Goal: Task Accomplishment & Management: Use online tool/utility

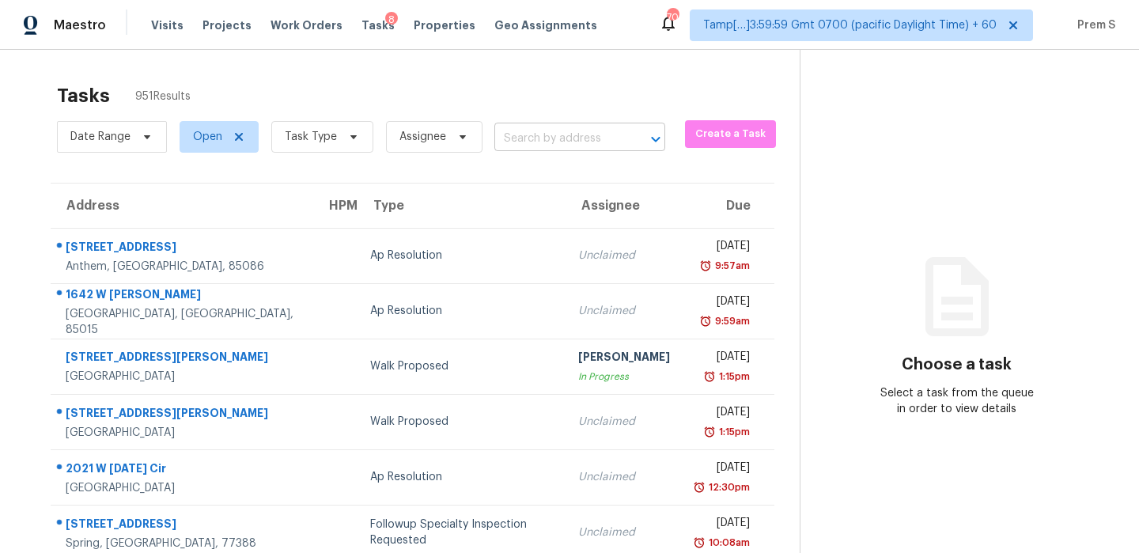
click at [566, 140] on input "text" at bounding box center [557, 139] width 127 height 25
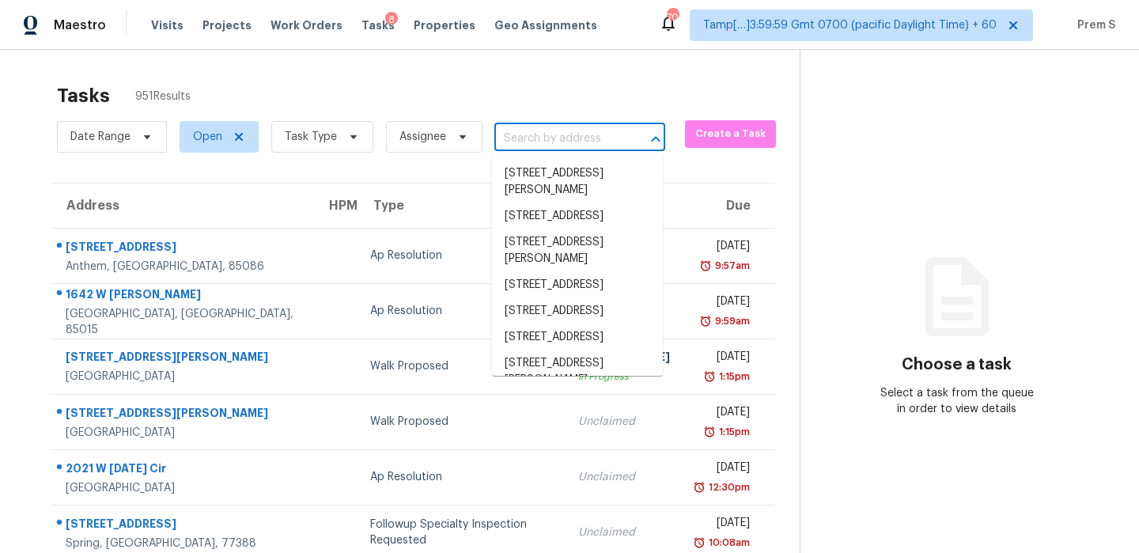
paste input "[STREET_ADDRESS]"
type input "[STREET_ADDRESS]"
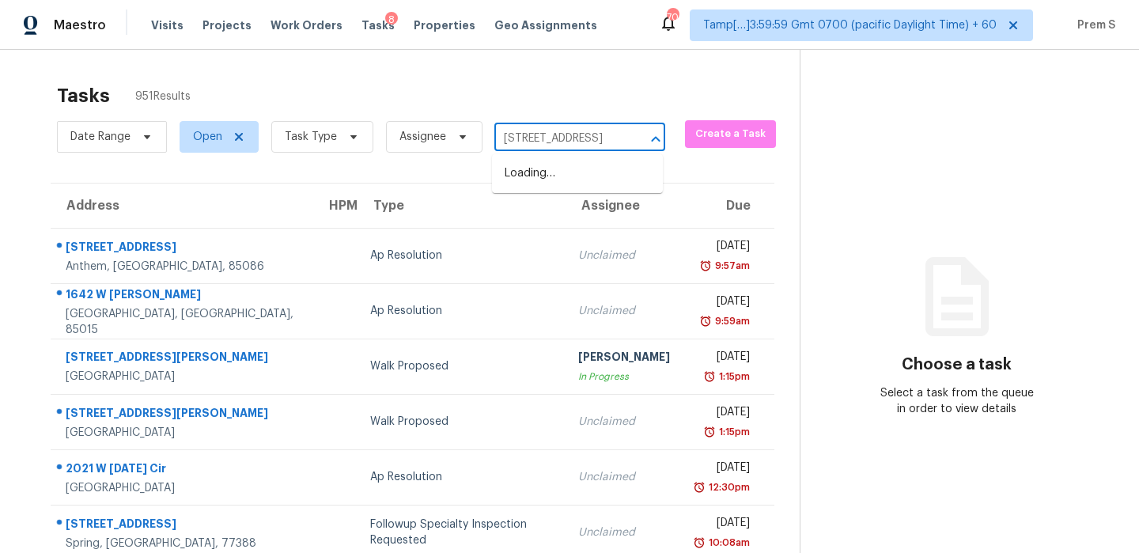
scroll to position [0, 106]
click at [551, 168] on li "[STREET_ADDRESS]" at bounding box center [577, 174] width 171 height 26
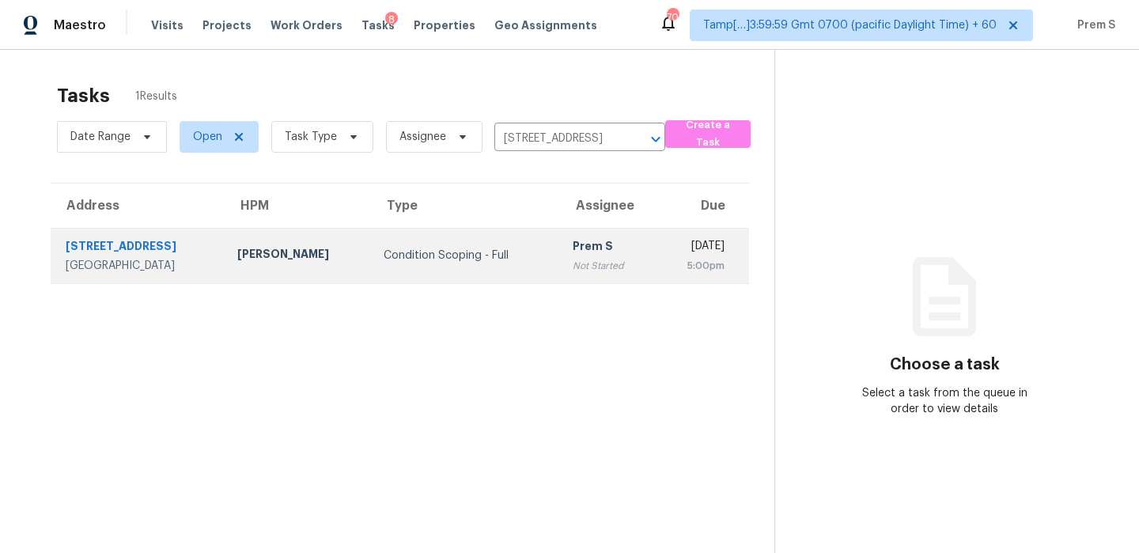
click at [656, 278] on td "[DATE] 5:00pm" at bounding box center [702, 255] width 93 height 55
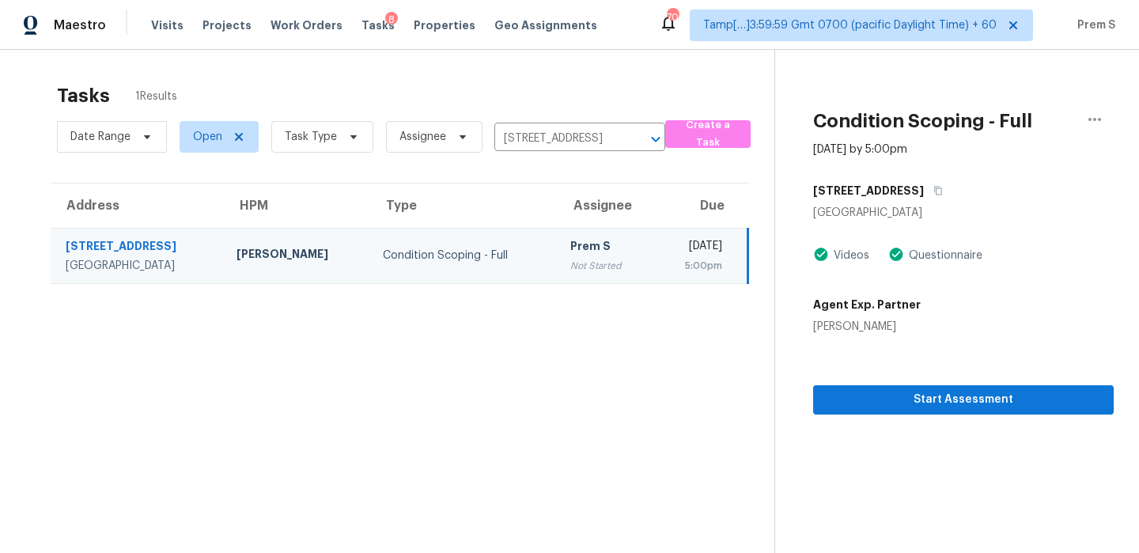
scroll to position [50, 0]
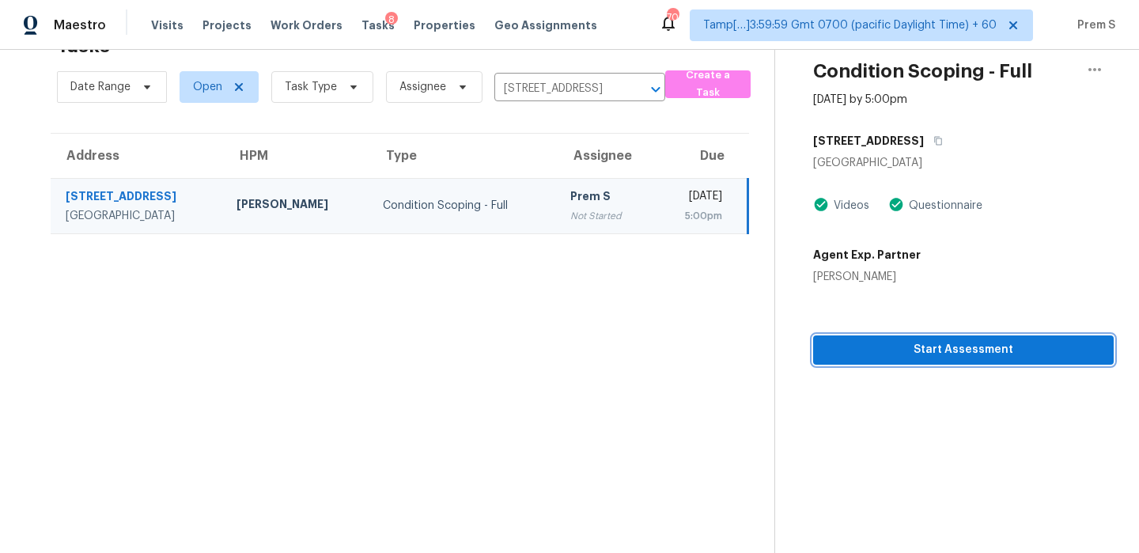
click at [901, 357] on span "Start Assessment" at bounding box center [963, 350] width 275 height 20
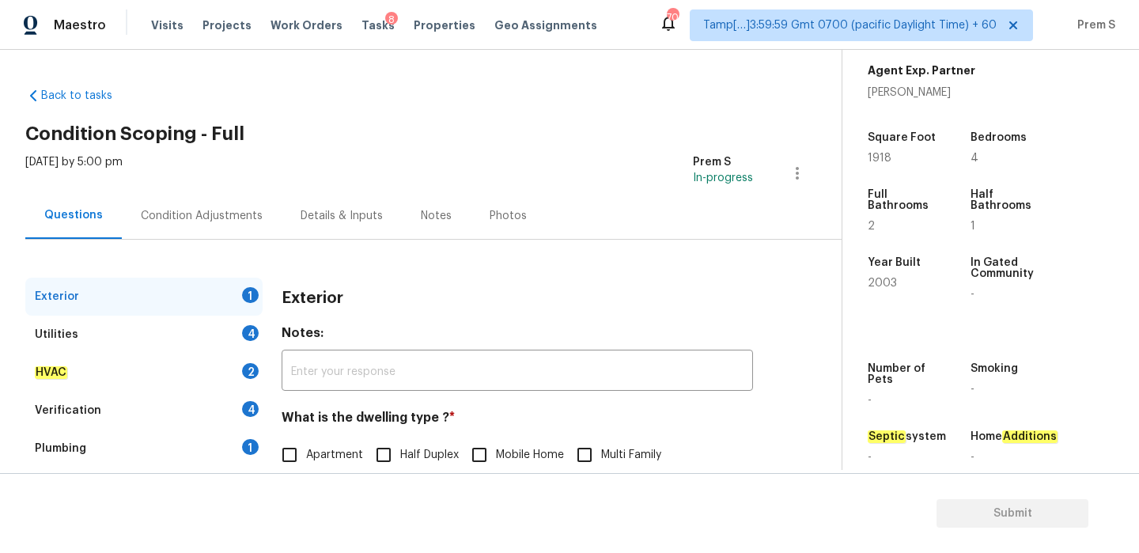
scroll to position [209, 0]
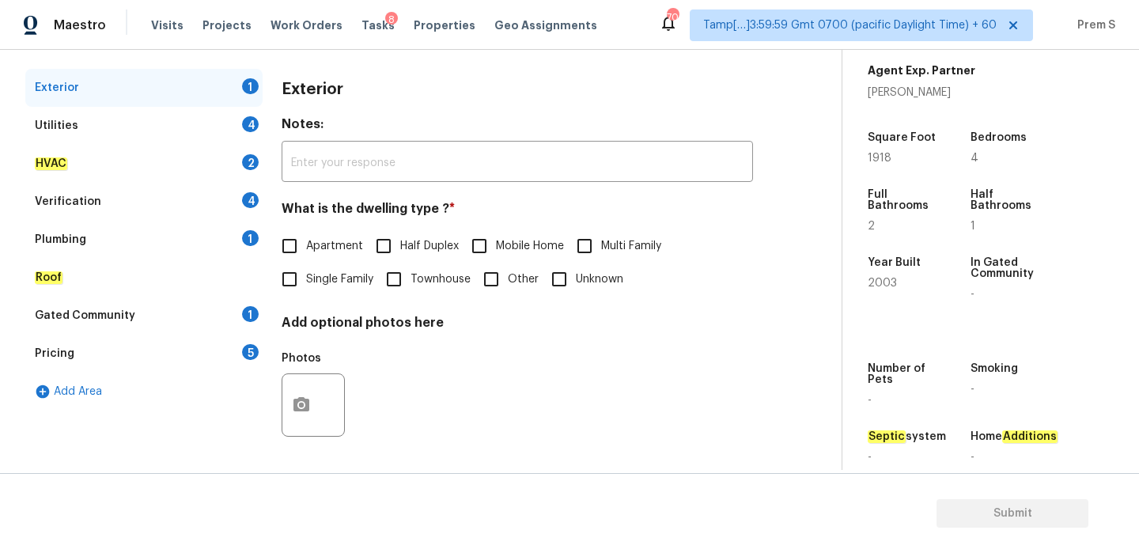
click at [386, 286] on input "Townhouse" at bounding box center [393, 279] width 33 height 33
checkbox input "true"
click at [360, 278] on span "Single Family" at bounding box center [339, 281] width 67 height 17
click at [306, 278] on input "Single Family" at bounding box center [289, 280] width 33 height 33
checkbox input "true"
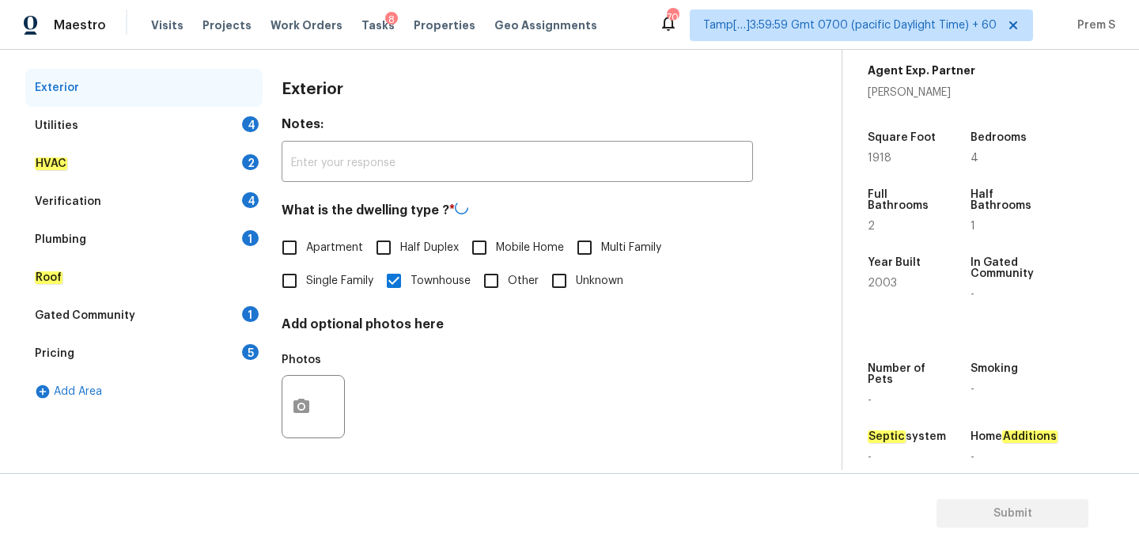
checkbox input "false"
click at [237, 136] on div "Utilities 4" at bounding box center [143, 126] width 237 height 38
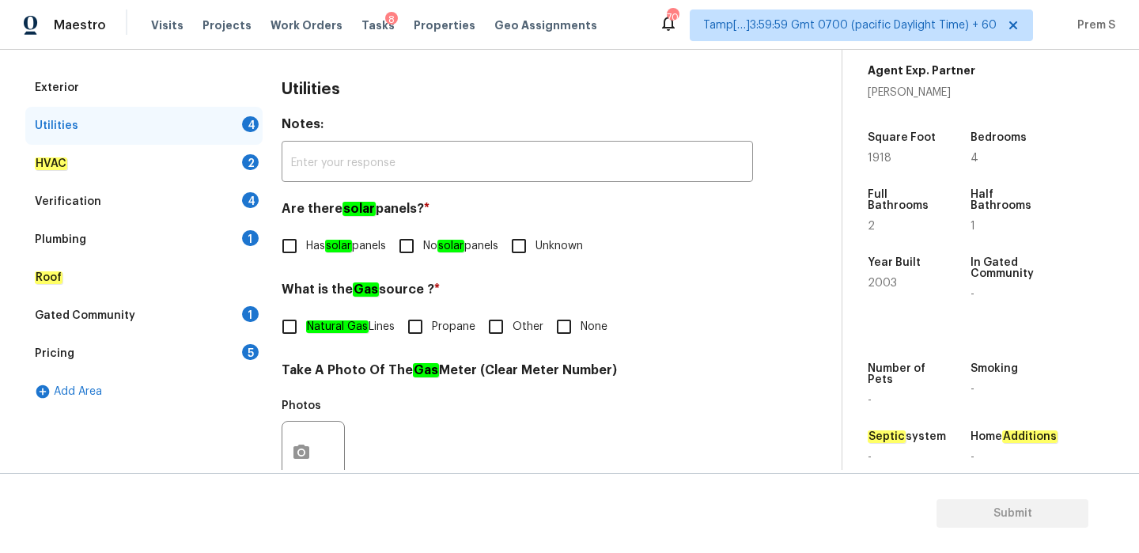
click at [436, 258] on label "No solar panels" at bounding box center [444, 245] width 108 height 33
click at [423, 258] on input "No solar panels" at bounding box center [406, 245] width 33 height 33
checkbox input "true"
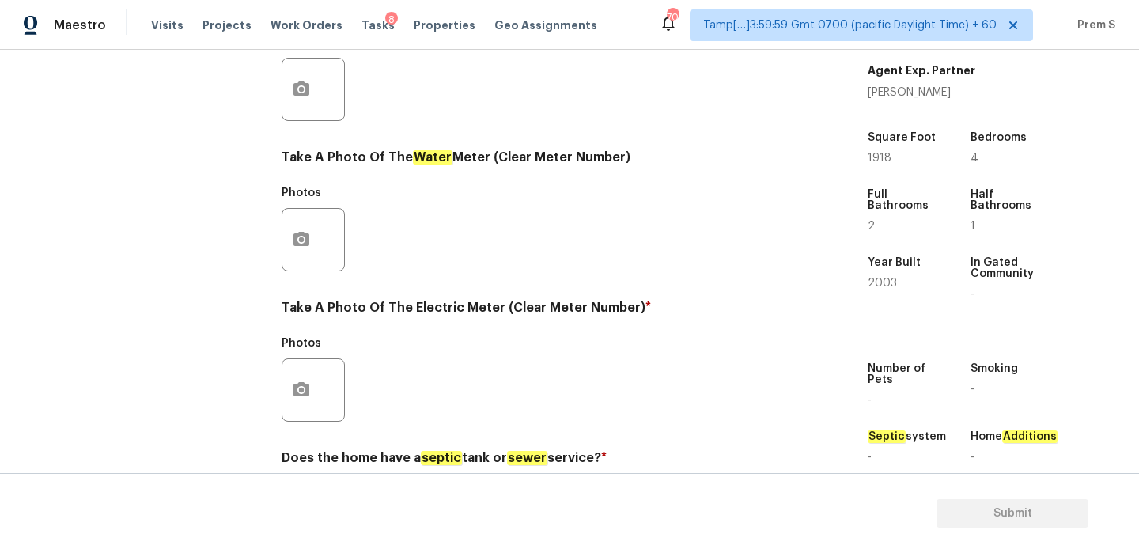
scroll to position [638, 0]
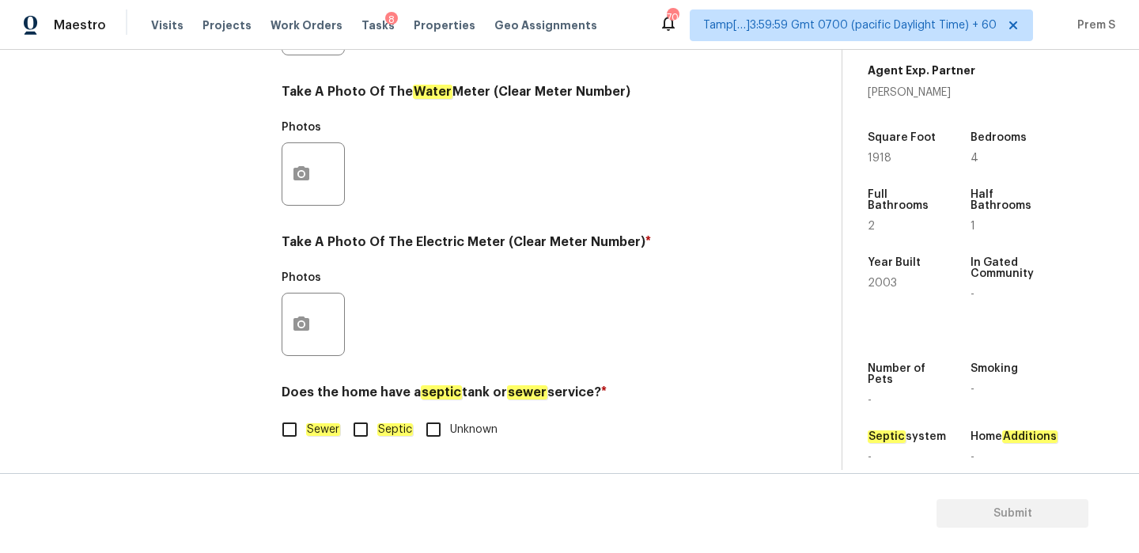
click at [308, 436] on span "Sewer" at bounding box center [323, 430] width 34 height 17
click at [306, 436] on input "Sewer" at bounding box center [289, 429] width 33 height 33
checkbox input "true"
click at [298, 312] on button "button" at bounding box center [301, 324] width 38 height 62
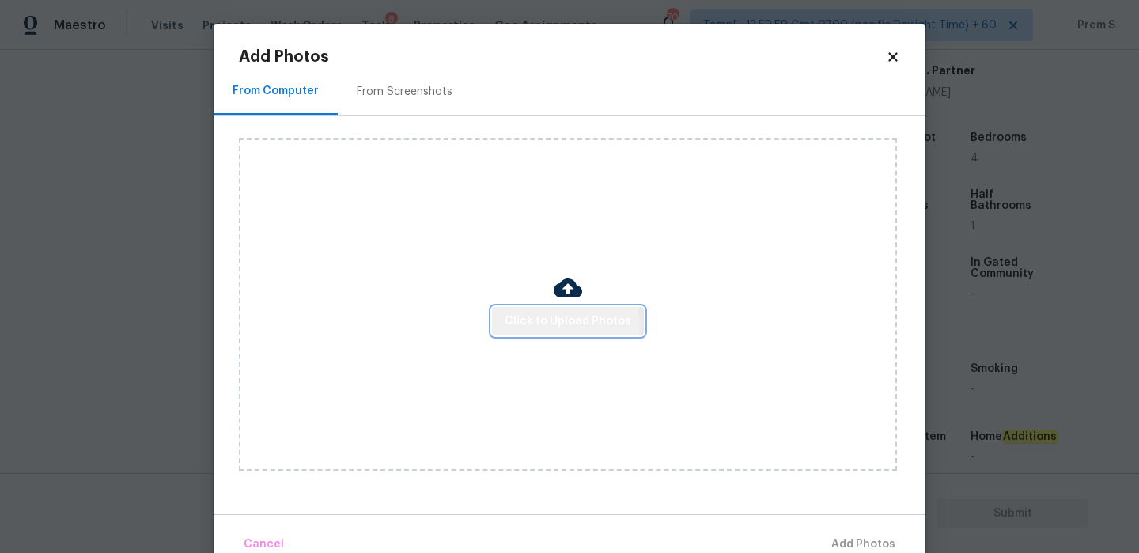
click at [566, 324] on span "Click to Upload Photos" at bounding box center [568, 322] width 127 height 20
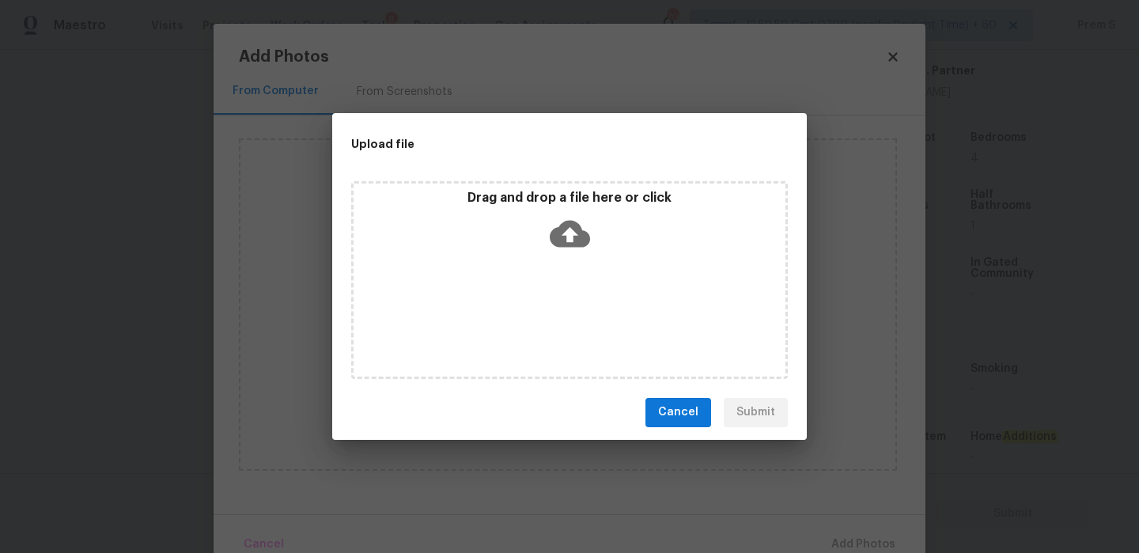
click at [566, 235] on icon at bounding box center [570, 233] width 40 height 27
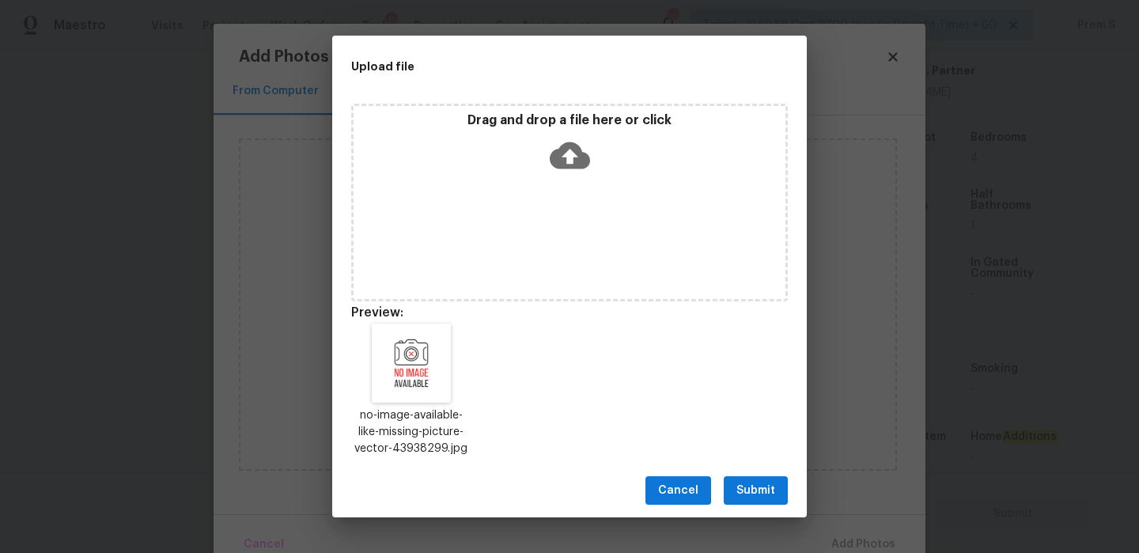
click at [754, 494] on span "Submit" at bounding box center [755, 491] width 39 height 20
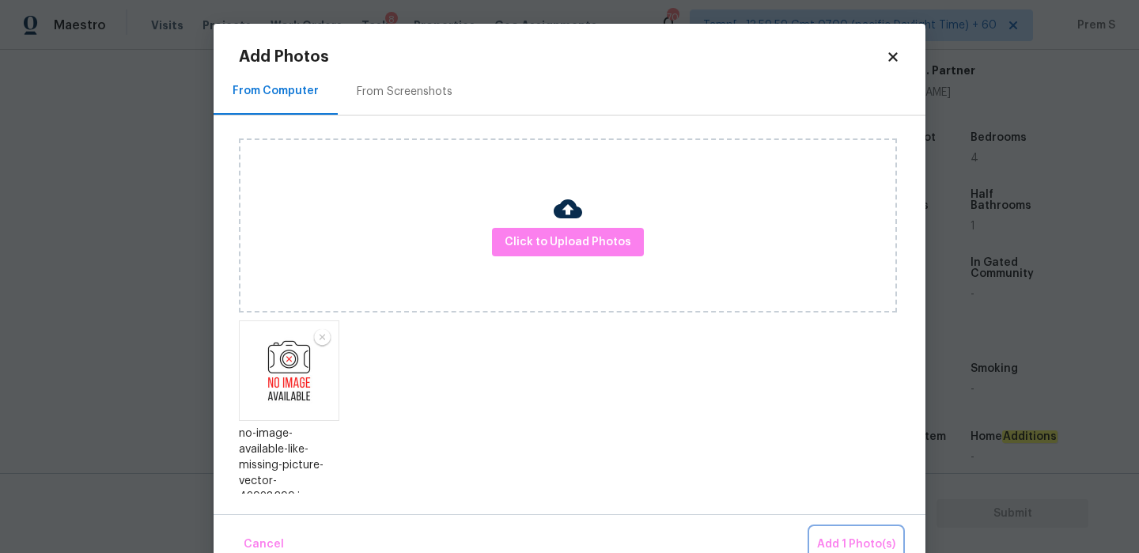
click at [839, 535] on span "Add 1 Photo(s)" at bounding box center [856, 545] width 78 height 20
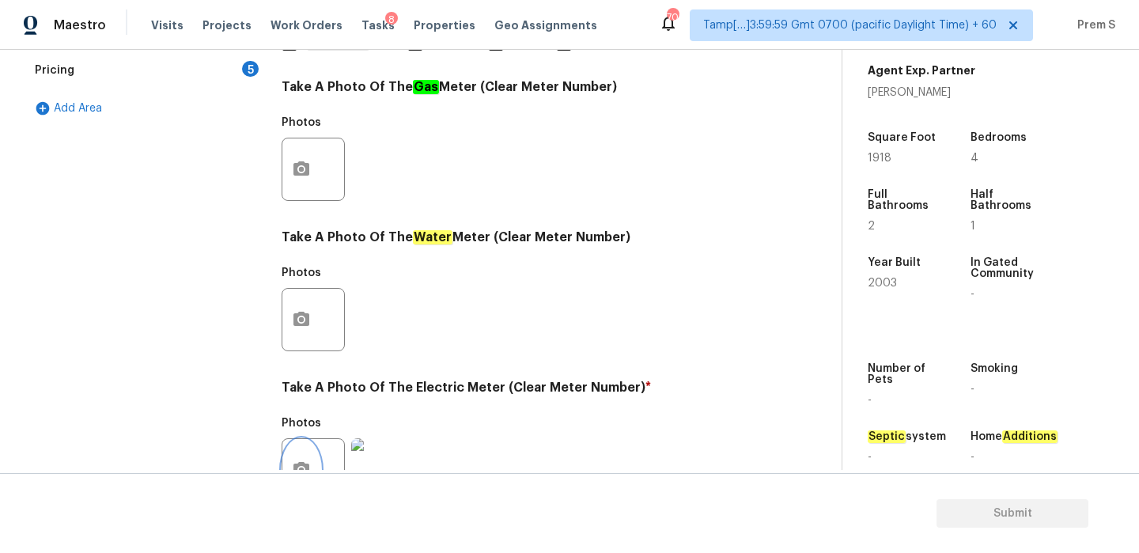
scroll to position [183, 0]
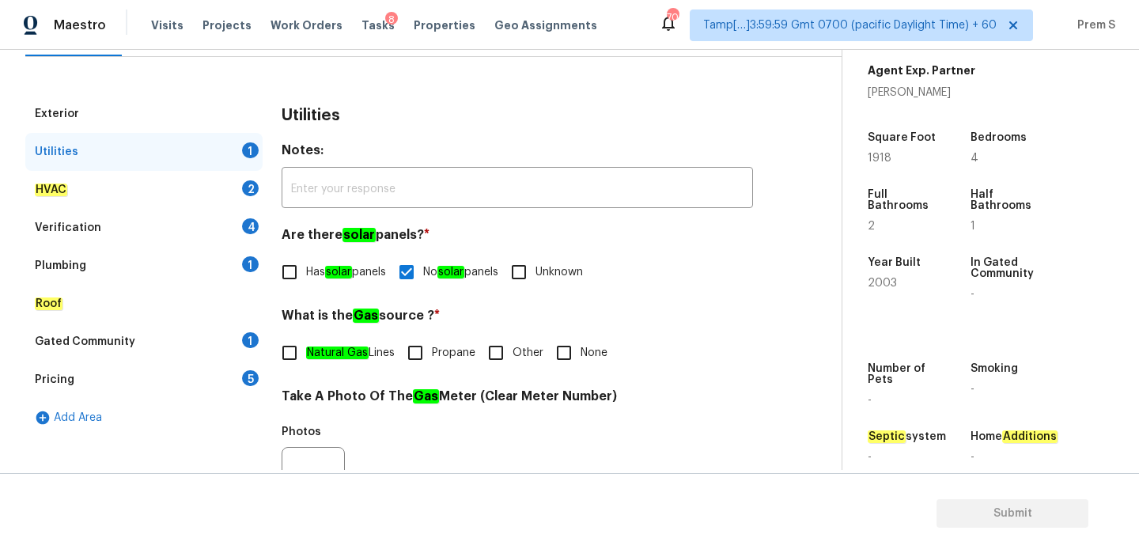
click at [252, 199] on div "HVAC 2" at bounding box center [143, 190] width 237 height 38
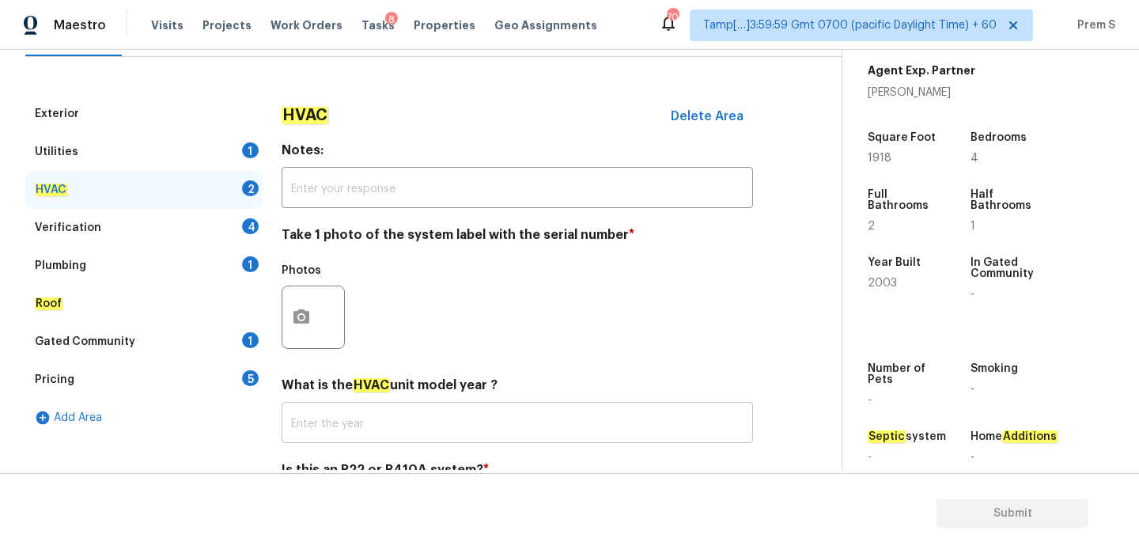
scroll to position [261, 0]
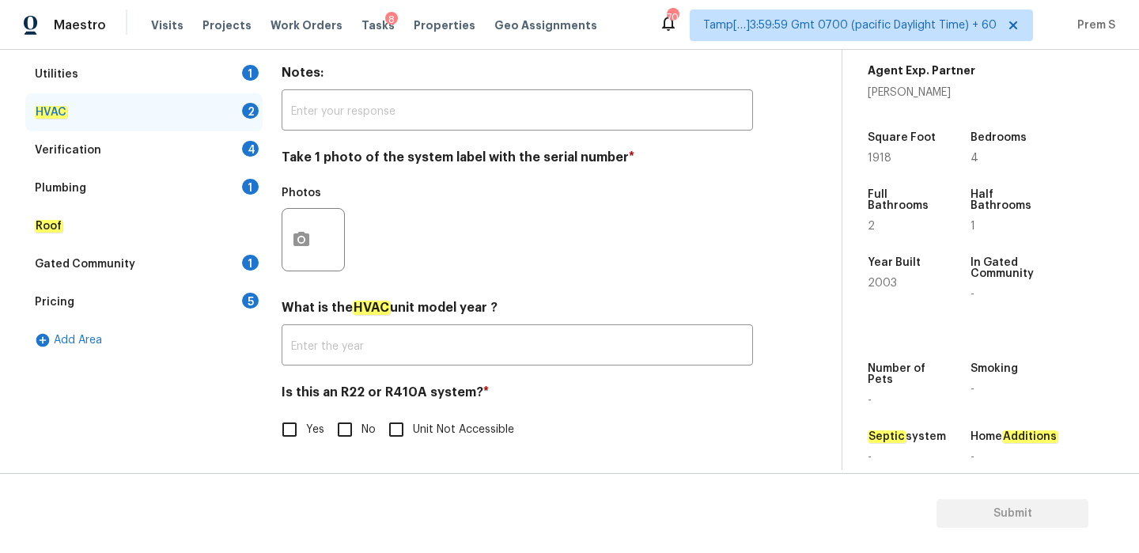
click at [336, 422] on input "No" at bounding box center [344, 429] width 33 height 33
checkbox input "true"
click at [301, 240] on circle "button" at bounding box center [301, 239] width 5 height 5
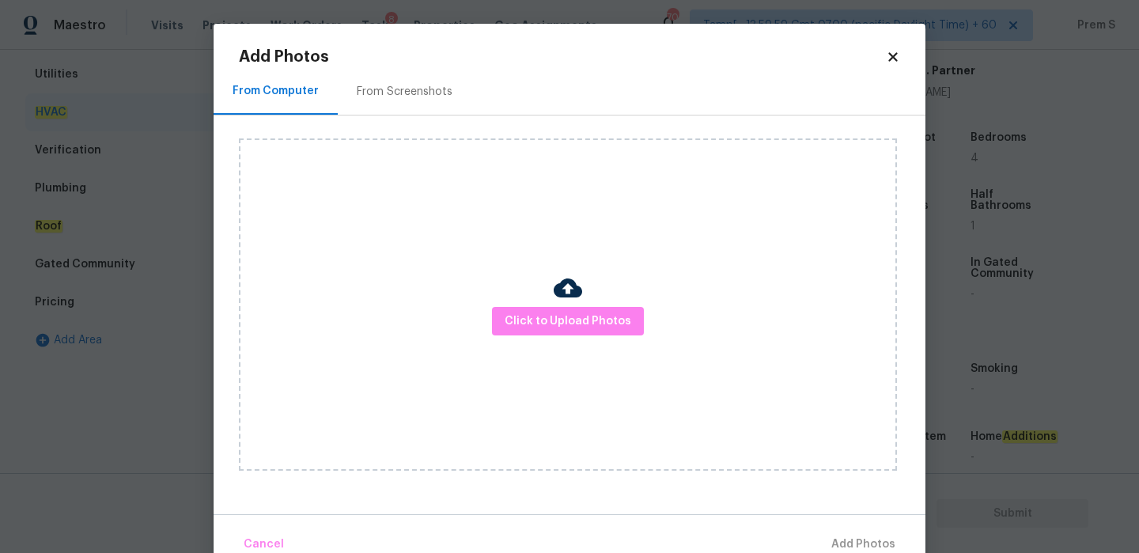
click at [494, 320] on div "Click to Upload Photos" at bounding box center [568, 304] width 658 height 332
click at [543, 319] on span "Click to Upload Photos" at bounding box center [568, 322] width 127 height 20
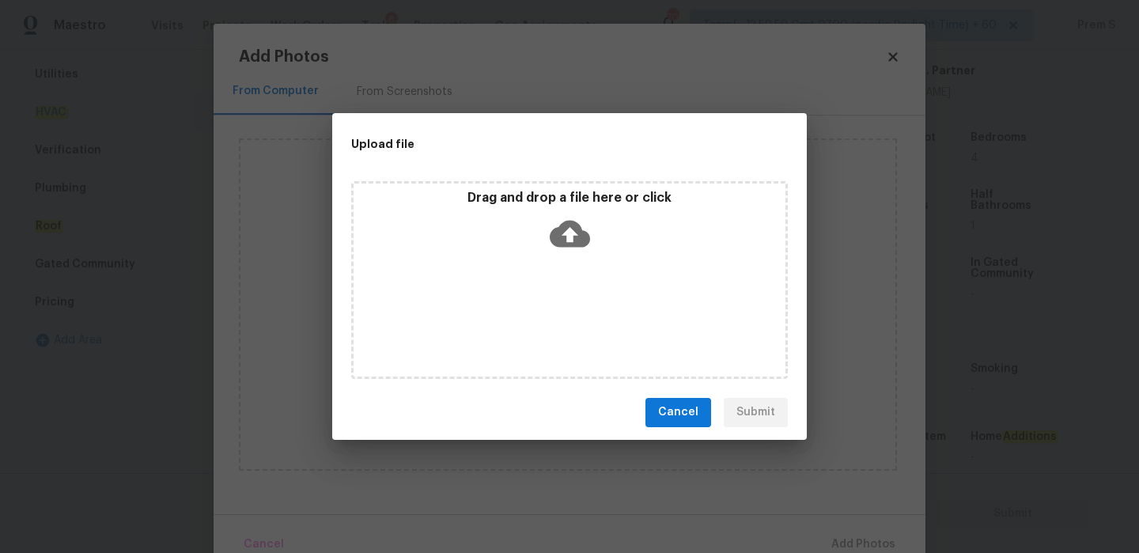
click at [563, 242] on icon at bounding box center [570, 233] width 40 height 27
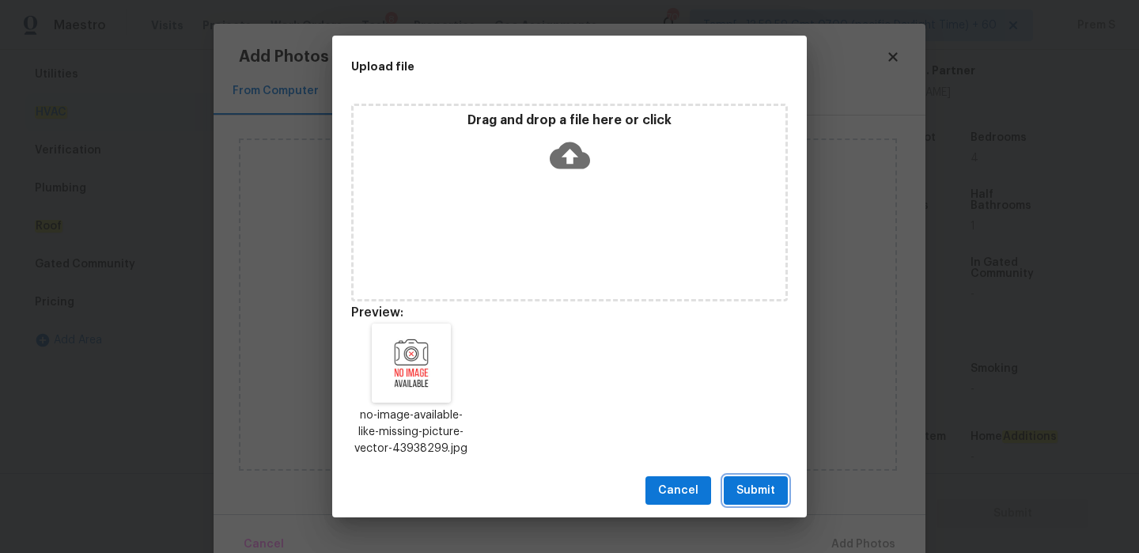
click at [749, 488] on span "Submit" at bounding box center [755, 491] width 39 height 20
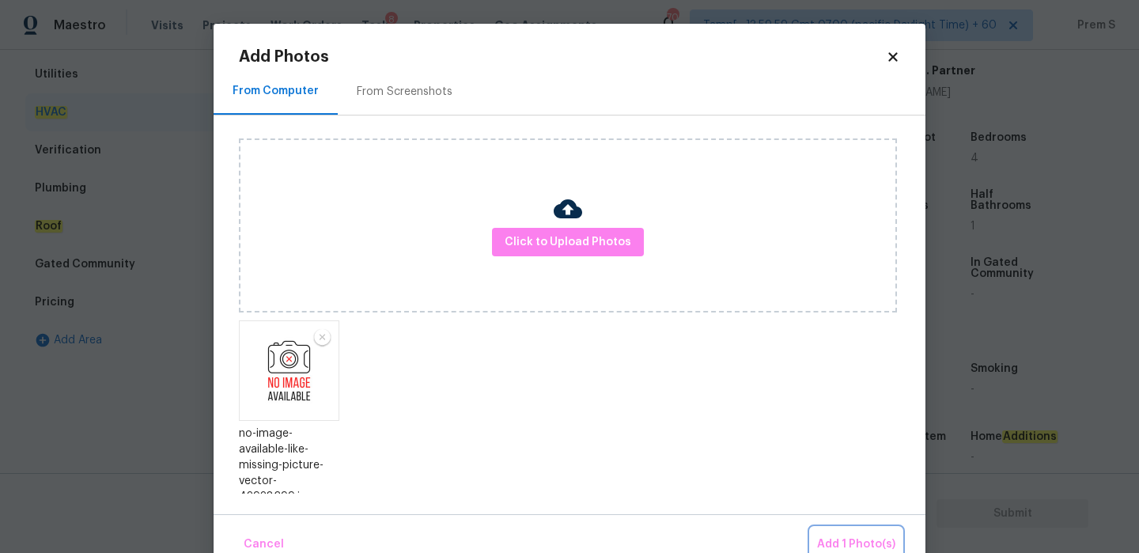
click at [866, 532] on button "Add 1 Photo(s)" at bounding box center [856, 545] width 91 height 34
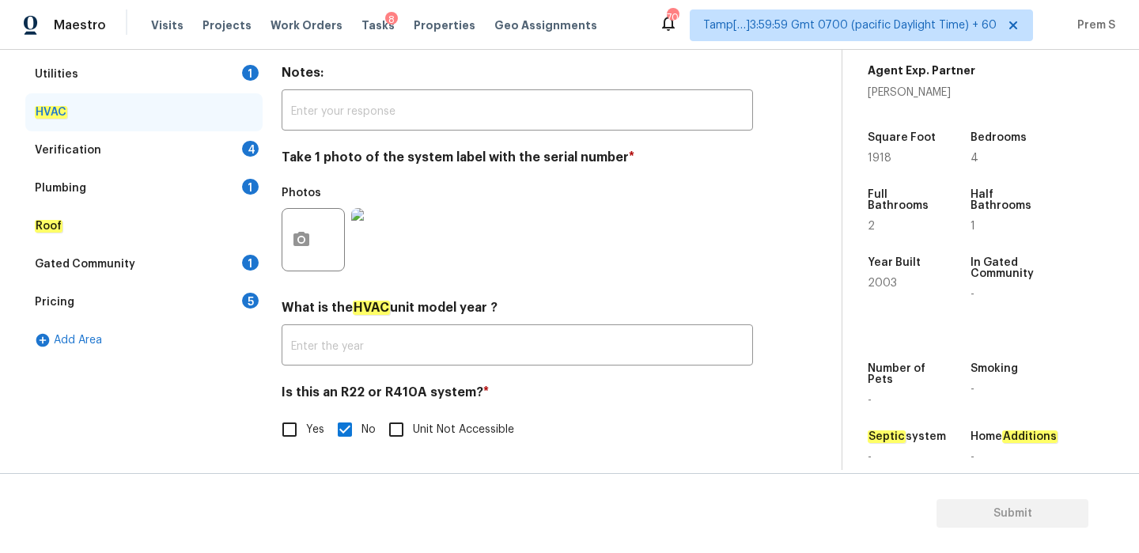
click at [233, 144] on div "Verification 4" at bounding box center [143, 150] width 237 height 38
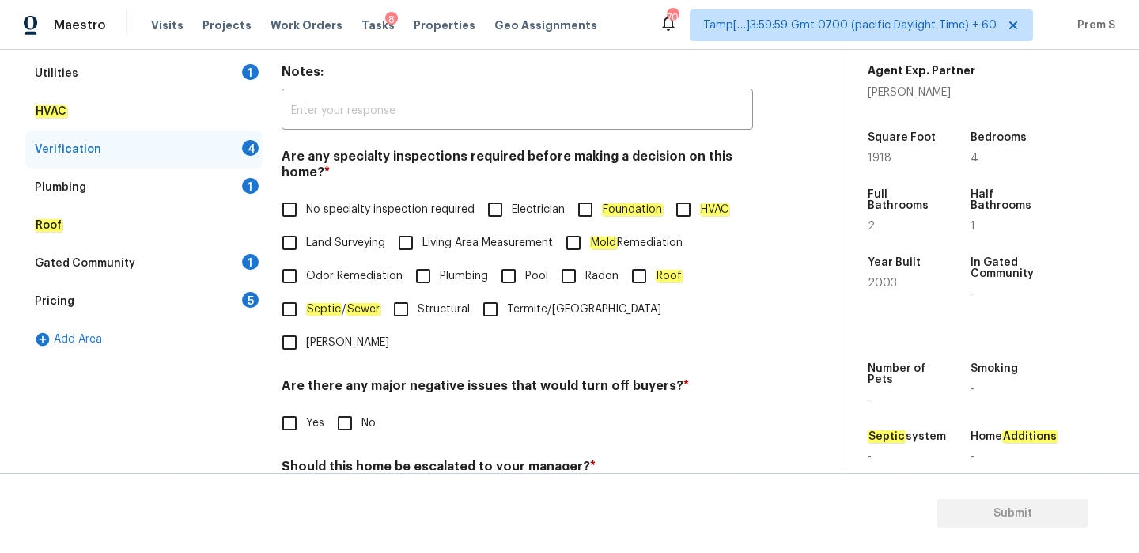
click at [312, 197] on label "No specialty inspection required" at bounding box center [374, 209] width 202 height 33
click at [306, 197] on input "No specialty inspection required" at bounding box center [289, 209] width 33 height 33
checkbox input "true"
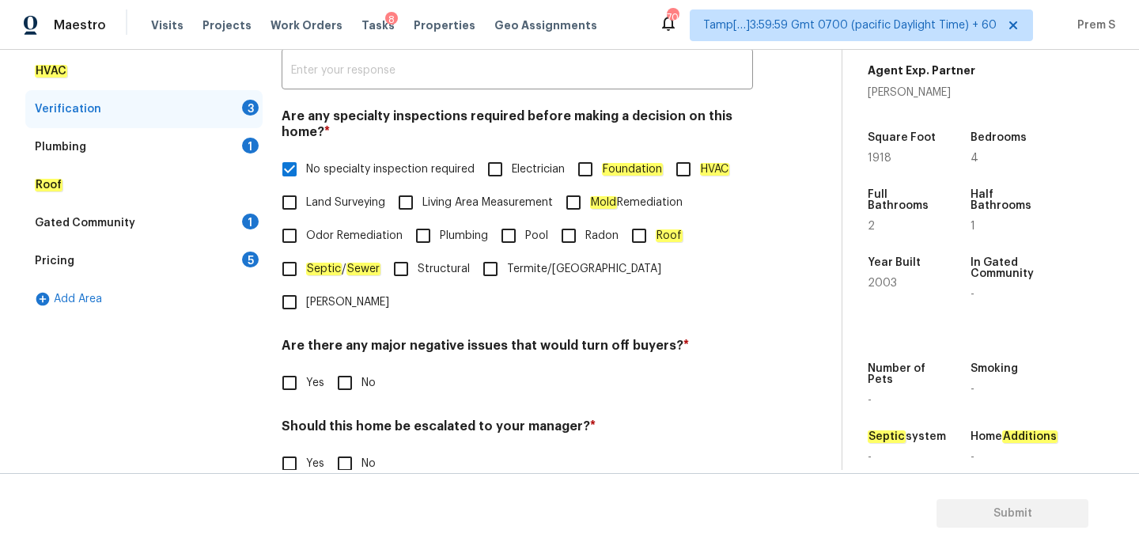
scroll to position [325, 0]
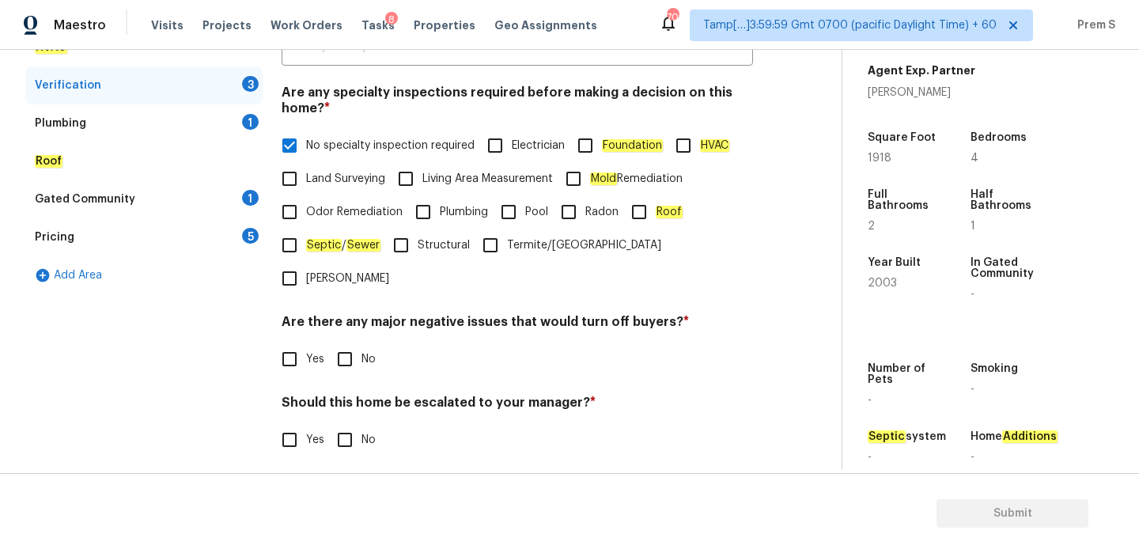
click at [345, 343] on input "No" at bounding box center [344, 359] width 33 height 33
checkbox input "true"
click at [345, 425] on input "No" at bounding box center [344, 441] width 33 height 33
checkbox input "true"
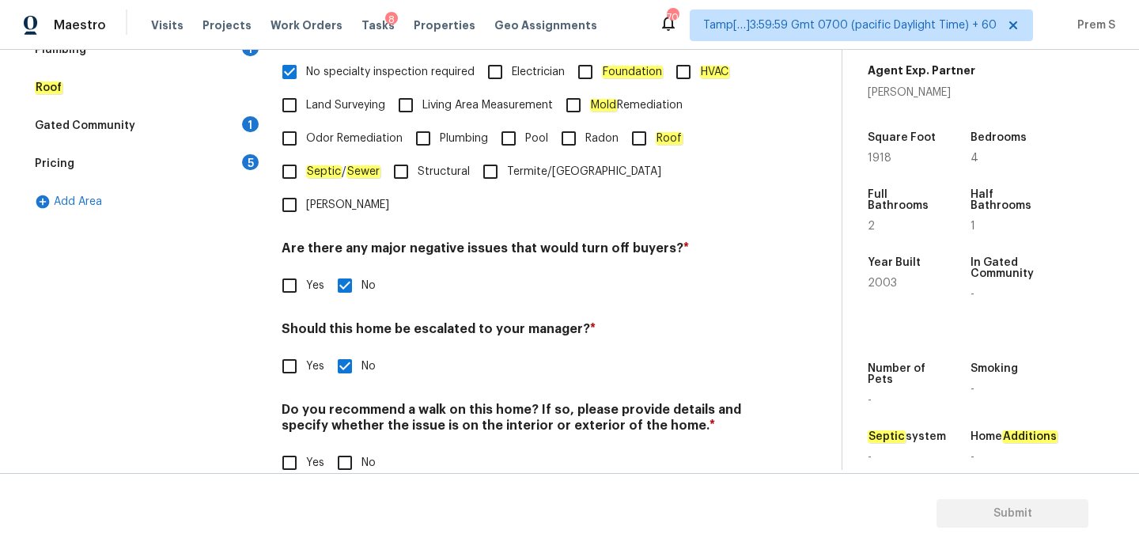
click at [343, 446] on input "No" at bounding box center [344, 462] width 33 height 33
checkbox input "true"
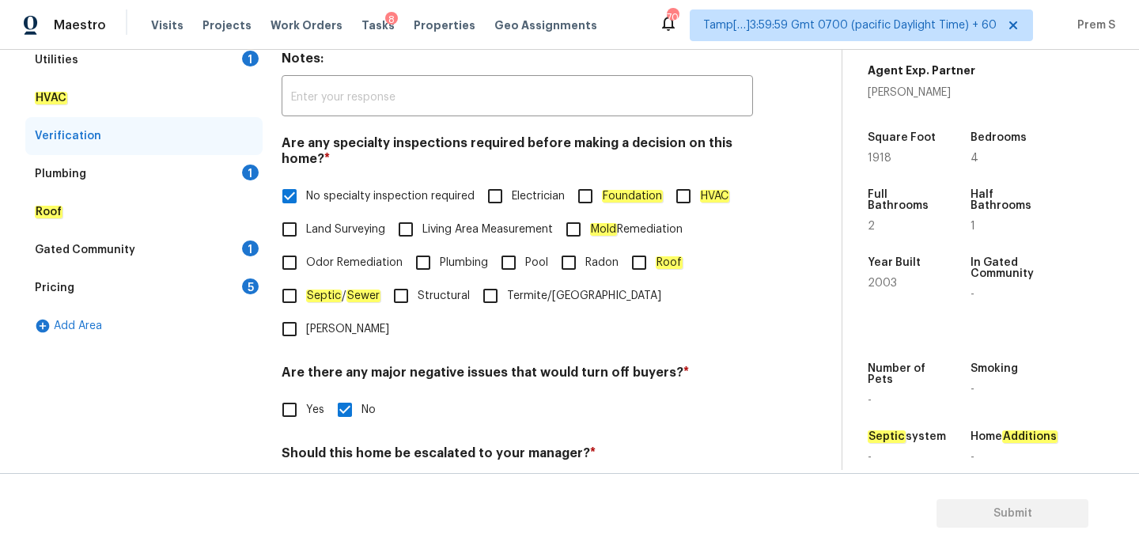
click at [239, 171] on div "Plumbing 1" at bounding box center [143, 174] width 237 height 38
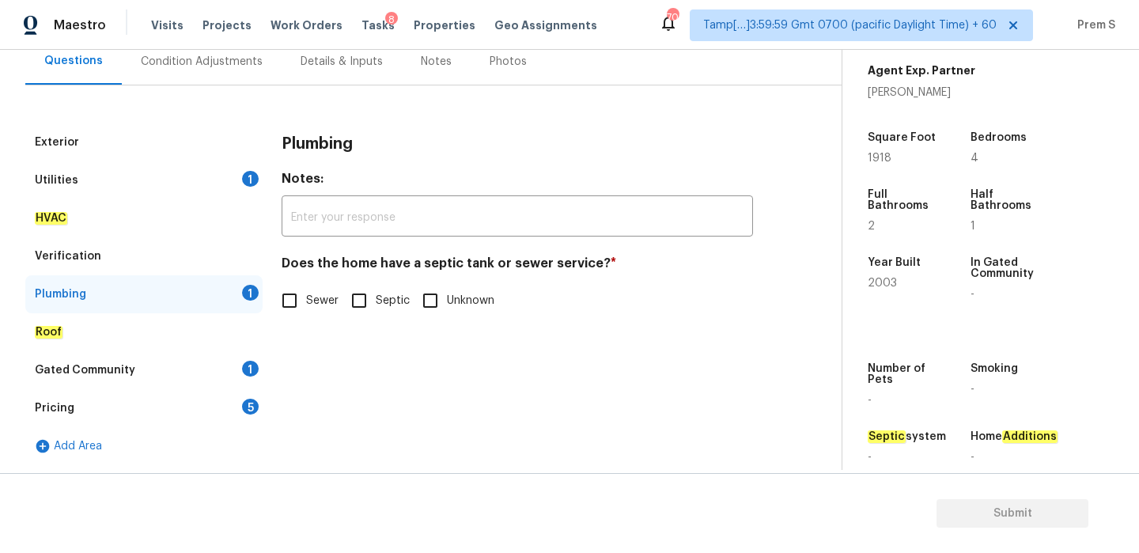
scroll to position [154, 0]
click at [305, 305] on input "Sewer" at bounding box center [289, 300] width 33 height 33
checkbox input "true"
click at [244, 375] on div "Gated Community 1" at bounding box center [143, 370] width 237 height 38
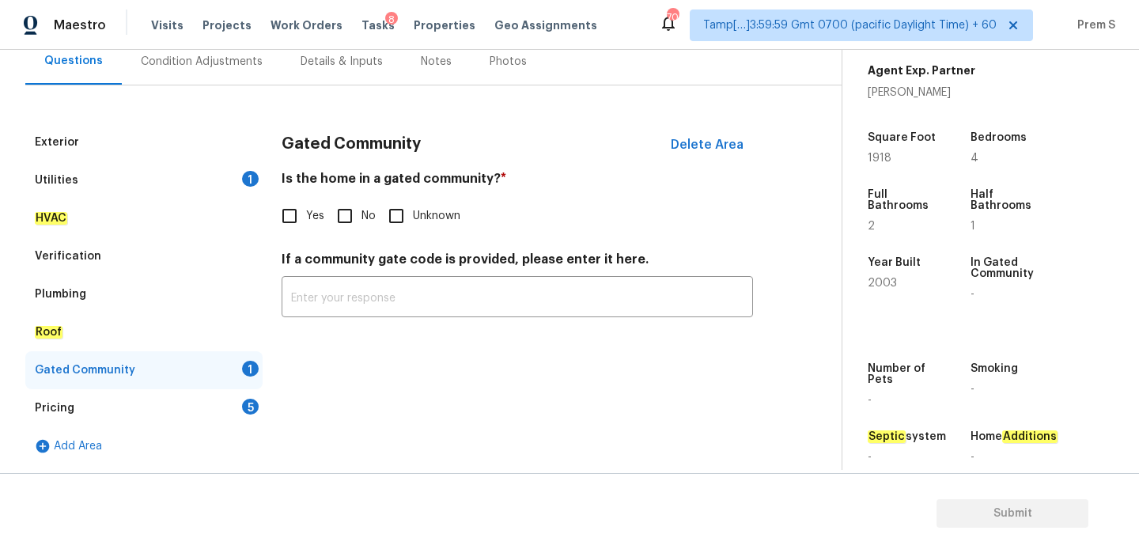
click at [366, 210] on span "No" at bounding box center [369, 216] width 14 height 17
click at [362, 210] on input "No" at bounding box center [344, 215] width 33 height 33
checkbox input "true"
click at [236, 407] on div "Pricing 5" at bounding box center [143, 408] width 237 height 38
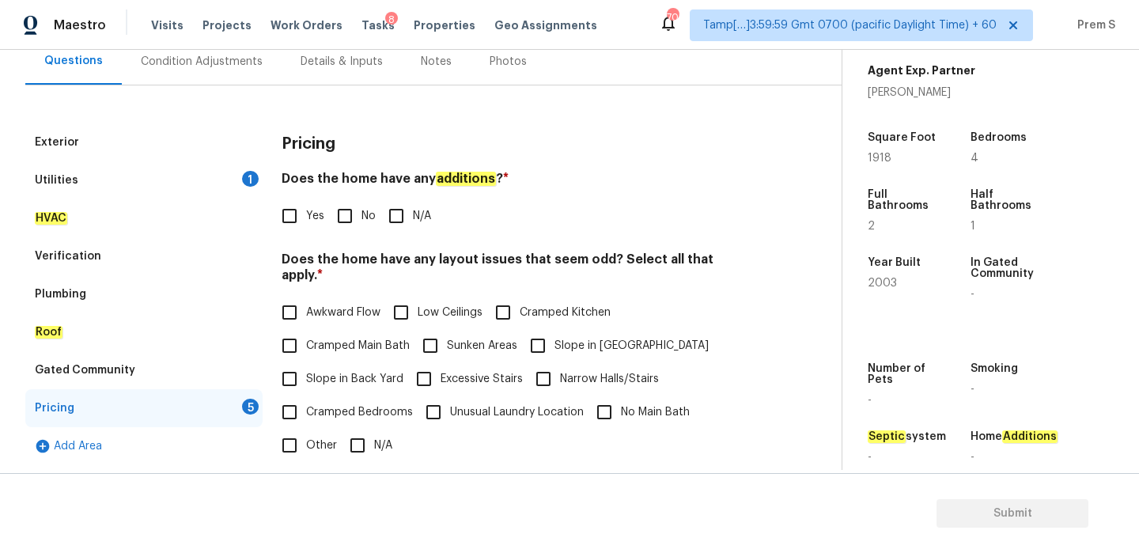
click at [356, 225] on input "No" at bounding box center [344, 215] width 33 height 33
checkbox input "true"
click at [539, 333] on input "Slope in Front Yard" at bounding box center [537, 345] width 33 height 33
checkbox input "true"
click at [370, 362] on label "Slope in Back Yard" at bounding box center [338, 378] width 131 height 33
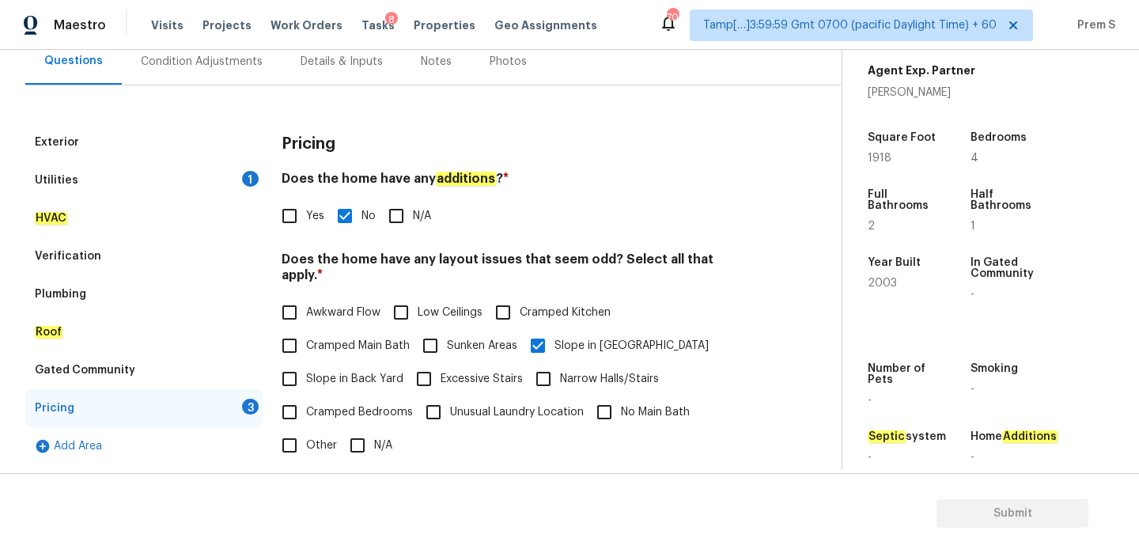
click at [306, 362] on input "Slope in Back Yard" at bounding box center [289, 378] width 33 height 33
checkbox input "true"
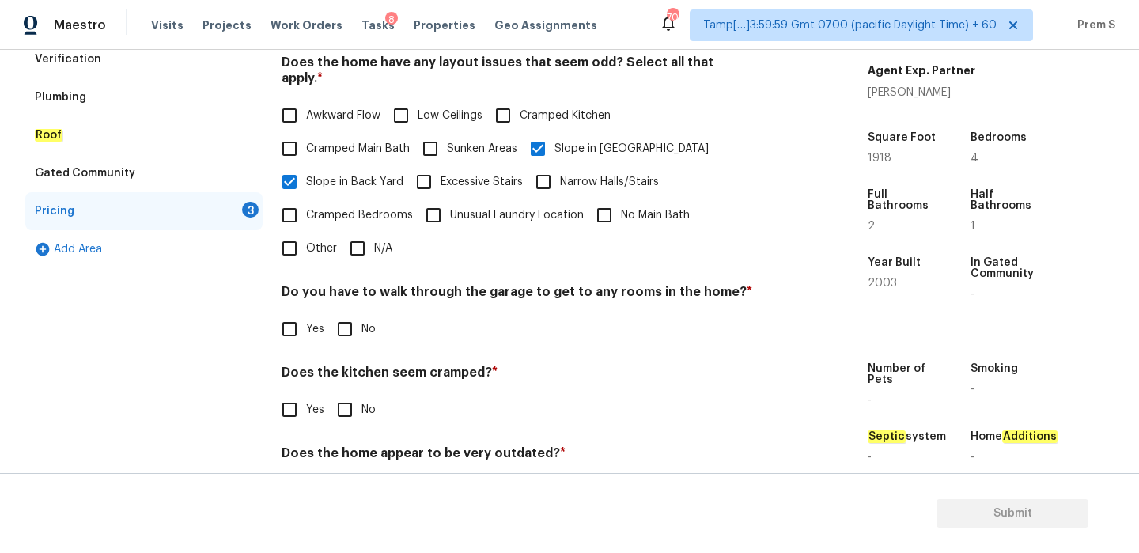
scroll to position [369, 0]
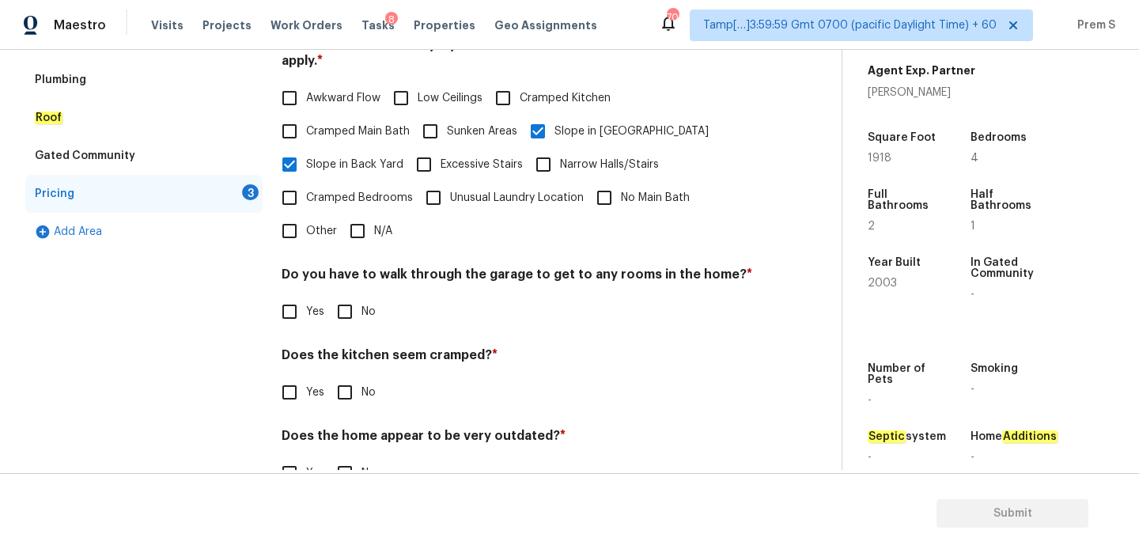
click at [351, 295] on input "No" at bounding box center [344, 311] width 33 height 33
checkbox input "true"
click at [348, 376] on input "No" at bounding box center [344, 392] width 33 height 33
checkbox input "true"
click at [347, 456] on input "No" at bounding box center [344, 472] width 33 height 33
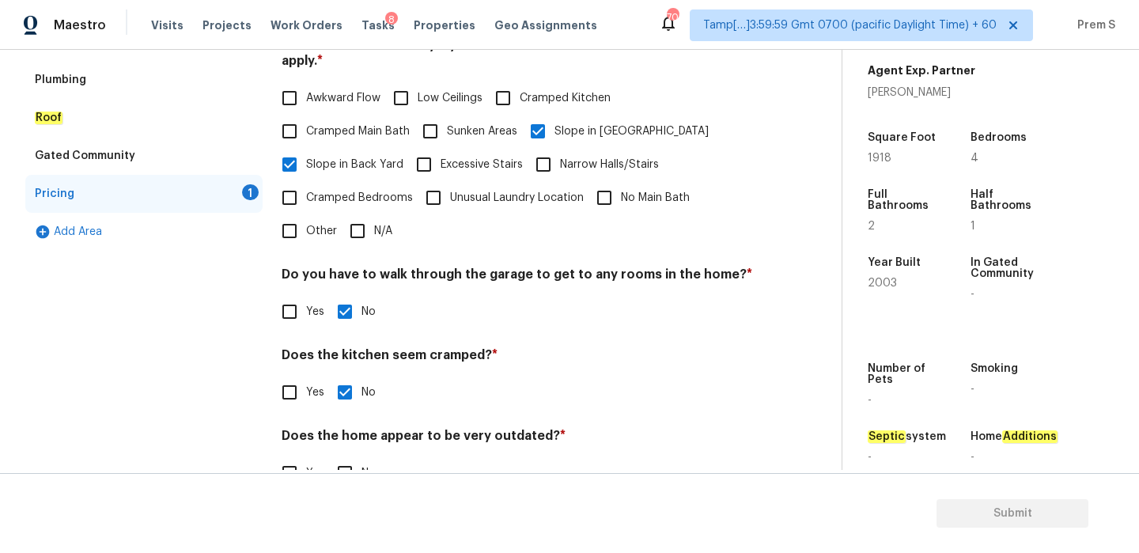
checkbox input "true"
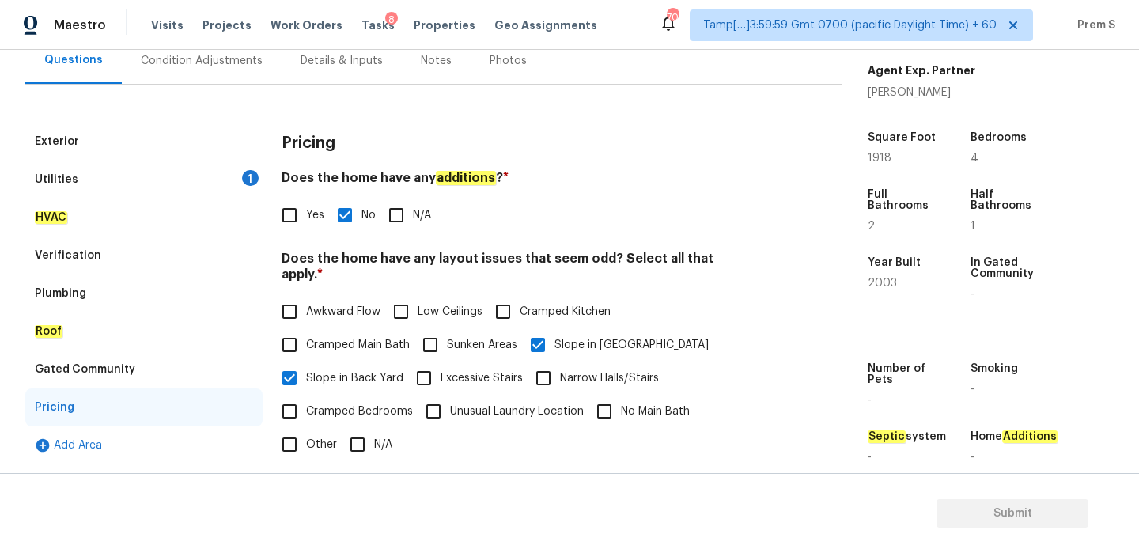
scroll to position [0, 0]
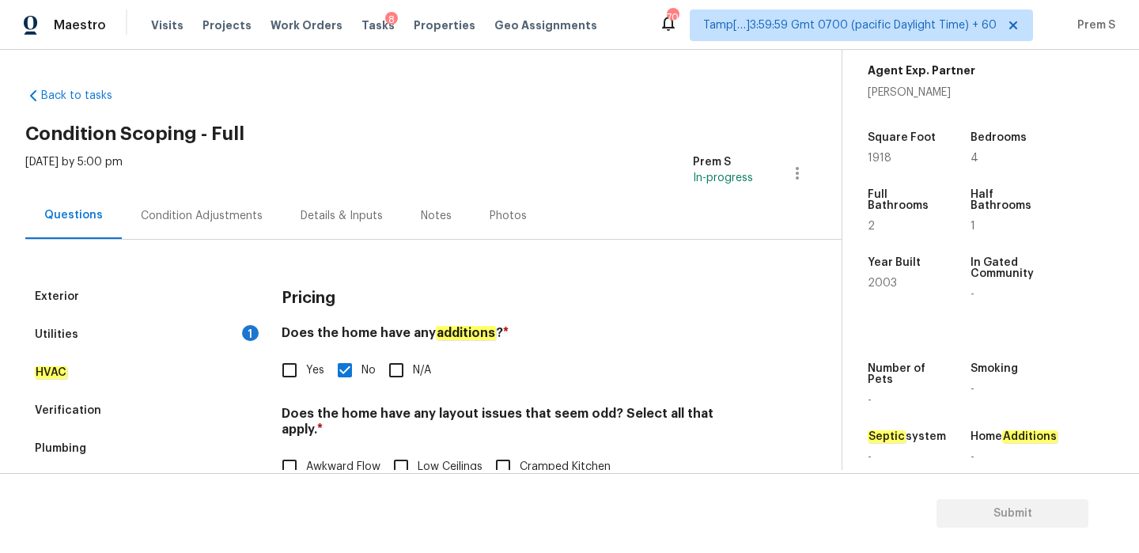
click at [197, 210] on div "Condition Adjustments" at bounding box center [202, 216] width 122 height 16
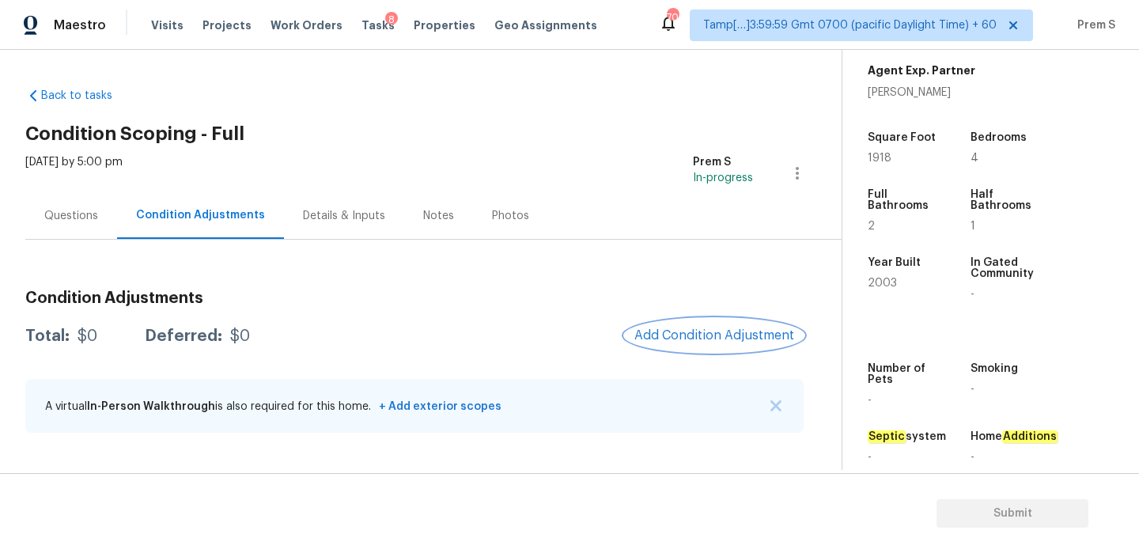
click at [756, 332] on span "Add Condition Adjustment" at bounding box center [714, 335] width 160 height 14
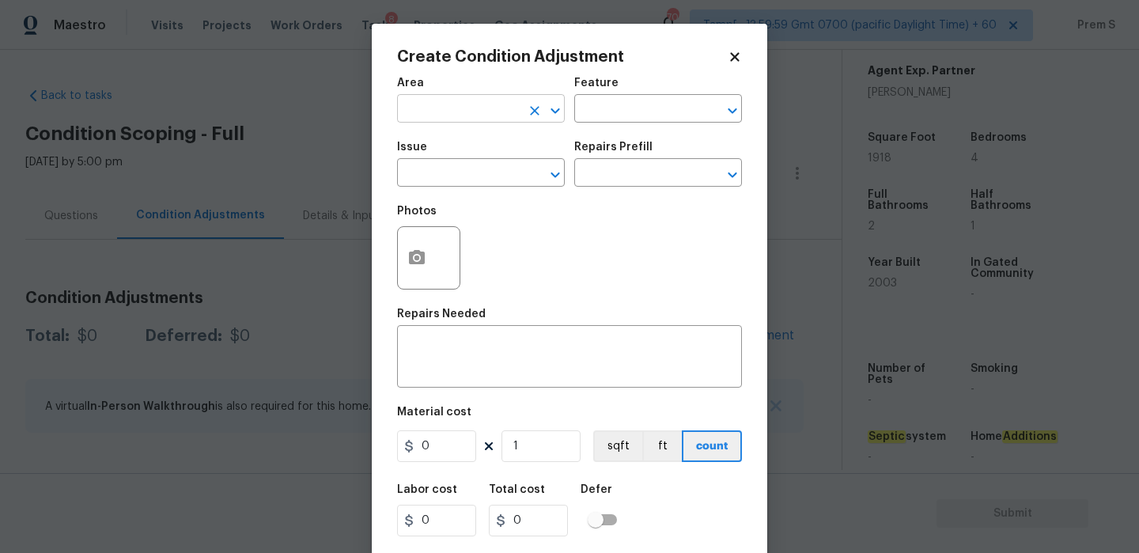
click at [445, 111] on input "text" at bounding box center [458, 110] width 123 height 25
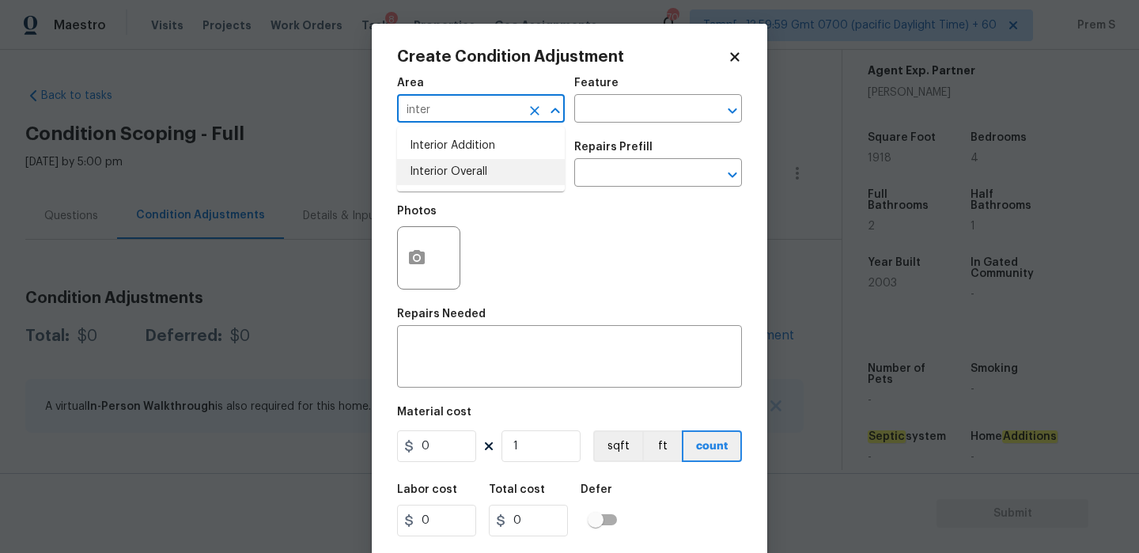
click at [441, 170] on li "Interior Overall" at bounding box center [481, 172] width 168 height 26
type input "Interior Overall"
click at [441, 170] on input "text" at bounding box center [458, 174] width 123 height 25
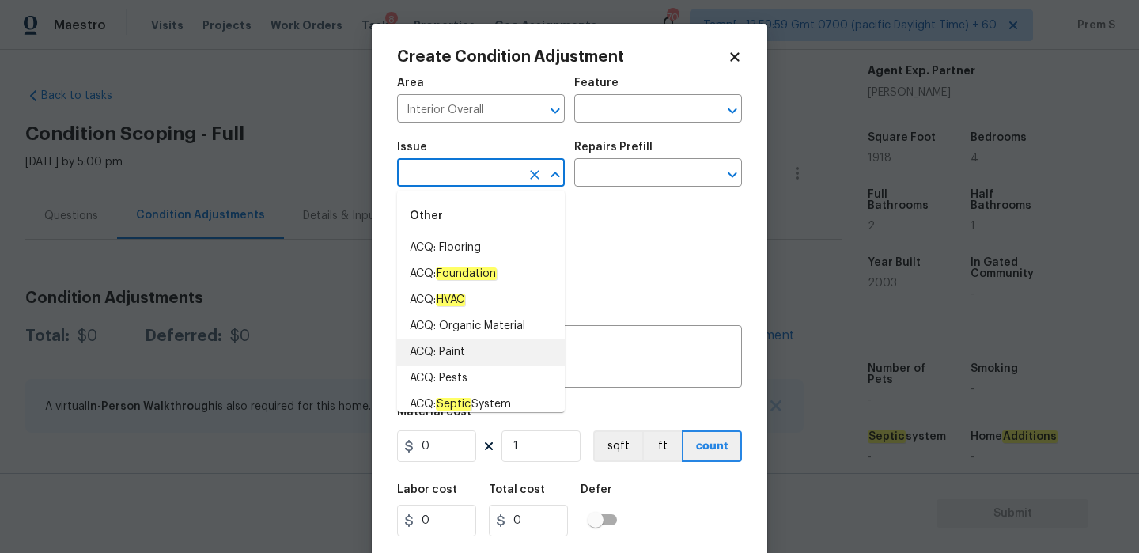
click at [475, 350] on li "ACQ: Paint" at bounding box center [481, 352] width 168 height 26
type input "ACQ: Paint"
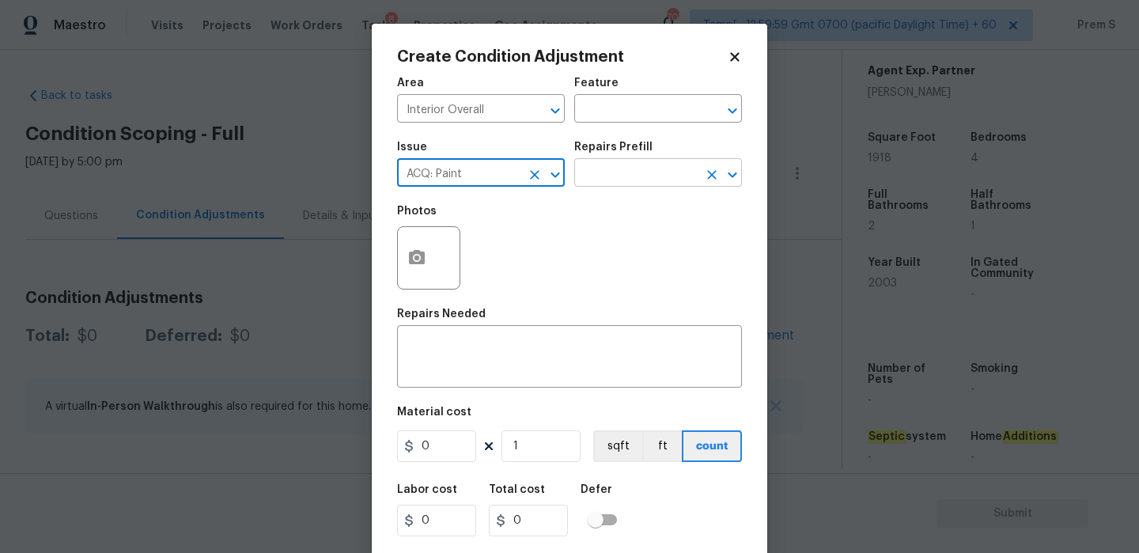
click at [603, 182] on input "text" at bounding box center [635, 174] width 123 height 25
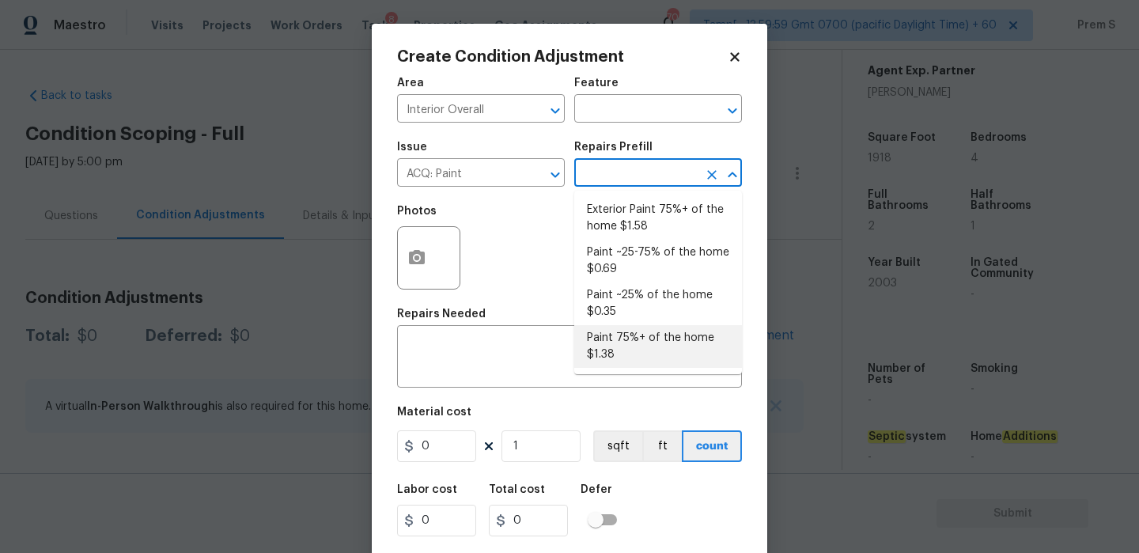
click at [626, 344] on li "Paint 75%+ of the home $1.38" at bounding box center [658, 346] width 168 height 43
type input "Acquisition"
type textarea "Acquisition Scope: 75%+ of the home will likely require interior paint"
type input "1.38"
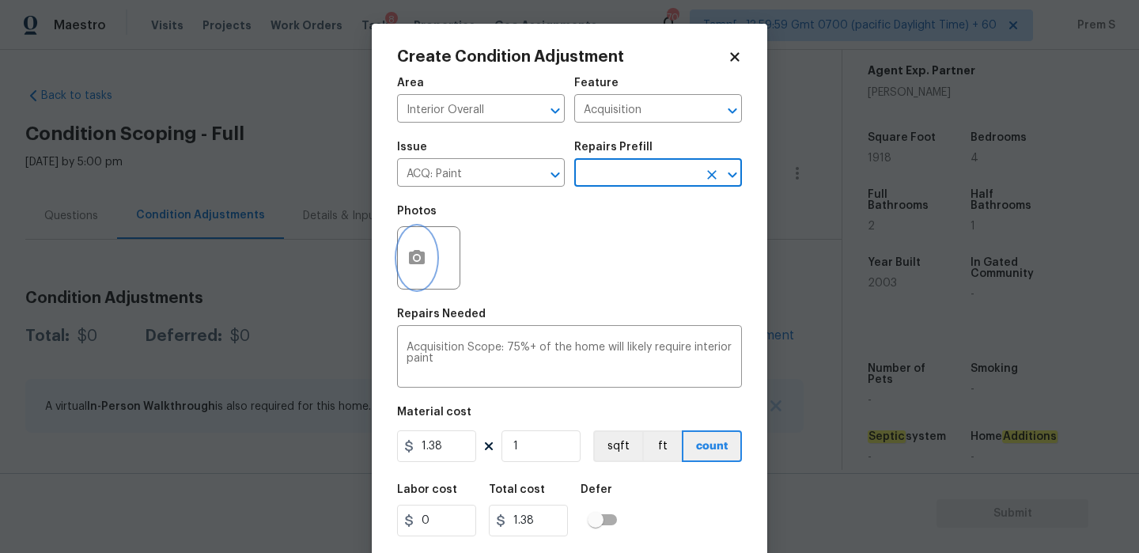
click at [414, 256] on icon "button" at bounding box center [416, 257] width 19 height 19
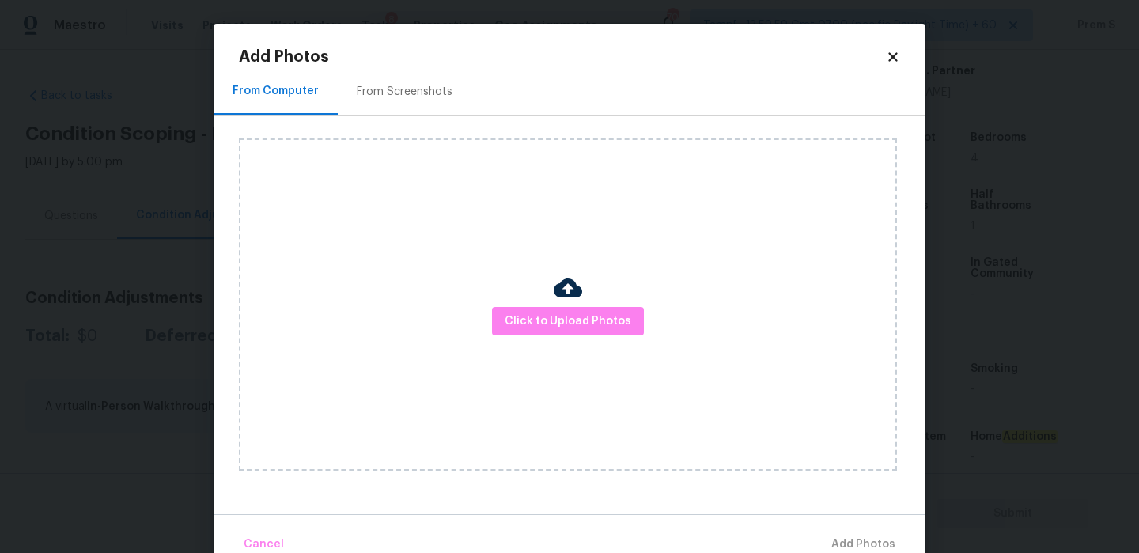
click at [412, 95] on div "From Screenshots" at bounding box center [405, 92] width 96 height 16
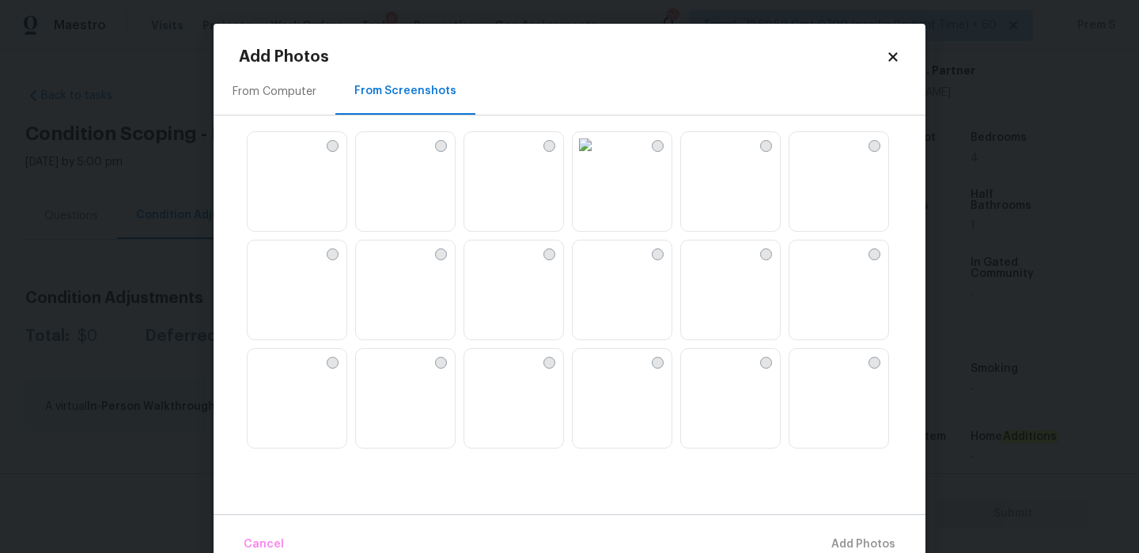
click at [490, 157] on img at bounding box center [476, 144] width 25 height 25
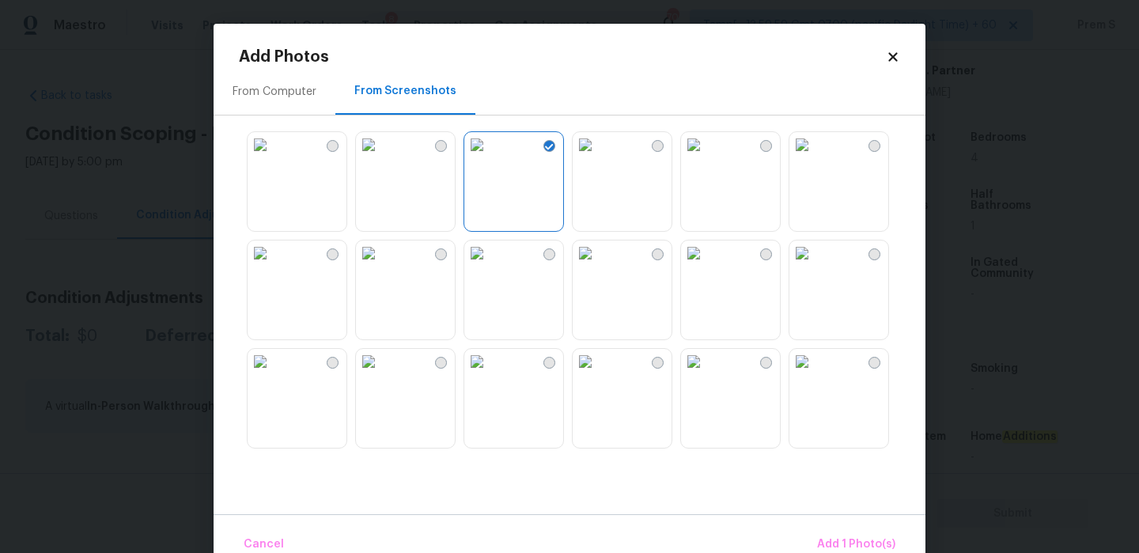
click at [706, 157] on img at bounding box center [693, 144] width 25 height 25
click at [598, 157] on img at bounding box center [585, 144] width 25 height 25
click at [598, 266] on img at bounding box center [585, 252] width 25 height 25
click at [490, 266] on img at bounding box center [476, 252] width 25 height 25
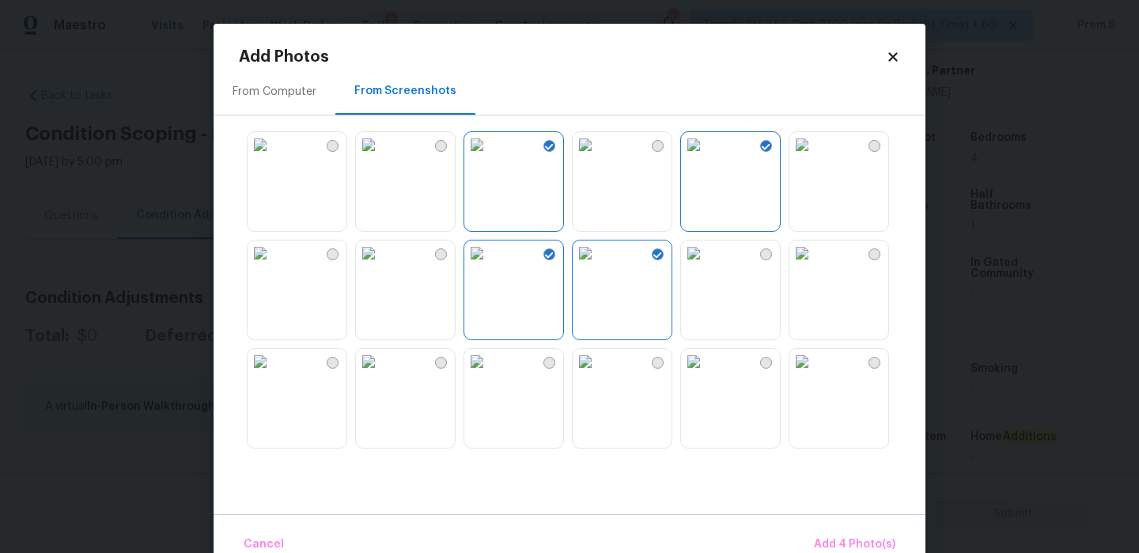
click at [381, 266] on img at bounding box center [368, 252] width 25 height 25
click at [815, 266] on img at bounding box center [801, 252] width 25 height 25
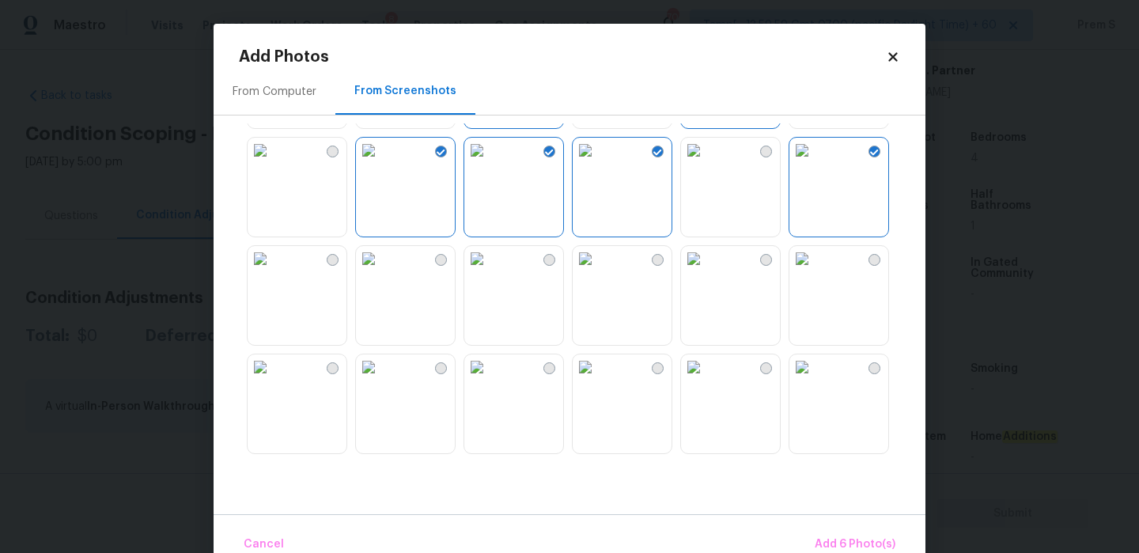
click at [490, 271] on img at bounding box center [476, 258] width 25 height 25
click at [598, 271] on img at bounding box center [585, 258] width 25 height 25
click at [490, 380] on img at bounding box center [476, 366] width 25 height 25
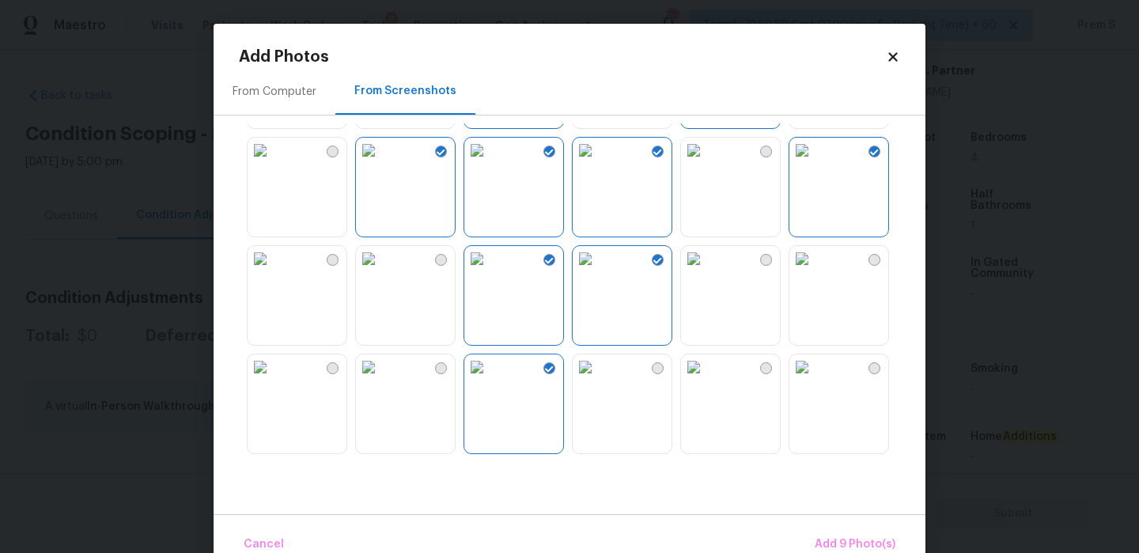
click at [273, 380] on img at bounding box center [260, 366] width 25 height 25
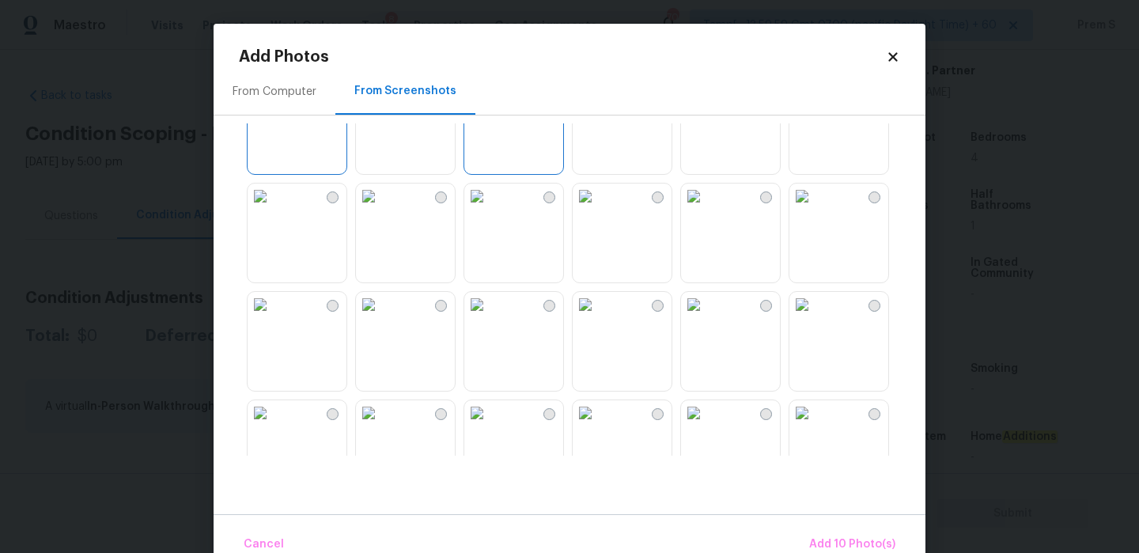
click at [490, 426] on img at bounding box center [476, 412] width 25 height 25
click at [598, 426] on img at bounding box center [585, 412] width 25 height 25
click at [706, 426] on img at bounding box center [693, 412] width 25 height 25
click at [813, 529] on button "Add 13 Photo(s)" at bounding box center [852, 545] width 97 height 34
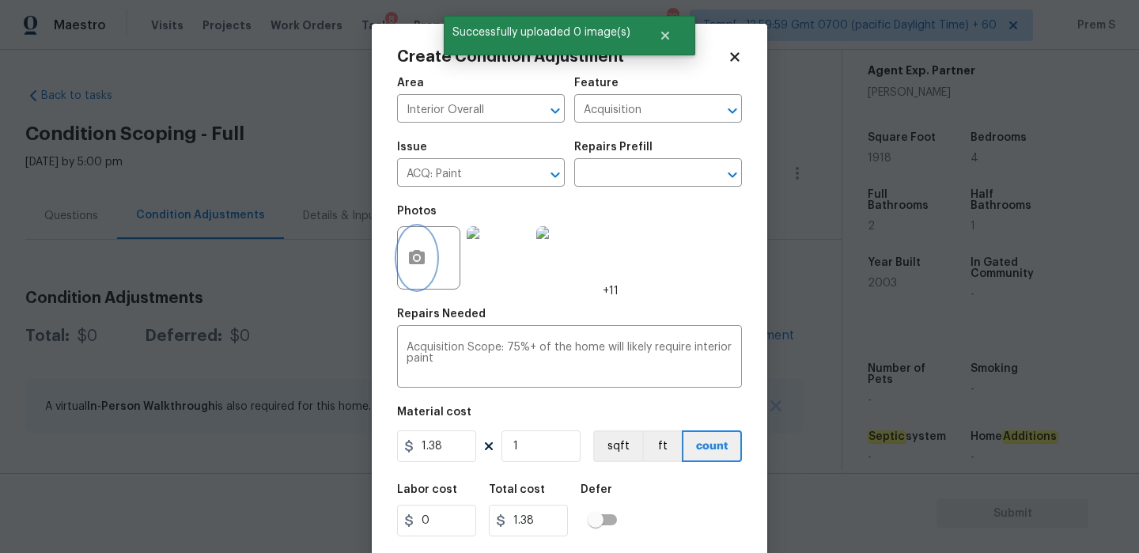
scroll to position [38, 0]
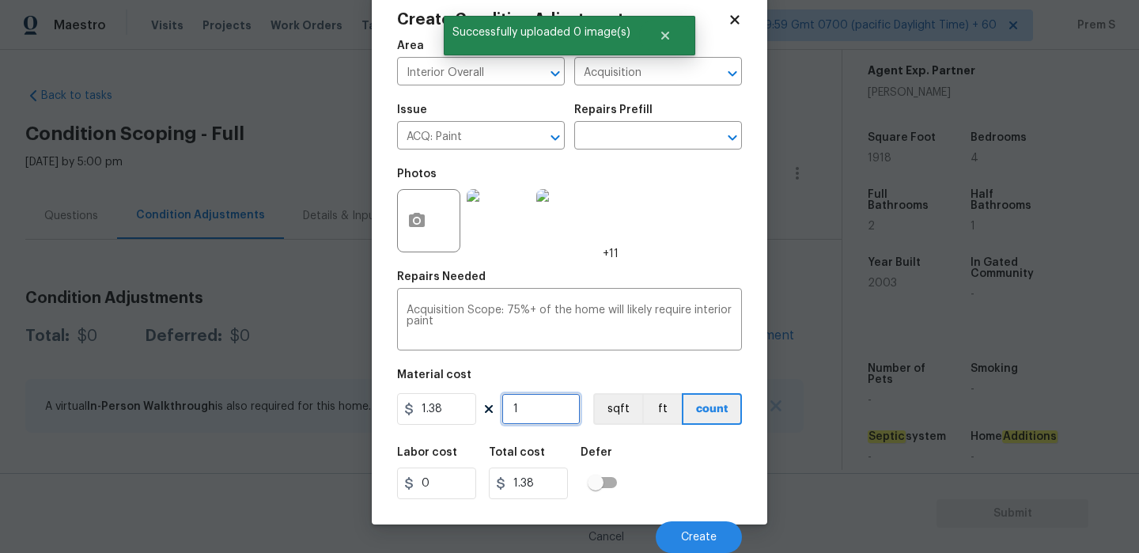
click at [552, 411] on input "1" at bounding box center [541, 409] width 79 height 32
type input "18"
type input "24.84"
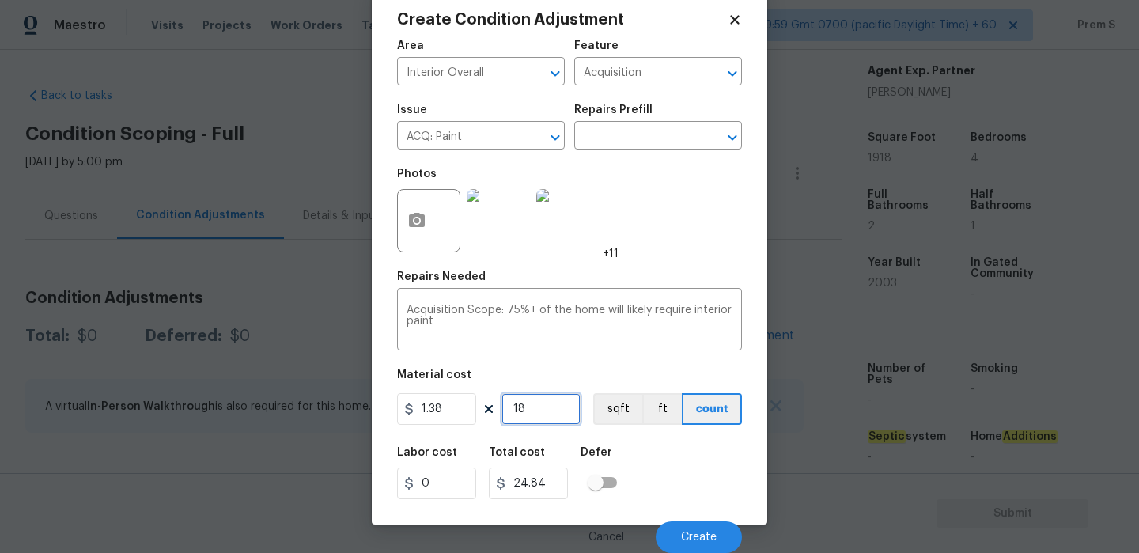
type input "189"
type input "260.82"
type input "1891"
type input "2609.58"
type input "18918"
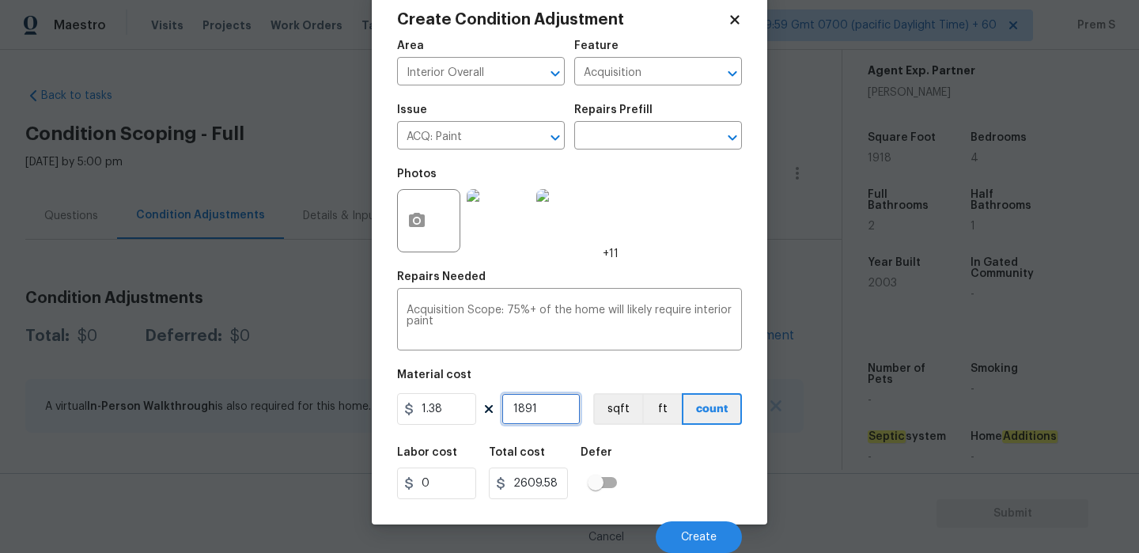
type input "26106.84"
type input "1891"
type input "2609.58"
type input "189"
type input "260.82"
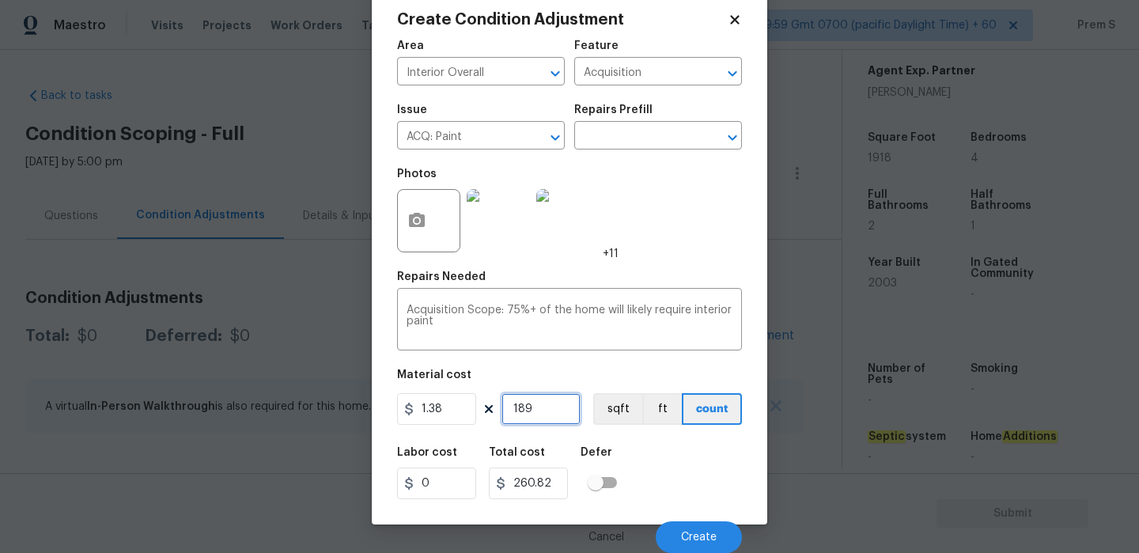
type input "18"
type input "24.84"
type input "1"
type input "1.38"
type input "19"
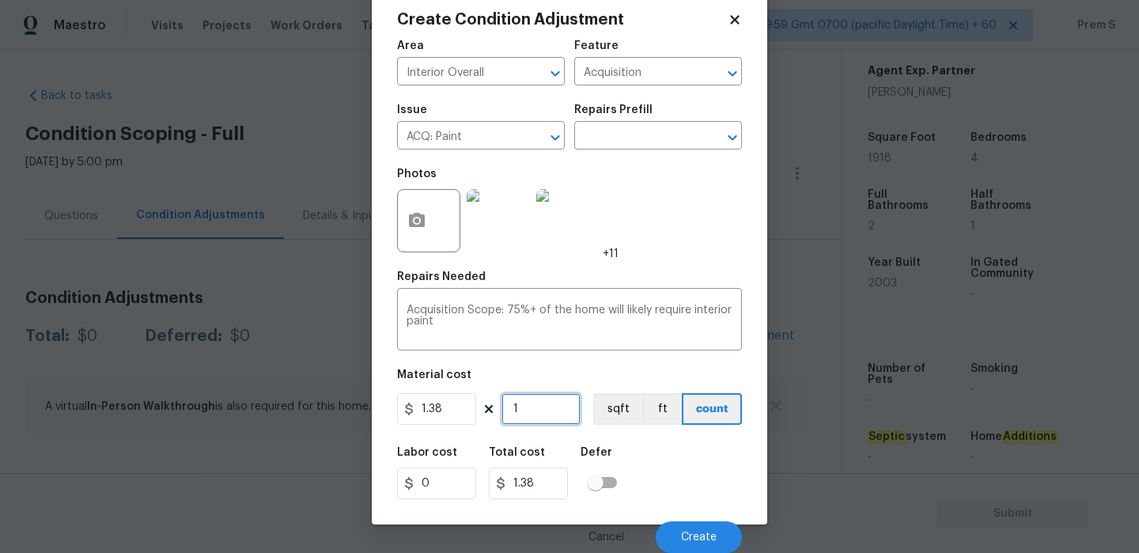
type input "26.22"
type input "191"
type input "263.58"
type input "1918"
type input "2646.84"
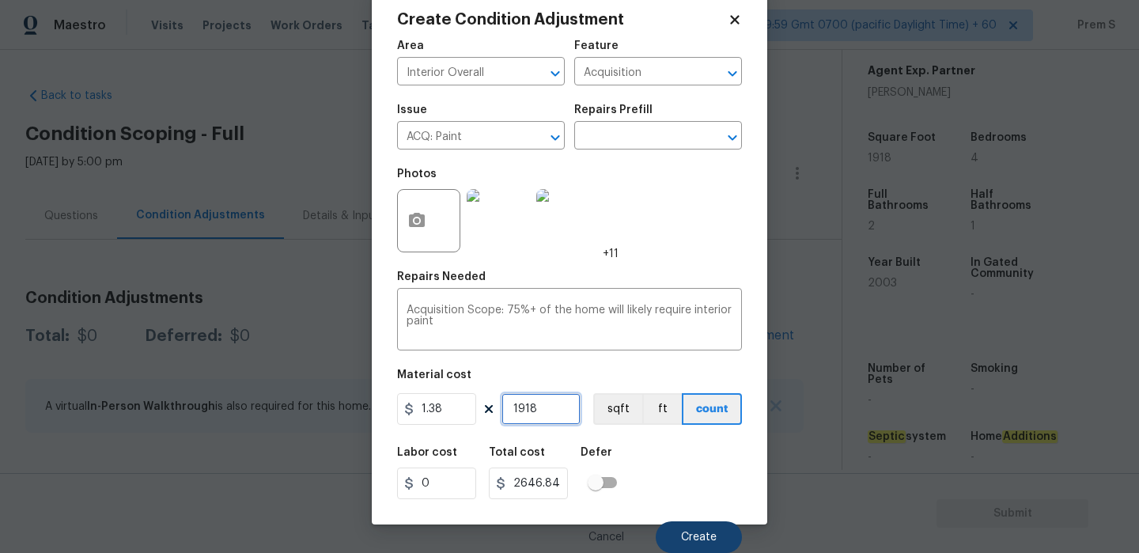
type input "1918"
click at [718, 535] on button "Create" at bounding box center [699, 537] width 86 height 32
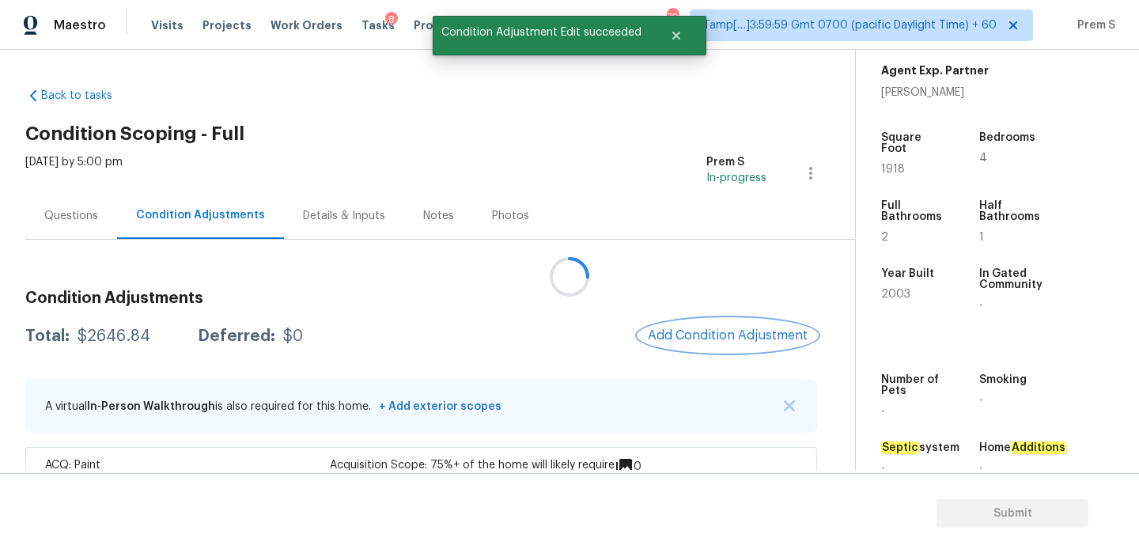
scroll to position [0, 0]
click at [717, 340] on span "Add Condition Adjustment" at bounding box center [731, 335] width 160 height 14
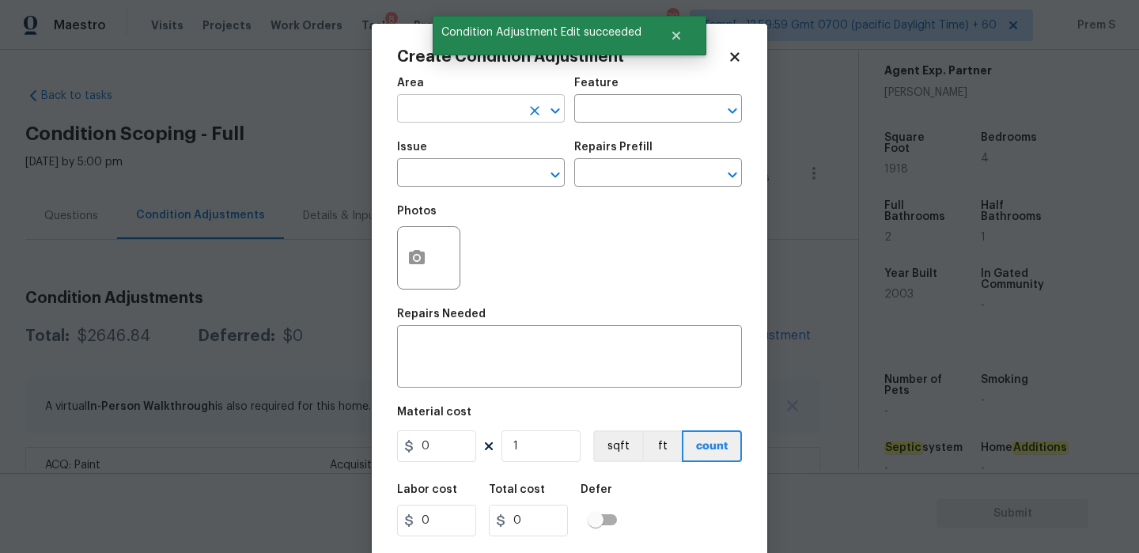
click at [413, 117] on input "text" at bounding box center [458, 110] width 123 height 25
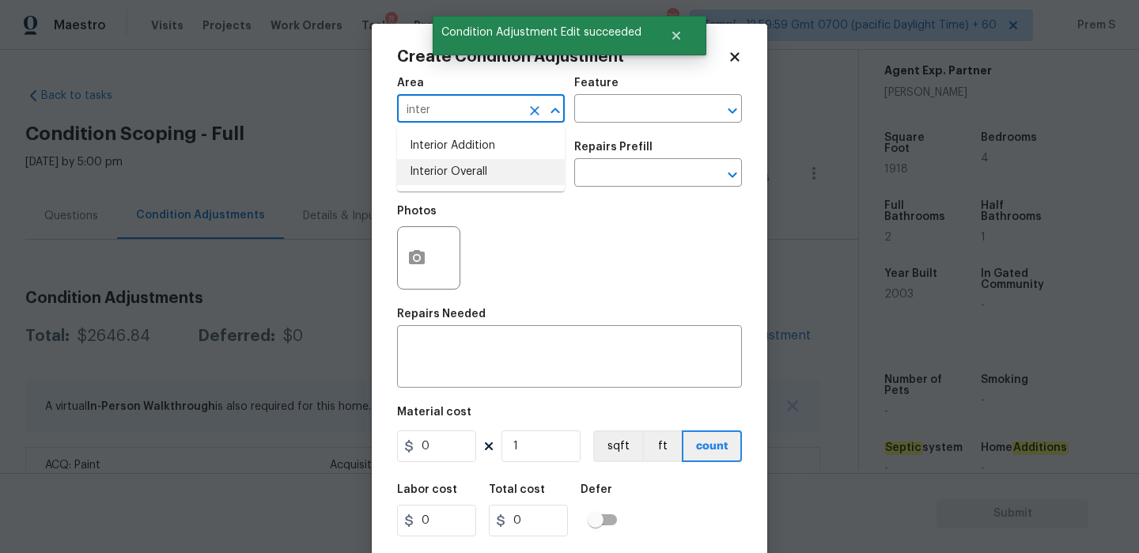
click at [418, 176] on li "Interior Overall" at bounding box center [481, 172] width 168 height 26
type input "Interior Overall"
click at [418, 176] on input "text" at bounding box center [458, 174] width 123 height 25
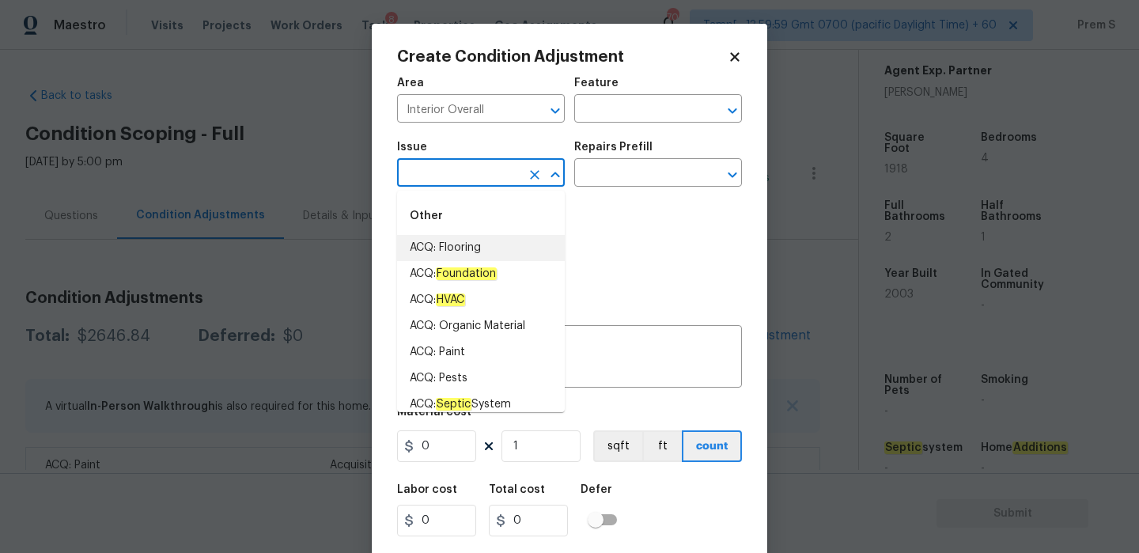
click at [510, 255] on li "ACQ: Flooring" at bounding box center [481, 248] width 168 height 26
type input "ACQ: Flooring"
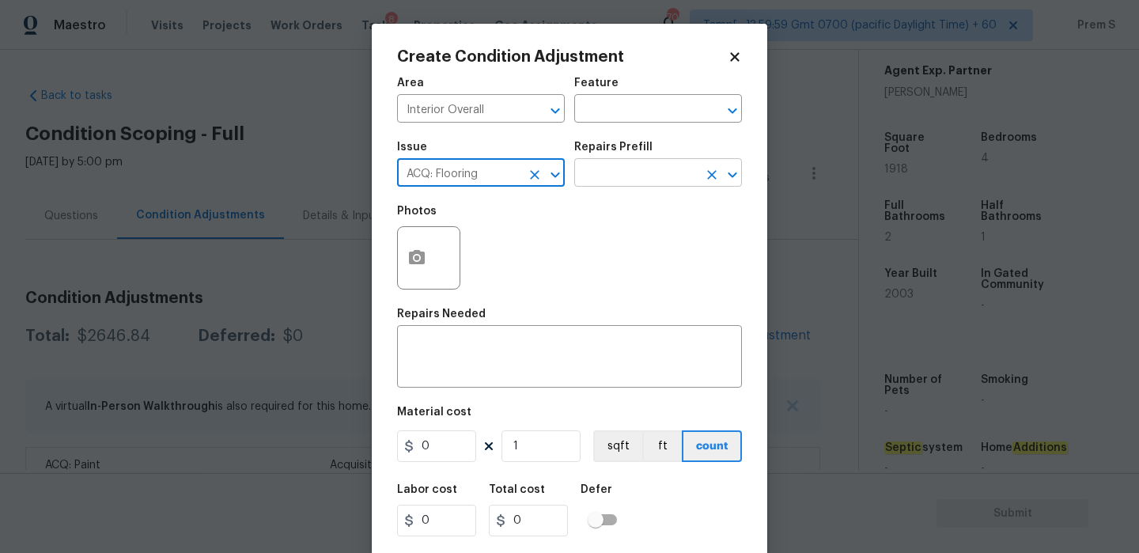
click at [640, 171] on input "text" at bounding box center [635, 174] width 123 height 25
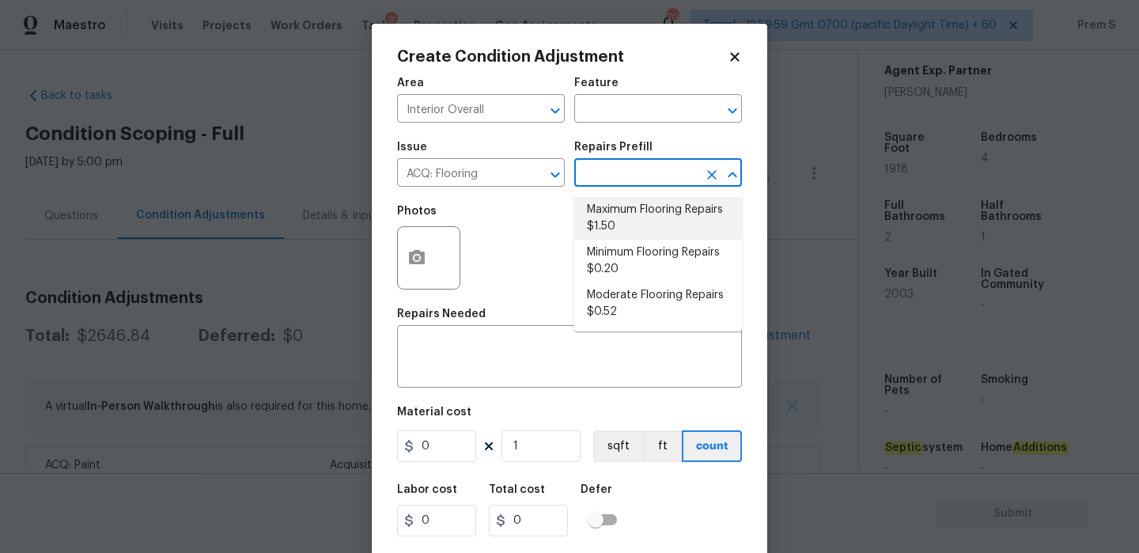
click at [623, 212] on li "Maximum Flooring Repairs $1.50" at bounding box center [658, 218] width 168 height 43
type input "Acquisition"
type textarea "Acquisition Scope: Maximum flooring repairs"
type input "1.5"
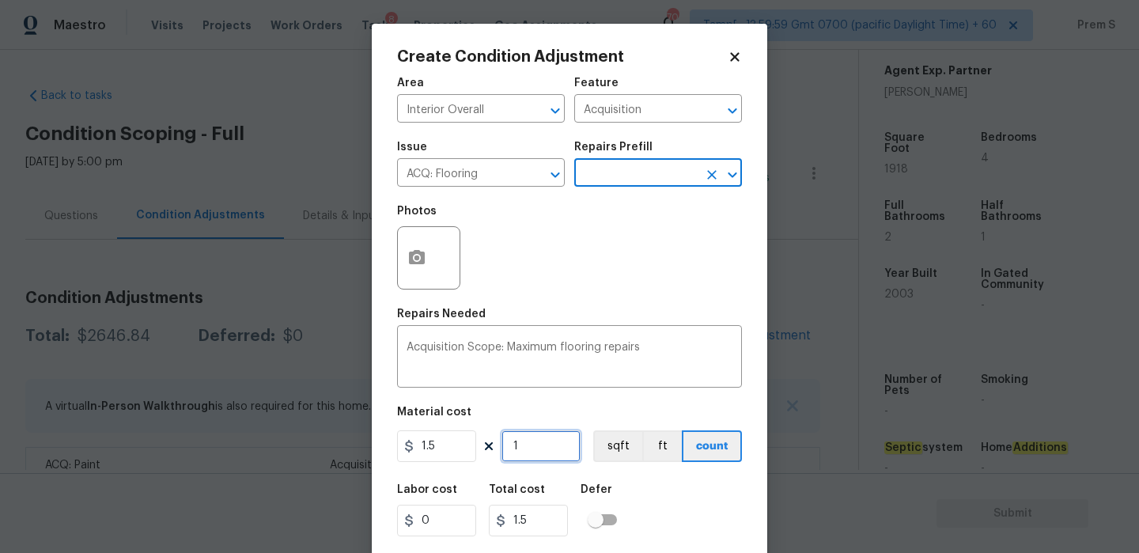
click at [531, 446] on input "1" at bounding box center [541, 446] width 79 height 32
type input "19"
type input "28.5"
type input "191"
type input "286.5"
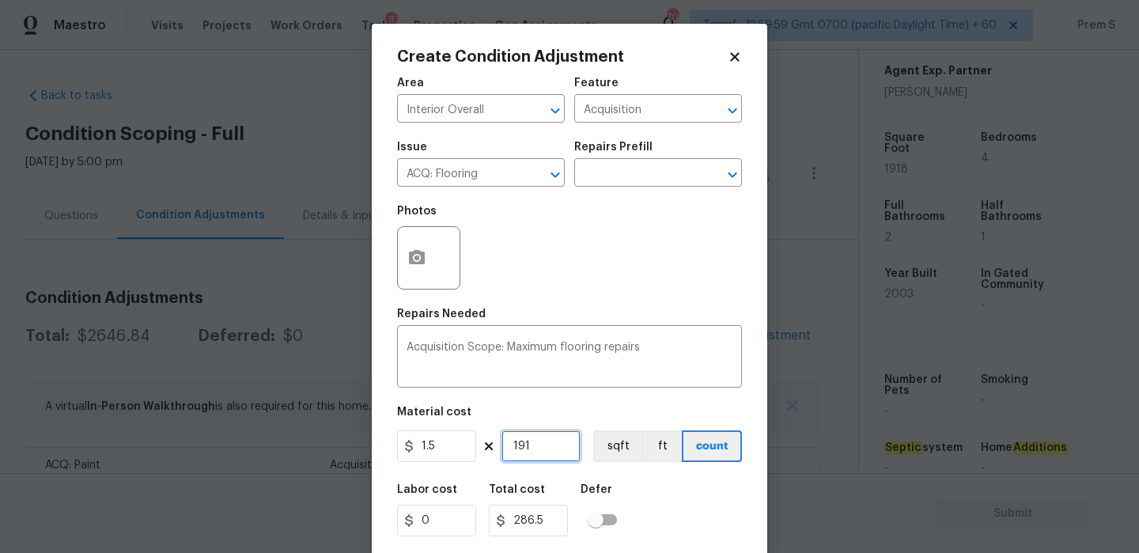
type input "1918"
type input "2877"
type input "1918"
click at [423, 253] on icon "button" at bounding box center [417, 257] width 16 height 14
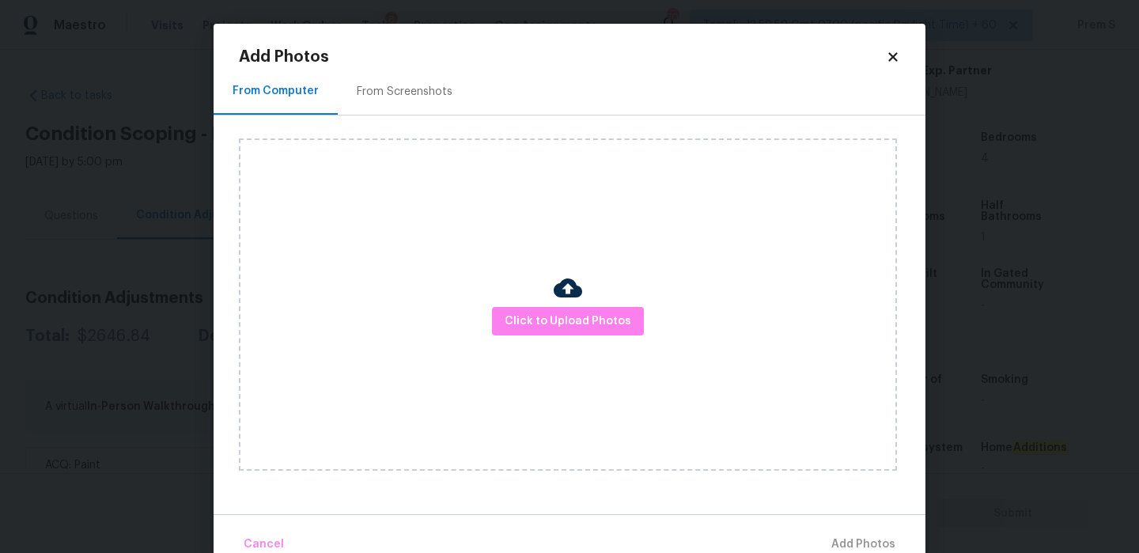
click at [411, 72] on div "From Screenshots" at bounding box center [405, 91] width 134 height 47
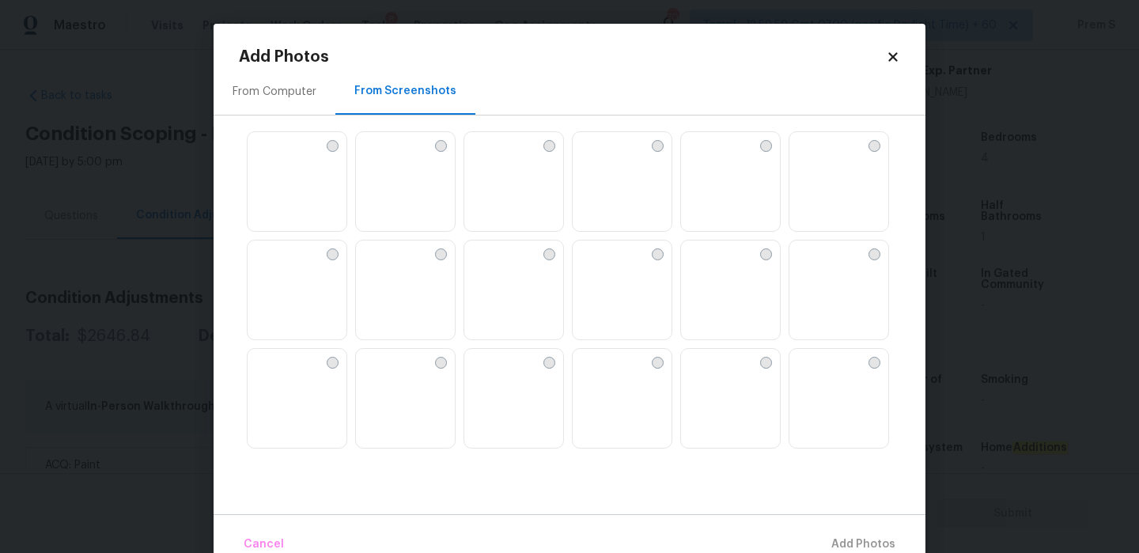
click at [598, 157] on img at bounding box center [585, 144] width 25 height 25
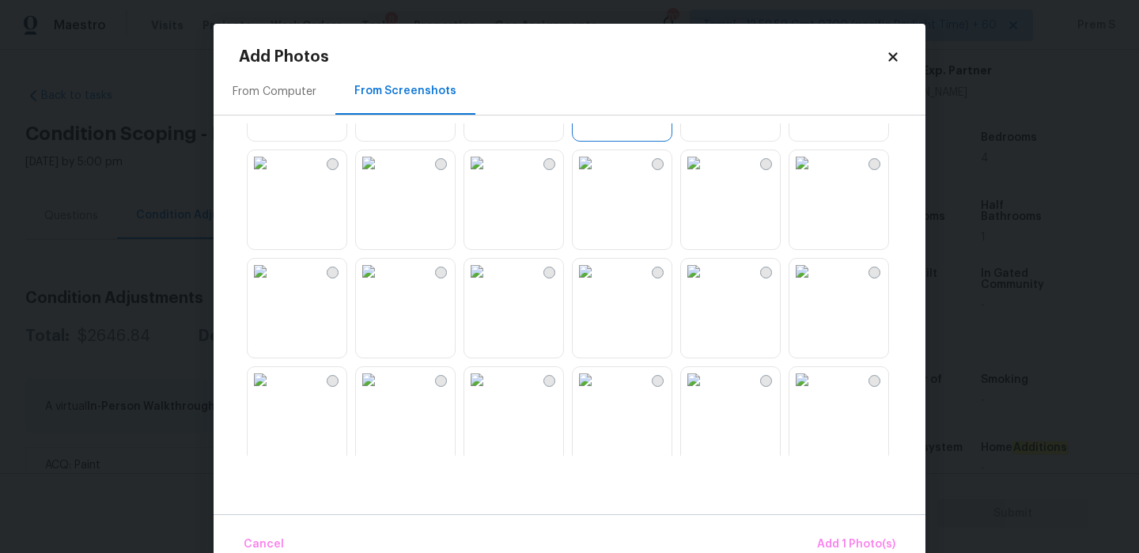
scroll to position [203, 0]
click at [381, 280] on img at bounding box center [368, 267] width 25 height 25
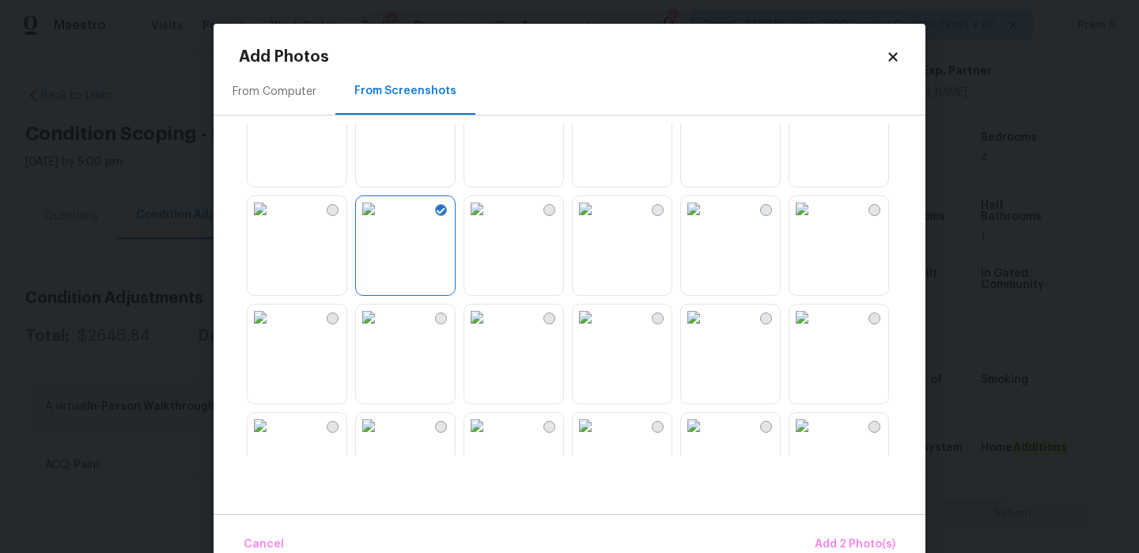
scroll to position [321, 0]
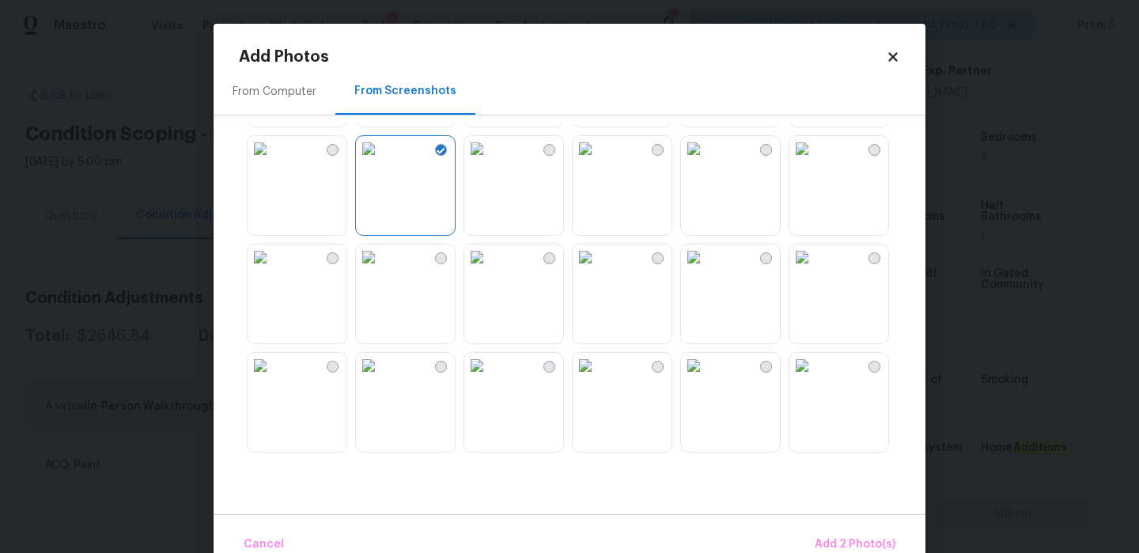
click at [815, 270] on img at bounding box center [801, 256] width 25 height 25
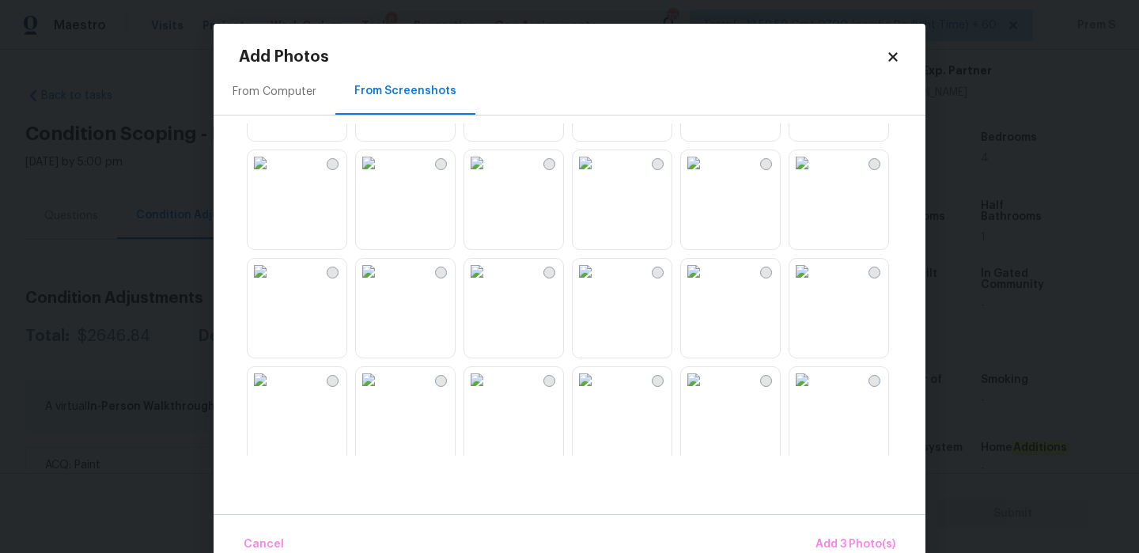
scroll to position [742, 0]
click at [706, 282] on img at bounding box center [693, 269] width 25 height 25
click at [490, 282] on img at bounding box center [476, 269] width 25 height 25
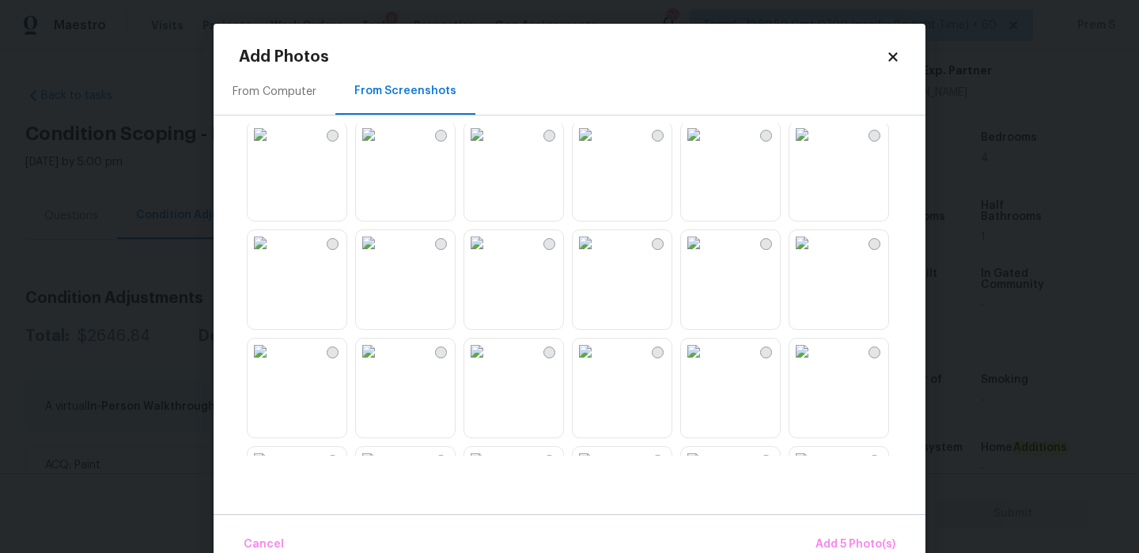
scroll to position [1115, 0]
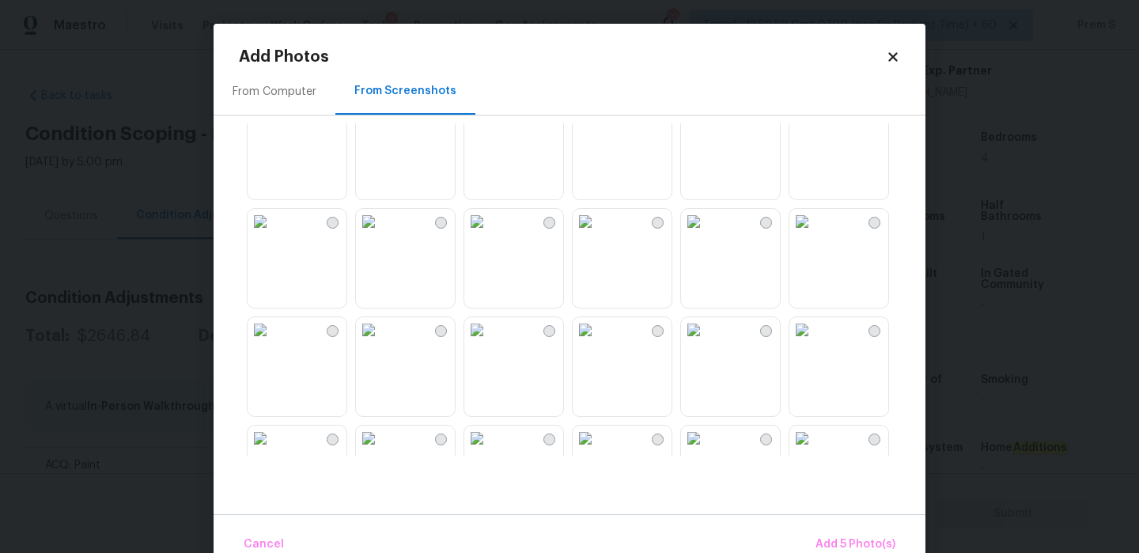
click at [598, 217] on img at bounding box center [585, 221] width 25 height 25
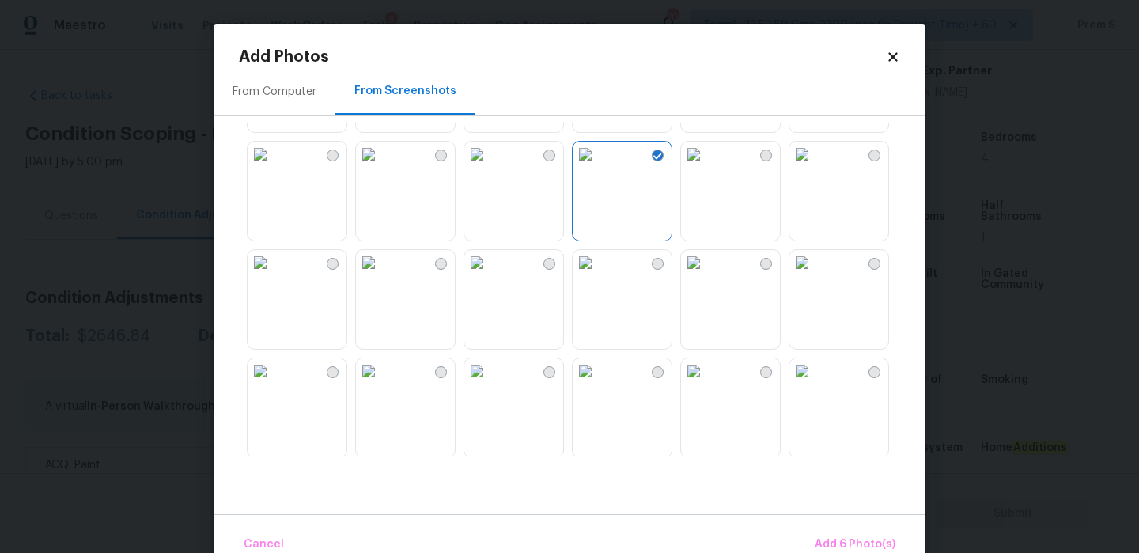
scroll to position [1259, 0]
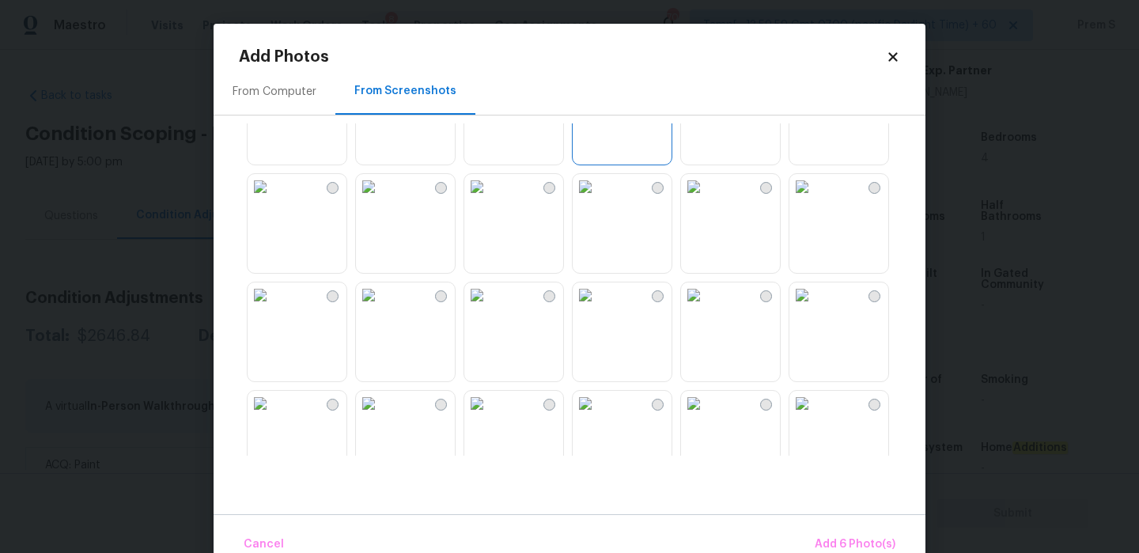
click at [706, 308] on img at bounding box center [693, 294] width 25 height 25
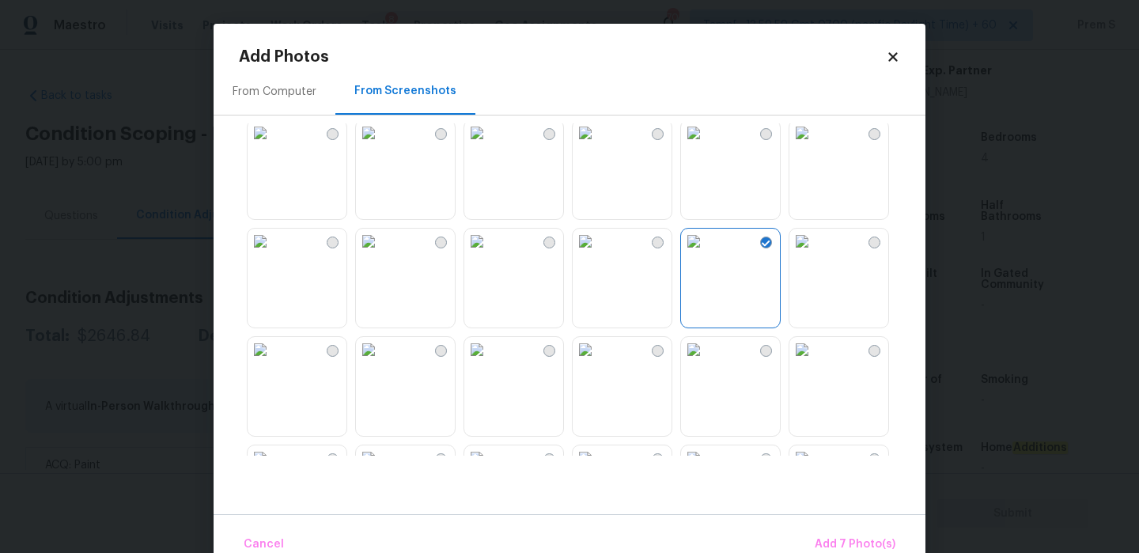
scroll to position [1425, 0]
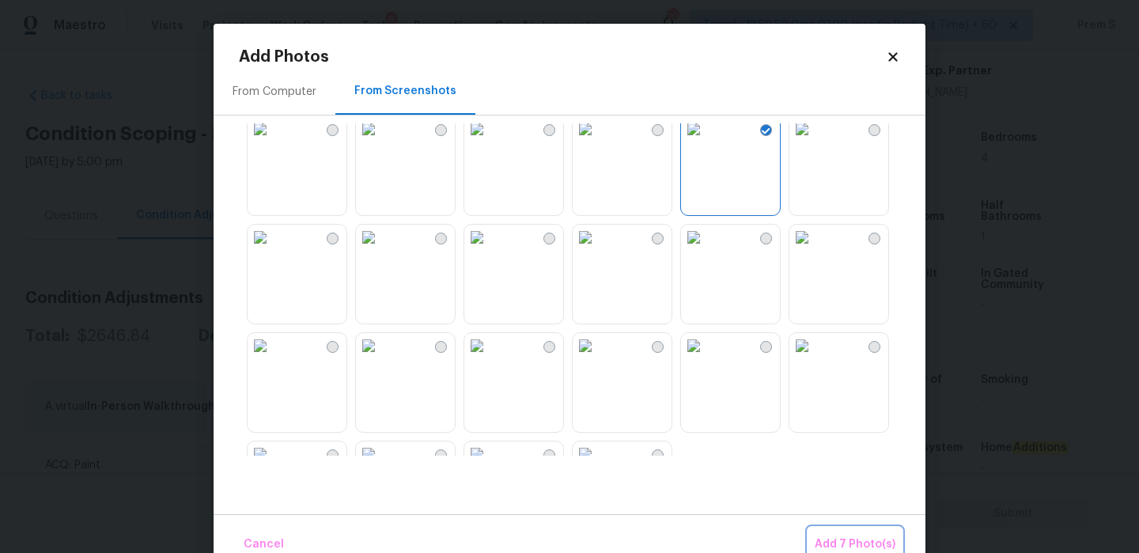
click at [859, 545] on span "Add 7 Photo(s)" at bounding box center [855, 545] width 81 height 20
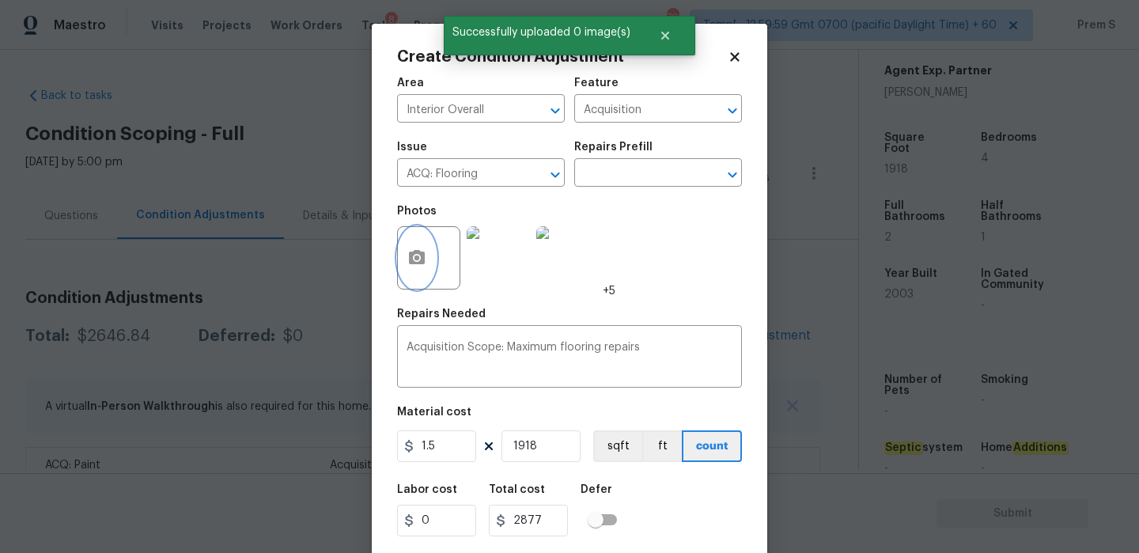
scroll to position [38, 0]
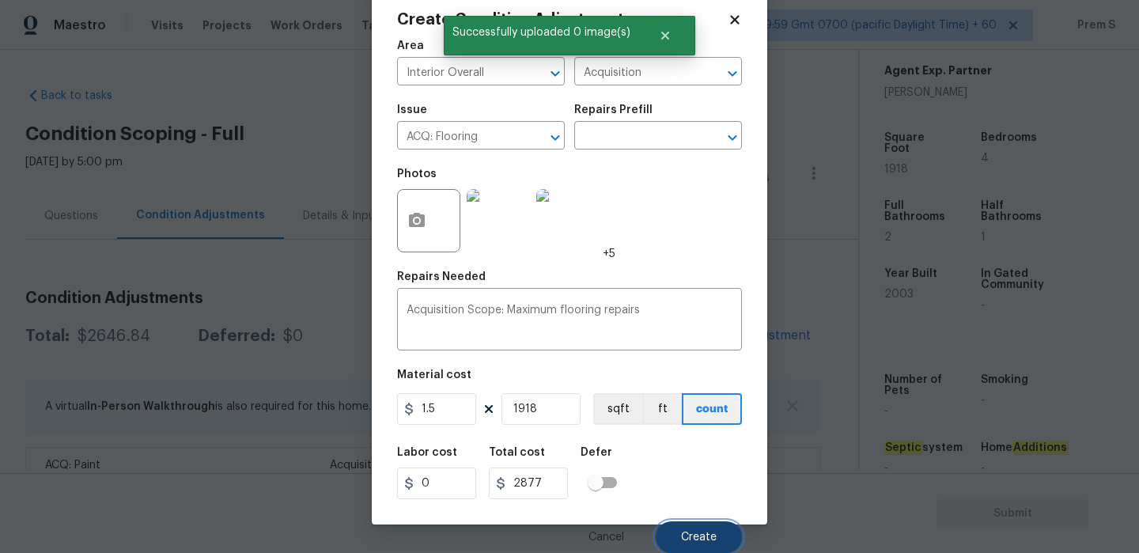
click at [688, 534] on span "Create" at bounding box center [699, 538] width 36 height 12
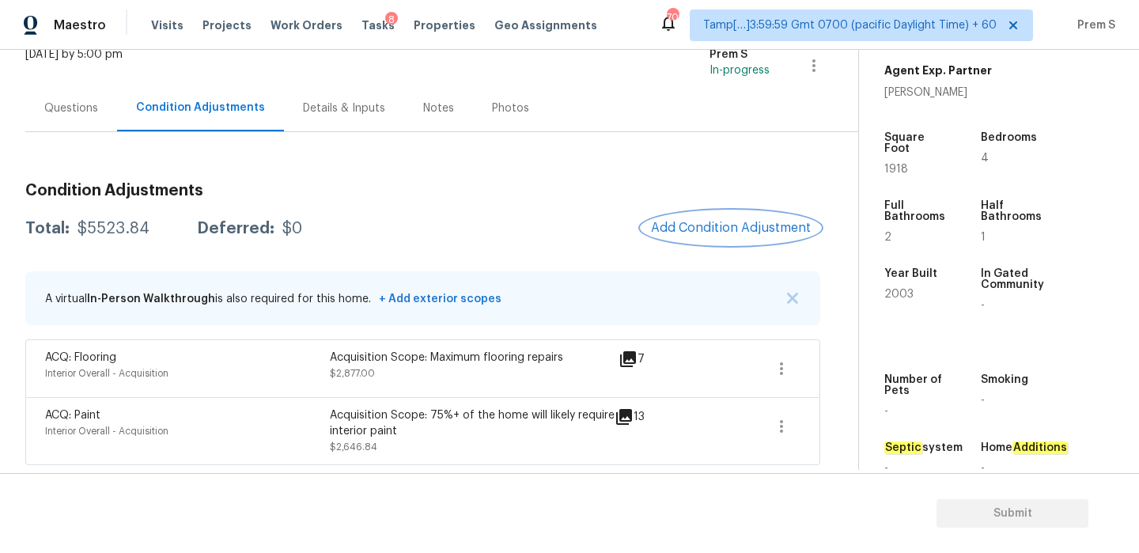
scroll to position [108, 0]
click at [711, 231] on span "Add Condition Adjustment" at bounding box center [731, 228] width 160 height 14
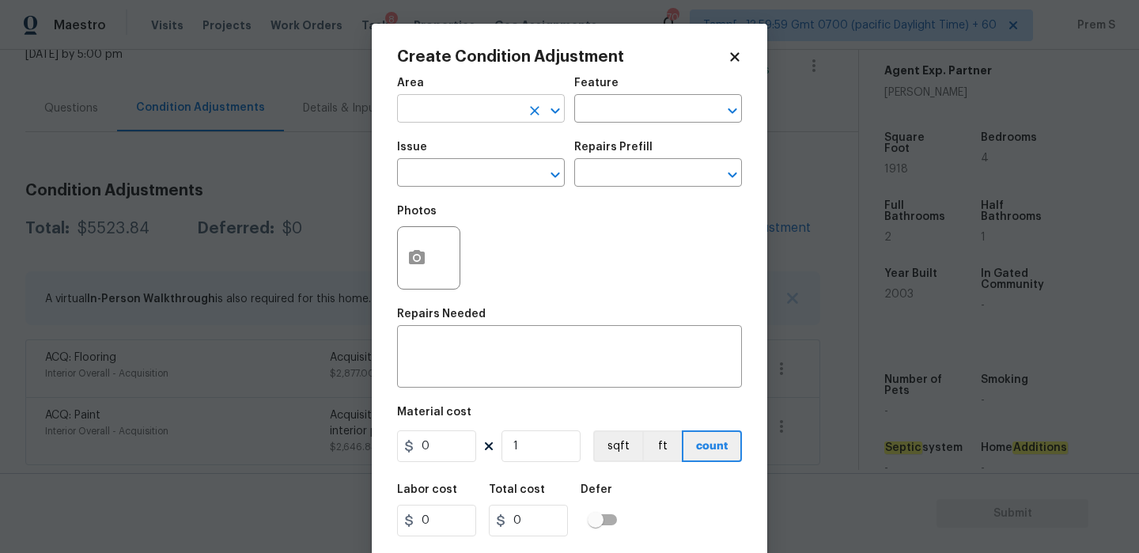
click at [486, 116] on input "text" at bounding box center [458, 110] width 123 height 25
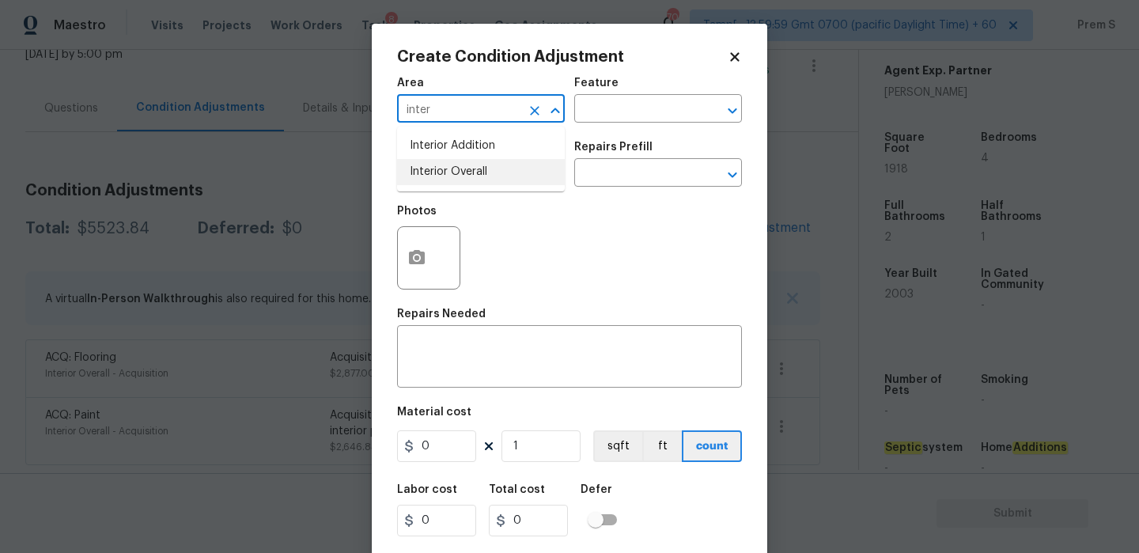
click at [484, 166] on li "Interior Overall" at bounding box center [481, 172] width 168 height 26
type input "Interior Overall"
click at [484, 166] on input "text" at bounding box center [458, 174] width 123 height 25
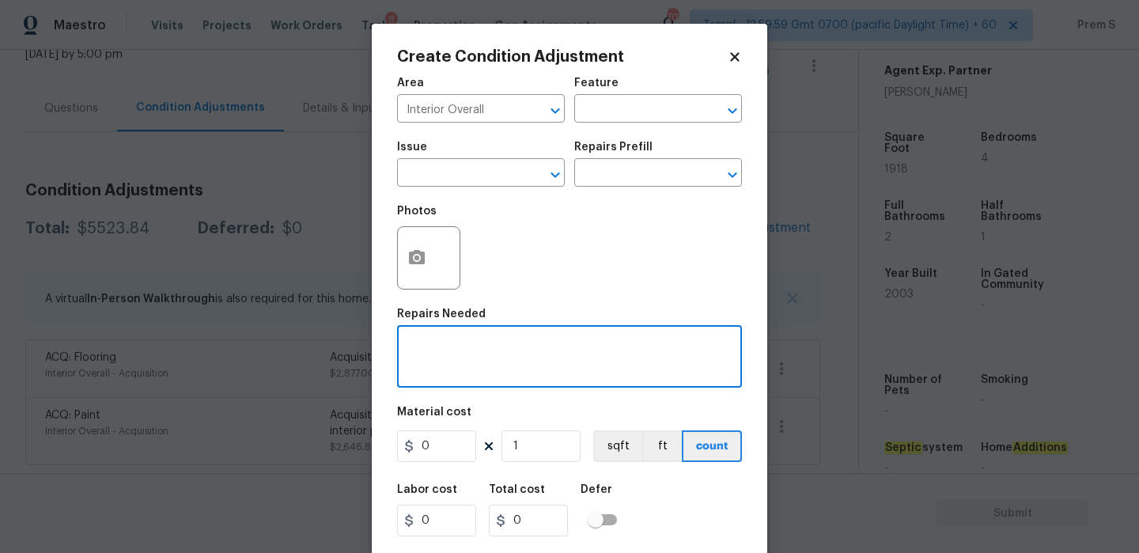
click at [604, 358] on textarea at bounding box center [570, 358] width 326 height 33
type textarea "W"
click at [484, 184] on input "text" at bounding box center [458, 174] width 123 height 25
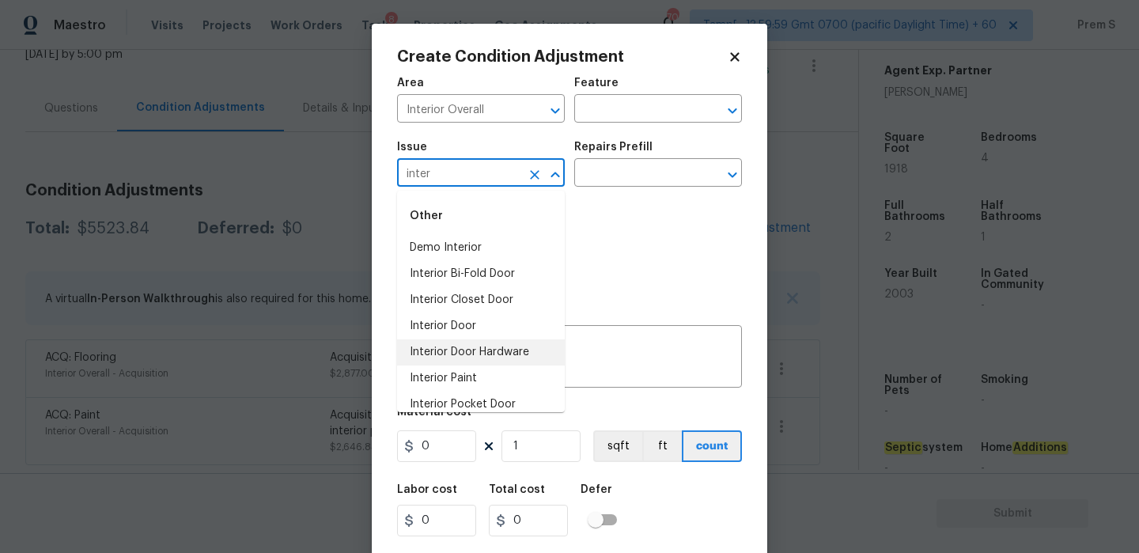
click at [459, 362] on li "Interior Door Hardware" at bounding box center [481, 352] width 168 height 26
type input "Interior Door Hardware"
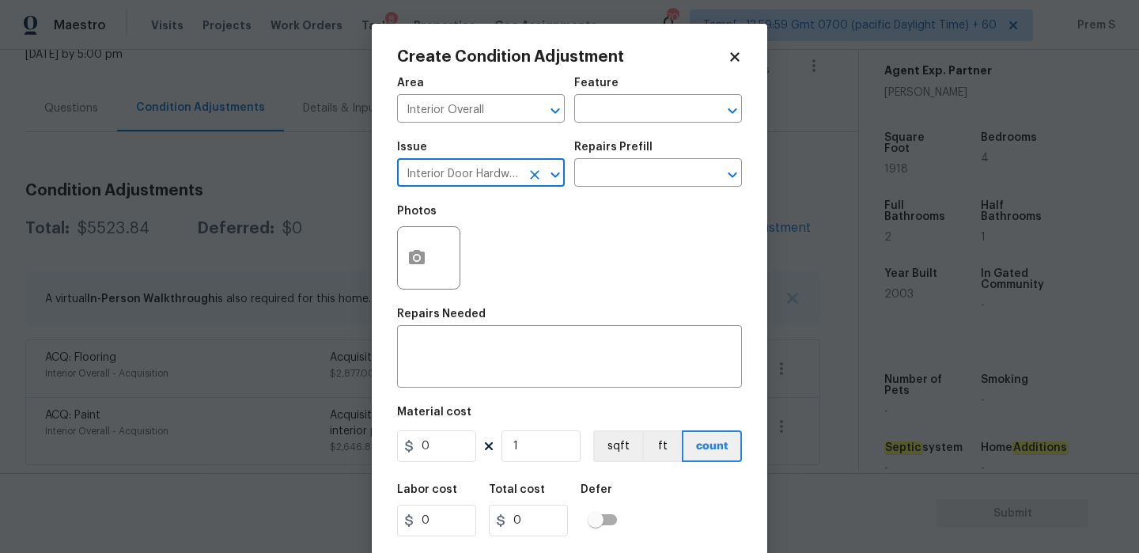
click at [532, 164] on button "Clear" at bounding box center [535, 175] width 22 height 22
click at [473, 186] on input "text" at bounding box center [458, 174] width 123 height 25
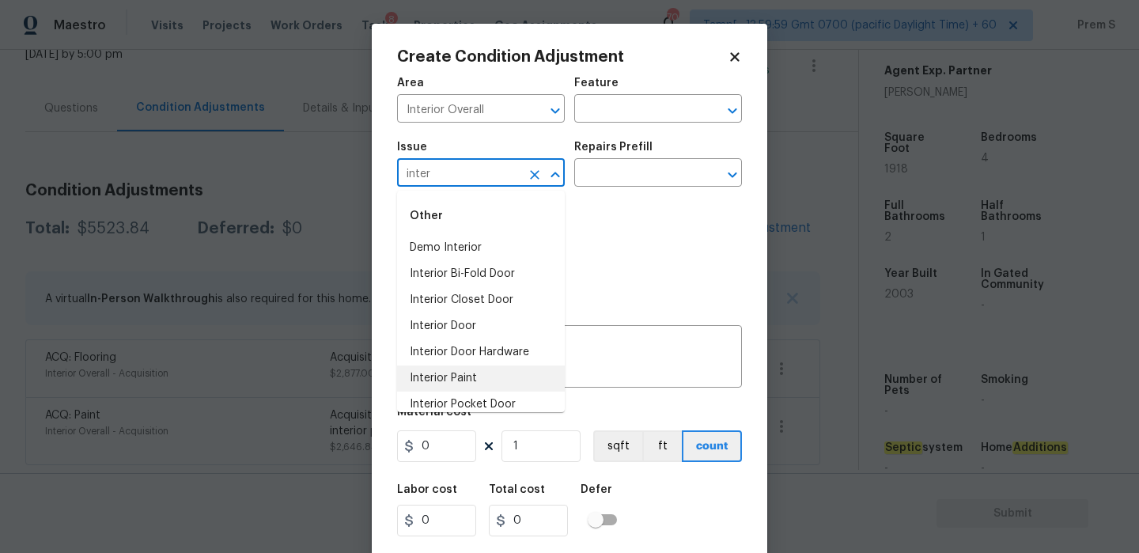
click at [485, 377] on li "Interior Paint" at bounding box center [481, 378] width 168 height 26
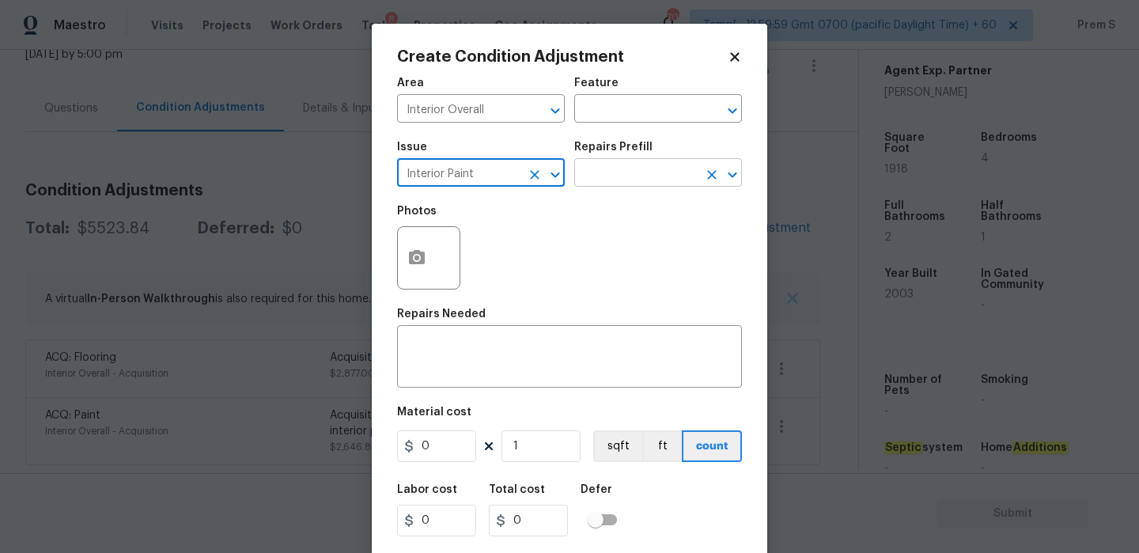
type input "Interior Paint"
click at [636, 175] on input "text" at bounding box center [635, 174] width 123 height 25
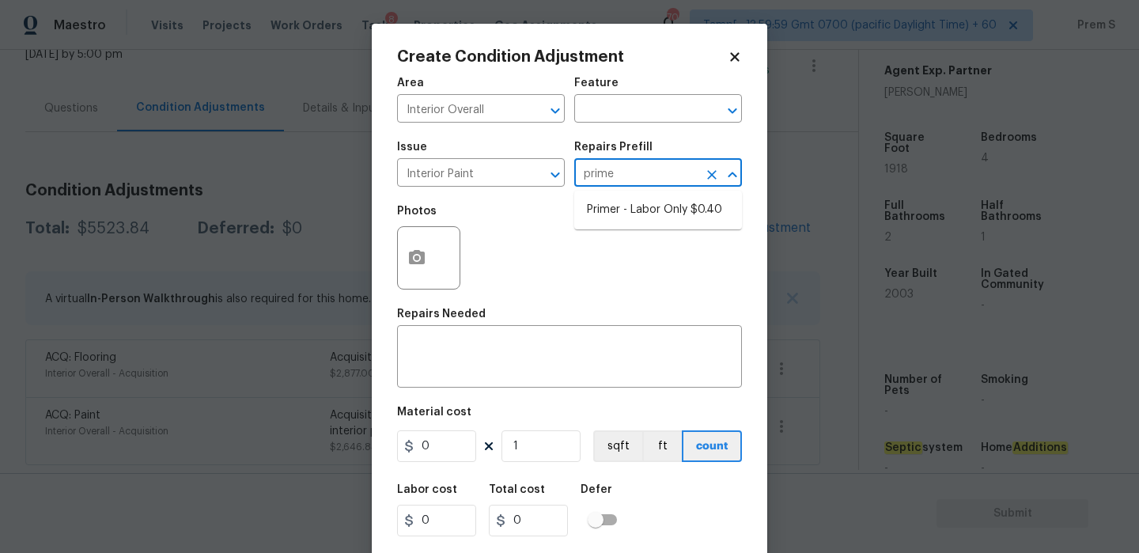
type input "primer"
click at [653, 216] on li "Primer - Labor Only $0.40" at bounding box center [658, 210] width 168 height 26
type input "Overall Paint"
type textarea "Interior primer - PRIMER PROVIDED BY OPENDOOR - All nails, screws, drywall anch…"
type input "0.4"
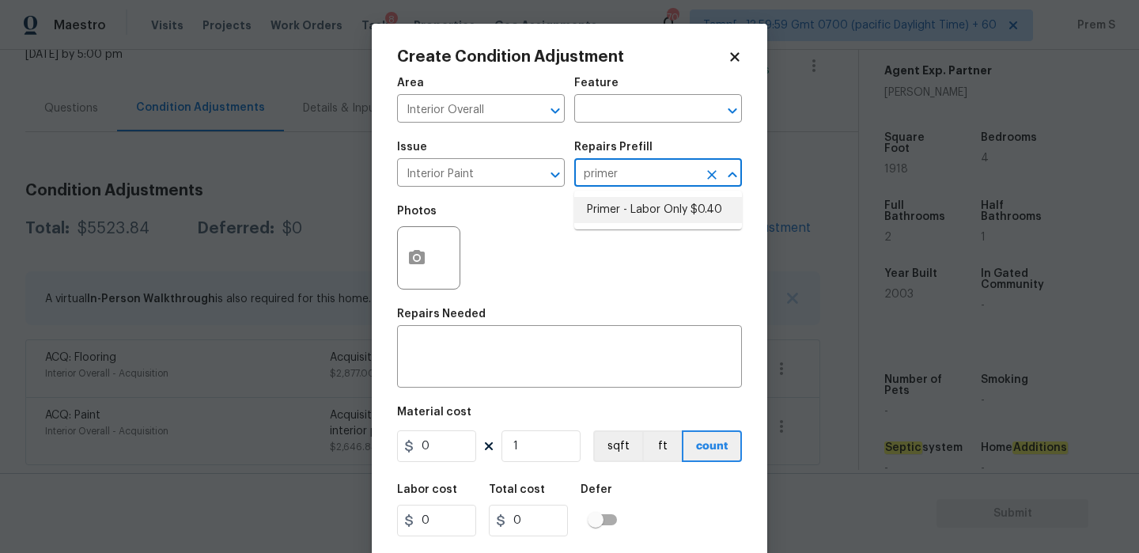
type input "0.4"
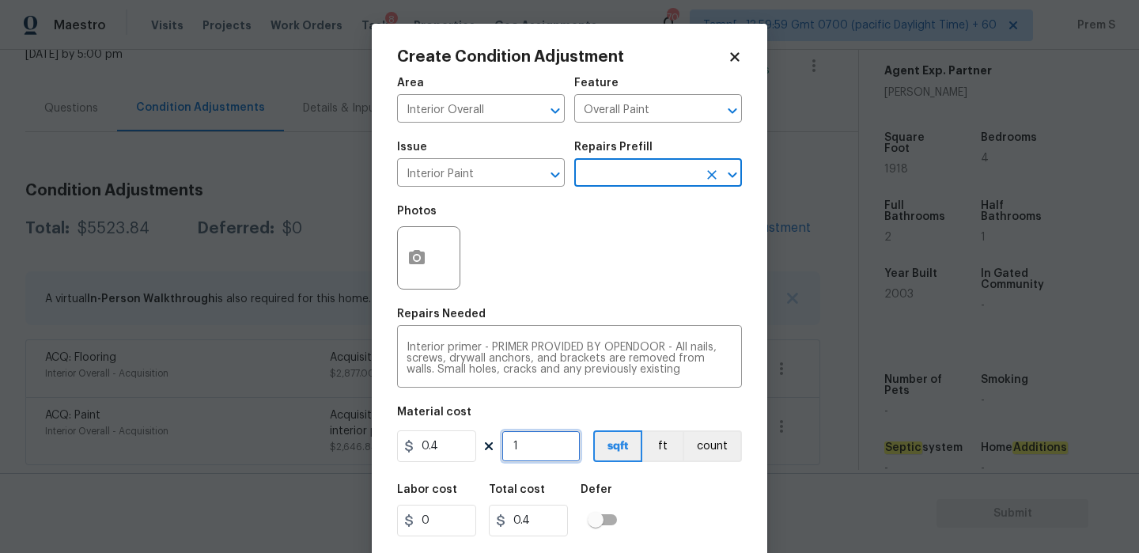
click at [530, 449] on input "1" at bounding box center [541, 446] width 79 height 32
type input "4"
type input "1.6"
type input "40"
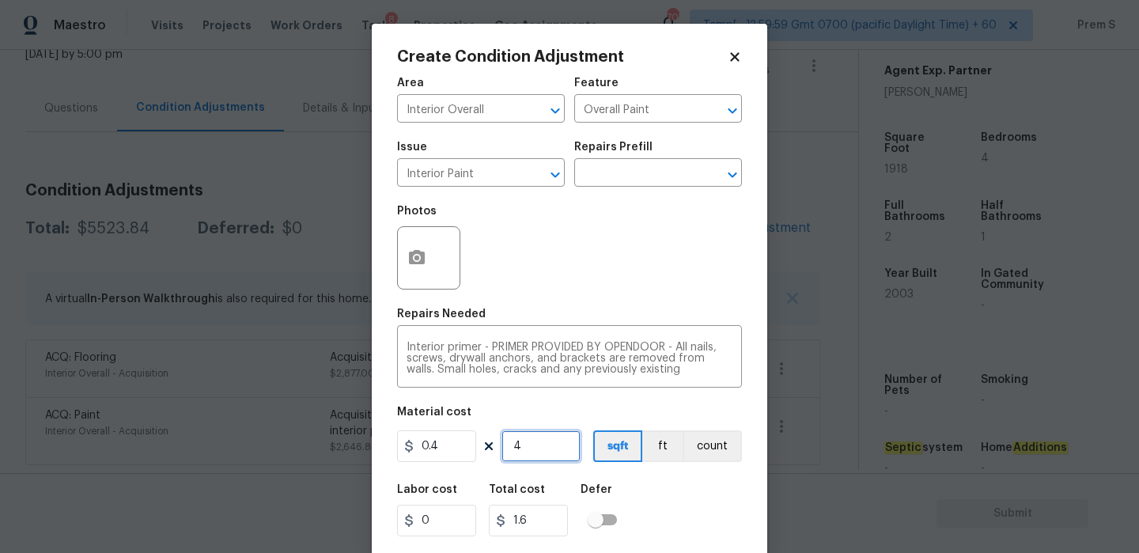
type input "16"
type input "400"
type input "160"
type input "400"
click at [650, 497] on div "Labor cost 0 Total cost 160 Defer" at bounding box center [569, 510] width 345 height 71
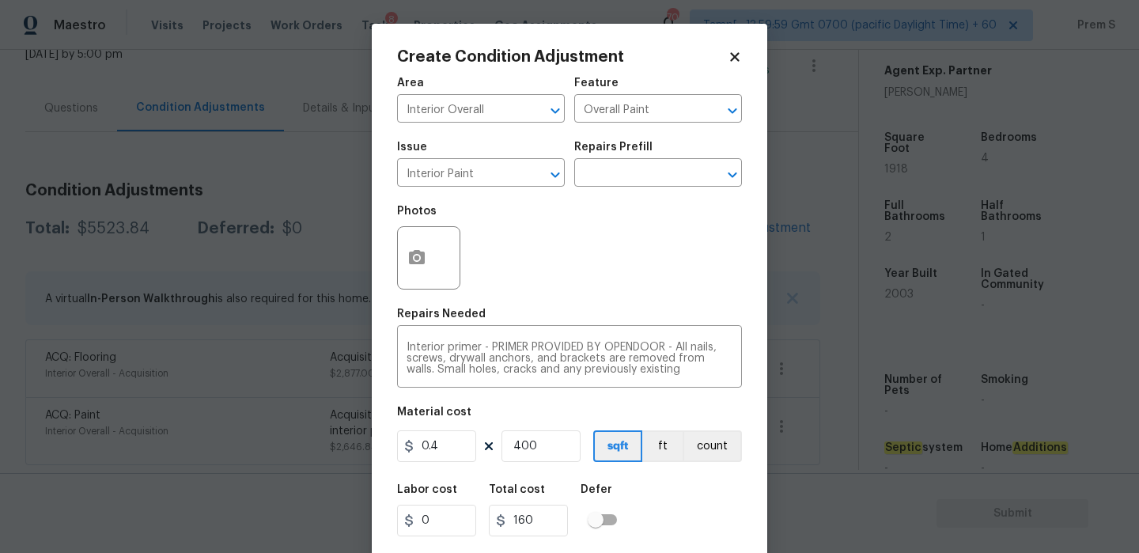
scroll to position [38, 0]
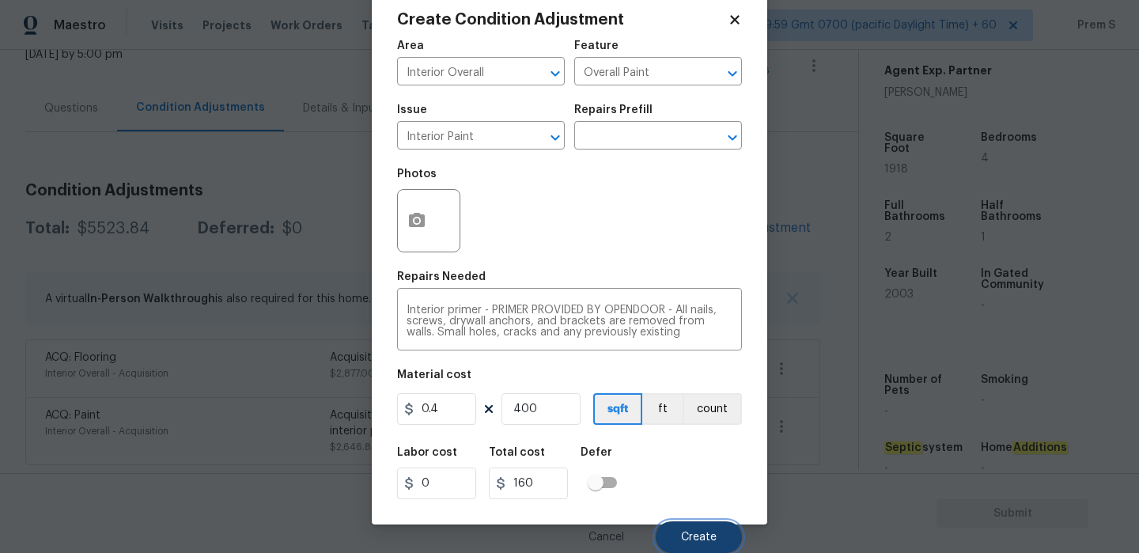
click at [681, 527] on button "Create" at bounding box center [699, 537] width 86 height 32
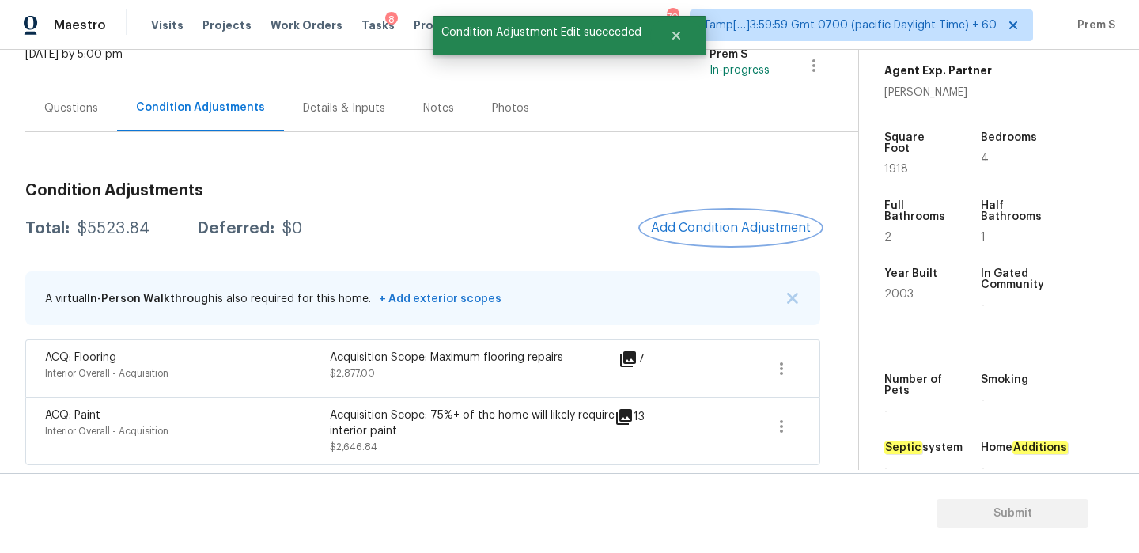
scroll to position [0, 0]
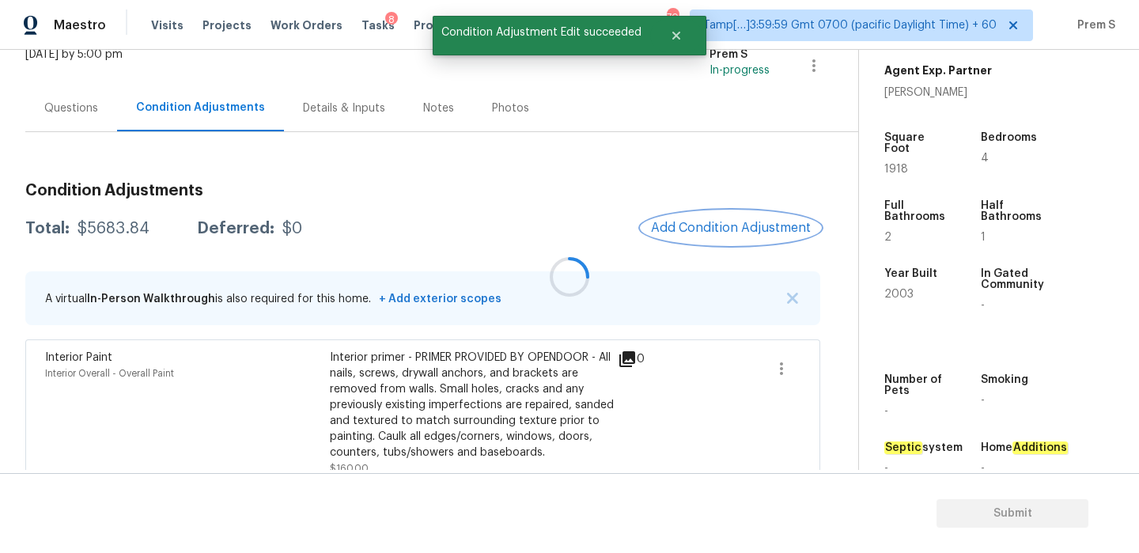
click at [708, 225] on span "Add Condition Adjustment" at bounding box center [731, 228] width 160 height 14
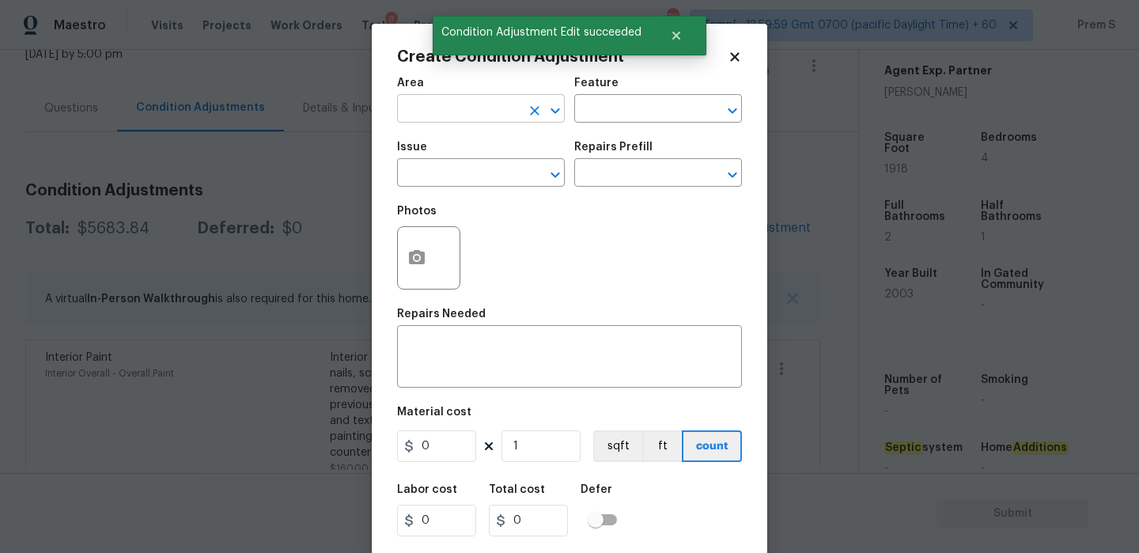
click at [434, 98] on input "text" at bounding box center [458, 110] width 123 height 25
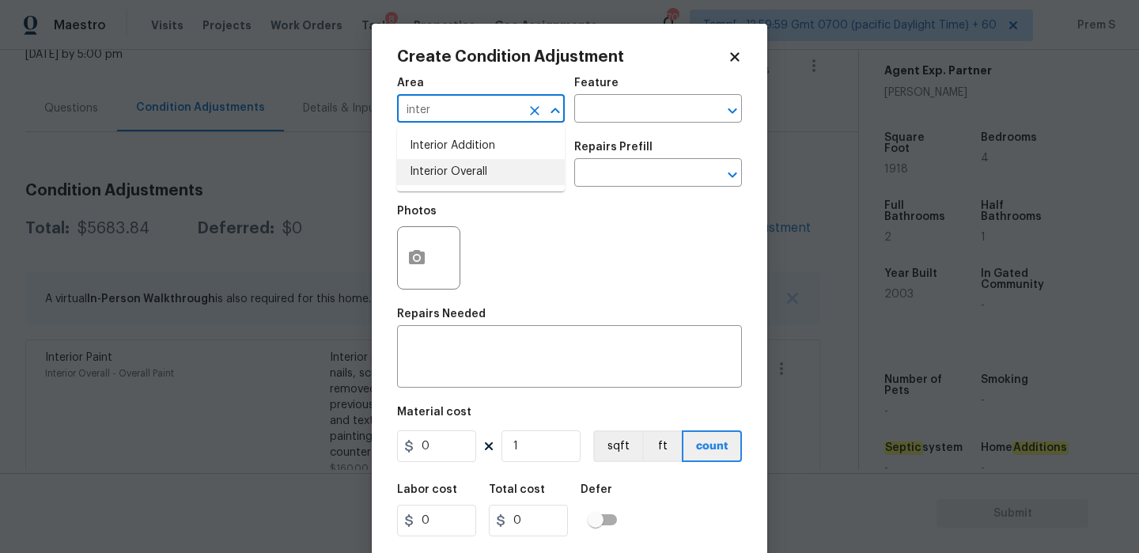
click at [471, 170] on li "Interior Overall" at bounding box center [481, 172] width 168 height 26
type input "Interior Overall"
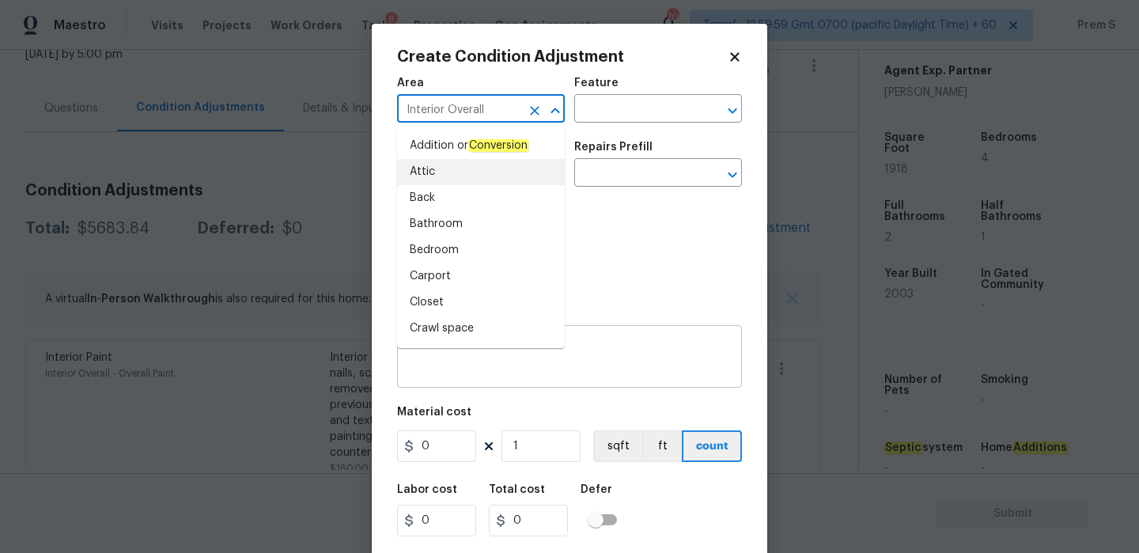
click at [610, 353] on textarea at bounding box center [570, 358] width 326 height 33
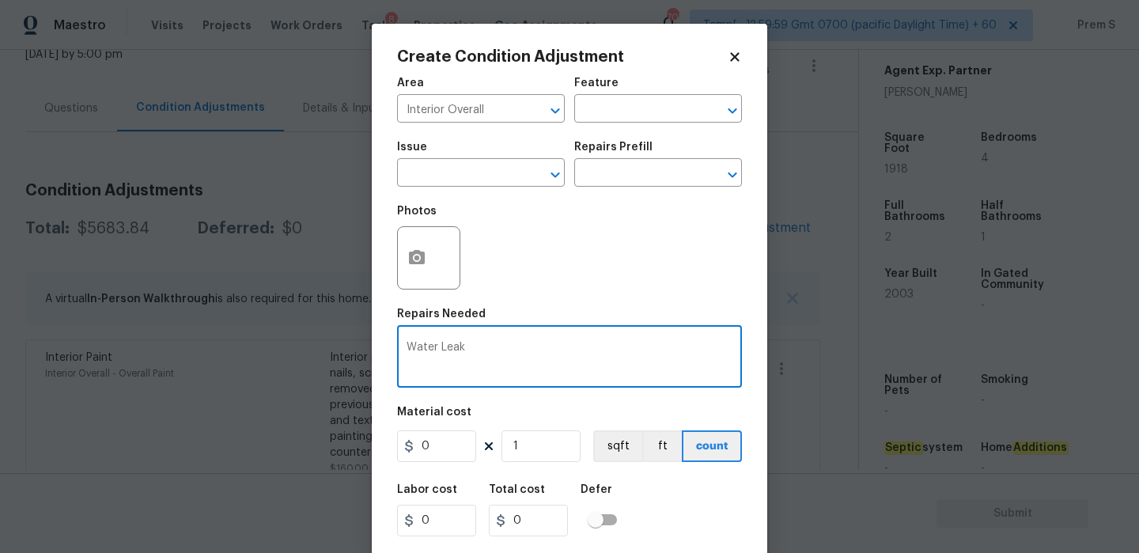
type textarea "Water Leak"
click at [429, 445] on input "0" at bounding box center [436, 446] width 79 height 32
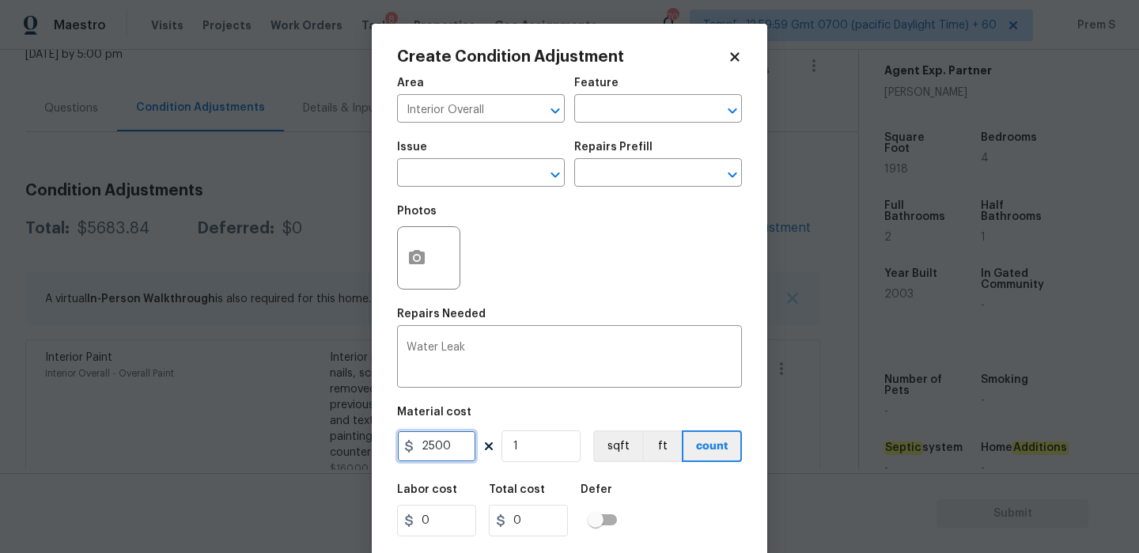
type input "2500"
click at [655, 498] on div "Labor cost 0 Total cost 2500 Defer" at bounding box center [569, 510] width 345 height 71
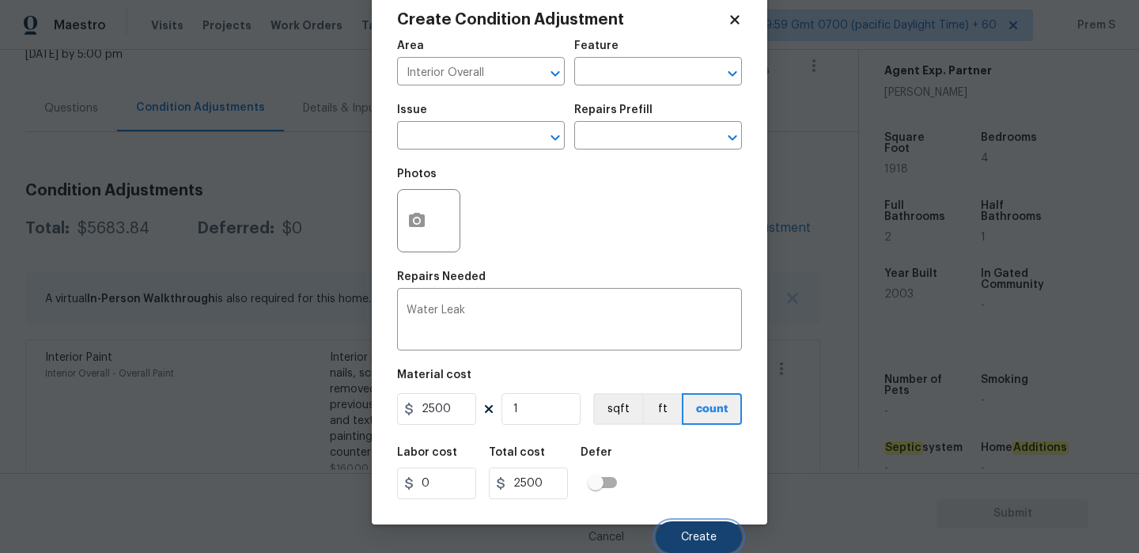
click at [702, 539] on span "Create" at bounding box center [699, 538] width 36 height 12
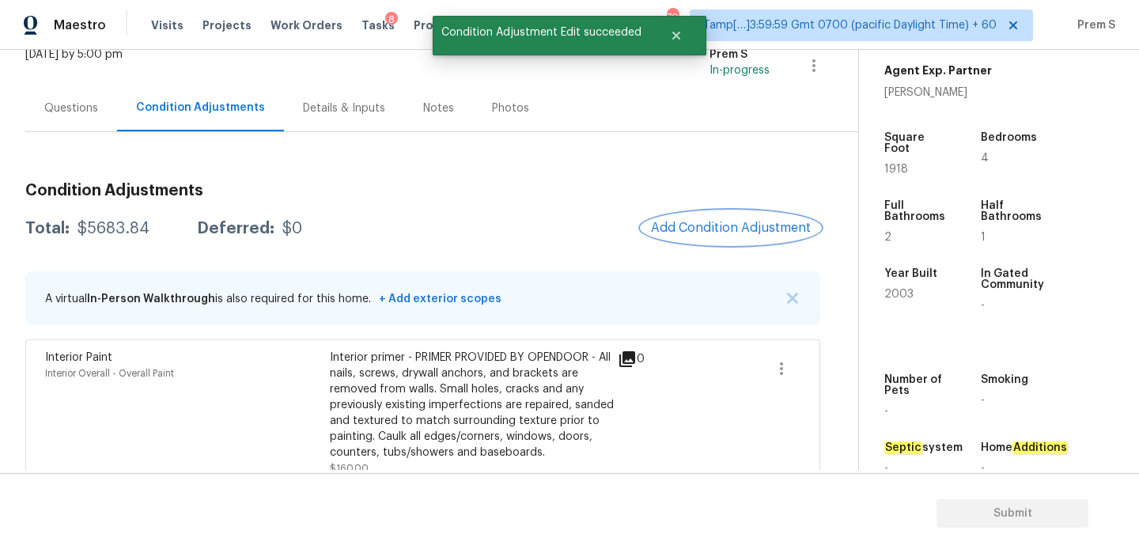
scroll to position [0, 0]
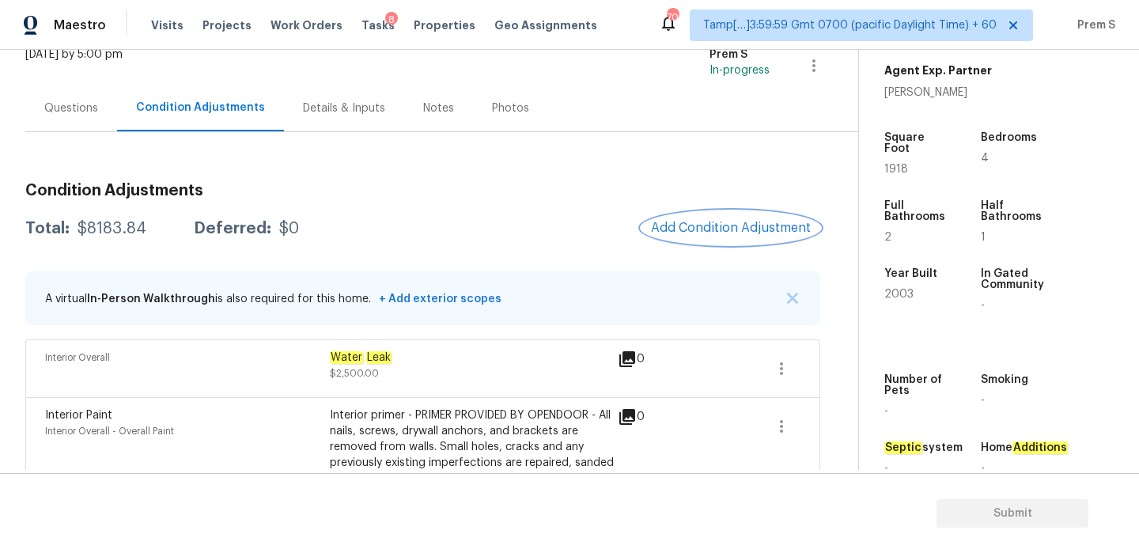
click at [724, 237] on button "Add Condition Adjustment" at bounding box center [731, 227] width 179 height 33
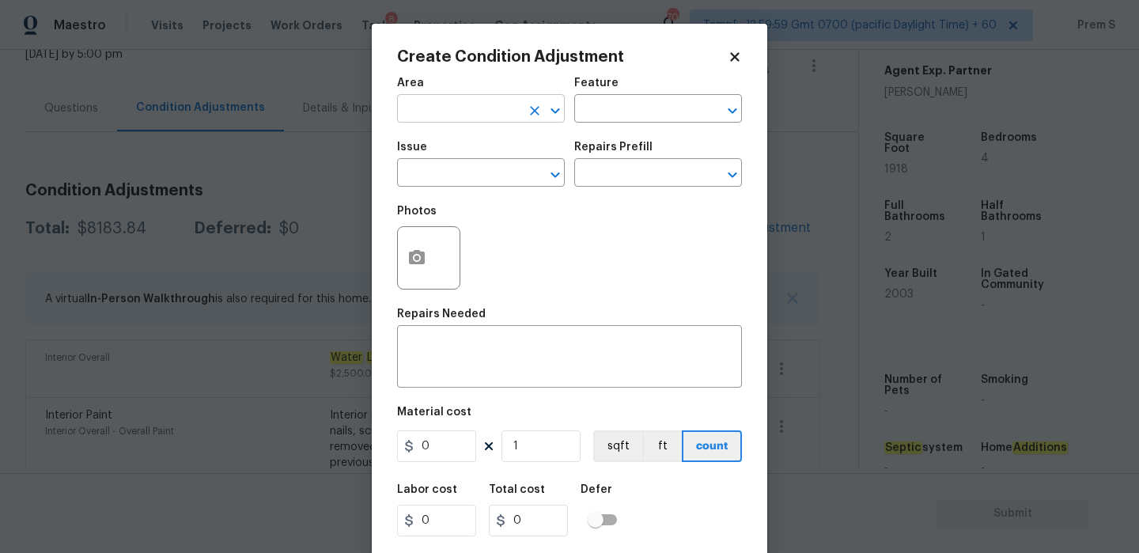
click at [475, 105] on input "text" at bounding box center [458, 110] width 123 height 25
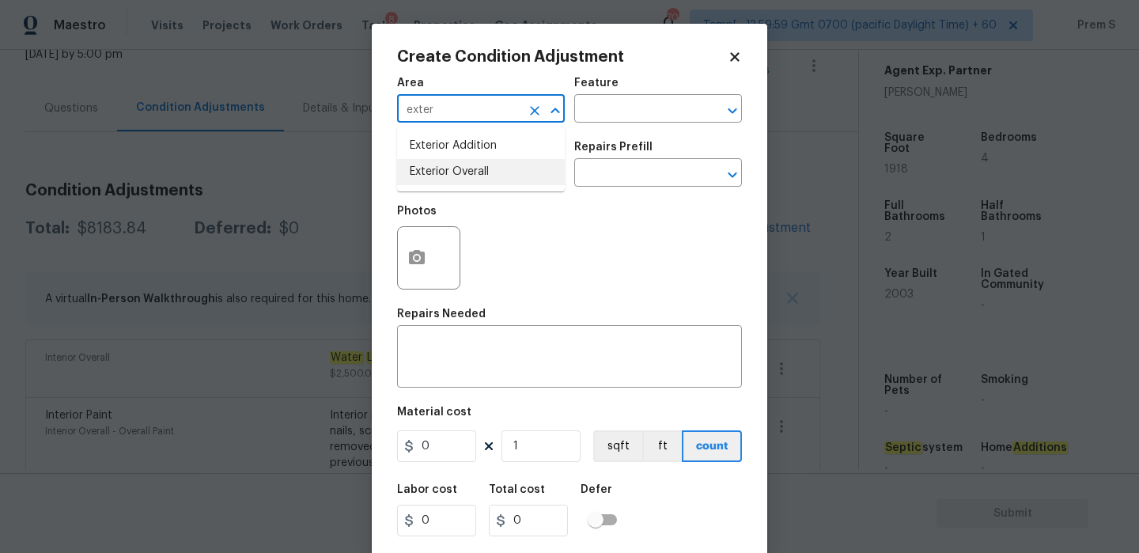
click at [478, 170] on li "Exterior Overall" at bounding box center [481, 172] width 168 height 26
type input "Exterior Overall"
click at [478, 170] on input "text" at bounding box center [458, 174] width 123 height 25
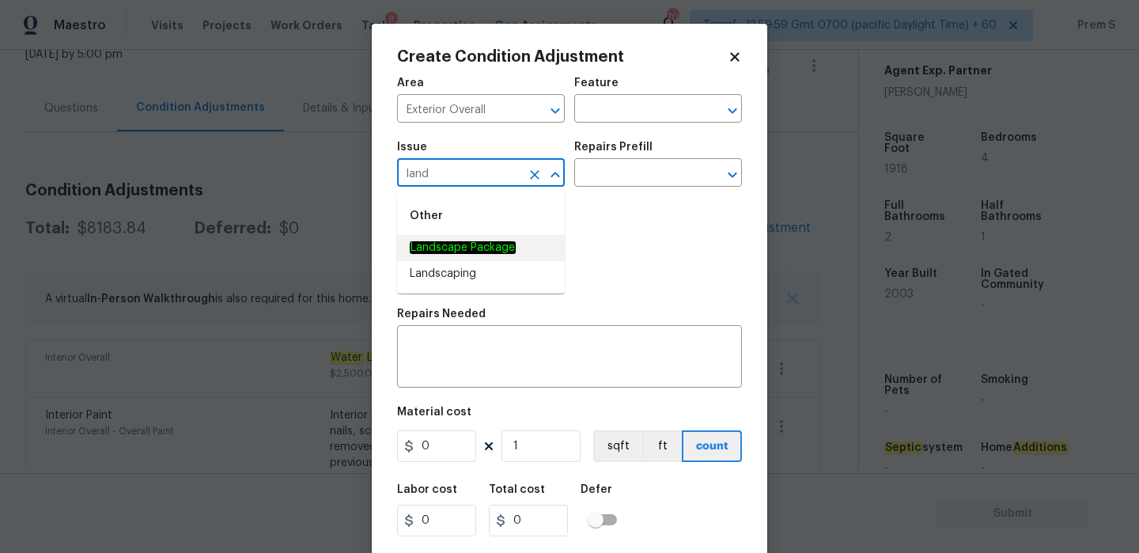
click at [480, 249] on em "Landscape Package" at bounding box center [463, 247] width 106 height 13
type input "Landscape Package"
click at [634, 170] on input "text" at bounding box center [635, 174] width 123 height 25
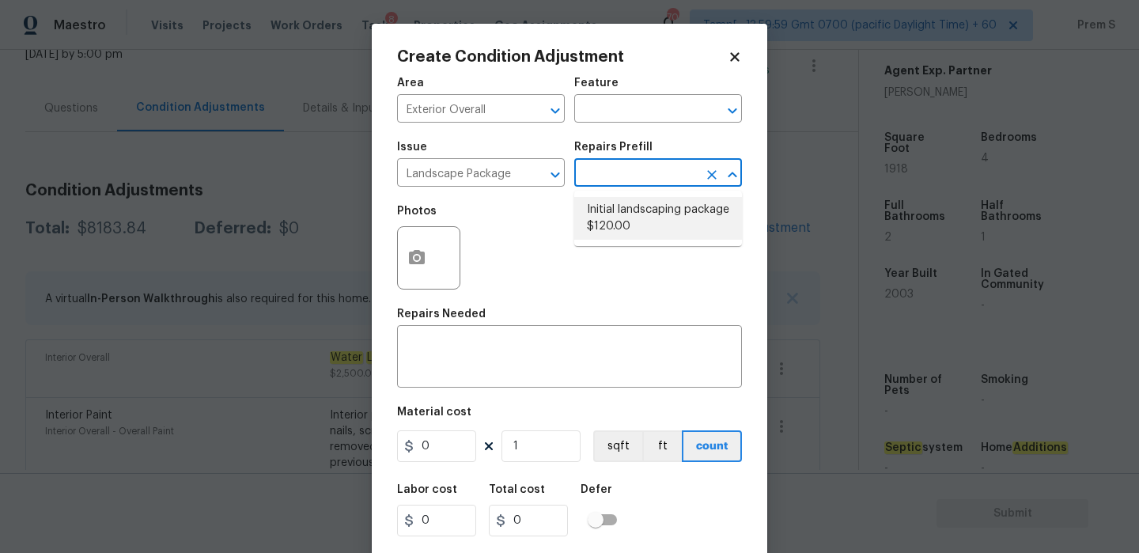
click at [623, 221] on li "Initial landscaping package $120.00" at bounding box center [658, 218] width 168 height 43
type input "Home Readiness Packages"
type textarea "Mowing of grass up to 6" in height. Mow, edge along driveways & sidewalks, trim…"
type input "120"
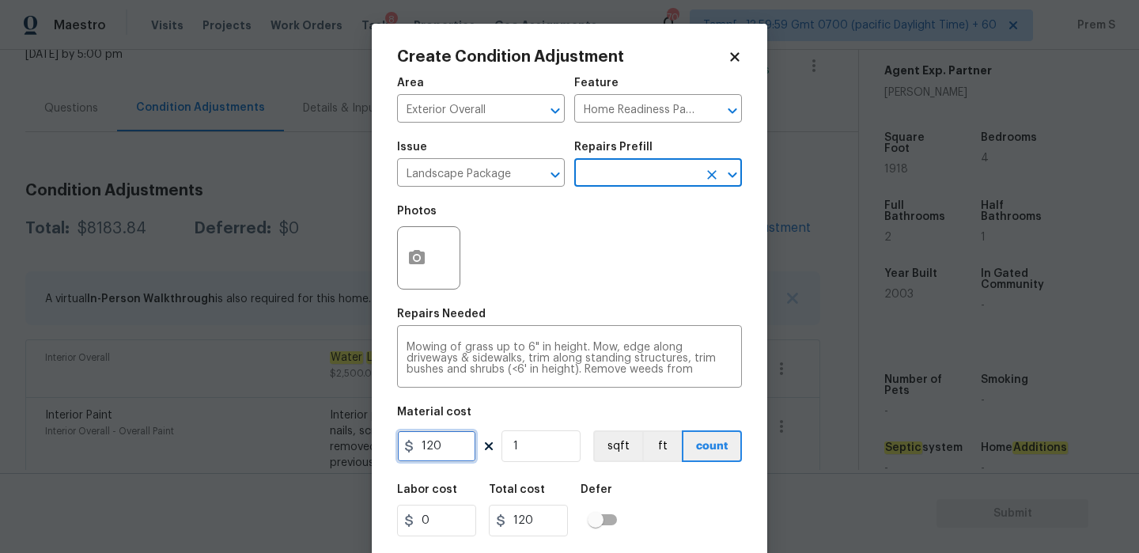
click at [452, 445] on input "120" at bounding box center [436, 446] width 79 height 32
type input "300"
click at [640, 519] on div "Labor cost 0 Total cost 300 Defer" at bounding box center [569, 510] width 345 height 71
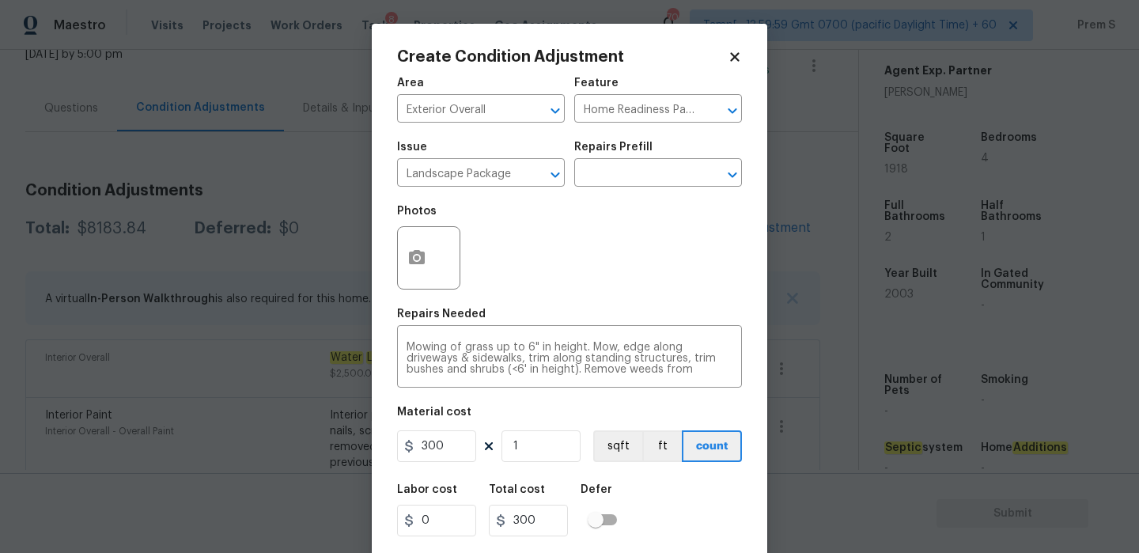
scroll to position [38, 0]
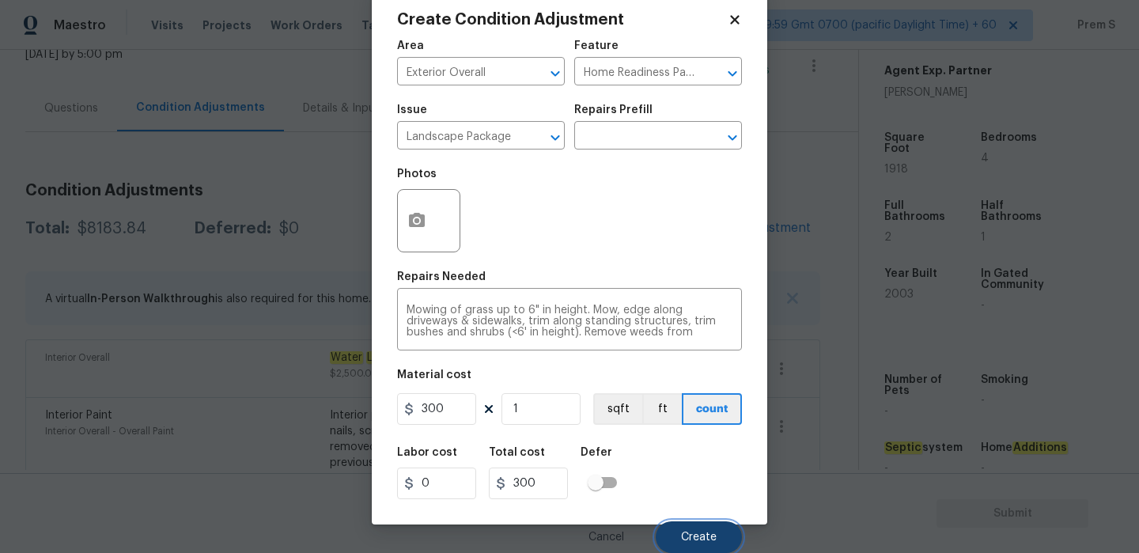
click at [670, 525] on button "Create" at bounding box center [699, 537] width 86 height 32
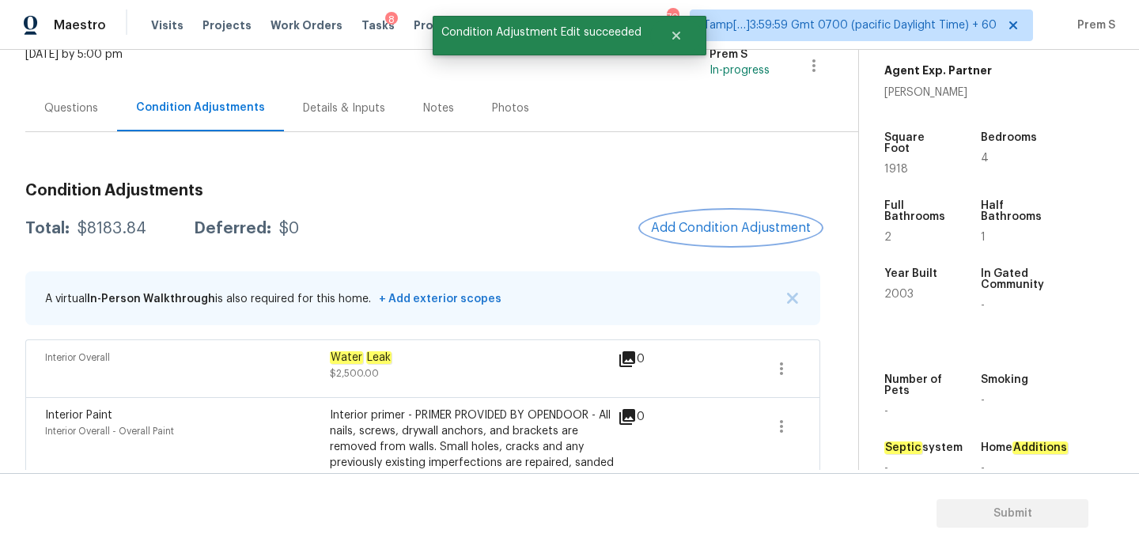
scroll to position [0, 0]
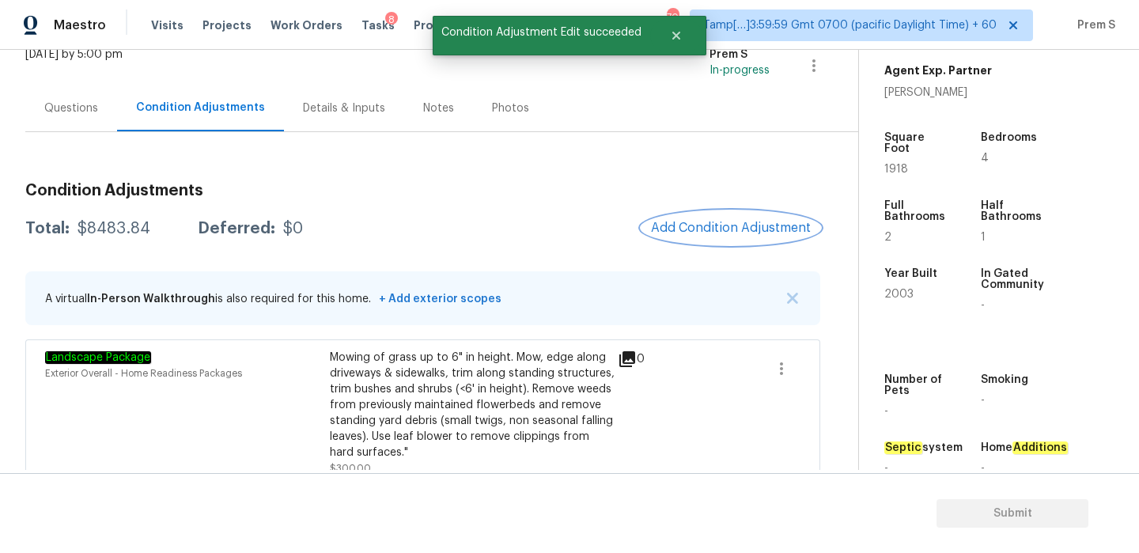
click at [725, 228] on span "Add Condition Adjustment" at bounding box center [731, 228] width 160 height 14
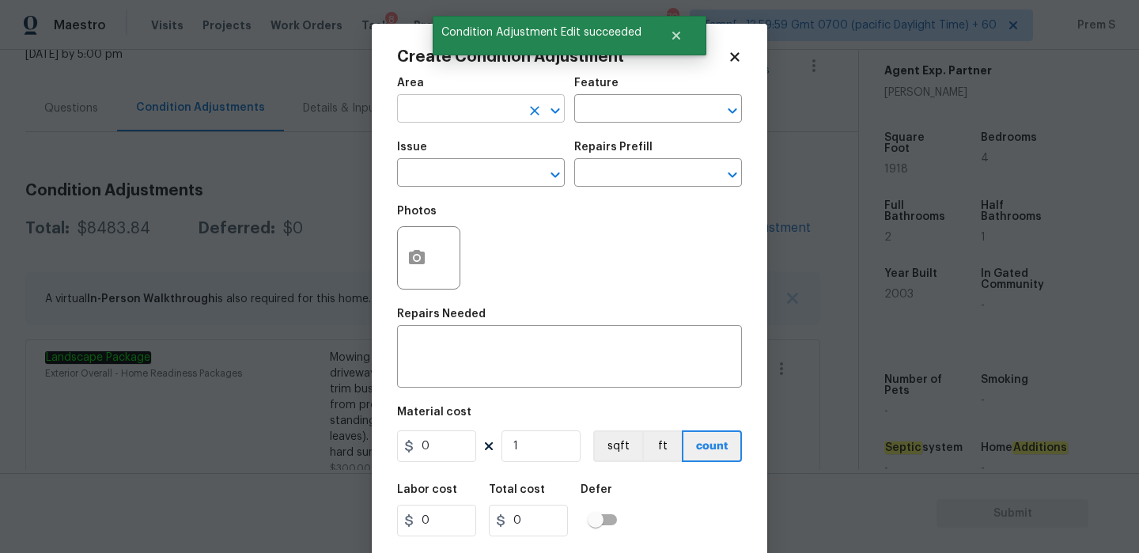
click at [466, 113] on input "text" at bounding box center [458, 110] width 123 height 25
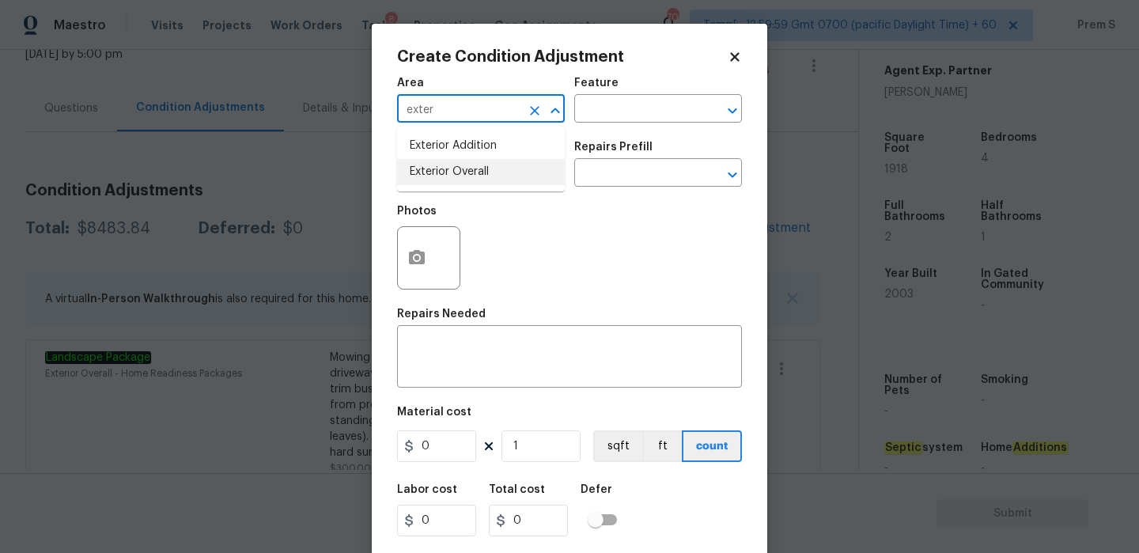
click at [484, 181] on li "Exterior Overall" at bounding box center [481, 172] width 168 height 26
type input "Exterior Overall"
click at [484, 181] on input "text" at bounding box center [458, 174] width 123 height 25
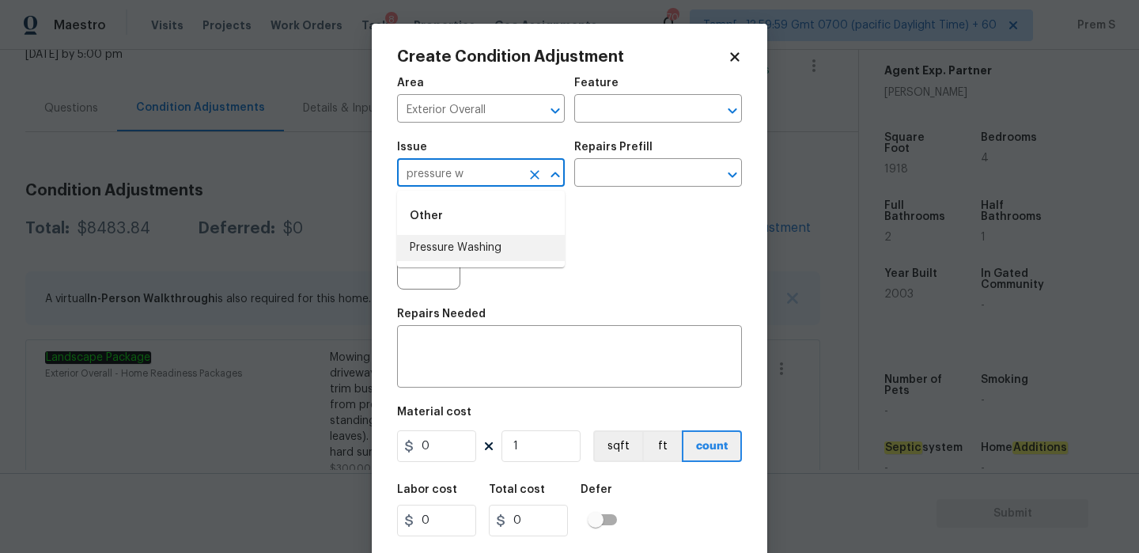
click at [463, 250] on li "Pressure Washing" at bounding box center [481, 248] width 168 height 26
type input "Pressure Washing"
click at [435, 349] on textarea at bounding box center [570, 358] width 326 height 33
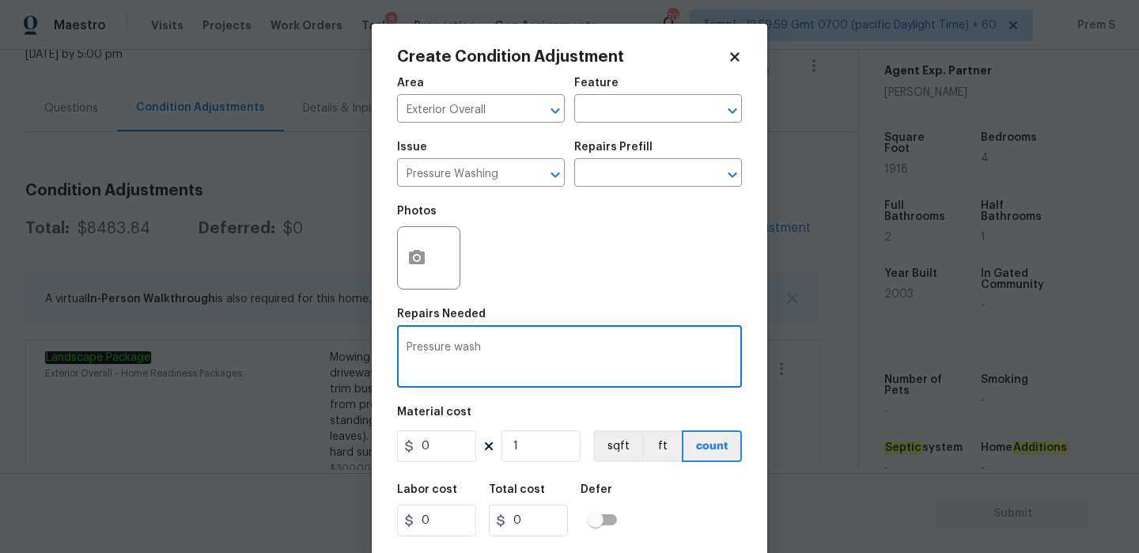
type textarea "Pressure wash"
click at [429, 445] on input "0" at bounding box center [436, 446] width 79 height 32
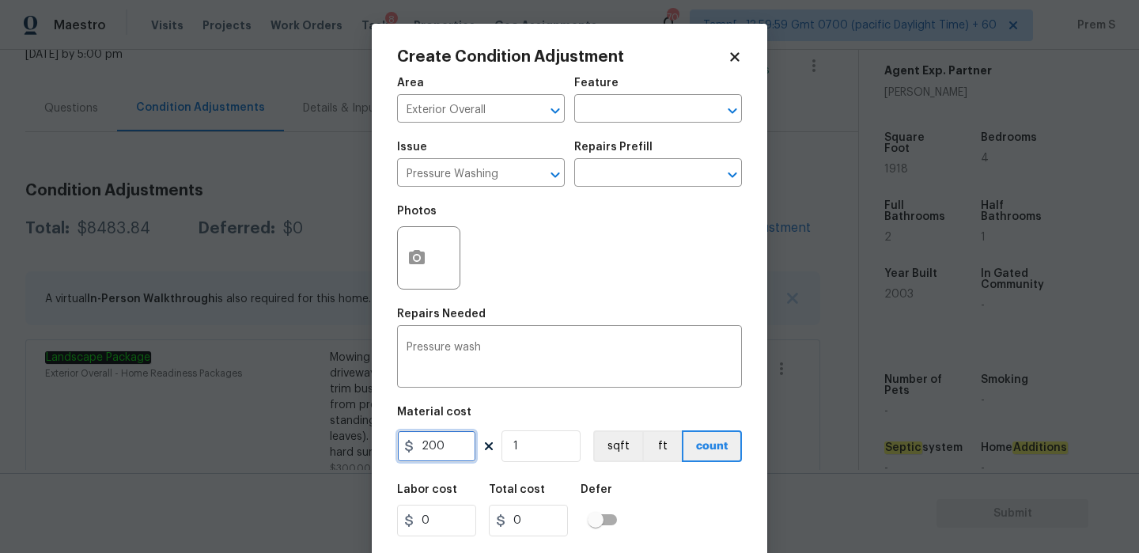
type input "200"
click at [656, 505] on div "Labor cost 0 Total cost 200 Defer" at bounding box center [569, 510] width 345 height 71
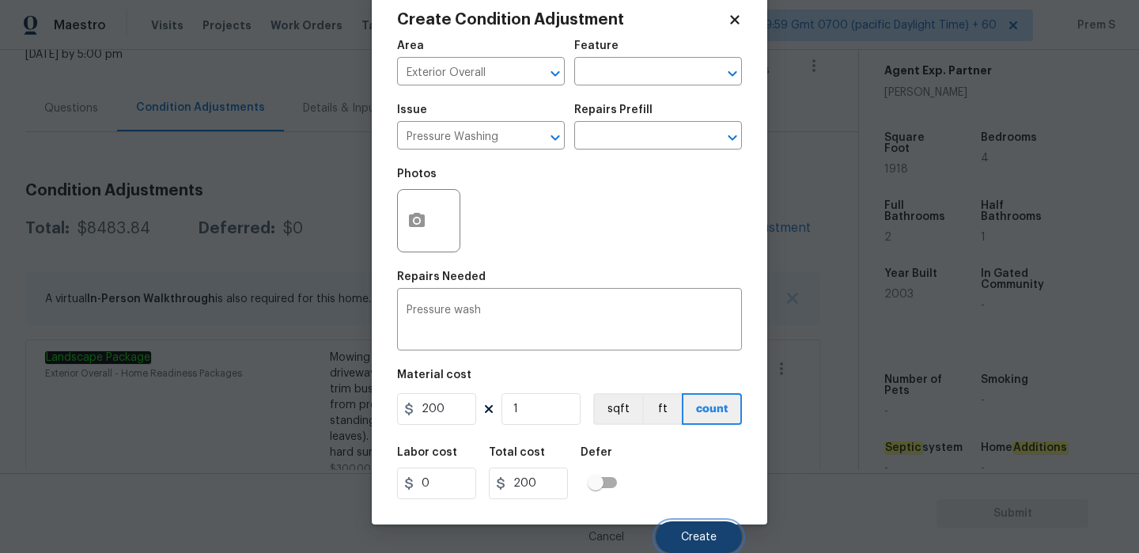
click at [681, 532] on span "Create" at bounding box center [699, 538] width 36 height 12
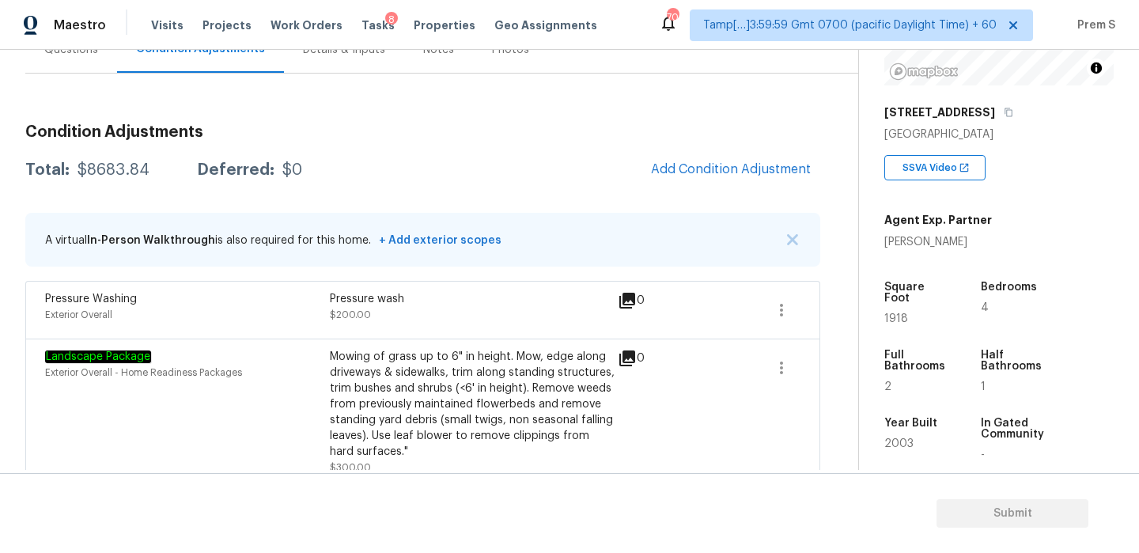
scroll to position [88, 0]
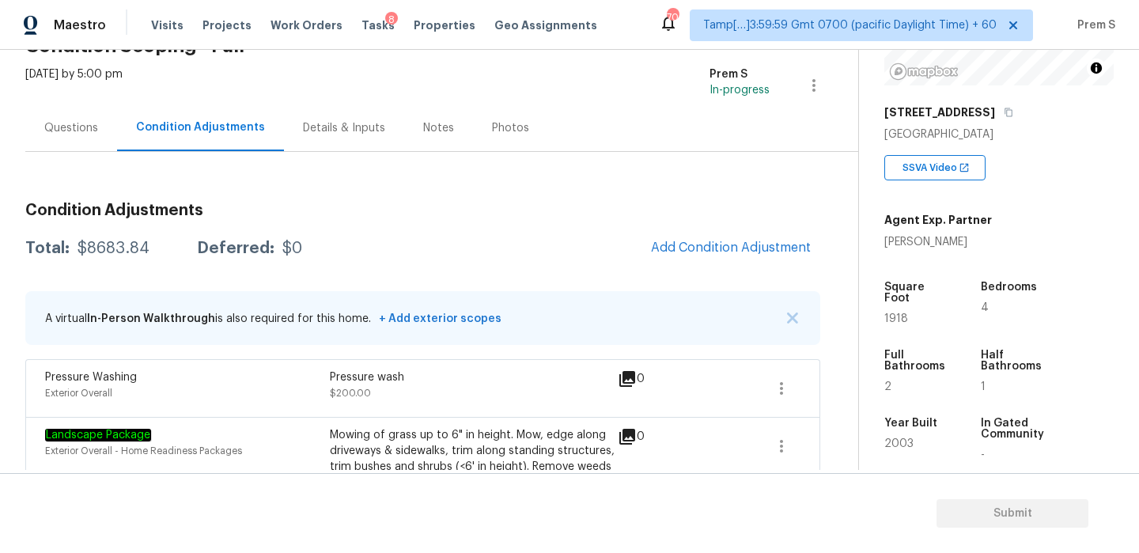
click at [55, 121] on div "Questions" at bounding box center [71, 128] width 54 height 16
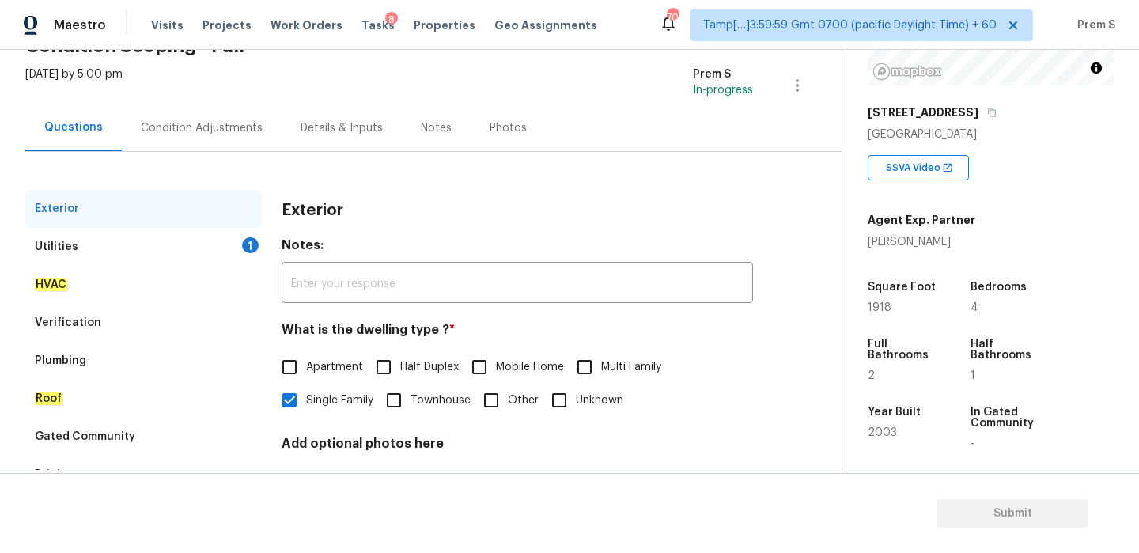
click at [218, 242] on div "Utilities 1" at bounding box center [143, 247] width 237 height 38
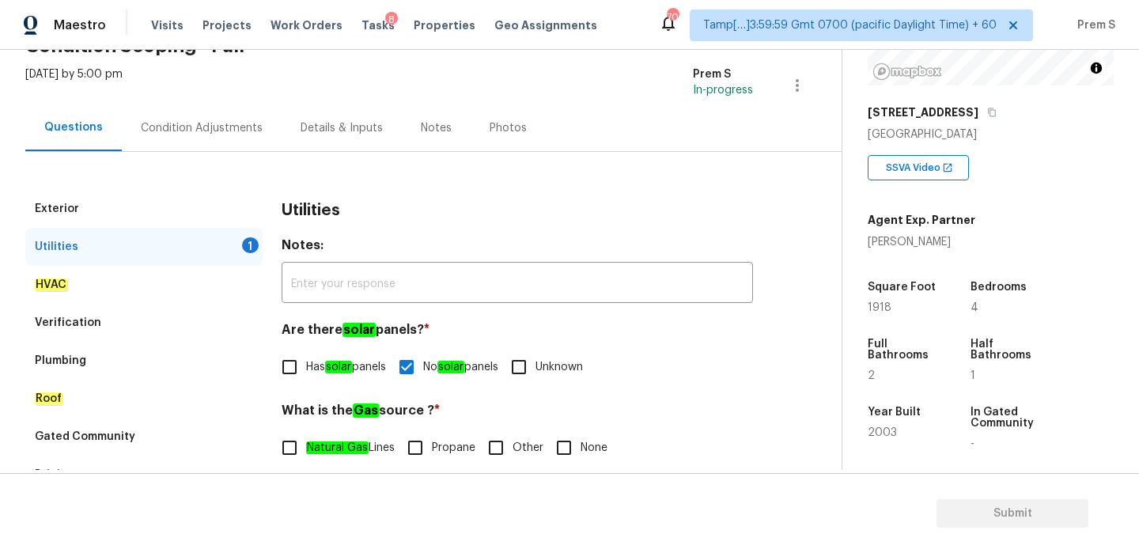
click at [503, 445] on input "Other" at bounding box center [495, 447] width 33 height 33
checkbox input "true"
click at [194, 130] on div "Condition Adjustments" at bounding box center [202, 128] width 122 height 16
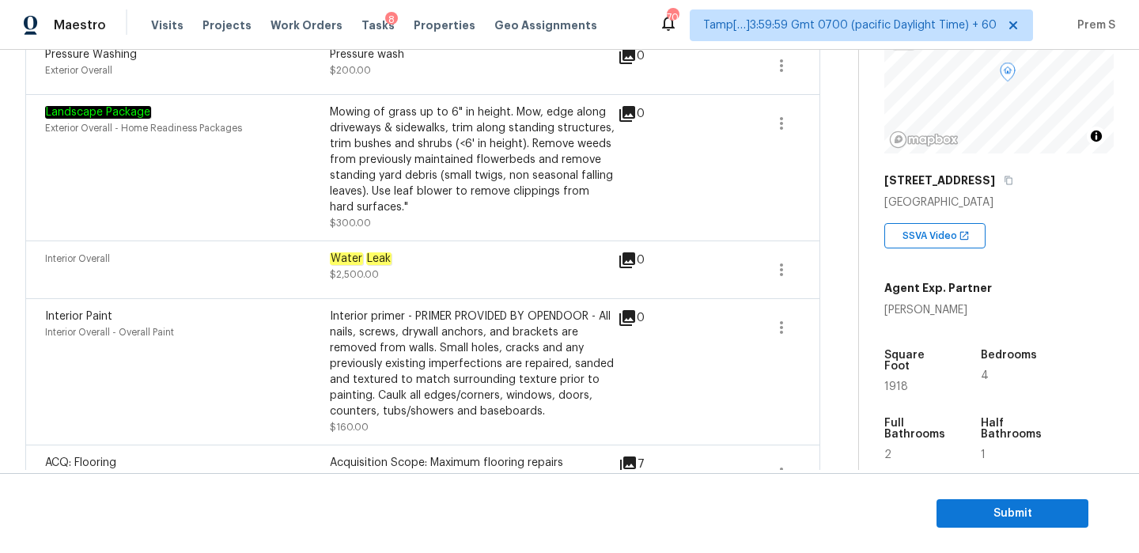
scroll to position [152, 0]
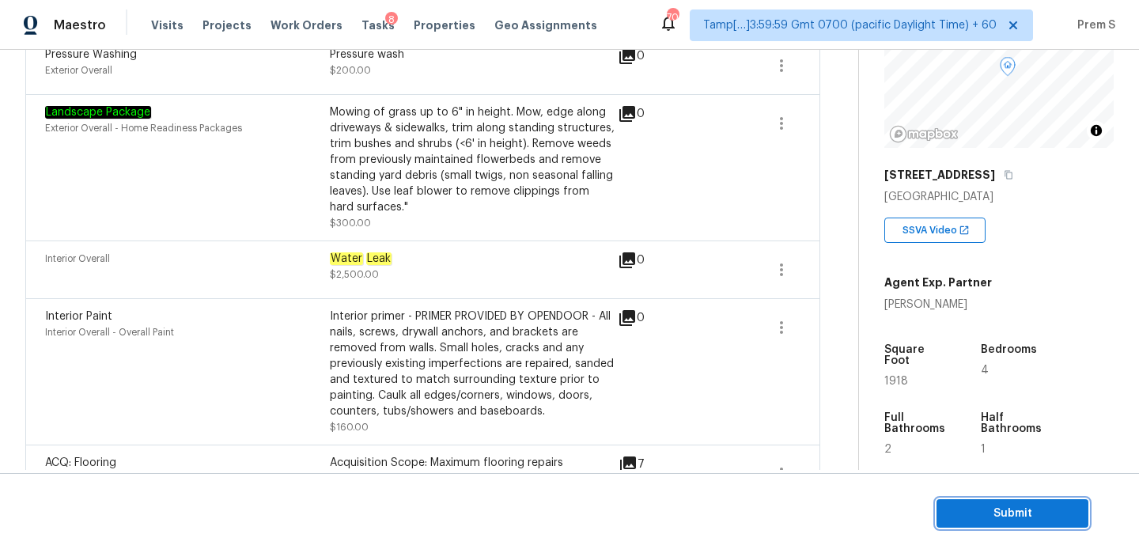
click at [1014, 521] on span "Submit" at bounding box center [1012, 514] width 127 height 20
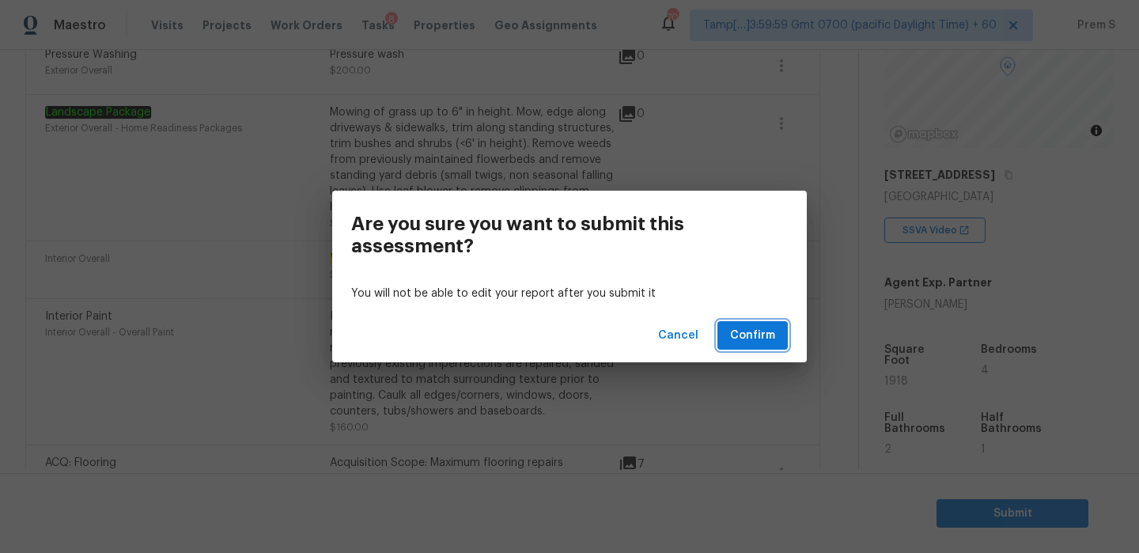
click at [773, 340] on span "Confirm" at bounding box center [752, 336] width 45 height 20
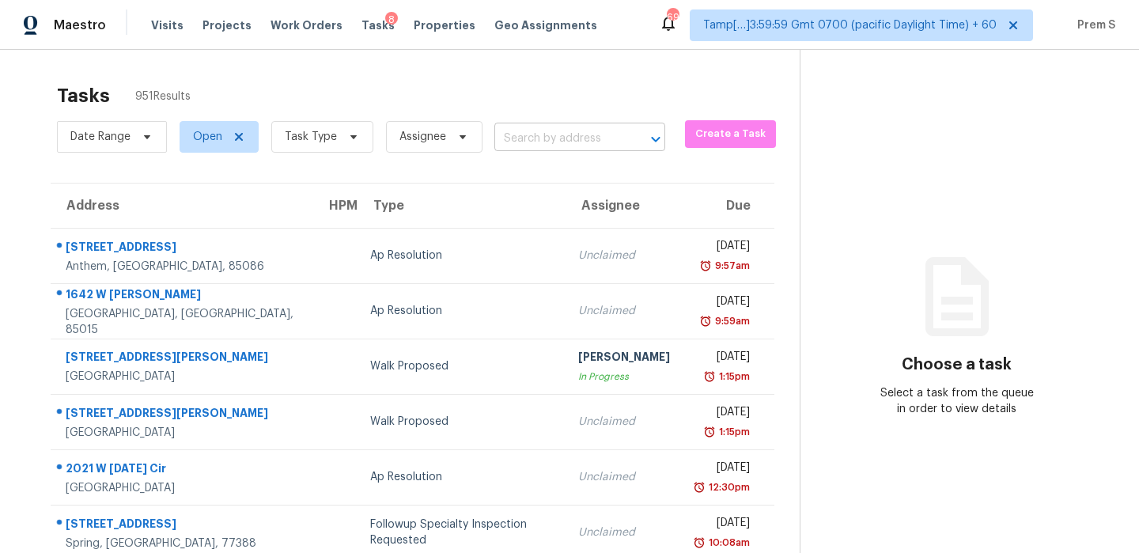
click at [532, 147] on input "text" at bounding box center [557, 139] width 127 height 25
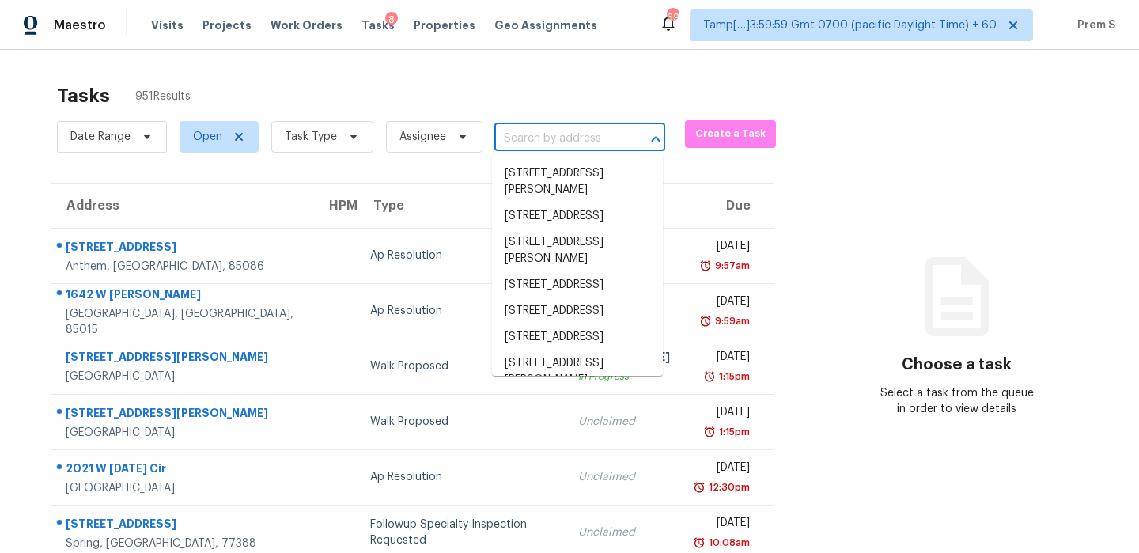
paste input "7215 Rockwood Forest Ln, Charlotte, NC 28212"
type input "7215 Rockwood Forest Ln, Charlotte, NC 28212"
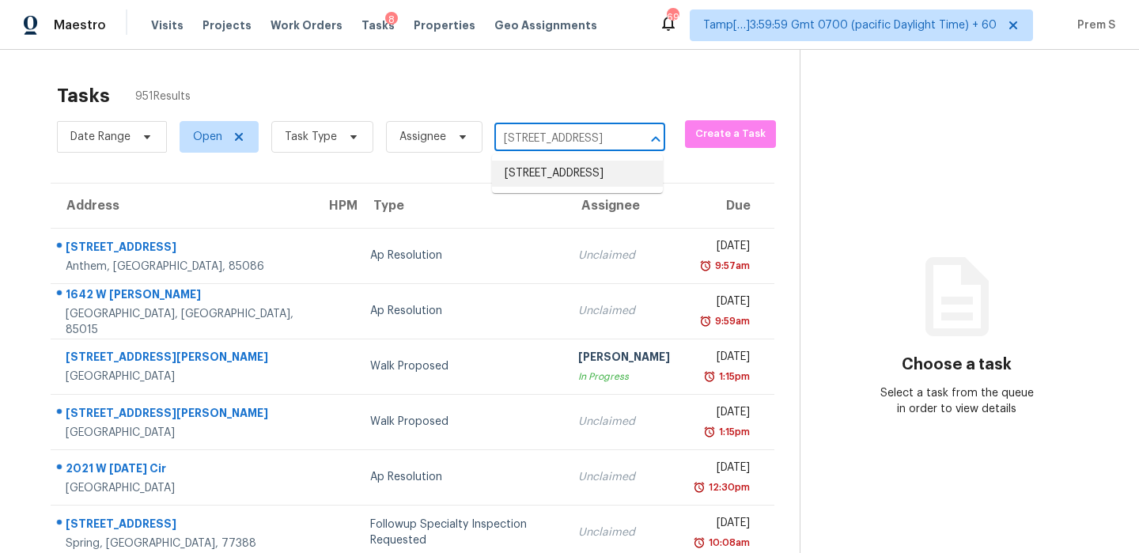
click at [542, 164] on li "7215 Rockwood Forest Ln, Charlotte, NC 28212" at bounding box center [577, 174] width 171 height 26
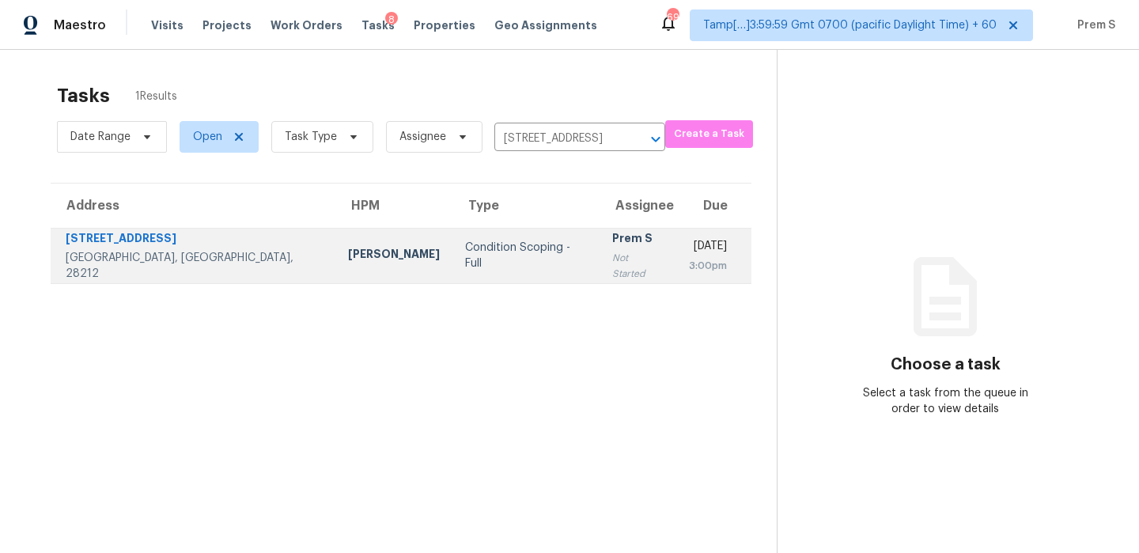
click at [612, 269] on div "Not Started" at bounding box center [637, 266] width 51 height 32
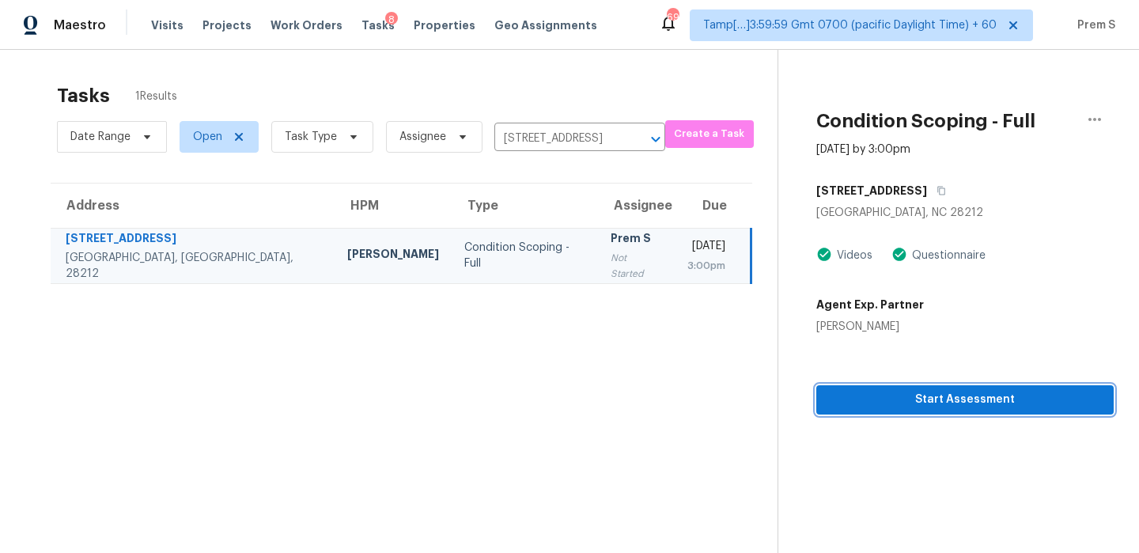
click at [886, 390] on span "Start Assessment" at bounding box center [965, 400] width 272 height 20
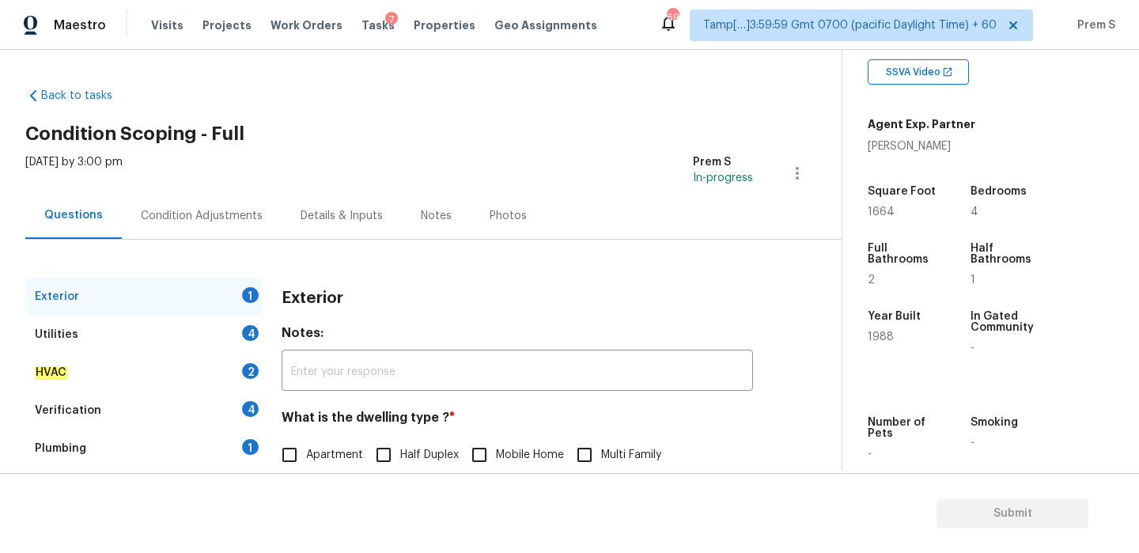
scroll to position [209, 0]
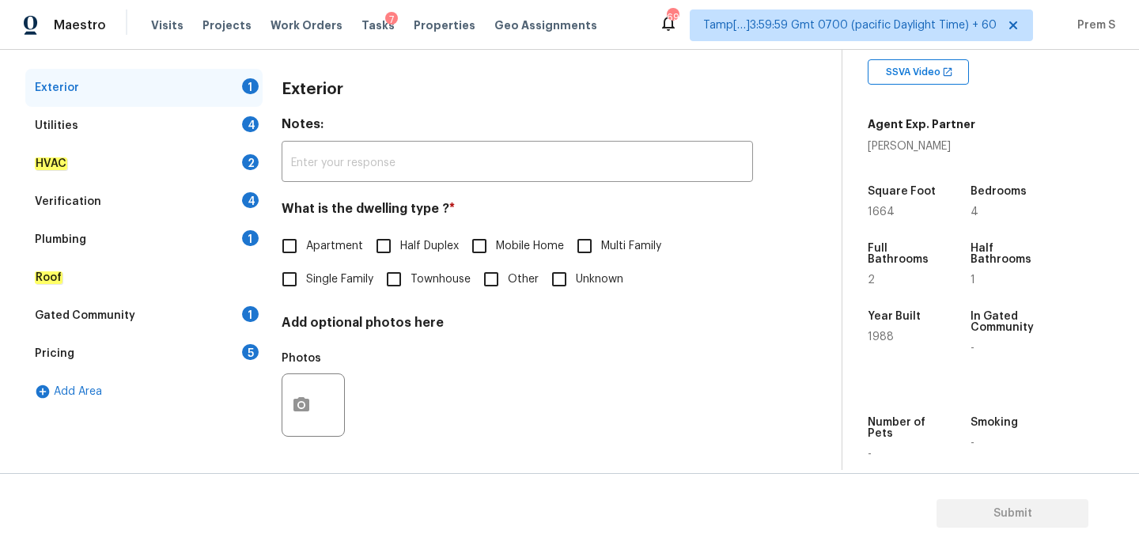
click at [327, 273] on span "Single Family" at bounding box center [339, 279] width 67 height 17
click at [306, 273] on input "Single Family" at bounding box center [289, 279] width 33 height 33
checkbox input "true"
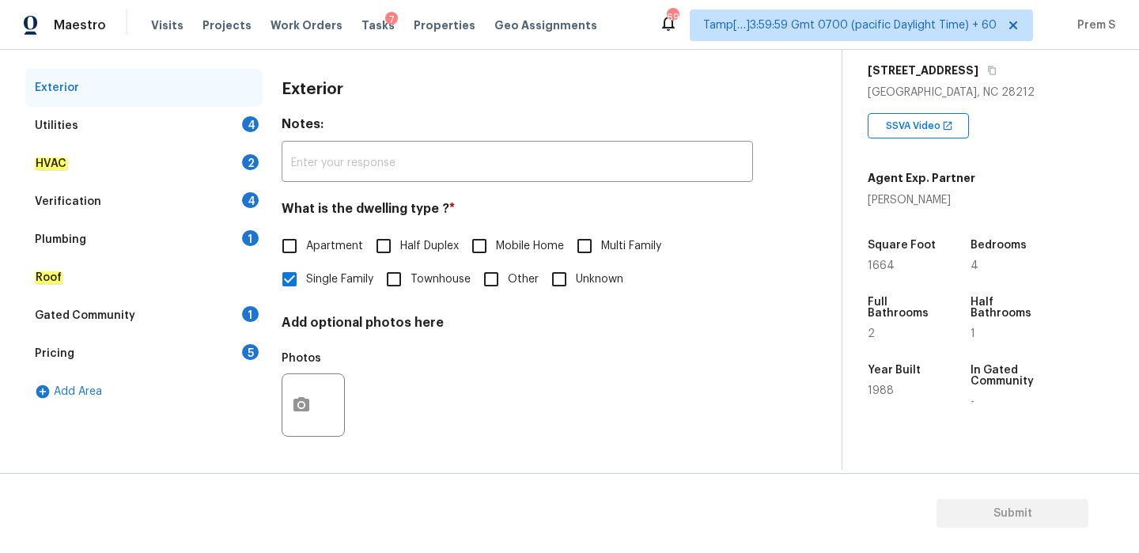
scroll to position [184, 0]
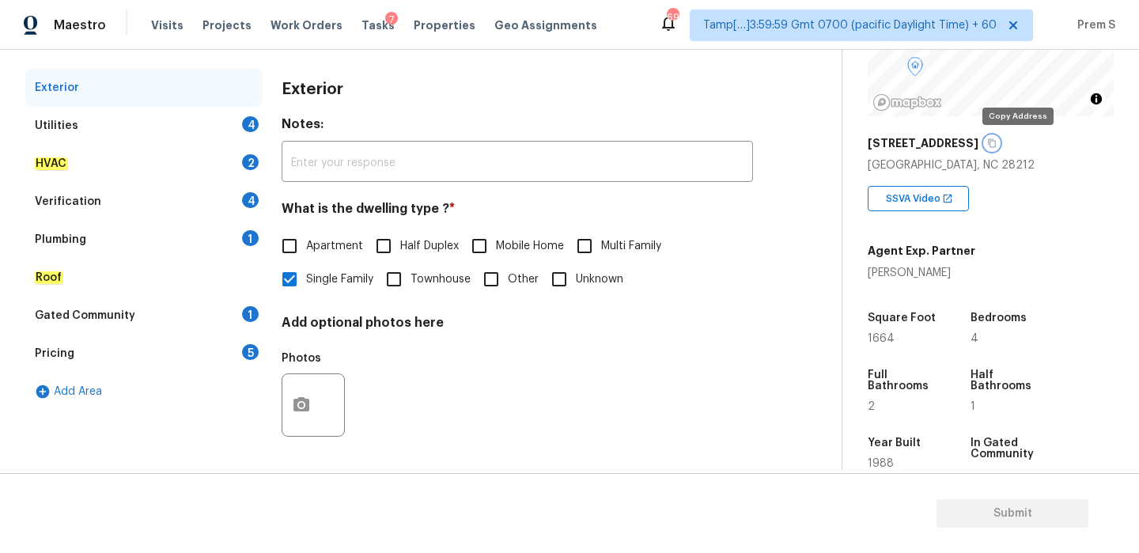
click at [997, 145] on icon "button" at bounding box center [991, 142] width 9 height 9
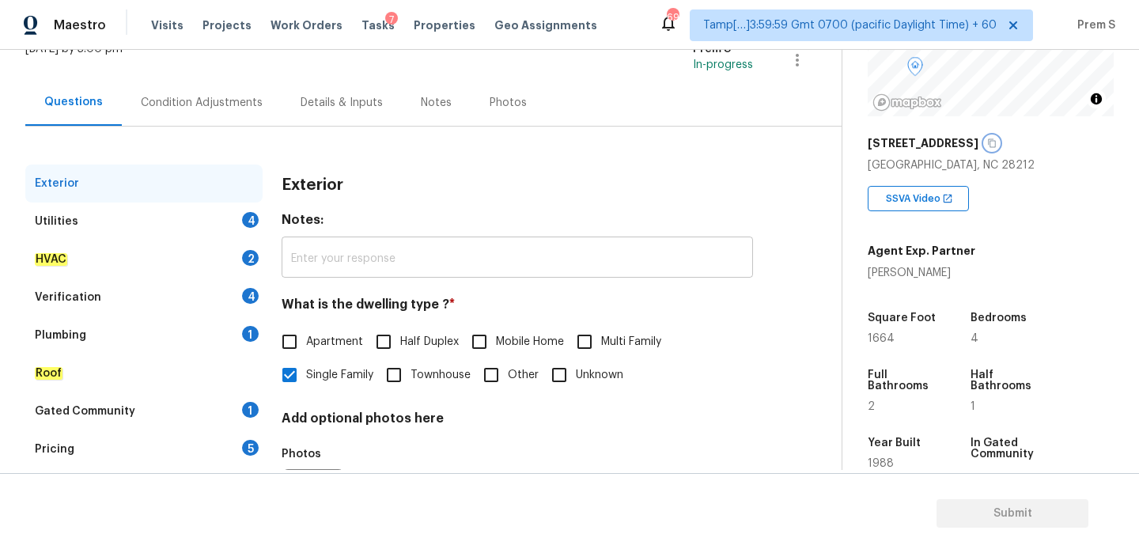
scroll to position [0, 0]
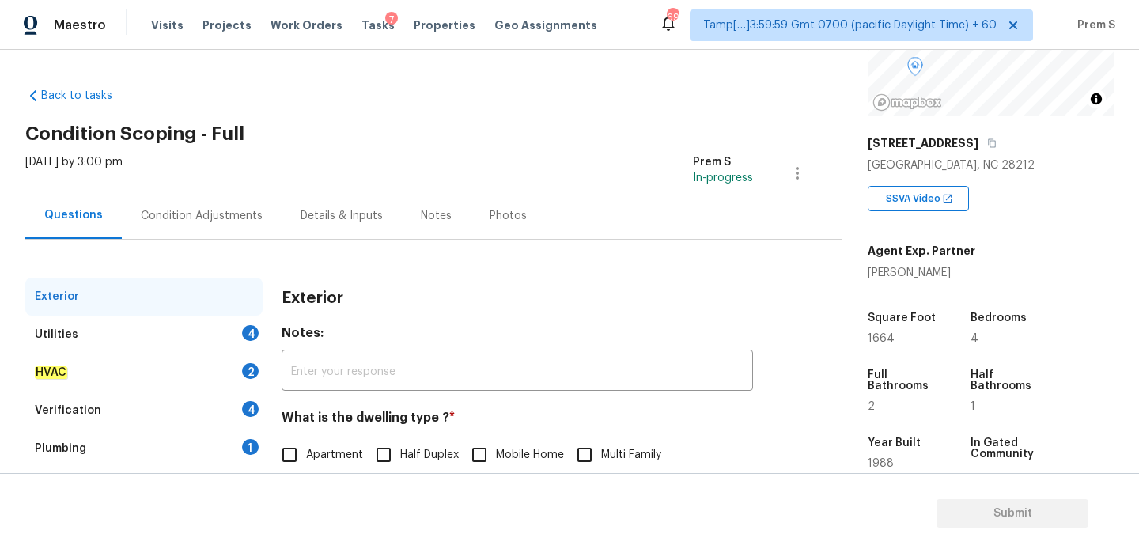
click at [385, 21] on div "7" at bounding box center [391, 20] width 13 height 16
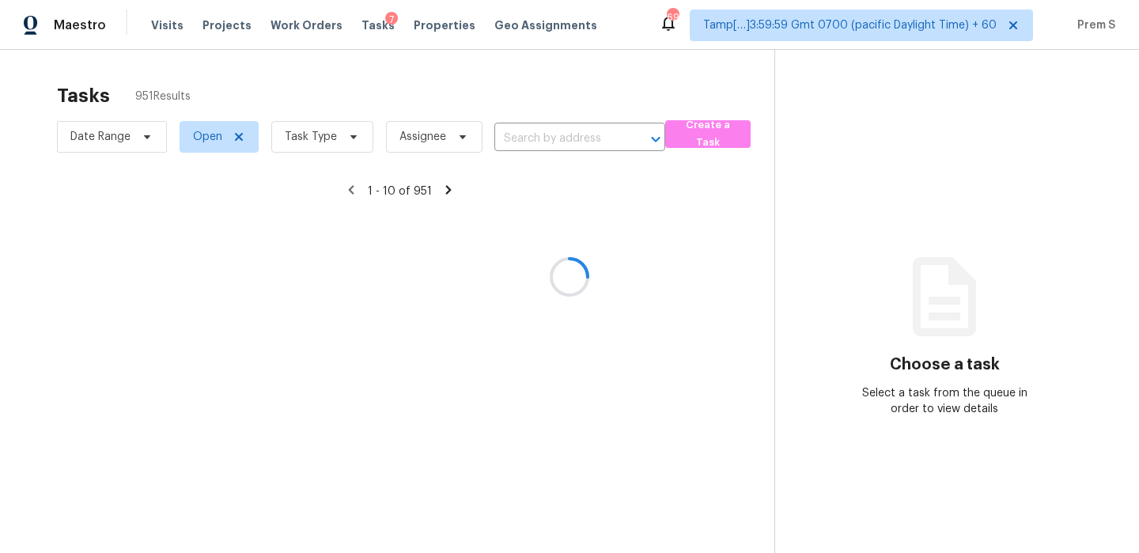
click at [363, 25] on div at bounding box center [569, 276] width 1139 height 553
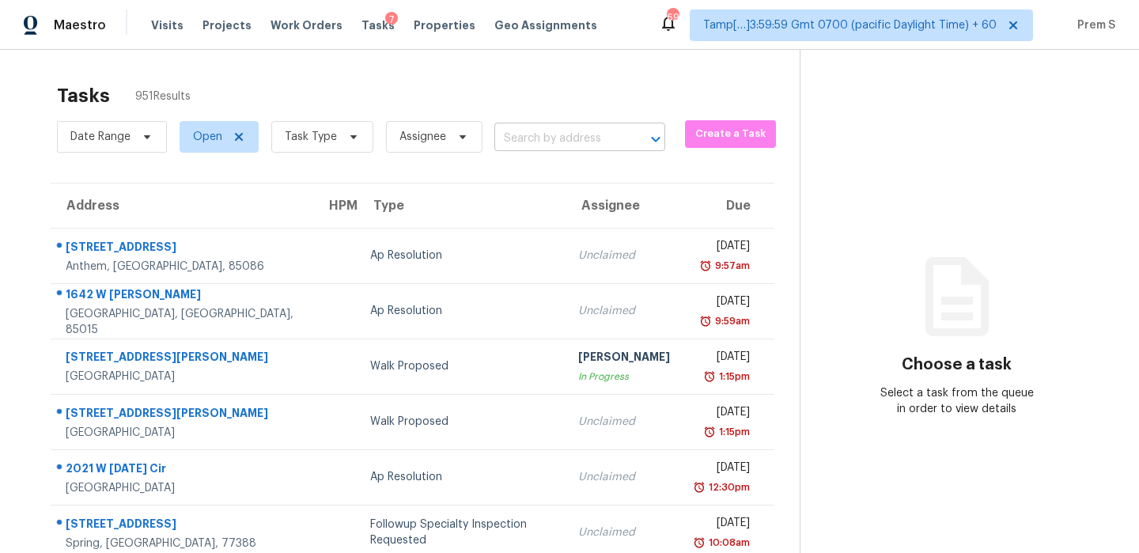
click at [558, 140] on input "text" at bounding box center [557, 139] width 127 height 25
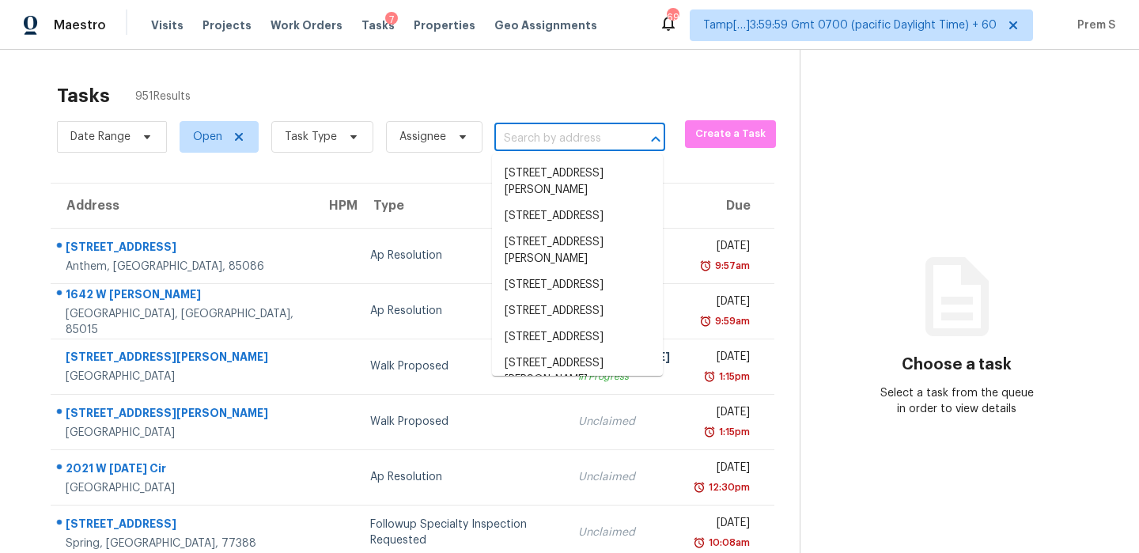
paste input "8901 Firethorne Ln North Chesterfield, VA, 23237"
type input "8901 Firethorne Ln North Chesterfield, VA, 23237"
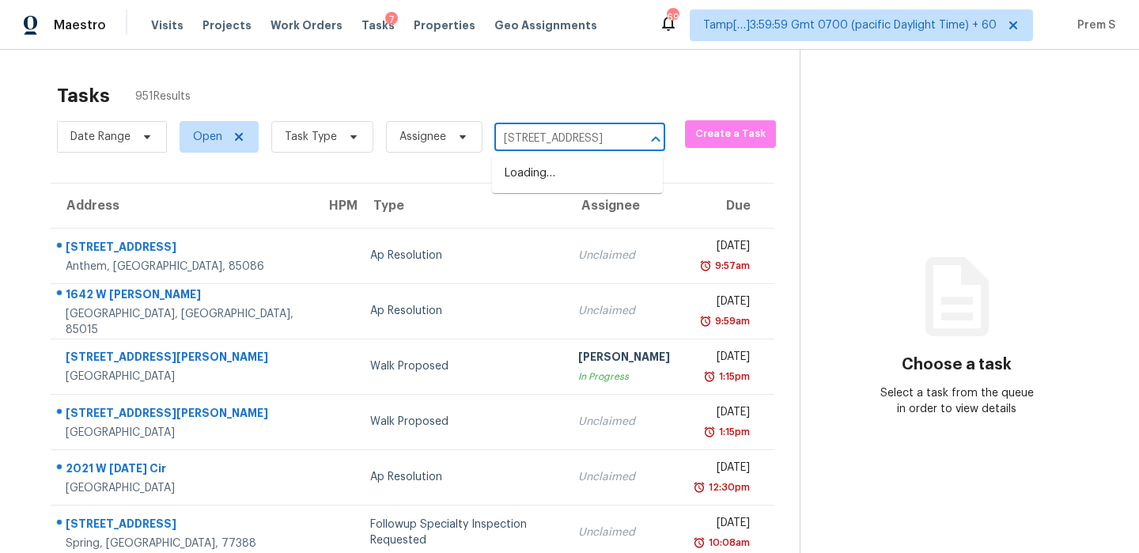
scroll to position [0, 136]
click at [553, 178] on li "8901 Firethorne Ln, North Chesterfield, VA 23237" at bounding box center [577, 174] width 171 height 26
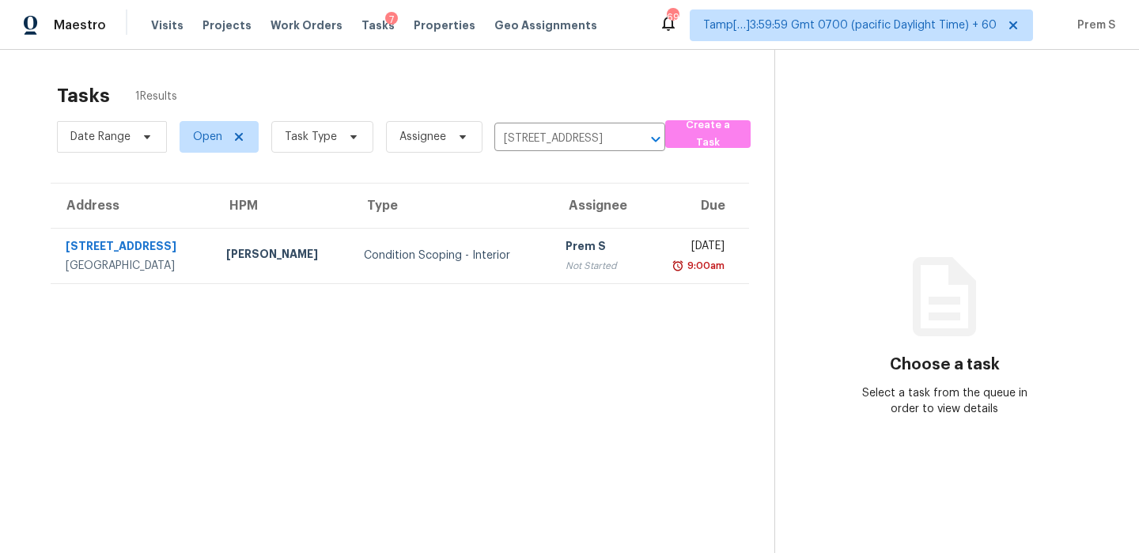
click at [578, 258] on div "Not Started" at bounding box center [598, 266] width 65 height 16
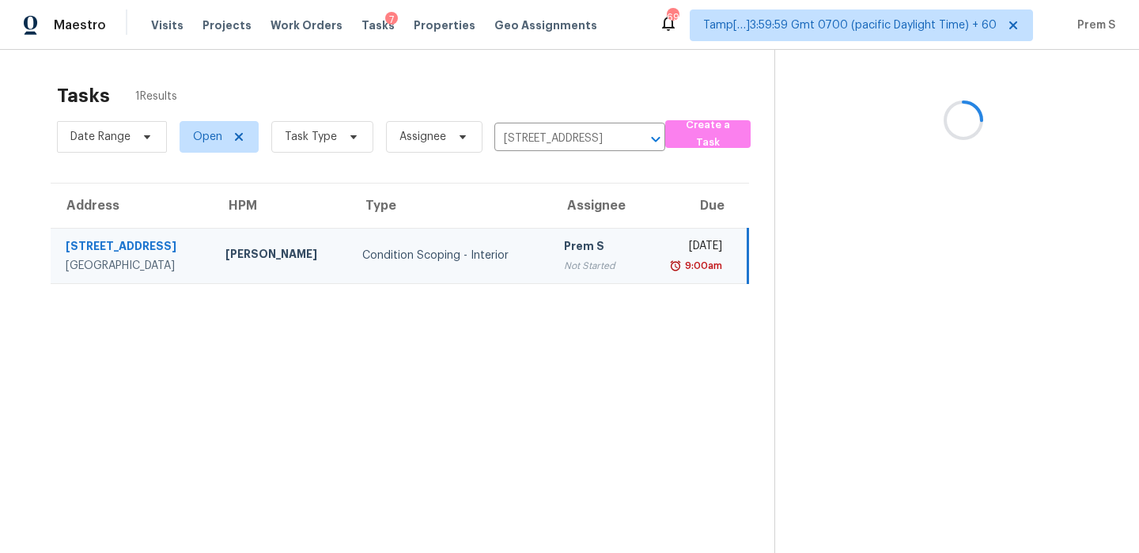
scroll to position [50, 0]
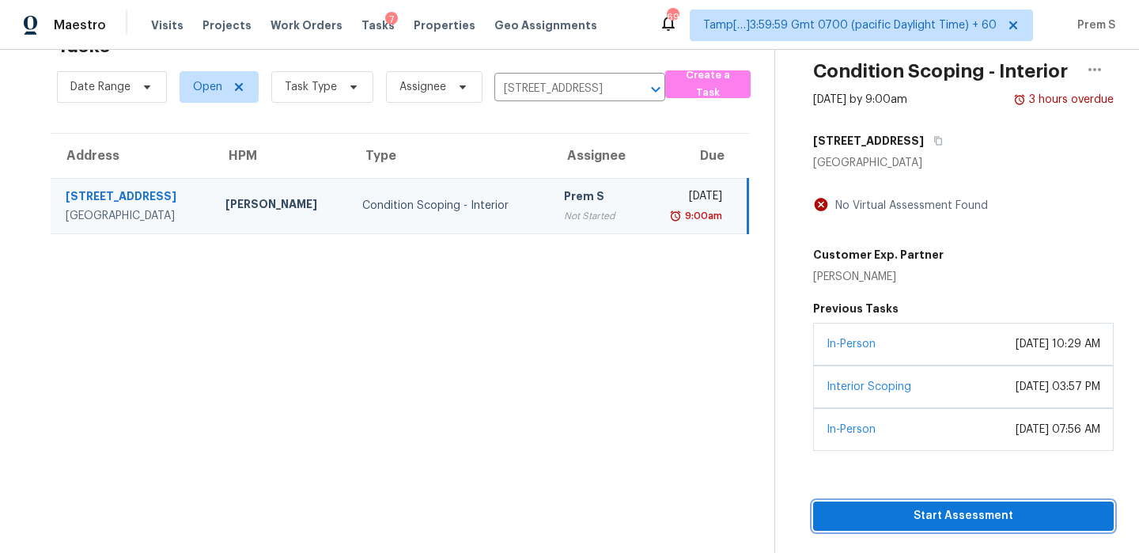
click at [959, 521] on span "Start Assessment" at bounding box center [963, 516] width 275 height 20
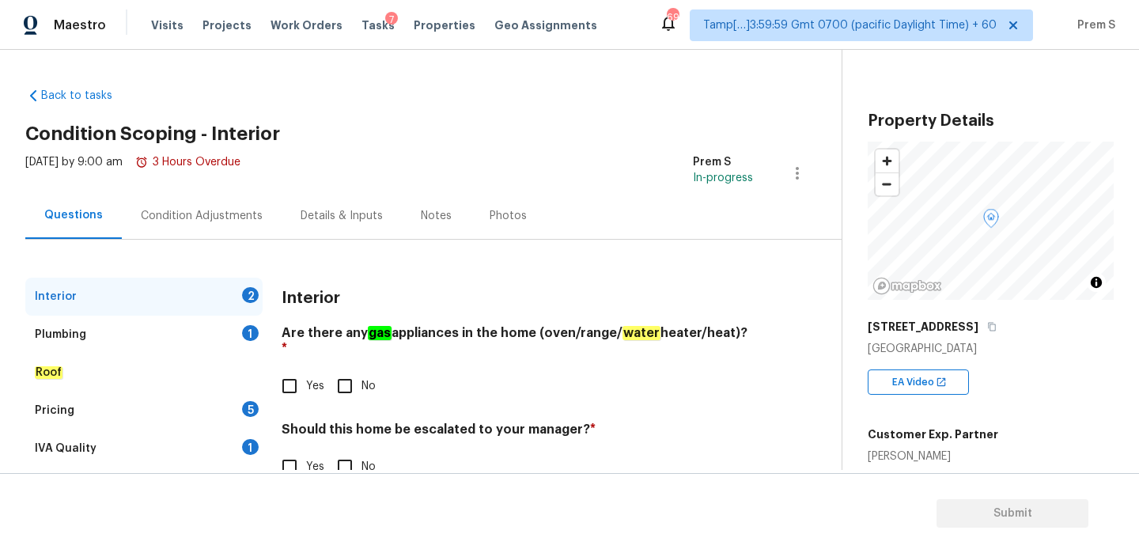
click at [277, 370] on input "Yes" at bounding box center [289, 385] width 33 height 33
checkbox input "true"
click at [350, 450] on input "No" at bounding box center [344, 466] width 33 height 33
checkbox input "true"
click at [250, 340] on div "1" at bounding box center [250, 333] width 17 height 16
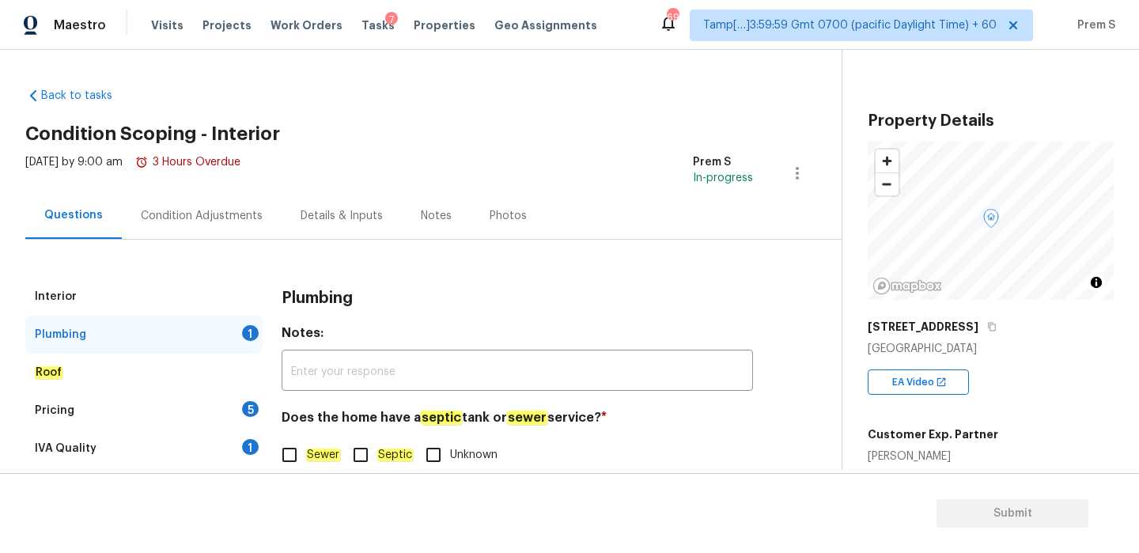
click at [287, 457] on input "Sewer" at bounding box center [289, 454] width 33 height 33
checkbox input "true"
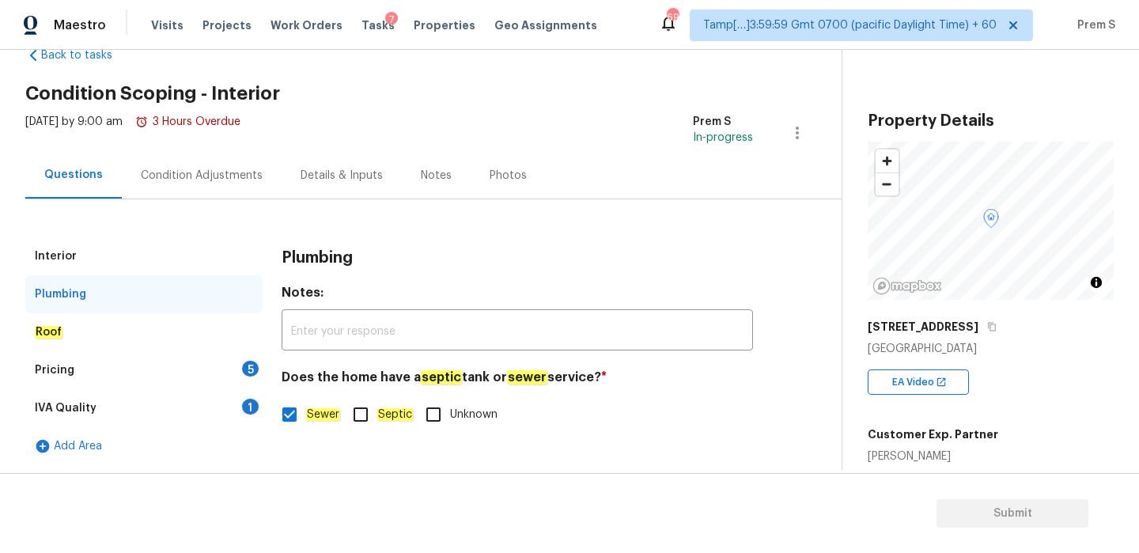
click at [234, 379] on div "Pricing 5" at bounding box center [143, 370] width 237 height 38
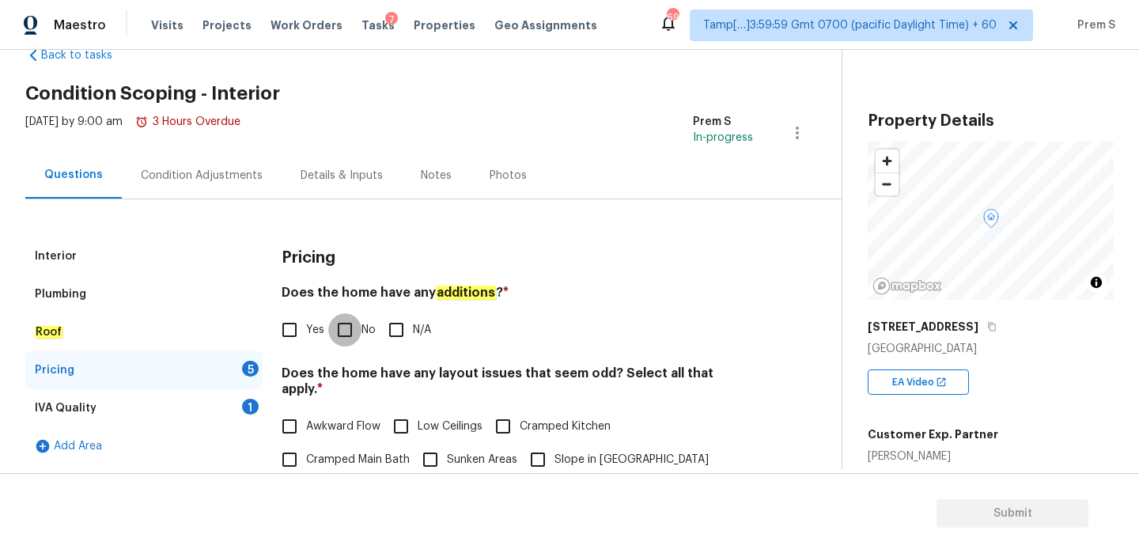
click at [338, 323] on input "No" at bounding box center [344, 329] width 33 height 33
checkbox input "true"
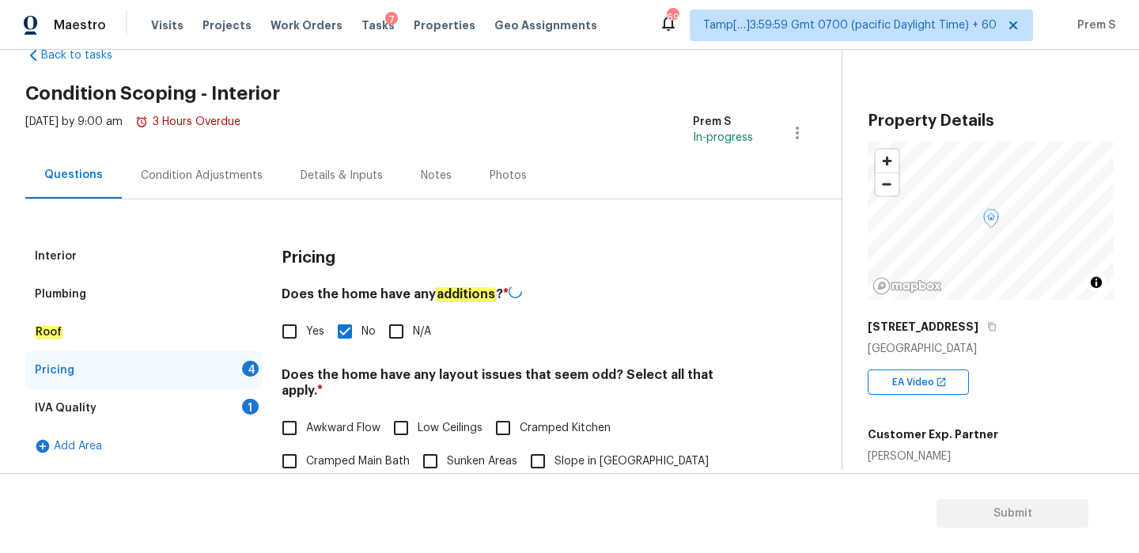
scroll to position [216, 0]
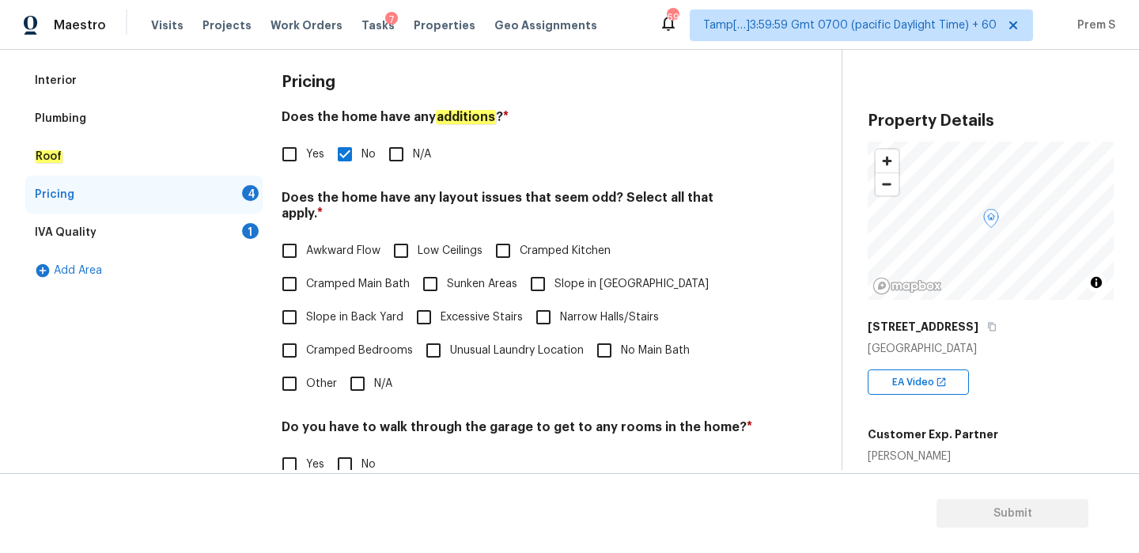
click at [356, 367] on input "N/A" at bounding box center [357, 383] width 33 height 33
checkbox input "true"
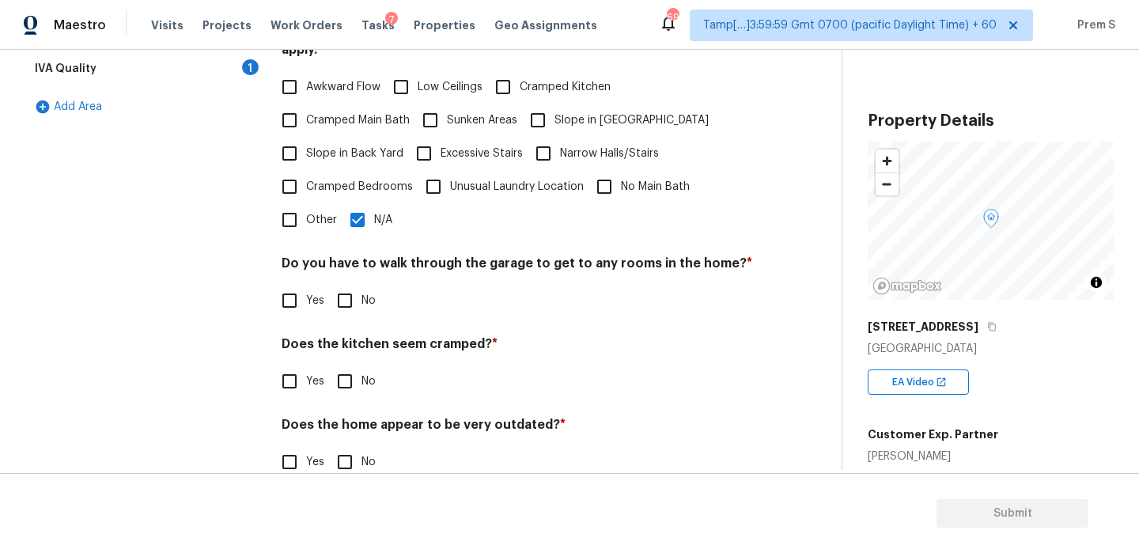
click at [349, 296] on input "No" at bounding box center [344, 300] width 33 height 33
checkbox input "true"
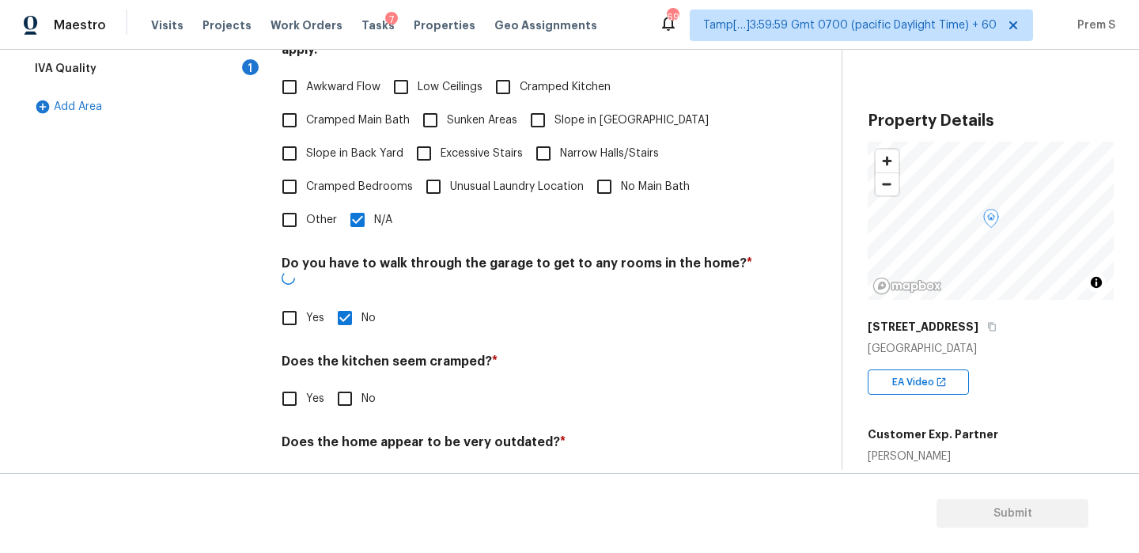
click at [344, 382] on input "No" at bounding box center [344, 398] width 33 height 33
checkbox input "true"
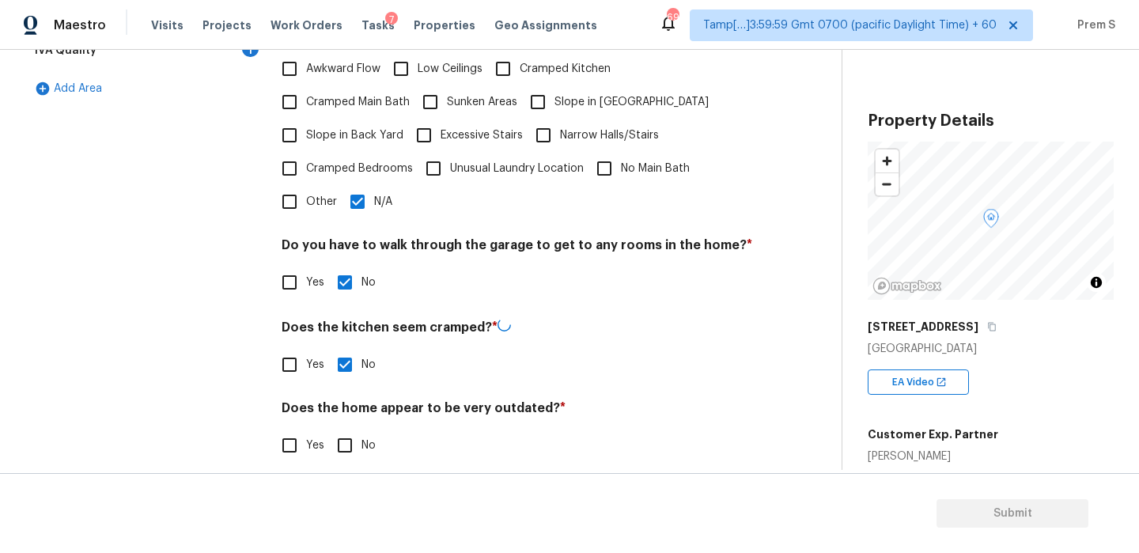
scroll to position [396, 0]
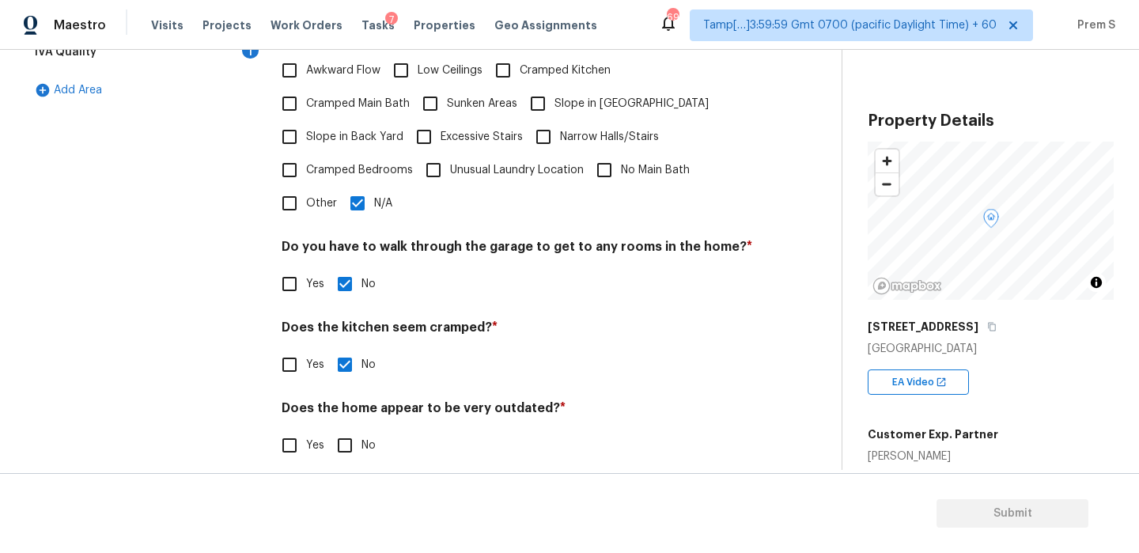
click at [346, 410] on div "Does the home appear to be very outdated? * Yes No" at bounding box center [517, 431] width 471 height 62
click at [346, 429] on input "No" at bounding box center [344, 445] width 33 height 33
checkbox input "true"
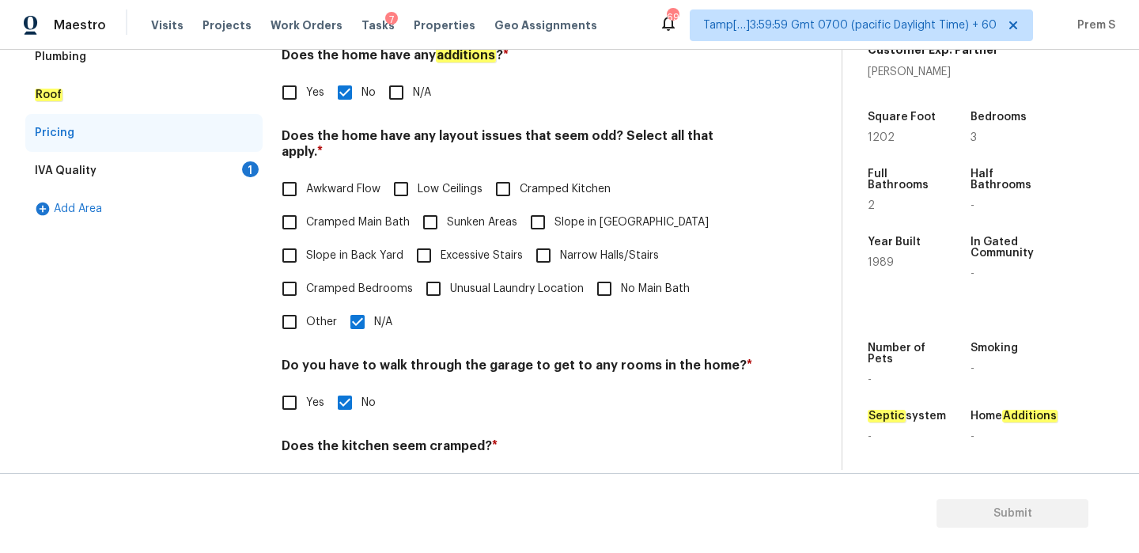
scroll to position [7, 0]
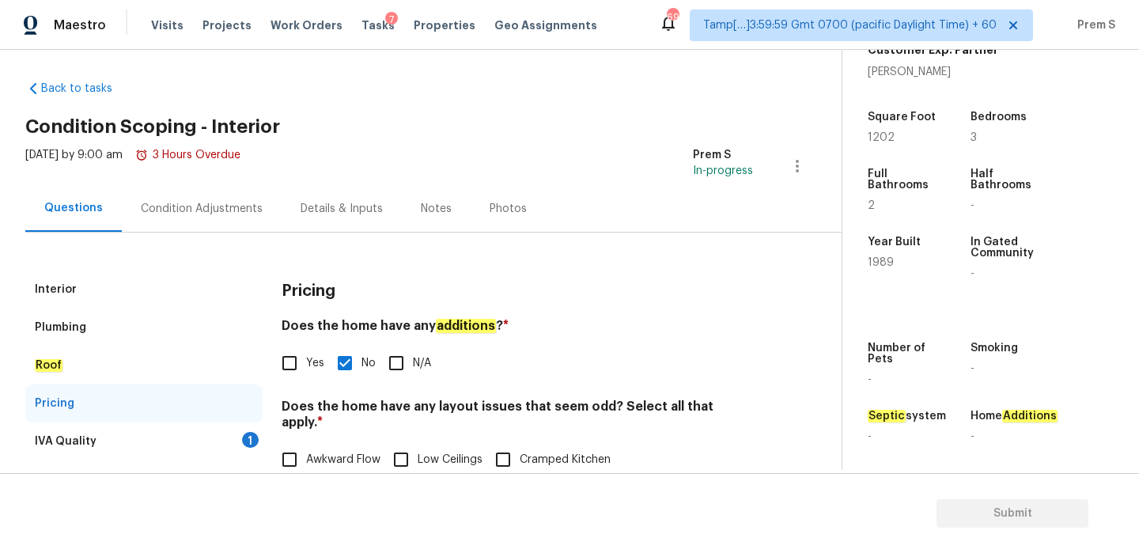
click at [244, 434] on div "1" at bounding box center [250, 440] width 17 height 16
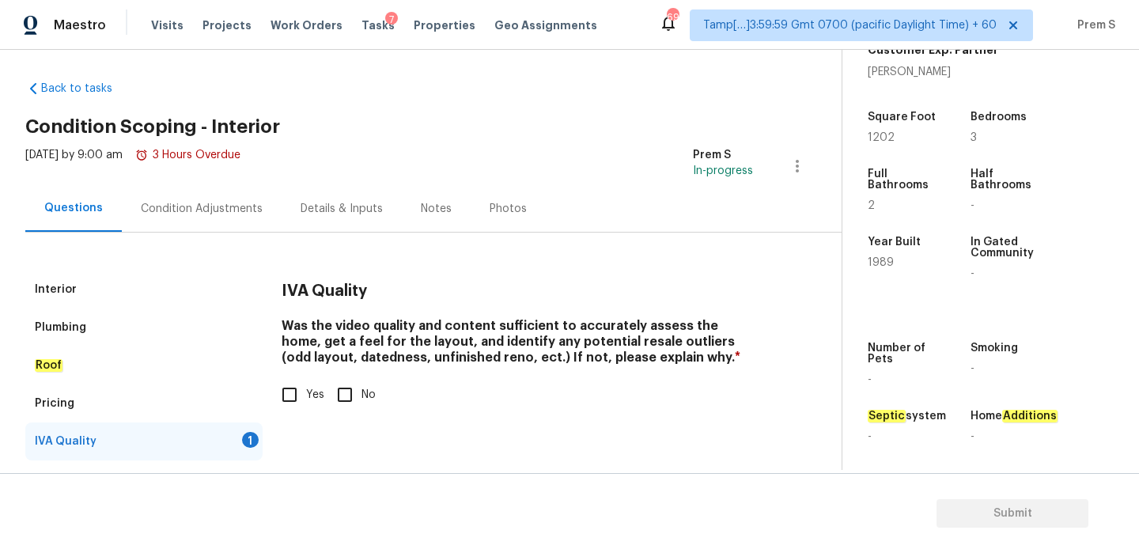
click at [282, 399] on input "Yes" at bounding box center [289, 394] width 33 height 33
checkbox input "true"
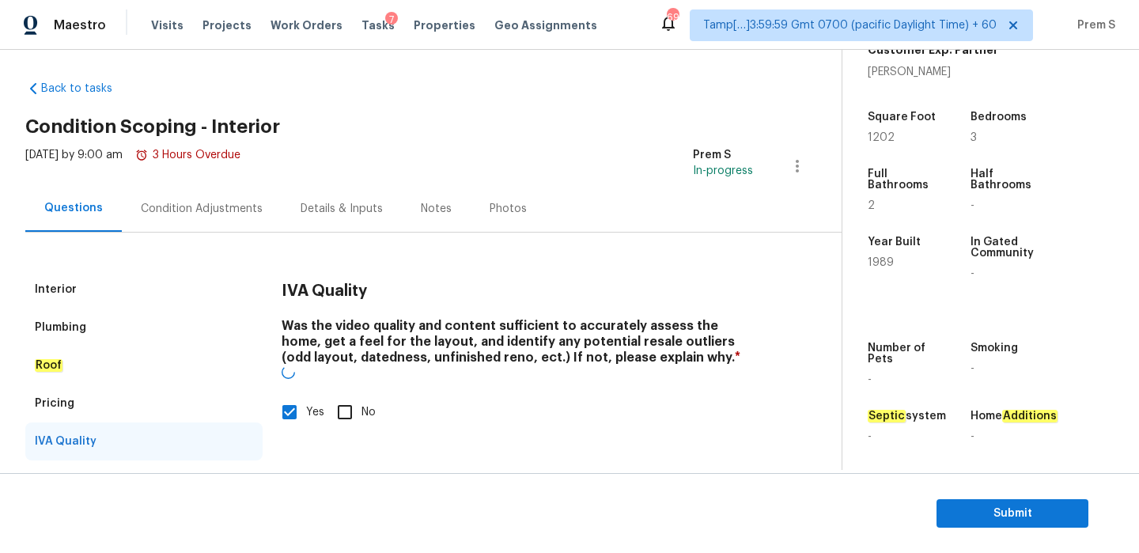
click at [218, 203] on div "Condition Adjustments" at bounding box center [202, 209] width 122 height 16
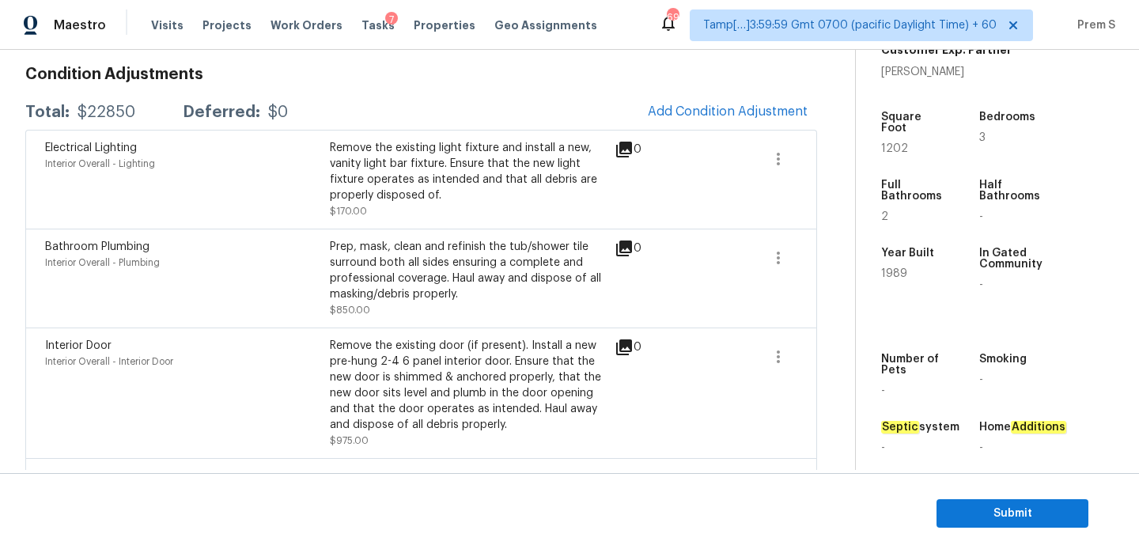
scroll to position [161, 0]
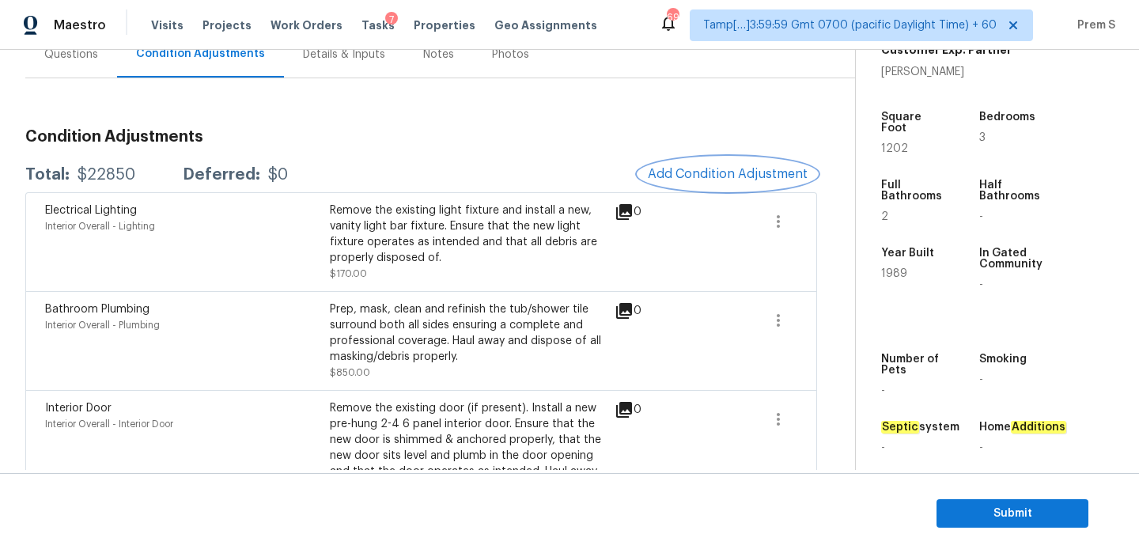
click at [703, 181] on button "Add Condition Adjustment" at bounding box center [727, 173] width 179 height 33
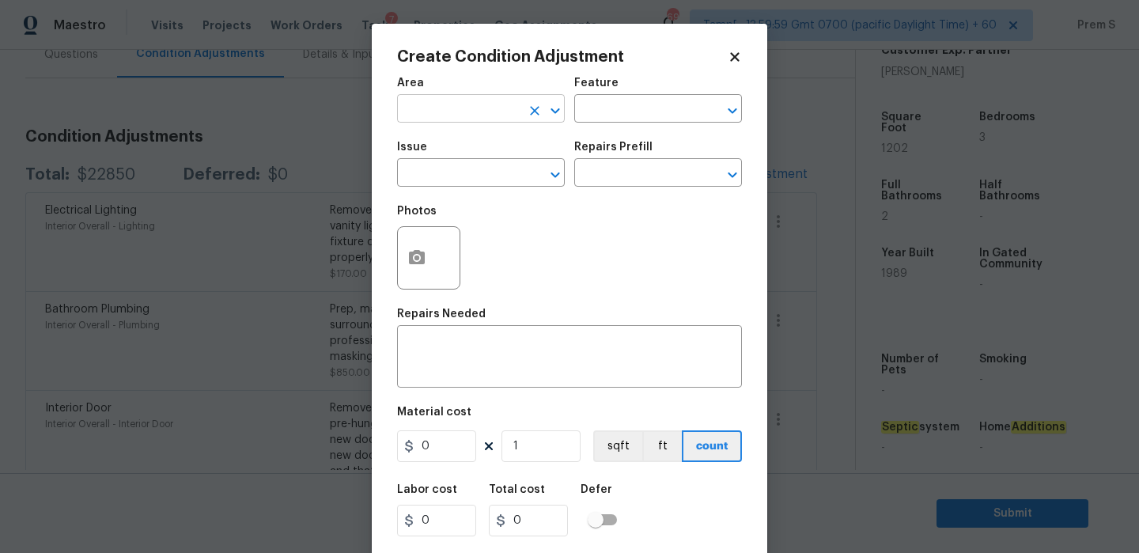
click at [475, 118] on input "text" at bounding box center [458, 110] width 123 height 25
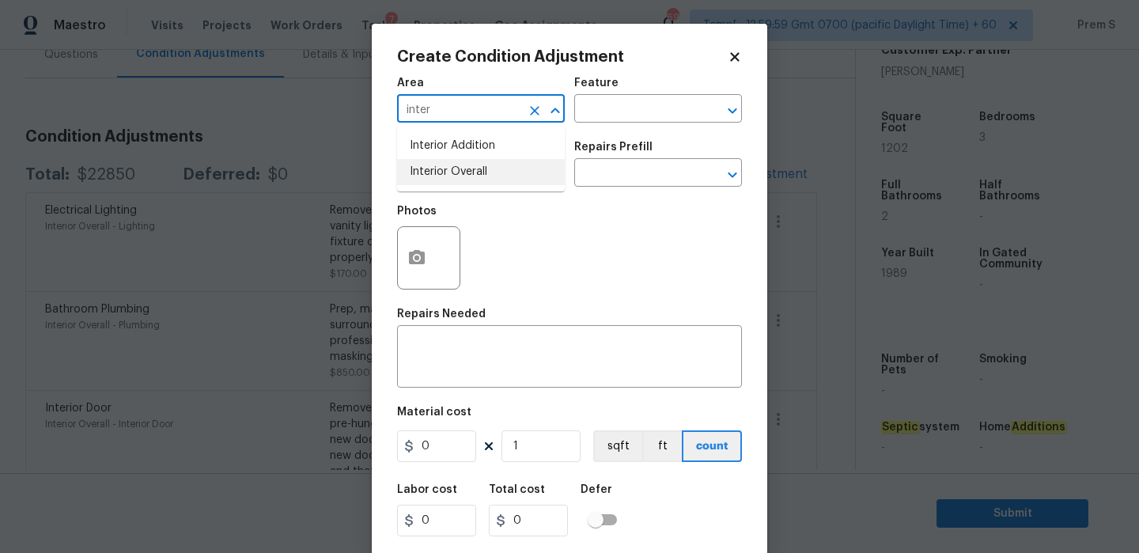
click at [478, 176] on li "Interior Overall" at bounding box center [481, 172] width 168 height 26
type input "Interior Overall"
click at [478, 176] on input "text" at bounding box center [458, 174] width 123 height 25
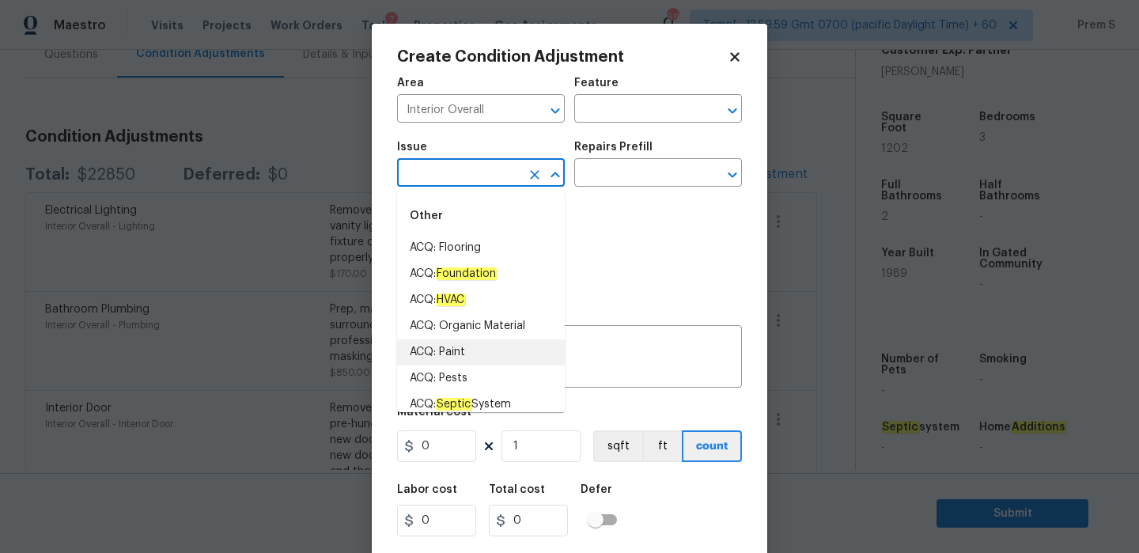
click at [468, 350] on li "ACQ: Paint" at bounding box center [481, 352] width 168 height 26
type input "ACQ: Paint"
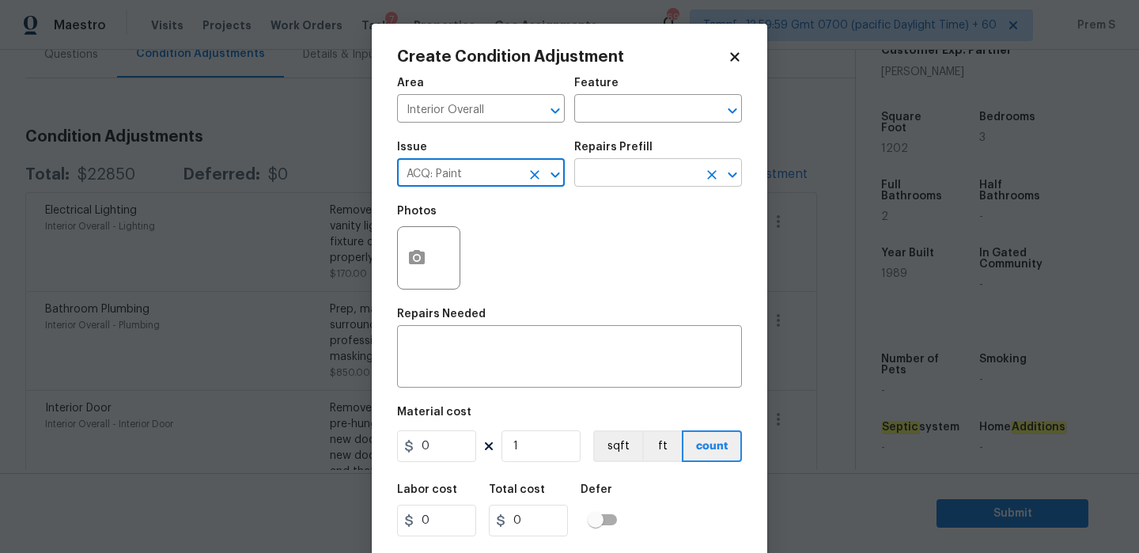
click at [615, 184] on input "text" at bounding box center [635, 174] width 123 height 25
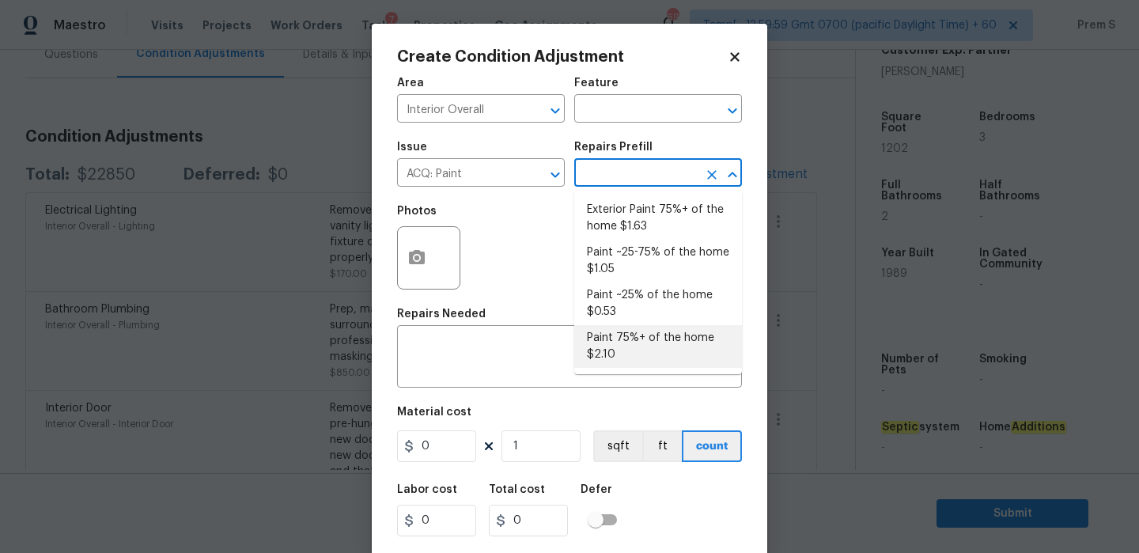
click at [624, 345] on li "Paint 75%+ of the home $2.10" at bounding box center [658, 346] width 168 height 43
type input "Acquisition"
type textarea "Acquisition Scope: 75%+ of the home will likely require interior paint"
type input "2.1"
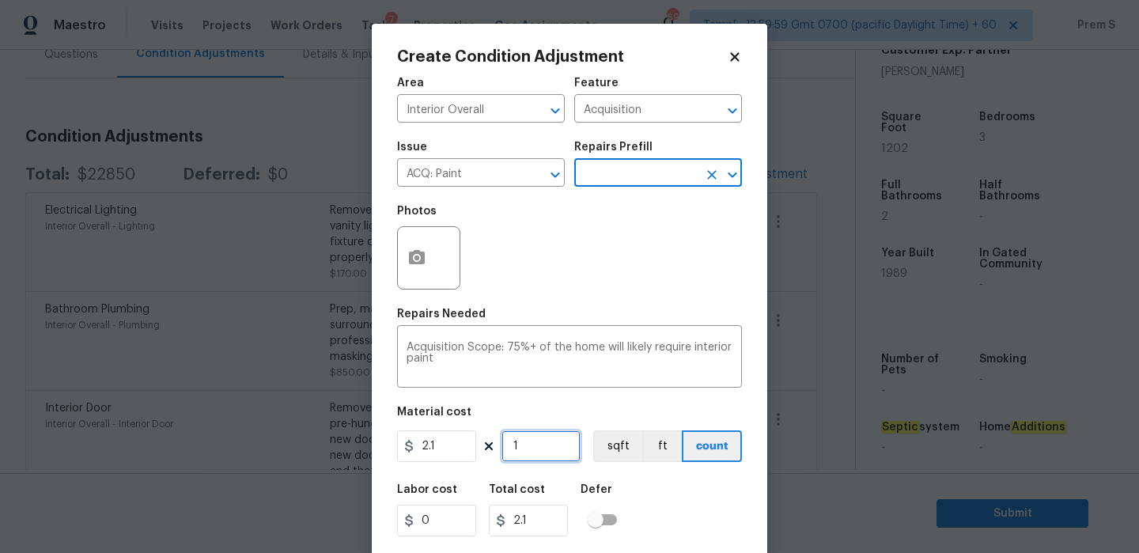
click at [532, 456] on input "1" at bounding box center [541, 446] width 79 height 32
type input "12"
type input "25.2"
type input "120"
type input "252"
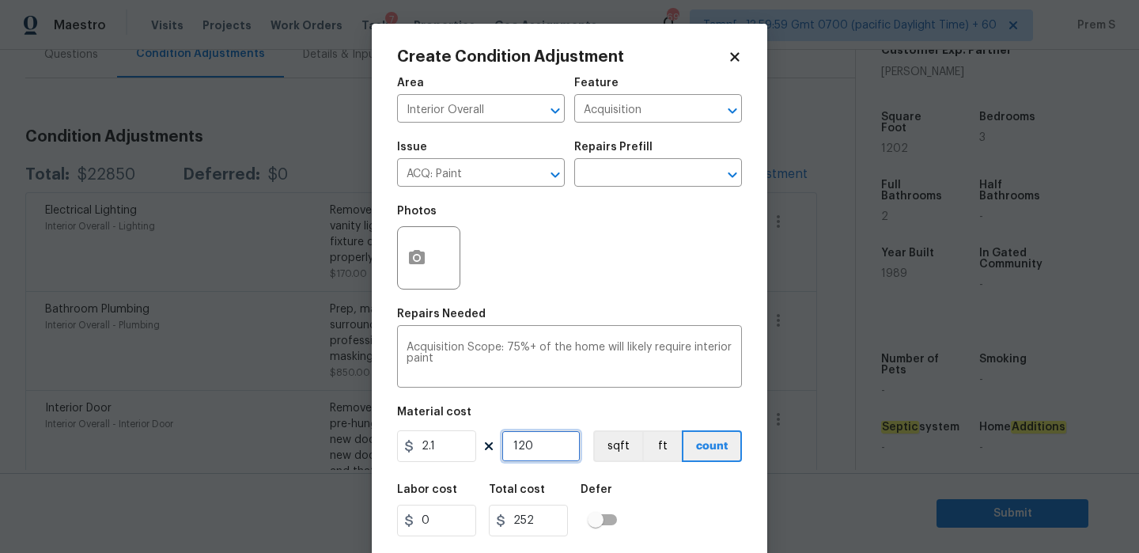
type input "1202"
type input "2524.2"
type input "1202"
click at [416, 253] on icon "button" at bounding box center [417, 257] width 16 height 14
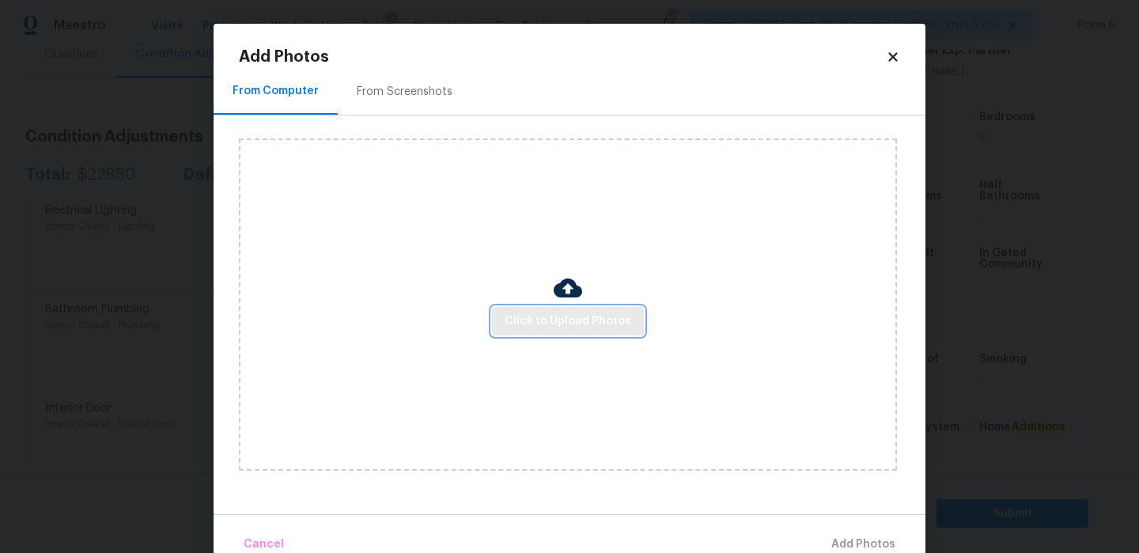
click at [559, 324] on span "Click to Upload Photos" at bounding box center [568, 322] width 127 height 20
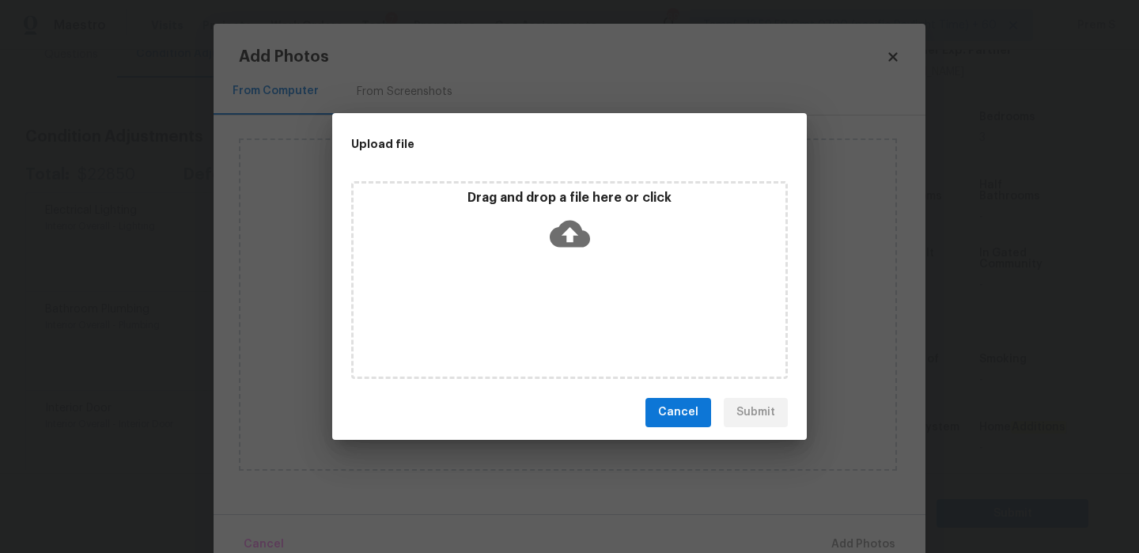
click at [571, 225] on icon at bounding box center [570, 233] width 40 height 27
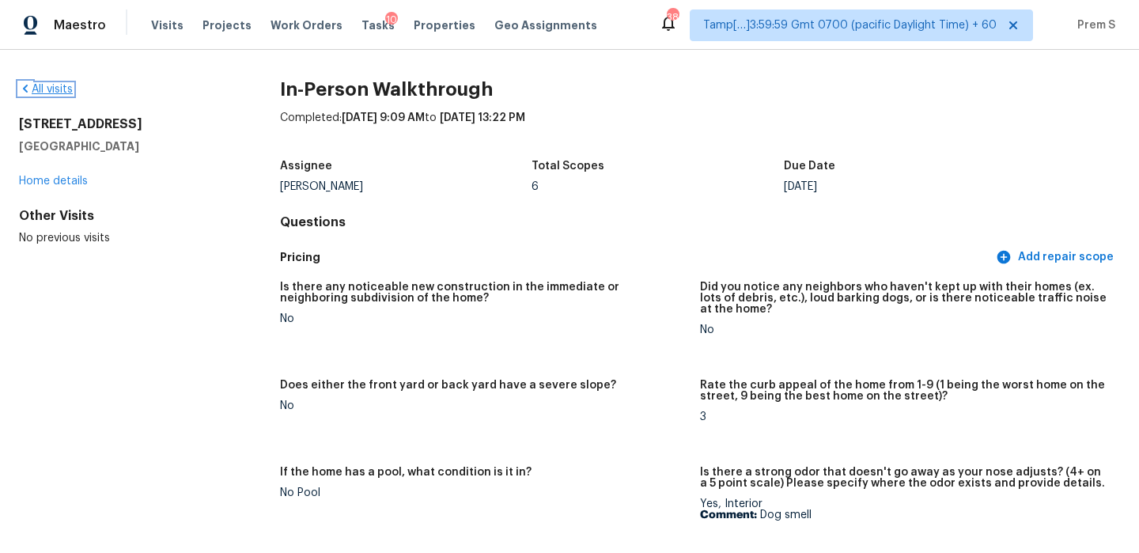
click at [57, 86] on link "All visits" at bounding box center [46, 89] width 54 height 11
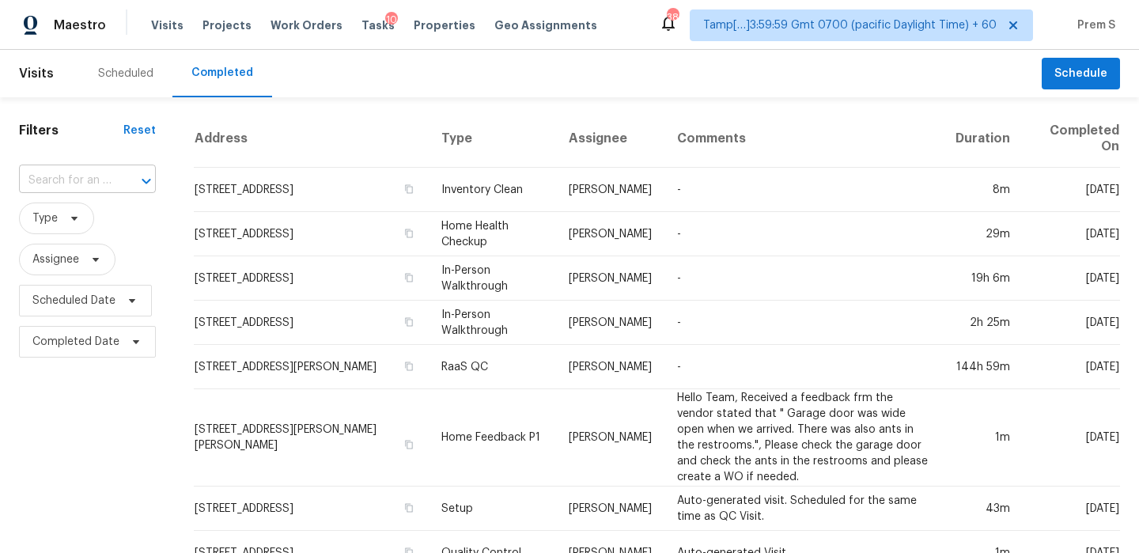
click at [105, 182] on input "text" at bounding box center [65, 180] width 93 height 25
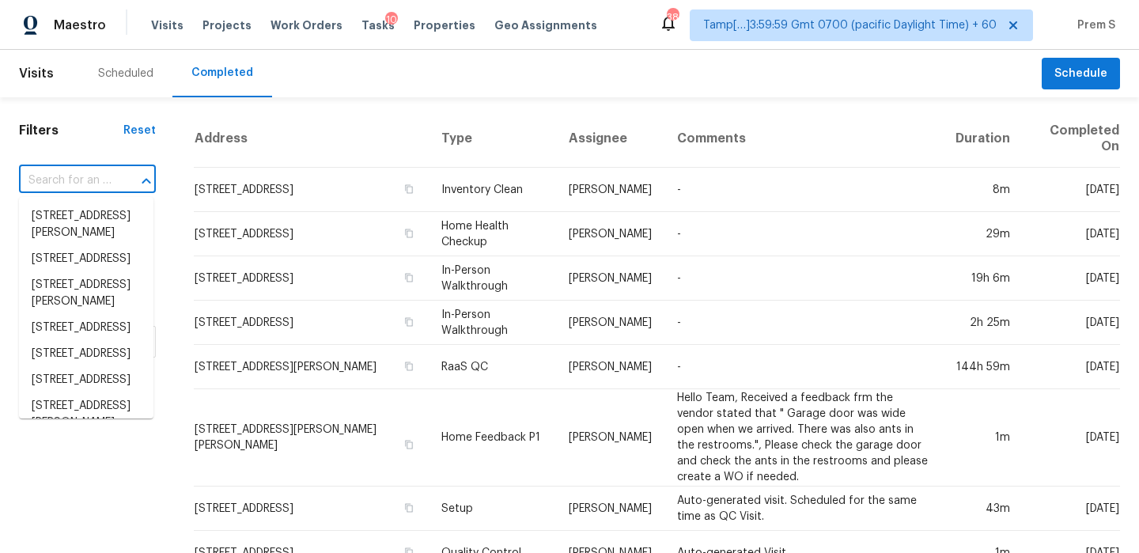
paste input "[STREET_ADDRESS]"
type input "[STREET_ADDRESS]"
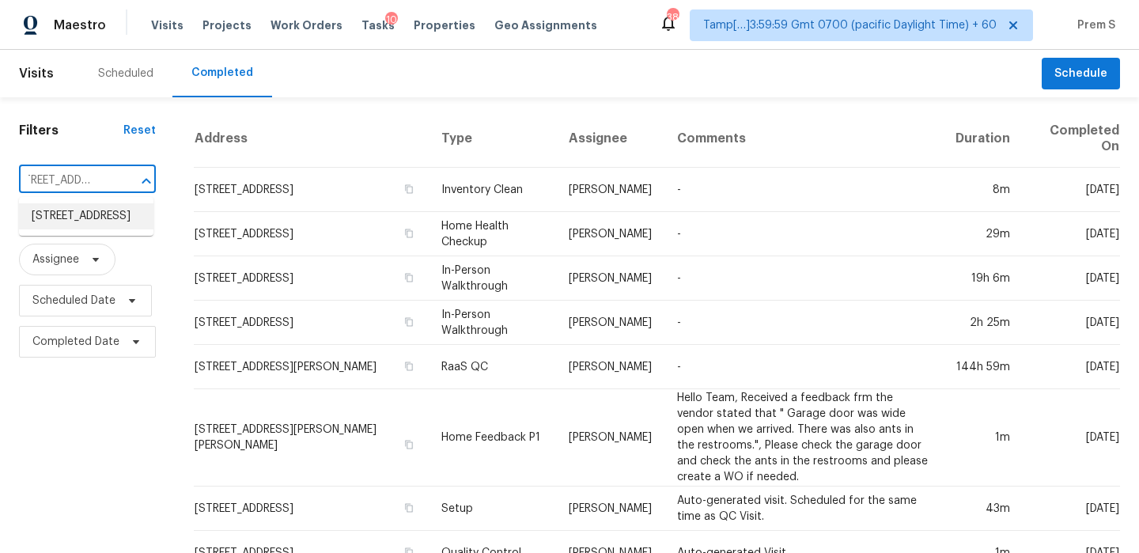
click at [83, 223] on li "[STREET_ADDRESS]" at bounding box center [86, 216] width 134 height 26
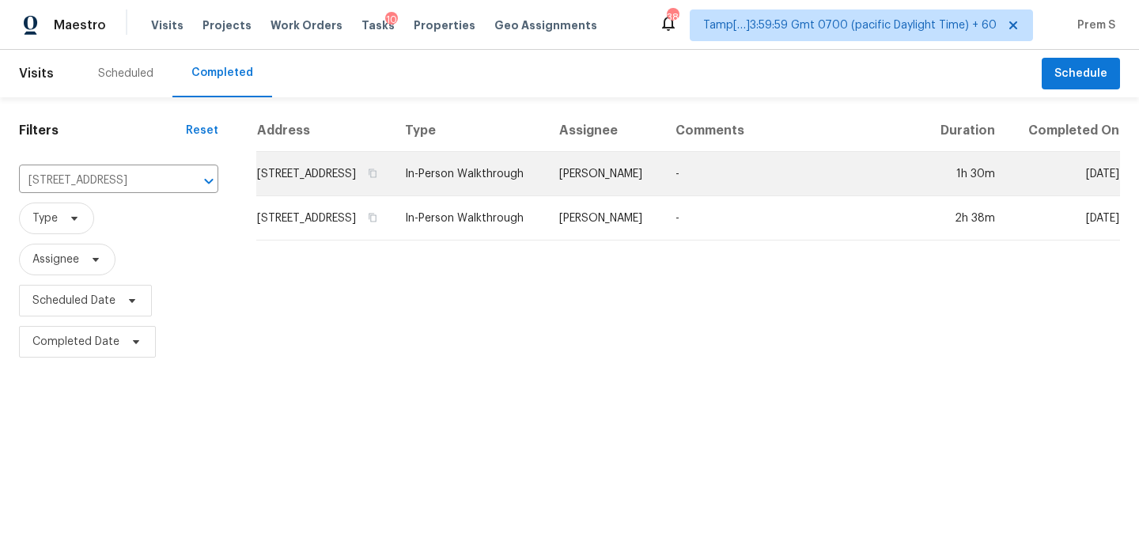
click at [308, 193] on td "8901 Firethorne Ln, North Chesterfield, VA 23237" at bounding box center [324, 174] width 136 height 44
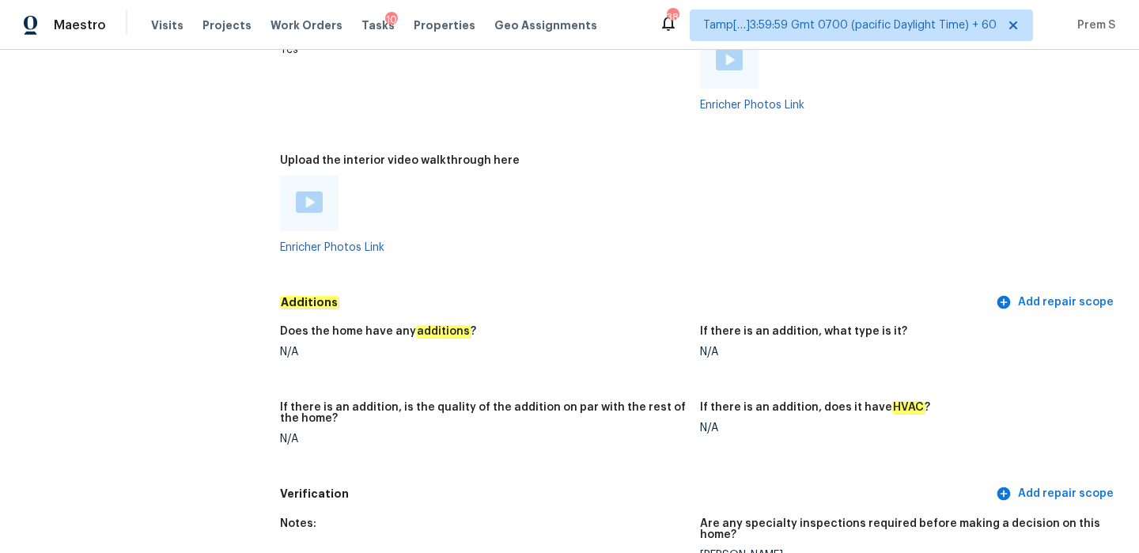
scroll to position [3110, 0]
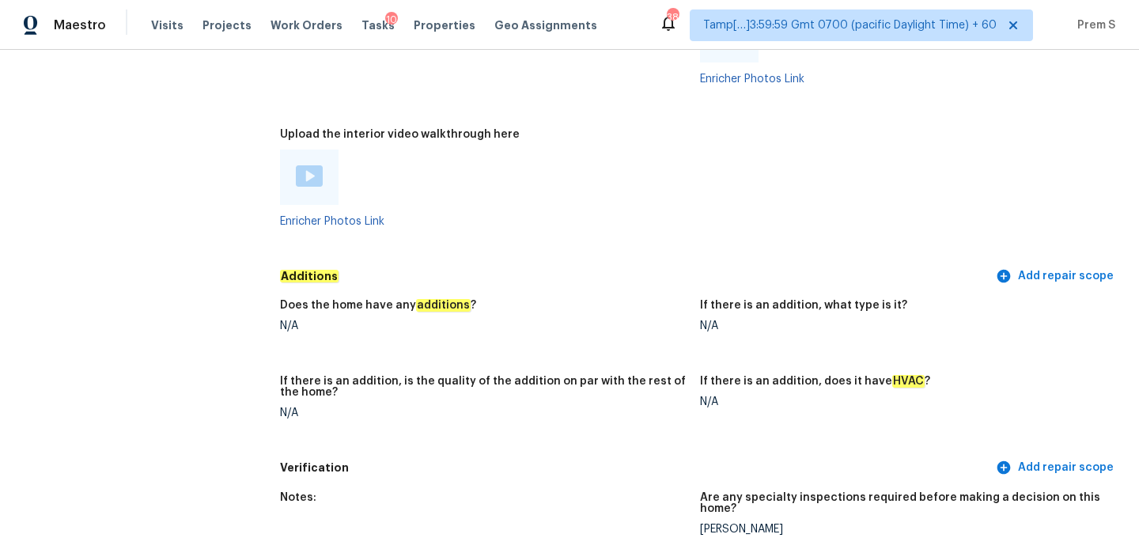
click at [313, 165] on img at bounding box center [309, 175] width 27 height 21
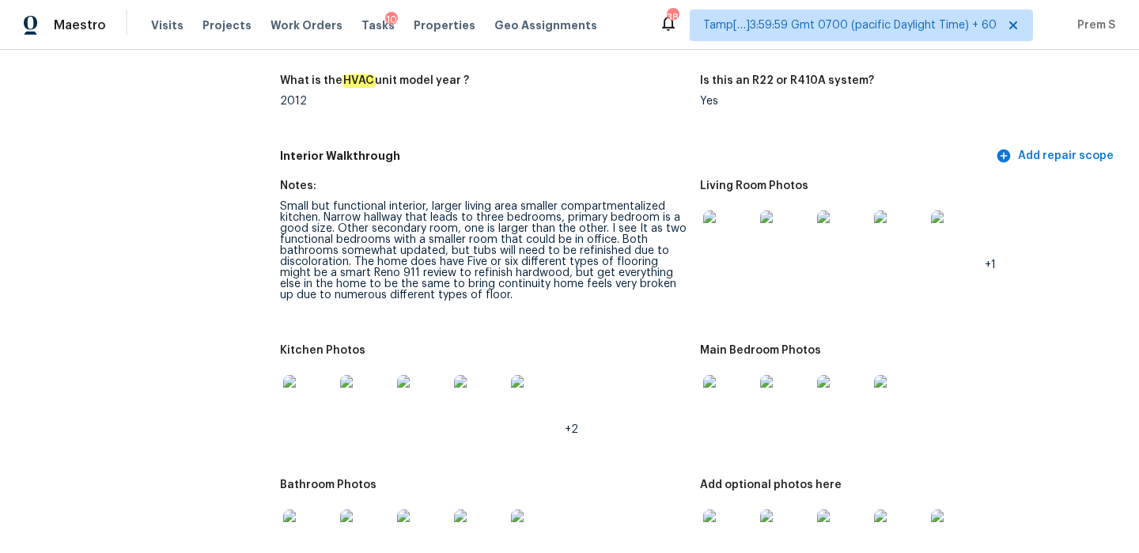
scroll to position [1675, 0]
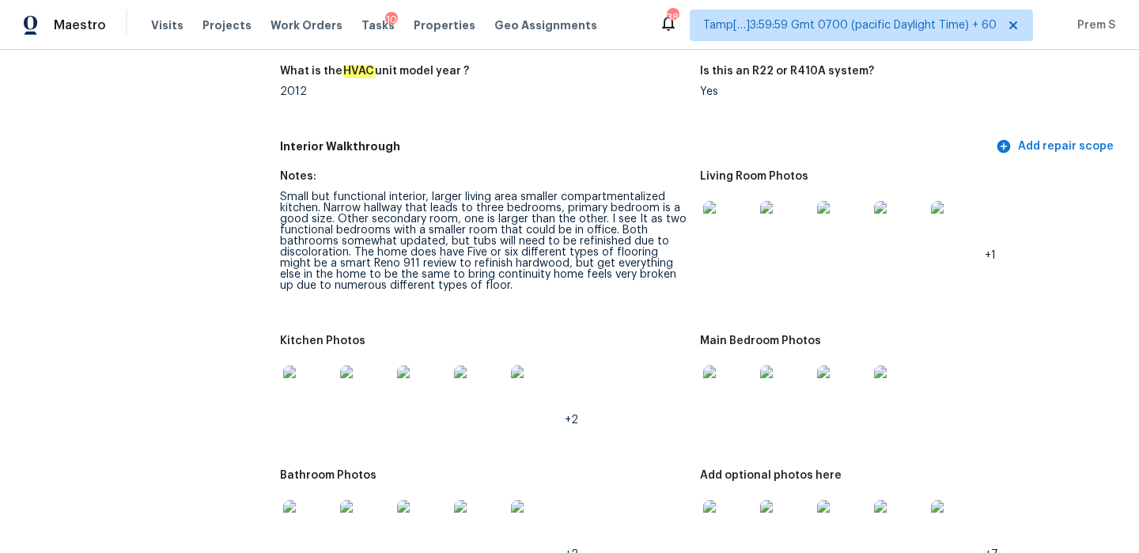
click at [751, 210] on img at bounding box center [728, 226] width 51 height 51
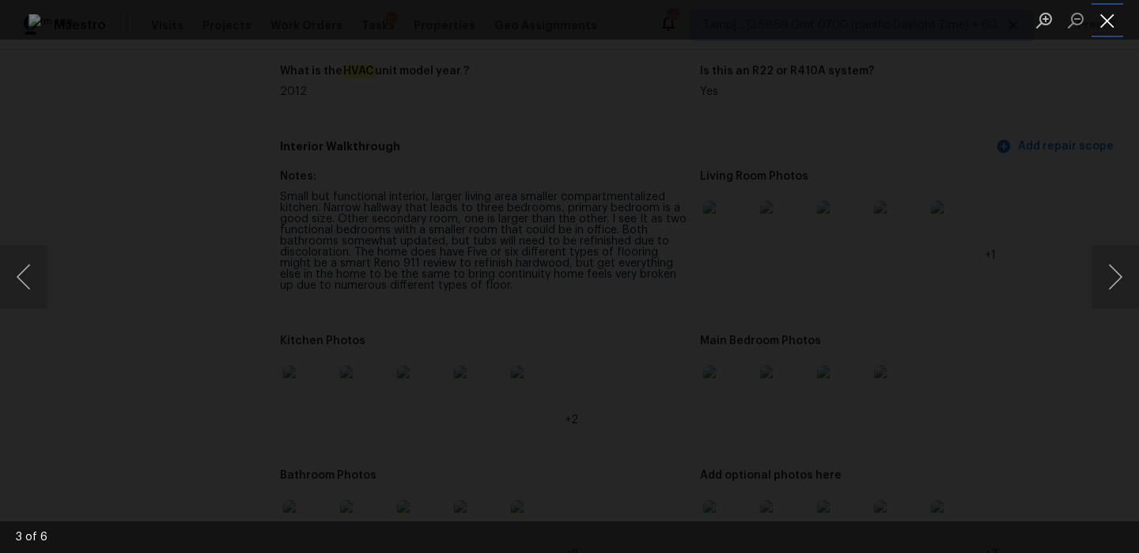
click at [1111, 25] on button "Close lightbox" at bounding box center [1108, 20] width 32 height 28
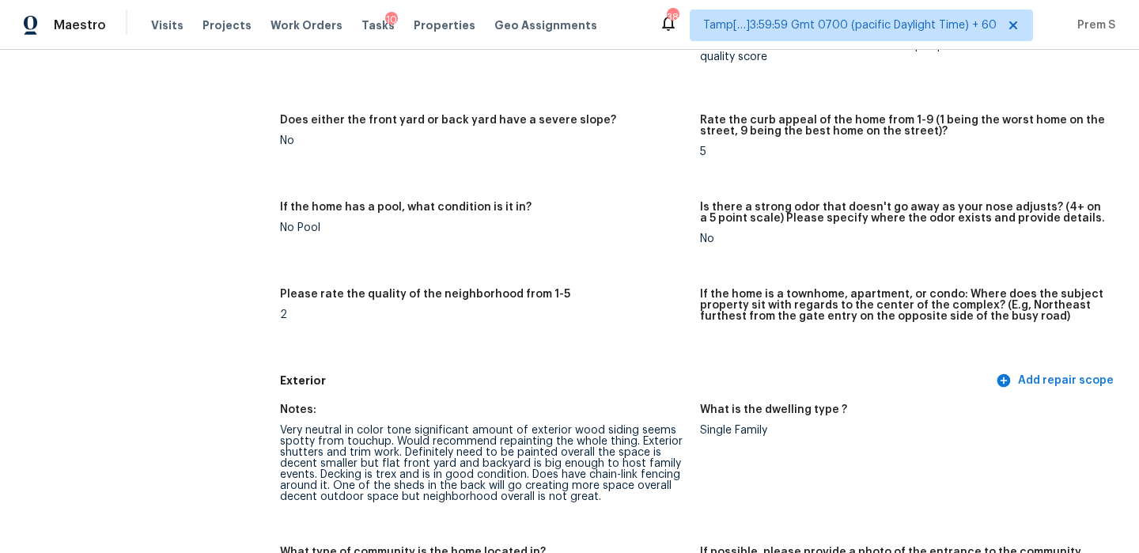
scroll to position [0, 0]
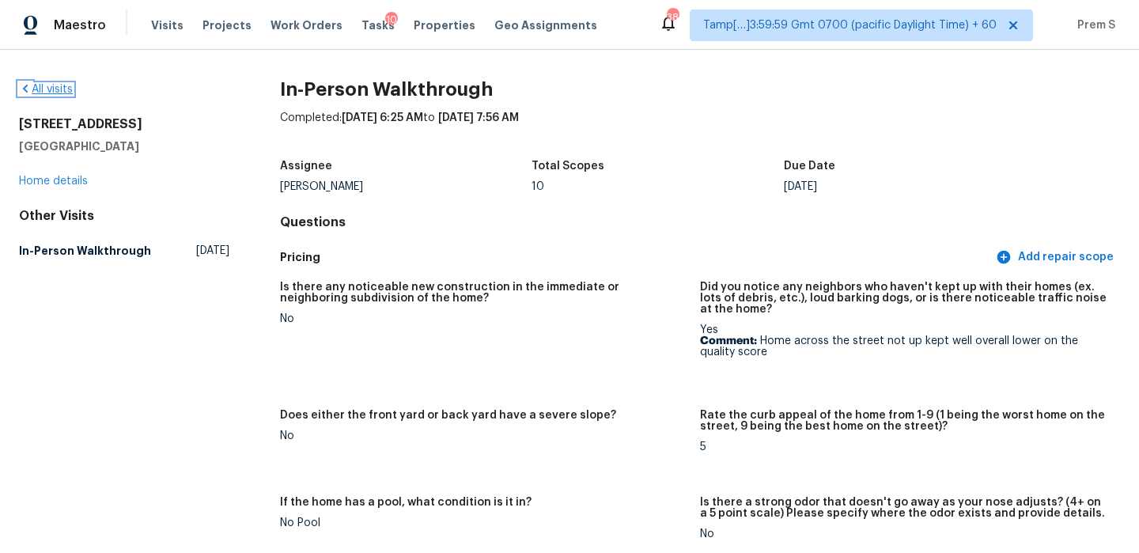
click at [66, 92] on link "All visits" at bounding box center [46, 89] width 54 height 11
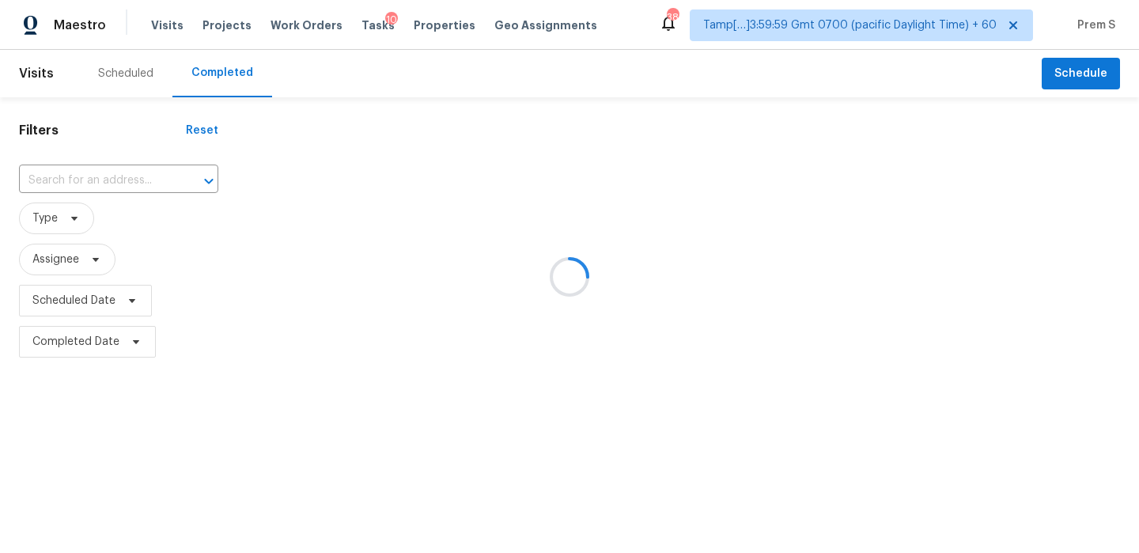
click at [71, 181] on div at bounding box center [569, 276] width 1139 height 553
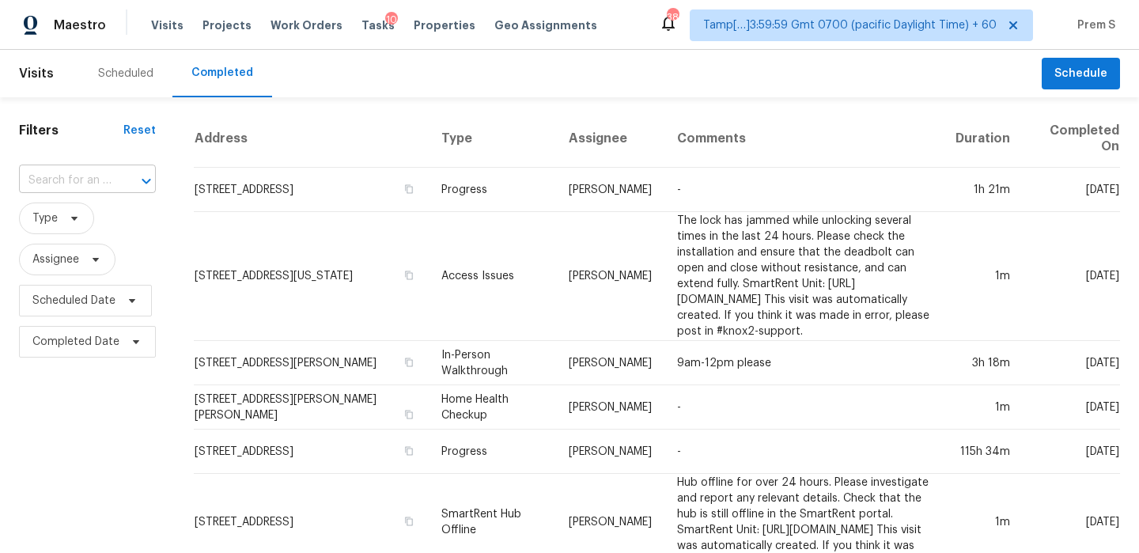
click at [69, 176] on input "text" at bounding box center [65, 180] width 93 height 25
paste input "10170 Lee St Broomfield, CO, 80021"
type input "10170 Lee St Broomfield, CO, 80021"
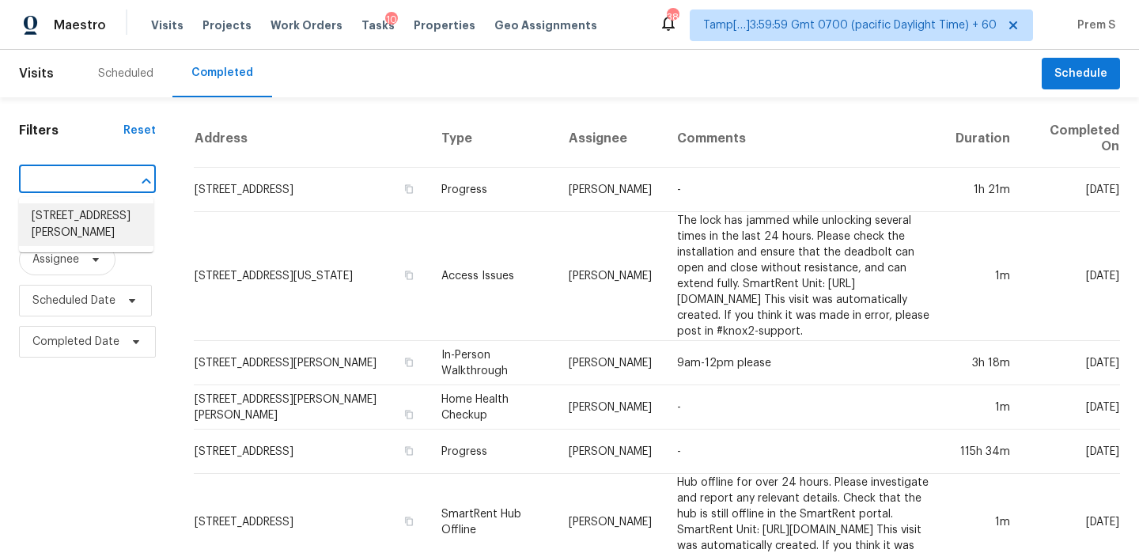
click at [74, 218] on li "10170 Lee St, Broomfield, CO 80021" at bounding box center [86, 224] width 134 height 43
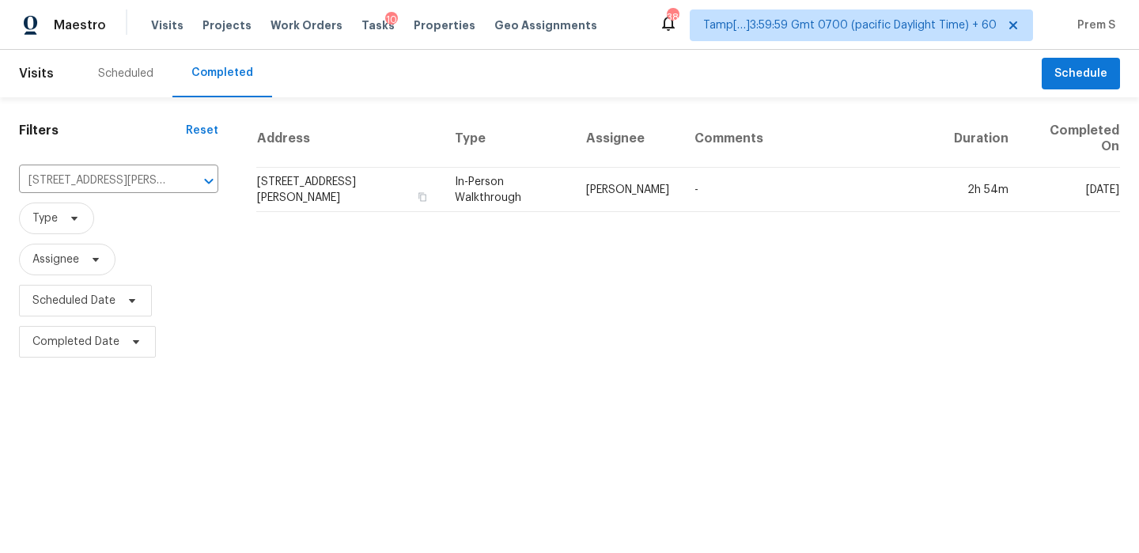
click at [350, 169] on td "10170 Lee St, Broomfield, CO 80021" at bounding box center [349, 190] width 186 height 44
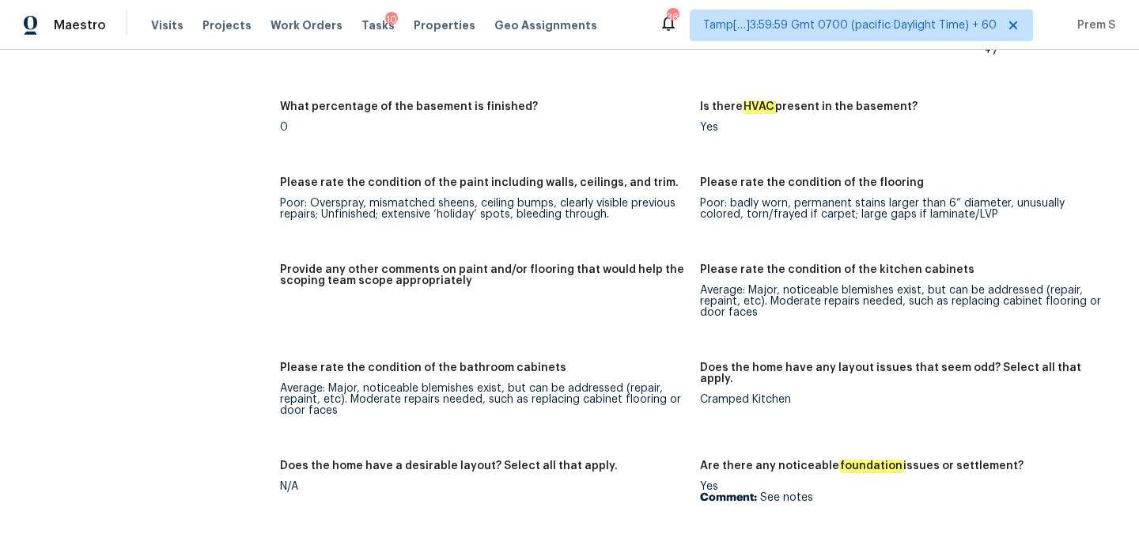
scroll to position [2934, 0]
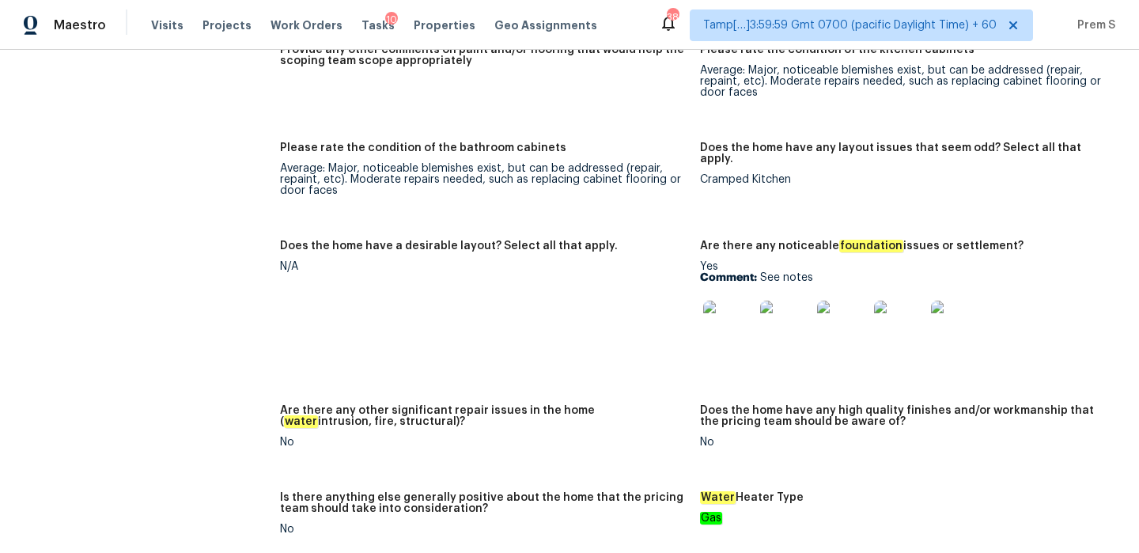
click at [723, 309] on img at bounding box center [728, 326] width 51 height 51
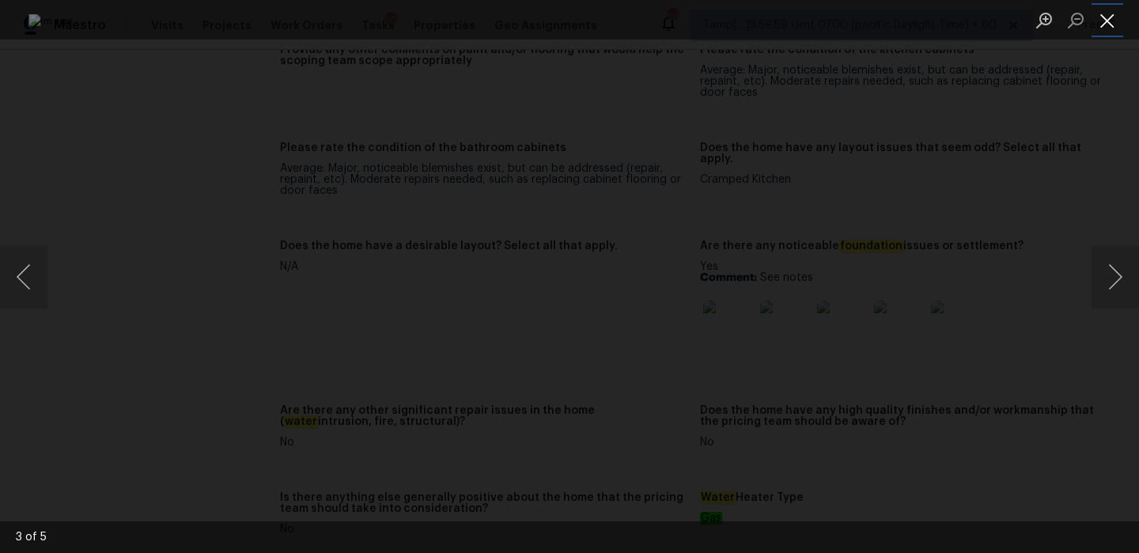
click at [1113, 25] on button "Close lightbox" at bounding box center [1108, 20] width 32 height 28
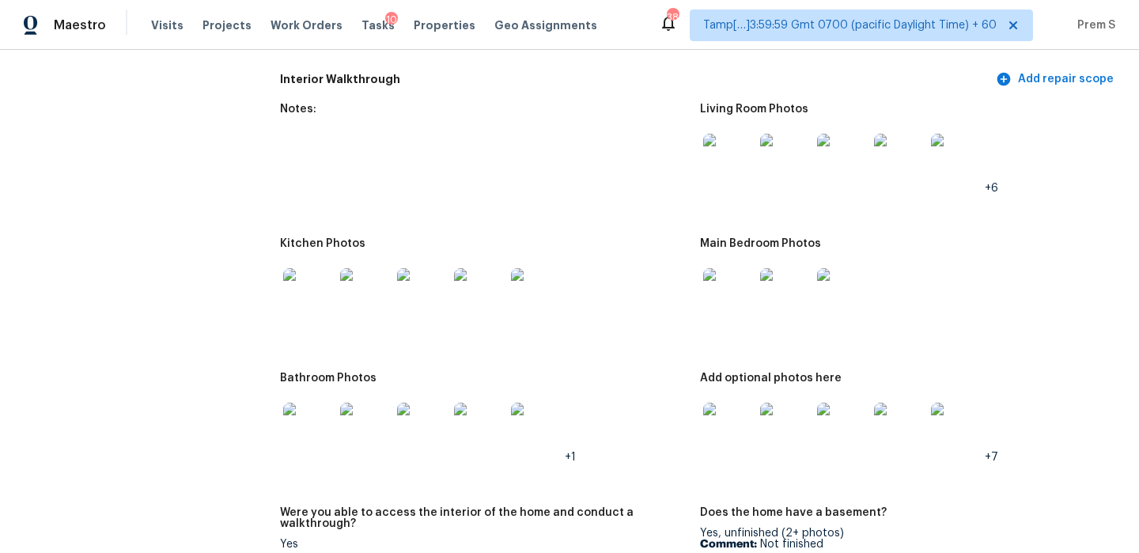
scroll to position [2156, 0]
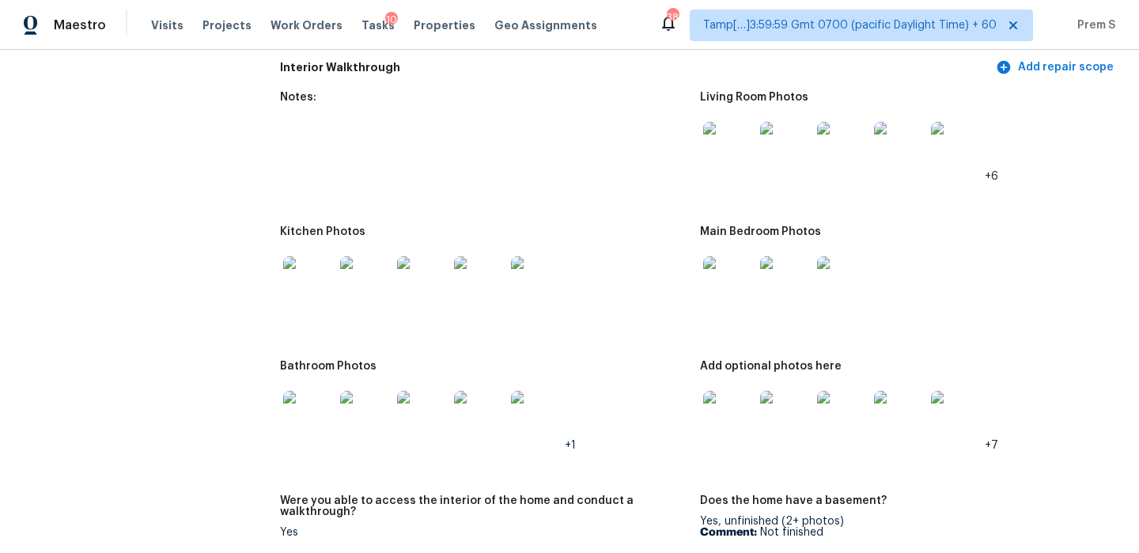
click at [320, 281] on img at bounding box center [308, 281] width 51 height 51
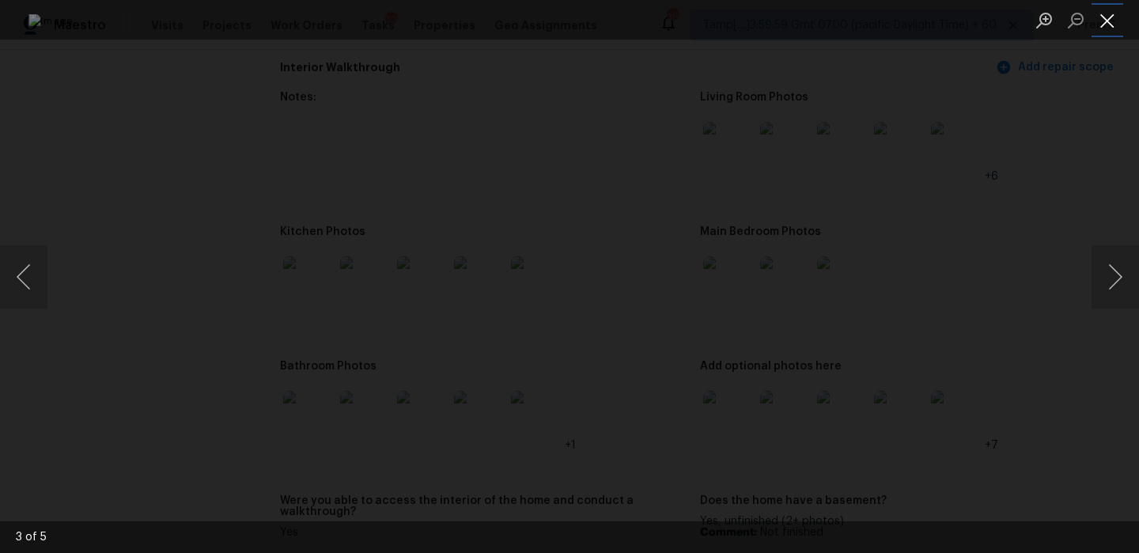
click at [1107, 19] on button "Close lightbox" at bounding box center [1108, 20] width 32 height 28
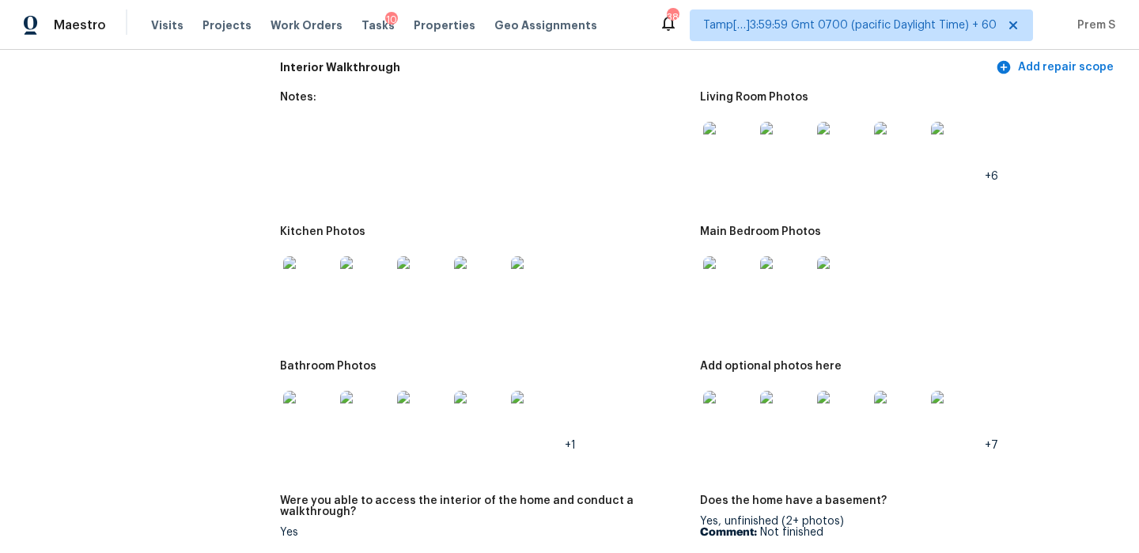
click at [721, 139] on img at bounding box center [728, 147] width 51 height 51
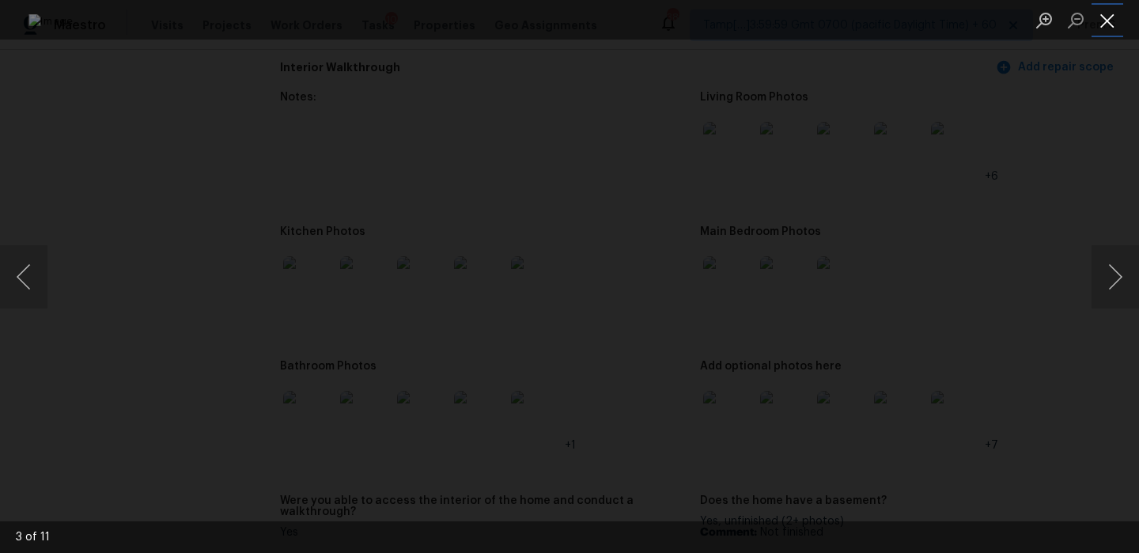
click at [1107, 28] on button "Close lightbox" at bounding box center [1108, 20] width 32 height 28
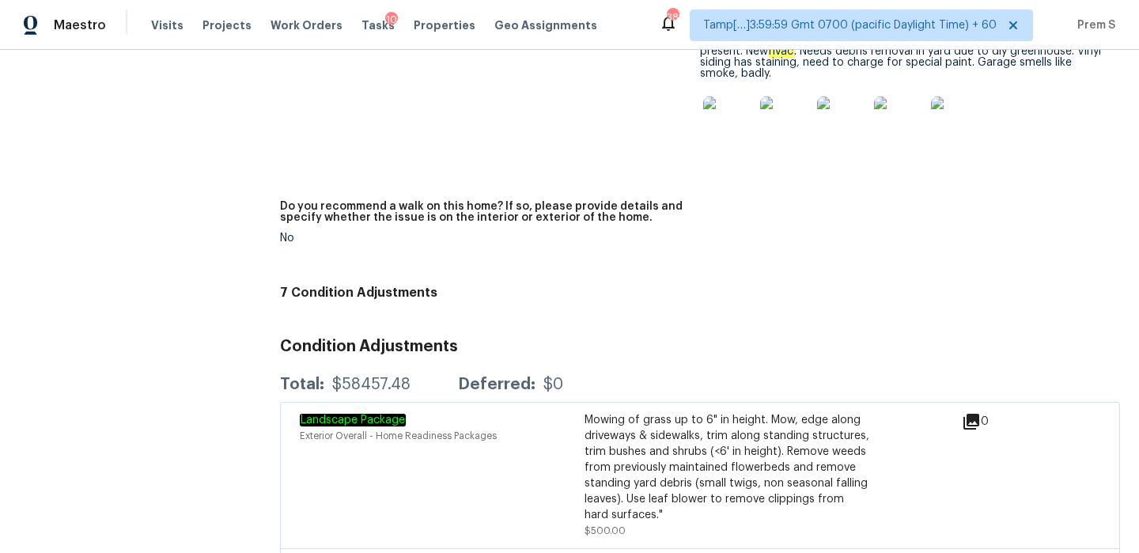
scroll to position [4775, 0]
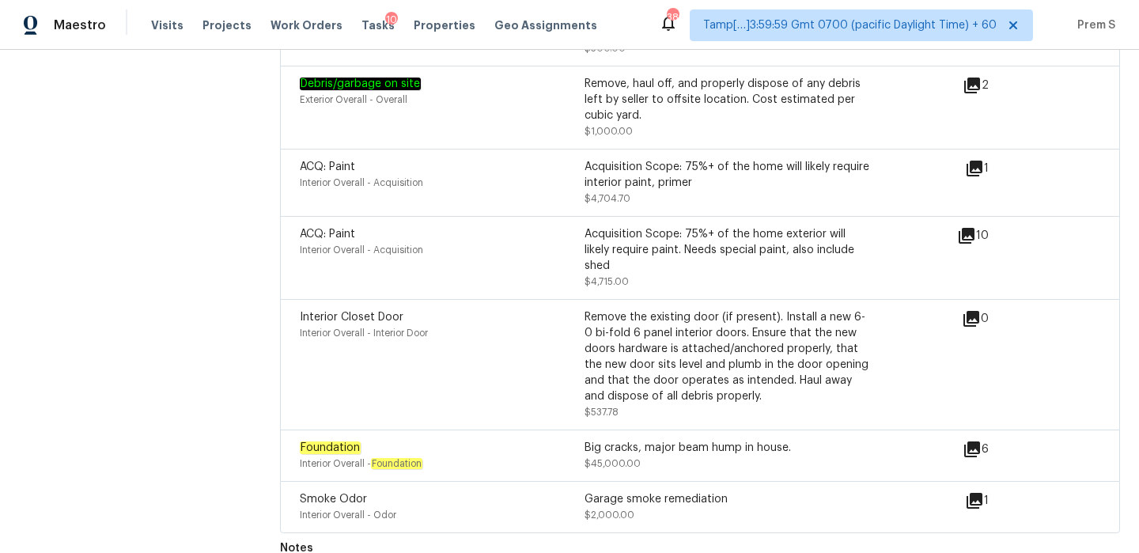
click at [975, 441] on icon at bounding box center [972, 449] width 16 height 16
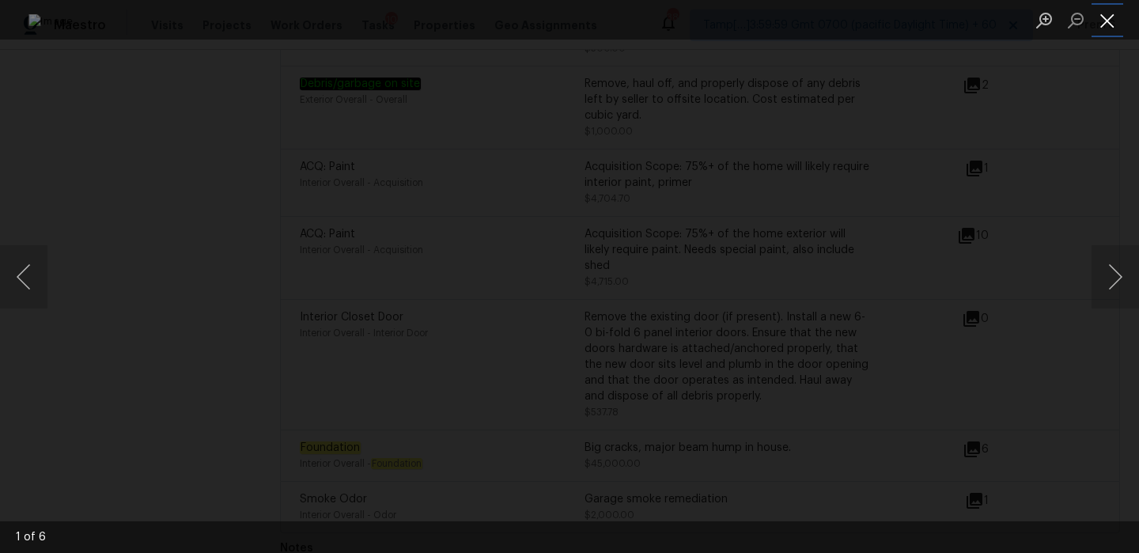
click at [1111, 28] on button "Close lightbox" at bounding box center [1108, 20] width 32 height 28
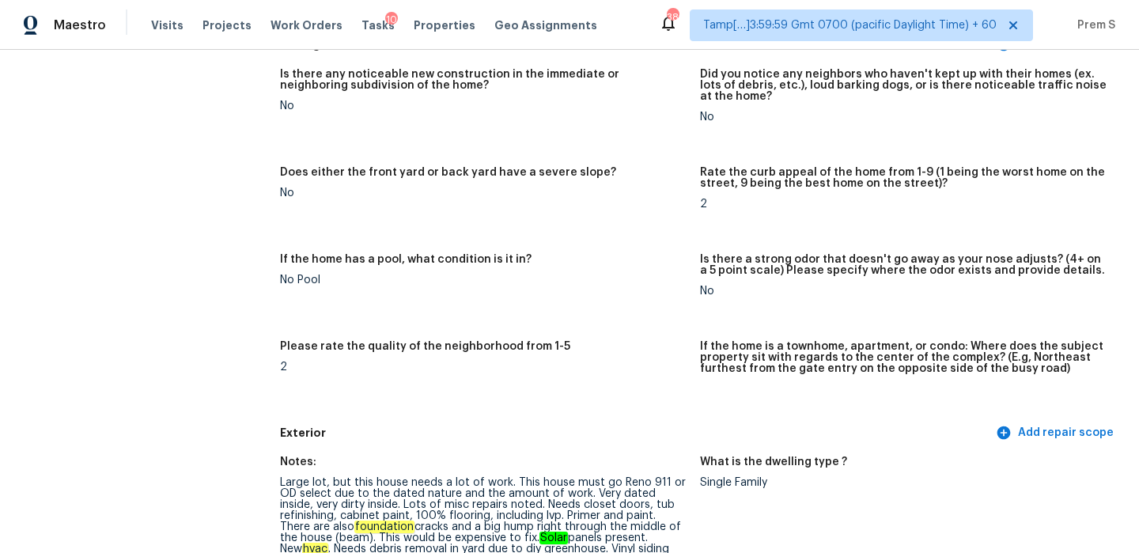
scroll to position [0, 0]
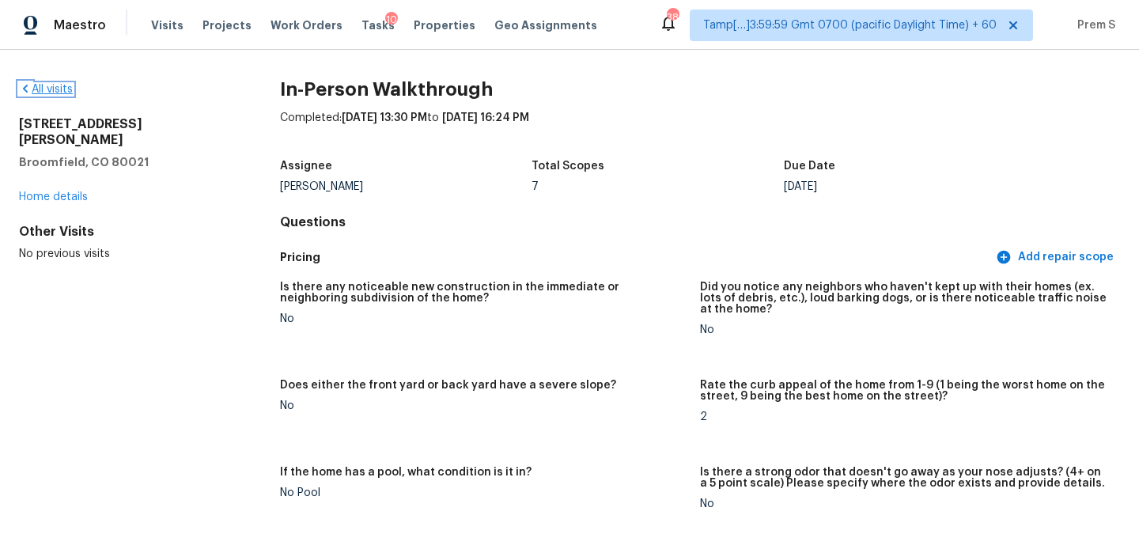
click at [62, 90] on link "All visits" at bounding box center [46, 89] width 54 height 11
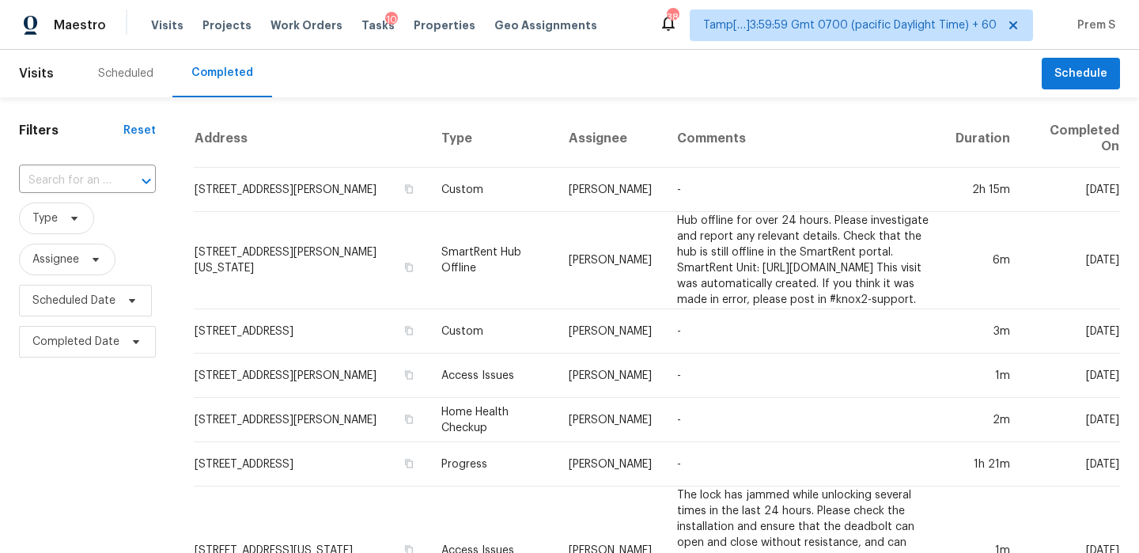
click at [147, 173] on icon "Open" at bounding box center [146, 181] width 19 height 19
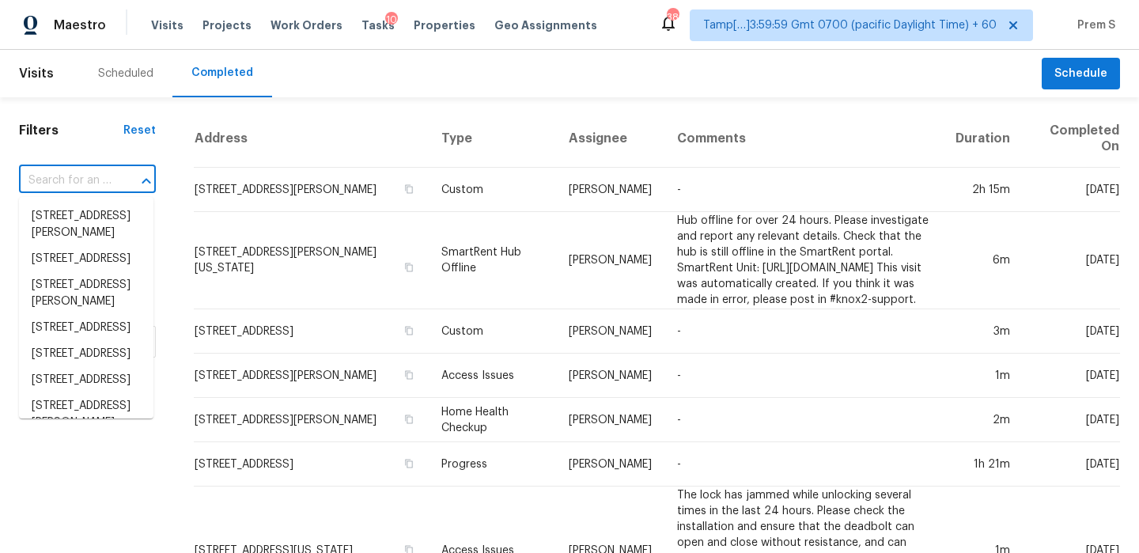
paste input "9 Teak Crse Ocala, FL, 34472"
type input "9 Teak Crse Ocala, FL, 34472"
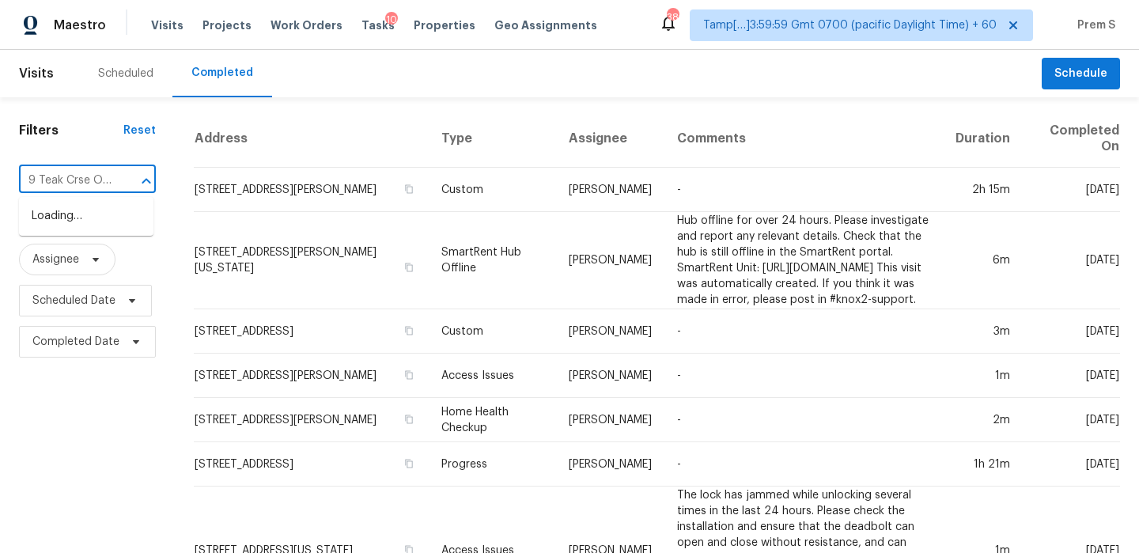
scroll to position [0, 68]
click at [64, 215] on li "9 Teak Crse, Ocala, FL 34472" at bounding box center [86, 216] width 134 height 26
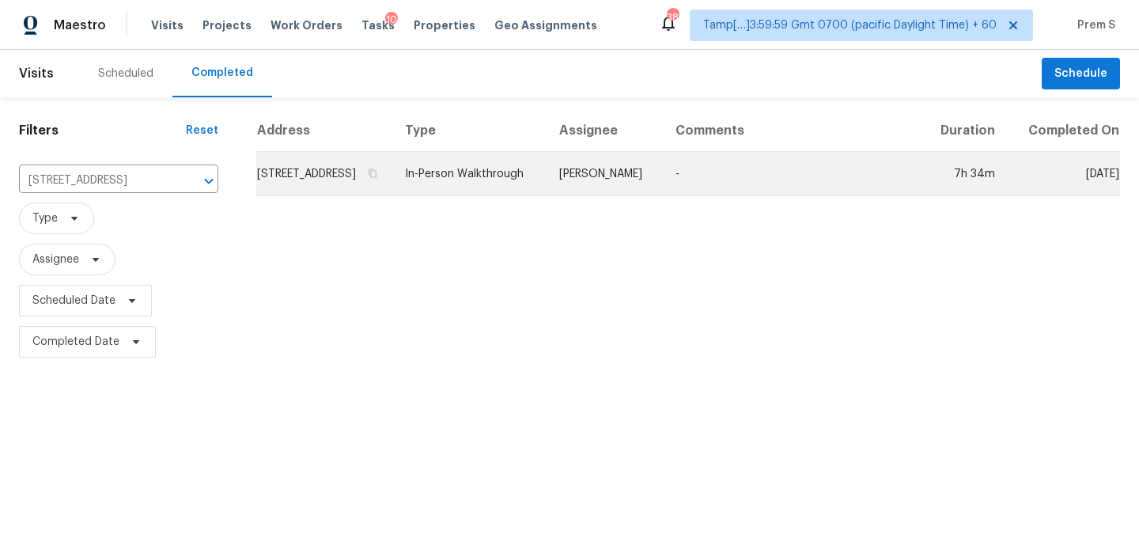
click at [326, 189] on td "9 Teak Crse, Ocala, FL 34472" at bounding box center [324, 174] width 136 height 44
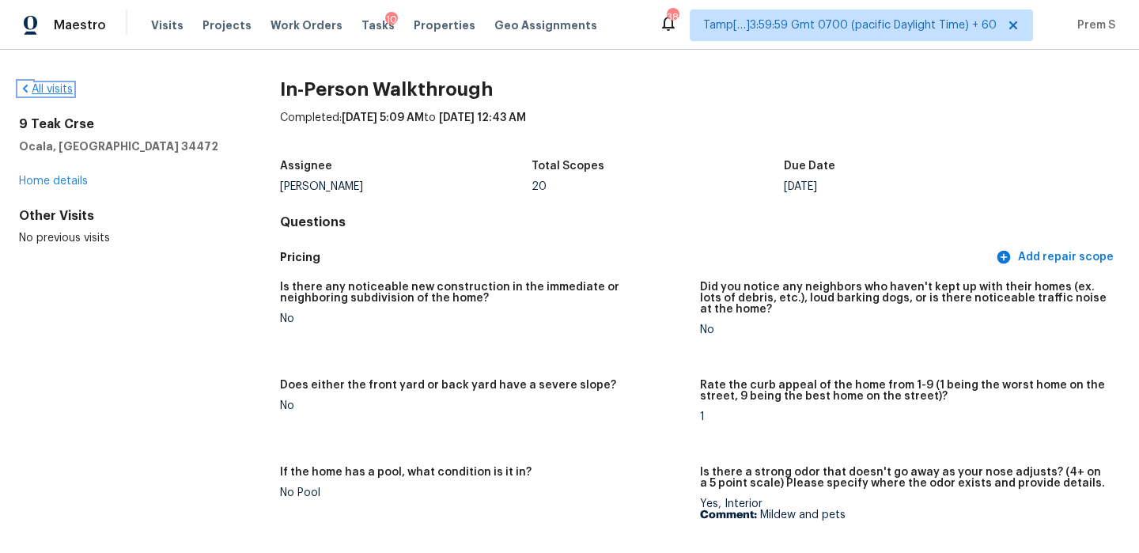
click at [41, 92] on link "All visits" at bounding box center [46, 89] width 54 height 11
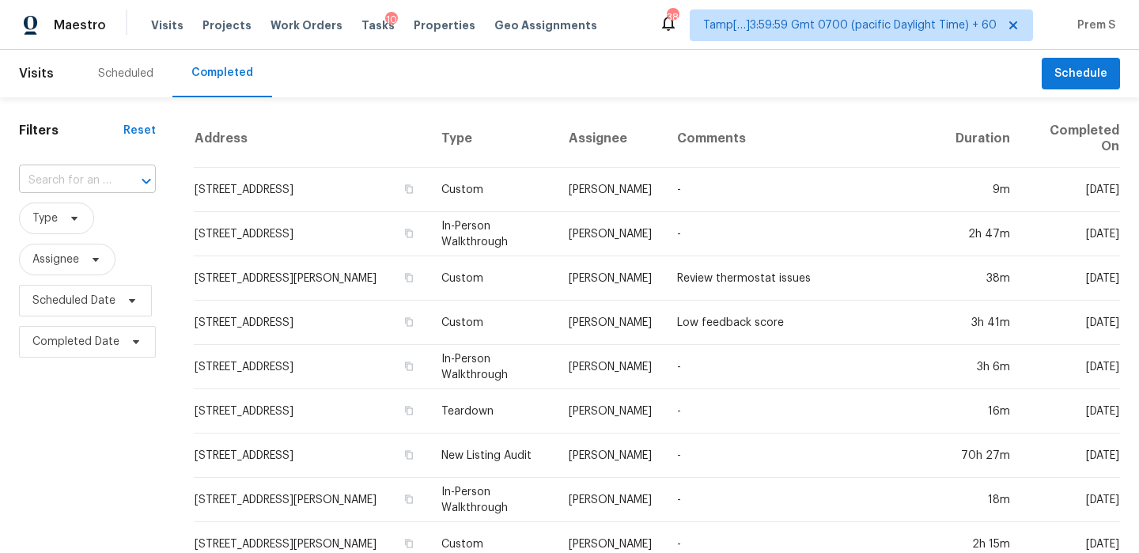
click at [92, 182] on input "text" at bounding box center [65, 180] width 93 height 25
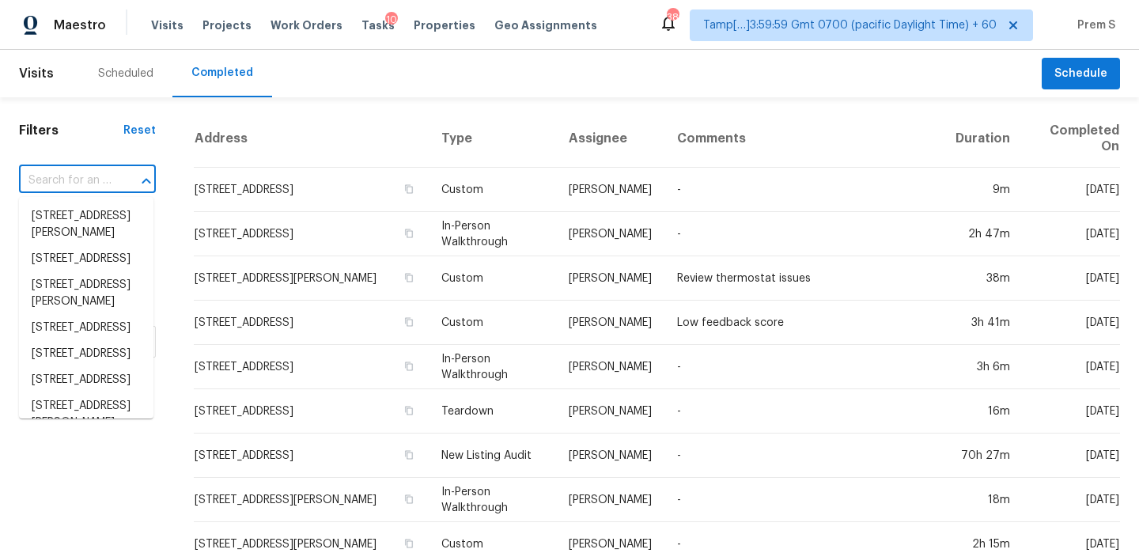
paste input "5908 Running Horse Dr North Las Vegas, NV, 89081"
type input "5908 Running Horse Dr North Las Vegas, NV, 89081"
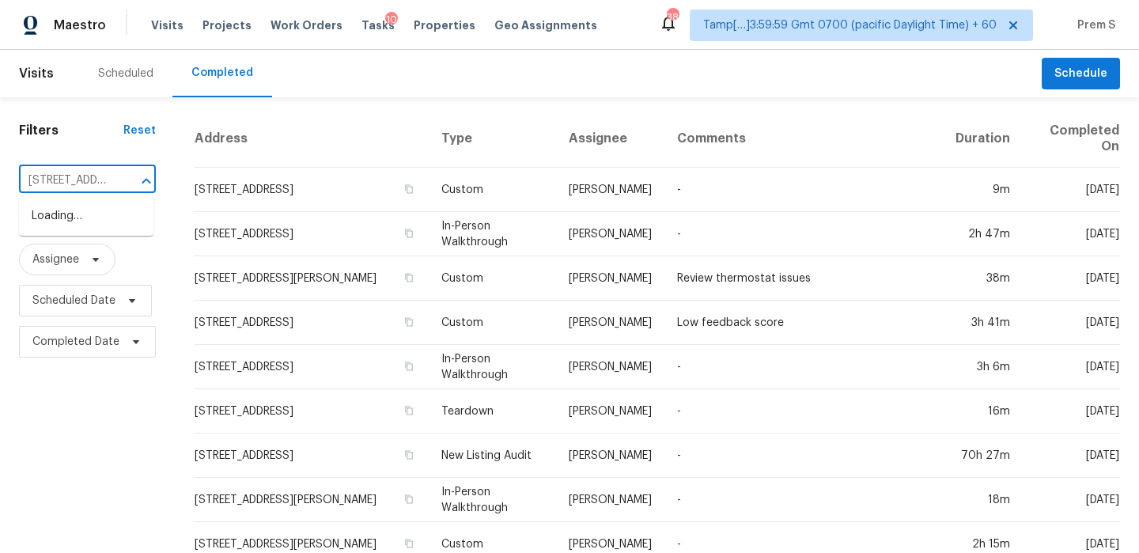
scroll to position [0, 185]
click at [107, 222] on span "5908 Running Horse Dr, North Las Vegas, NV 89081" at bounding box center [122, 216] width 180 height 17
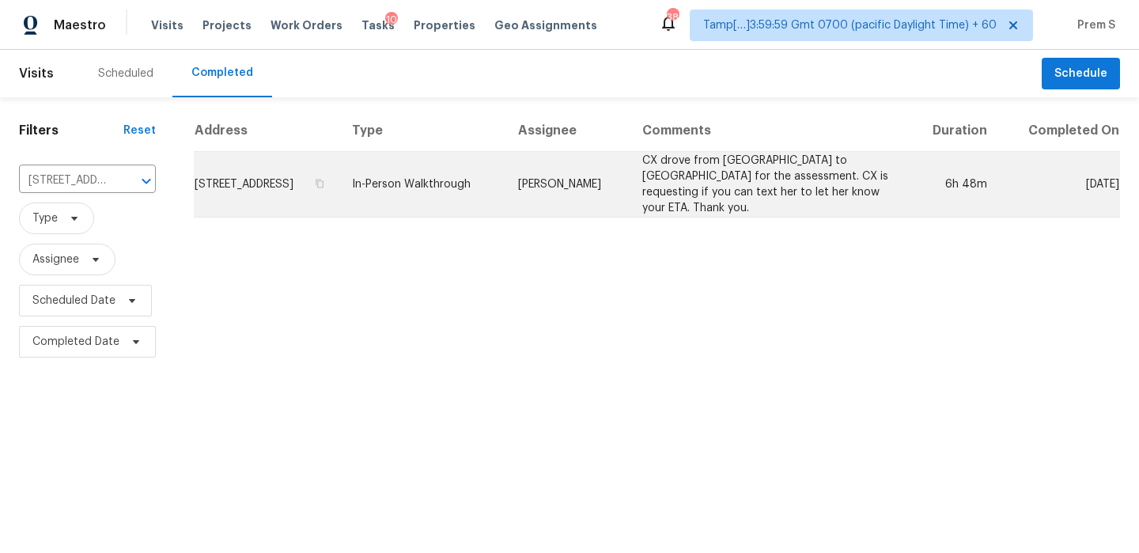
click at [264, 185] on td "5908 Running Horse Dr, North Las Vegas, NV 89081" at bounding box center [267, 185] width 146 height 66
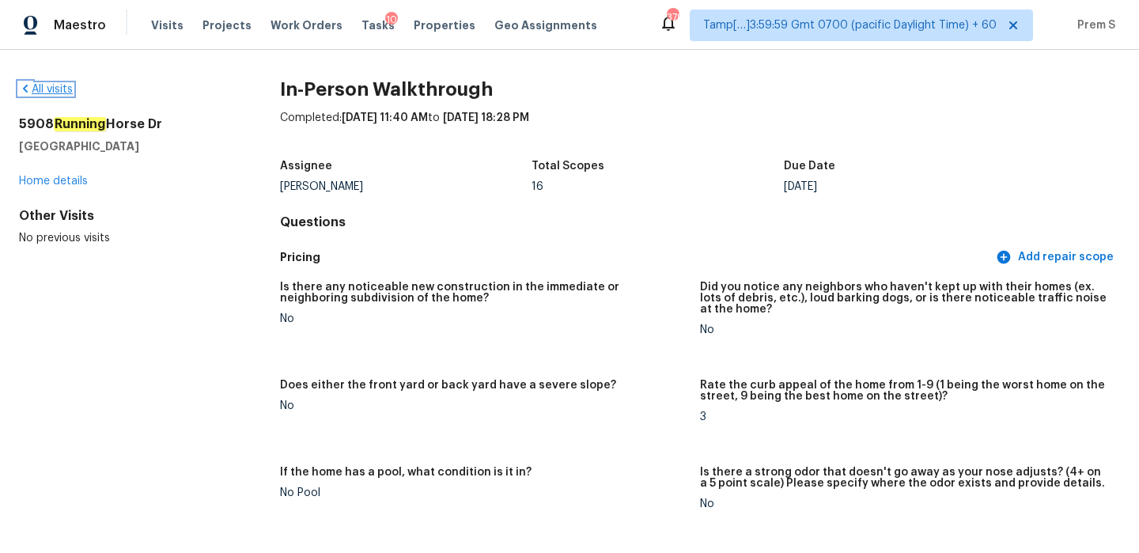
click at [52, 85] on link "All visits" at bounding box center [46, 89] width 54 height 11
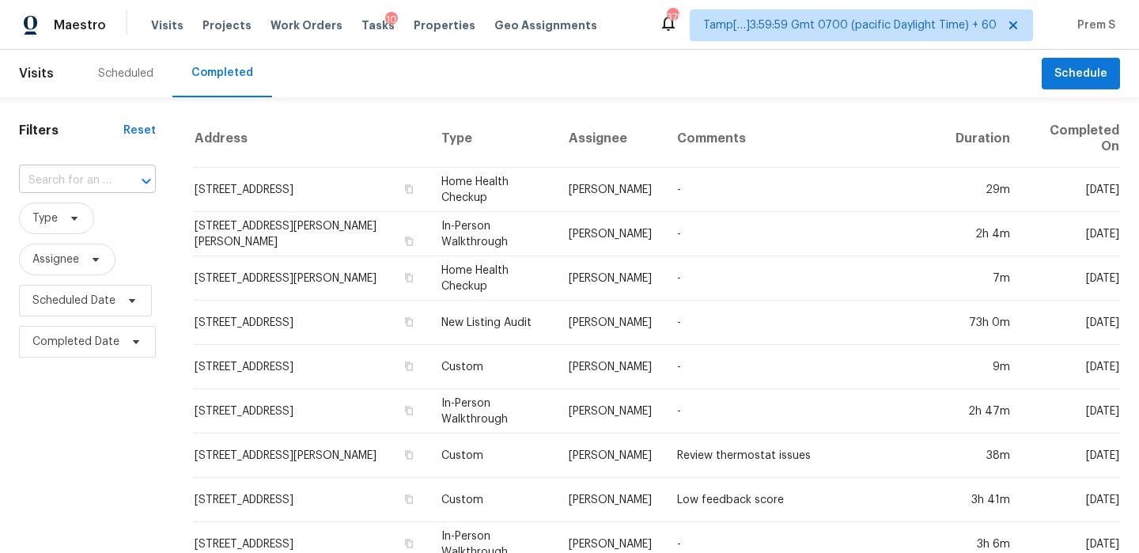
click at [86, 187] on input "text" at bounding box center [65, 180] width 93 height 25
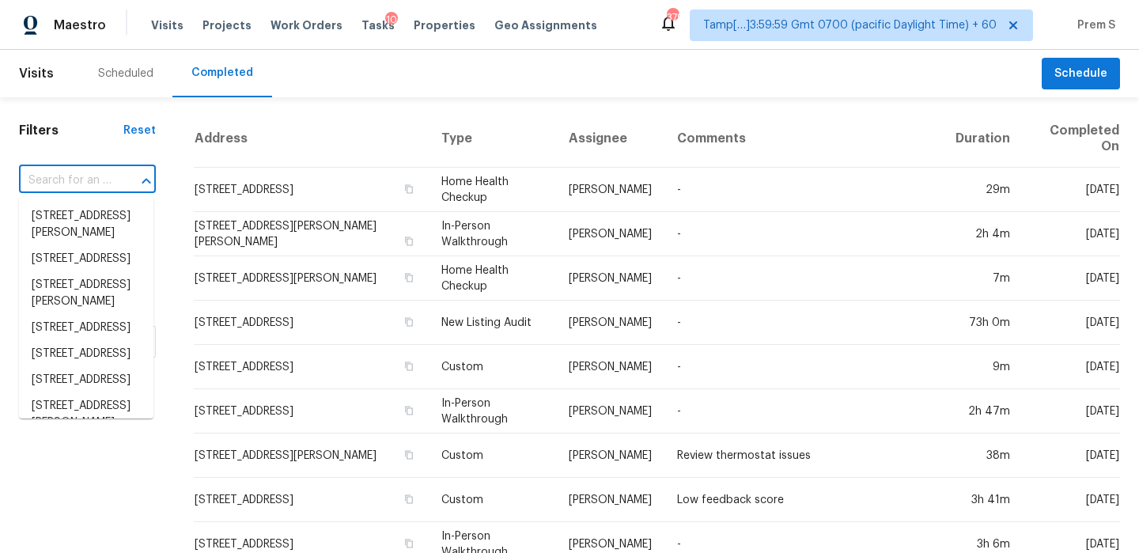
paste input "2454 E Javelina Ave Mesa, AZ, 85204"
type input "2454 E Javelina Ave Mesa, AZ, 85204"
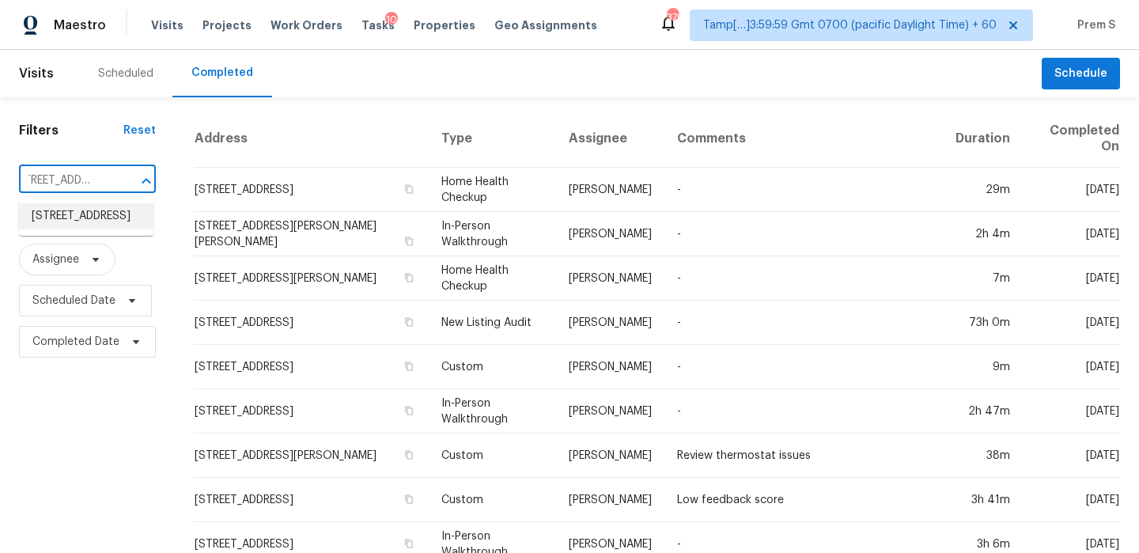
click at [89, 212] on li "2454 E Javelina Ave, Mesa, AZ 85204" at bounding box center [86, 216] width 134 height 26
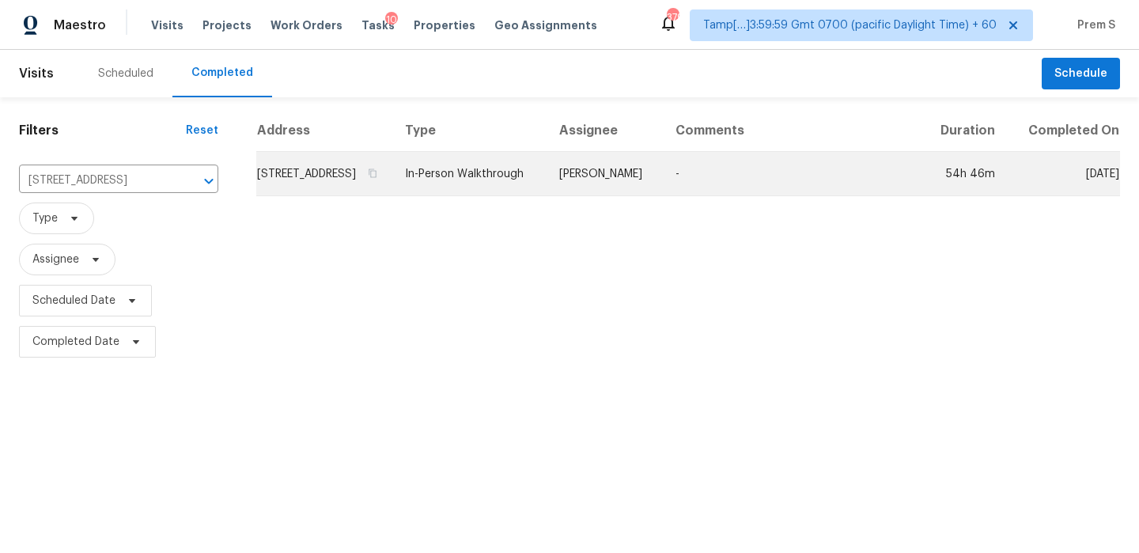
click at [321, 171] on td "2454 E Javelina Ave, Mesa, AZ 85204" at bounding box center [324, 174] width 136 height 44
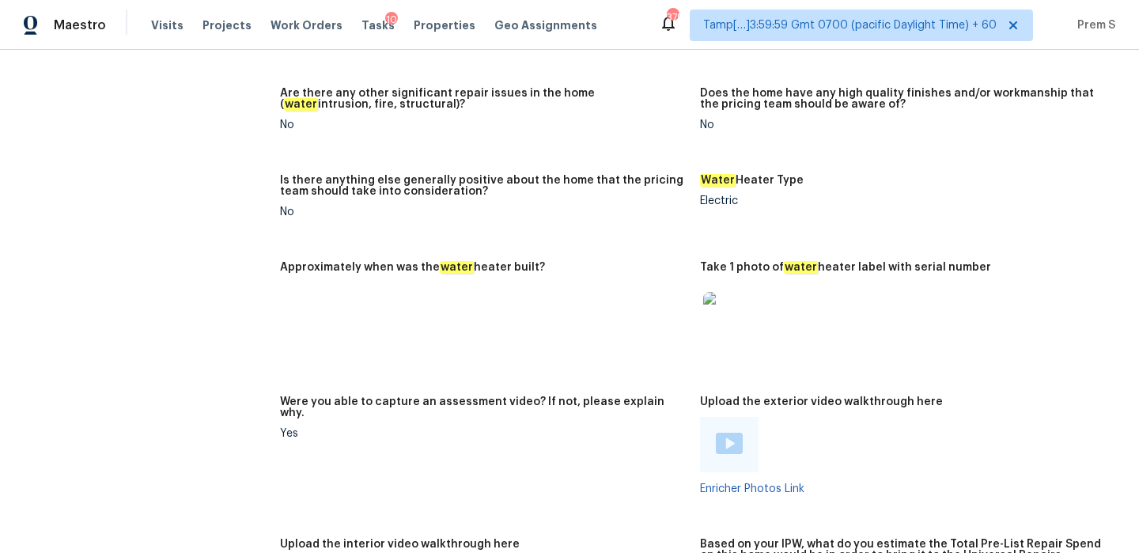
scroll to position [2633, 0]
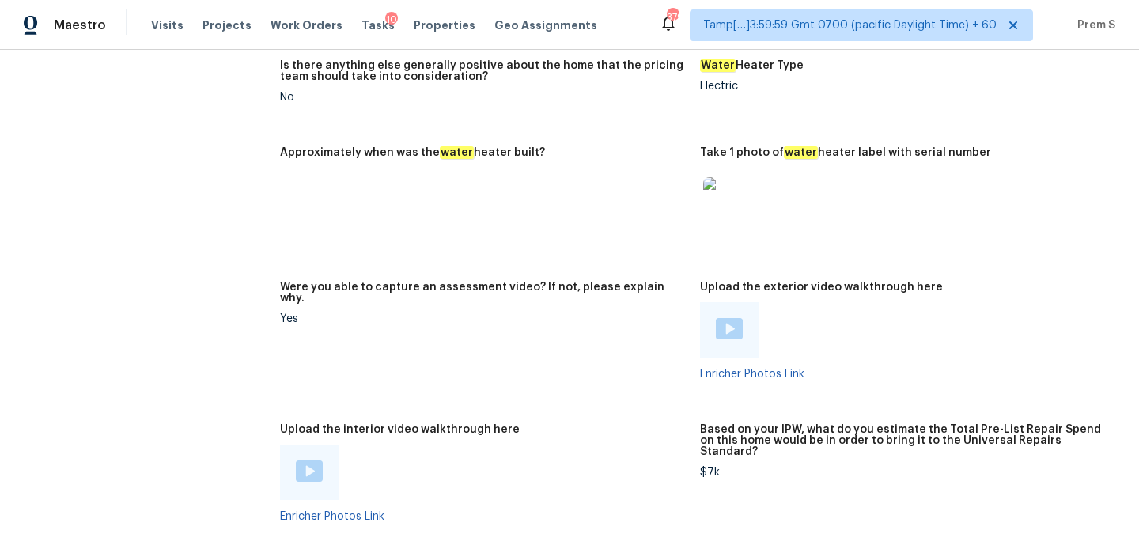
click at [318, 460] on img at bounding box center [309, 470] width 27 height 21
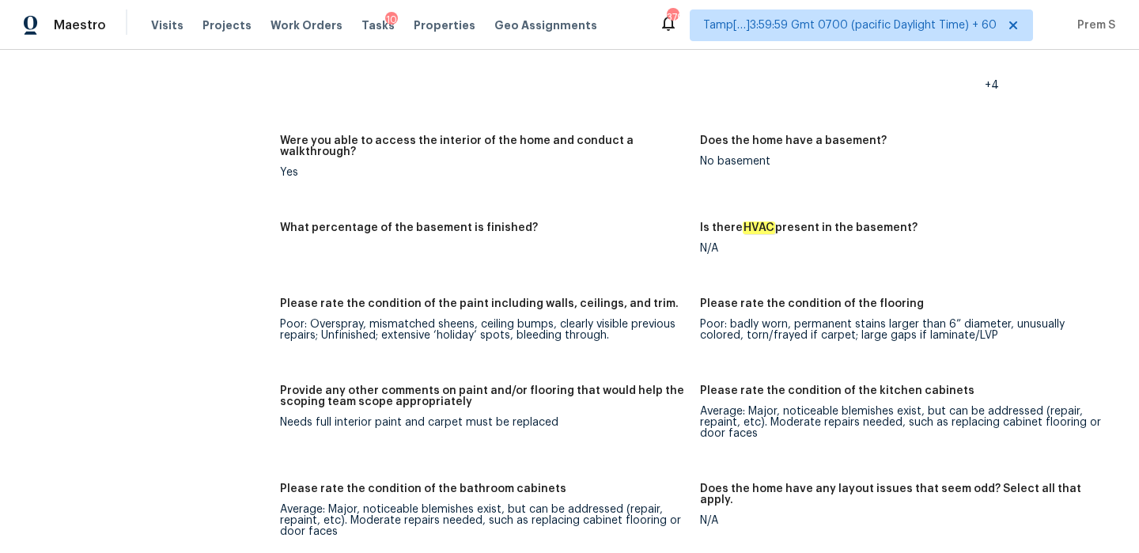
scroll to position [0, 0]
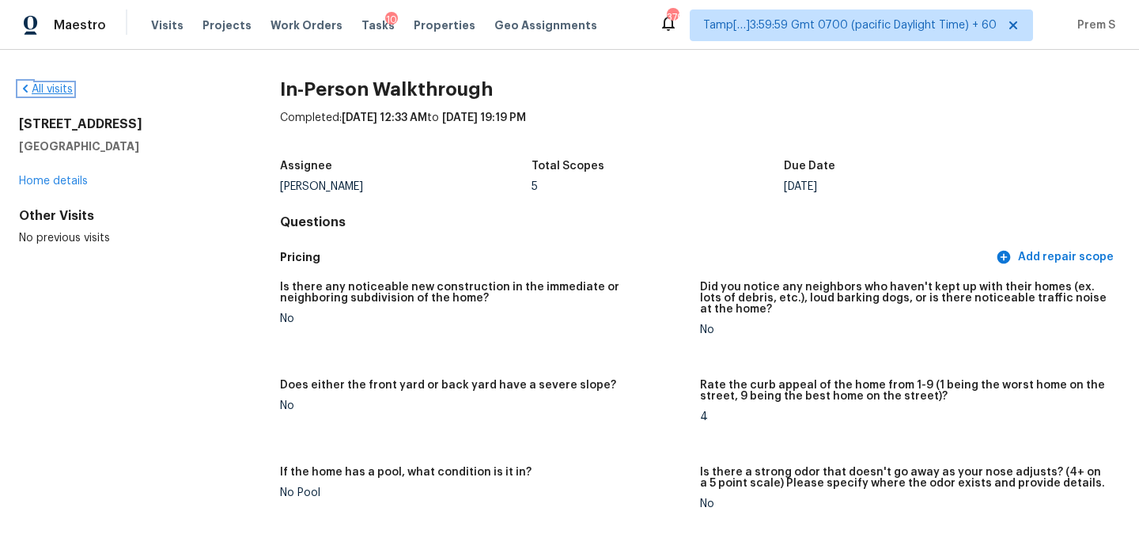
click at [53, 88] on link "All visits" at bounding box center [46, 89] width 54 height 11
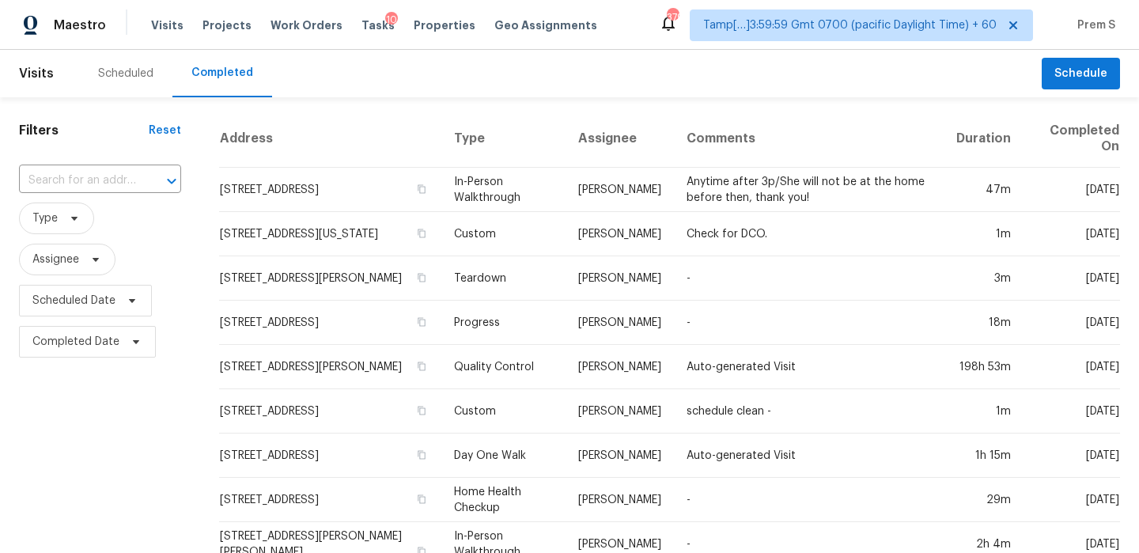
click at [132, 186] on input "text" at bounding box center [78, 180] width 118 height 25
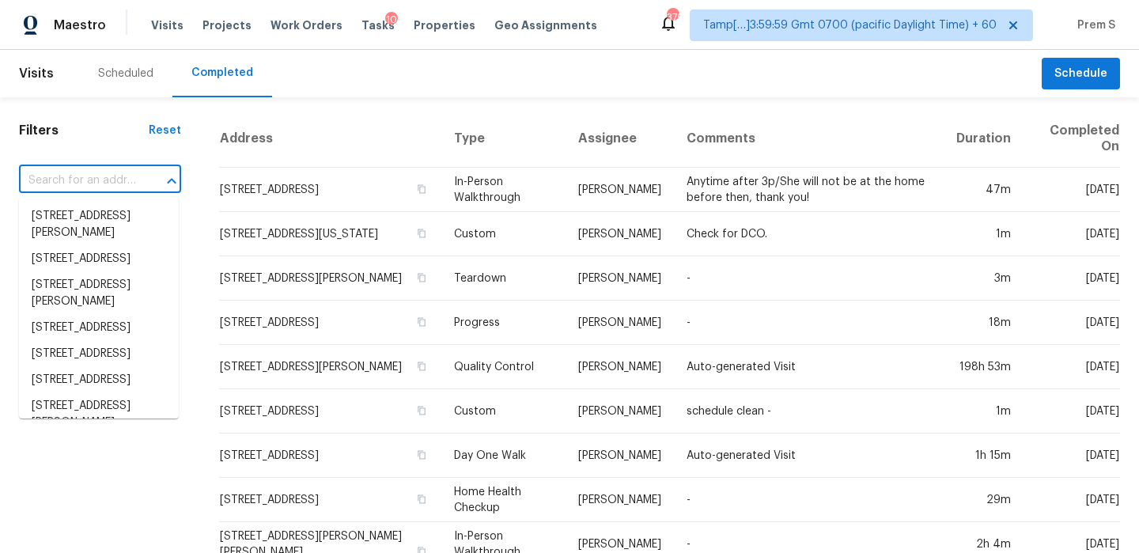
paste input "1108 Arden Trace Ct, Fuquay Varina, NC 27526"
type input "1108 Arden Trace Ct, Fuquay Varina, NC 27526"
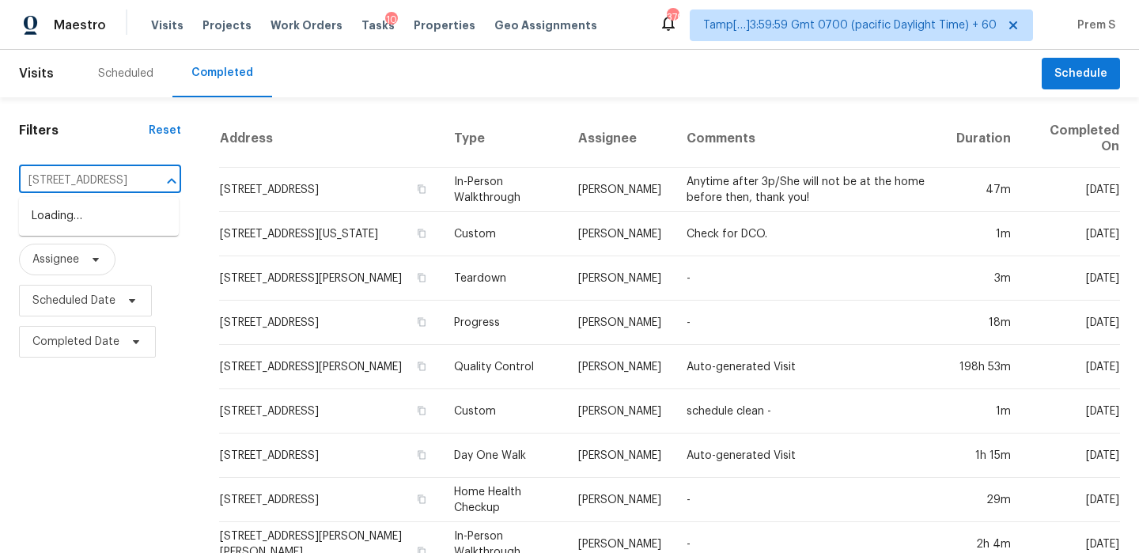
scroll to position [0, 133]
click at [115, 214] on li "1108 Arden Trace Ct, Fuquay Varina, NC 27526" at bounding box center [99, 216] width 160 height 26
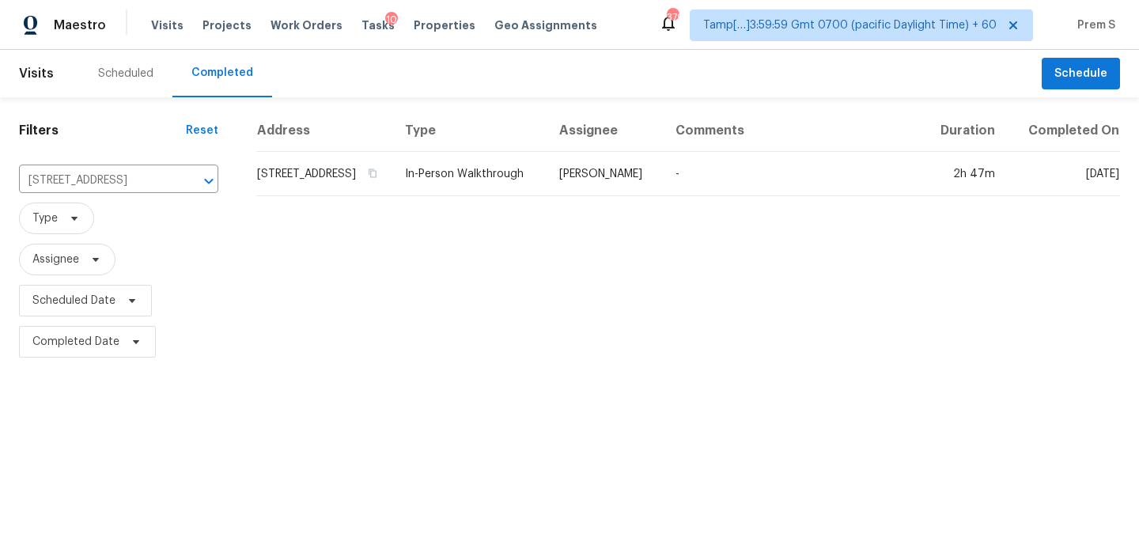
click at [290, 168] on td "1108 Arden Trace Ct, Fuquay Varina, NC 27526" at bounding box center [324, 174] width 136 height 44
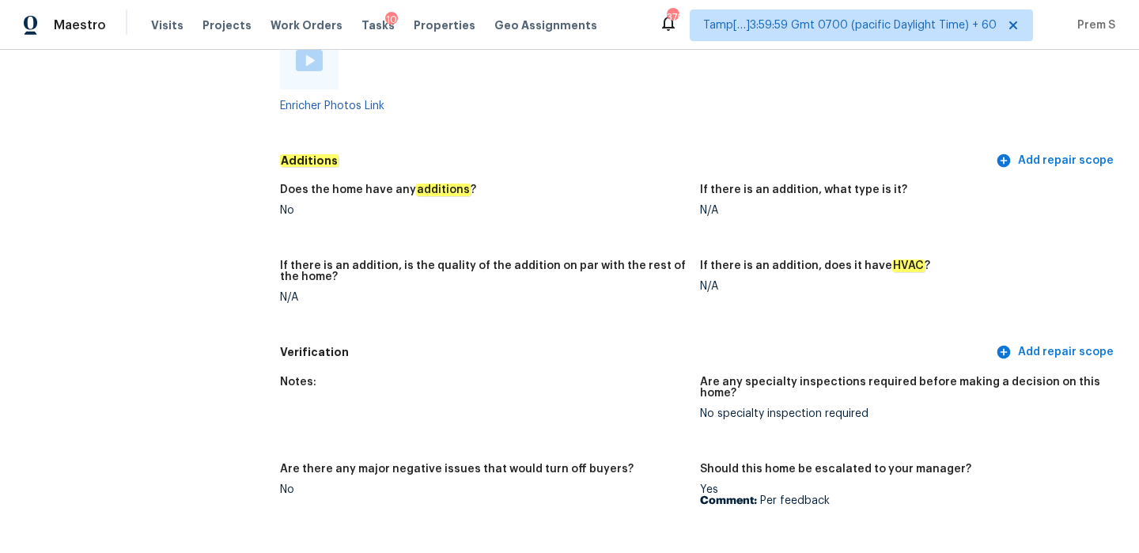
scroll to position [3521, 0]
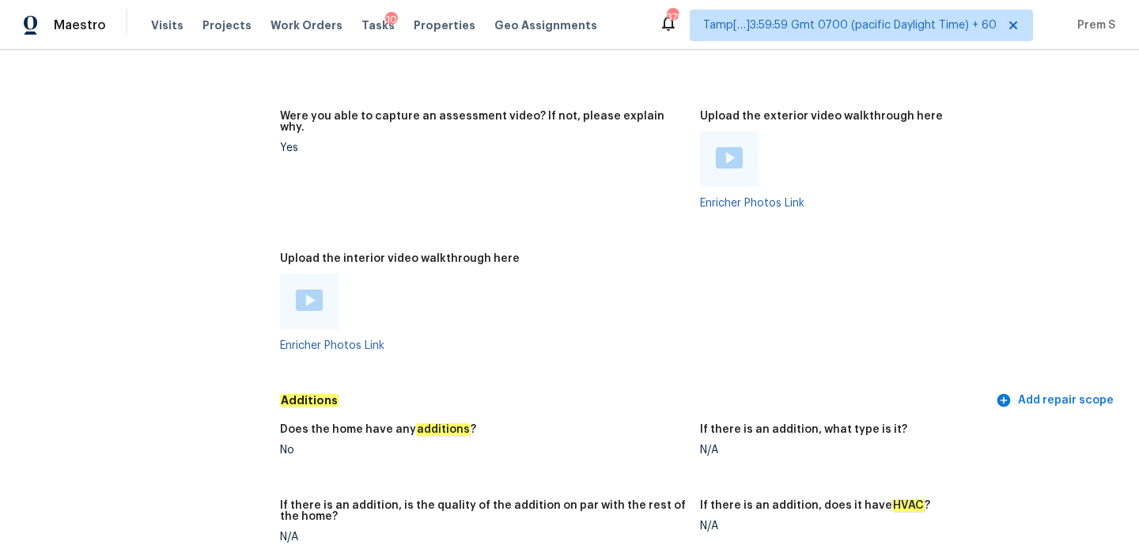
click at [304, 290] on img at bounding box center [309, 300] width 27 height 21
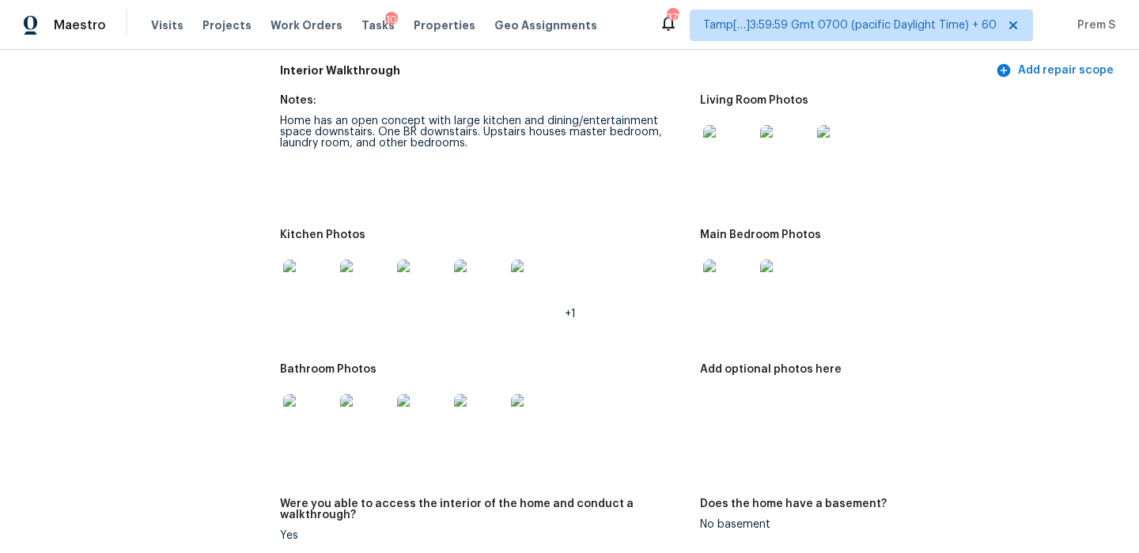
scroll to position [2292, 0]
click at [723, 152] on img at bounding box center [728, 149] width 51 height 51
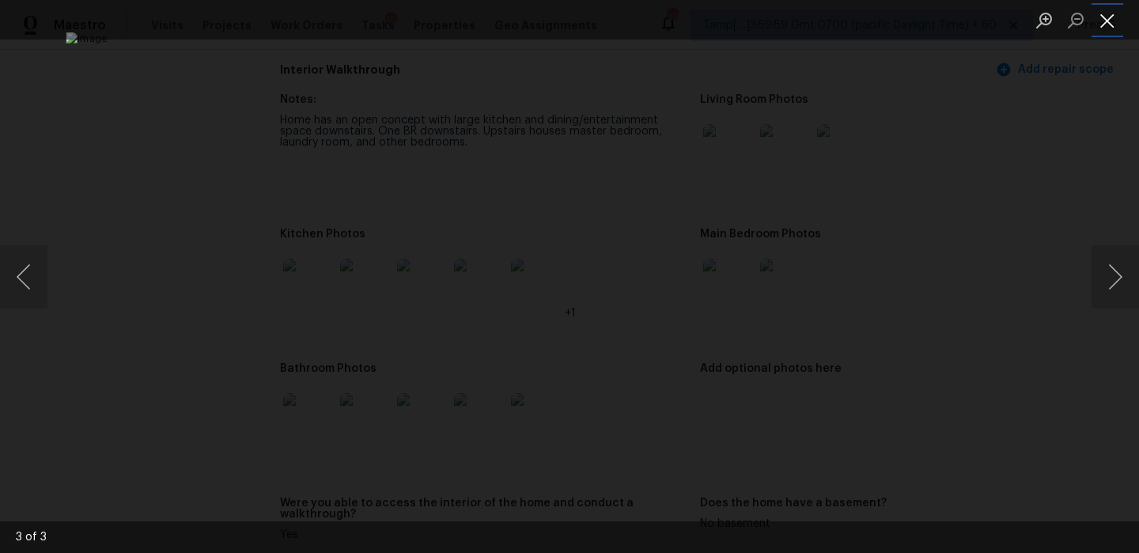
click at [1105, 18] on button "Close lightbox" at bounding box center [1108, 20] width 32 height 28
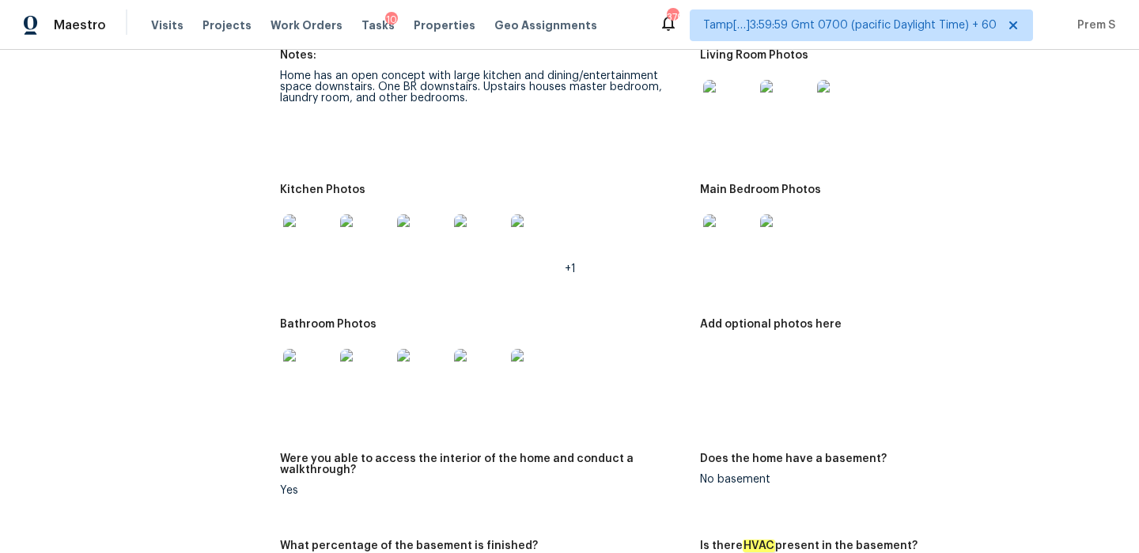
scroll to position [2356, 0]
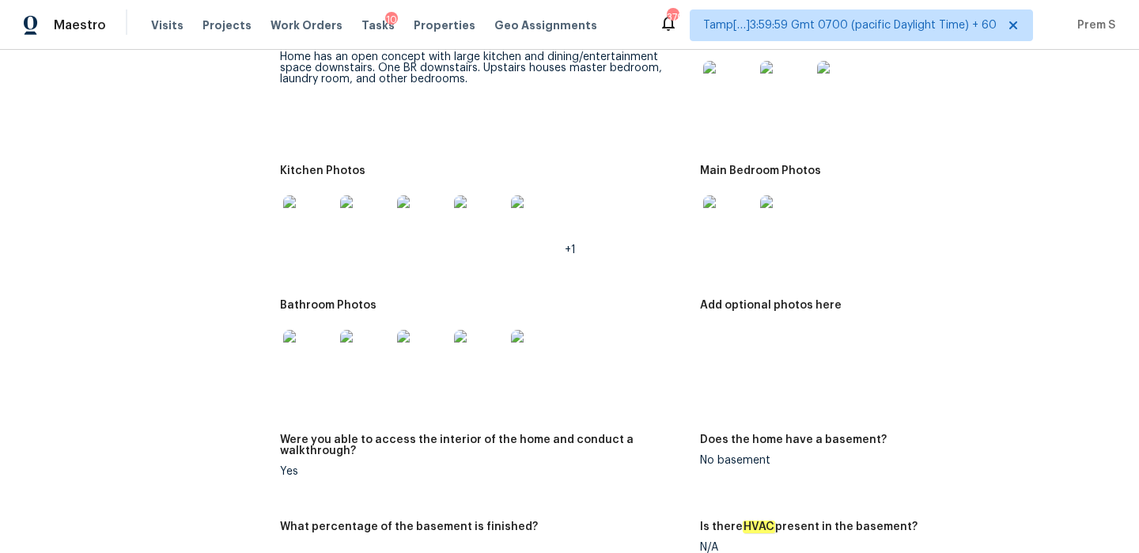
click at [730, 221] on img at bounding box center [728, 220] width 51 height 51
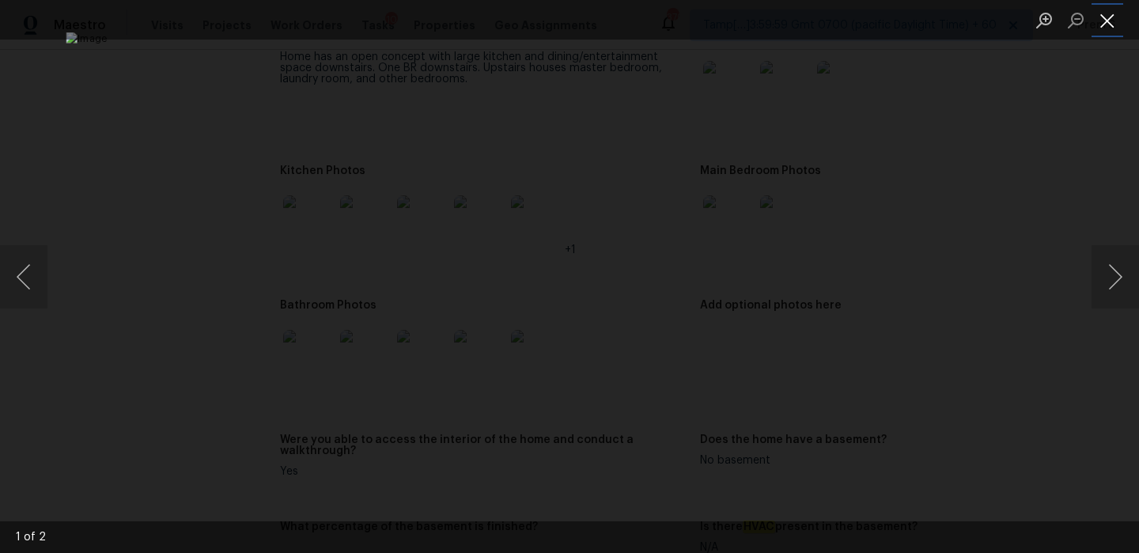
click at [1103, 26] on button "Close lightbox" at bounding box center [1108, 20] width 32 height 28
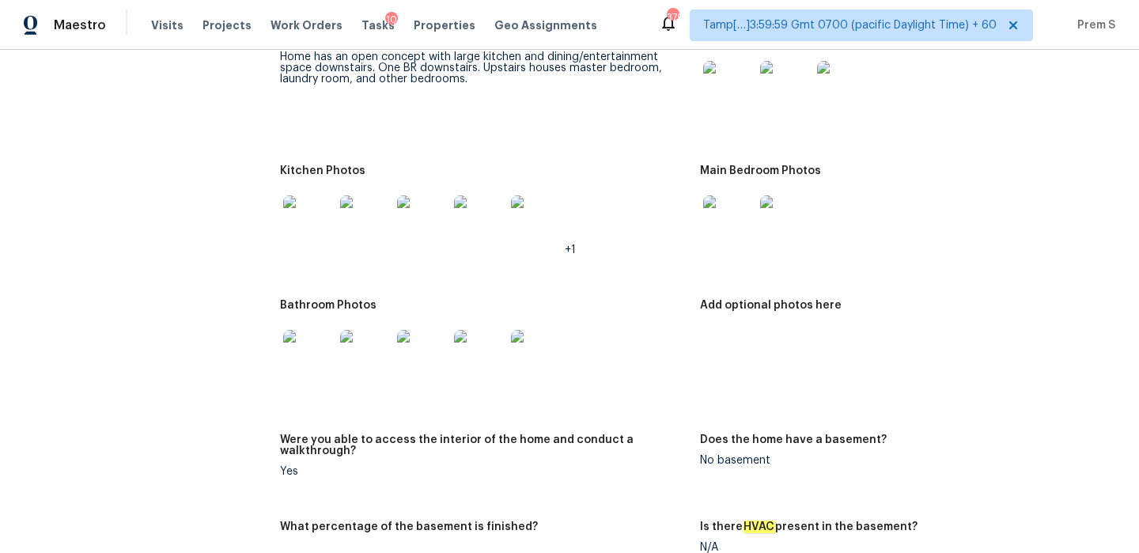
click at [290, 347] on img at bounding box center [308, 355] width 51 height 51
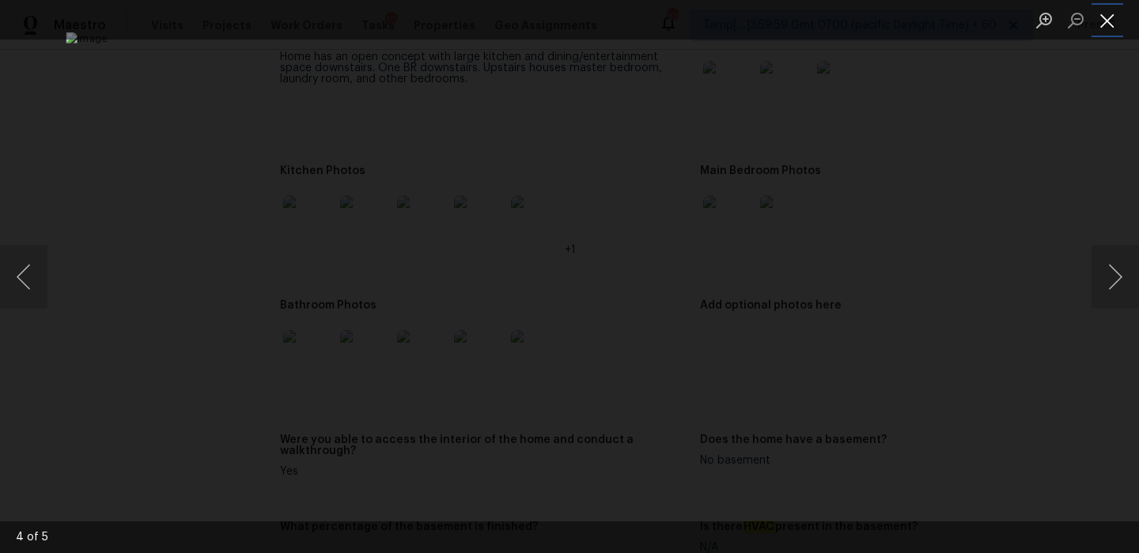
click at [1109, 28] on button "Close lightbox" at bounding box center [1108, 20] width 32 height 28
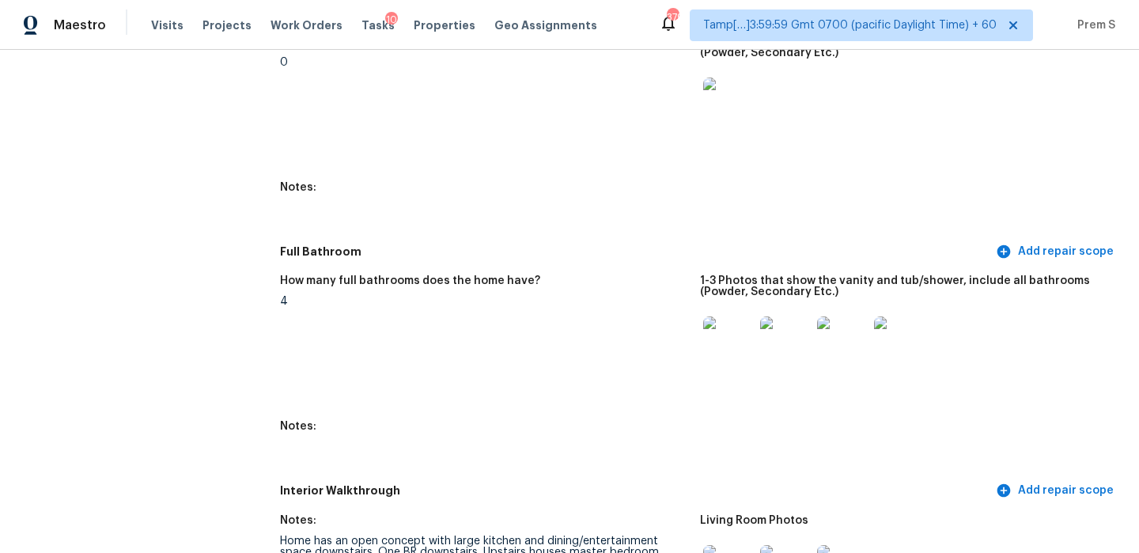
scroll to position [0, 0]
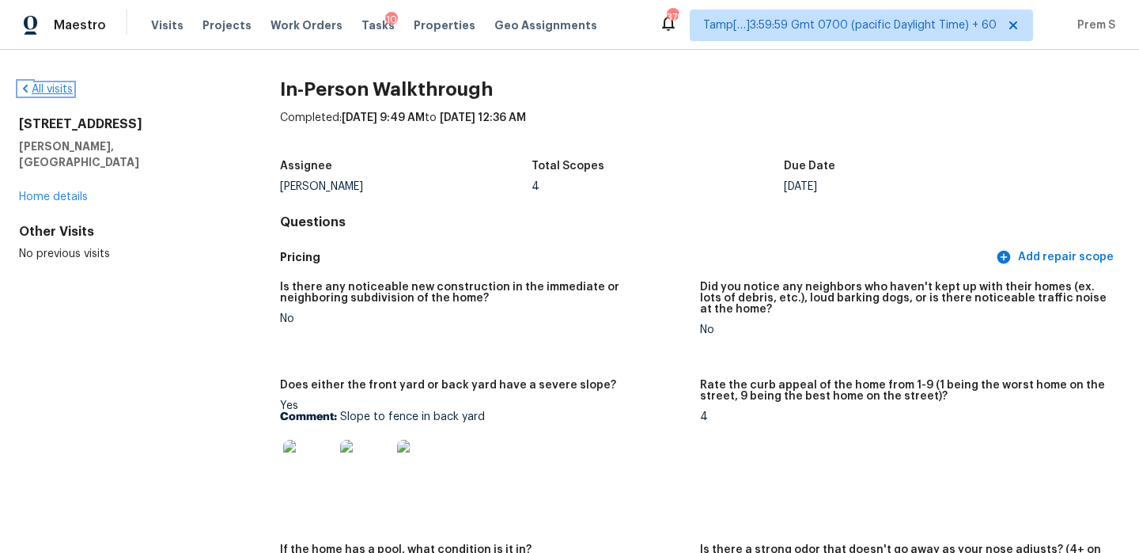
click at [56, 89] on link "All visits" at bounding box center [46, 89] width 54 height 11
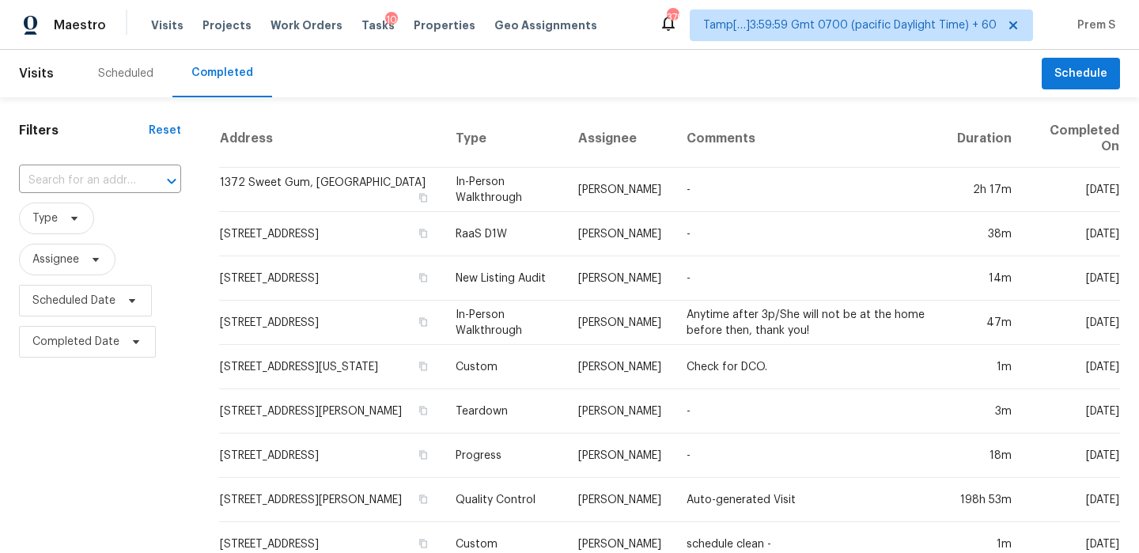
click at [83, 176] on input "text" at bounding box center [78, 180] width 118 height 25
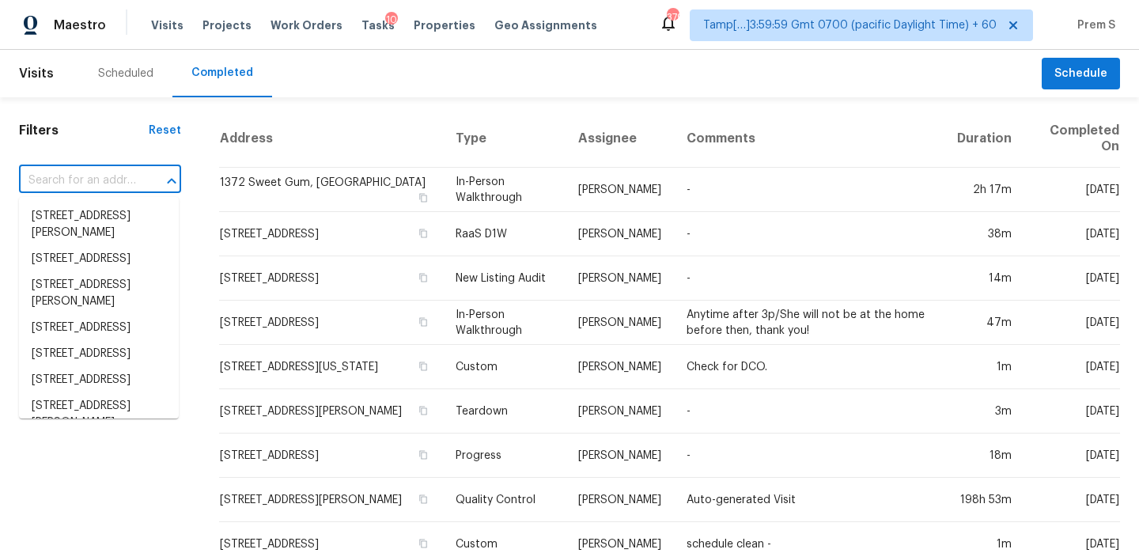
paste input "[STREET_ADDRESS][PERSON_NAME]"
type input "[STREET_ADDRESS][PERSON_NAME]"
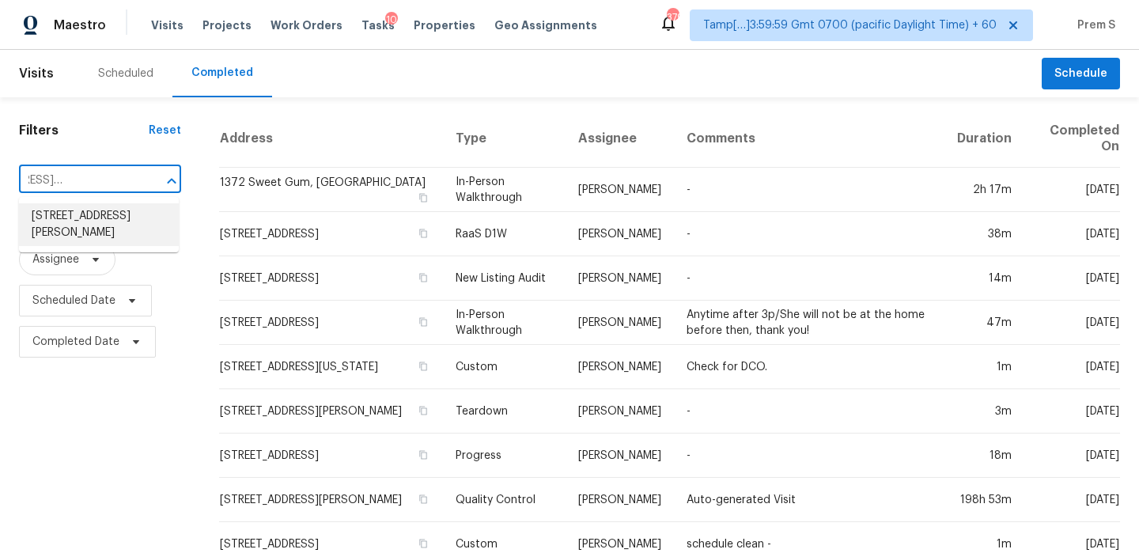
click at [84, 212] on li "[STREET_ADDRESS][PERSON_NAME]" at bounding box center [99, 224] width 160 height 43
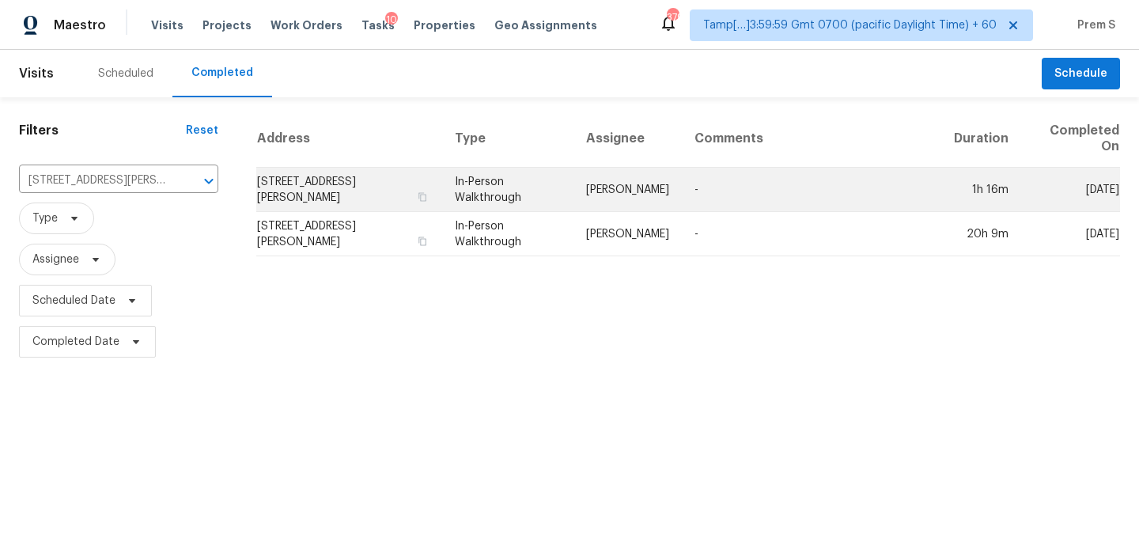
click at [341, 177] on td "[STREET_ADDRESS][PERSON_NAME]" at bounding box center [349, 190] width 186 height 44
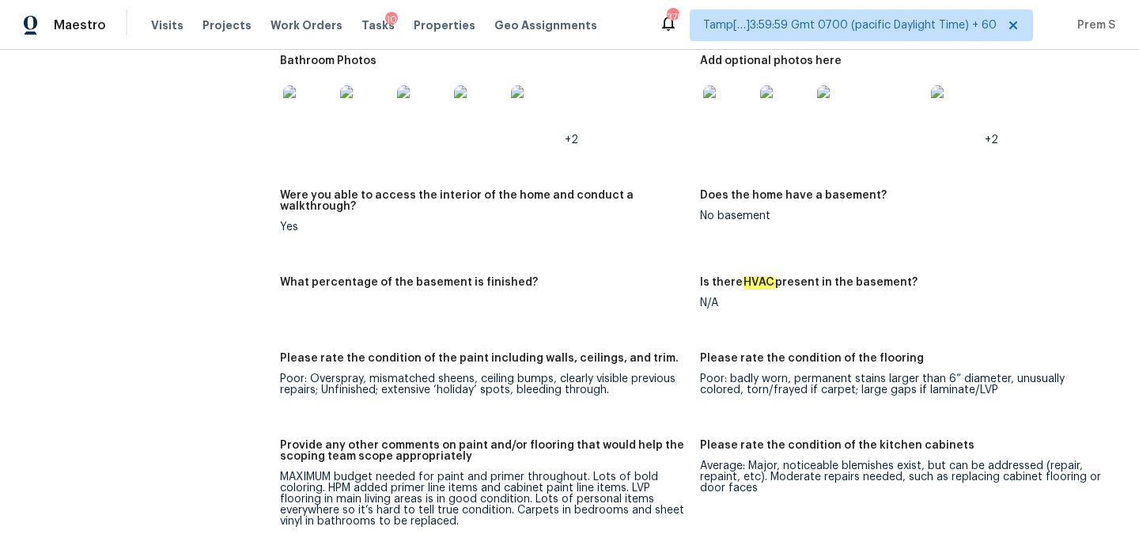
scroll to position [1743, 0]
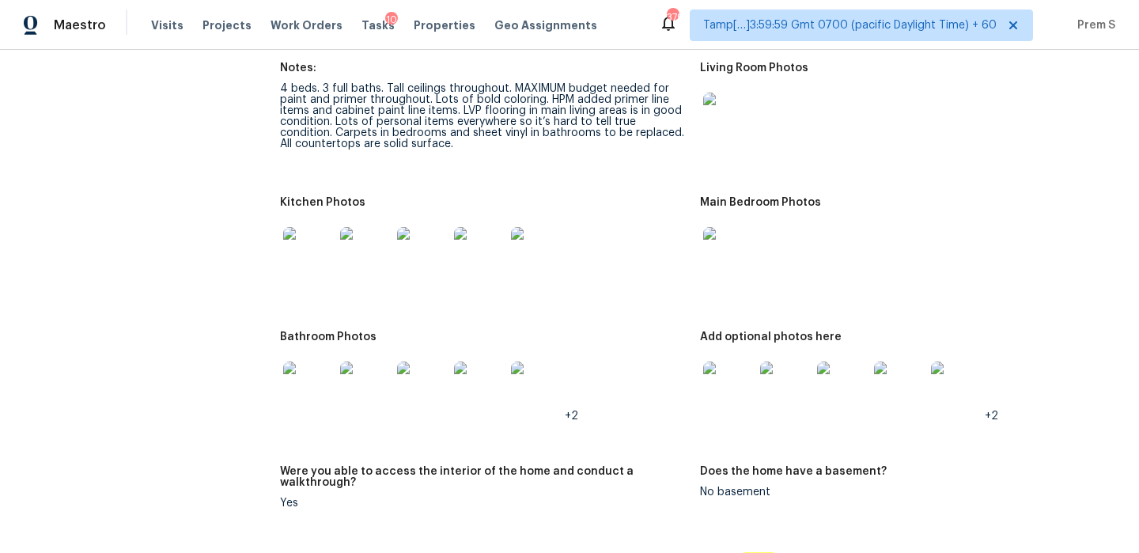
click at [733, 369] on img at bounding box center [728, 387] width 51 height 51
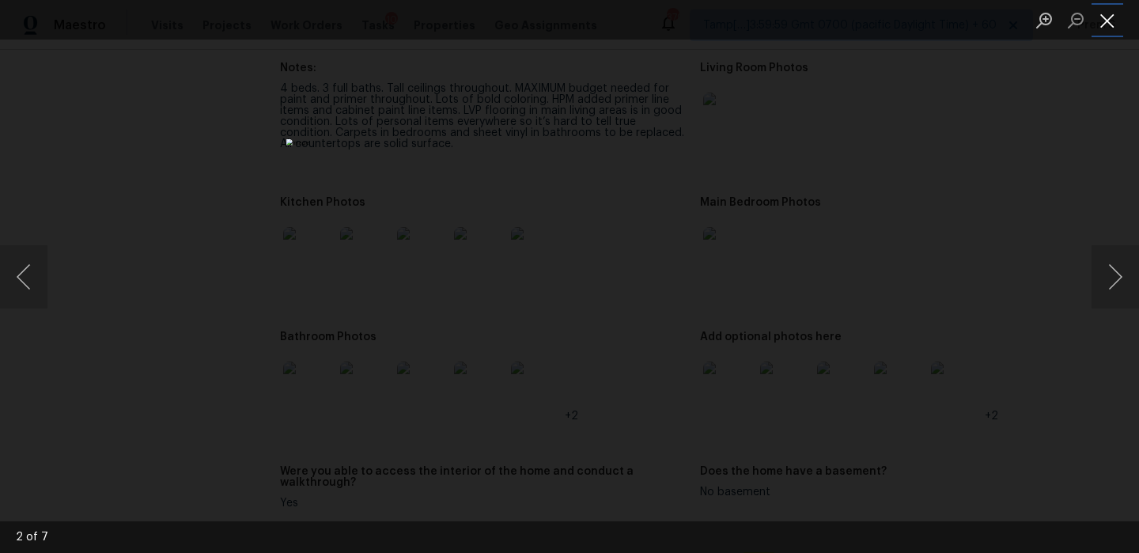
click at [1113, 20] on button "Close lightbox" at bounding box center [1108, 20] width 32 height 28
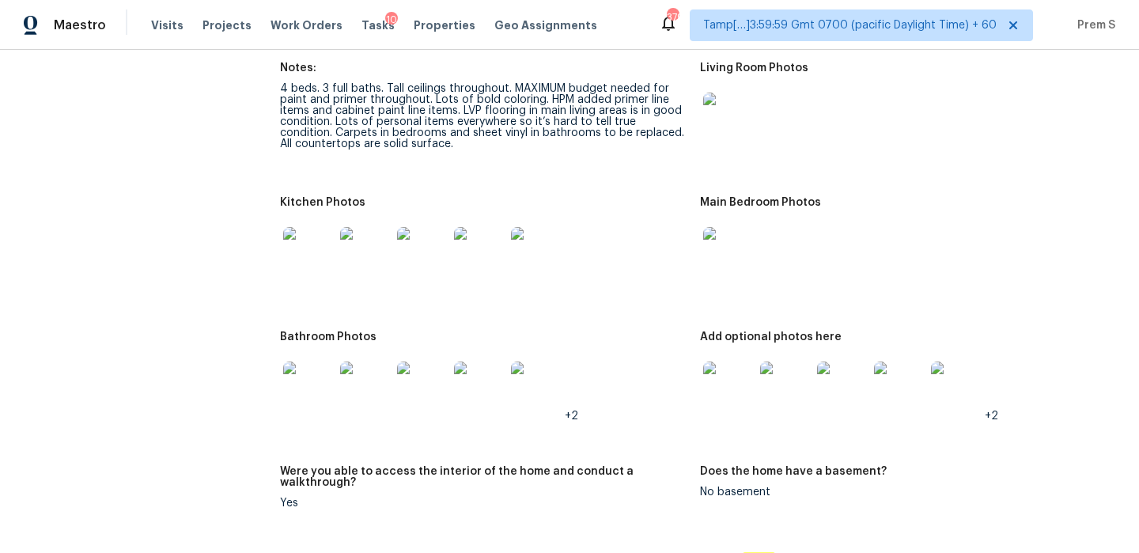
click at [329, 388] on img at bounding box center [308, 387] width 51 height 51
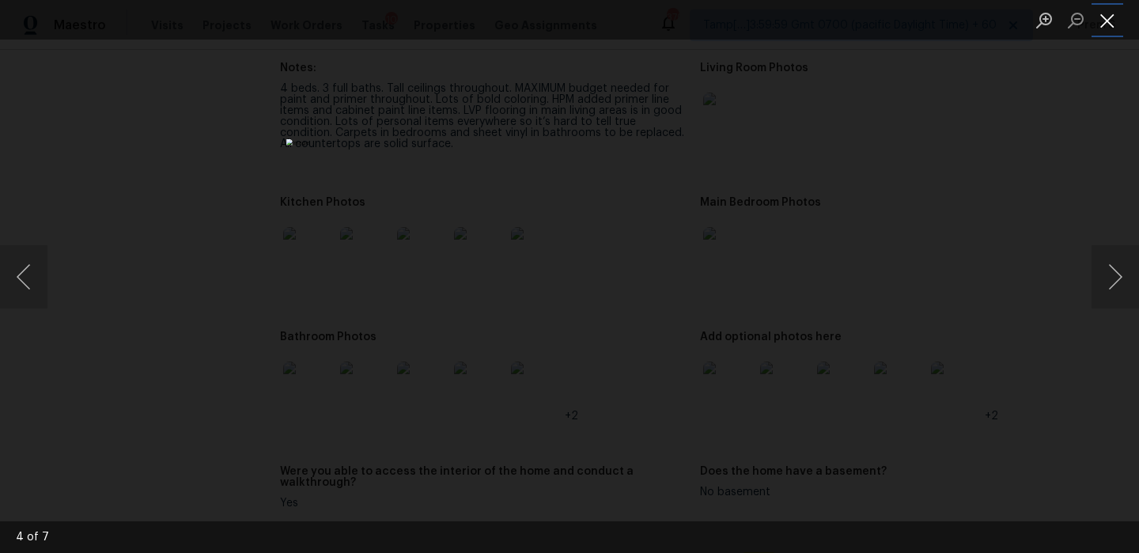
click at [1106, 25] on button "Close lightbox" at bounding box center [1108, 20] width 32 height 28
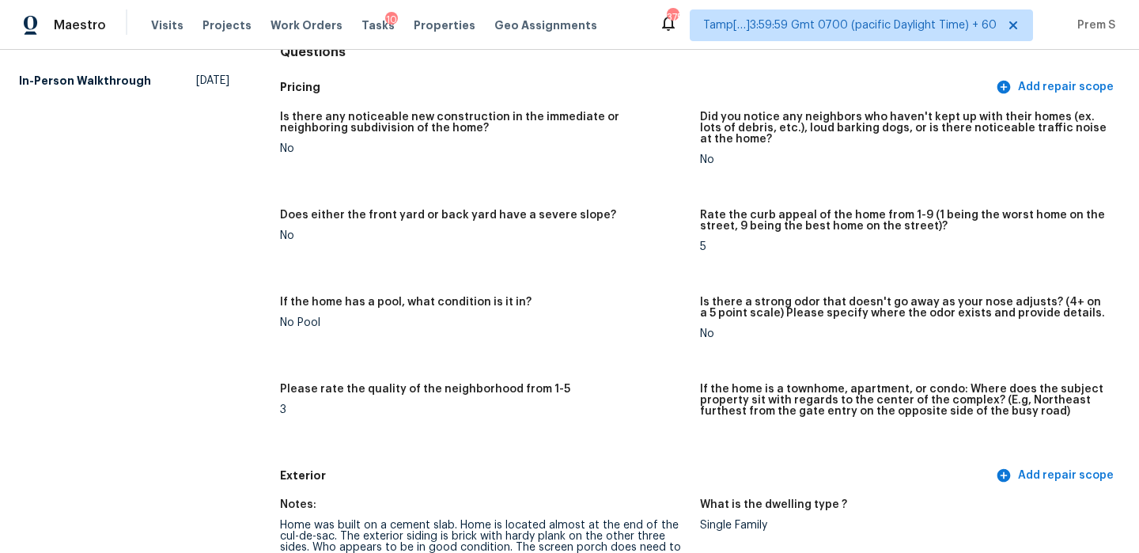
scroll to position [0, 0]
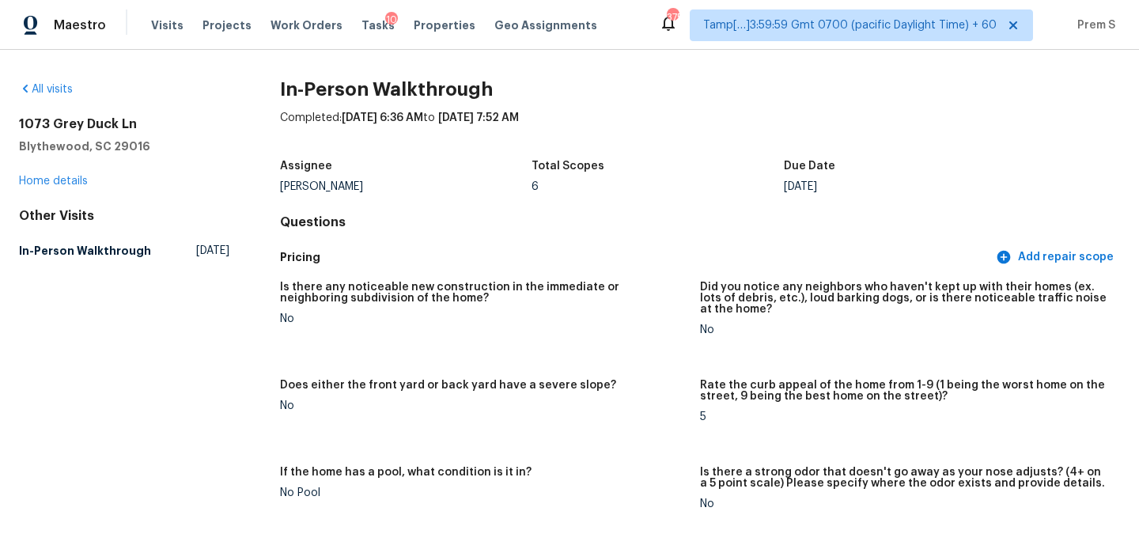
click at [57, 81] on div "All visits 1073 Grey Duck Ln Blythewood, SC 29016 Home details Other Visits In-…" at bounding box center [569, 301] width 1139 height 503
click at [55, 88] on link "All visits" at bounding box center [46, 89] width 54 height 11
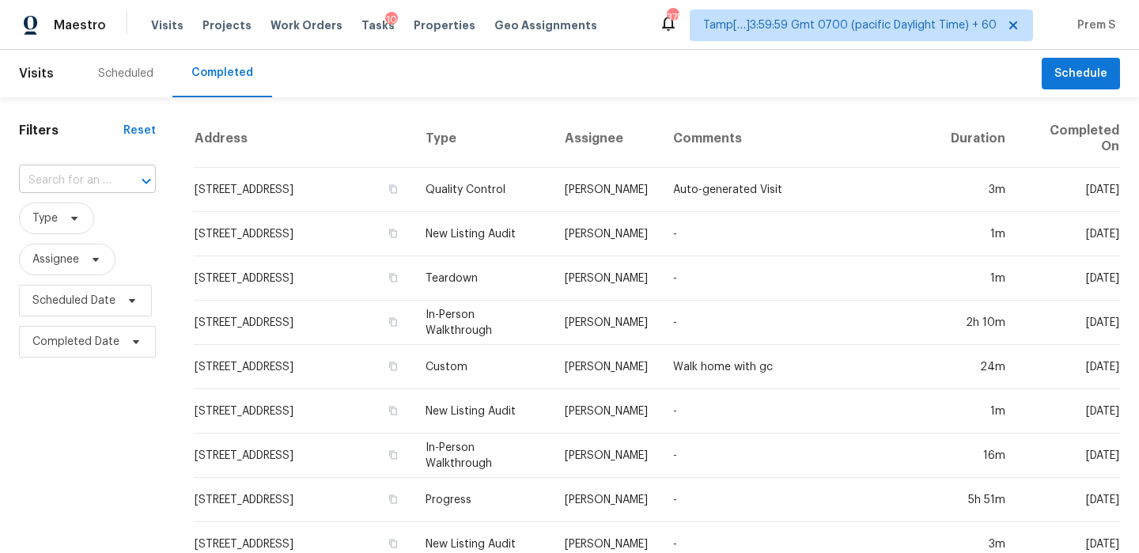
click at [127, 187] on div at bounding box center [135, 181] width 41 height 22
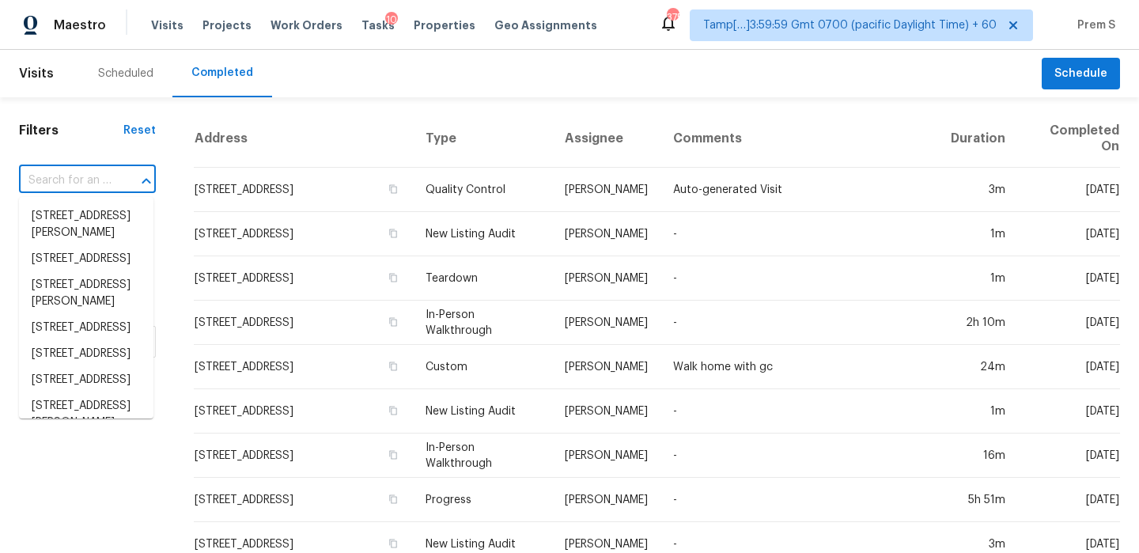
paste input "5197 Rosen Blvd Boynton Beach, FL, 33472"
type input "5197 Rosen Blvd Boynton Beach, FL, 33472"
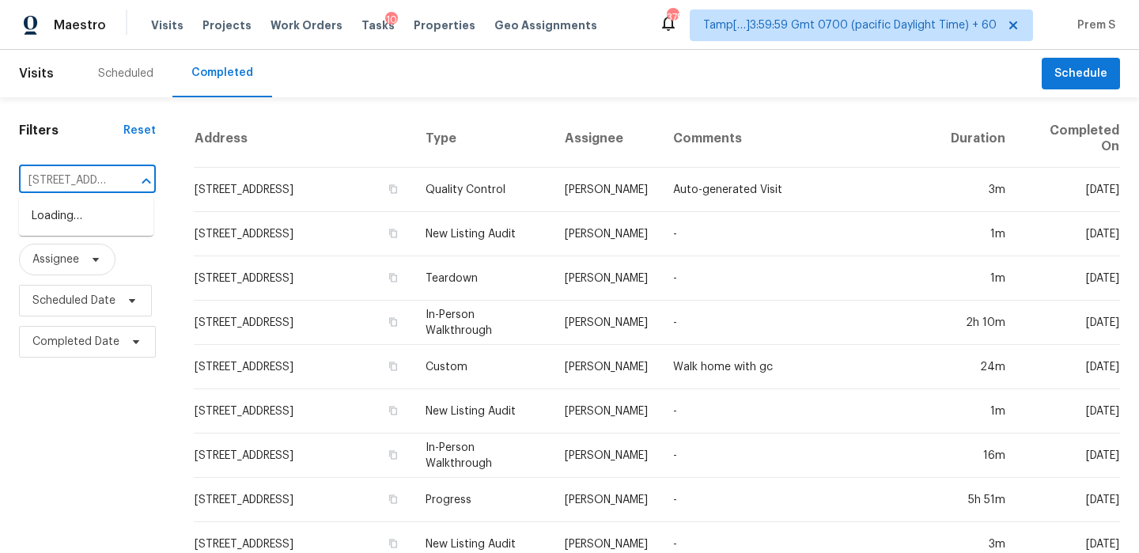
scroll to position [0, 139]
click at [64, 224] on li "5197 Rosen Blvd, Boynton Beach, FL 33472" at bounding box center [86, 224] width 134 height 43
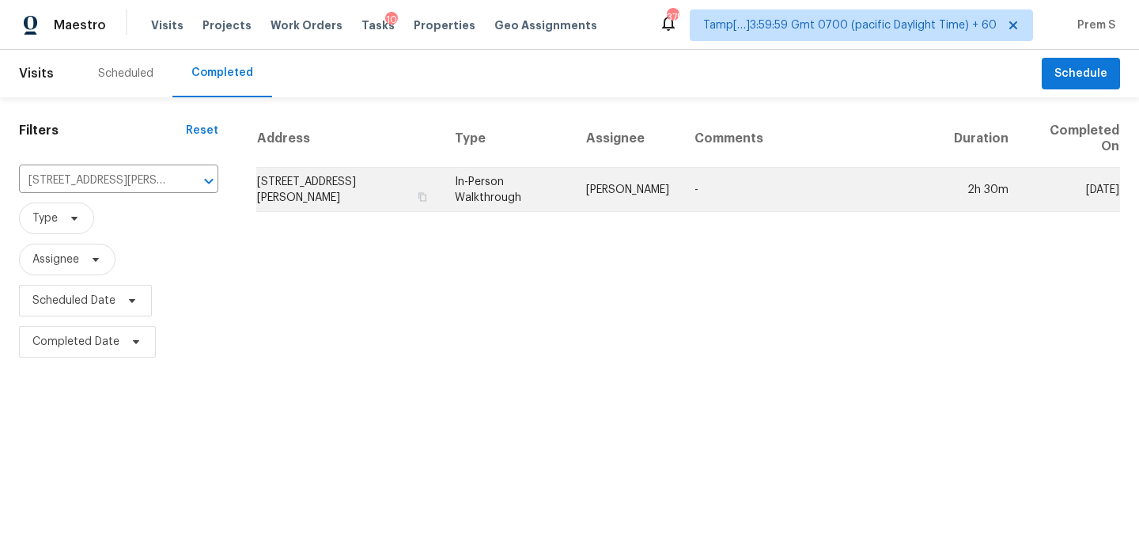
click at [308, 184] on td "5197 Rosen Blvd, Boynton Beach, FL 33472" at bounding box center [349, 190] width 186 height 44
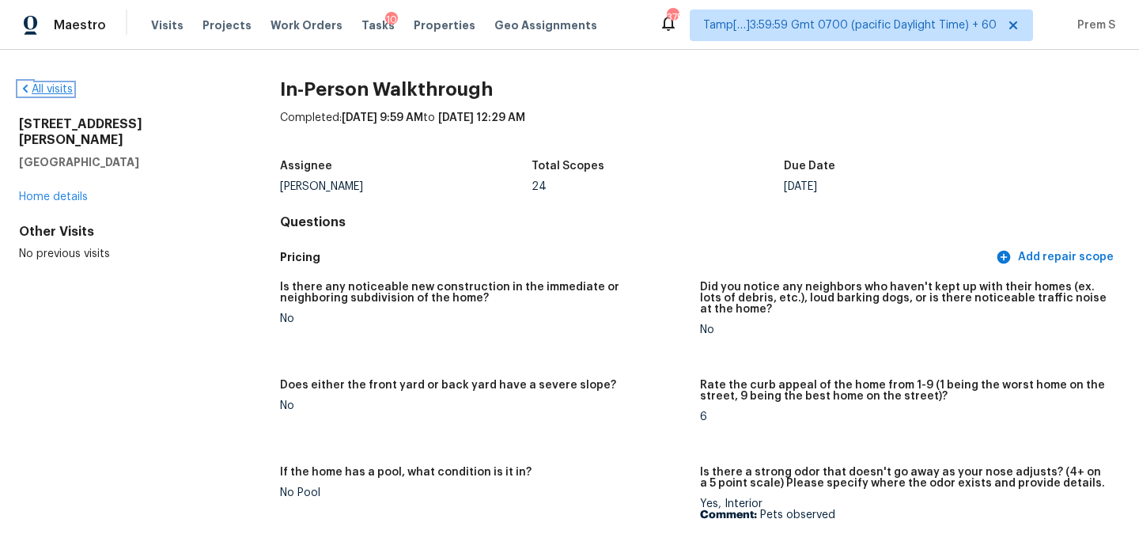
click at [59, 89] on link "All visits" at bounding box center [46, 89] width 54 height 11
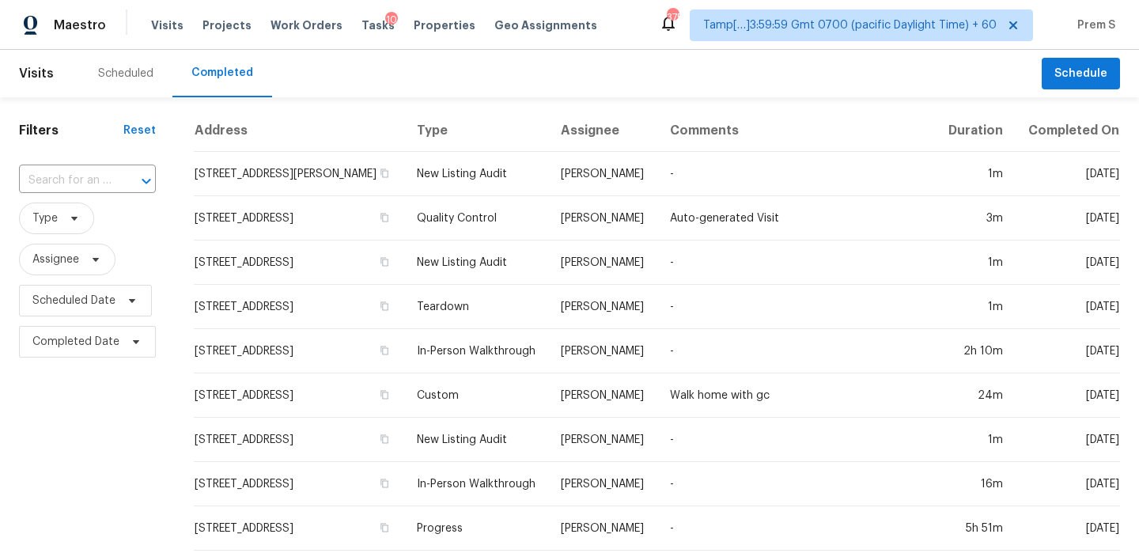
click at [115, 180] on div at bounding box center [135, 181] width 41 height 22
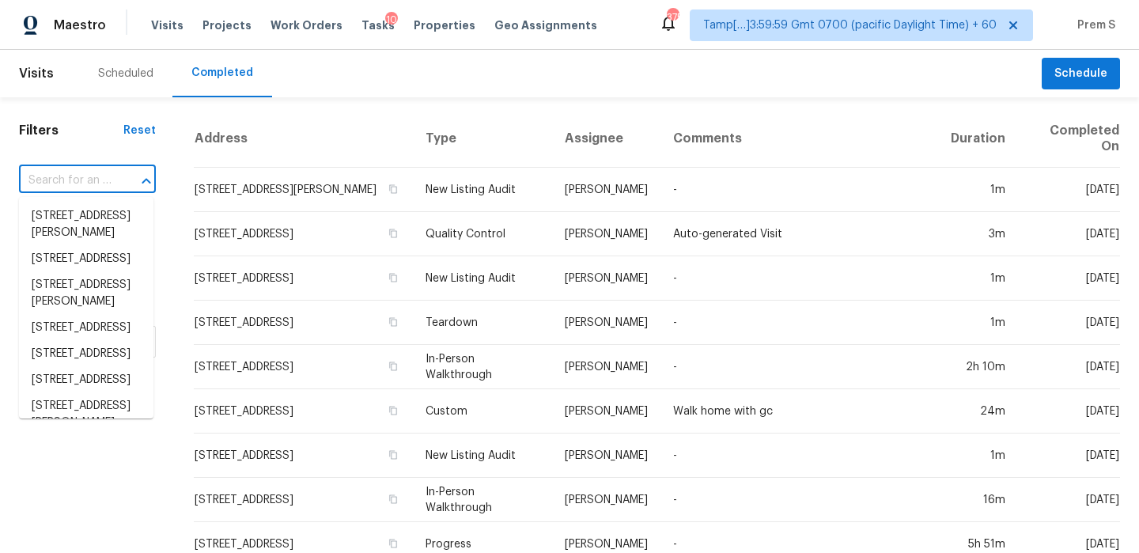
paste input "4148 Elbern Ave Columbus, OH, 43213"
type input "4148 Elbern Ave Columbus, OH, 43213"
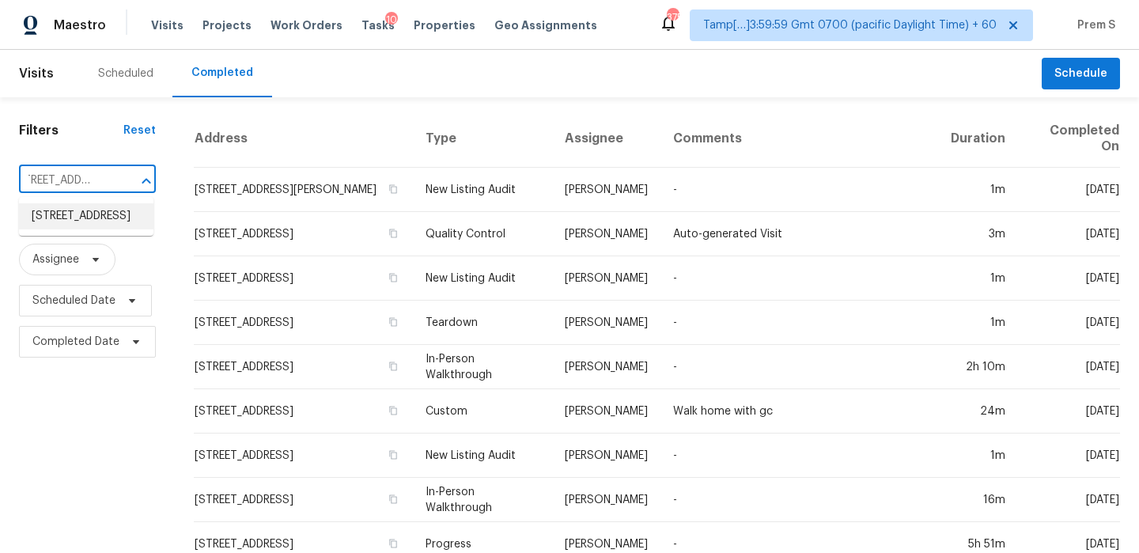
click at [93, 225] on li "4148 Elbern Ave, Columbus, OH 43213" at bounding box center [86, 216] width 134 height 26
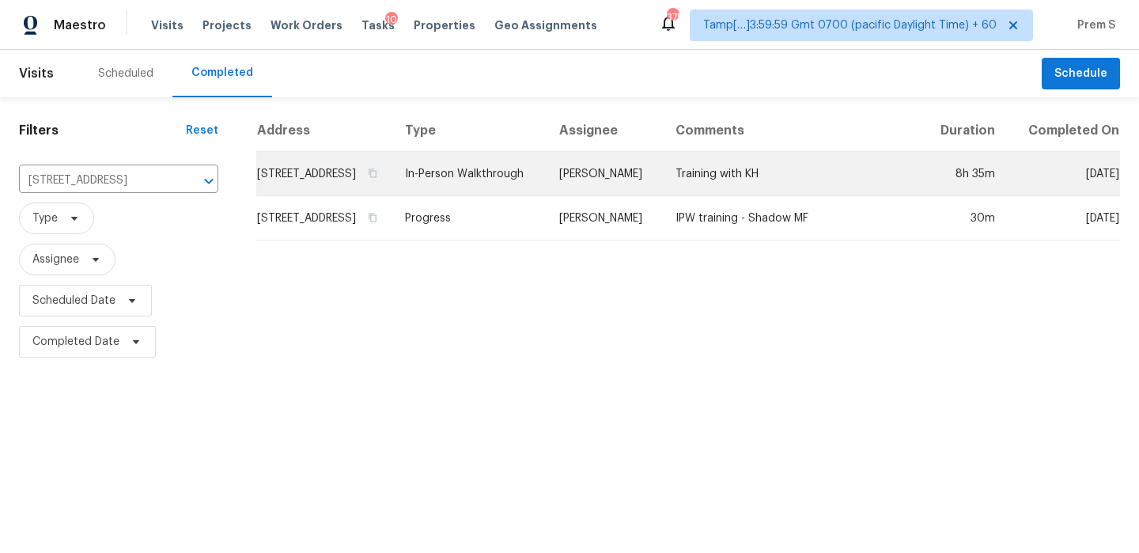
click at [303, 180] on td "4148 Elbern Ave, Columbus, OH 43213" at bounding box center [324, 174] width 136 height 44
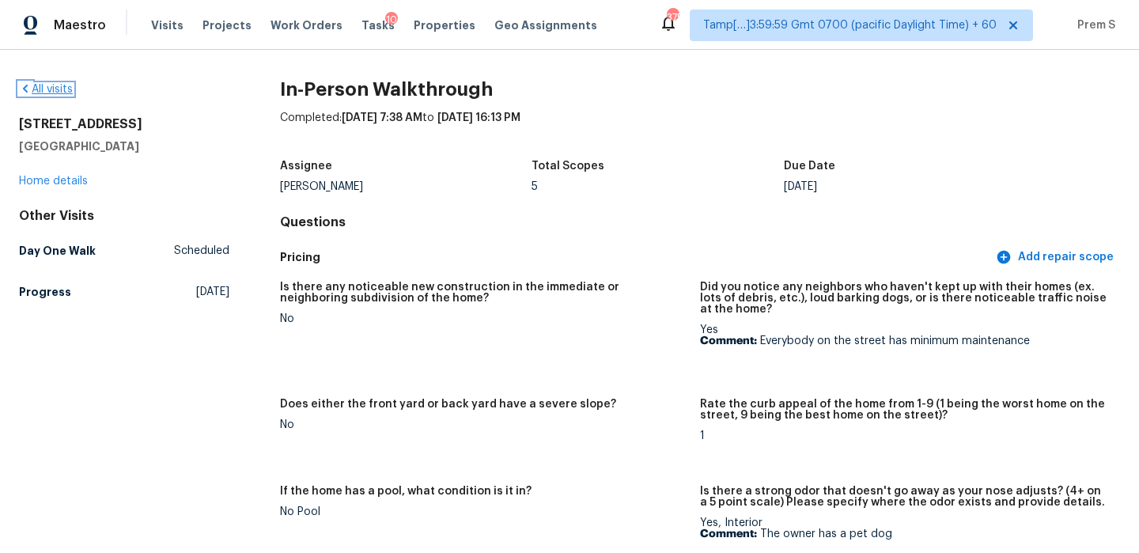
click at [55, 85] on link "All visits" at bounding box center [46, 89] width 54 height 11
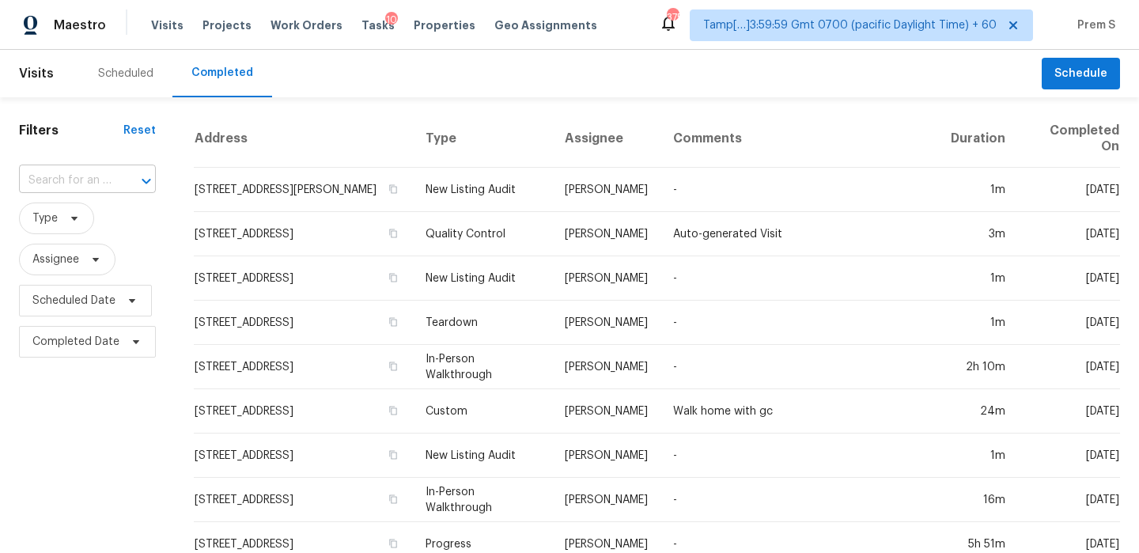
click at [97, 184] on input "text" at bounding box center [65, 180] width 93 height 25
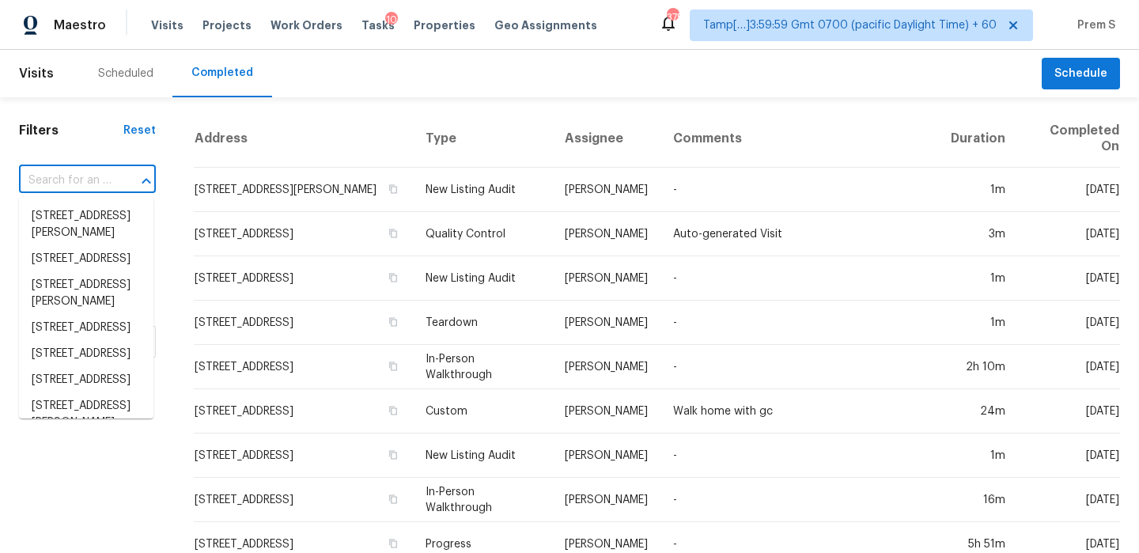
paste input "5197 Rosen Blvd, Boynton Beach, FL 33472"
type input "5197 Rosen Blvd, Boynton Beach, FL 33472"
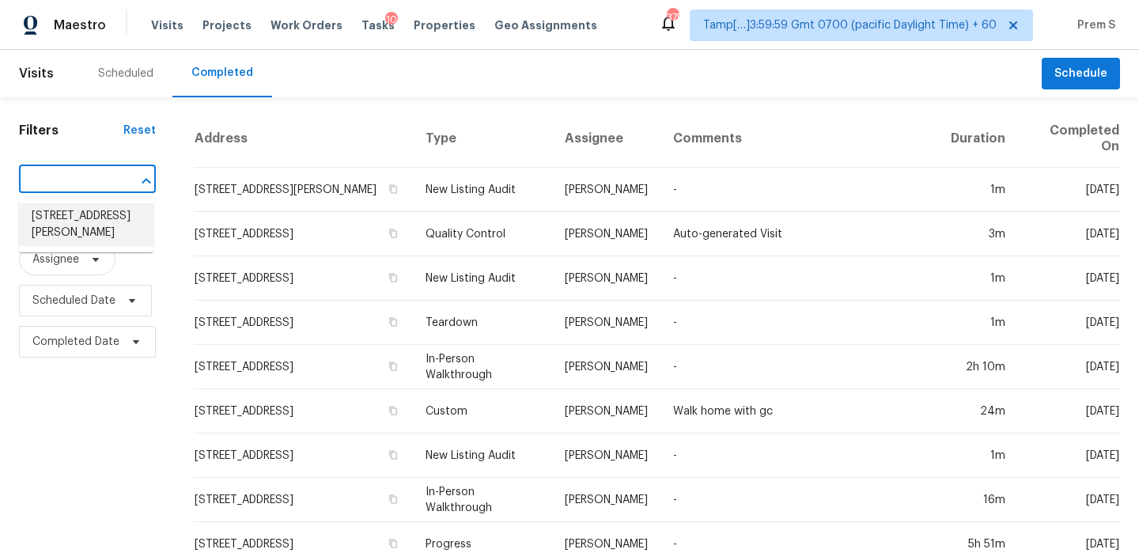
click at [85, 224] on li "5197 Rosen Blvd, Boynton Beach, FL 33472" at bounding box center [86, 224] width 134 height 43
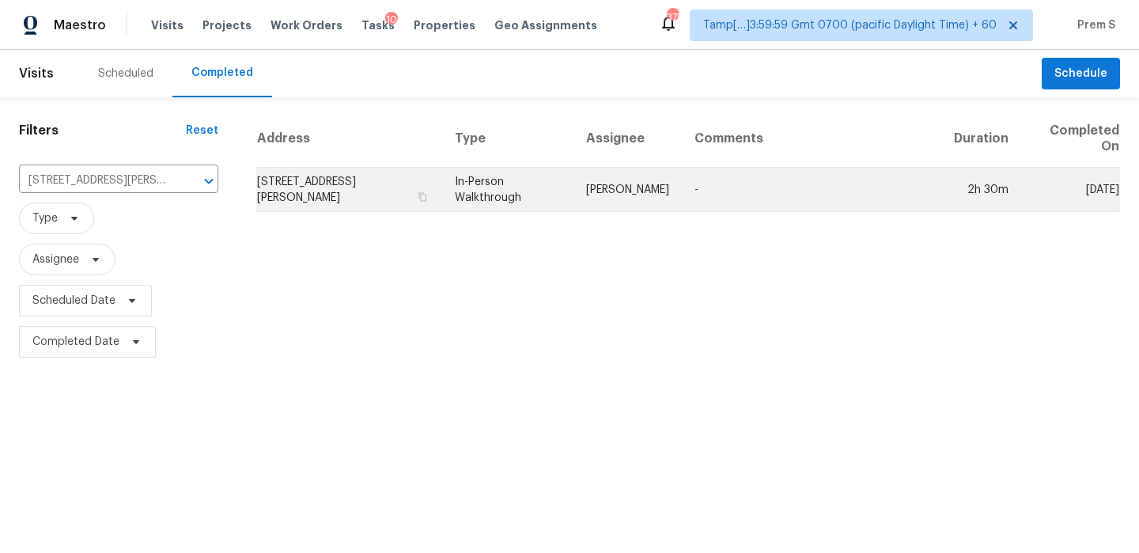
click at [323, 199] on td "5197 Rosen Blvd, Boynton Beach, FL 33472" at bounding box center [349, 190] width 186 height 44
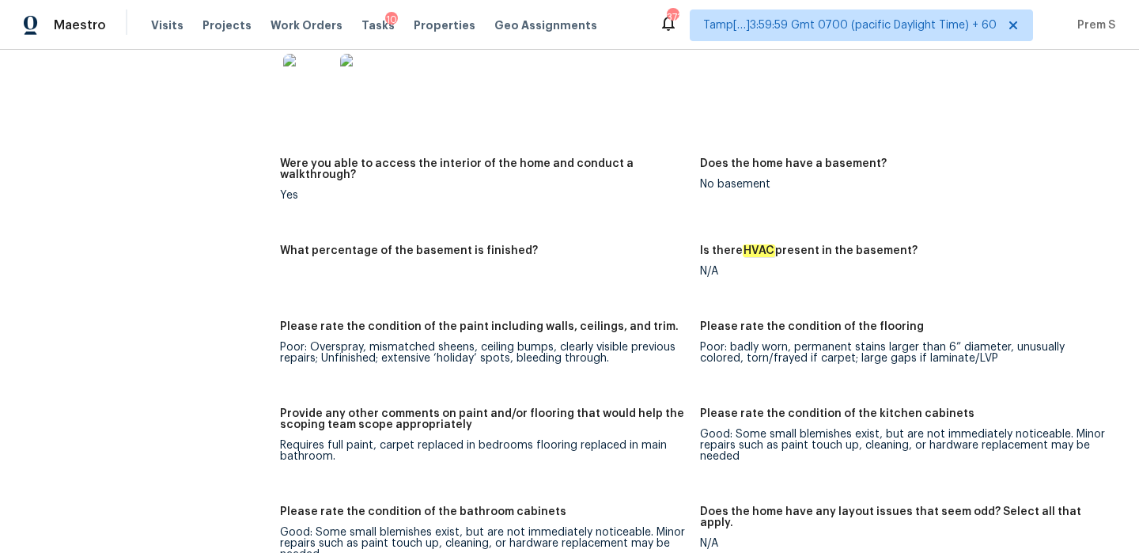
scroll to position [3186, 0]
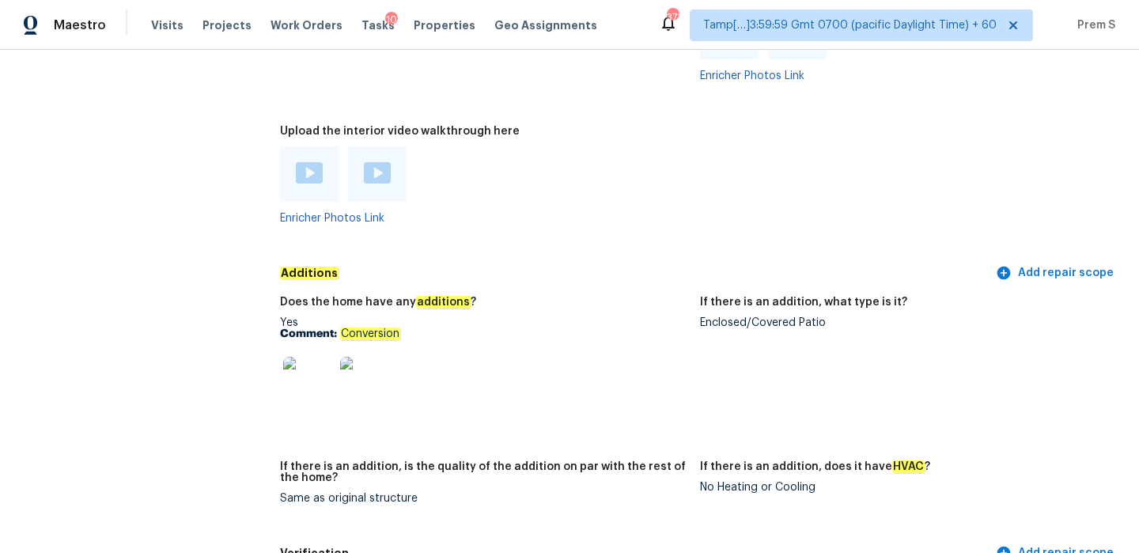
click at [307, 162] on img at bounding box center [309, 172] width 27 height 21
click at [380, 162] on img at bounding box center [377, 172] width 27 height 21
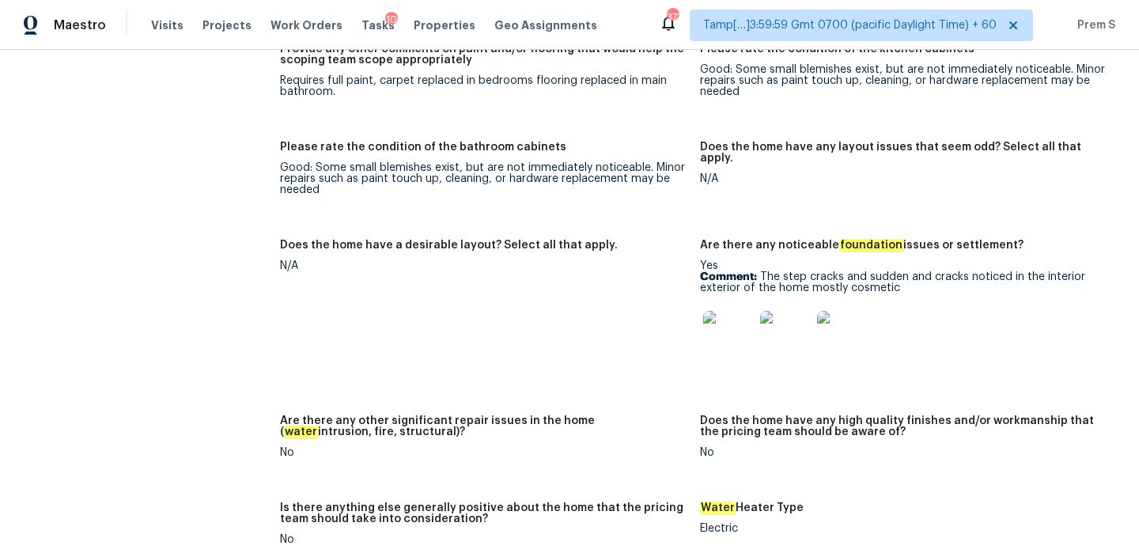
scroll to position [2446, 0]
click at [737, 310] on img at bounding box center [728, 335] width 51 height 51
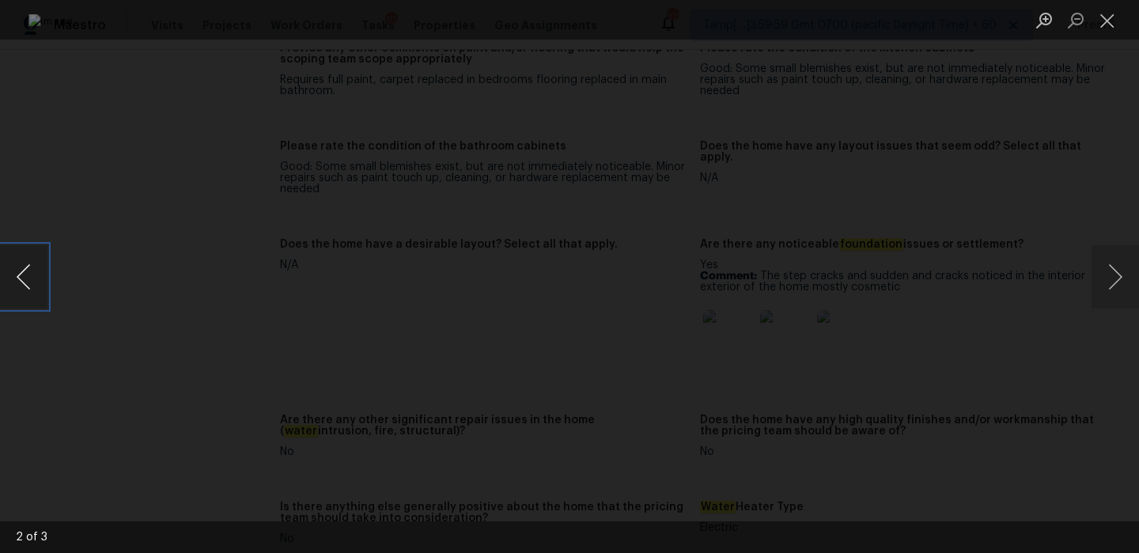
click at [17, 267] on button "Previous image" at bounding box center [23, 276] width 47 height 63
click at [1100, 14] on button "Close lightbox" at bounding box center [1108, 20] width 32 height 28
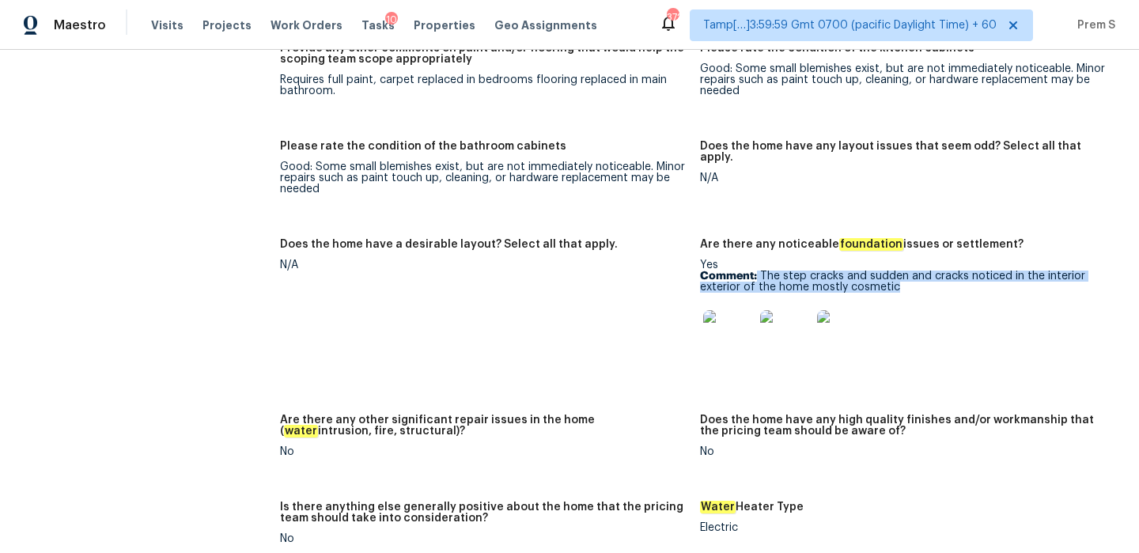
drag, startPoint x: 758, startPoint y: 255, endPoint x: 898, endPoint y: 268, distance: 140.7
click at [898, 271] on p "Comment: The step cracks and sudden and cracks noticed in the interior exterior…" at bounding box center [903, 282] width 407 height 22
copy p "The step cracks and sudden and cracks noticed in the interior exterior of the h…"
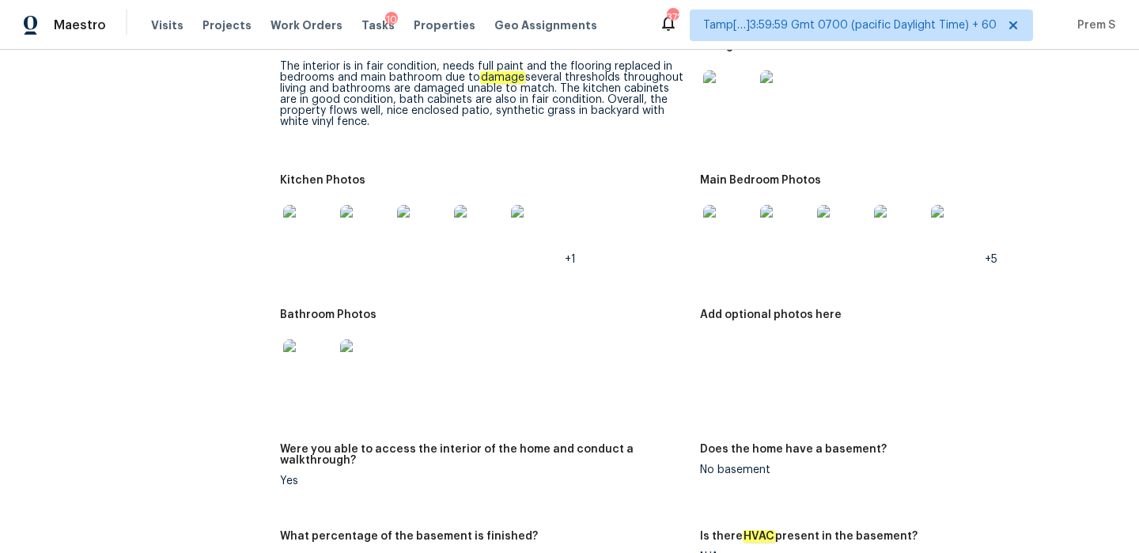
scroll to position [1751, 0]
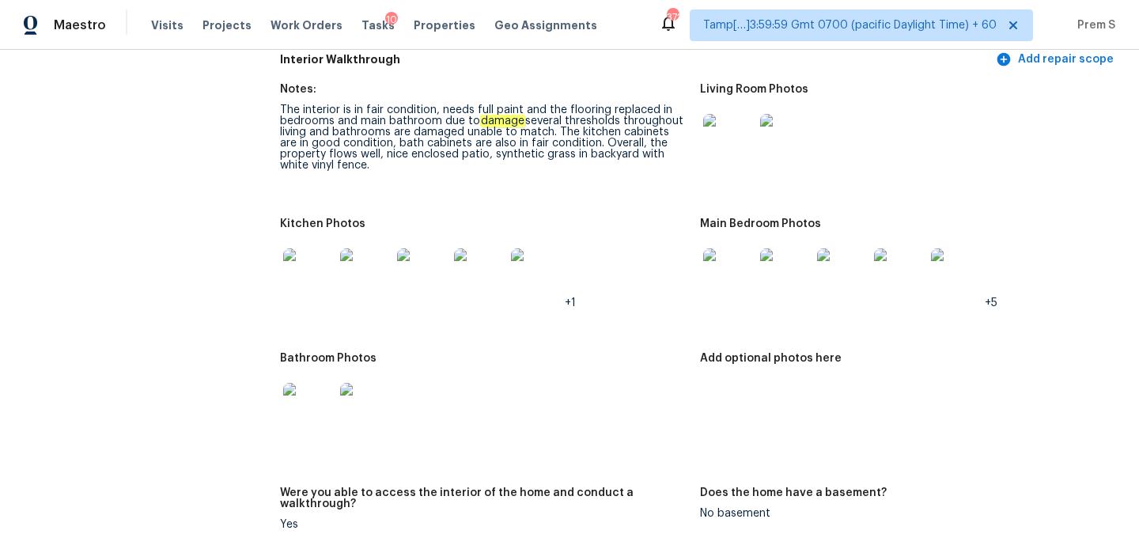
click at [315, 392] on img at bounding box center [308, 408] width 51 height 51
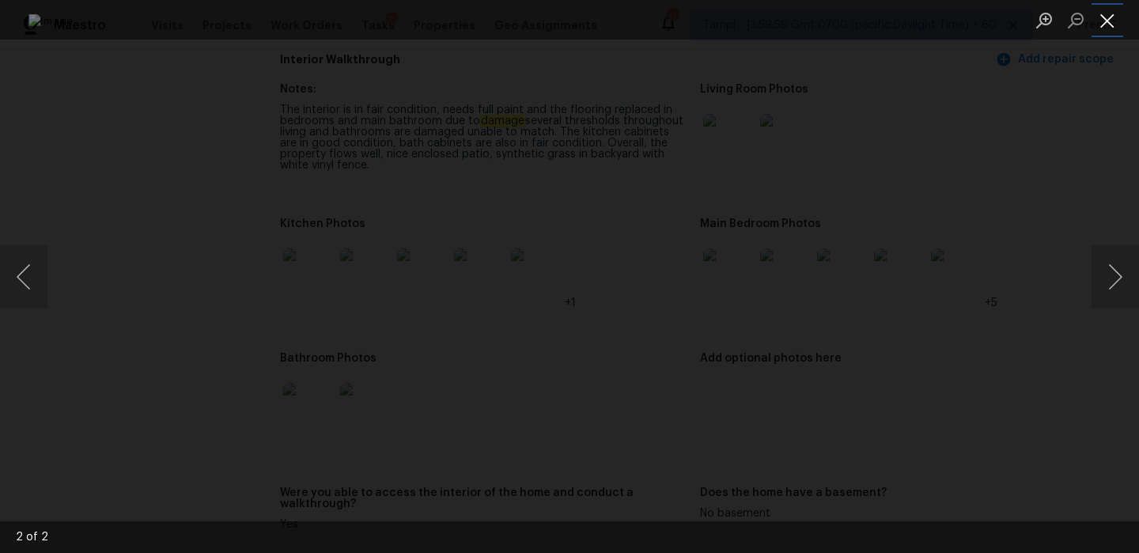
click at [1097, 33] on button "Close lightbox" at bounding box center [1108, 20] width 32 height 28
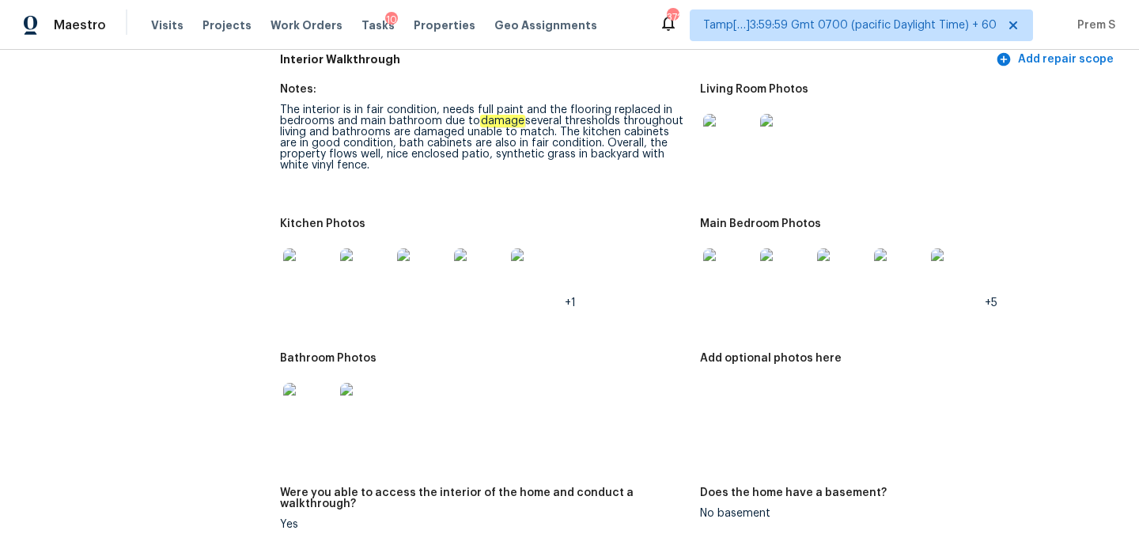
click at [732, 262] on img at bounding box center [728, 273] width 51 height 51
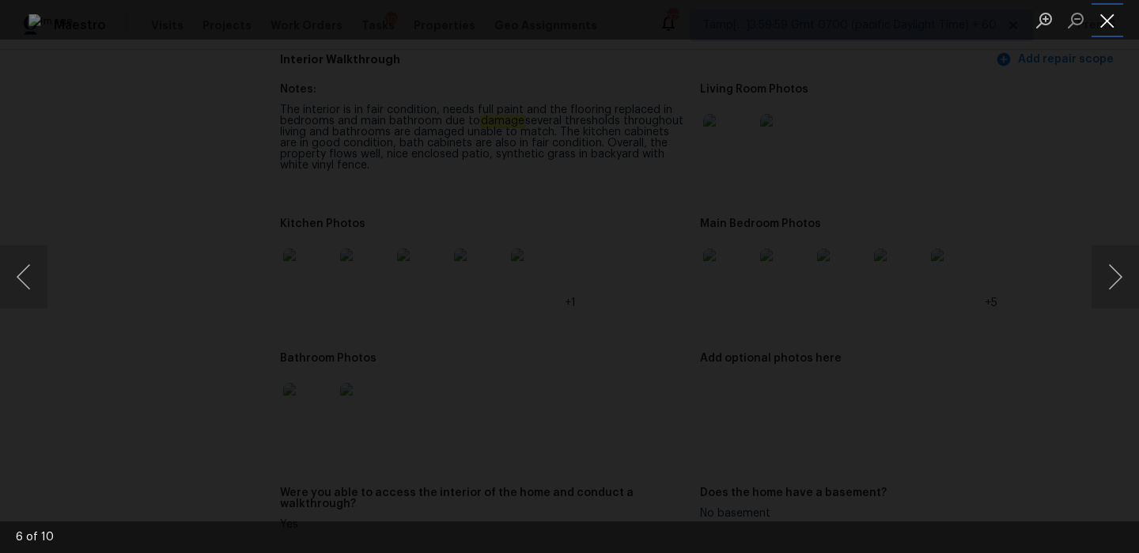
click at [1111, 25] on button "Close lightbox" at bounding box center [1108, 20] width 32 height 28
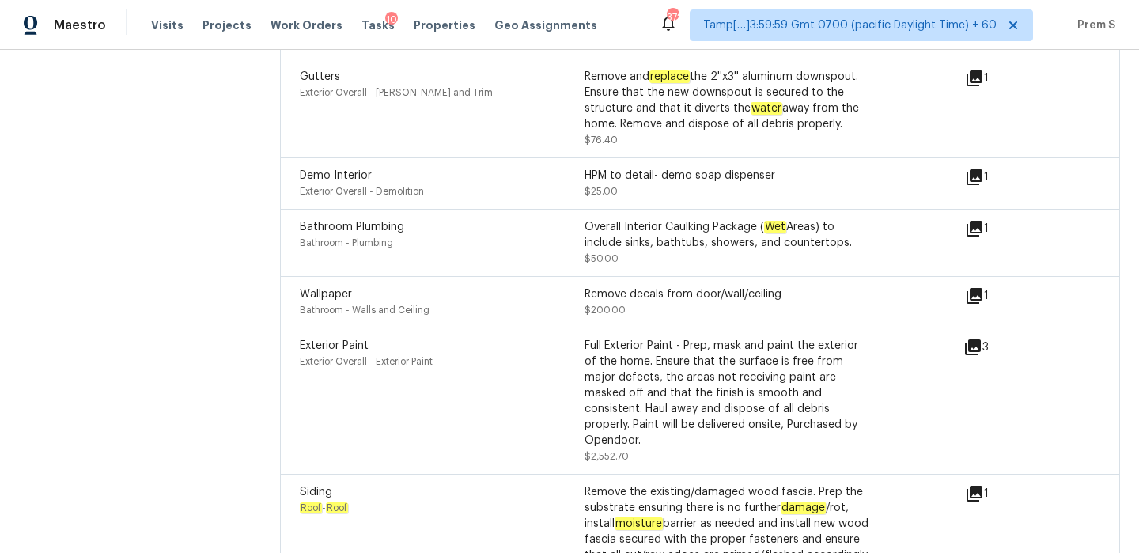
scroll to position [5495, 0]
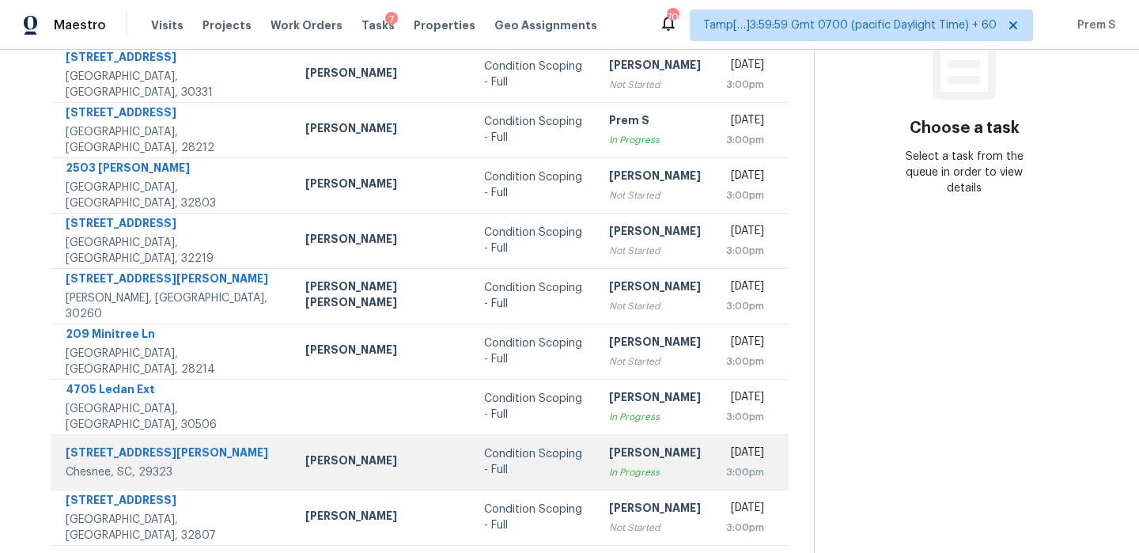
scroll to position [271, 0]
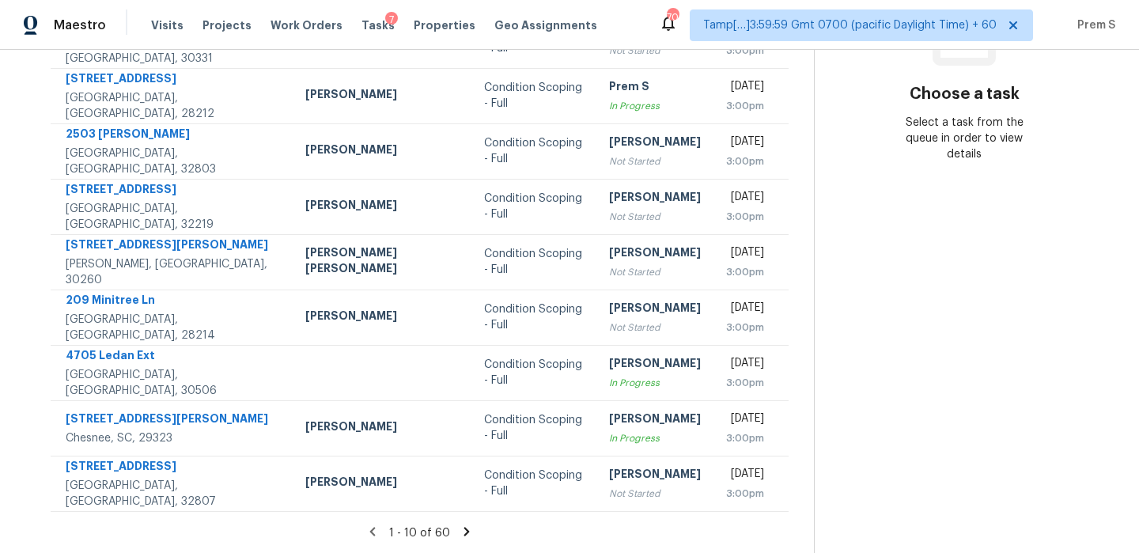
click at [467, 529] on icon at bounding box center [467, 531] width 6 height 9
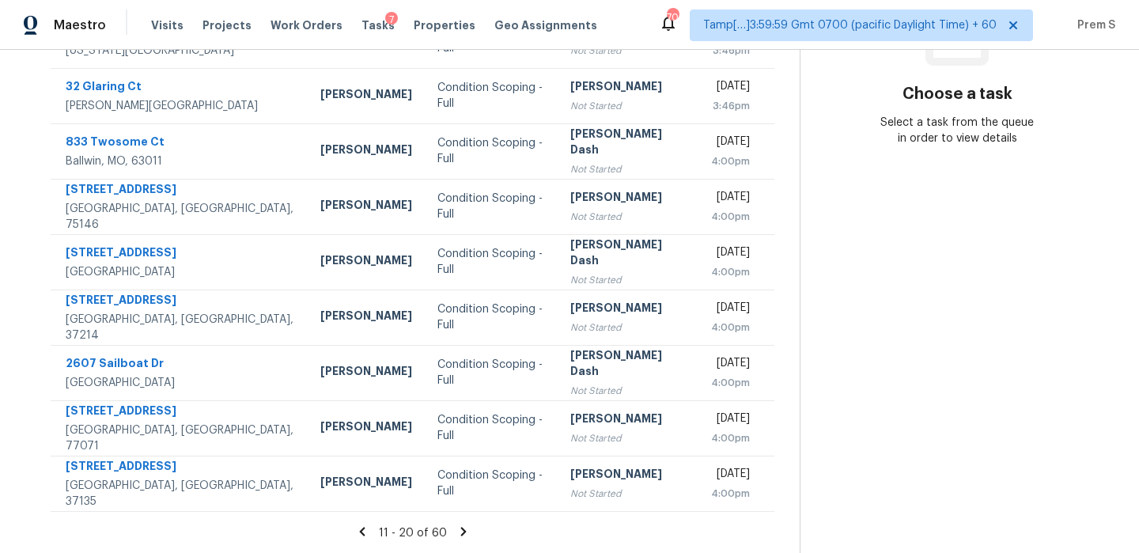
click at [467, 529] on icon at bounding box center [463, 531] width 14 height 14
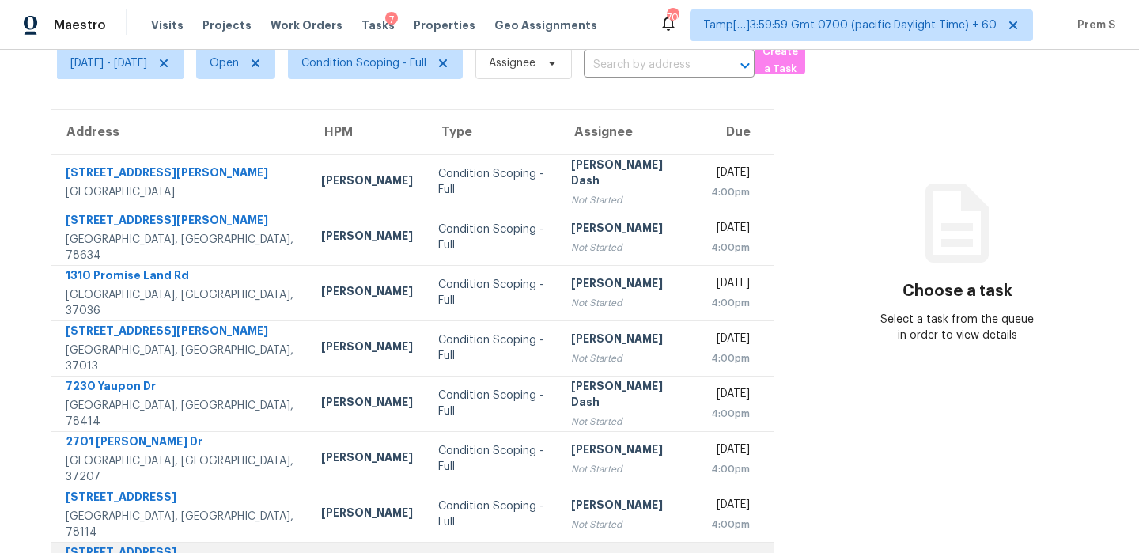
scroll to position [271, 0]
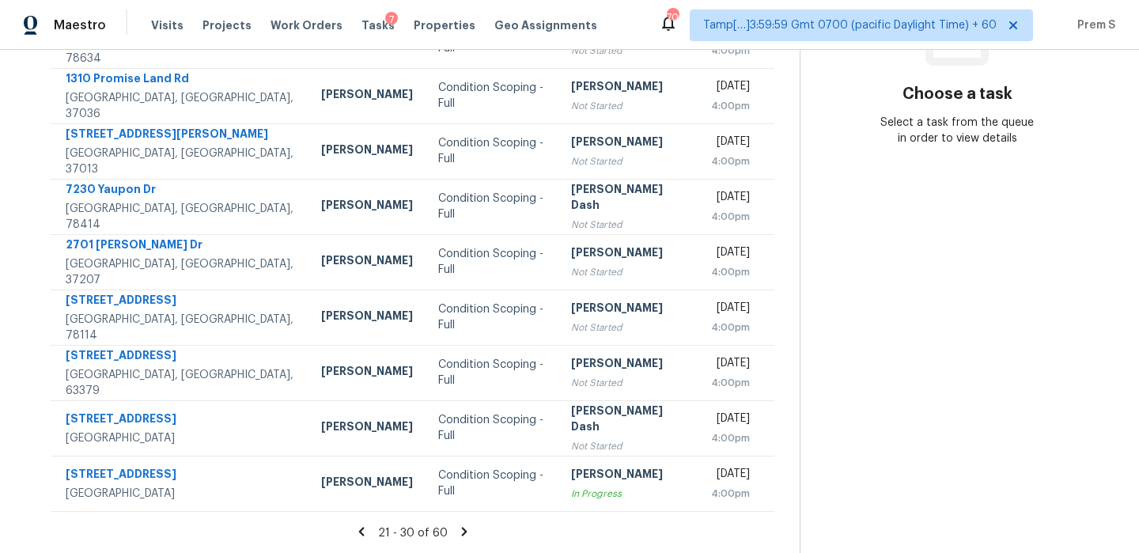
click at [471, 528] on icon at bounding box center [464, 531] width 14 height 14
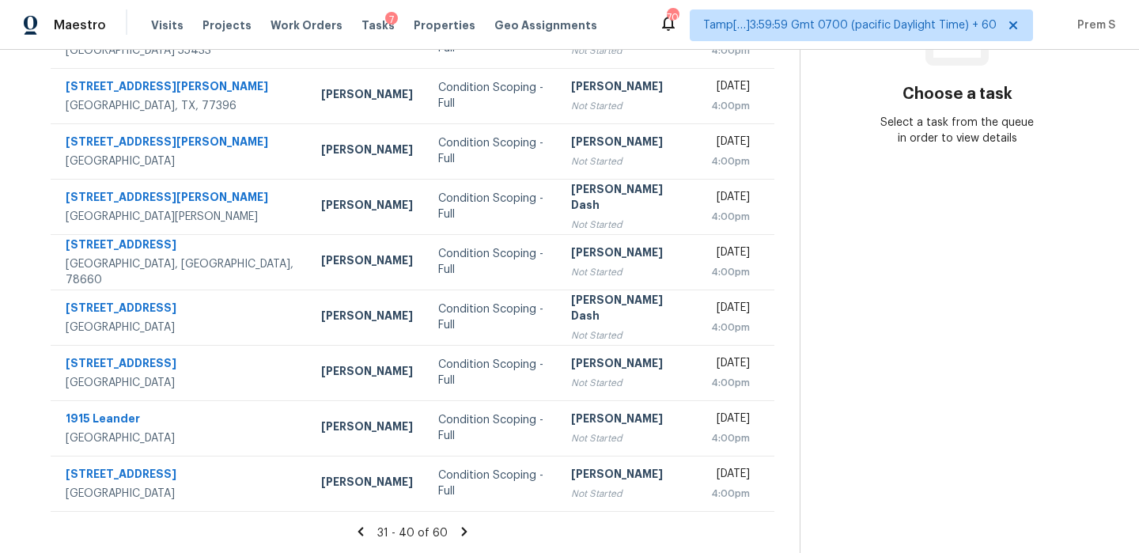
click at [468, 528] on icon at bounding box center [465, 531] width 6 height 9
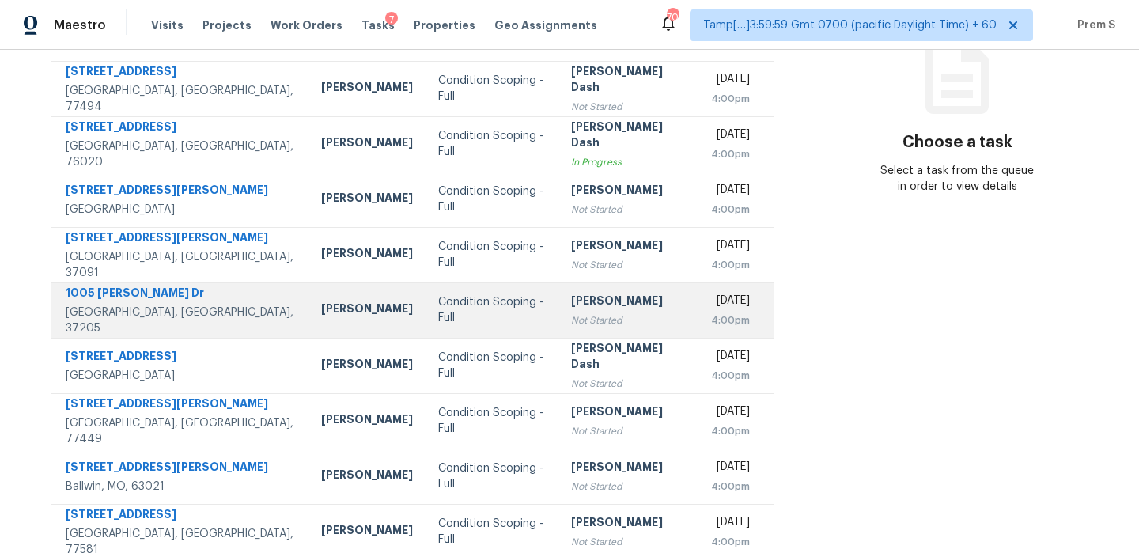
scroll to position [271, 0]
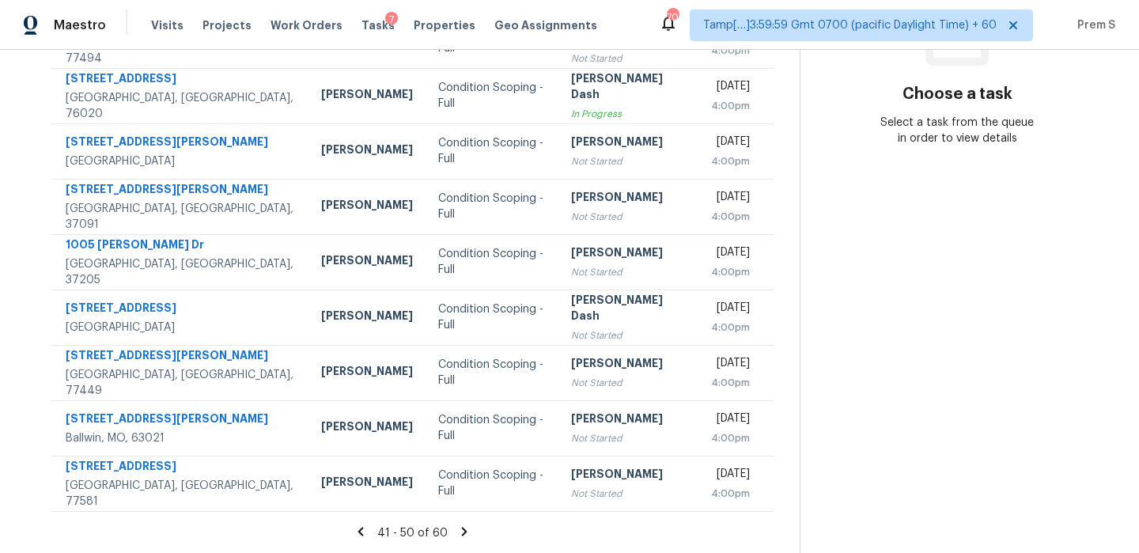
click at [471, 529] on icon at bounding box center [464, 531] width 14 height 14
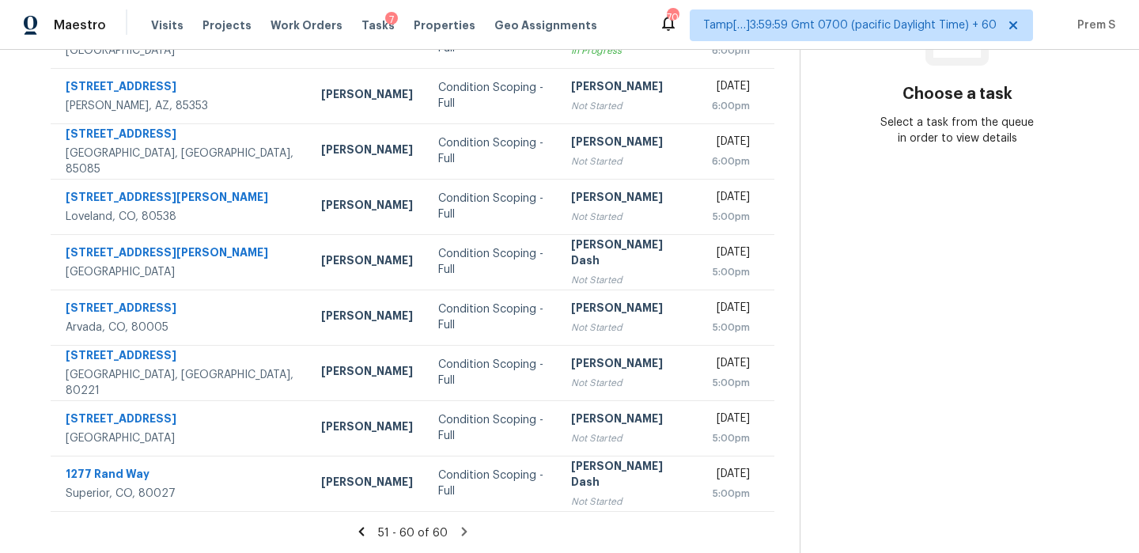
click at [467, 532] on icon at bounding box center [464, 531] width 6 height 9
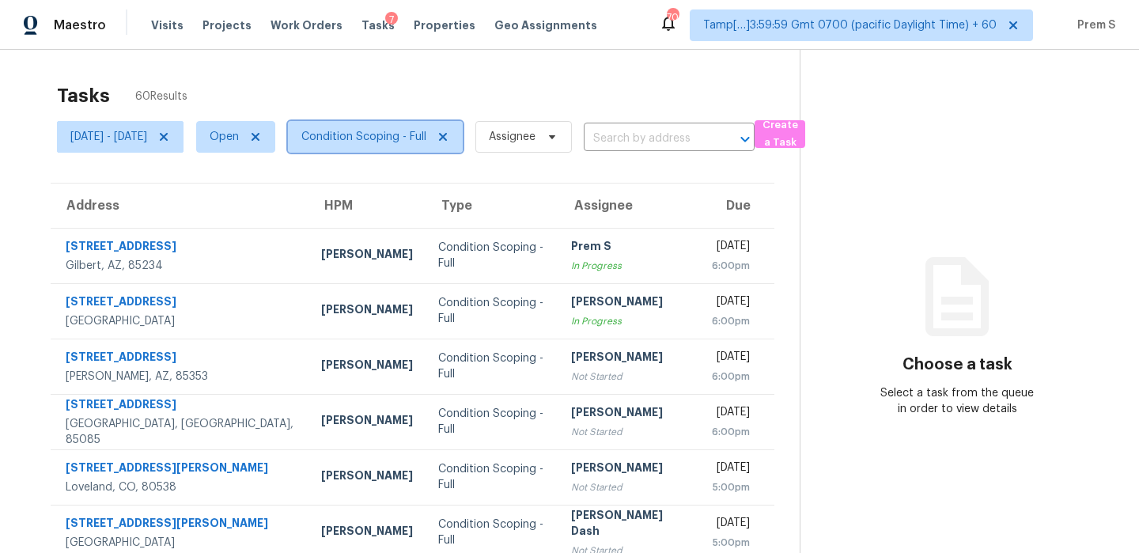
click at [426, 132] on span "Condition Scoping - Full" at bounding box center [363, 137] width 125 height 16
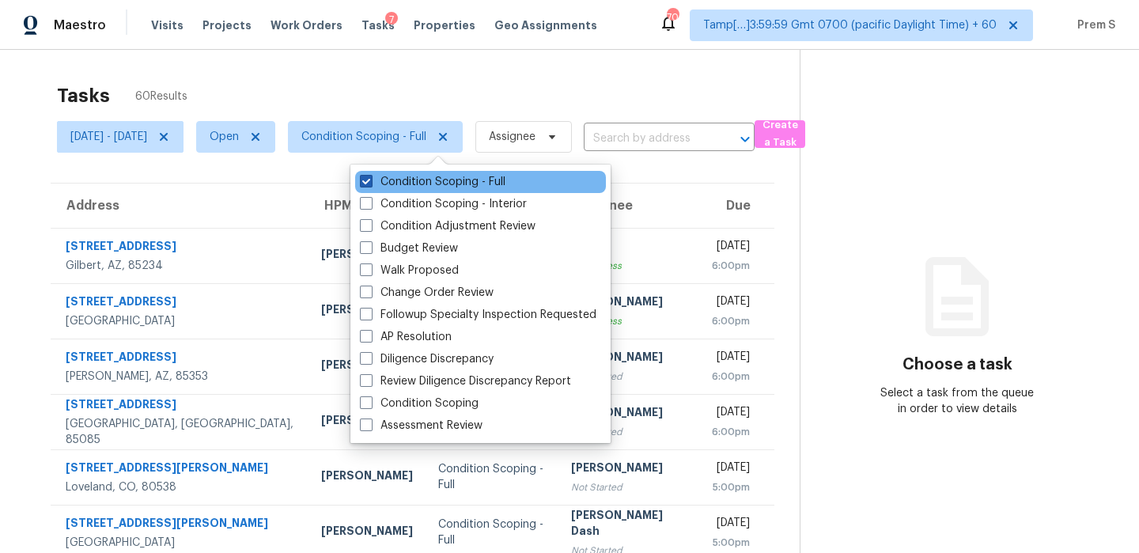
click at [421, 175] on label "Condition Scoping - Full" at bounding box center [433, 182] width 146 height 16
click at [370, 175] on input "Condition Scoping - Full" at bounding box center [365, 179] width 10 height 10
checkbox input "false"
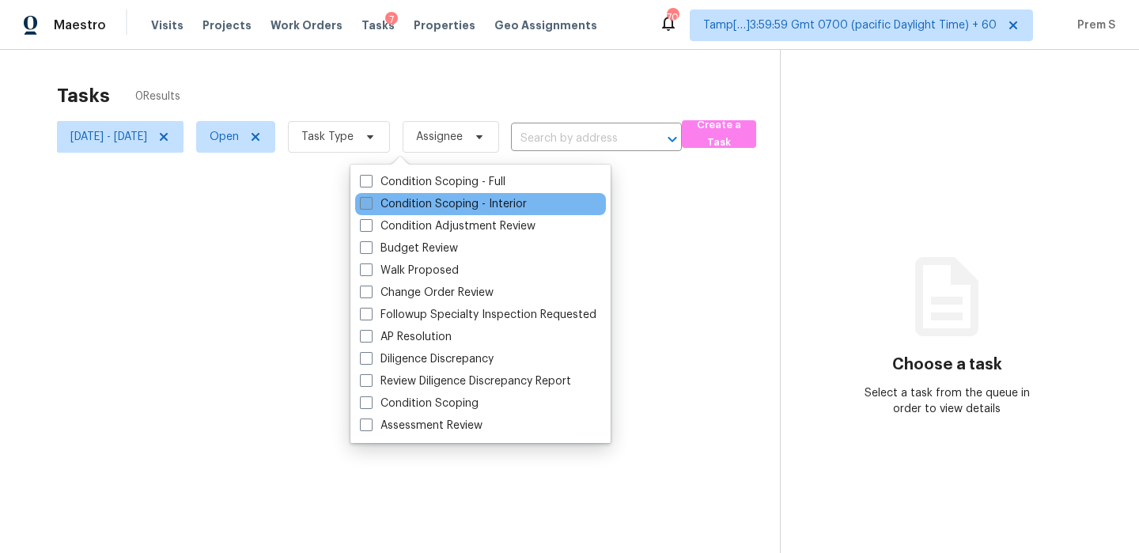
click at [407, 199] on label "Condition Scoping - Interior" at bounding box center [443, 204] width 167 height 16
click at [370, 199] on input "Condition Scoping - Interior" at bounding box center [365, 201] width 10 height 10
checkbox input "true"
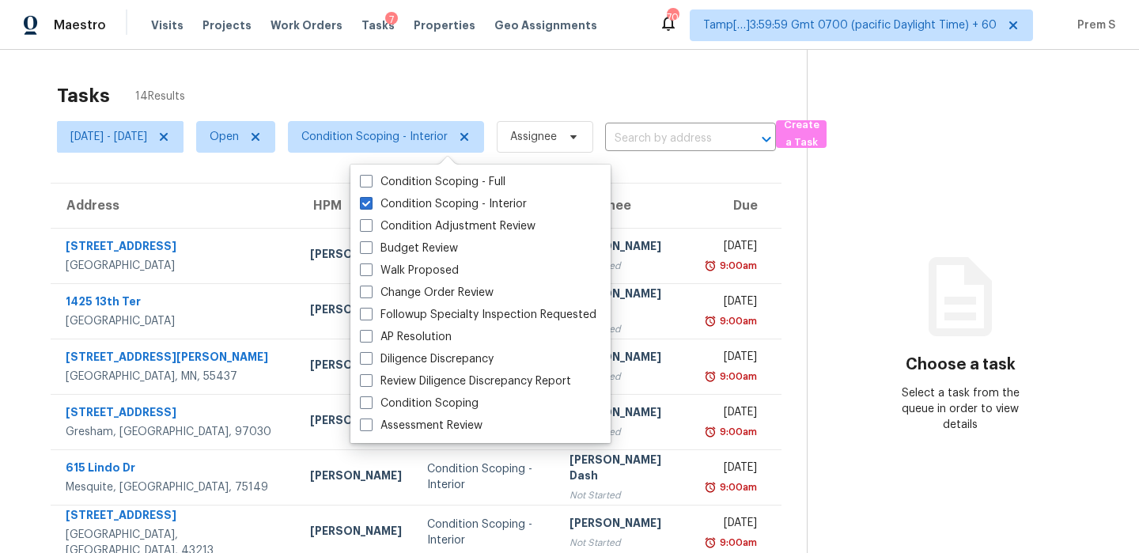
click at [695, 214] on th "Due" at bounding box center [738, 206] width 86 height 44
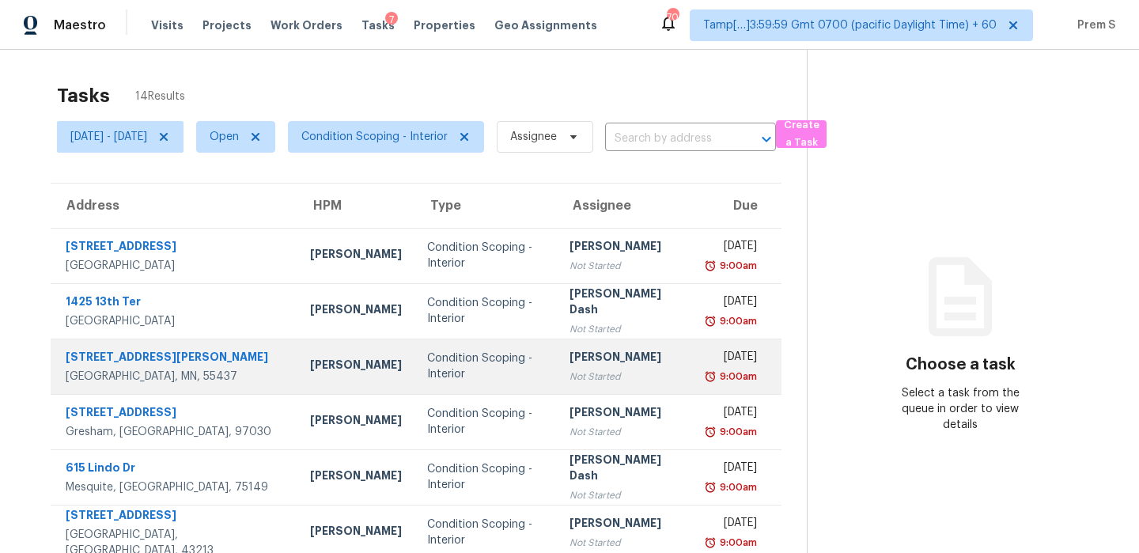
scroll to position [271, 0]
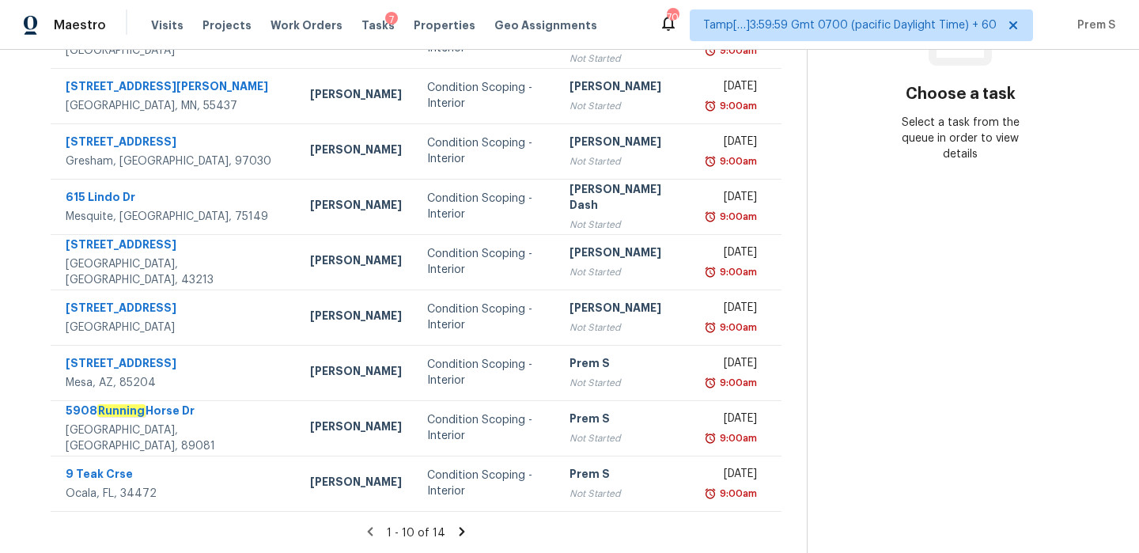
click at [462, 533] on icon at bounding box center [462, 531] width 14 height 14
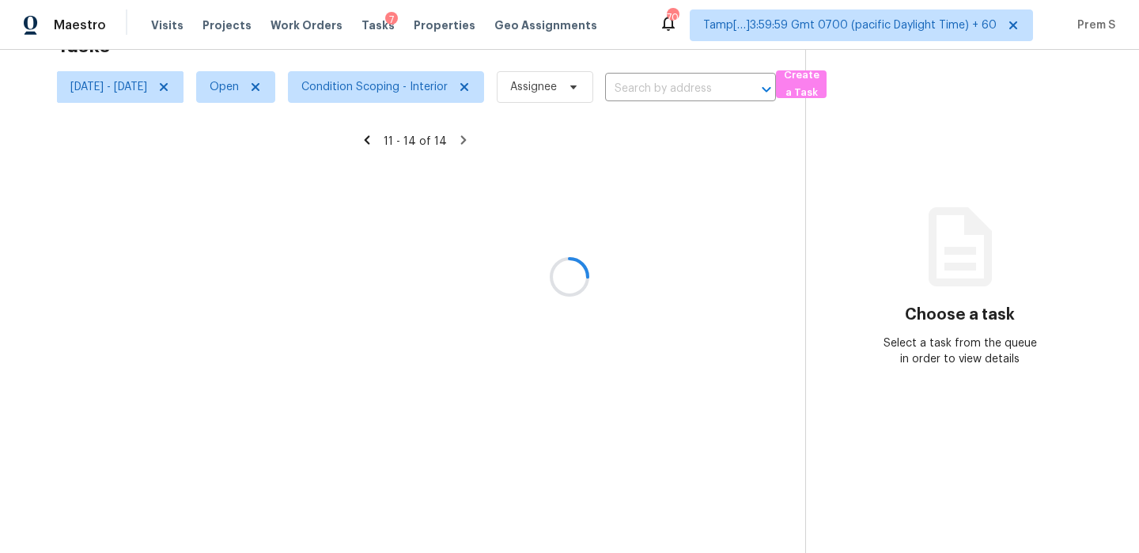
scroll to position [50, 0]
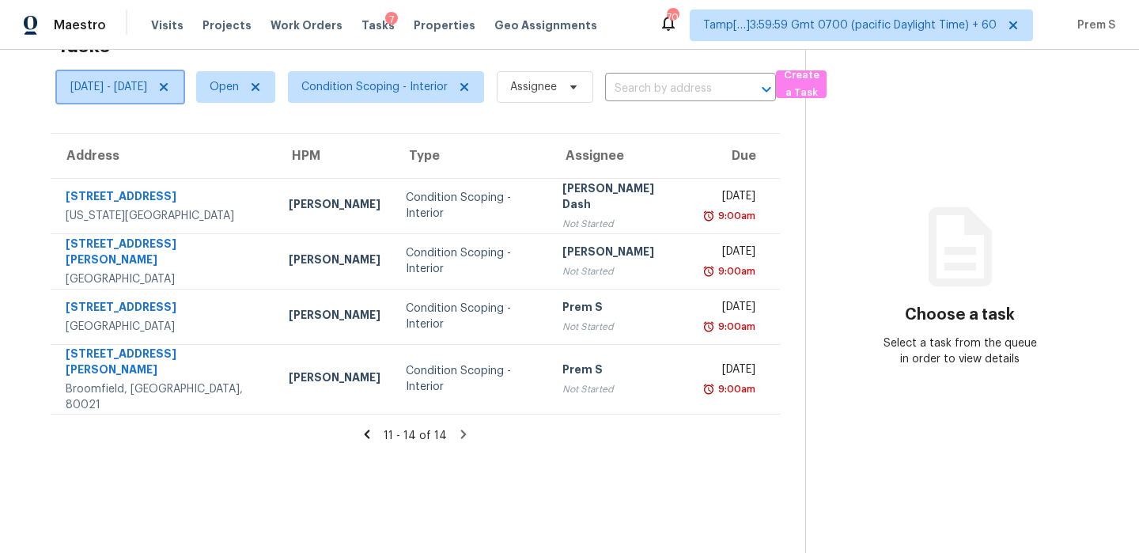
click at [168, 88] on icon at bounding box center [164, 87] width 8 height 8
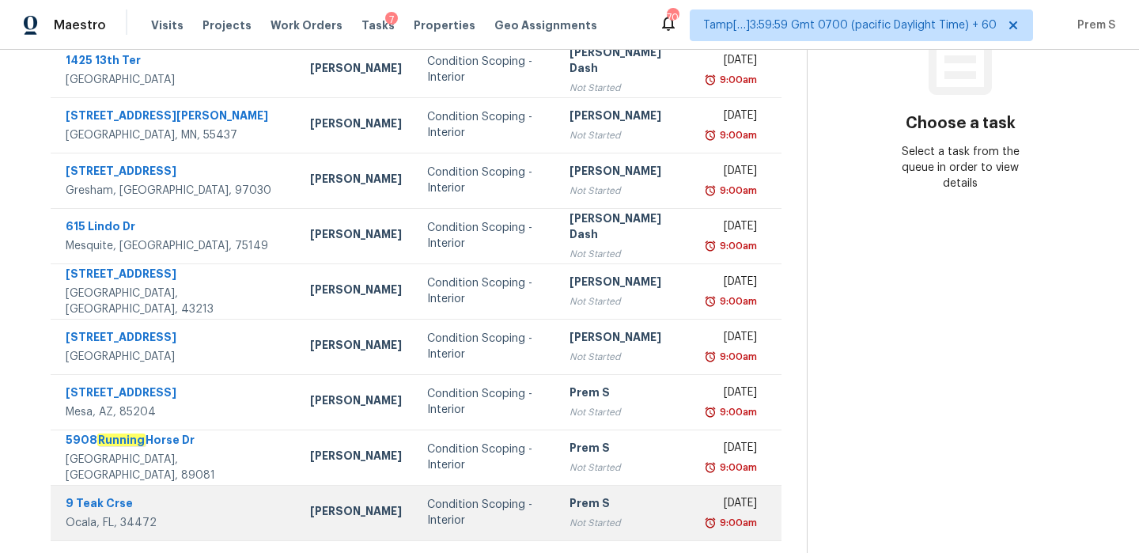
scroll to position [271, 0]
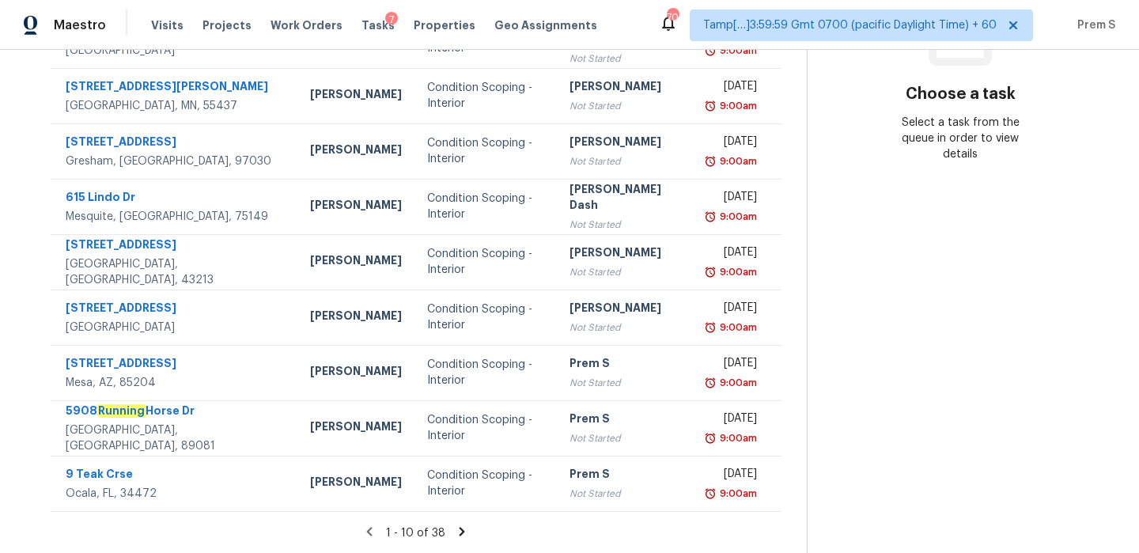
click at [456, 537] on icon at bounding box center [462, 531] width 14 height 14
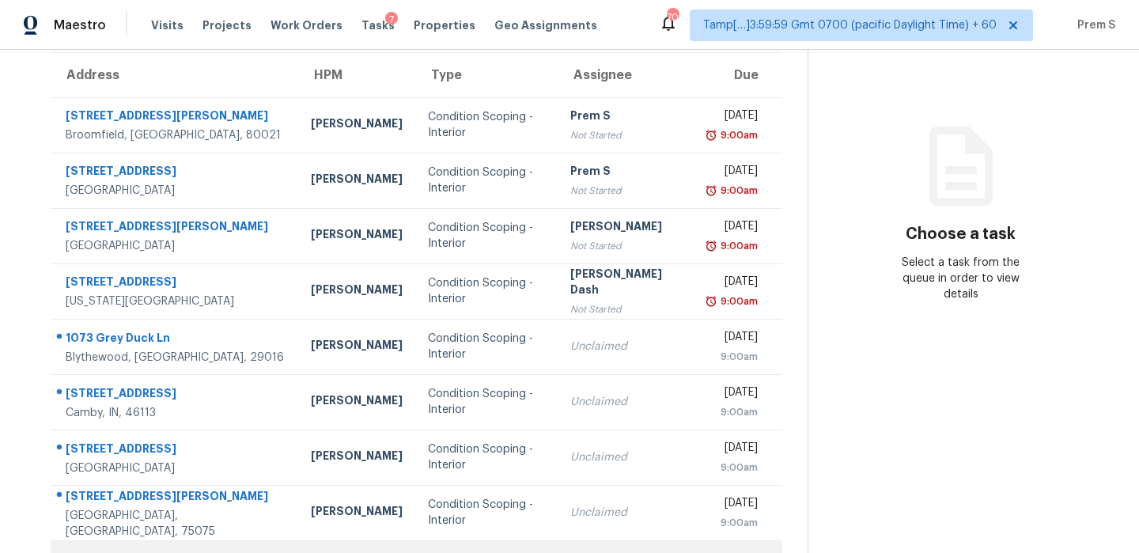
scroll to position [129, 0]
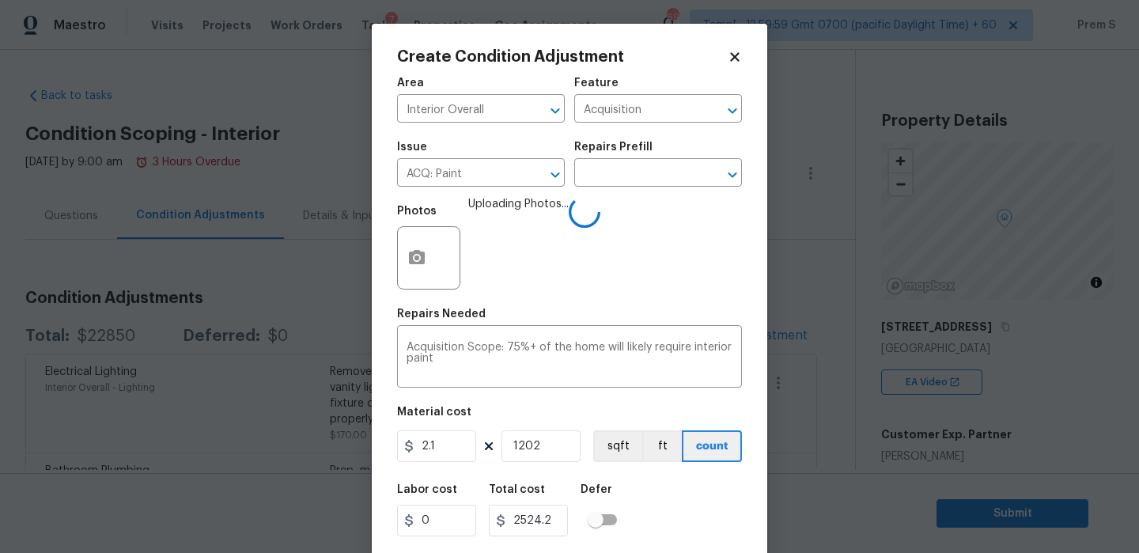
scroll to position [38, 0]
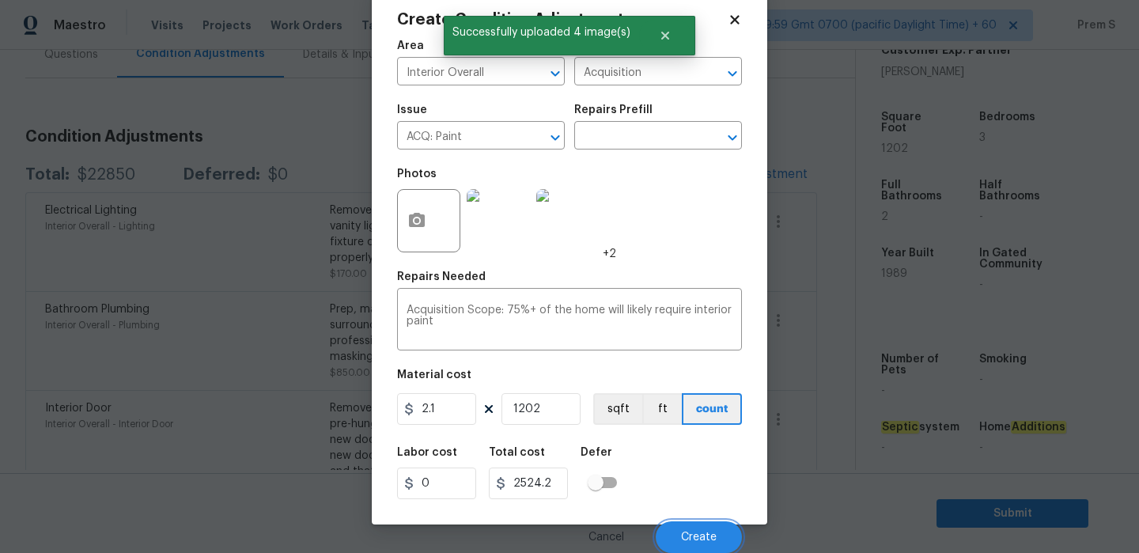
click at [688, 549] on button "Create" at bounding box center [699, 537] width 86 height 32
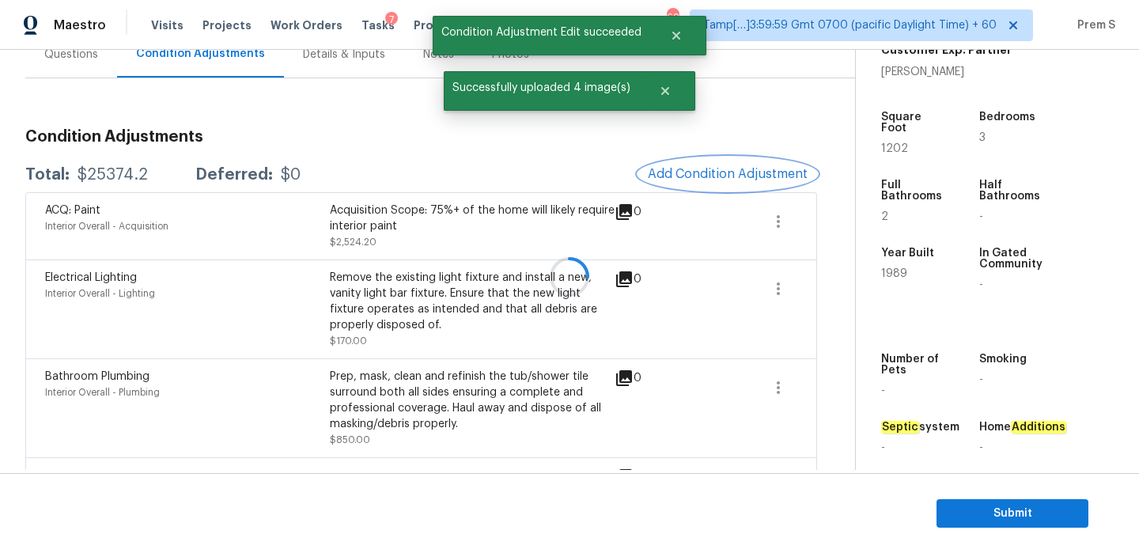
scroll to position [0, 0]
click at [708, 165] on button "Add Condition Adjustment" at bounding box center [727, 173] width 179 height 33
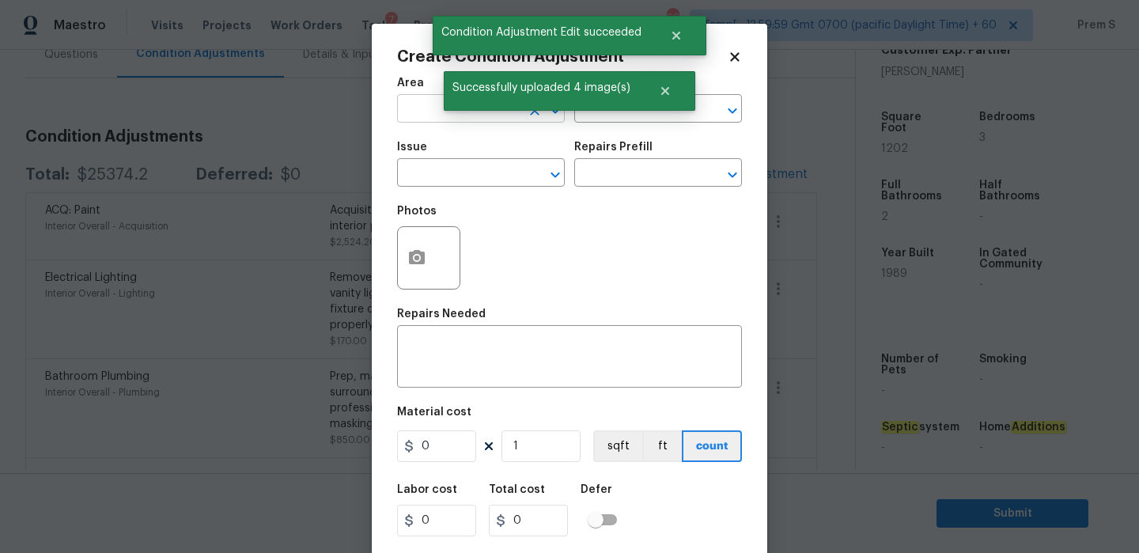
click at [422, 118] on input "text" at bounding box center [458, 110] width 123 height 25
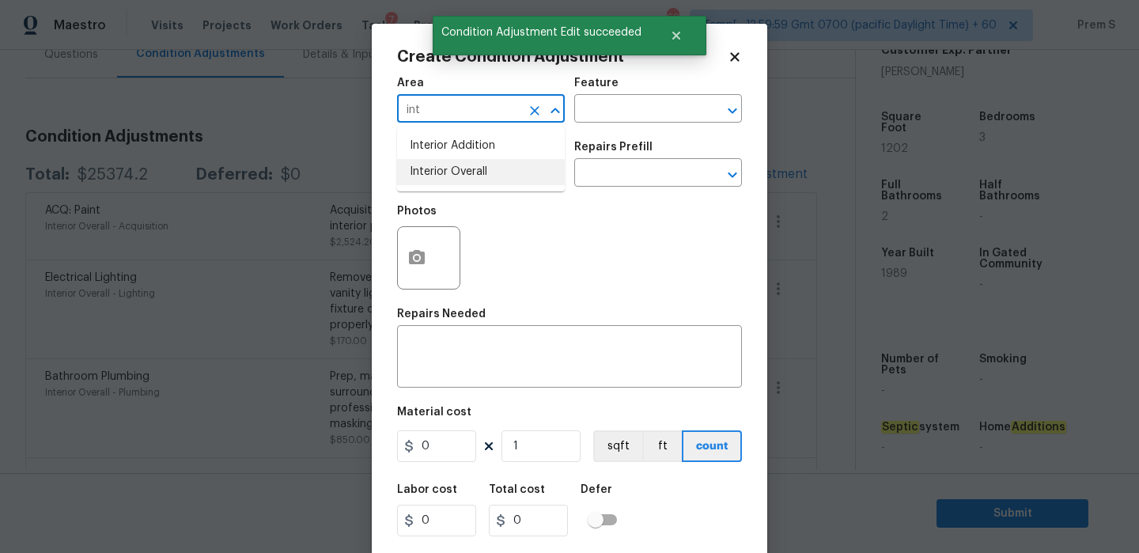
click at [435, 172] on li "Interior Overall" at bounding box center [481, 172] width 168 height 26
type input "Interior Overall"
click at [435, 172] on input "text" at bounding box center [458, 174] width 123 height 25
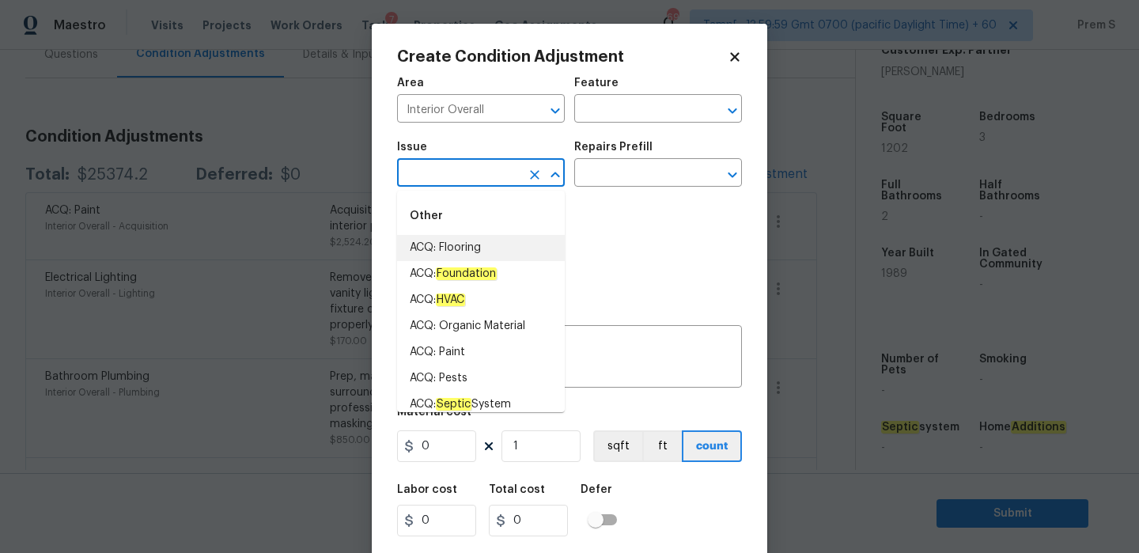
click at [491, 250] on li "ACQ: Flooring" at bounding box center [481, 248] width 168 height 26
type input "ACQ: Flooring"
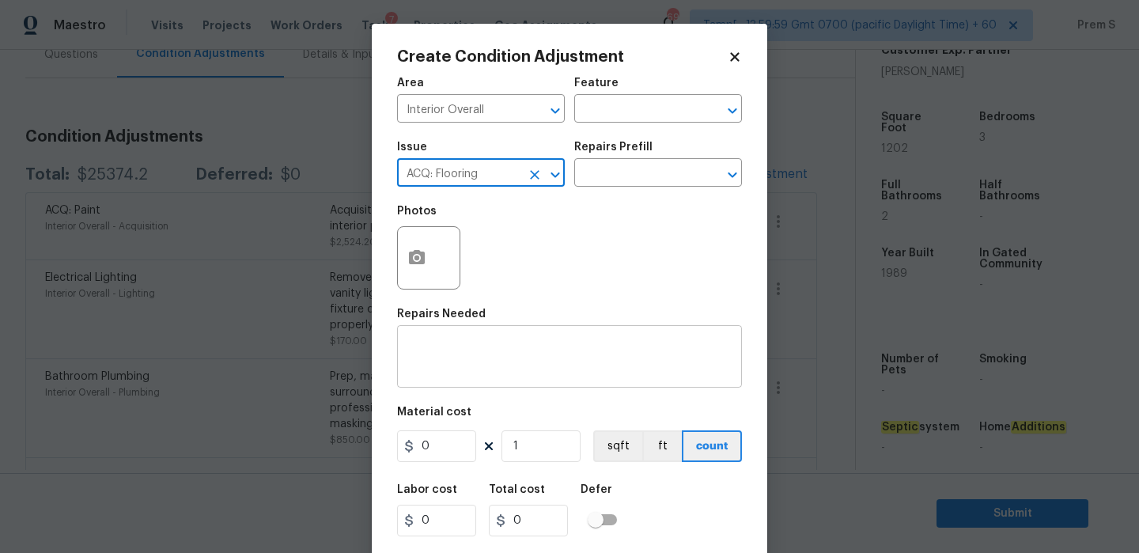
click at [485, 365] on textarea at bounding box center [570, 358] width 326 height 33
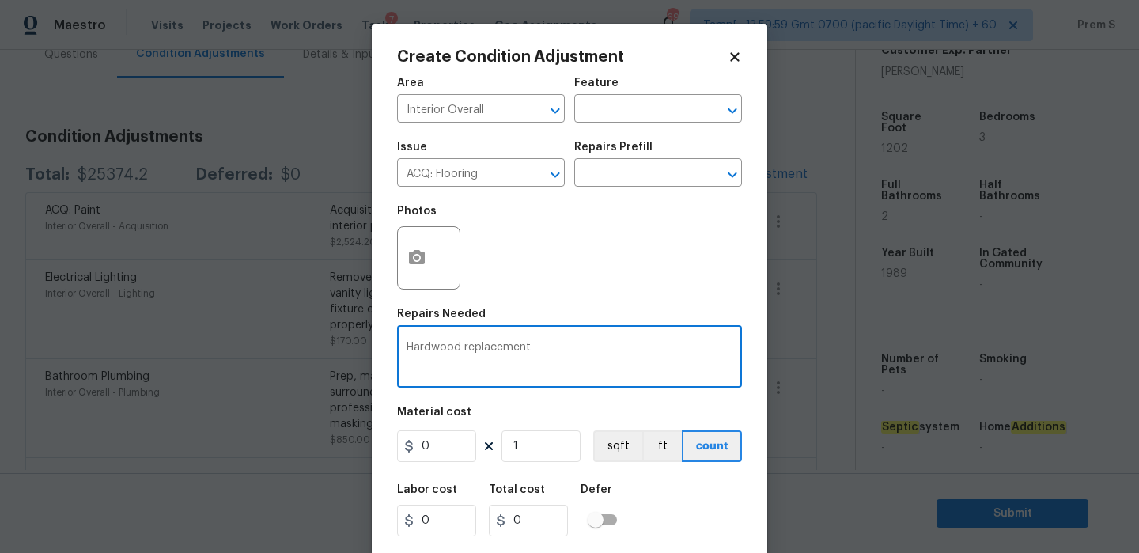
type textarea "Hardwood replacement"
click at [438, 455] on input "0" at bounding box center [436, 446] width 79 height 32
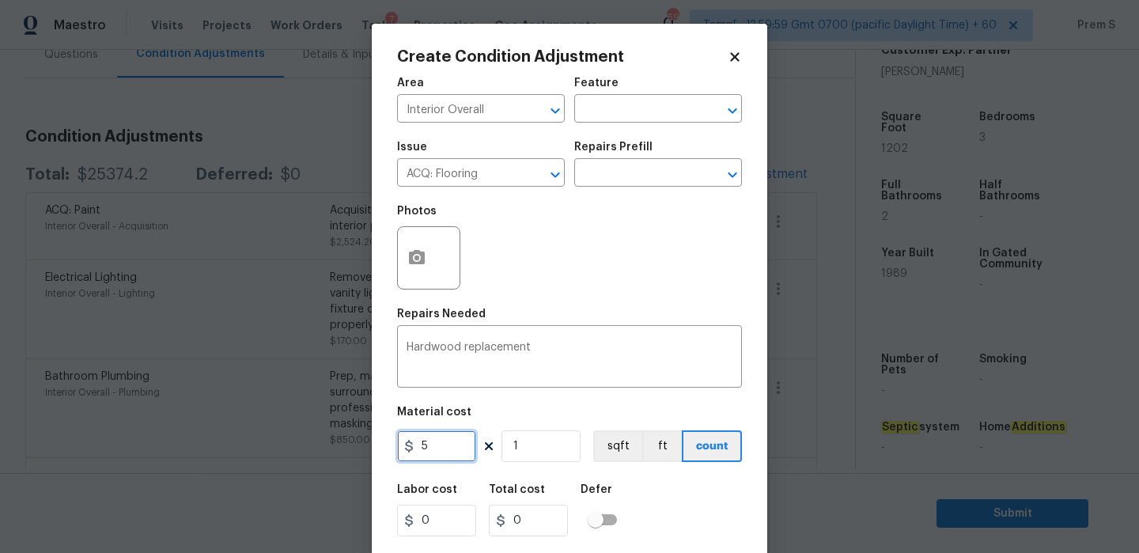
type input "5"
click at [528, 451] on input "1" at bounding box center [541, 446] width 79 height 32
type input "5"
click at [528, 451] on input "1" at bounding box center [541, 446] width 79 height 32
type input "7"
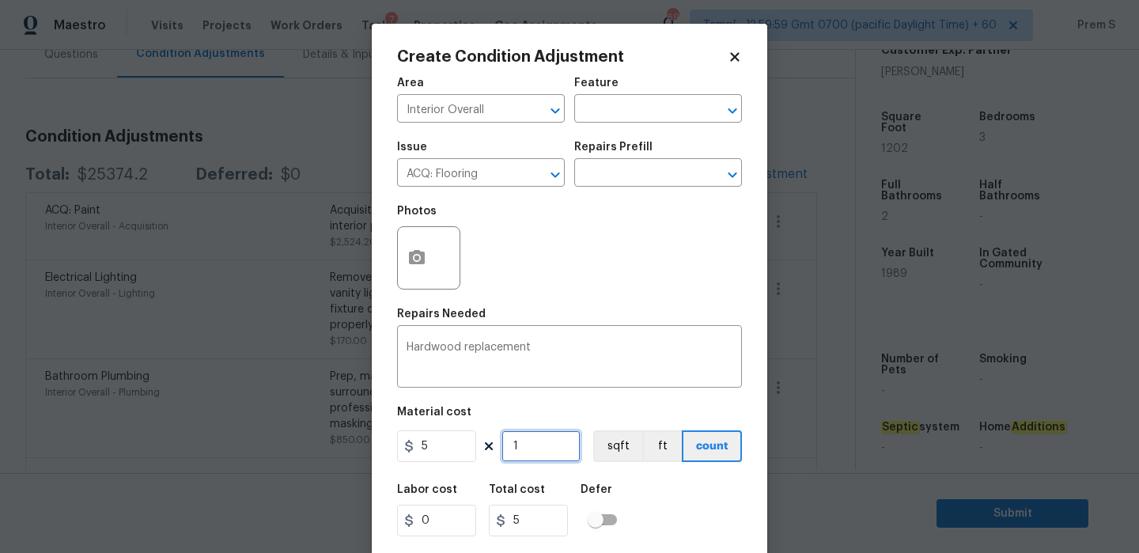
type input "35"
type input "70"
type input "350"
type input "700"
type input "3500"
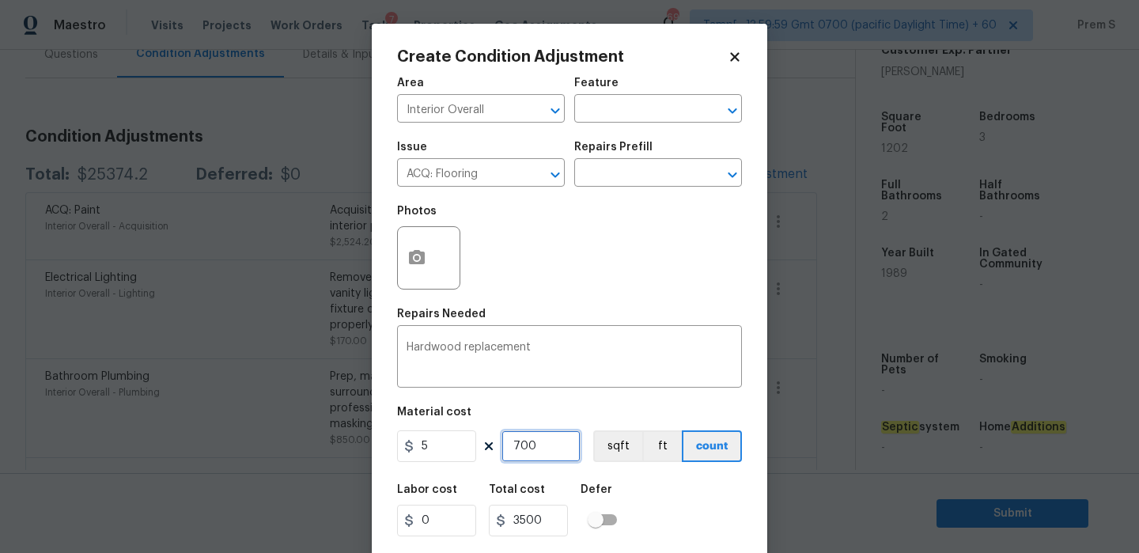
type input "700"
click at [418, 245] on button "button" at bounding box center [417, 258] width 38 height 62
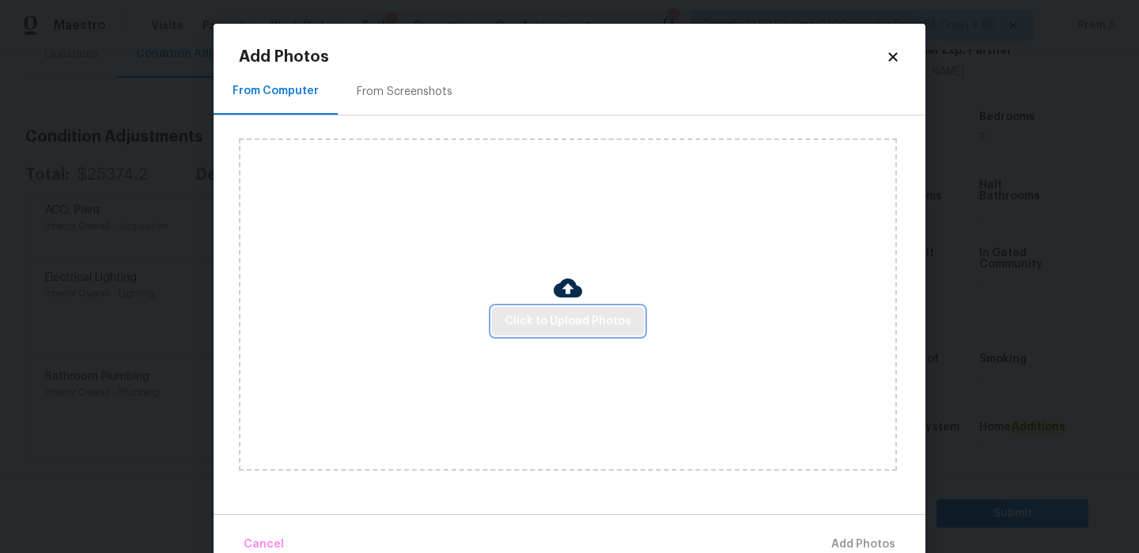
click at [533, 319] on span "Click to Upload Photos" at bounding box center [568, 322] width 127 height 20
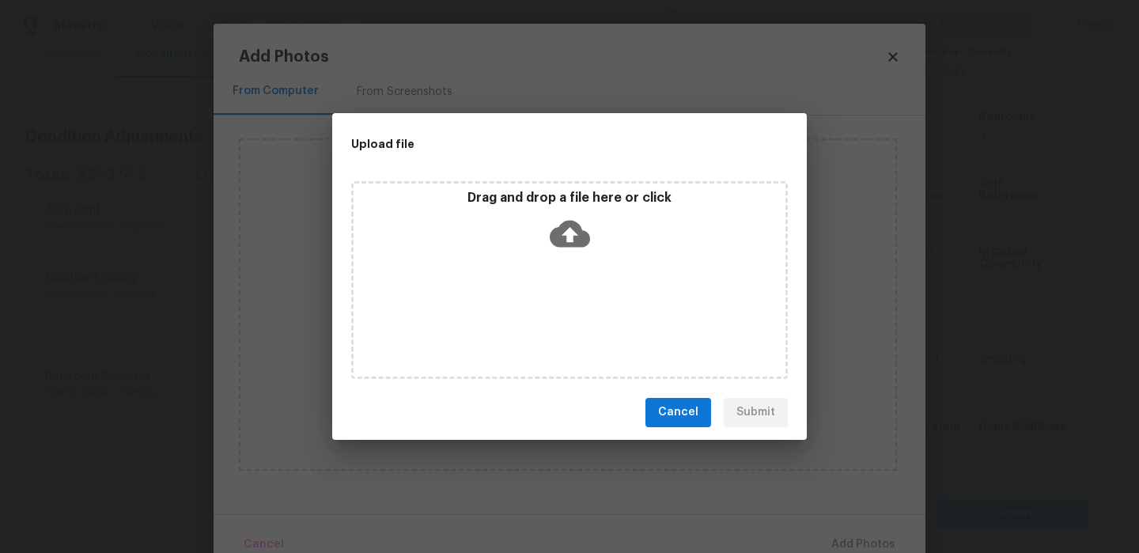
click at [565, 248] on icon at bounding box center [570, 234] width 40 height 40
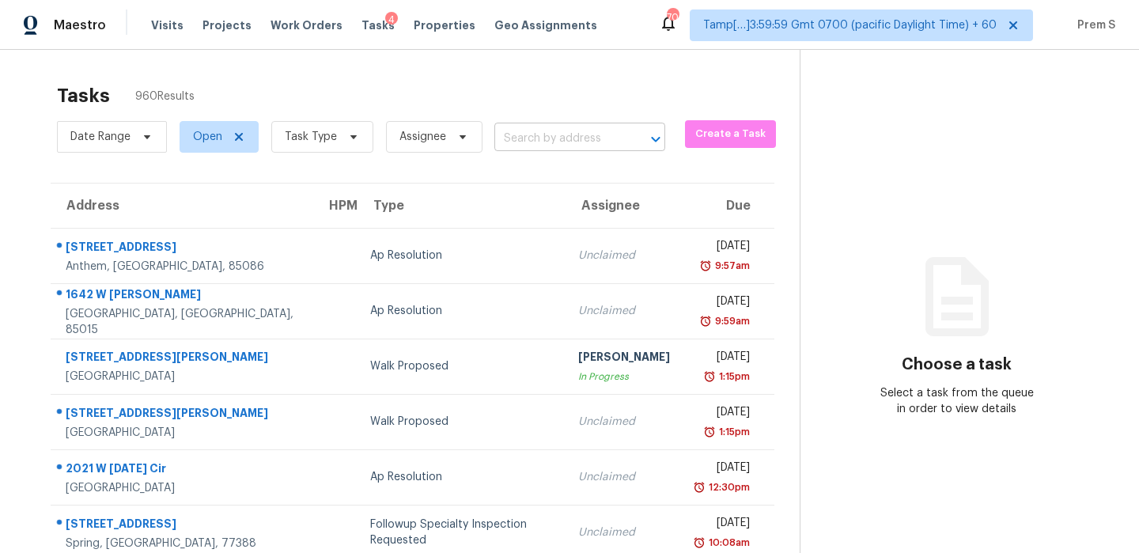
click at [528, 142] on input "text" at bounding box center [557, 139] width 127 height 25
paste input "[STREET_ADDRESS]"
type input "[STREET_ADDRESS]"
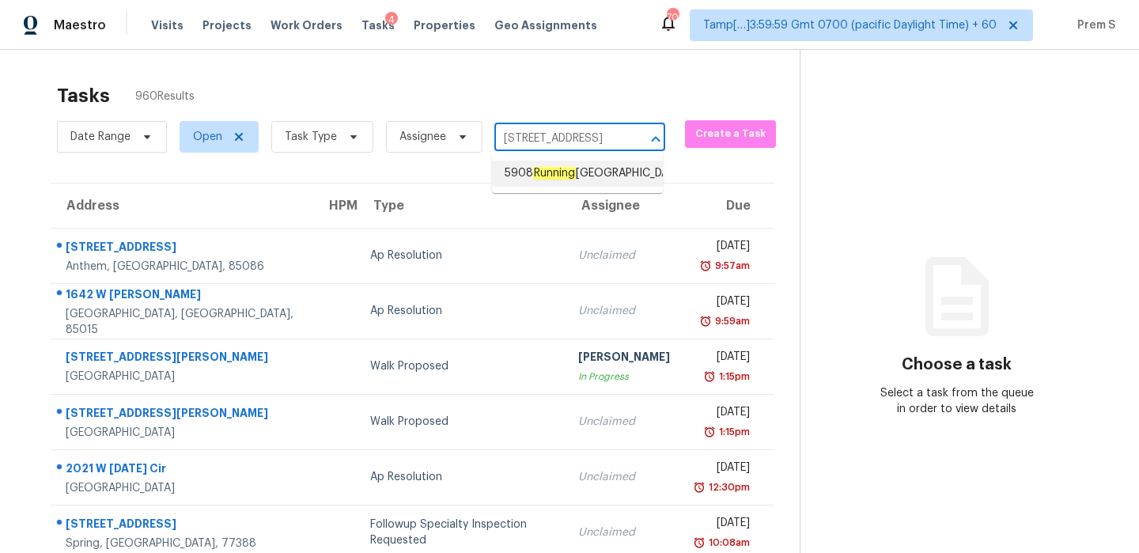
click at [557, 177] on em "Running" at bounding box center [554, 173] width 43 height 13
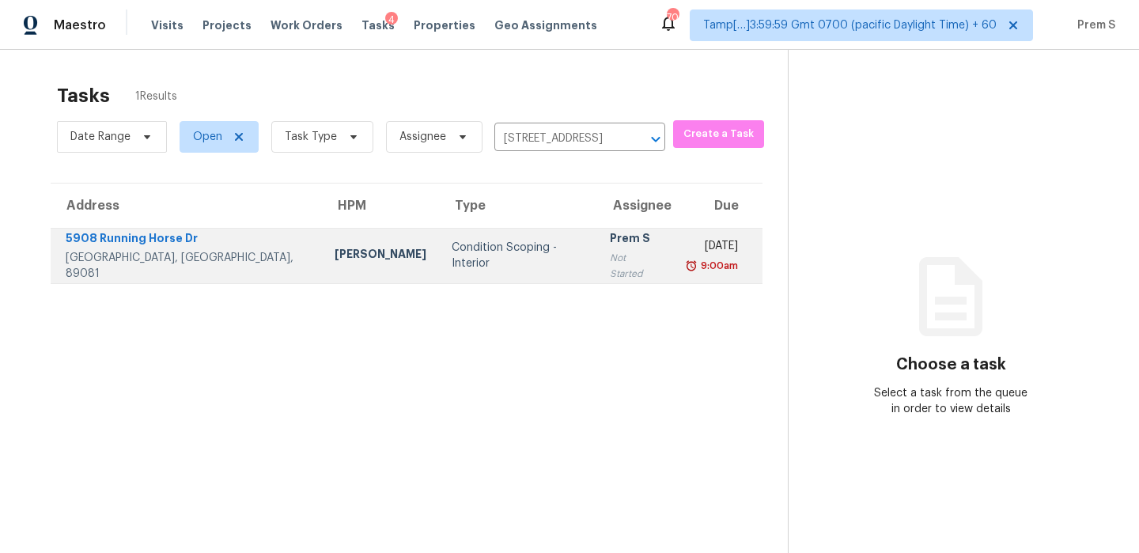
click at [674, 273] on td "[DATE] 9:00am" at bounding box center [718, 255] width 89 height 55
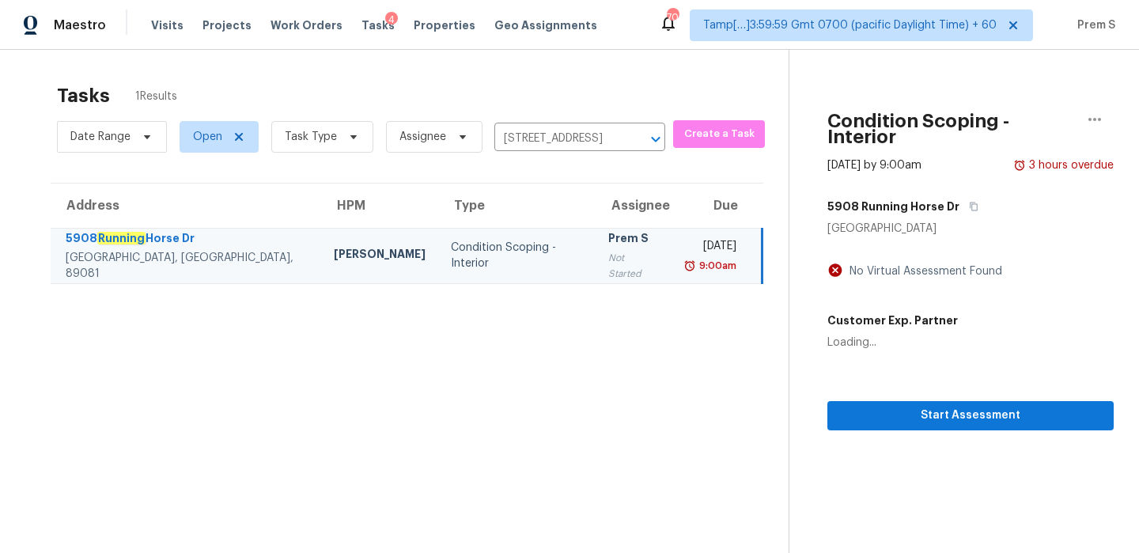
scroll to position [50, 0]
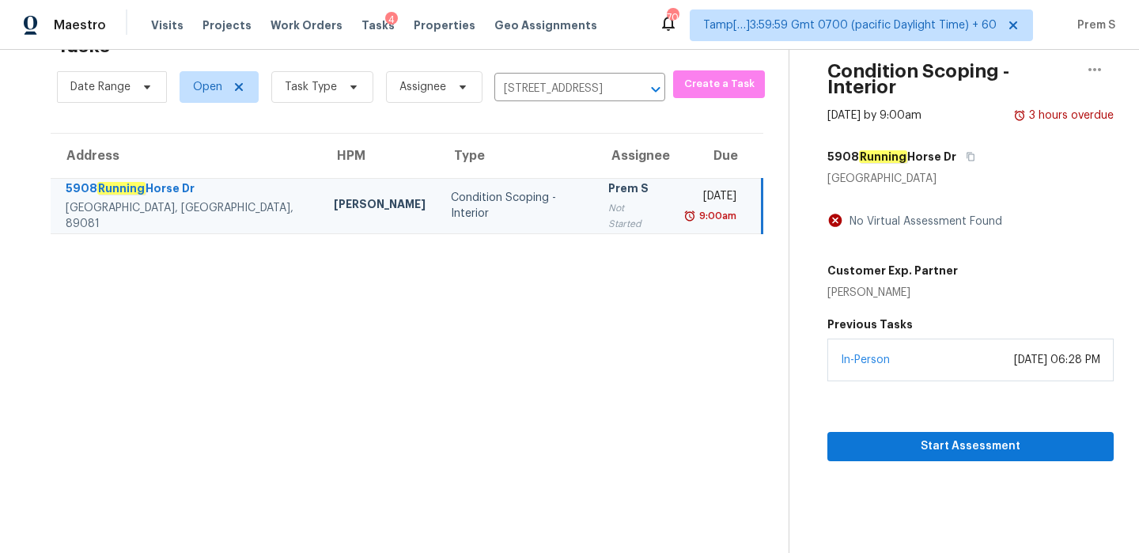
click at [947, 359] on div "In-Person [DATE] 06:28 PM" at bounding box center [970, 360] width 286 height 43
click at [939, 443] on button "Start Assessment" at bounding box center [970, 446] width 286 height 29
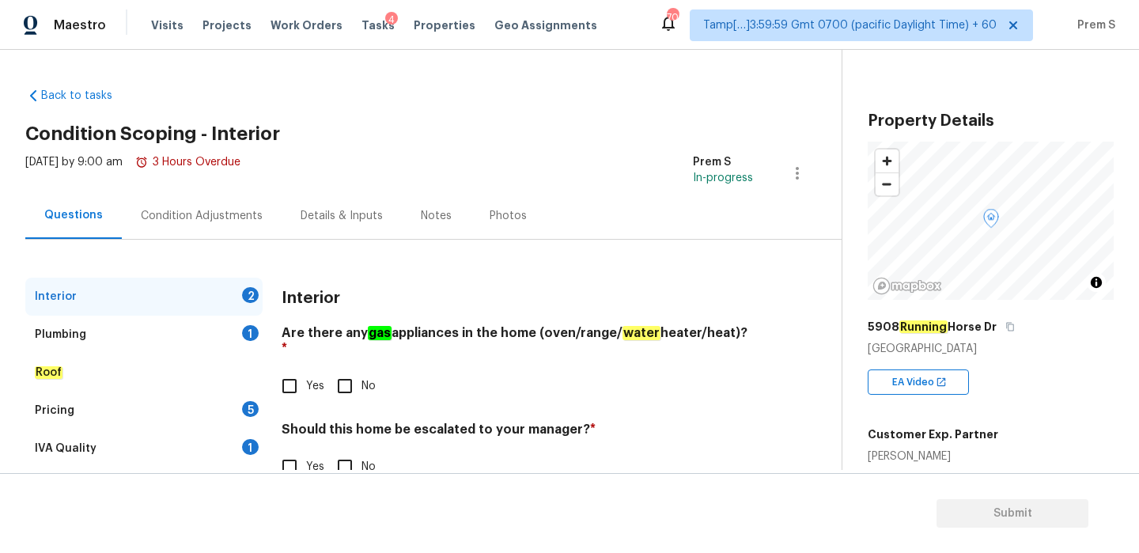
click at [233, 217] on div "Condition Adjustments" at bounding box center [202, 216] width 122 height 16
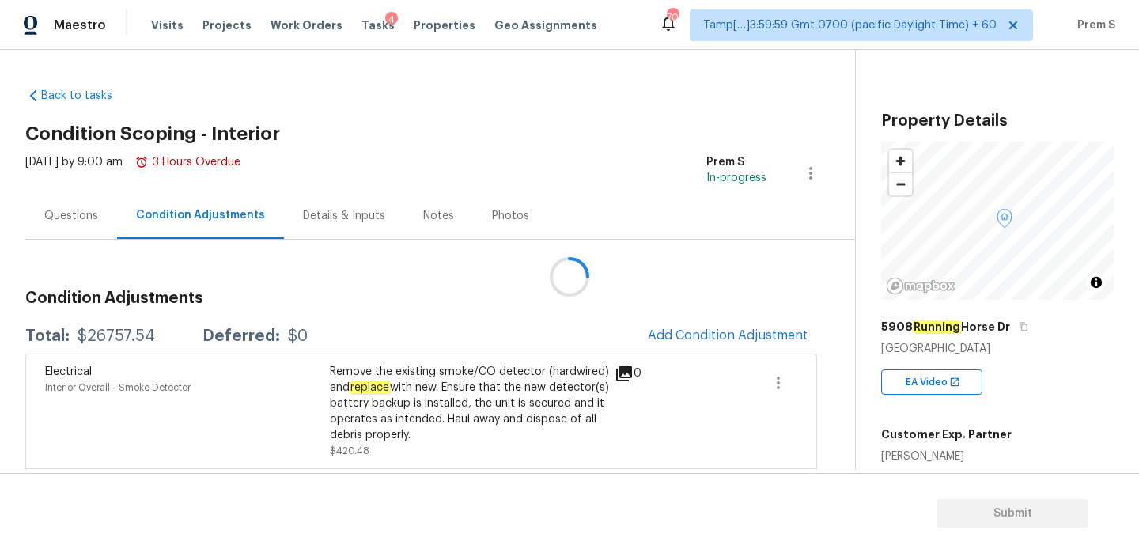
click at [670, 338] on div at bounding box center [569, 276] width 1139 height 553
click at [670, 338] on span "Add Condition Adjustment" at bounding box center [728, 335] width 160 height 14
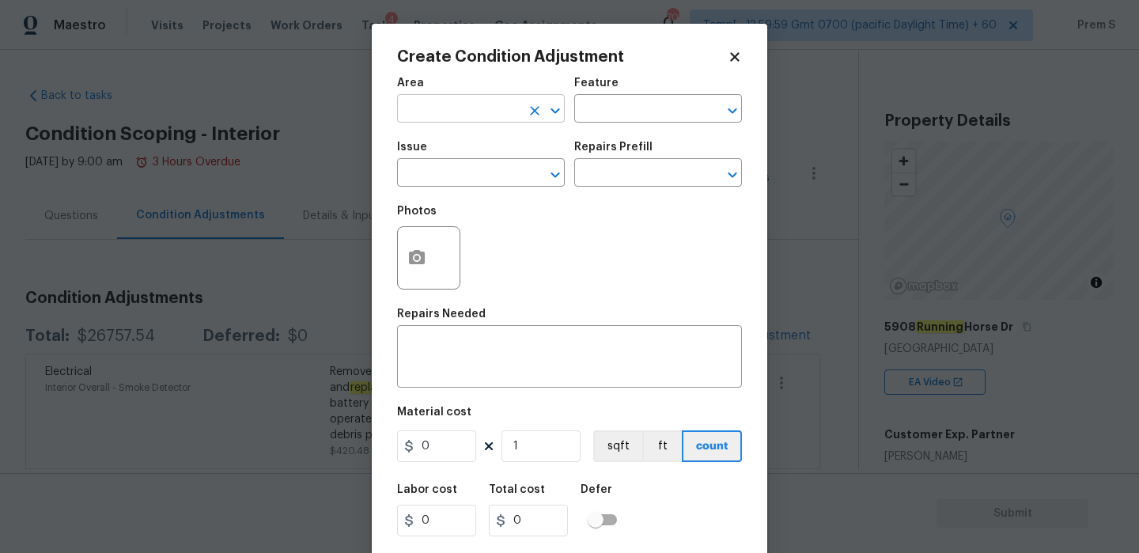
click at [435, 122] on input "text" at bounding box center [458, 110] width 123 height 25
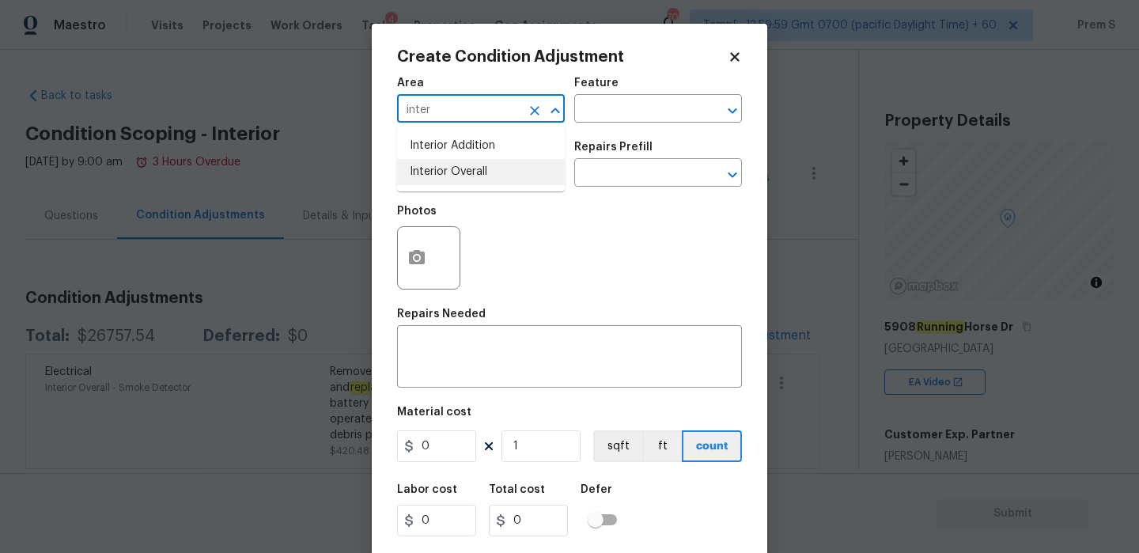
click at [449, 180] on li "Interior Overall" at bounding box center [481, 172] width 168 height 26
type input "Interior Overall"
click at [443, 354] on textarea at bounding box center [570, 358] width 326 height 33
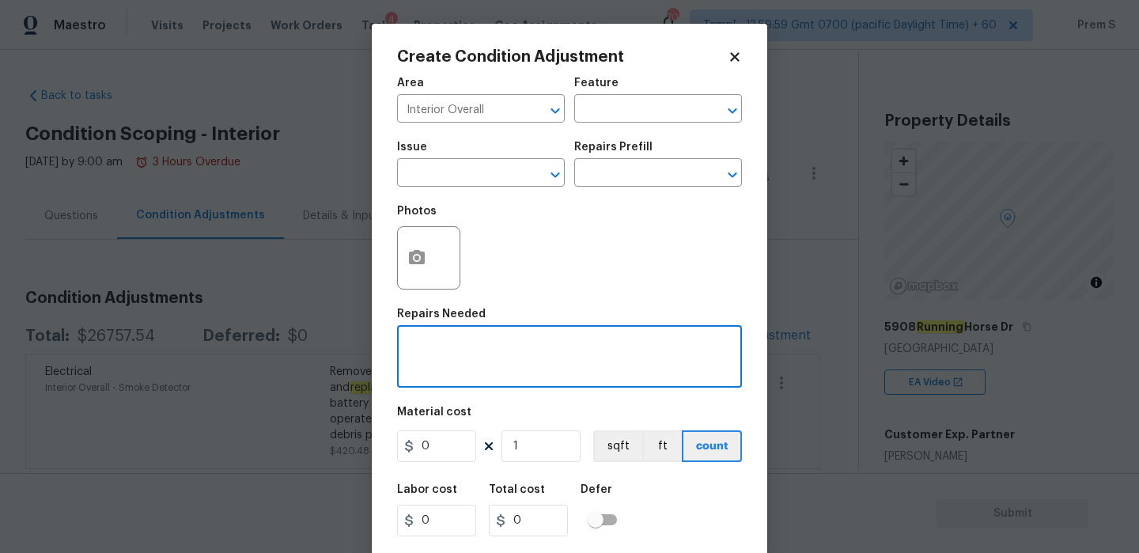
scroll to position [38, 0]
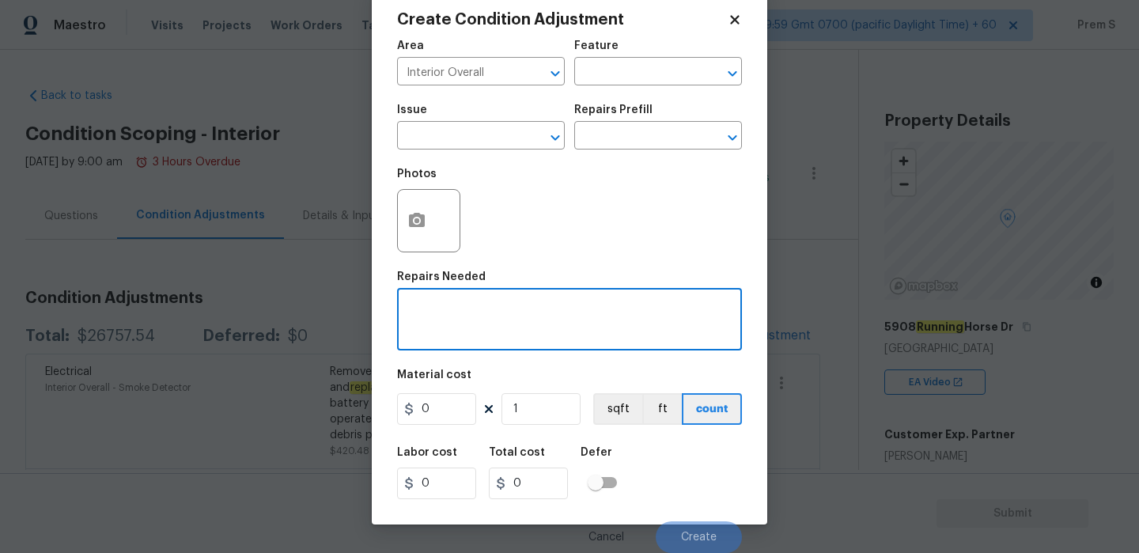
click at [450, 328] on textarea at bounding box center [570, 321] width 326 height 33
type textarea "Possible Water damage"
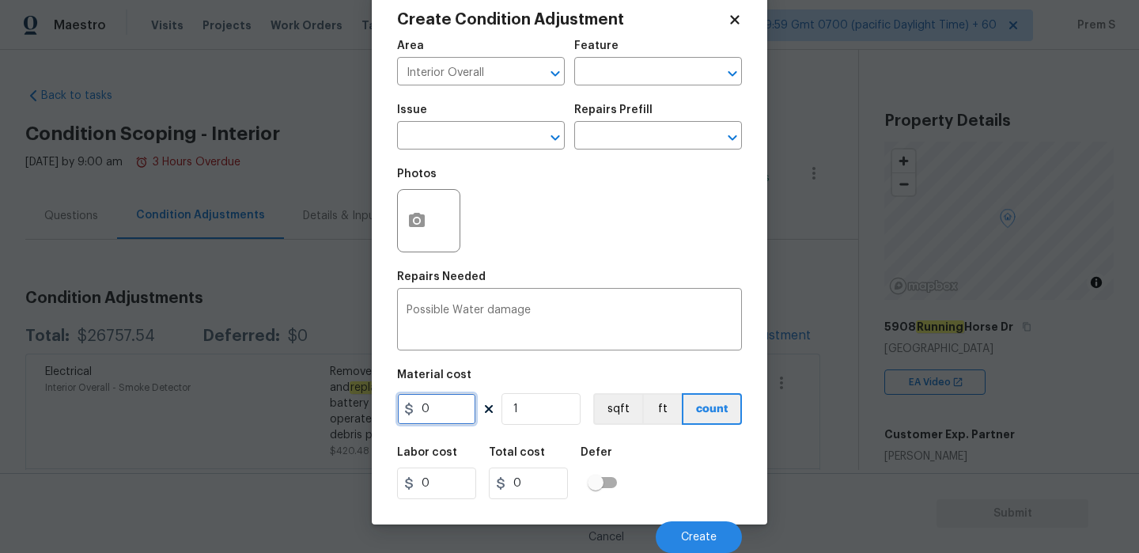
click at [446, 415] on input "0" at bounding box center [436, 409] width 79 height 32
type input "2500"
click at [687, 476] on div "Labor cost 0 Total cost 0 Defer" at bounding box center [569, 472] width 345 height 71
type input "2500"
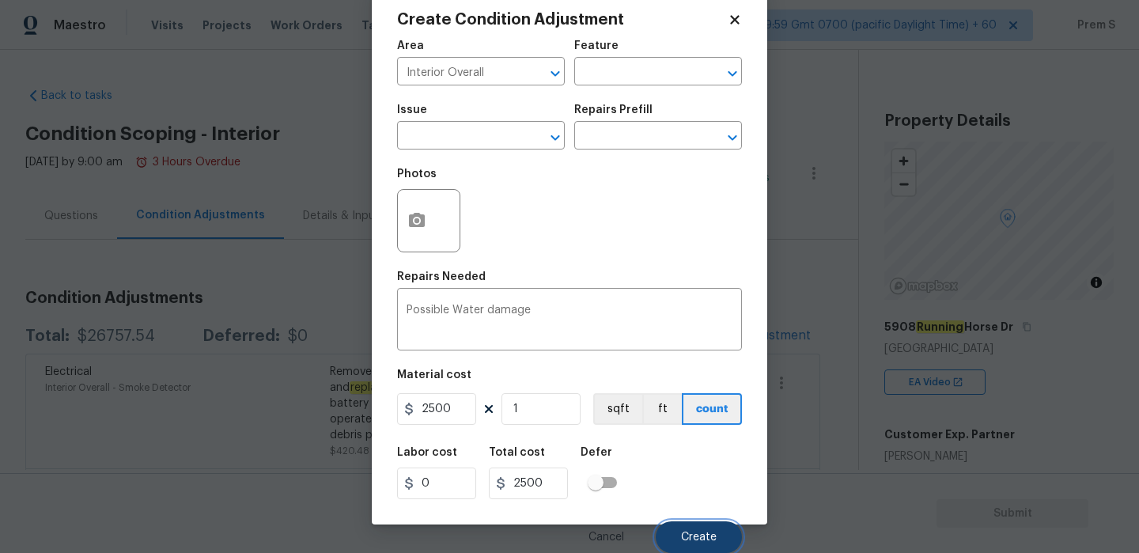
click at [710, 529] on button "Create" at bounding box center [699, 537] width 86 height 32
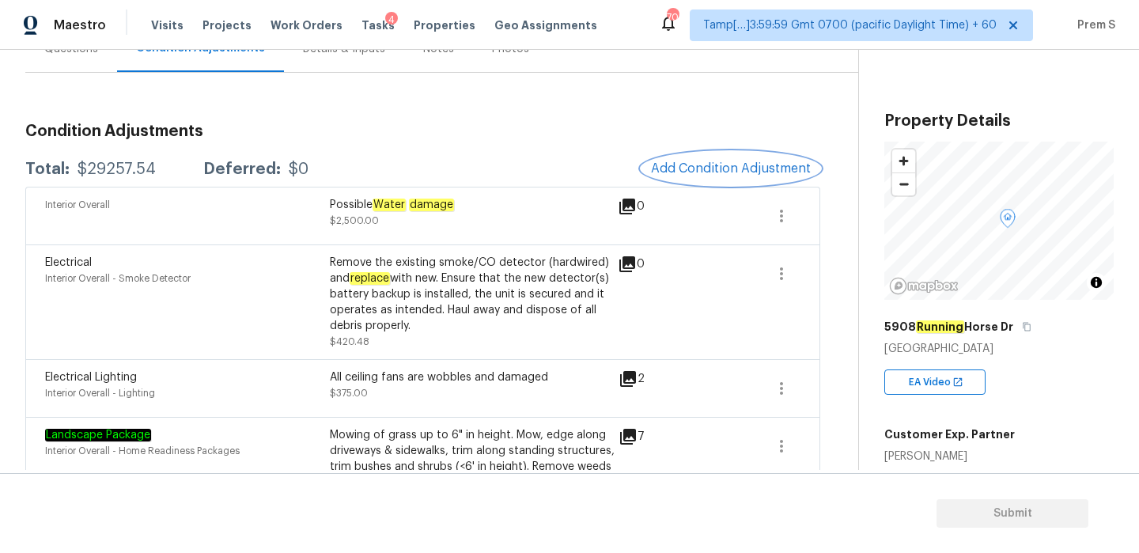
scroll to position [85, 0]
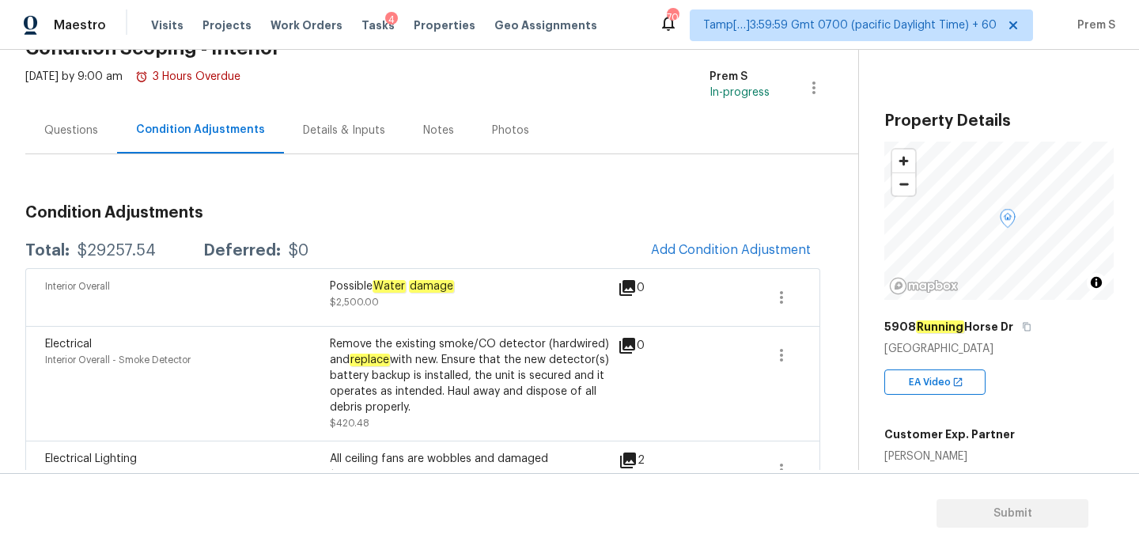
click at [97, 128] on div "Questions" at bounding box center [71, 131] width 54 height 16
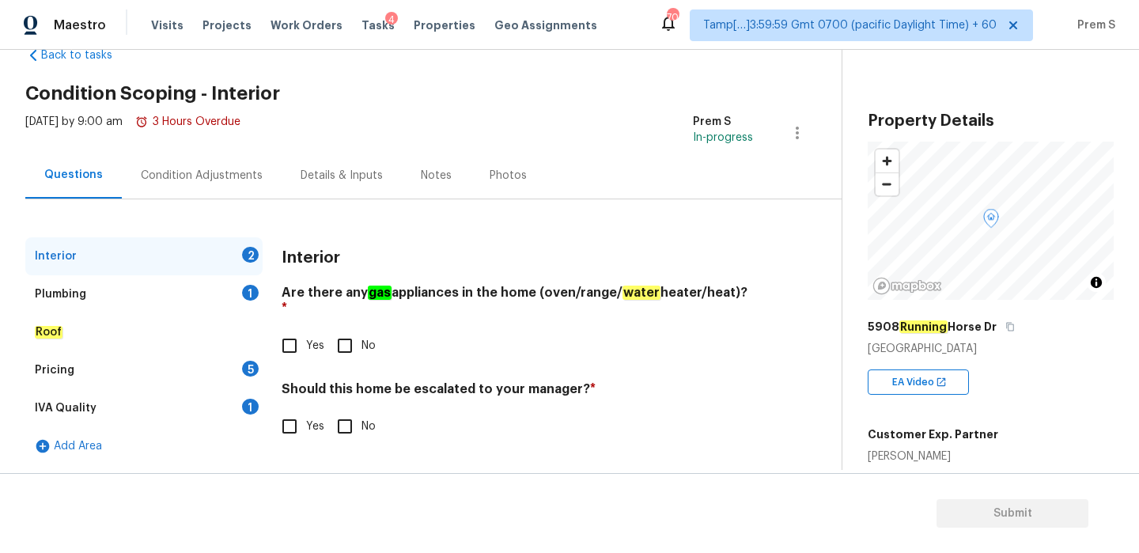
click at [307, 338] on span "Yes" at bounding box center [315, 346] width 18 height 17
click at [306, 331] on input "Yes" at bounding box center [289, 345] width 33 height 33
checkbox input "true"
click at [351, 417] on input "No" at bounding box center [344, 426] width 33 height 33
checkbox input "true"
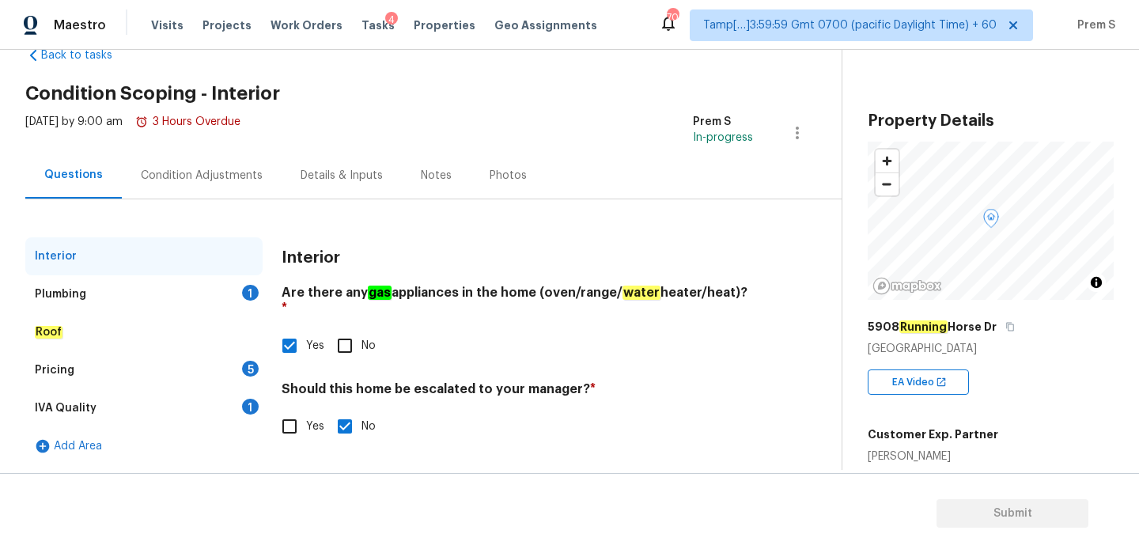
click at [236, 310] on div "Plumbing 1" at bounding box center [143, 294] width 237 height 38
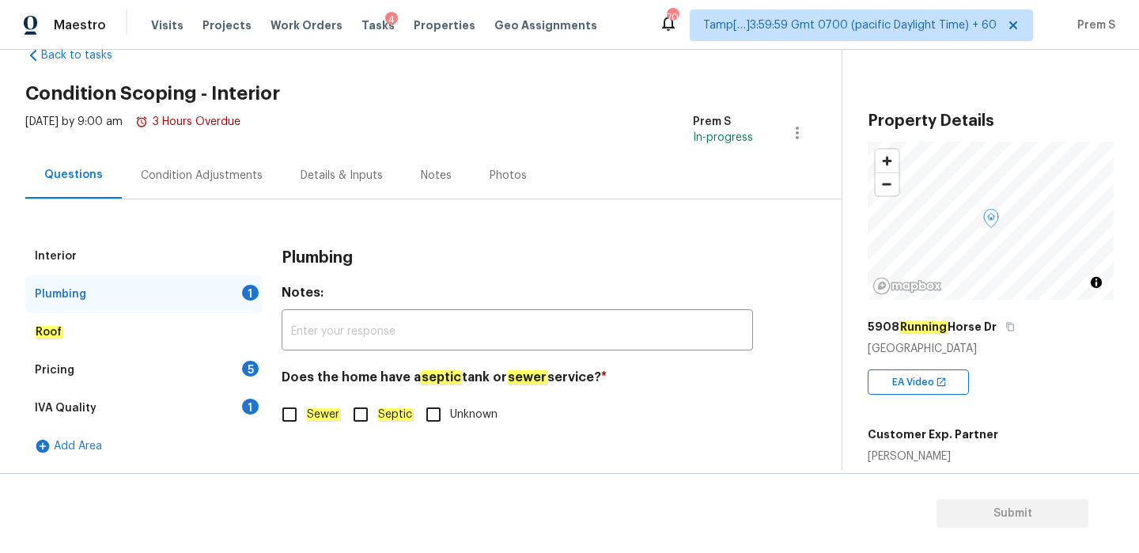
click at [293, 403] on input "Sewer" at bounding box center [289, 414] width 33 height 33
checkbox input "true"
click at [252, 372] on div "5" at bounding box center [250, 369] width 17 height 16
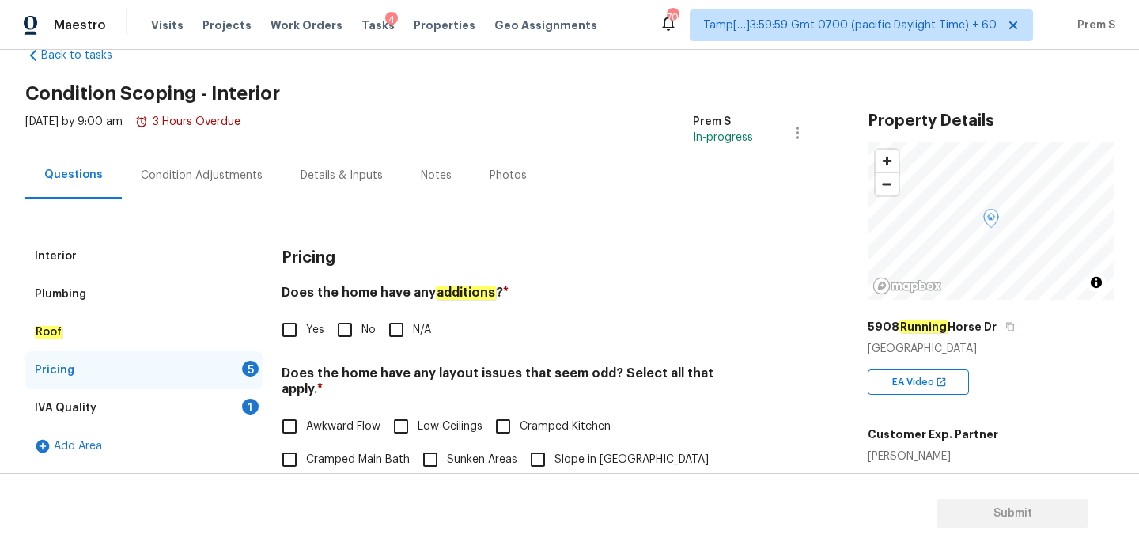
click at [336, 339] on input "No" at bounding box center [344, 329] width 33 height 33
checkbox input "true"
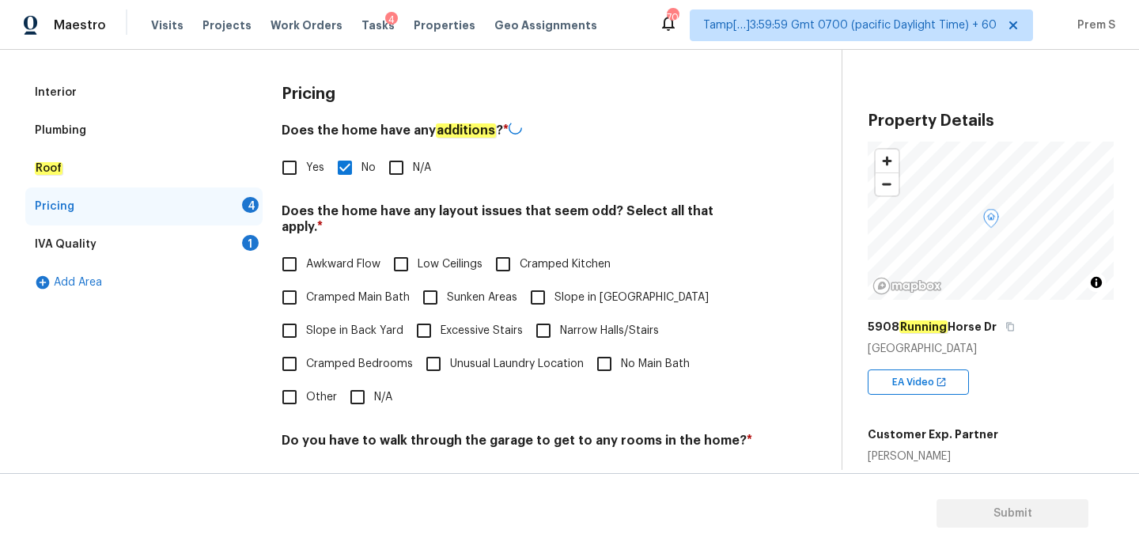
click at [366, 380] on input "N/A" at bounding box center [357, 396] width 33 height 33
checkbox input "true"
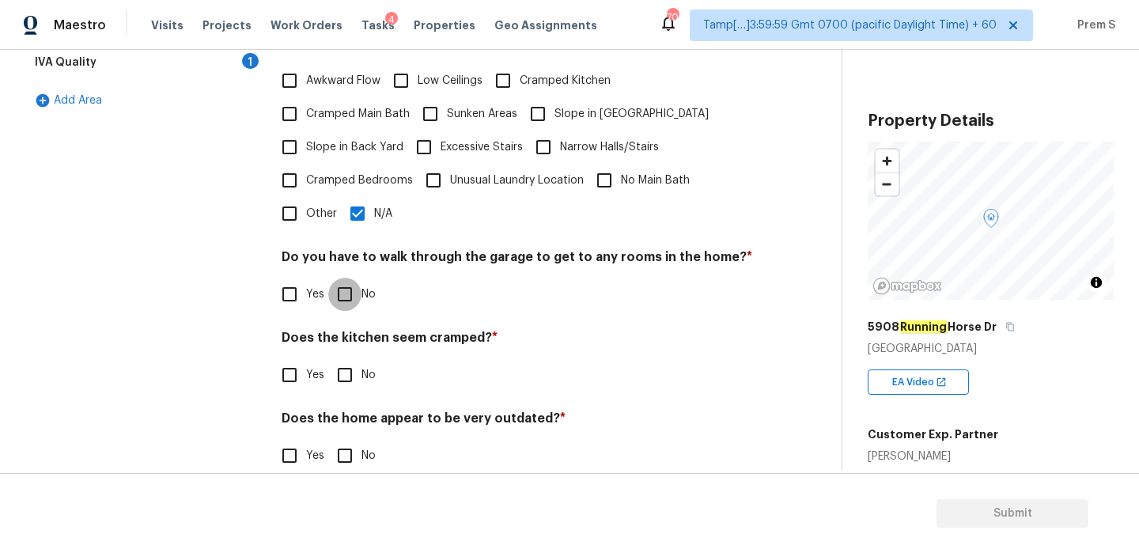
click at [351, 284] on input "No" at bounding box center [344, 294] width 33 height 33
checkbox input "true"
click at [343, 358] on input "No" at bounding box center [344, 374] width 33 height 33
checkbox input "true"
click at [354, 439] on input "No" at bounding box center [344, 455] width 33 height 33
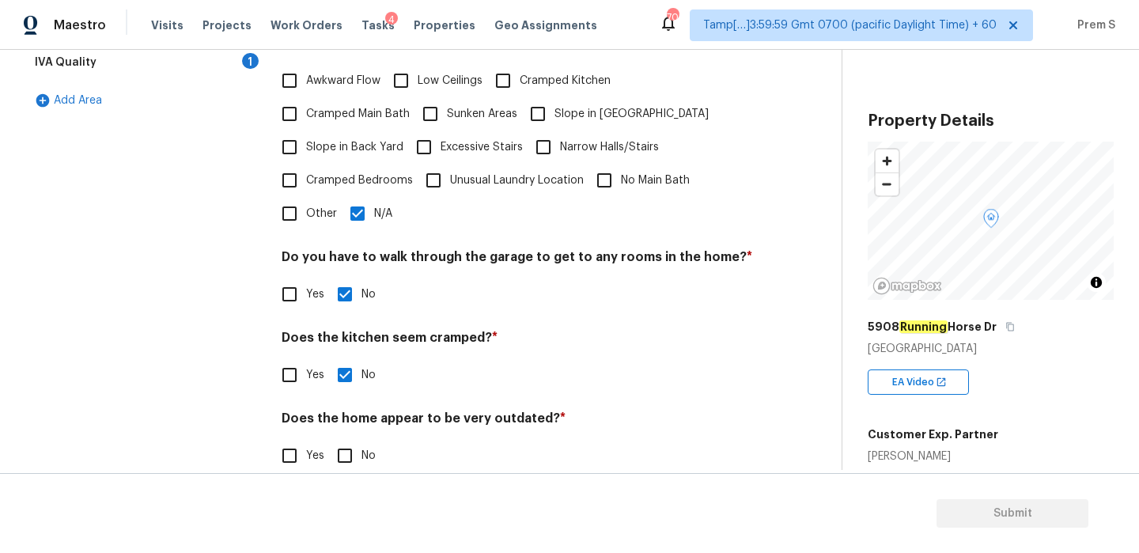
checkbox input "true"
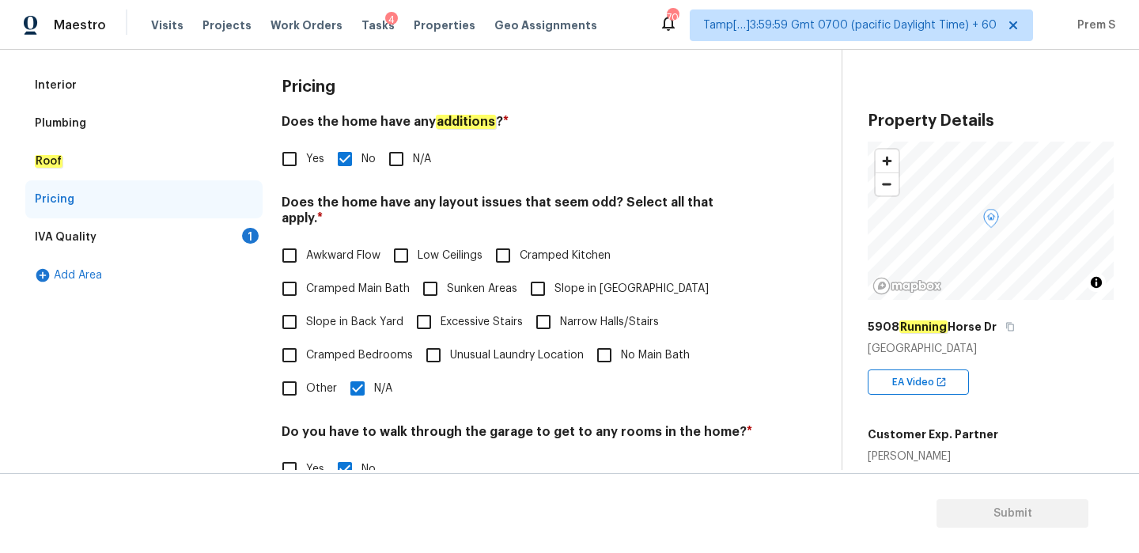
click at [252, 242] on div "1" at bounding box center [250, 236] width 17 height 16
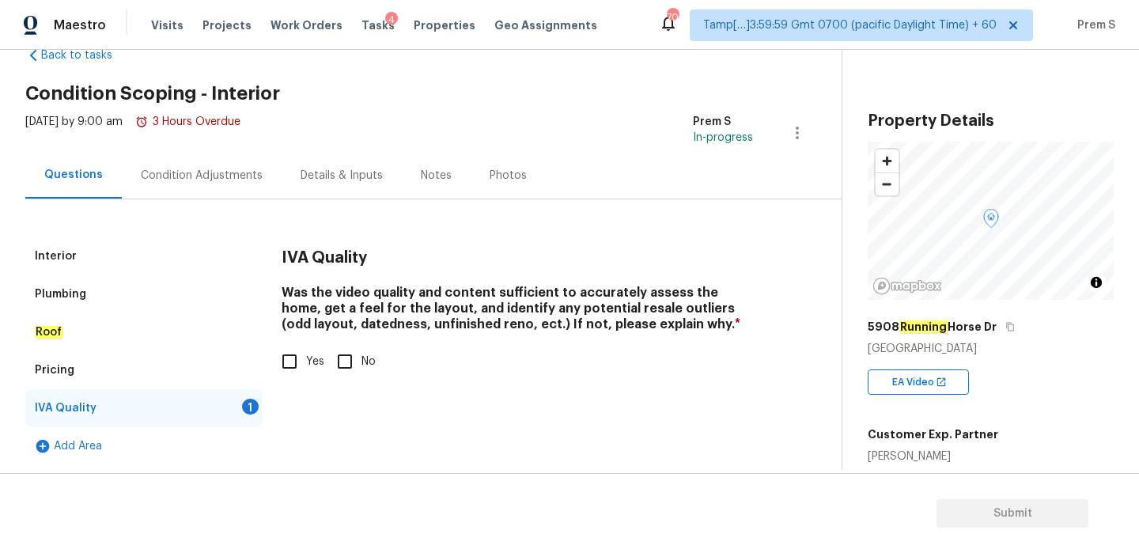
click at [297, 365] on input "Yes" at bounding box center [289, 361] width 33 height 33
checkbox input "true"
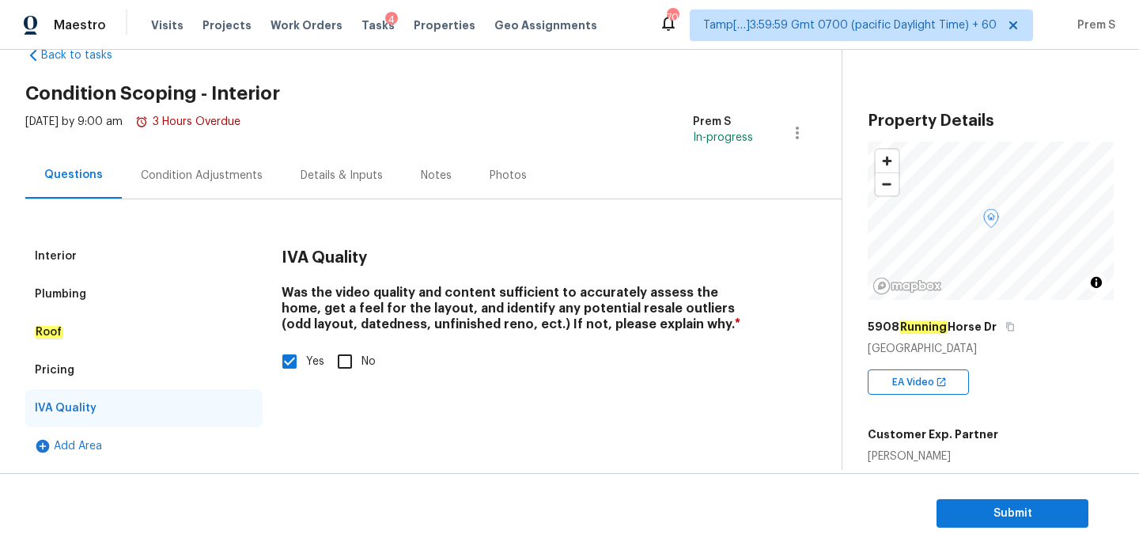
click at [236, 173] on div "Condition Adjustments" at bounding box center [202, 176] width 122 height 16
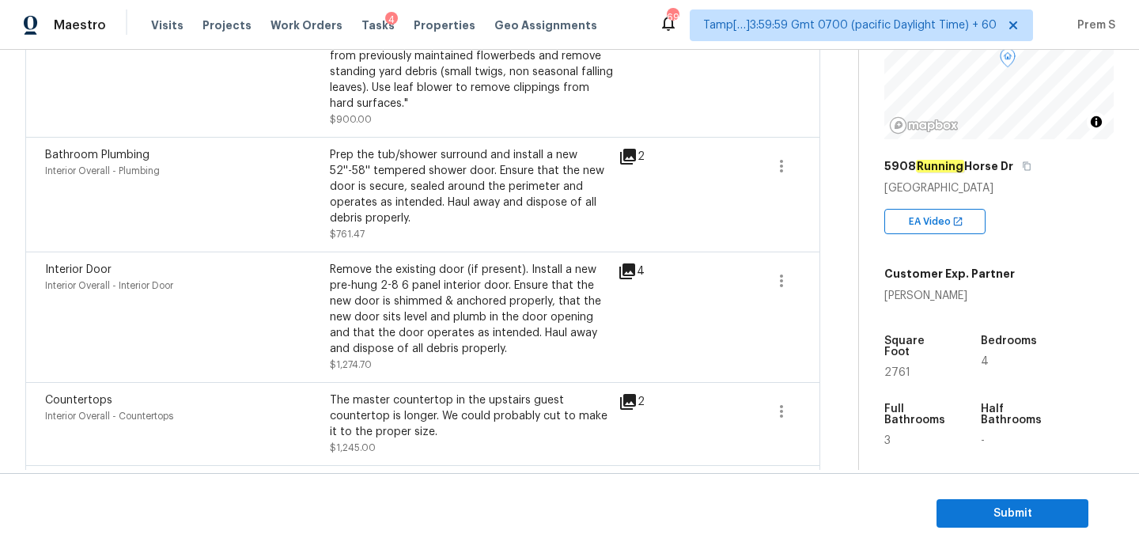
scroll to position [672, 0]
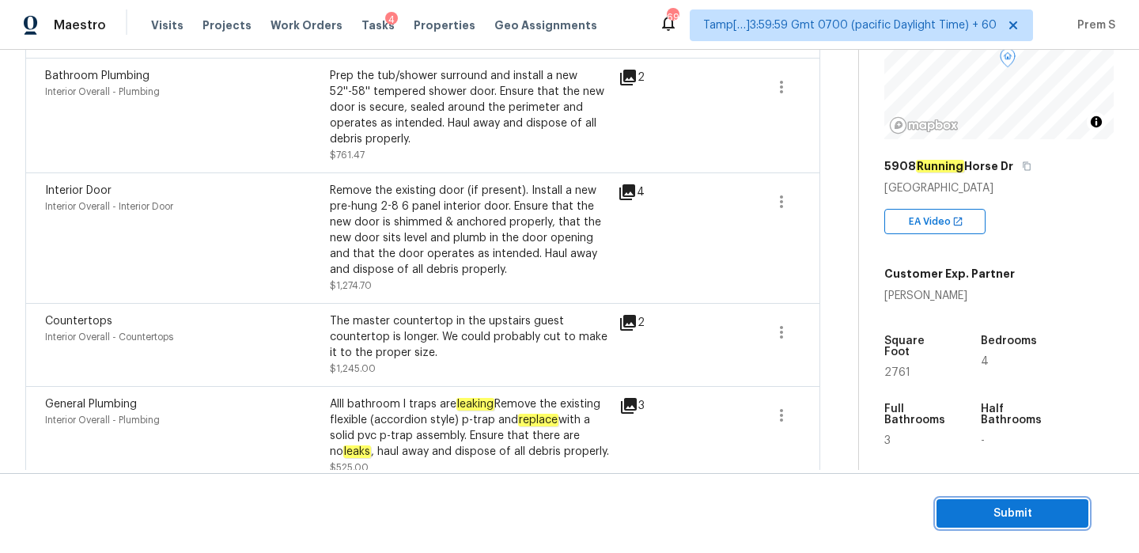
click at [972, 513] on span "Submit" at bounding box center [1012, 514] width 127 height 20
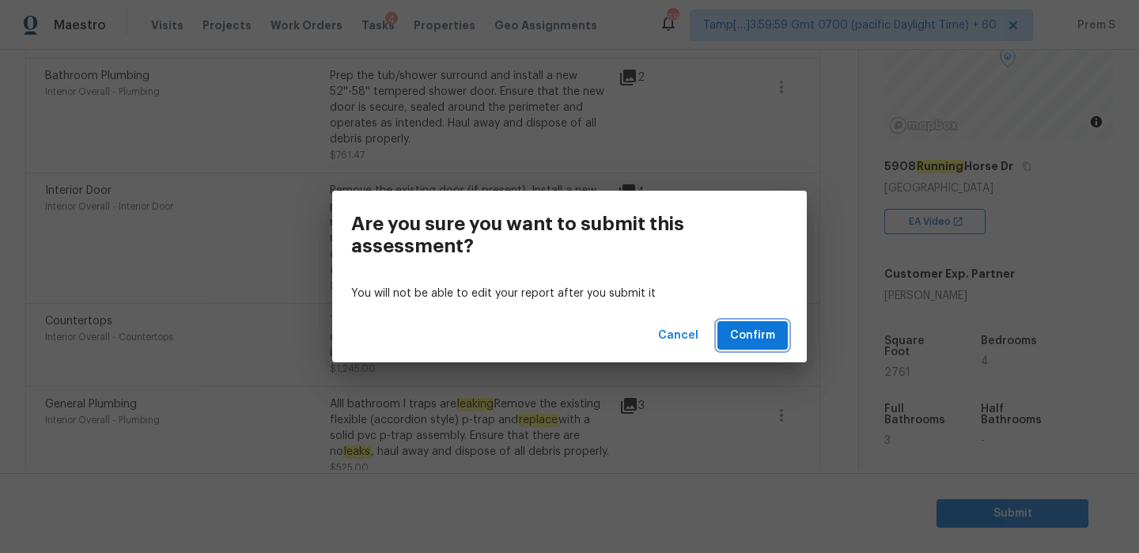
click at [753, 323] on button "Confirm" at bounding box center [752, 335] width 70 height 29
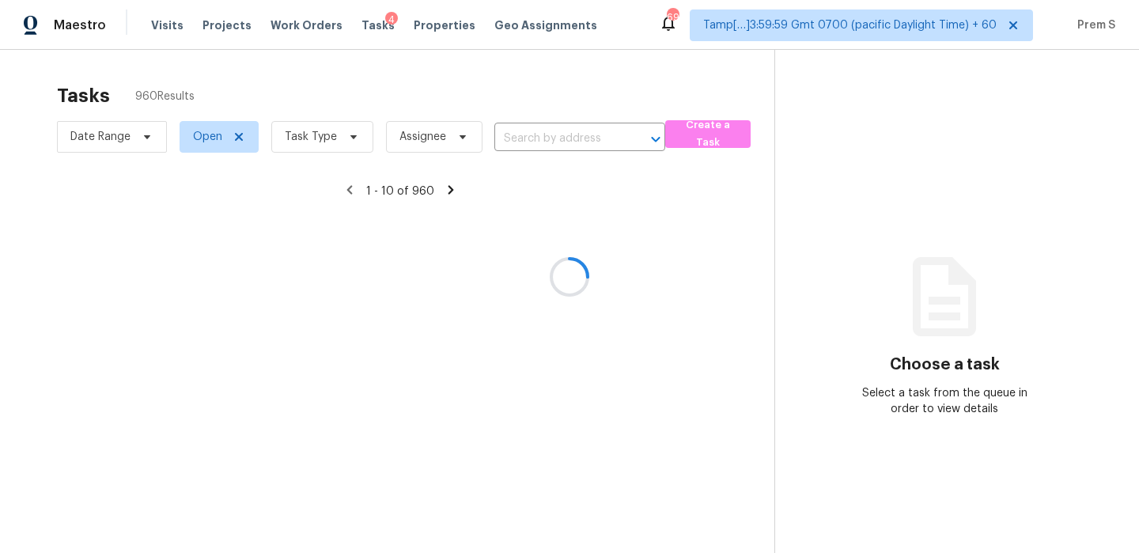
click at [541, 138] on div at bounding box center [569, 276] width 1139 height 553
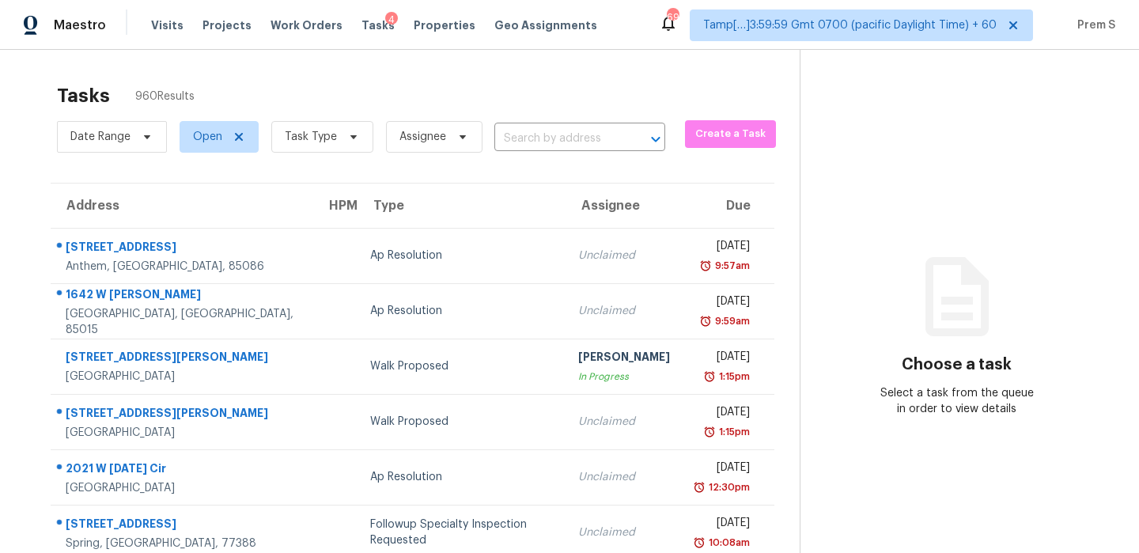
scroll to position [72, 0]
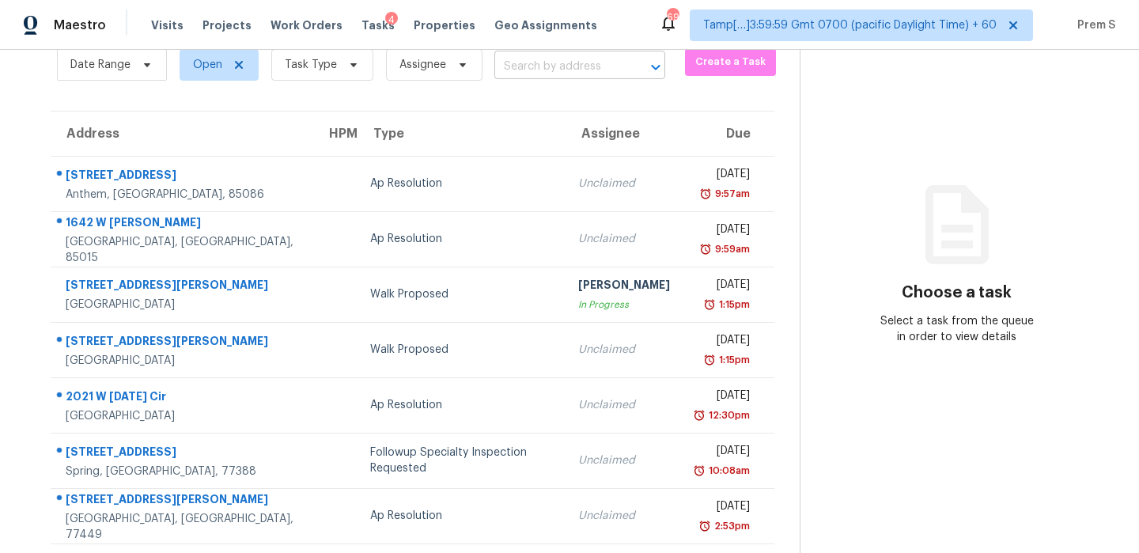
click at [619, 66] on div "​" at bounding box center [579, 67] width 171 height 25
paste input "2454 E Javelina Ave Mesa, AZ, 85204"
type input "2454 E Javelina Ave Mesa, AZ, 85204"
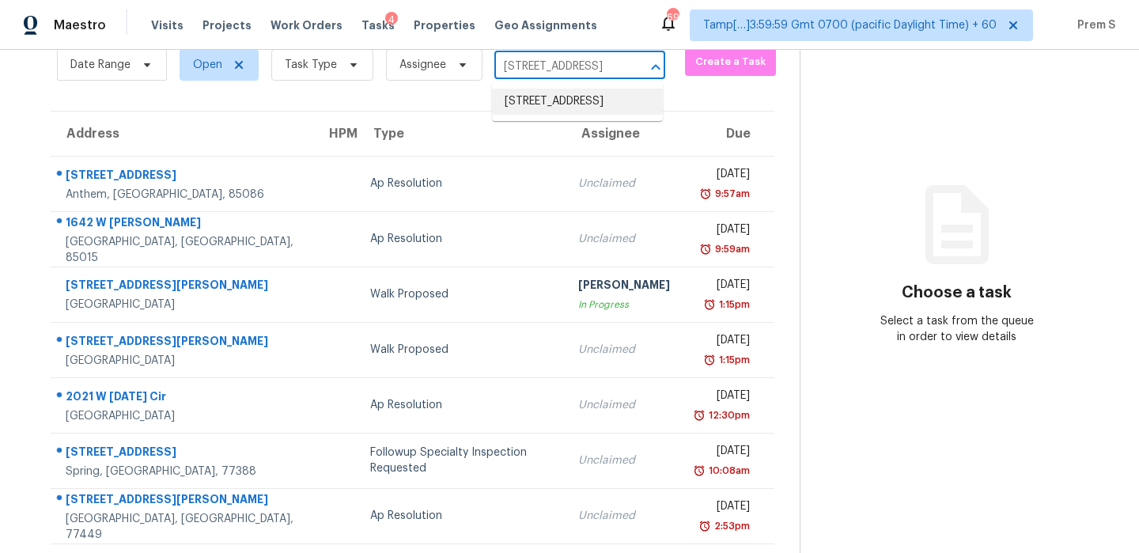
click at [592, 106] on li "2454 E Javelina Ave, Mesa, AZ 85204" at bounding box center [577, 102] width 171 height 26
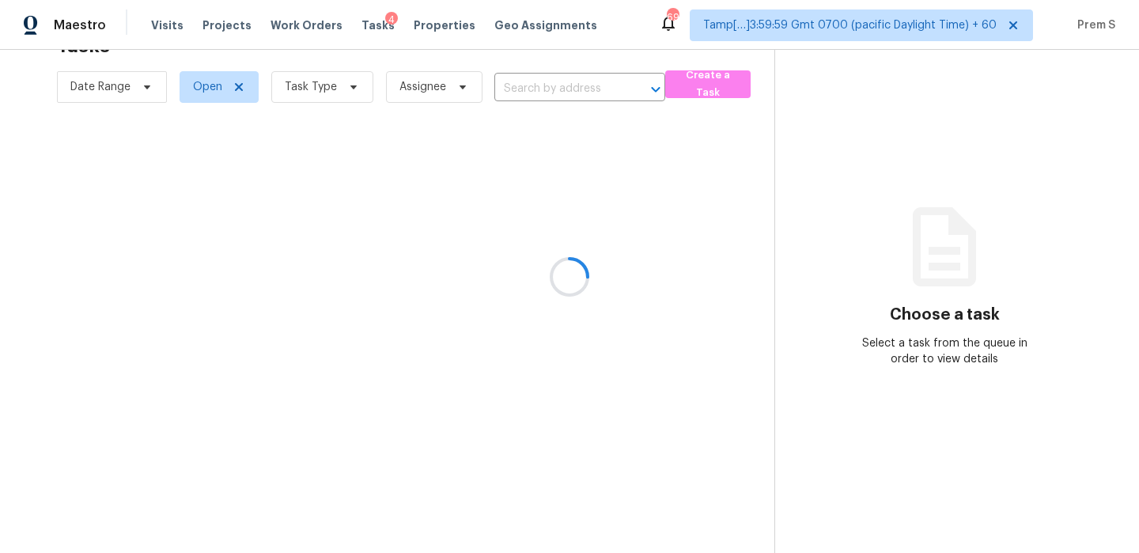
type input "2454 E Javelina Ave, Mesa, AZ 85204"
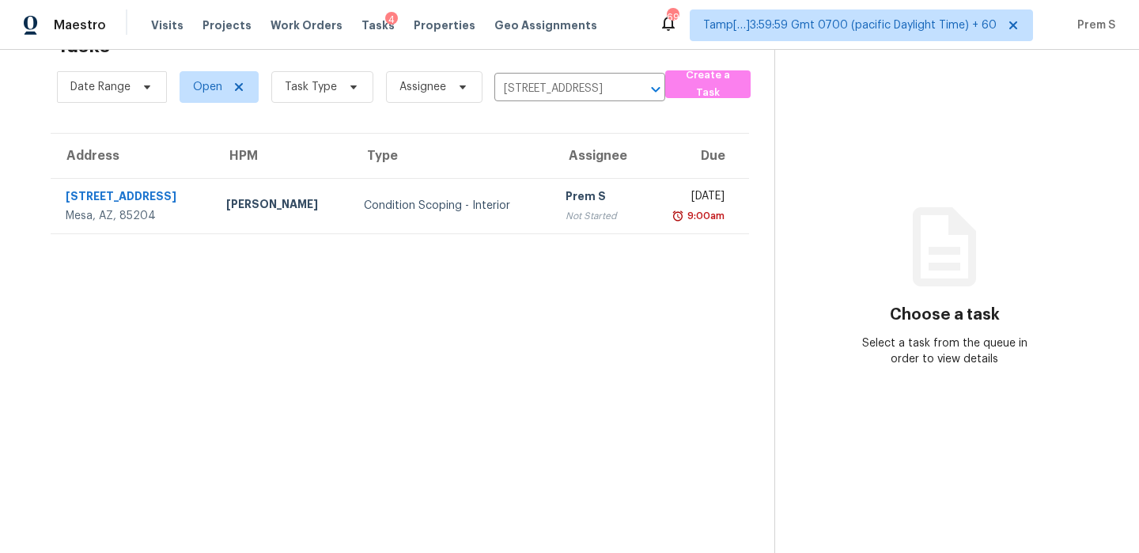
click at [656, 211] on div "9:00am" at bounding box center [690, 216] width 69 height 16
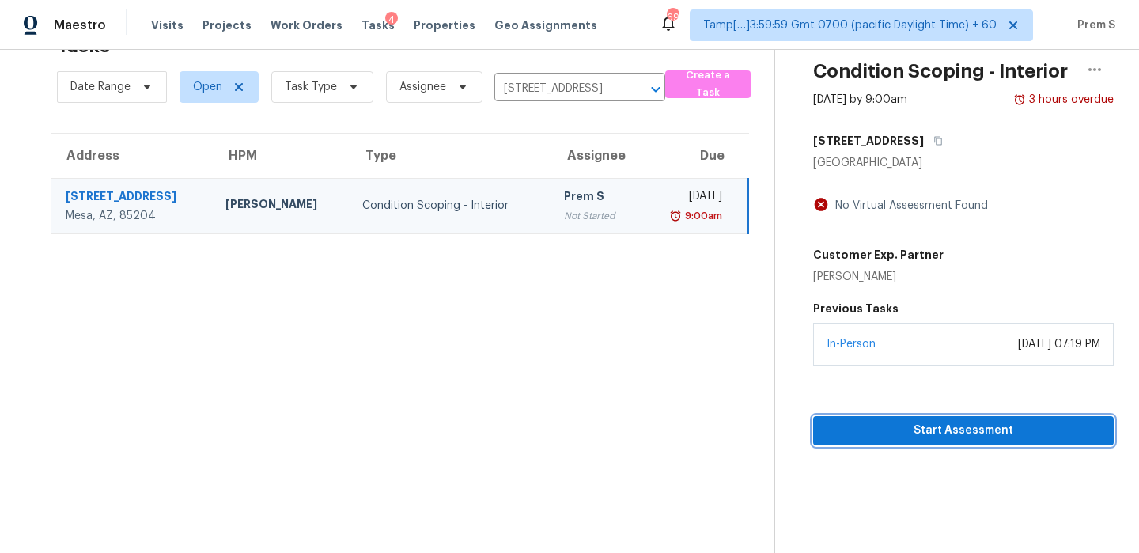
click at [920, 433] on span "Start Assessment" at bounding box center [963, 431] width 275 height 20
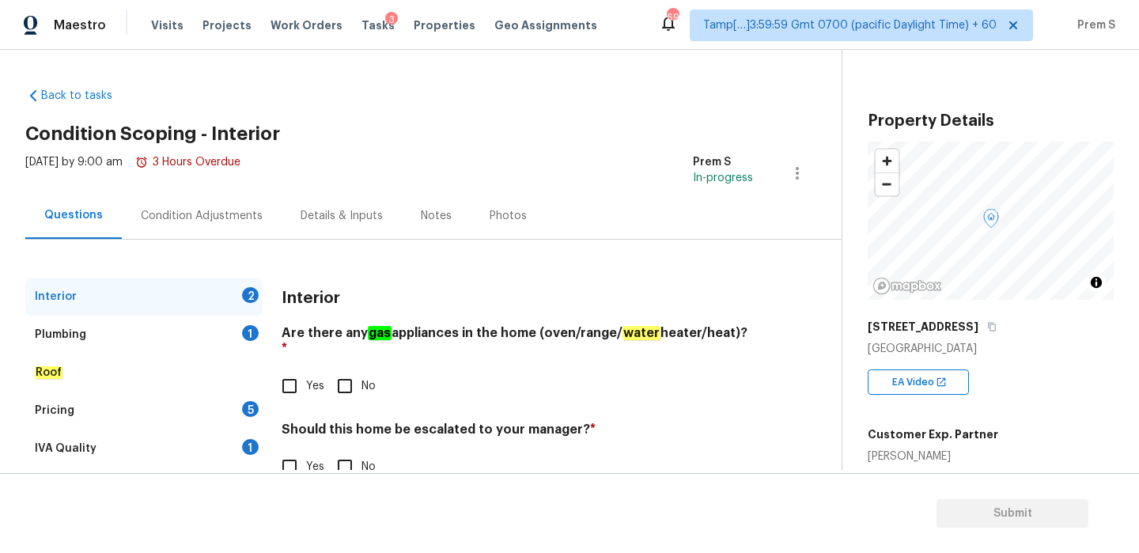
click at [343, 369] on input "No" at bounding box center [344, 385] width 33 height 33
checkbox input "true"
click at [337, 464] on input "No" at bounding box center [344, 466] width 33 height 33
checkbox input "true"
click at [243, 335] on div "1" at bounding box center [250, 333] width 17 height 16
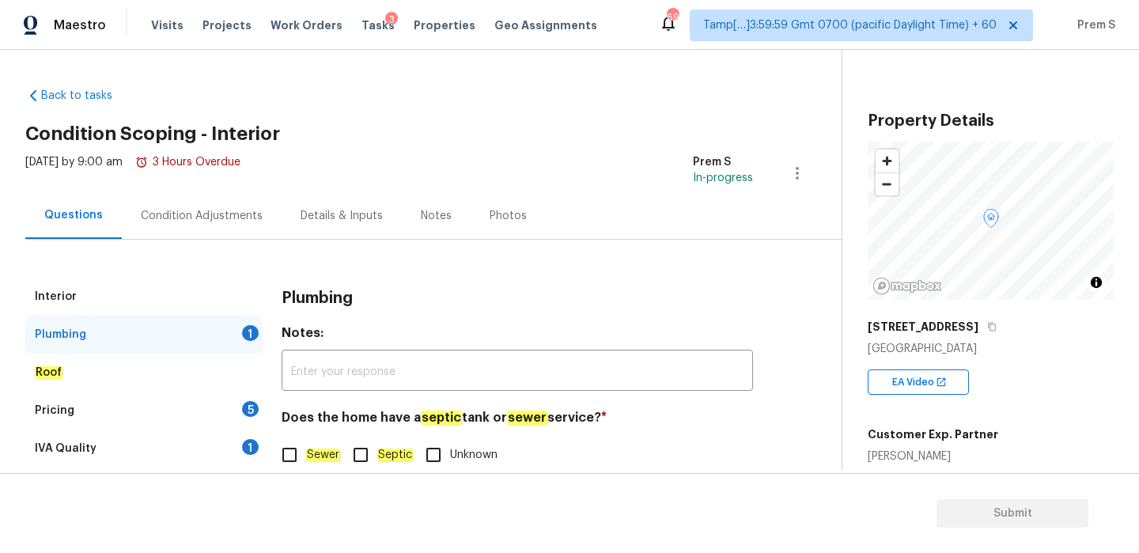
click at [293, 445] on input "Sewer" at bounding box center [289, 454] width 33 height 33
checkbox input "true"
click at [252, 415] on div "5" at bounding box center [250, 409] width 17 height 16
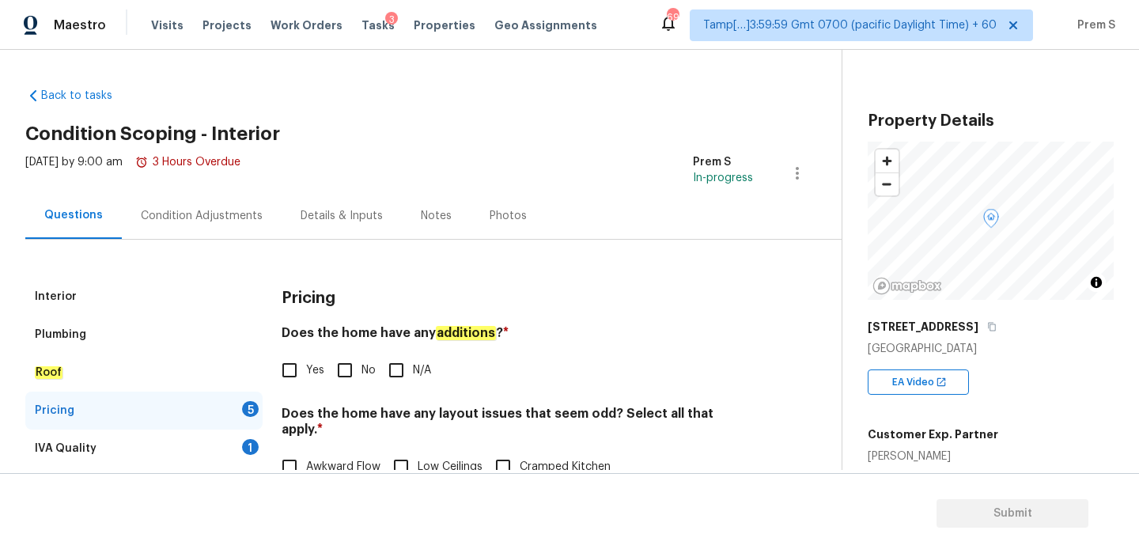
click at [343, 369] on input "No" at bounding box center [344, 370] width 33 height 33
checkbox input "true"
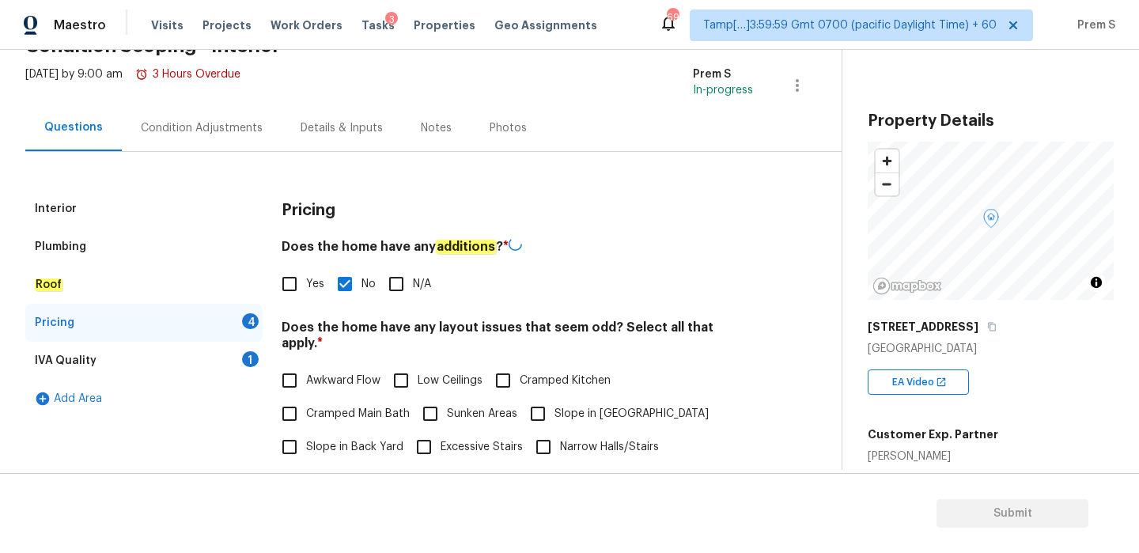
scroll to position [210, 0]
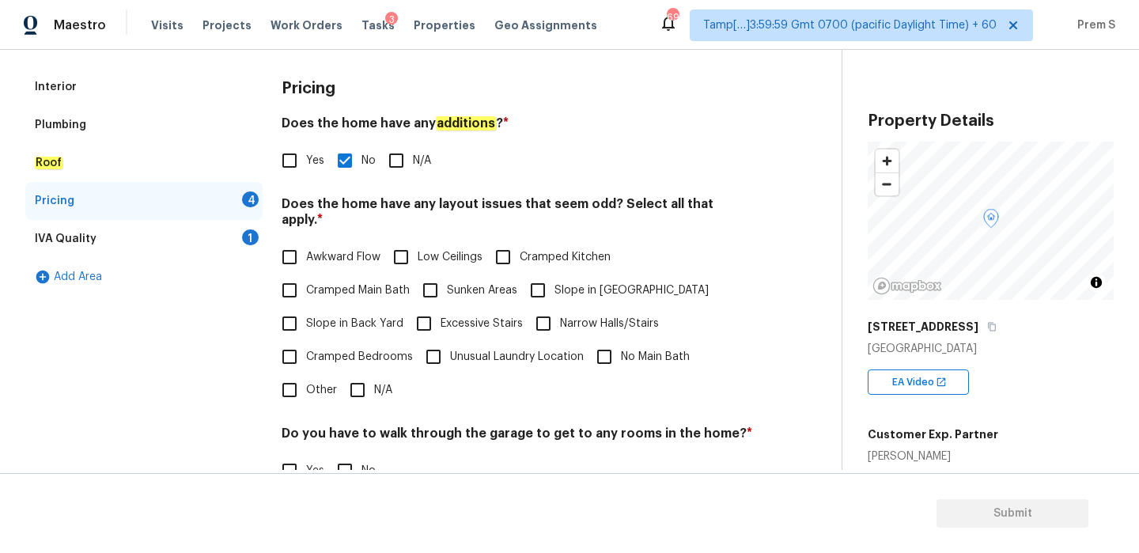
click at [362, 382] on input "N/A" at bounding box center [357, 389] width 33 height 33
checkbox input "true"
click at [351, 455] on input "No" at bounding box center [344, 470] width 33 height 33
checkbox input "true"
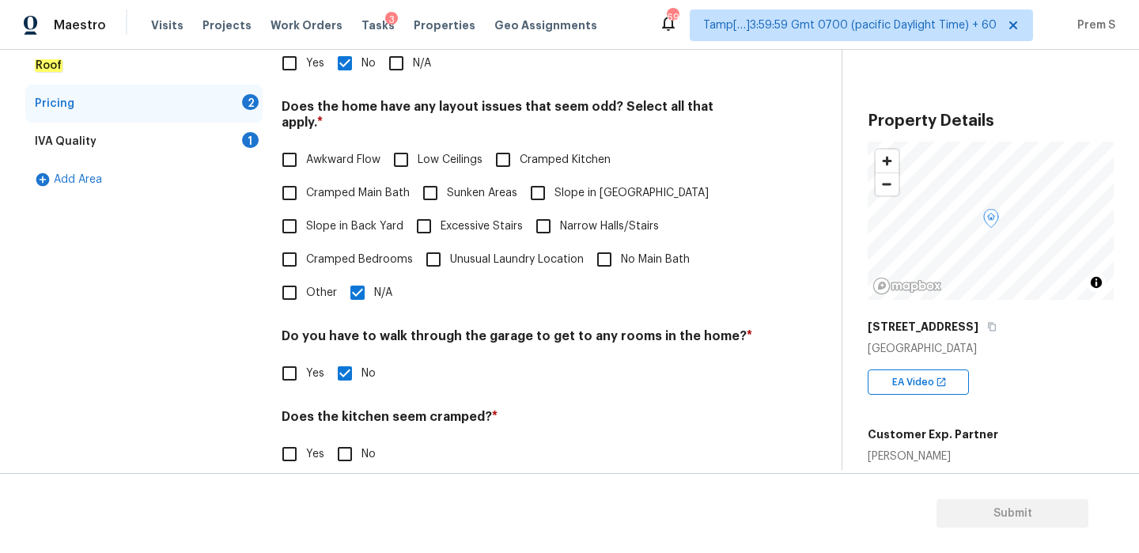
scroll to position [396, 0]
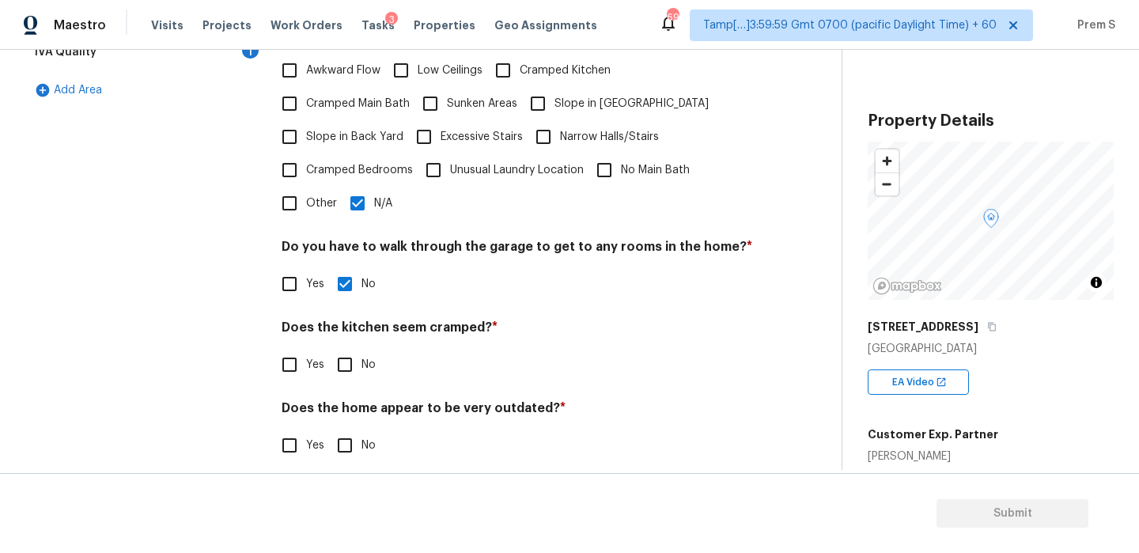
click at [354, 348] on input "No" at bounding box center [344, 364] width 33 height 33
checkbox input "true"
click at [349, 430] on input "No" at bounding box center [344, 446] width 33 height 33
checkbox input "true"
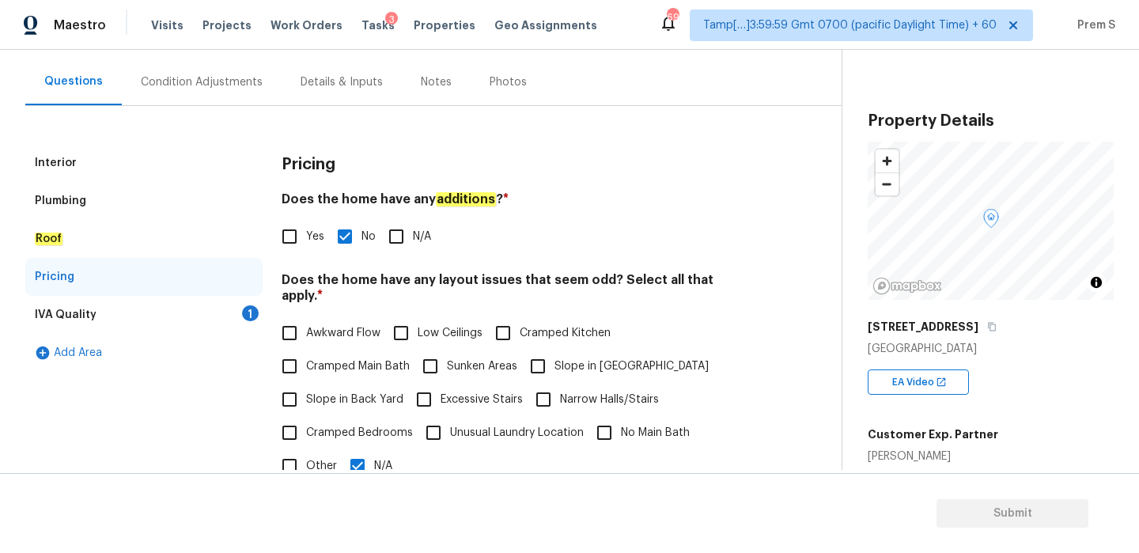
click at [231, 316] on div "IVA Quality 1" at bounding box center [143, 315] width 237 height 38
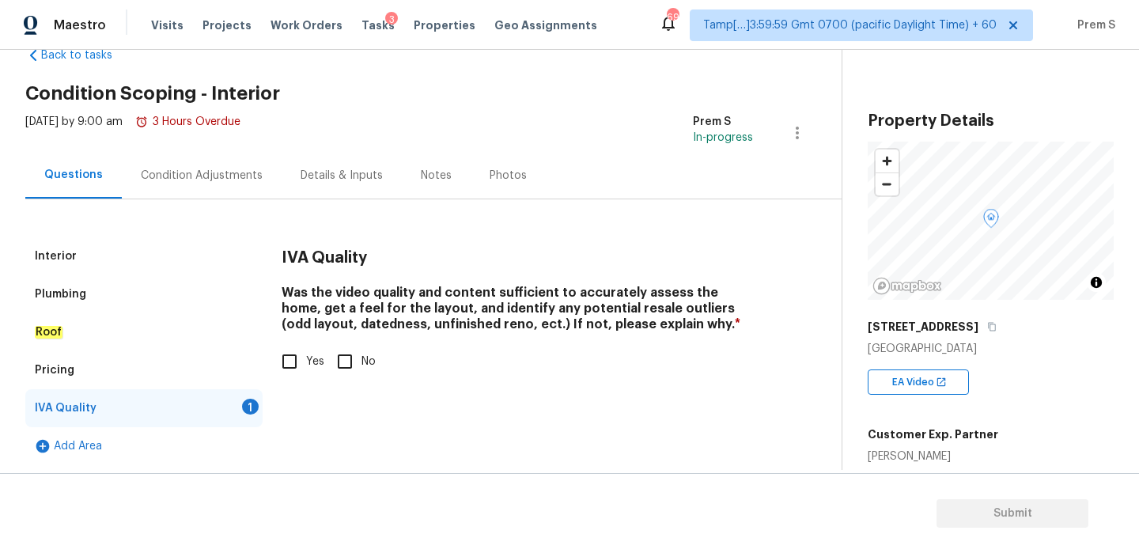
click at [300, 369] on input "Yes" at bounding box center [289, 361] width 33 height 33
checkbox input "true"
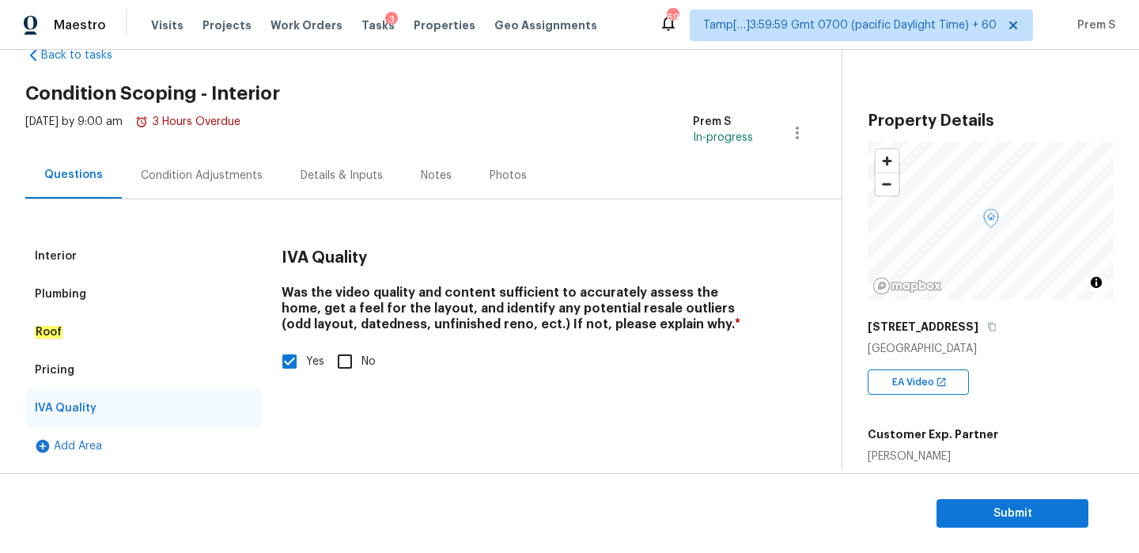
click at [248, 188] on div "Condition Adjustments" at bounding box center [202, 175] width 160 height 47
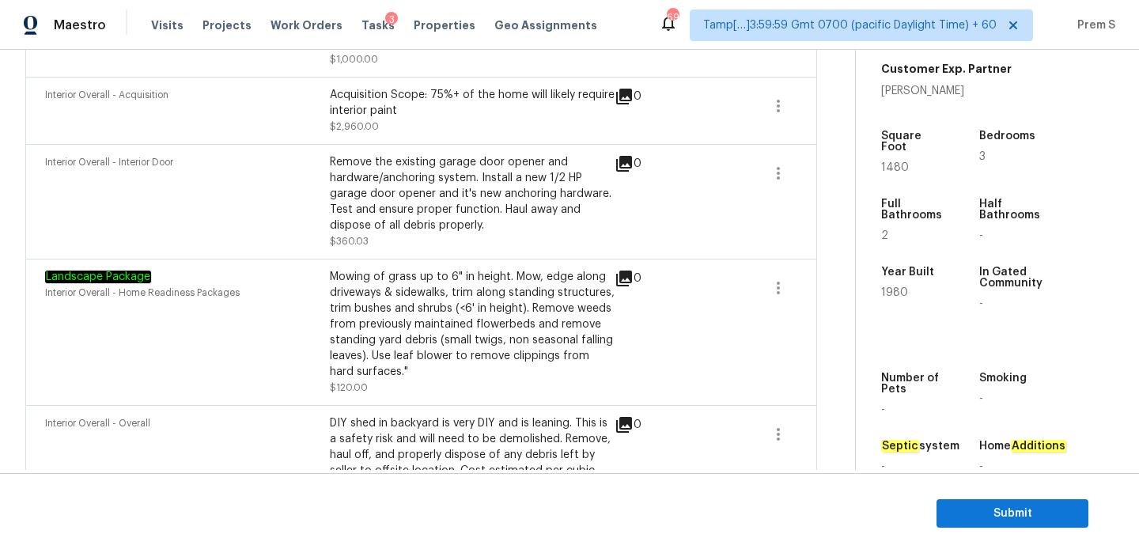
scroll to position [373, 0]
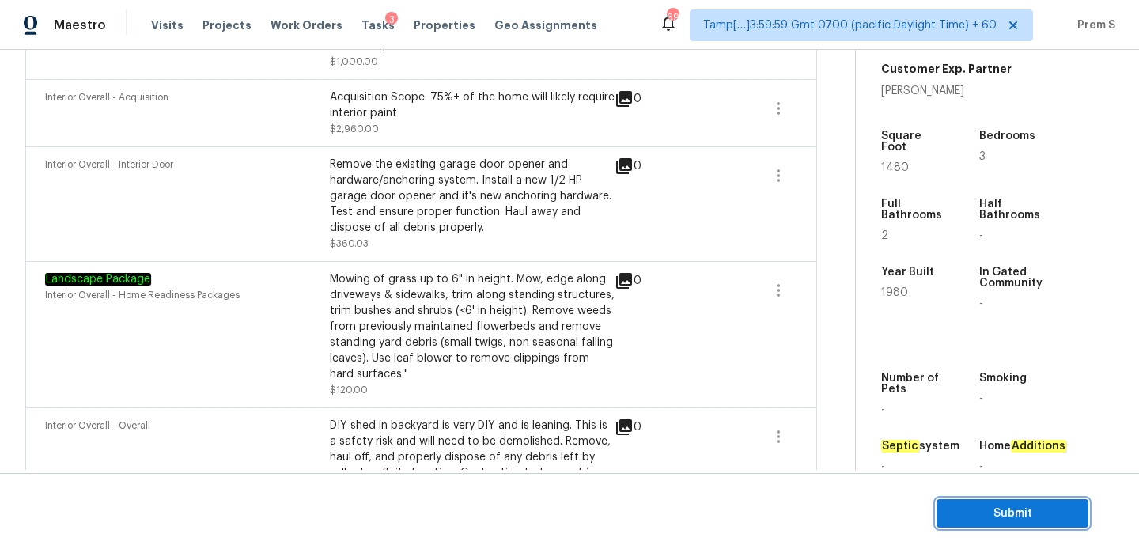
click at [972, 523] on button "Submit" at bounding box center [1013, 513] width 152 height 29
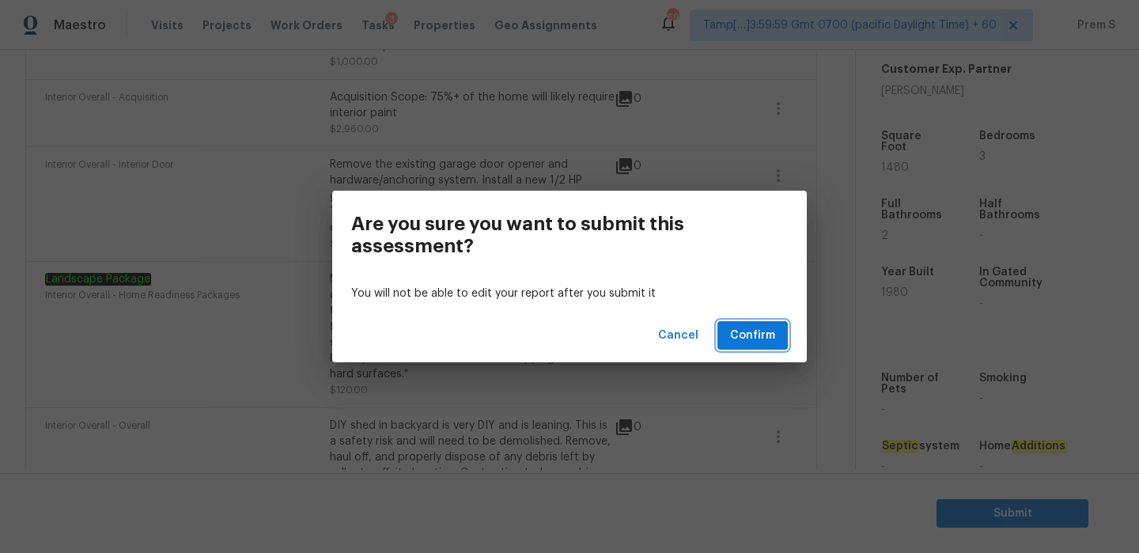
click at [760, 329] on span "Confirm" at bounding box center [752, 336] width 45 height 20
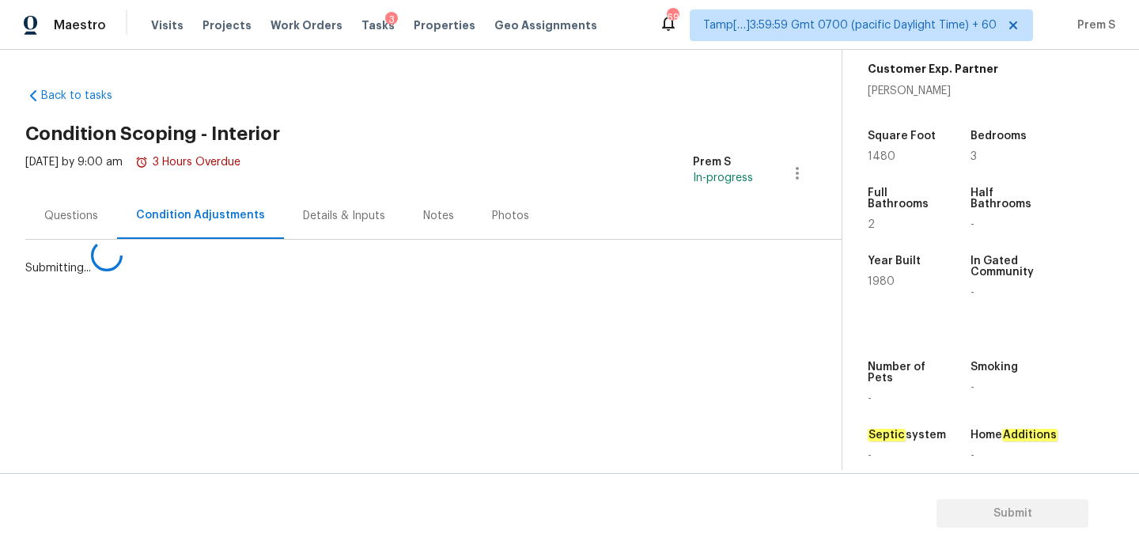
scroll to position [0, 0]
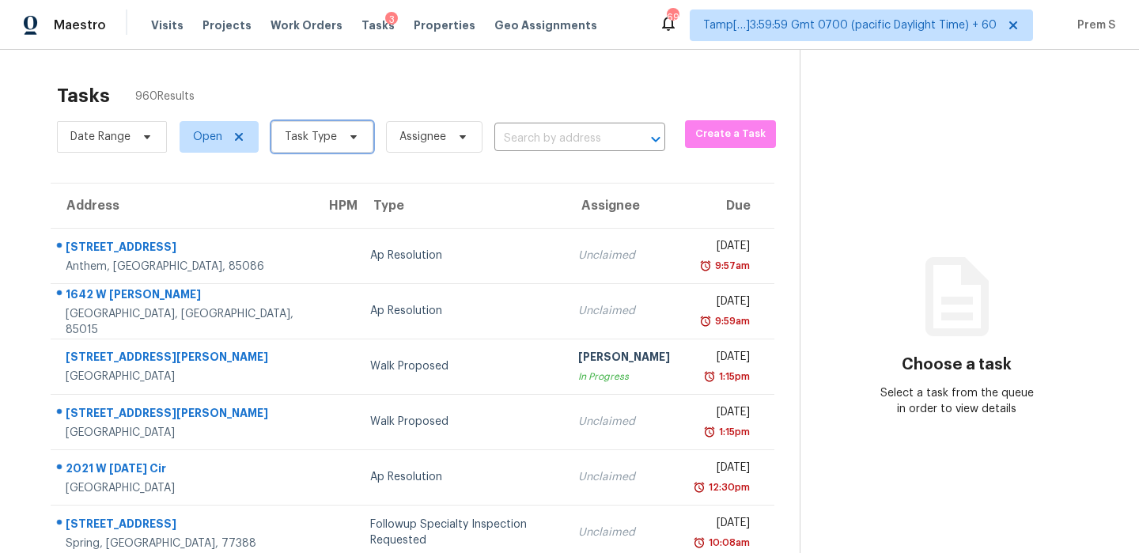
click at [327, 142] on span "Task Type" at bounding box center [311, 137] width 52 height 16
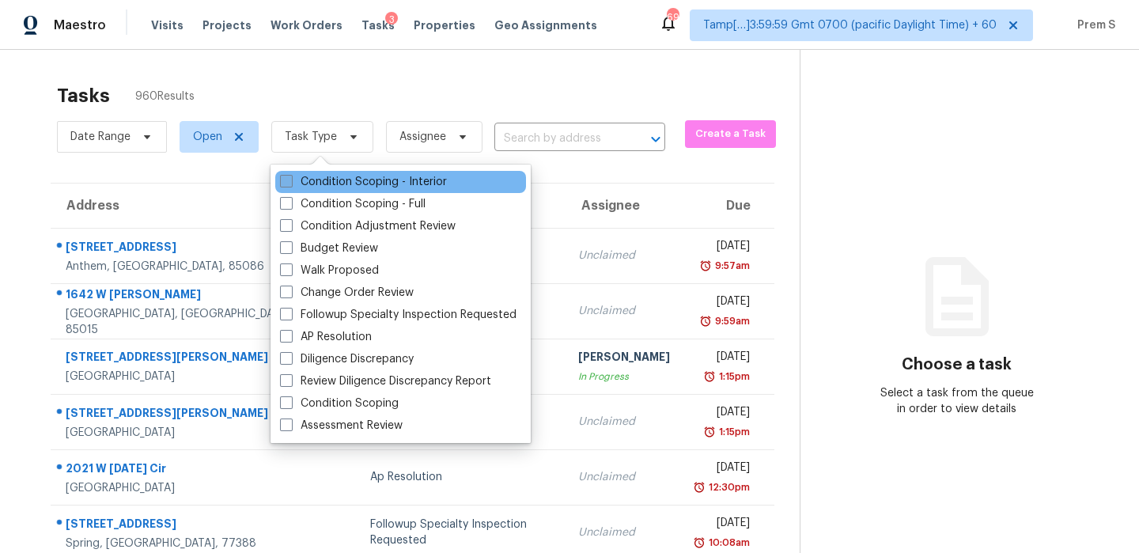
click at [358, 186] on label "Condition Scoping - Interior" at bounding box center [363, 182] width 167 height 16
click at [290, 184] on input "Condition Scoping - Interior" at bounding box center [285, 179] width 10 height 10
checkbox input "true"
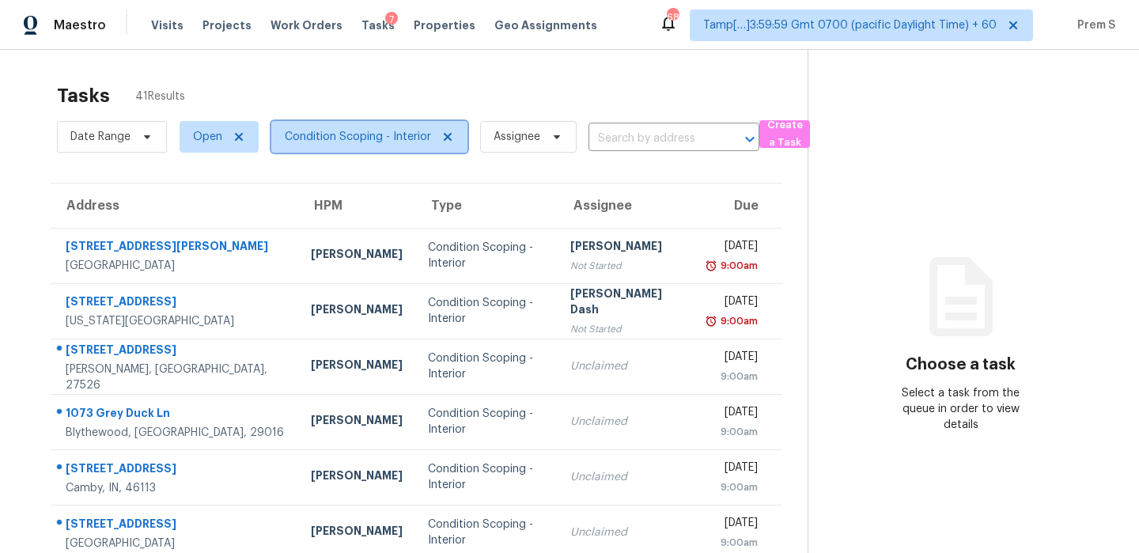
click at [371, 139] on span "Condition Scoping - Interior" at bounding box center [358, 137] width 146 height 16
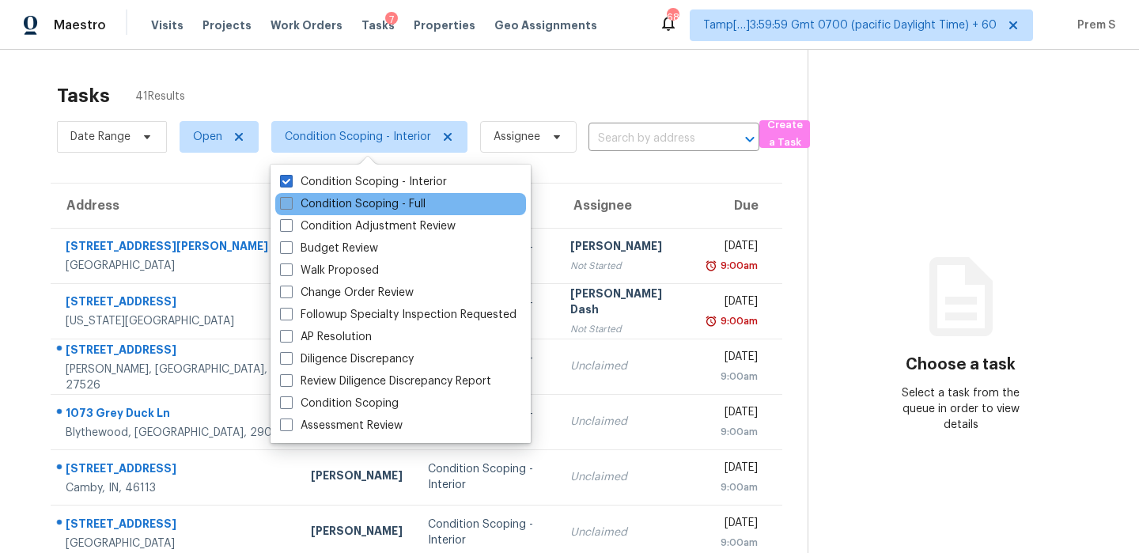
click at [366, 200] on label "Condition Scoping - Full" at bounding box center [353, 204] width 146 height 16
click at [290, 200] on input "Condition Scoping - Full" at bounding box center [285, 201] width 10 height 10
checkbox input "true"
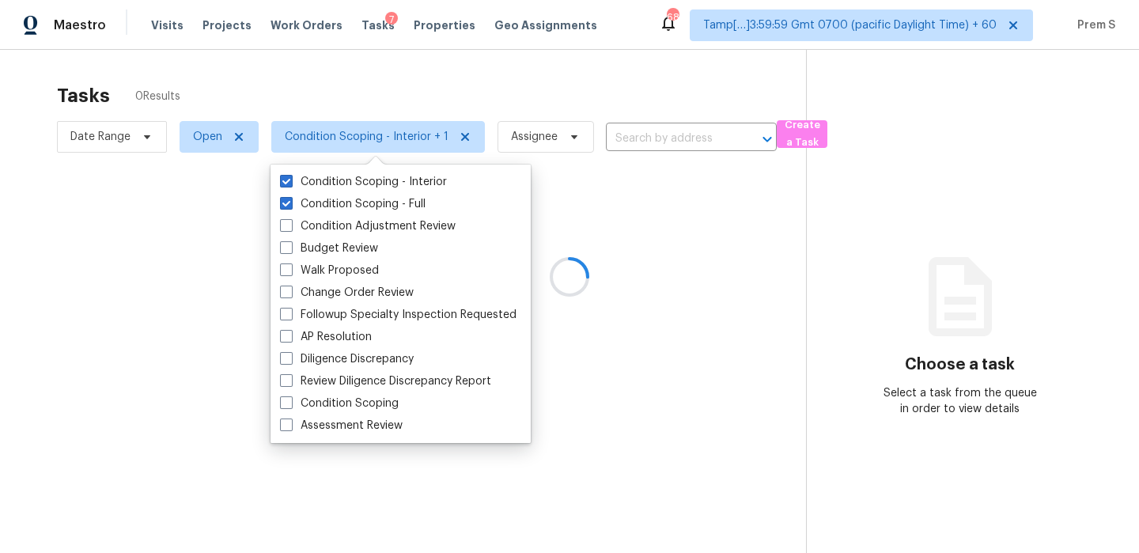
click at [131, 138] on div at bounding box center [569, 276] width 1139 height 553
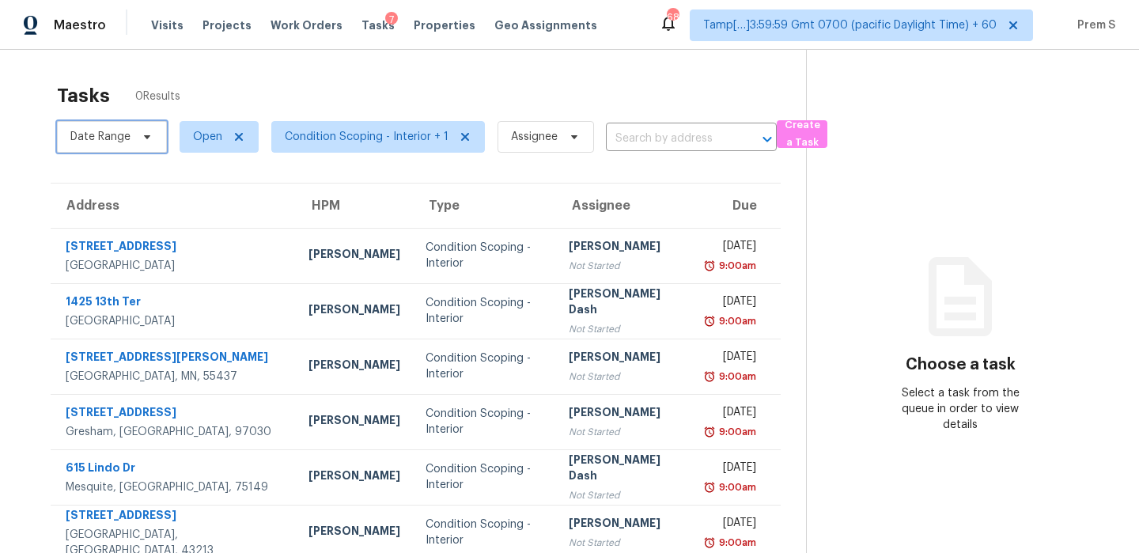
click at [131, 138] on span "Date Range" at bounding box center [112, 137] width 110 height 32
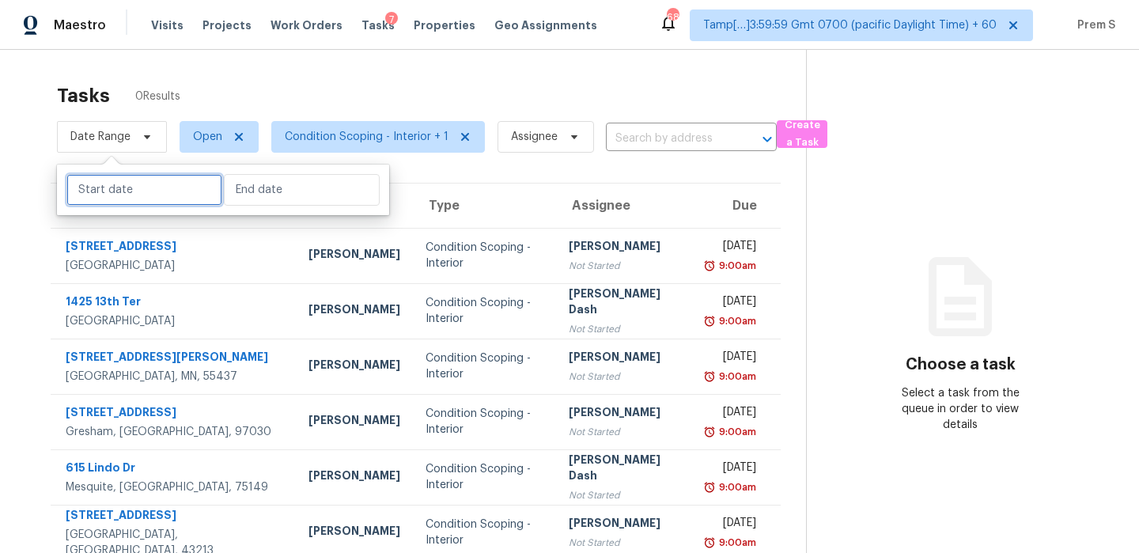
click at [138, 189] on input "text" at bounding box center [144, 190] width 156 height 32
select select "8"
select select "2025"
select select "9"
select select "2025"
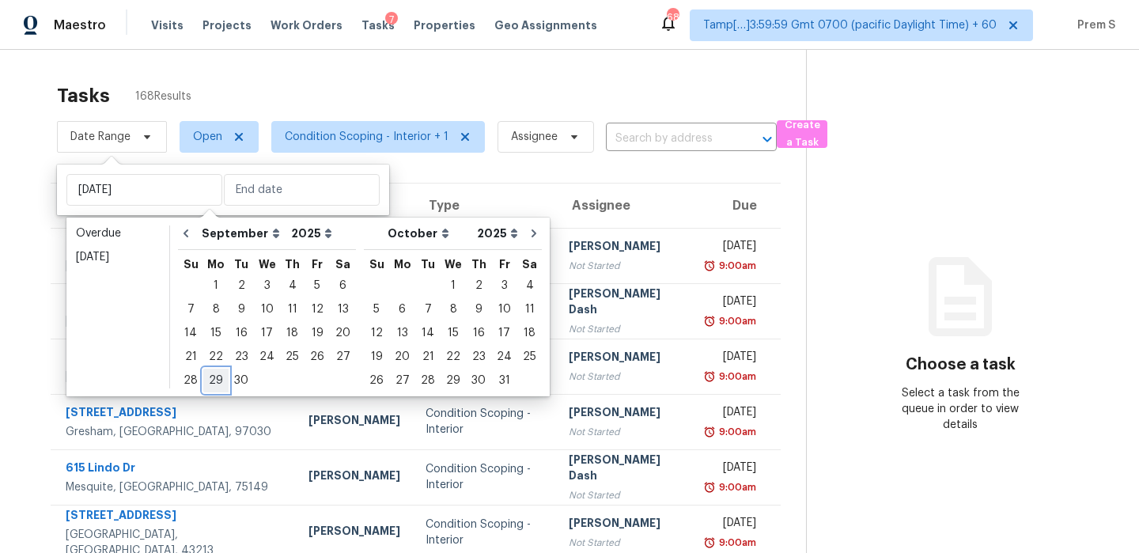
click at [219, 378] on div "29" at bounding box center [215, 380] width 25 height 22
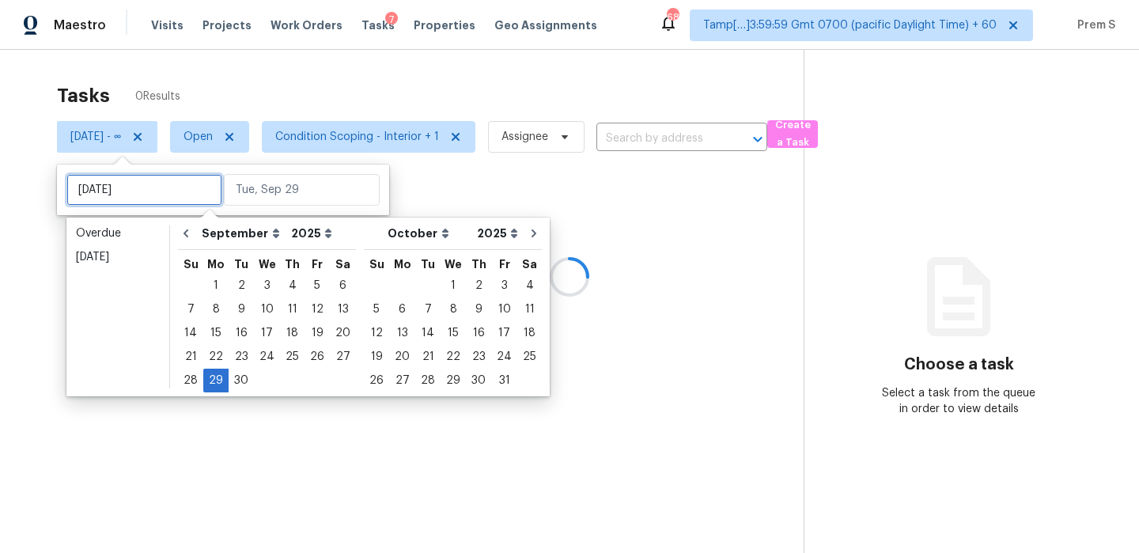
type input "[DATE]"
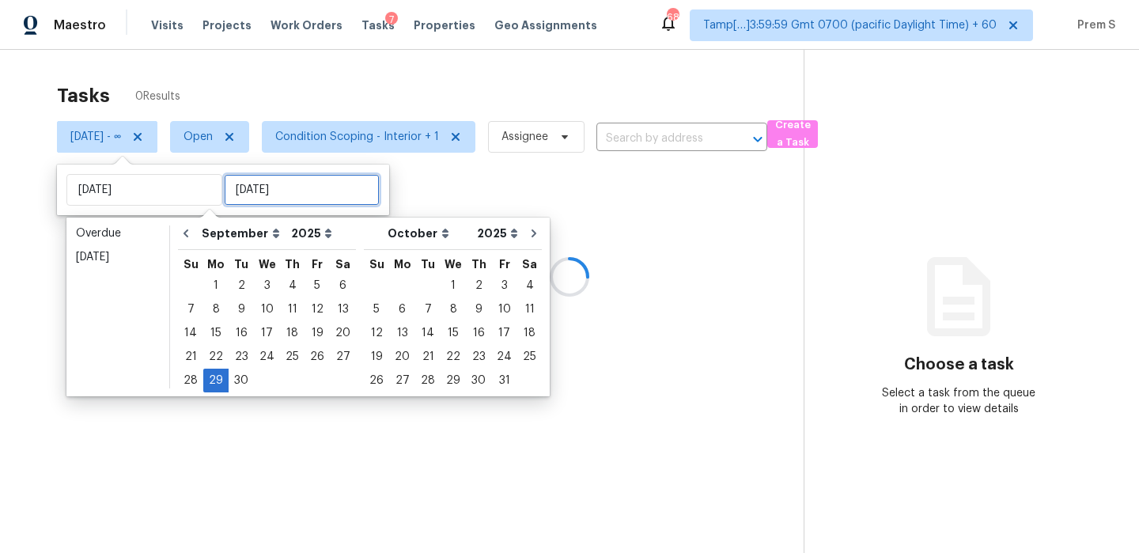
type input "[DATE]"
click at [291, 184] on input "text" at bounding box center [302, 190] width 156 height 32
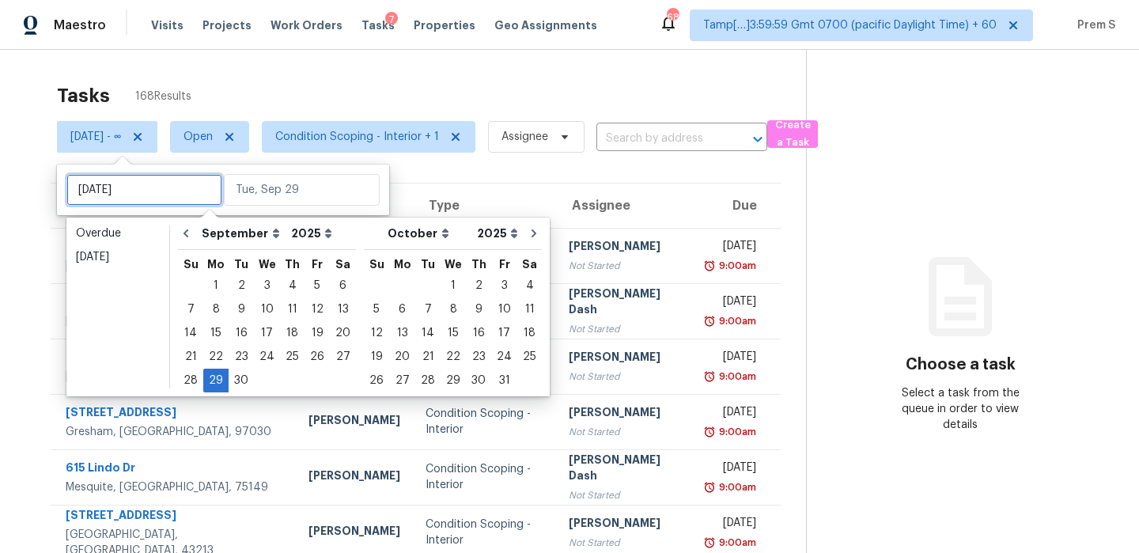
type input "[DATE]"
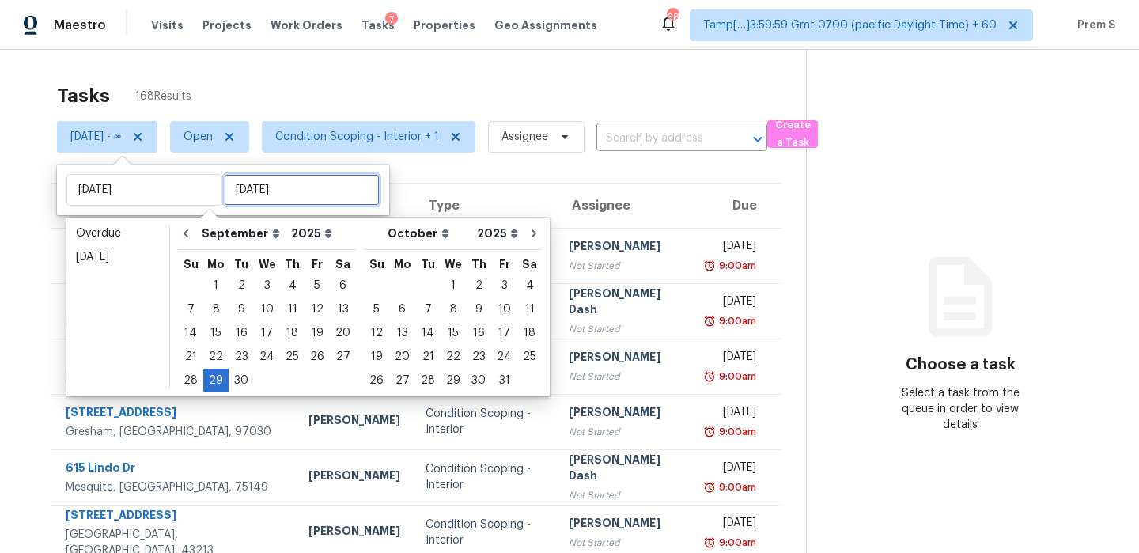
type input "[DATE]"
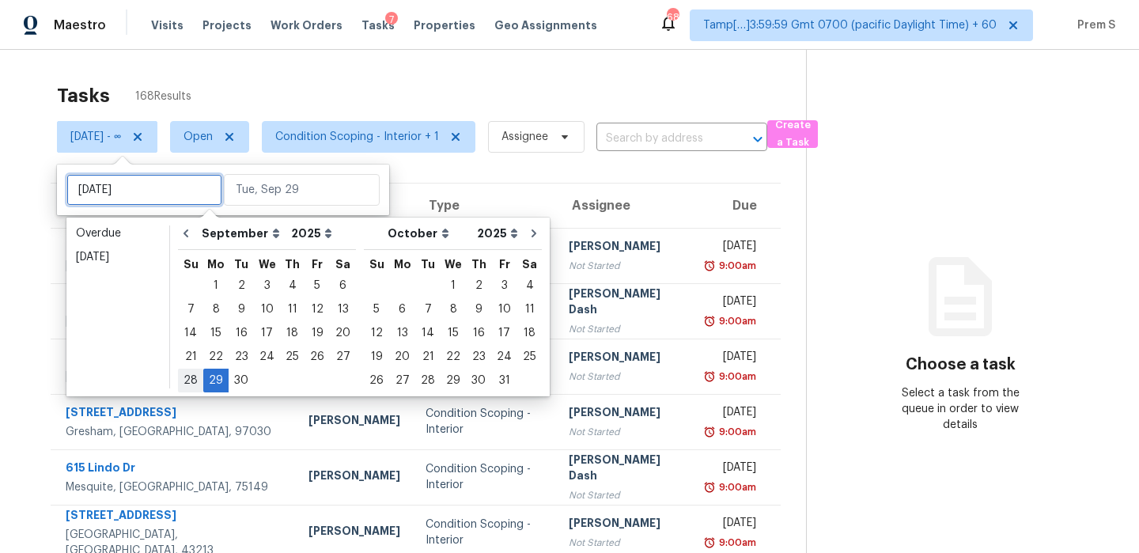
type input "[DATE]"
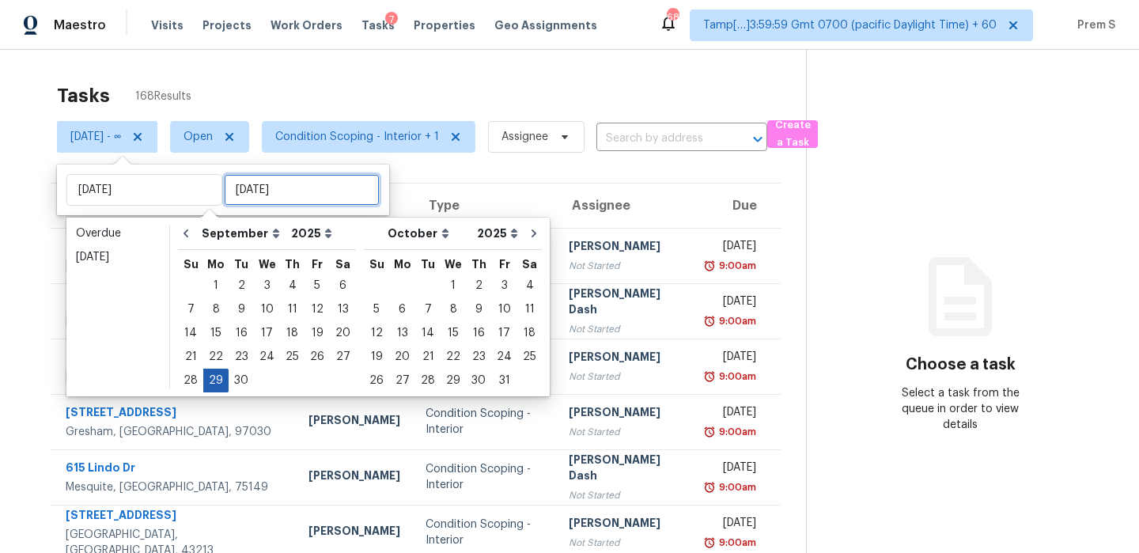
type input "[DATE]"
click at [209, 378] on div "29" at bounding box center [215, 380] width 25 height 22
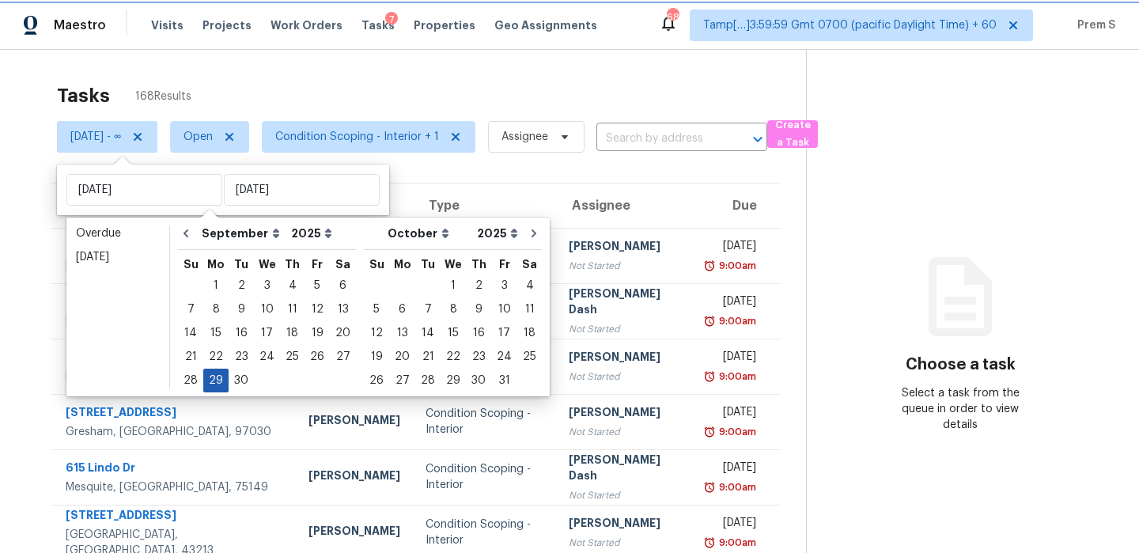
type input "[DATE]"
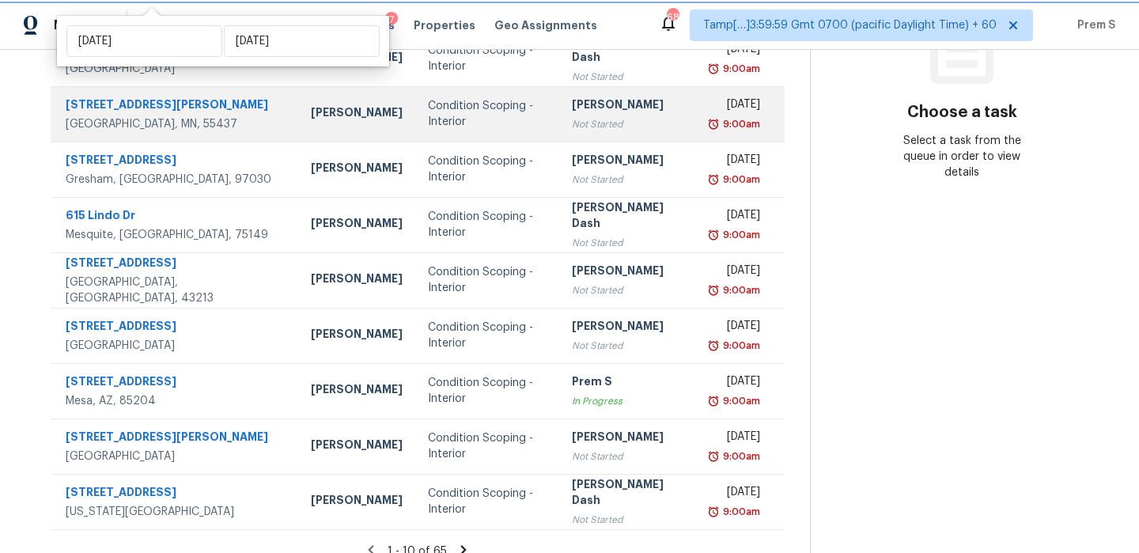
scroll to position [271, 0]
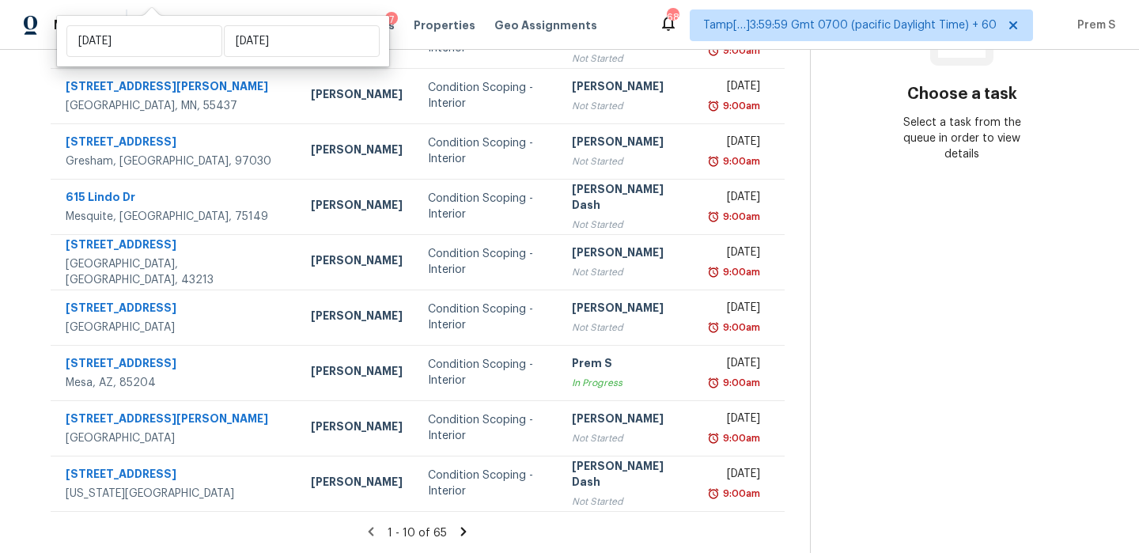
click at [467, 528] on icon at bounding box center [464, 531] width 6 height 9
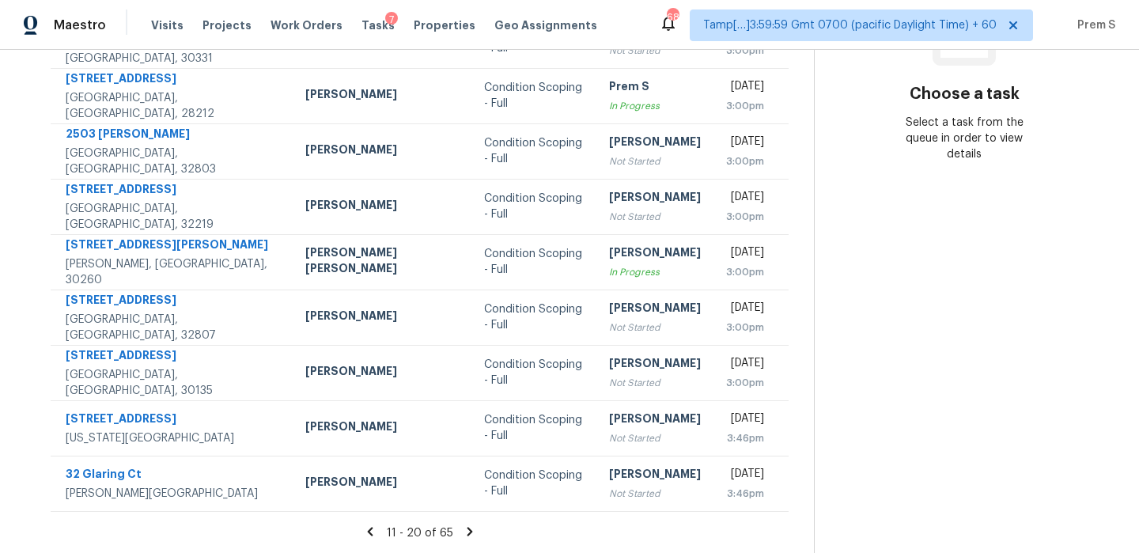
click at [468, 528] on icon at bounding box center [470, 531] width 14 height 14
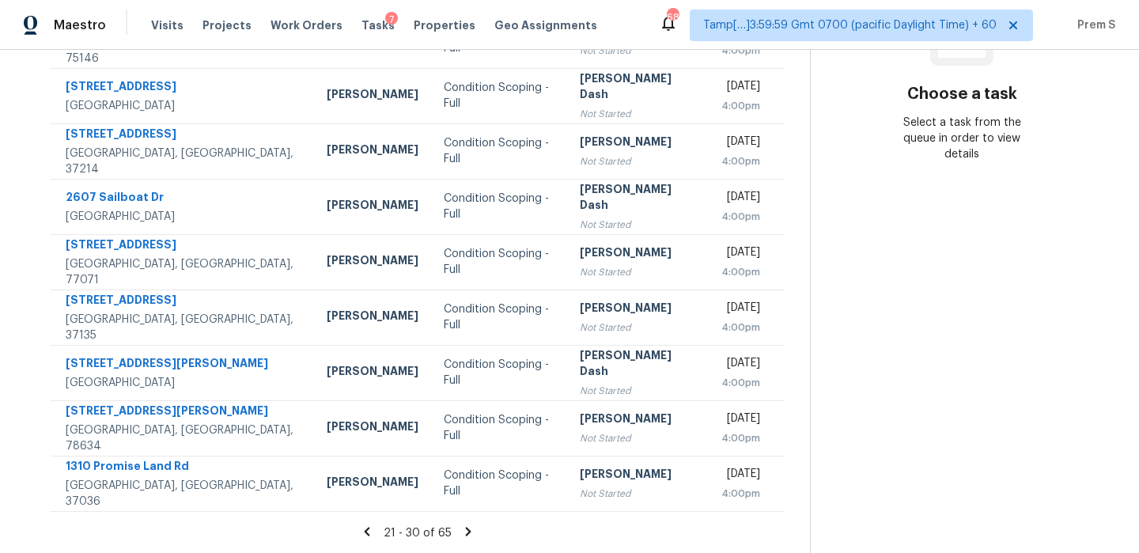
click at [471, 532] on icon at bounding box center [469, 531] width 6 height 9
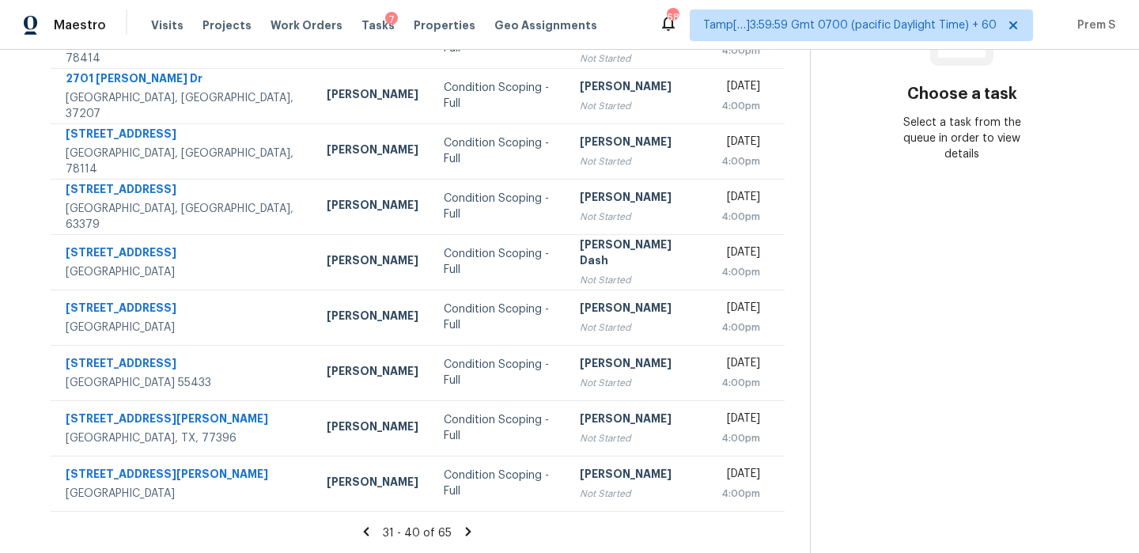
click at [471, 532] on icon at bounding box center [469, 531] width 6 height 9
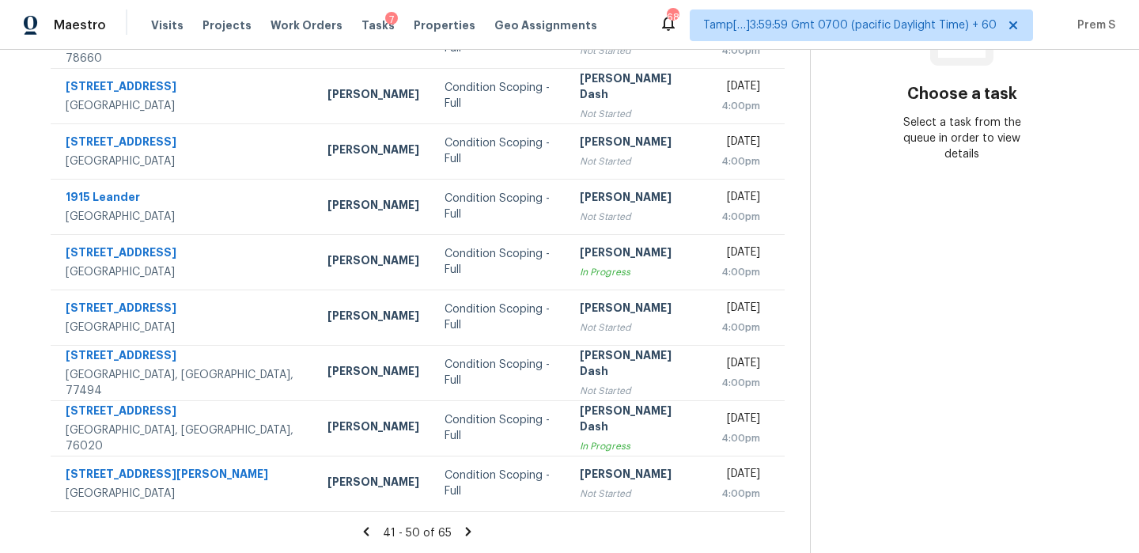
click at [471, 532] on icon at bounding box center [469, 531] width 6 height 9
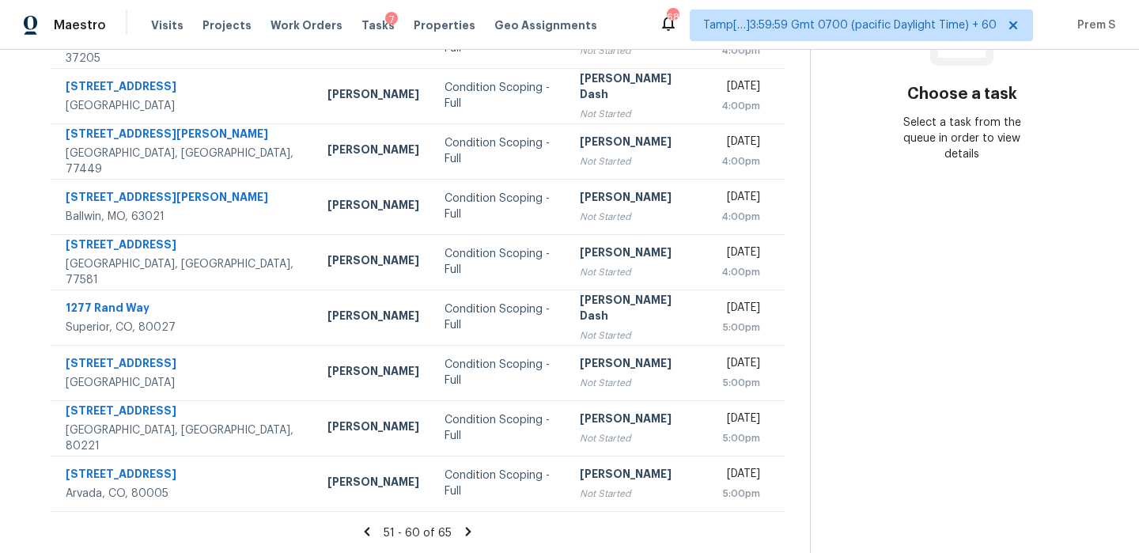
click at [471, 532] on icon at bounding box center [469, 531] width 6 height 9
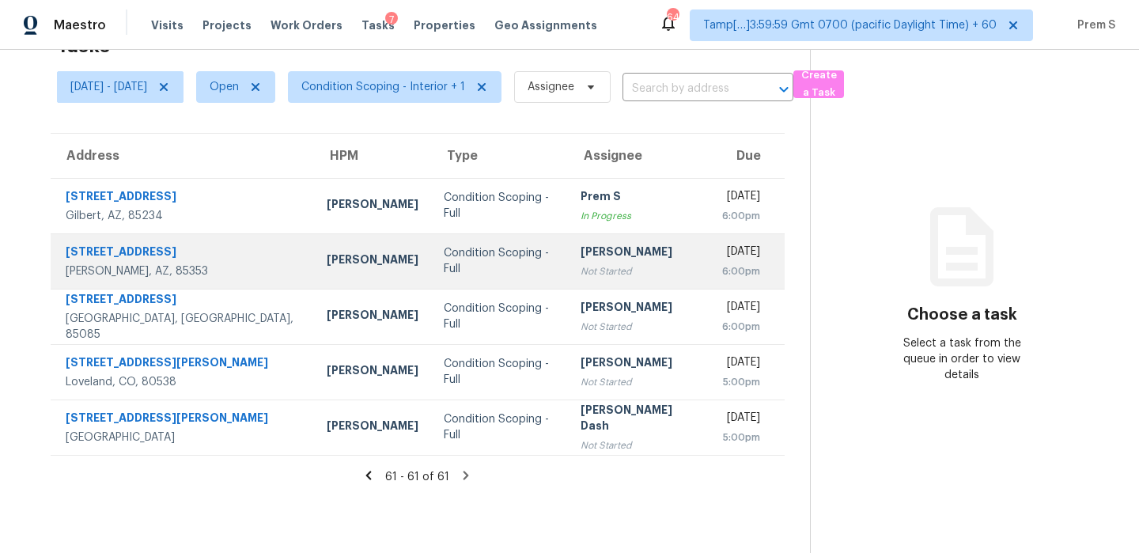
scroll to position [0, 0]
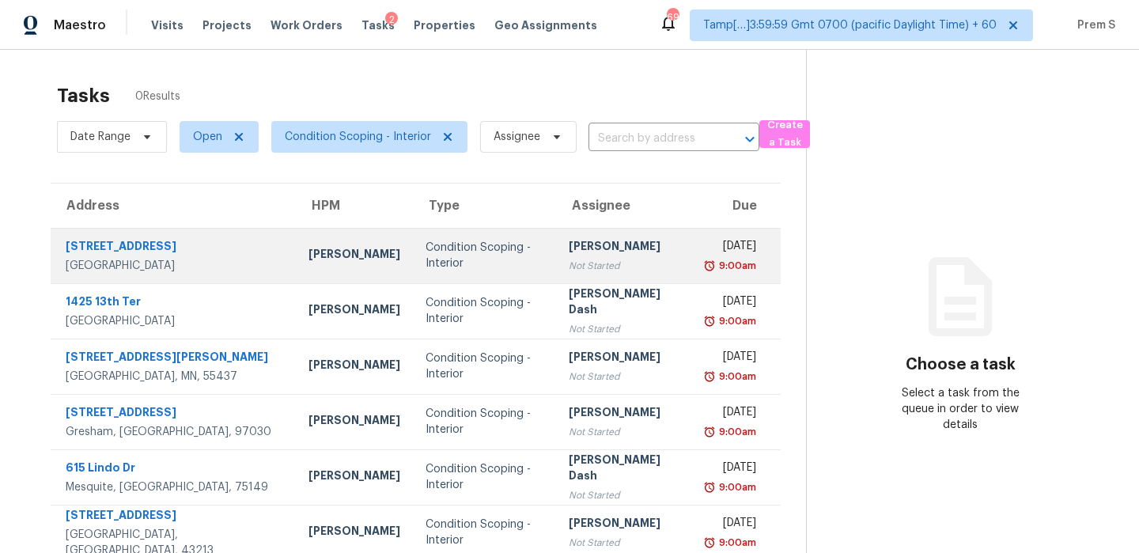
scroll to position [241, 0]
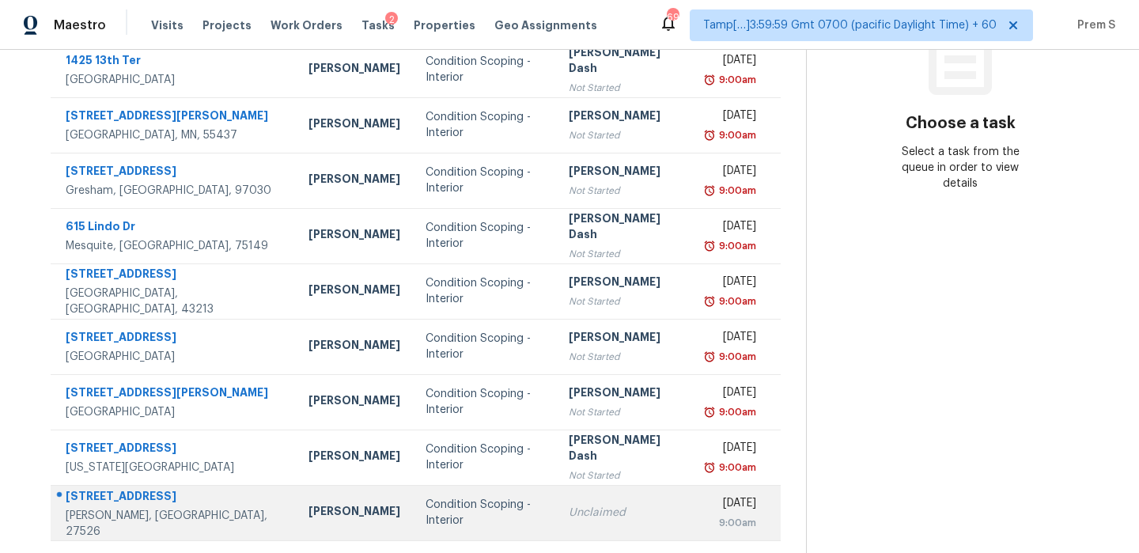
click at [569, 515] on div "Unclaimed" at bounding box center [625, 513] width 113 height 16
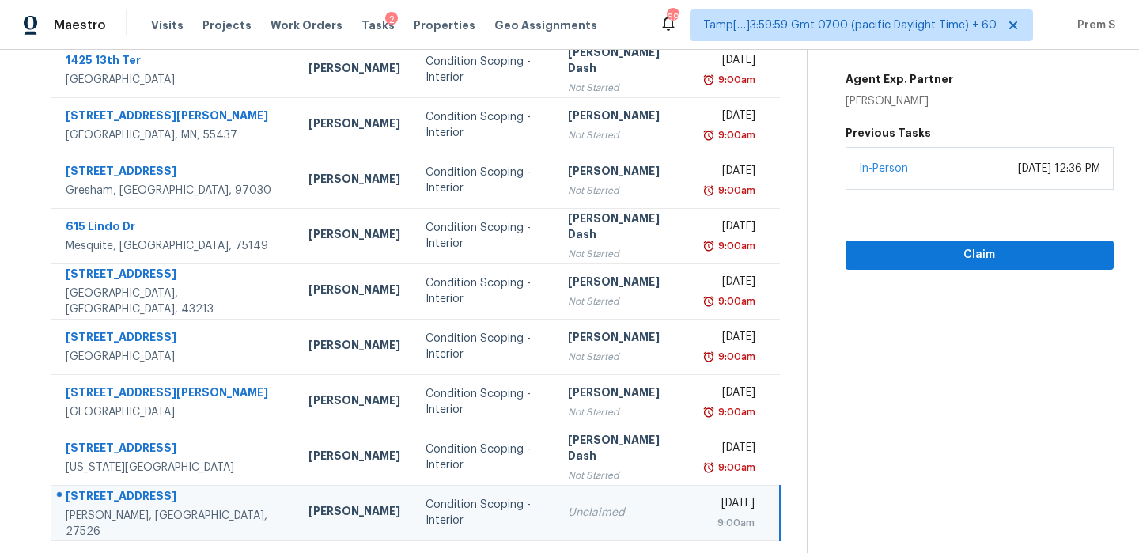
scroll to position [91, 0]
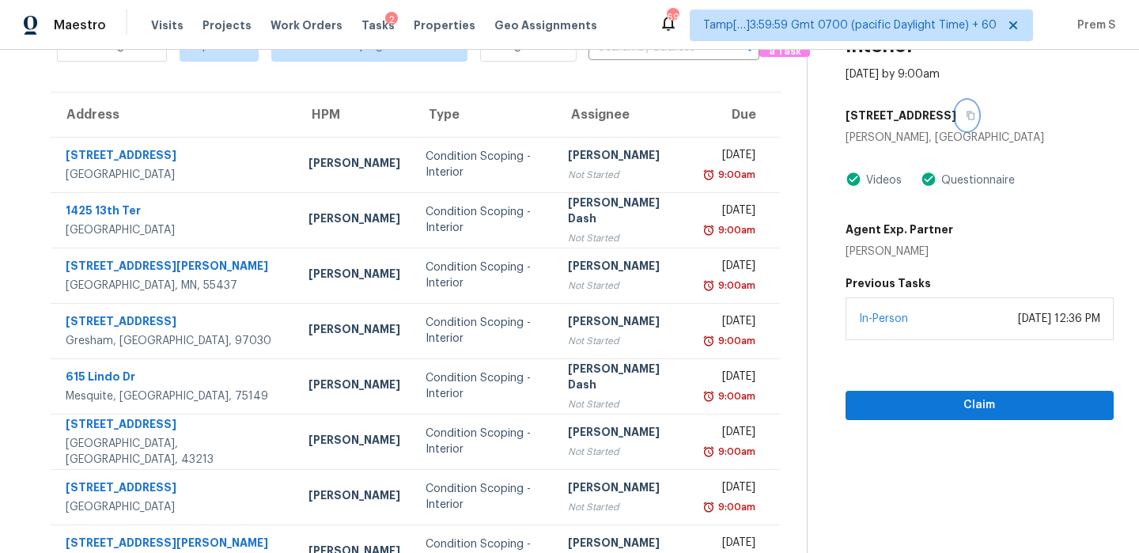
click at [966, 115] on button "button" at bounding box center [966, 115] width 21 height 28
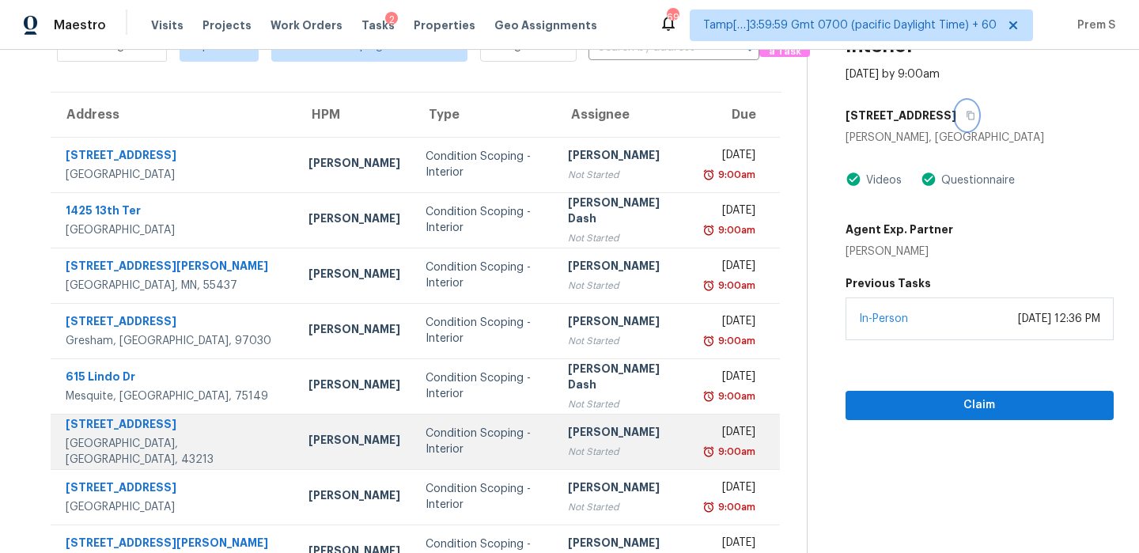
scroll to position [271, 0]
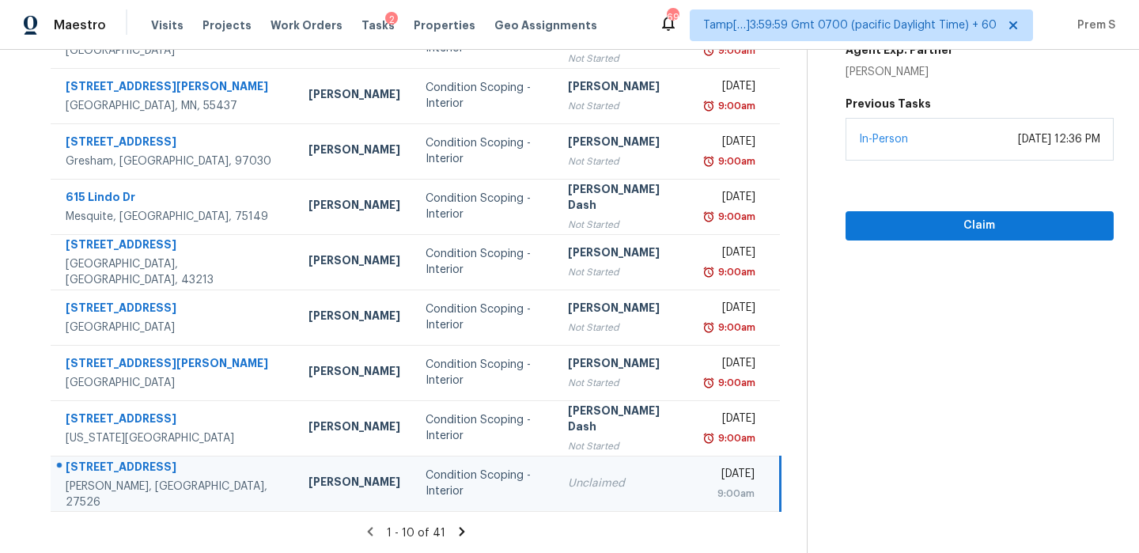
click at [627, 488] on td "Unclaimed" at bounding box center [624, 483] width 138 height 55
click at [946, 229] on span "Claim" at bounding box center [979, 226] width 243 height 20
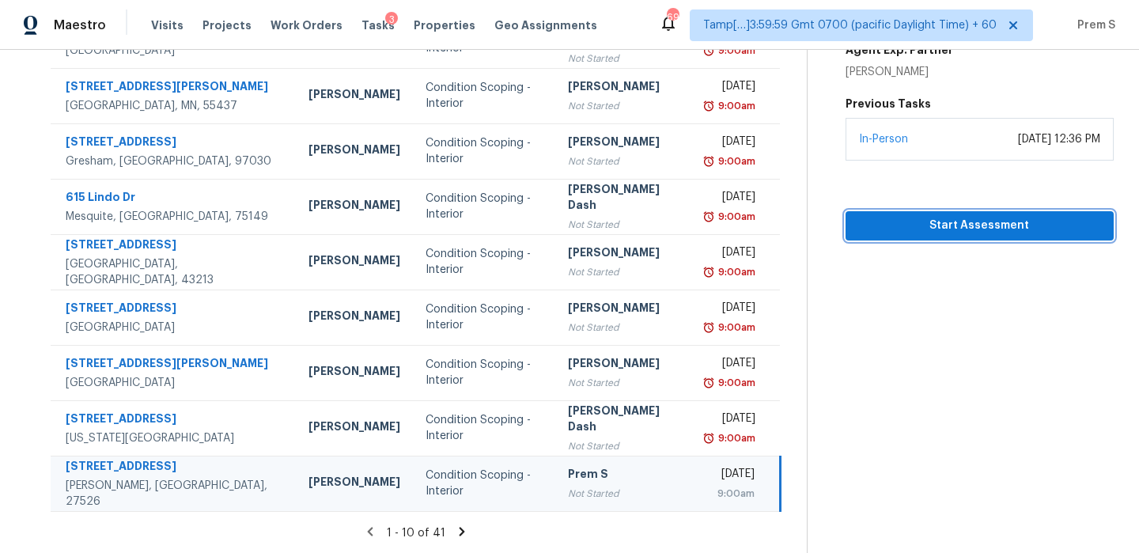
click at [926, 229] on span "Start Assessment" at bounding box center [979, 226] width 243 height 20
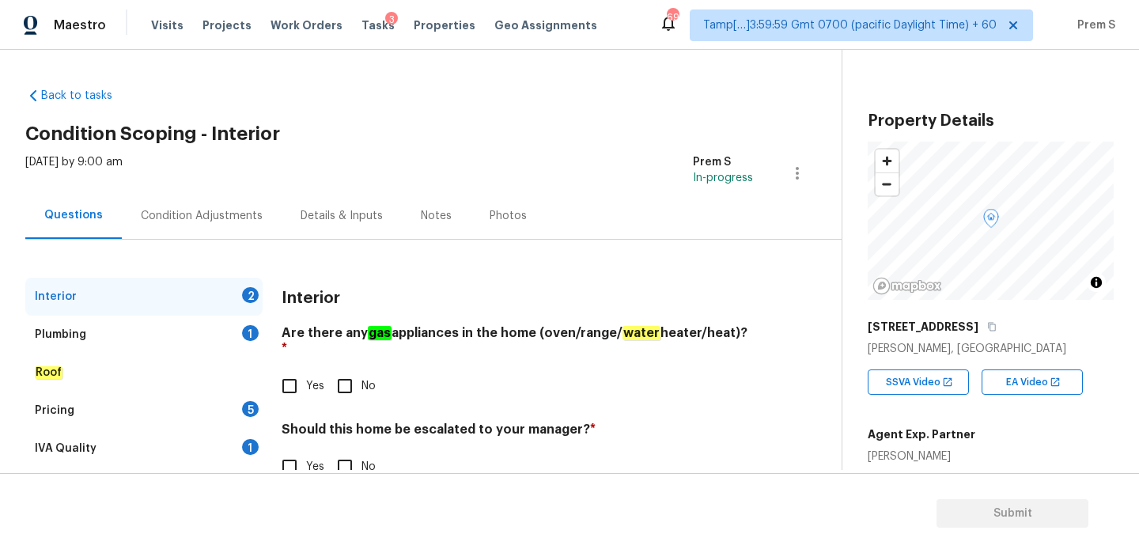
click at [282, 369] on input "Yes" at bounding box center [289, 385] width 33 height 33
checkbox input "true"
click at [363, 464] on label "No" at bounding box center [351, 466] width 47 height 33
click at [362, 464] on input "No" at bounding box center [344, 466] width 33 height 33
checkbox input "true"
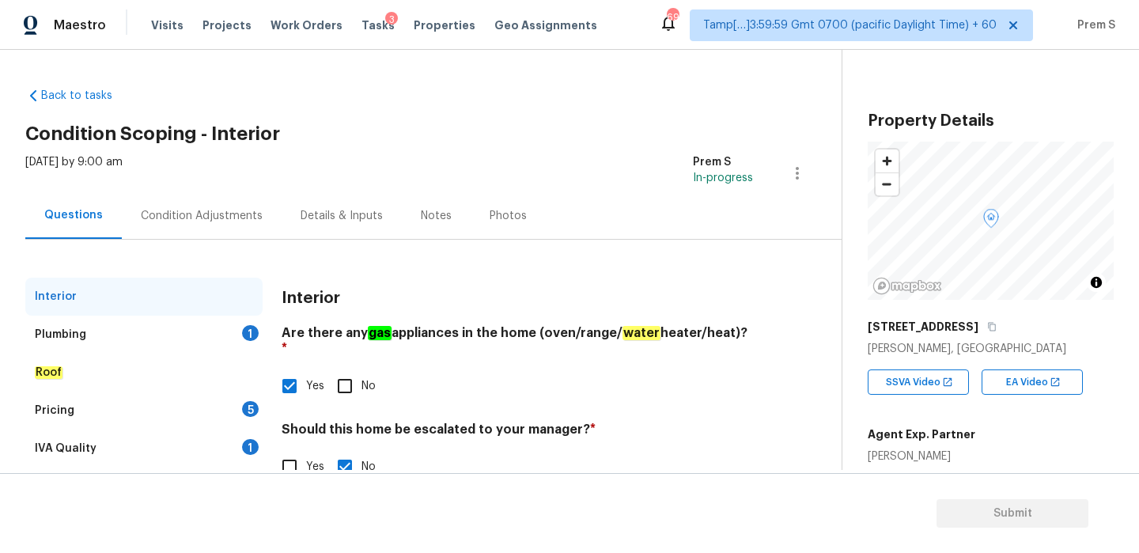
click at [237, 328] on div "Plumbing 1" at bounding box center [143, 335] width 237 height 38
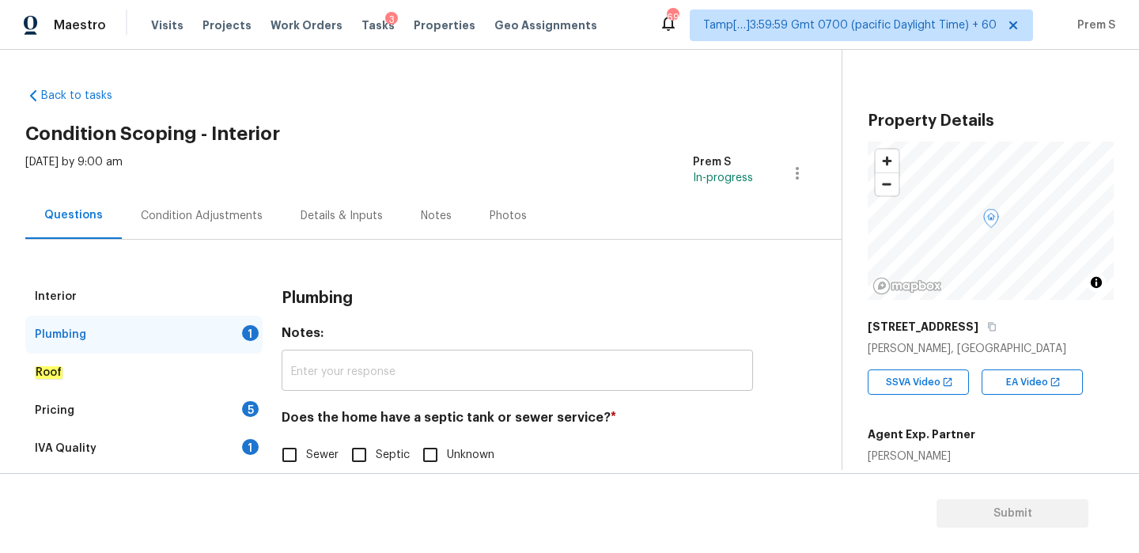
scroll to position [40, 0]
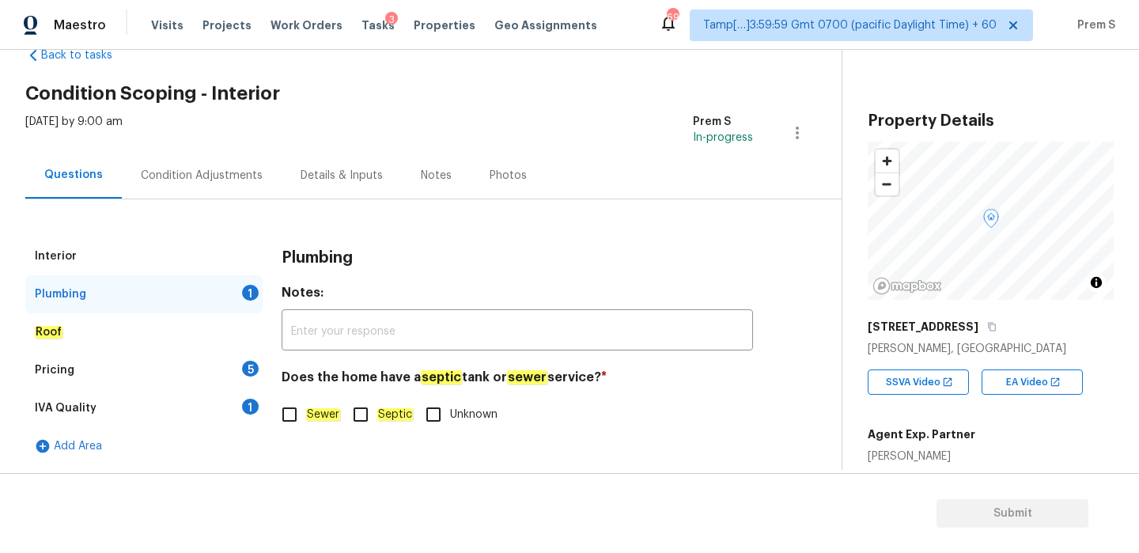
click at [318, 415] on em "Sewer" at bounding box center [323, 414] width 34 height 13
click at [306, 415] on input "Sewer" at bounding box center [289, 414] width 33 height 33
checkbox input "true"
click at [257, 374] on div "Pricing 5" at bounding box center [143, 370] width 237 height 38
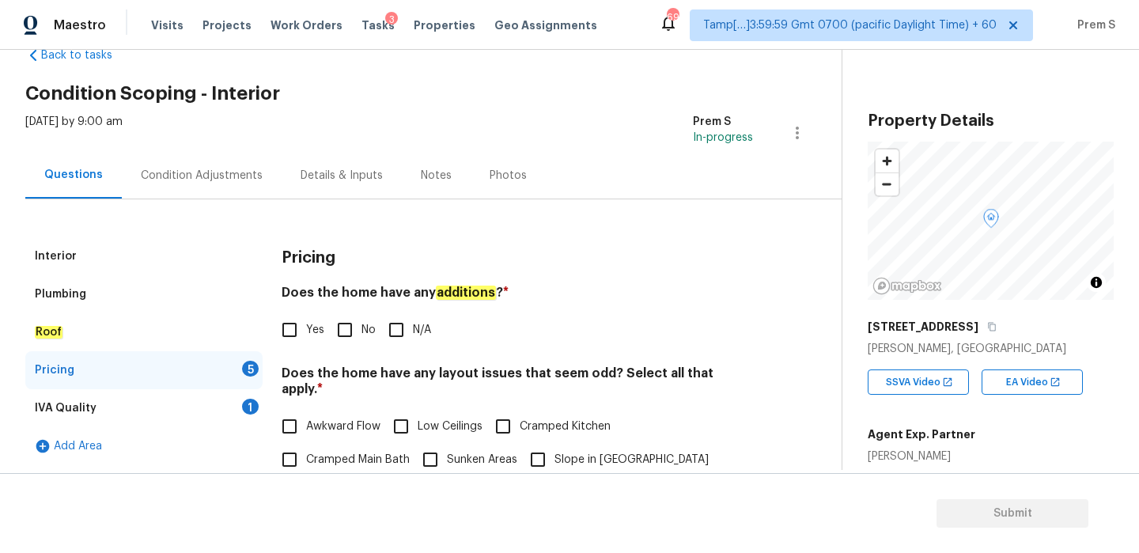
click at [358, 337] on input "No" at bounding box center [344, 329] width 33 height 33
checkbox input "true"
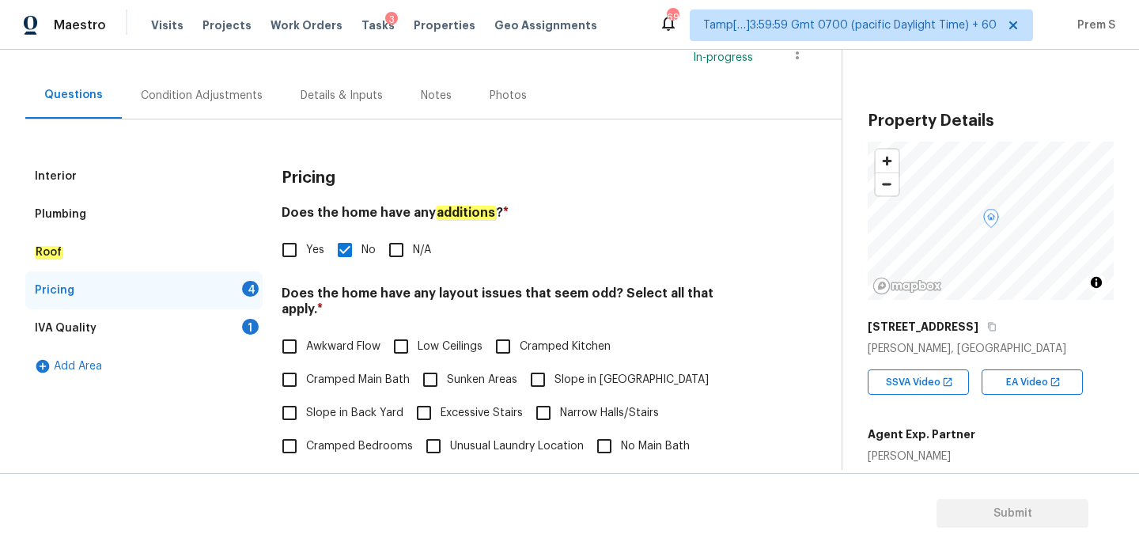
click at [373, 463] on input "N/A" at bounding box center [357, 479] width 33 height 33
checkbox input "true"
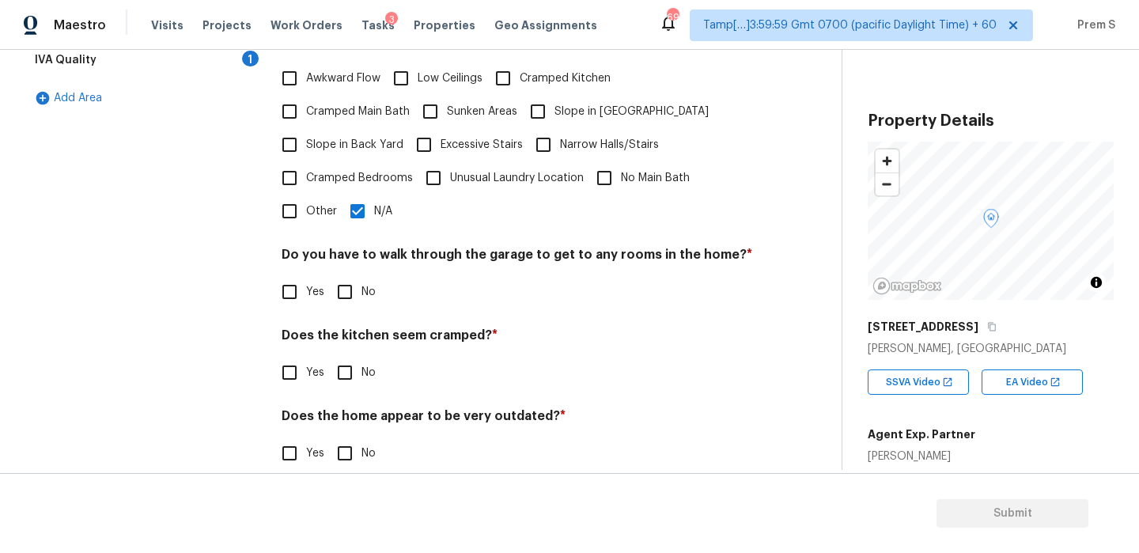
click at [350, 275] on input "No" at bounding box center [344, 291] width 33 height 33
checkbox input "true"
click at [343, 363] on input "No" at bounding box center [344, 372] width 33 height 33
checkbox input "true"
click at [340, 450] on input "No" at bounding box center [344, 453] width 33 height 33
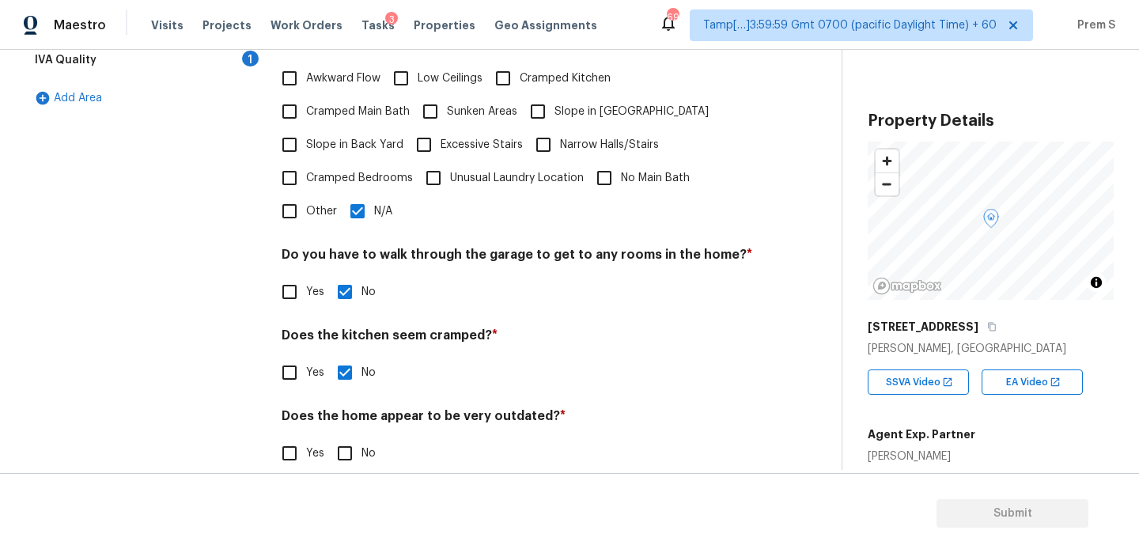
checkbox input "true"
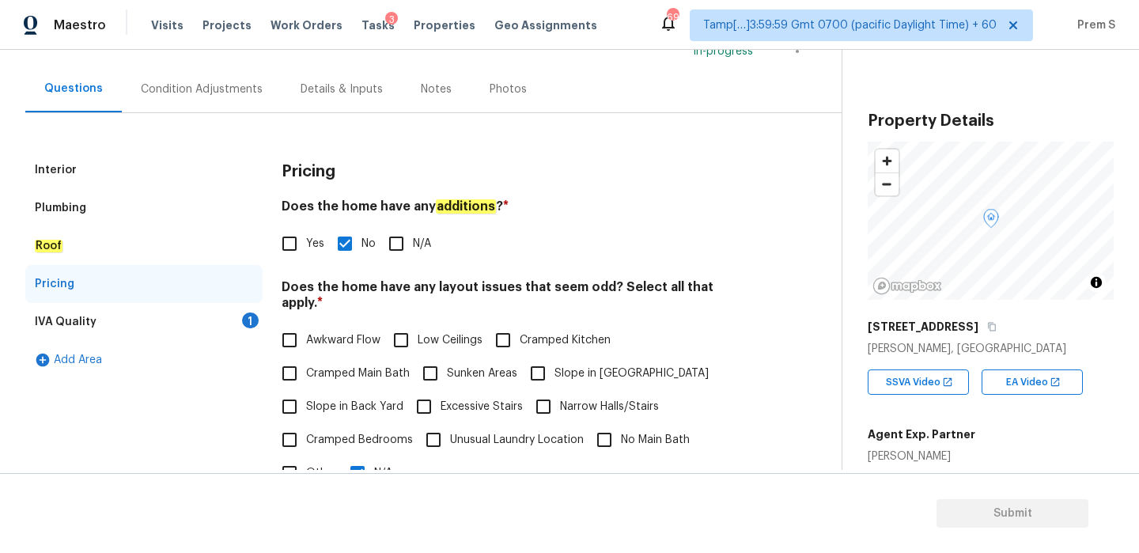
click at [244, 315] on div "1" at bounding box center [250, 320] width 17 height 16
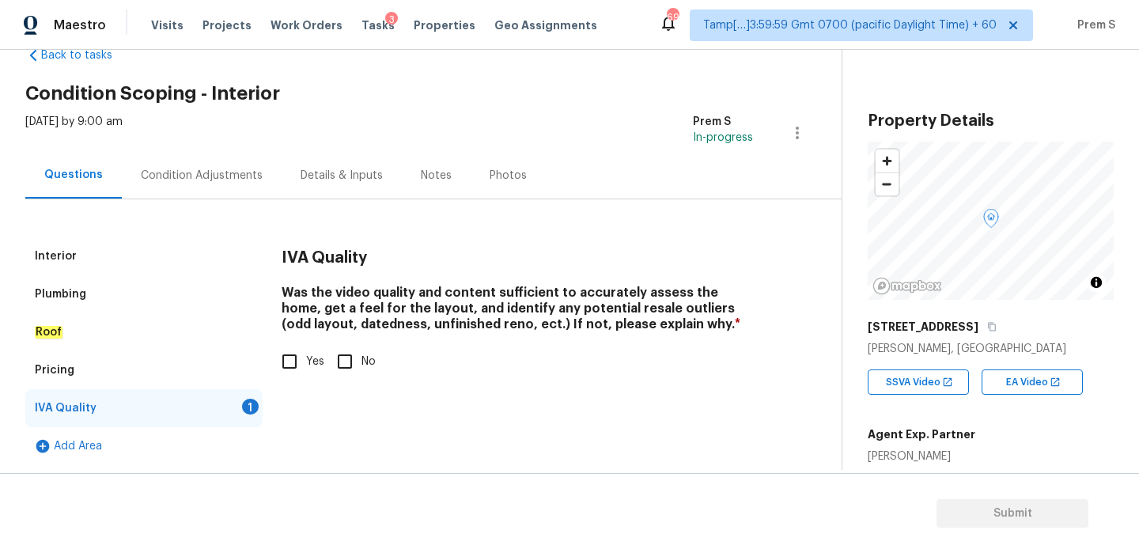
scroll to position [40, 0]
click at [316, 359] on span "Yes" at bounding box center [315, 362] width 18 height 17
click at [306, 359] on input "Yes" at bounding box center [289, 361] width 33 height 33
checkbox input "true"
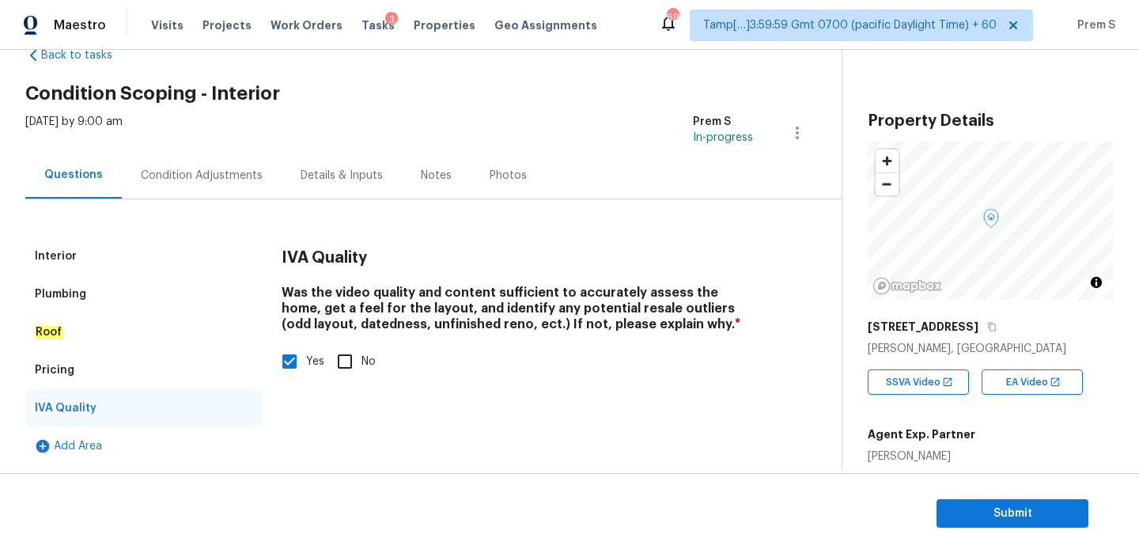
click at [210, 179] on div "Condition Adjustments" at bounding box center [202, 176] width 122 height 16
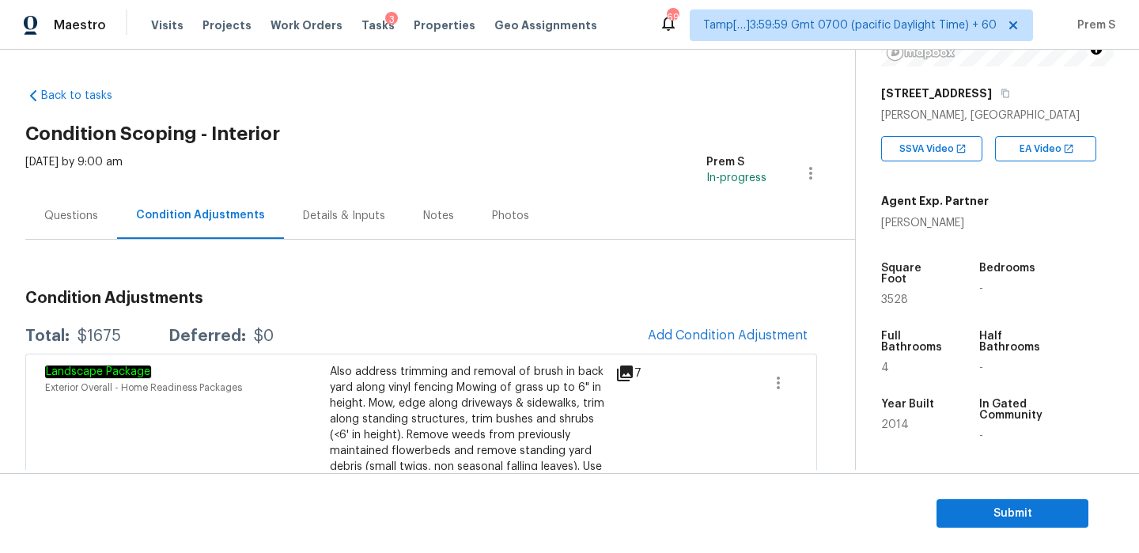
scroll to position [399, 0]
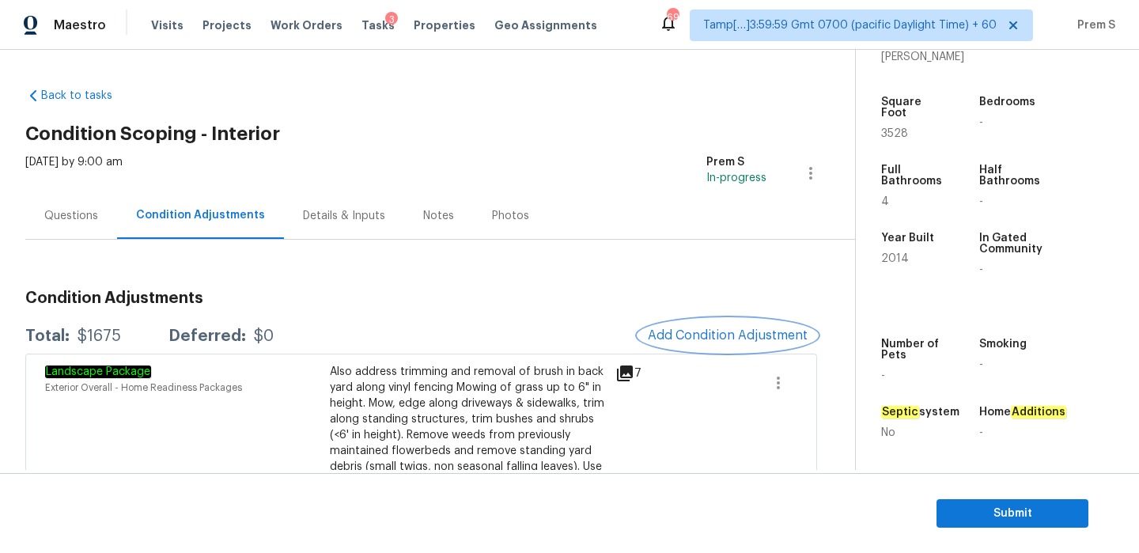
click at [743, 335] on span "Add Condition Adjustment" at bounding box center [728, 335] width 160 height 14
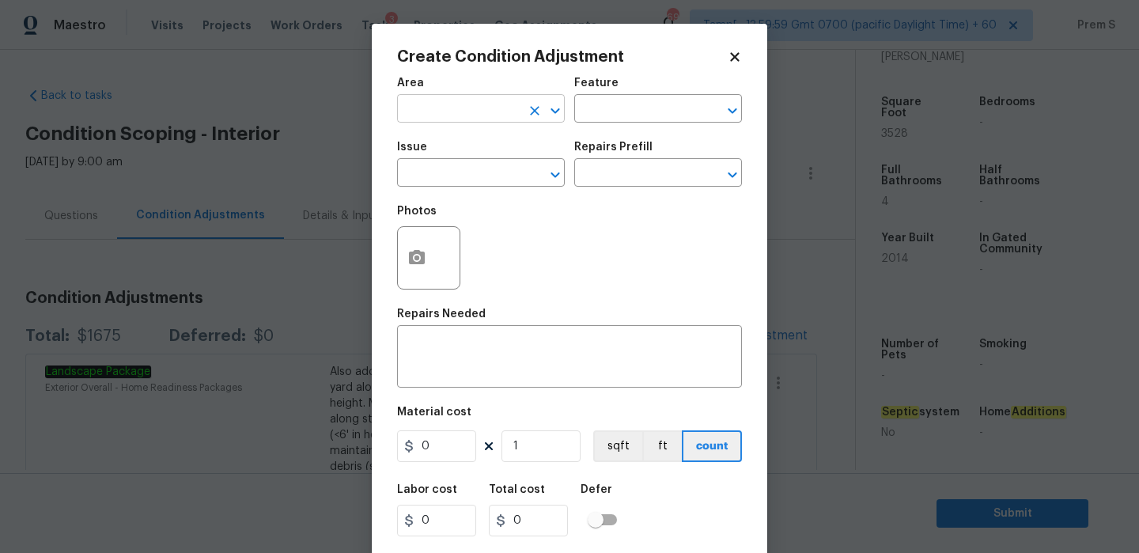
click at [503, 116] on input "text" at bounding box center [458, 110] width 123 height 25
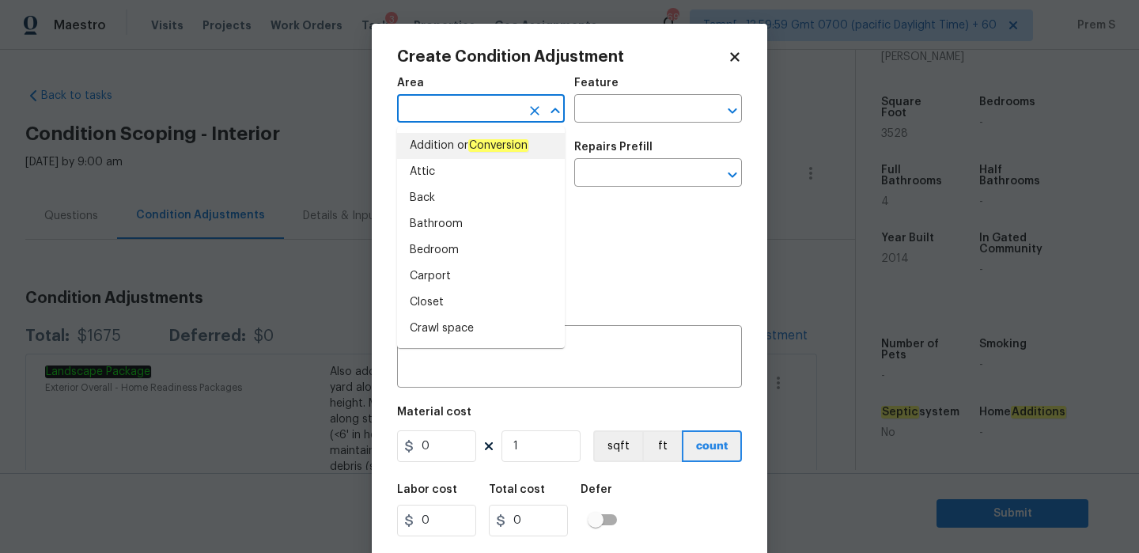
click at [481, 115] on input "text" at bounding box center [458, 110] width 123 height 25
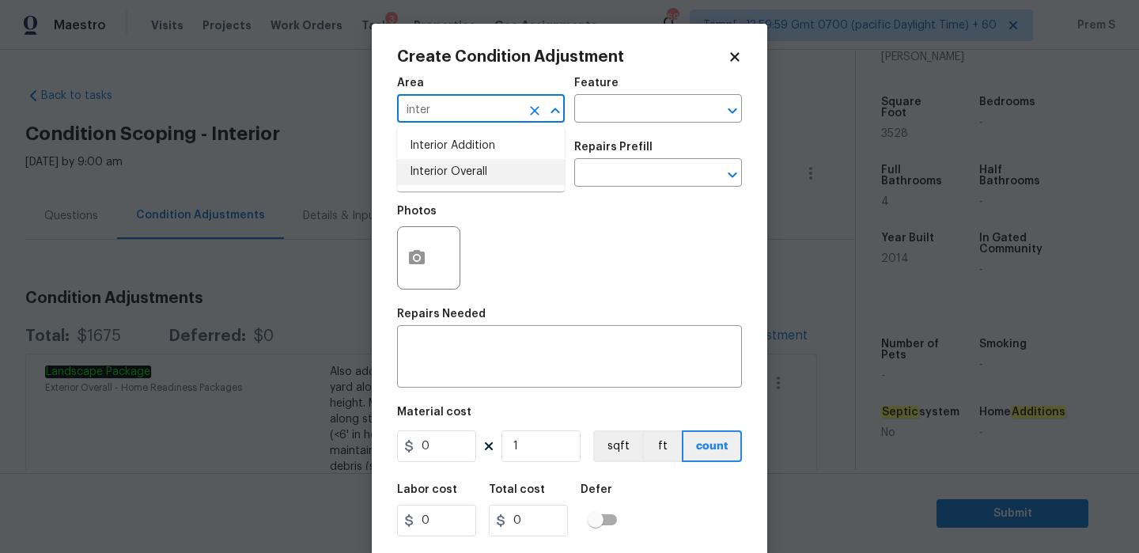
click at [498, 178] on li "Interior Overall" at bounding box center [481, 172] width 168 height 26
type input "Interior Overall"
click at [503, 175] on input "text" at bounding box center [458, 174] width 123 height 25
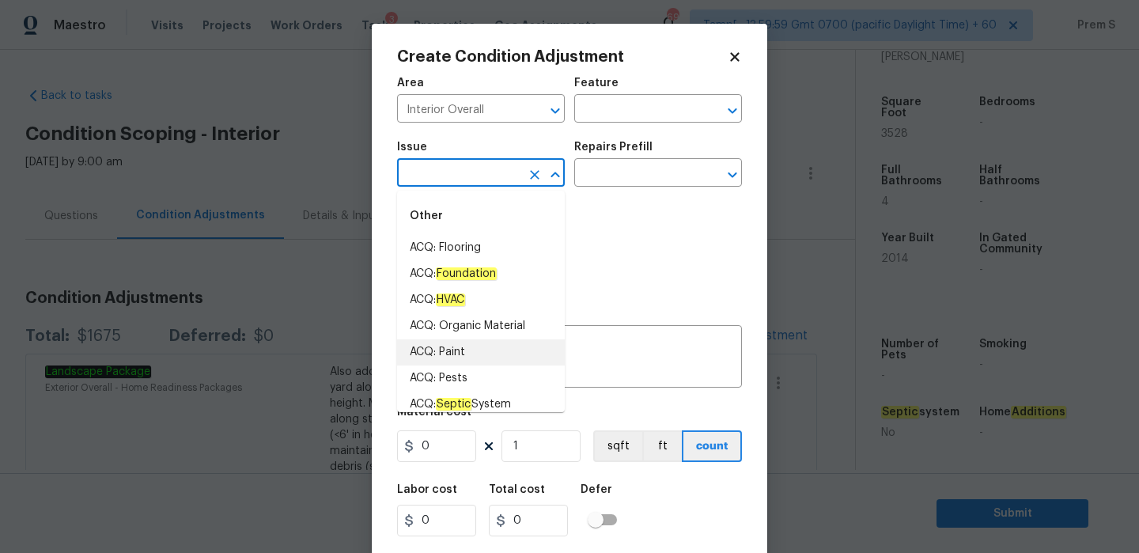
click at [458, 354] on li "ACQ: Paint" at bounding box center [481, 352] width 168 height 26
type input "ACQ: Paint"
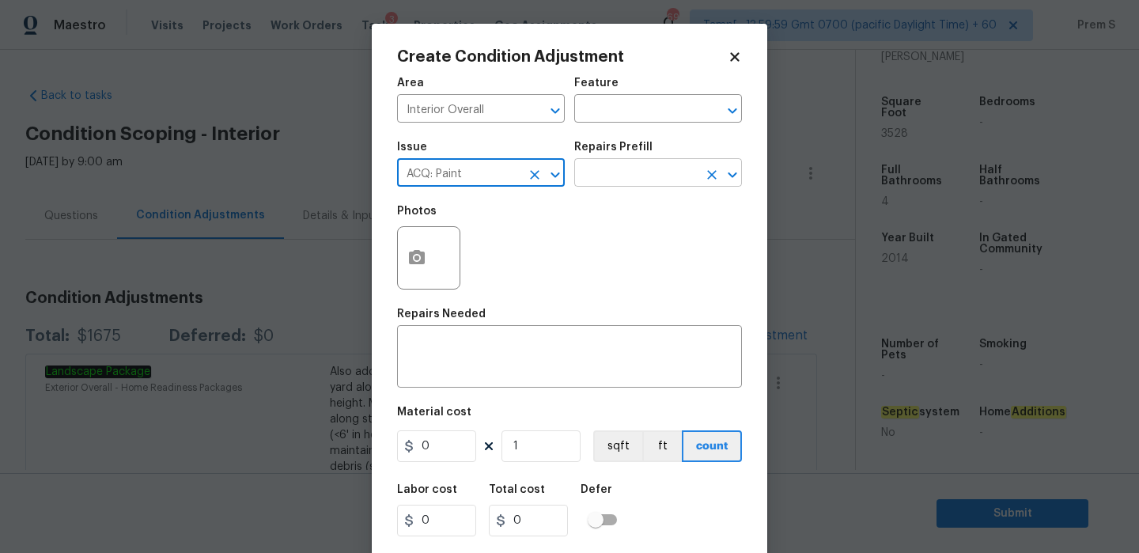
click at [632, 174] on input "text" at bounding box center [635, 174] width 123 height 25
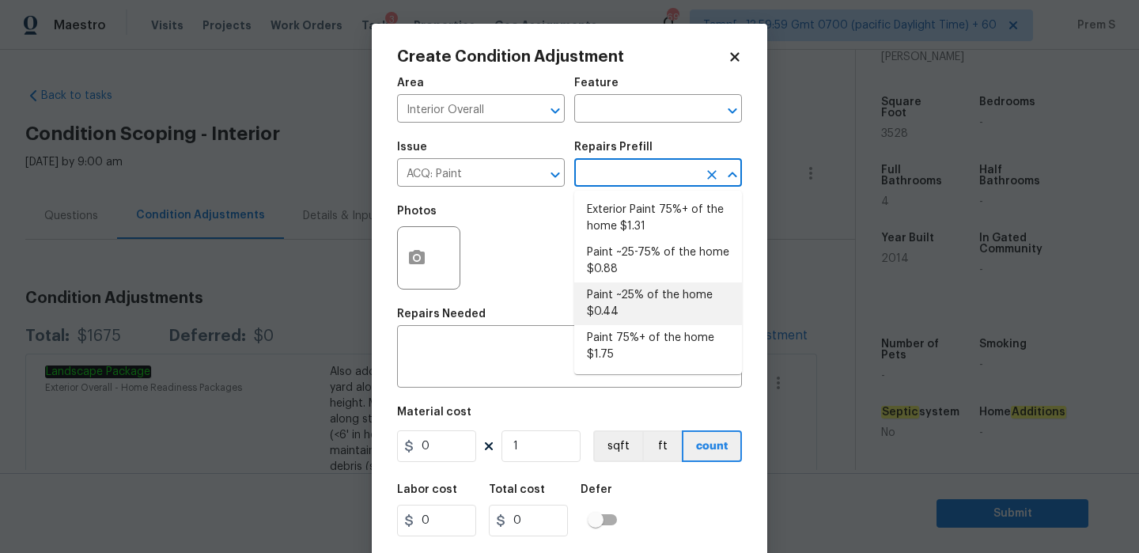
click at [649, 309] on li "Paint ~25% of the home $0.44" at bounding box center [658, 303] width 168 height 43
type input "Acquisition"
type textarea "Acquisition Scope: ~25% of the home needs interior paint"
type input "0.44"
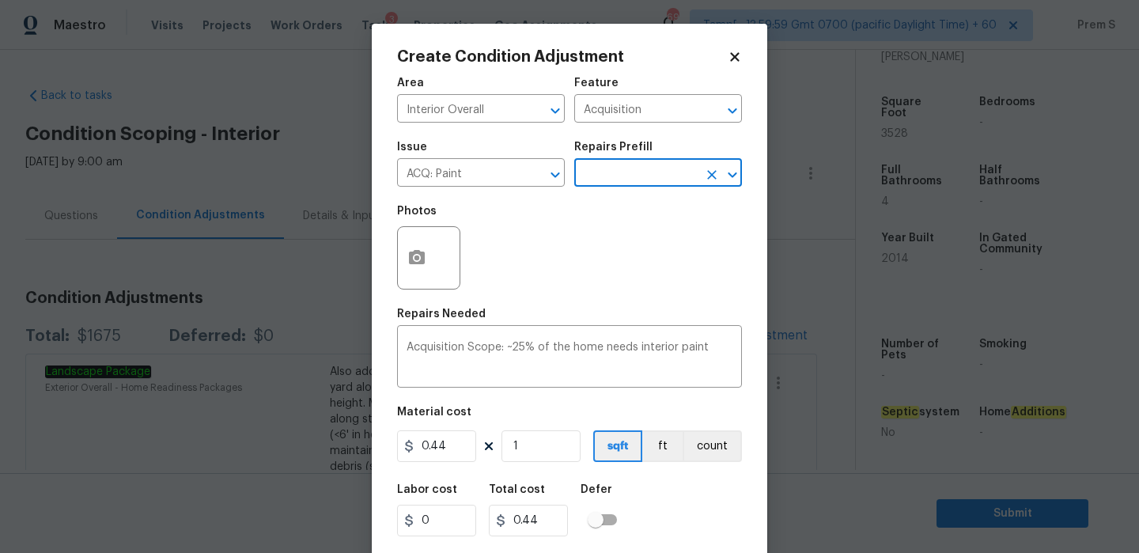
click at [716, 179] on icon "Clear" at bounding box center [711, 174] width 9 height 9
click at [734, 176] on icon "Open" at bounding box center [732, 174] width 19 height 19
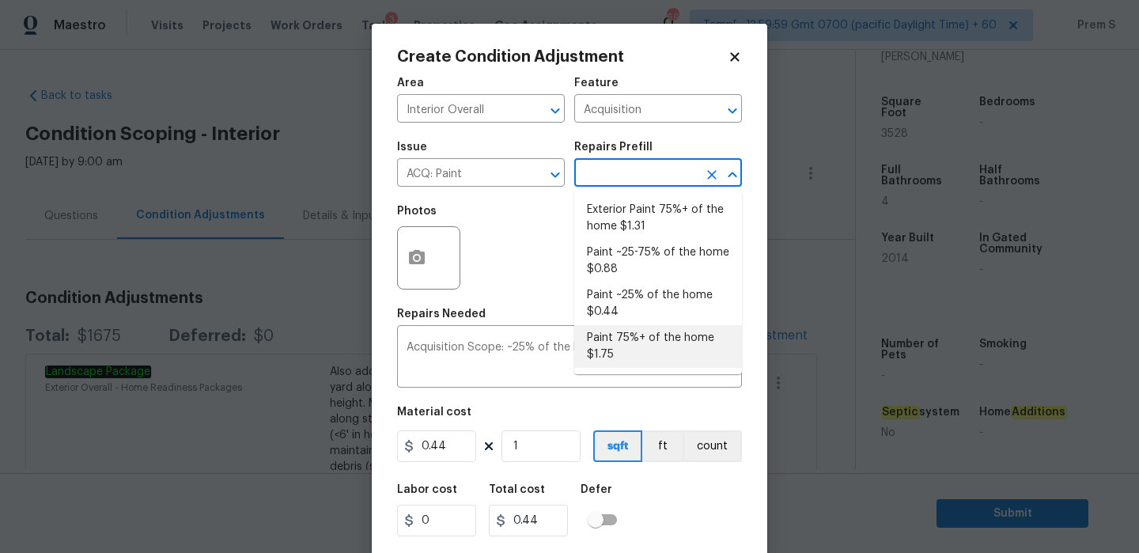
click at [636, 359] on li "Paint 75%+ of the home $1.75" at bounding box center [658, 346] width 168 height 43
type textarea "Acquisition Scope: 75%+ of the home will likely require interior paint"
type input "1.75"
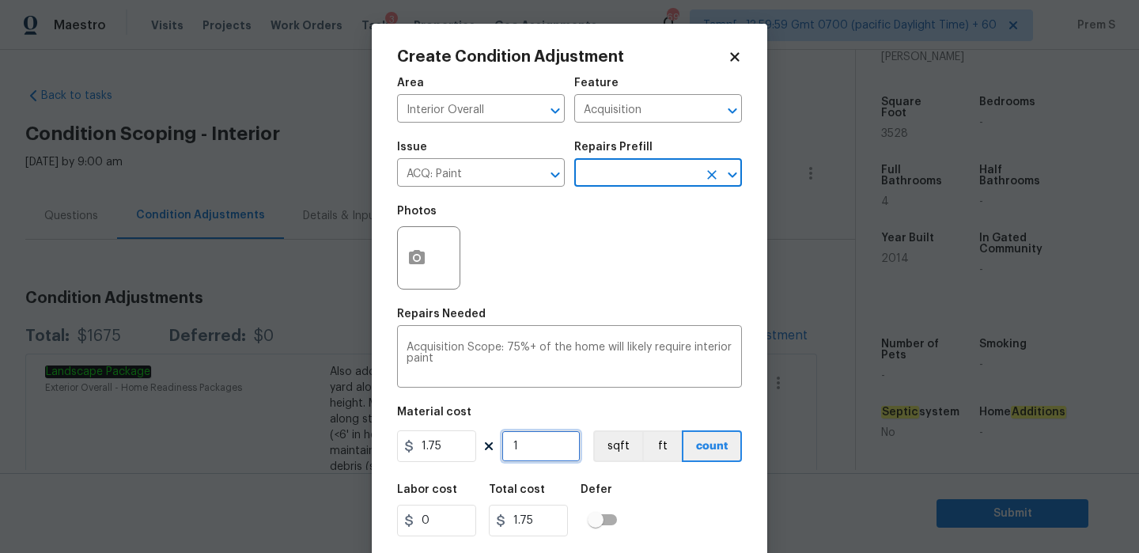
click at [534, 449] on input "1" at bounding box center [541, 446] width 79 height 32
type input "4"
type input "7"
type input "45"
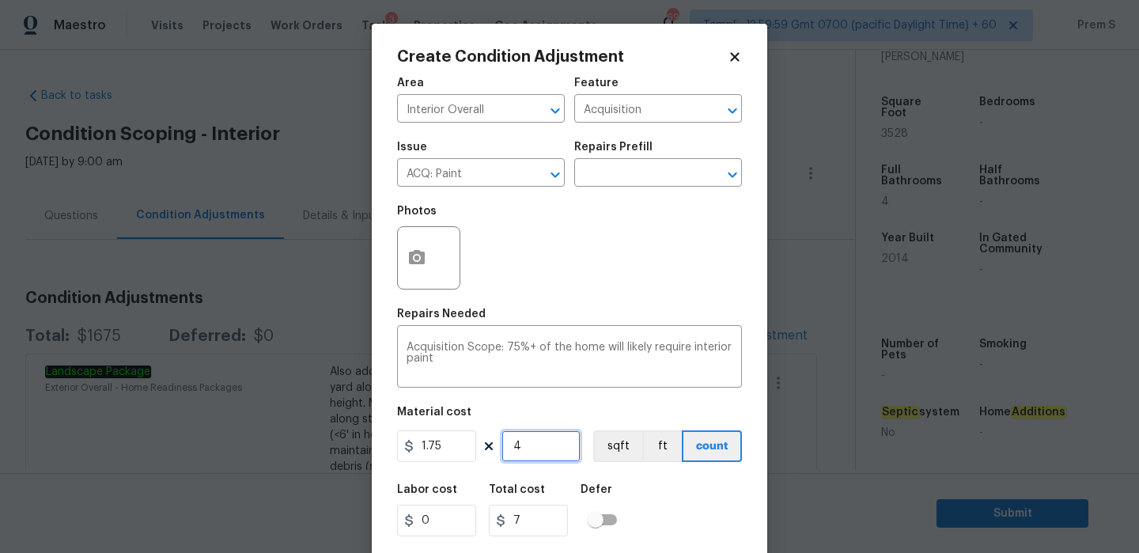
type input "78.75"
type input "4"
type input "7"
type input "0"
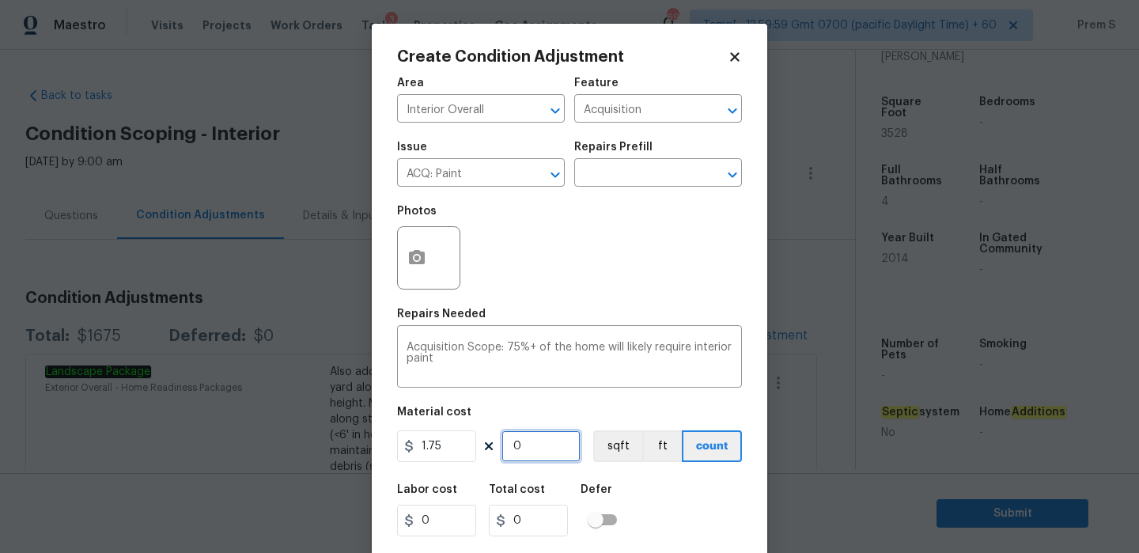
type input "4"
type input "7"
type input "0"
type input "3"
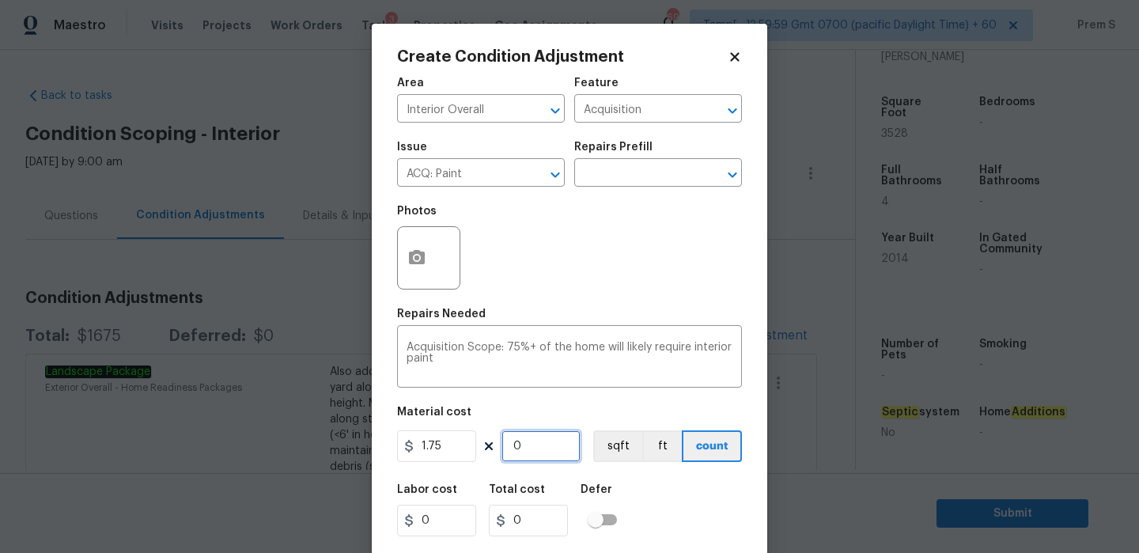
type input "5.25"
type input "35"
type input "61.25"
type input "352"
type input "616"
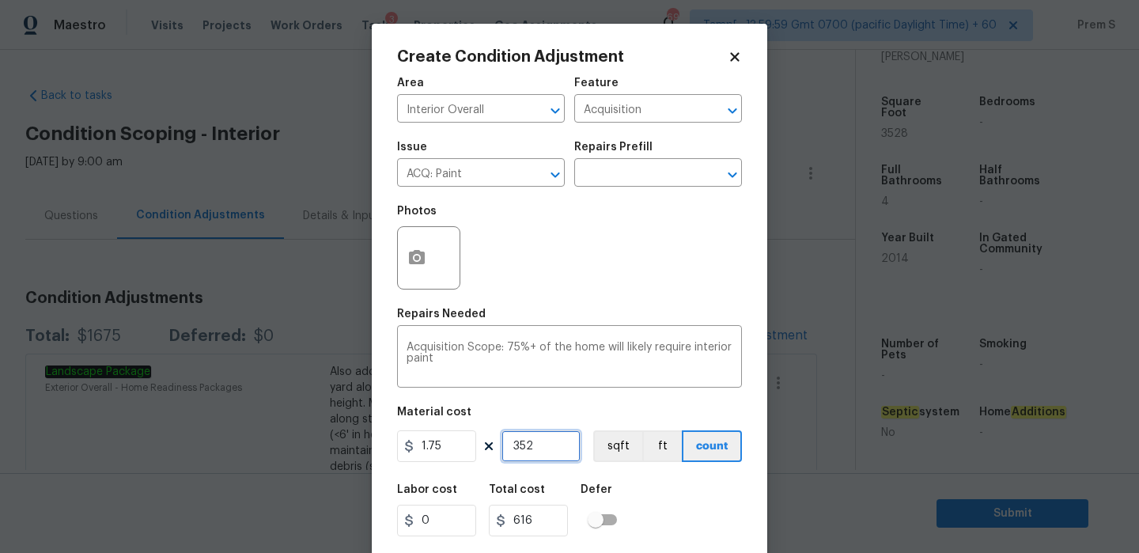
type input "3528"
type input "6174"
type input "3528"
click at [427, 263] on button "button" at bounding box center [417, 258] width 38 height 62
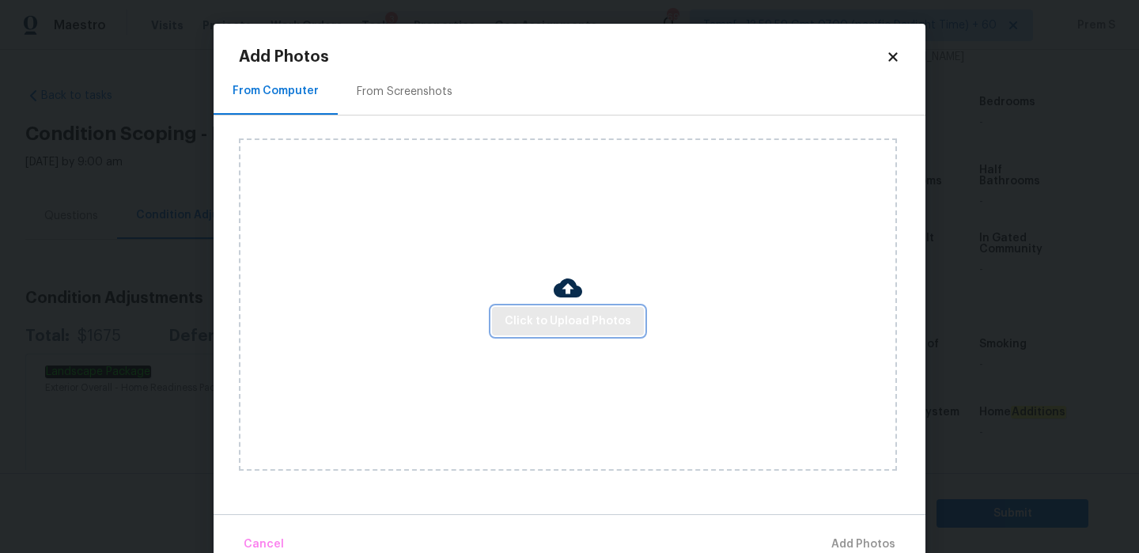
click at [532, 323] on span "Click to Upload Photos" at bounding box center [568, 322] width 127 height 20
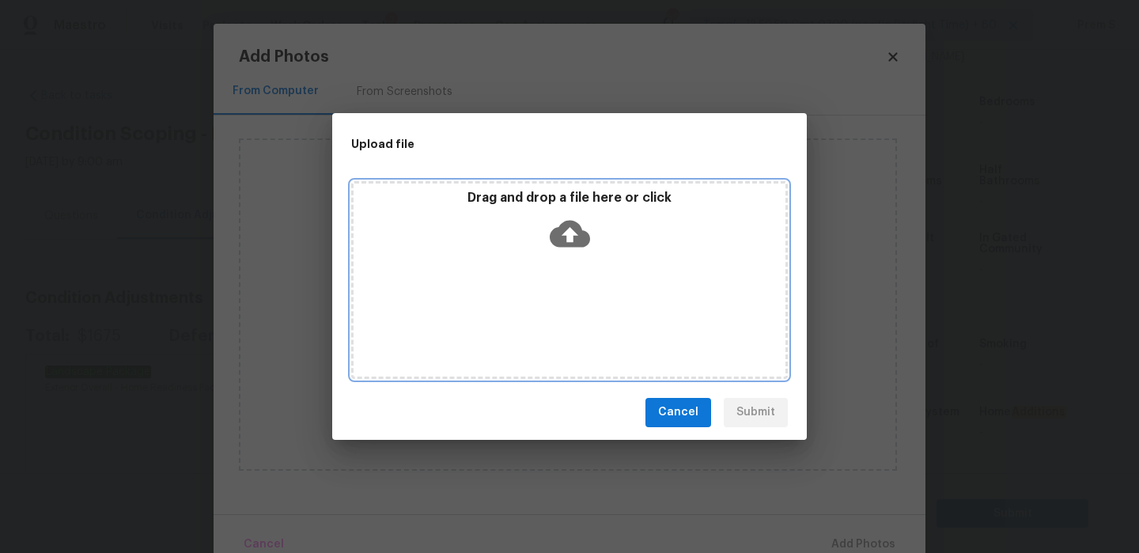
click at [573, 208] on div "Drag and drop a file here or click" at bounding box center [570, 224] width 432 height 68
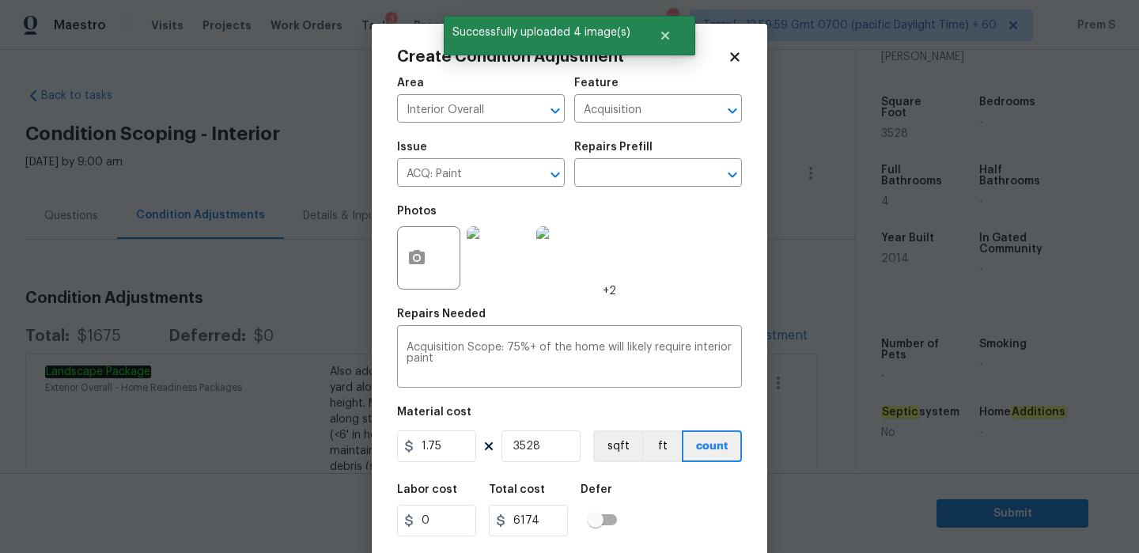
scroll to position [38, 0]
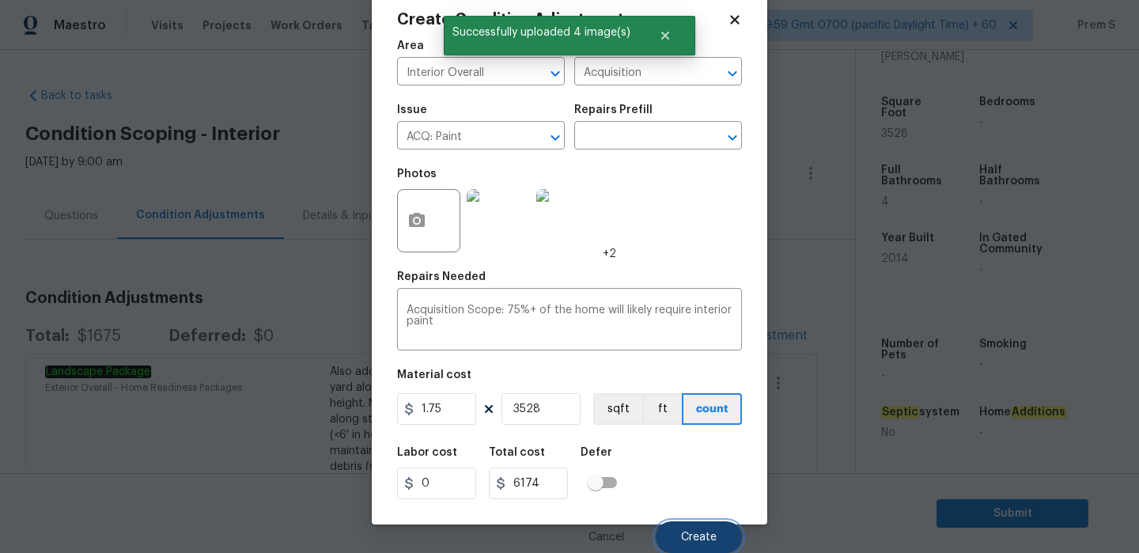
click at [725, 532] on button "Create" at bounding box center [699, 537] width 86 height 32
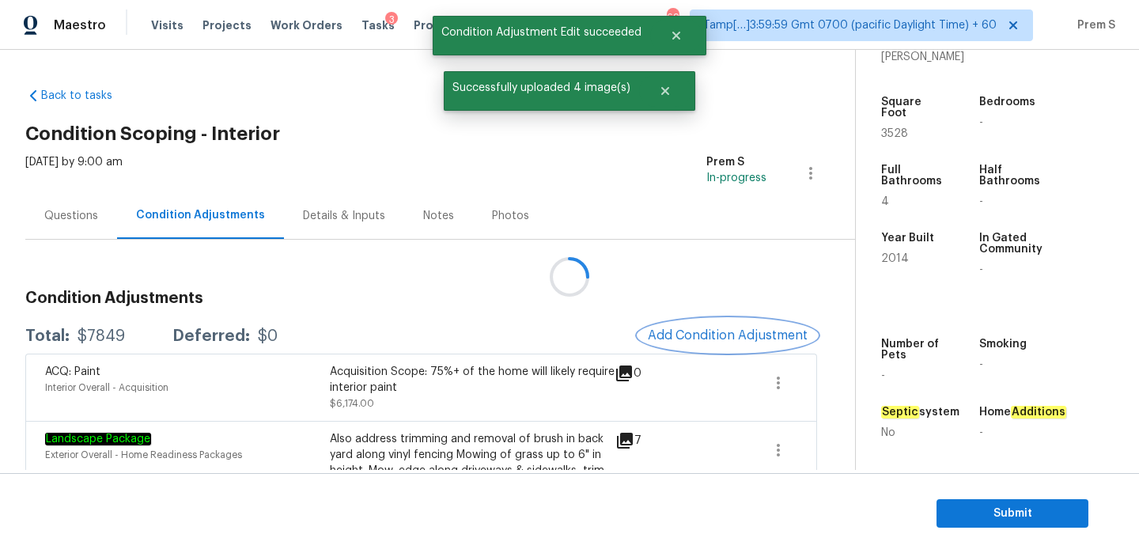
scroll to position [0, 0]
click at [696, 330] on span "Add Condition Adjustment" at bounding box center [728, 335] width 160 height 14
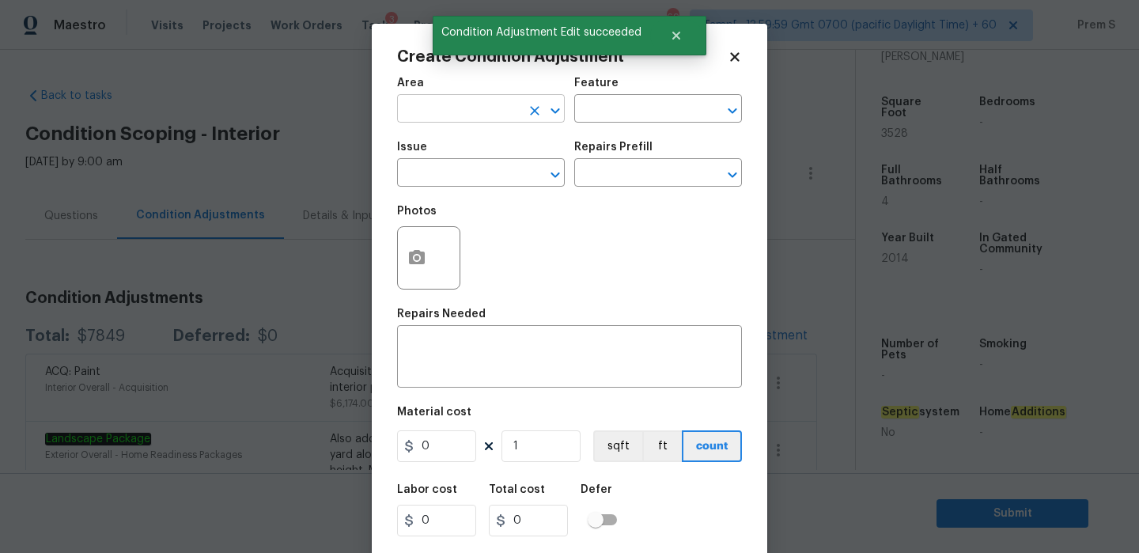
click at [432, 107] on input "text" at bounding box center [458, 110] width 123 height 25
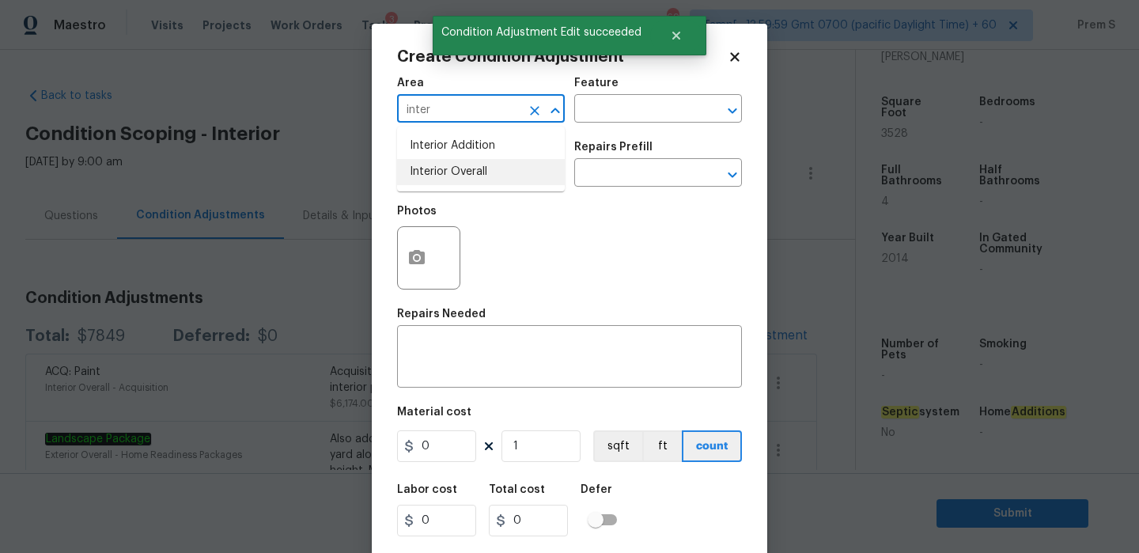
click at [437, 168] on li "Interior Overall" at bounding box center [481, 172] width 168 height 26
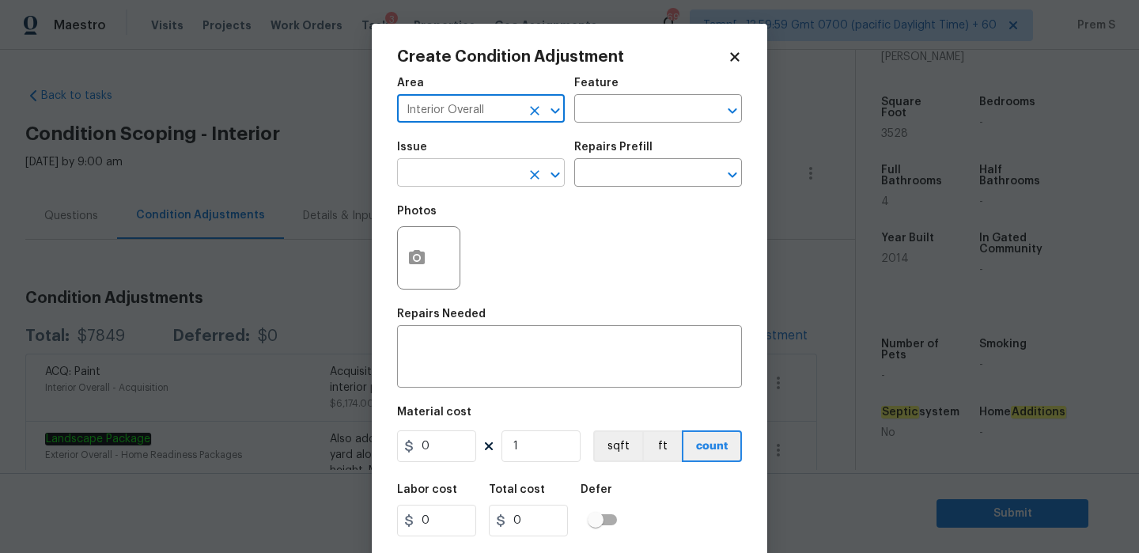
type input "Interior Overall"
click at [452, 182] on input "text" at bounding box center [458, 174] width 123 height 25
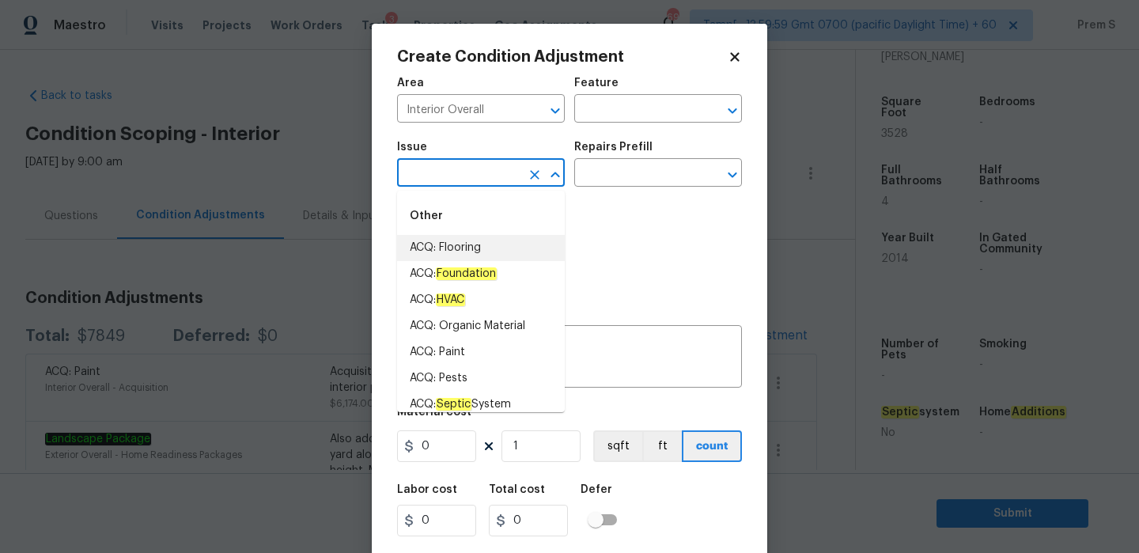
click at [478, 248] on li "ACQ: Flooring" at bounding box center [481, 248] width 168 height 26
type input "ACQ: Flooring"
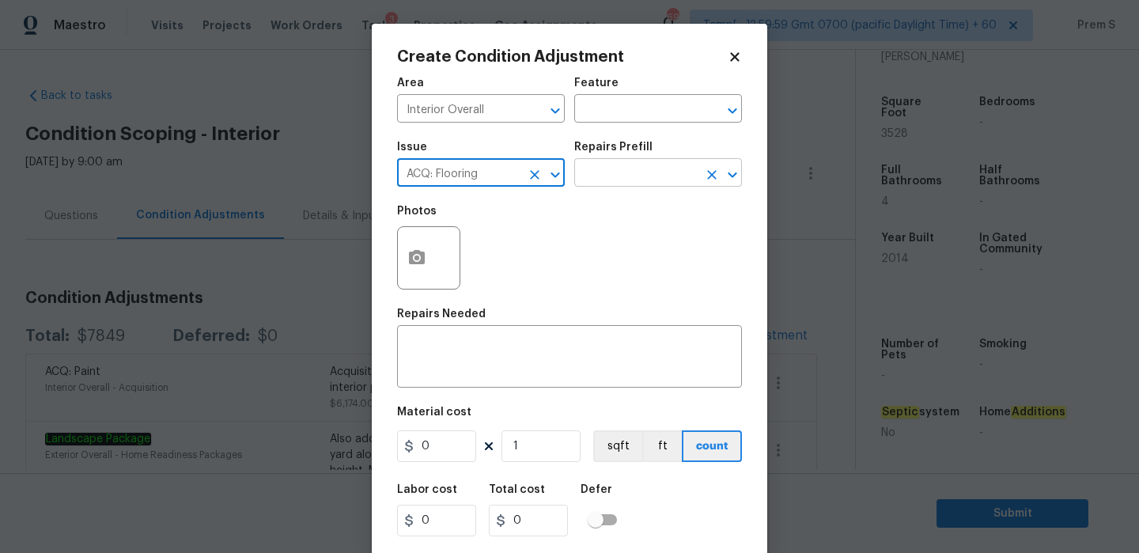
click at [674, 168] on input "text" at bounding box center [635, 174] width 123 height 25
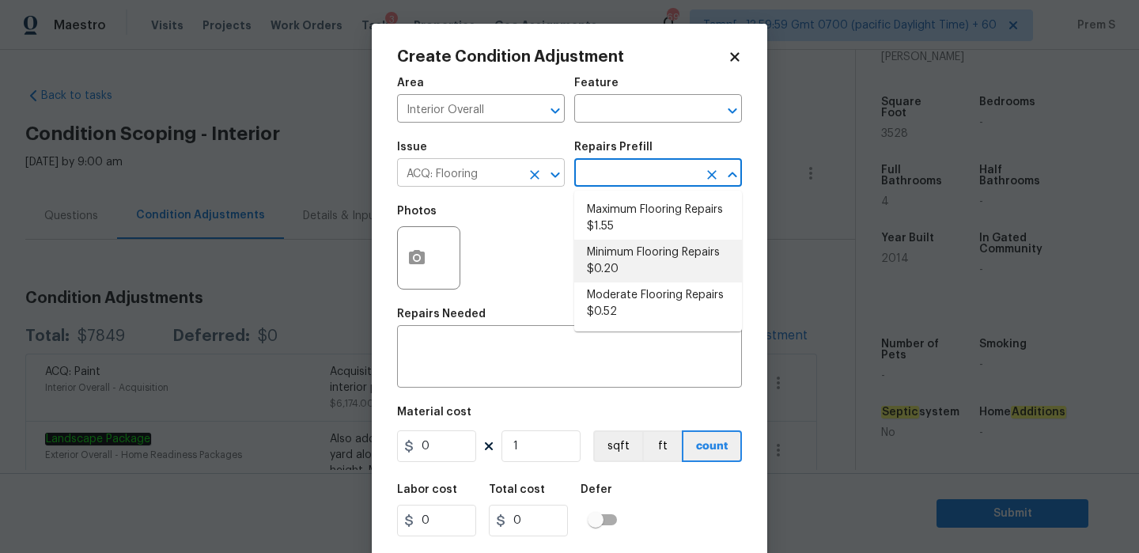
click at [531, 175] on icon "Clear" at bounding box center [535, 175] width 16 height 16
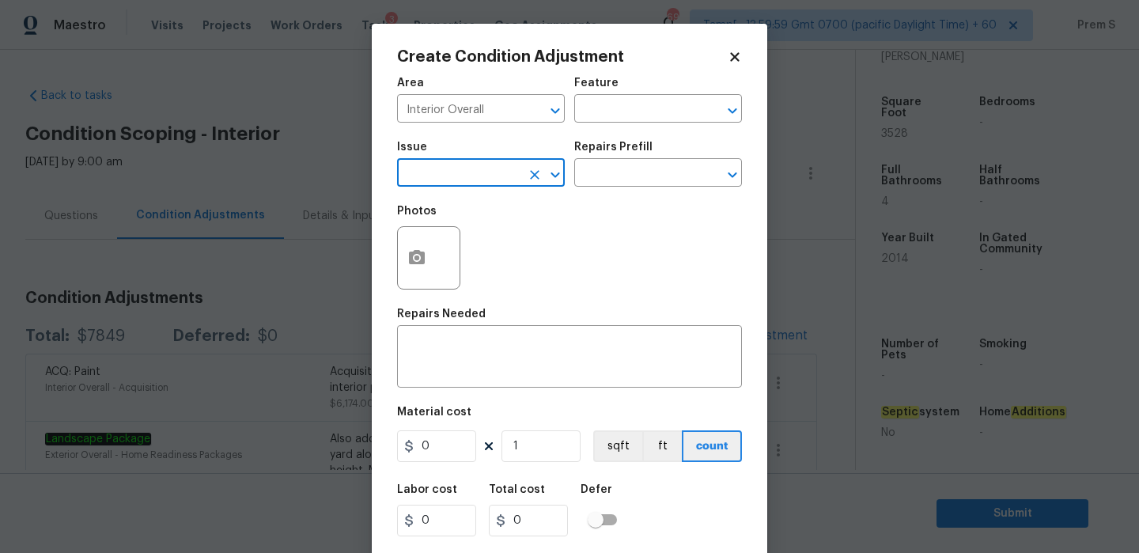
click at [486, 180] on input "text" at bounding box center [458, 174] width 123 height 25
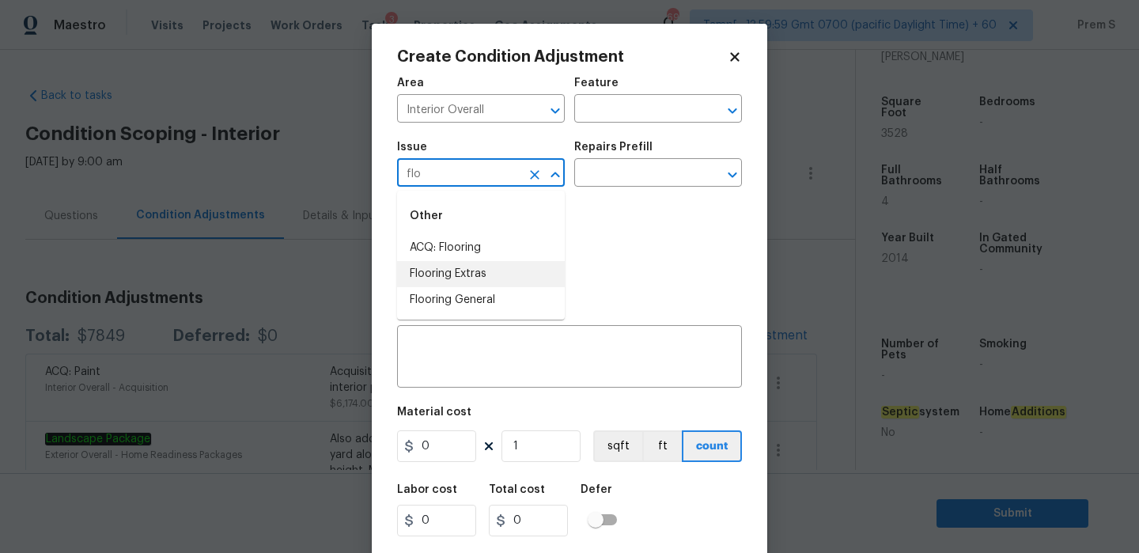
click at [505, 284] on li "Flooring Extras" at bounding box center [481, 274] width 168 height 26
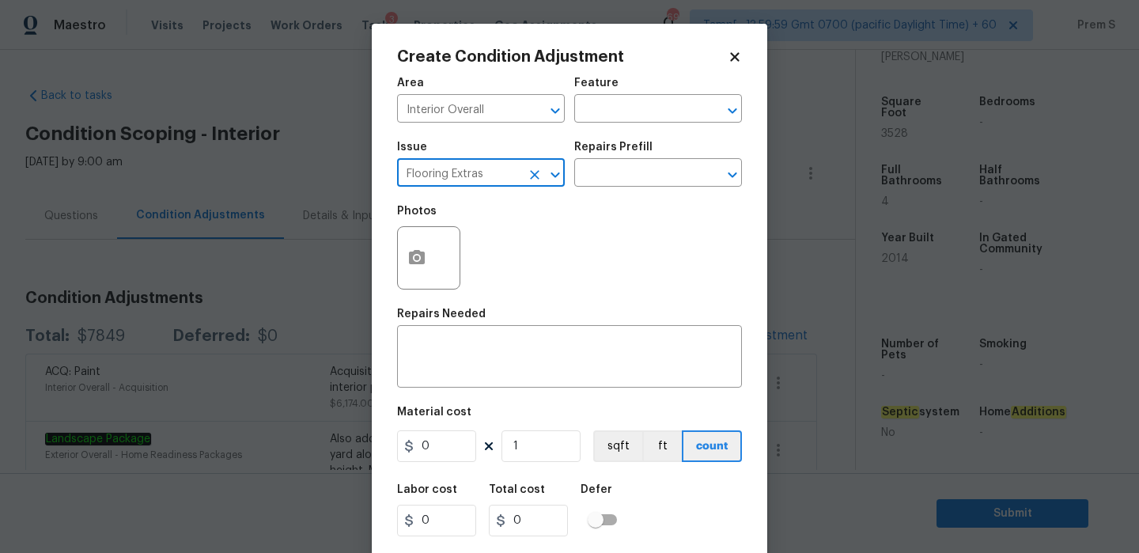
click at [532, 159] on div "Issue" at bounding box center [481, 152] width 168 height 21
click at [531, 164] on div at bounding box center [544, 175] width 41 height 22
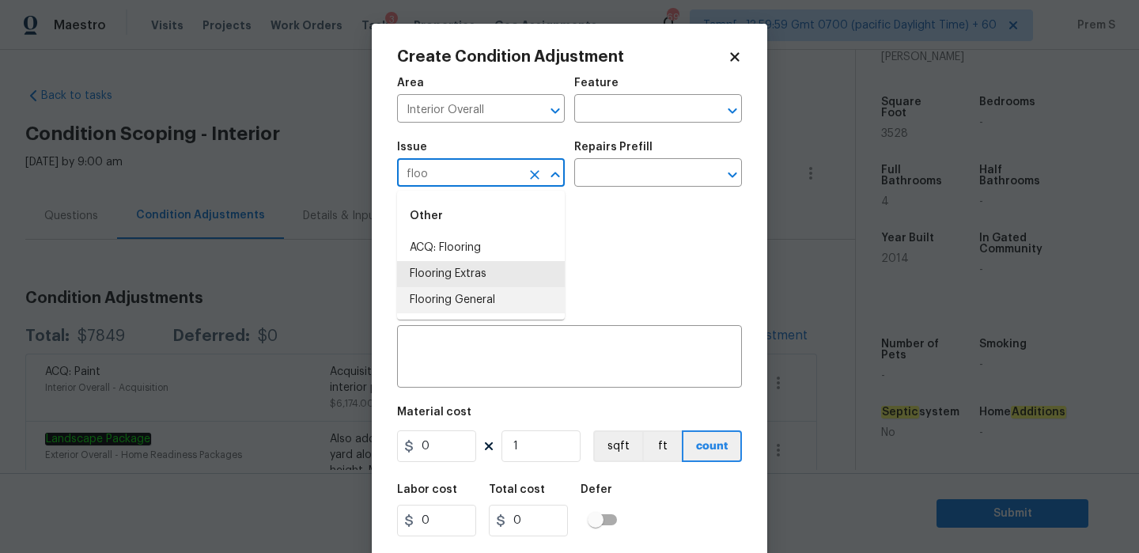
click at [508, 305] on li "Flooring General" at bounding box center [481, 300] width 168 height 26
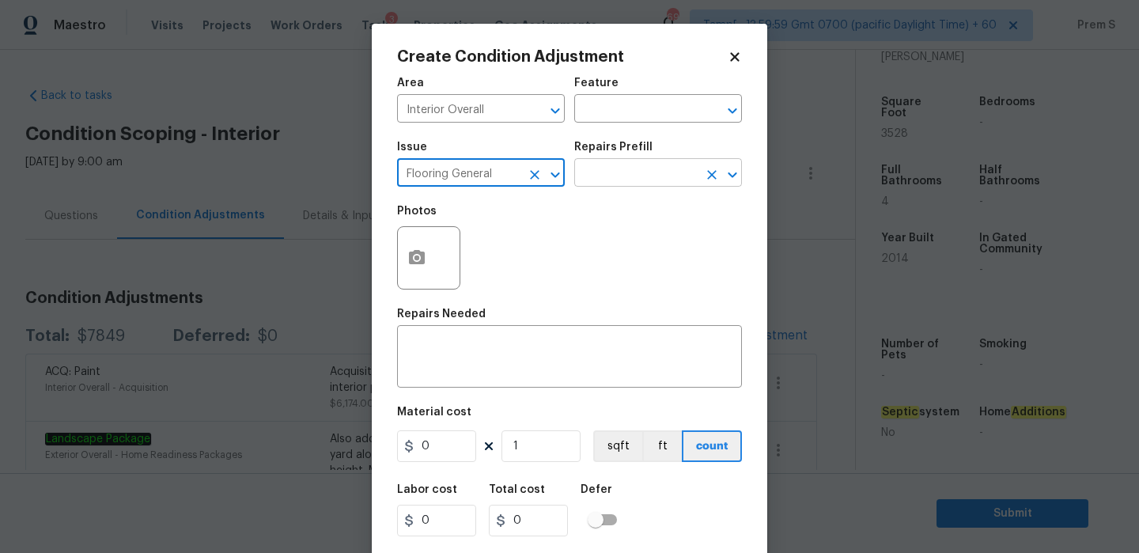
type input "Flooring General"
click at [629, 175] on input "text" at bounding box center [635, 174] width 123 height 25
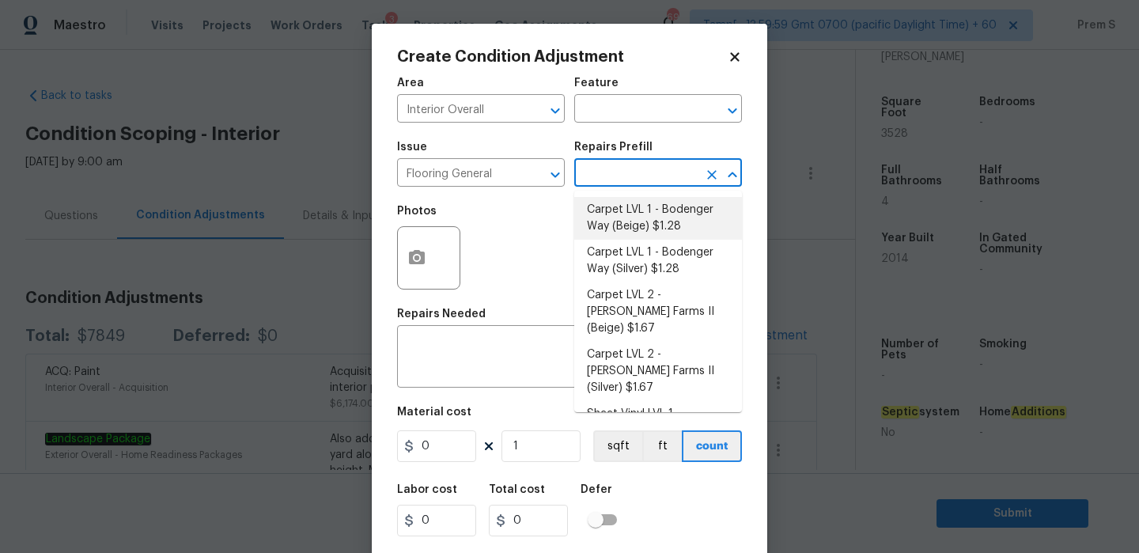
click at [630, 227] on li "Carpet LVL 1 - Bodenger Way (Beige) $1.28" at bounding box center [658, 218] width 168 height 43
type input "Overall Flooring"
type textarea "Install new carpet. (Bodenger Way 749 Bird Bath, Beige) at all previously carpe…"
type input "1.28"
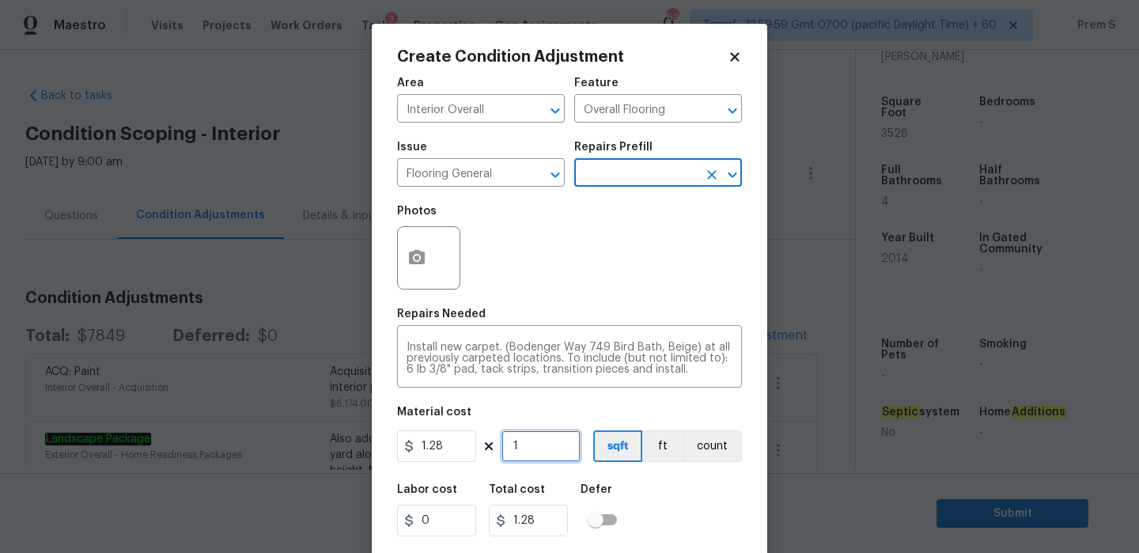
click at [547, 447] on input "1" at bounding box center [541, 446] width 79 height 32
type input "12"
type input "15.36"
type input "120"
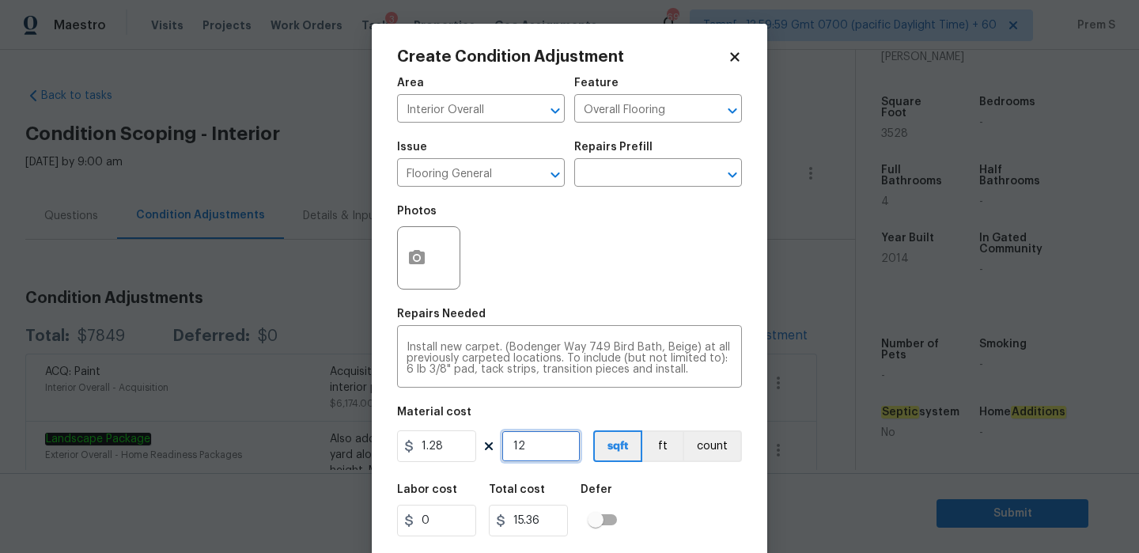
type input "153.6"
type input "1200"
type input "1536"
type input "12000"
type input "15360"
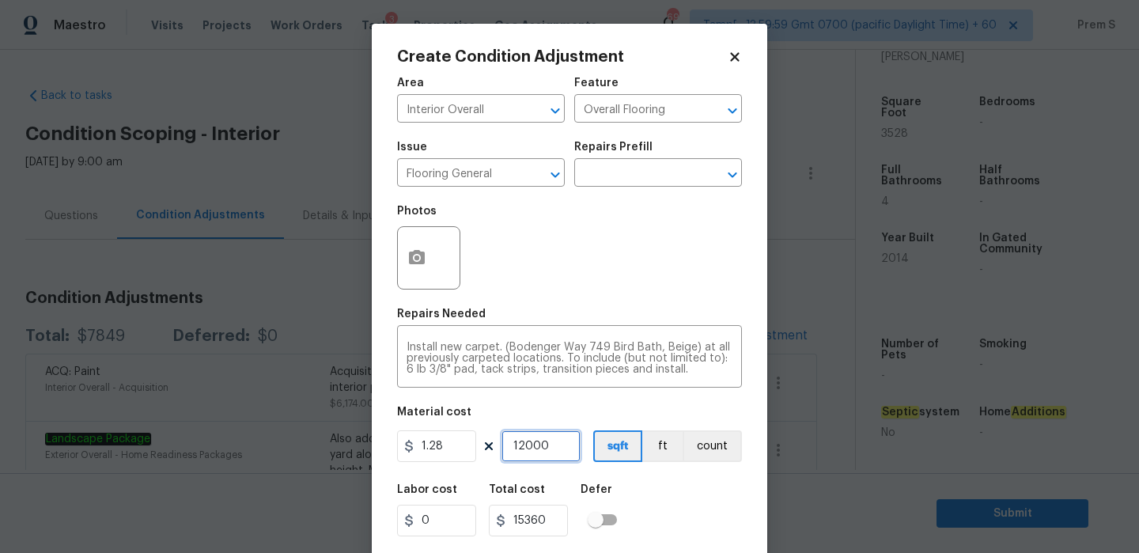
click at [519, 446] on input "12000" at bounding box center [541, 446] width 79 height 32
type input "2000"
type input "2560"
type input "2000"
click at [422, 264] on icon "button" at bounding box center [417, 257] width 16 height 14
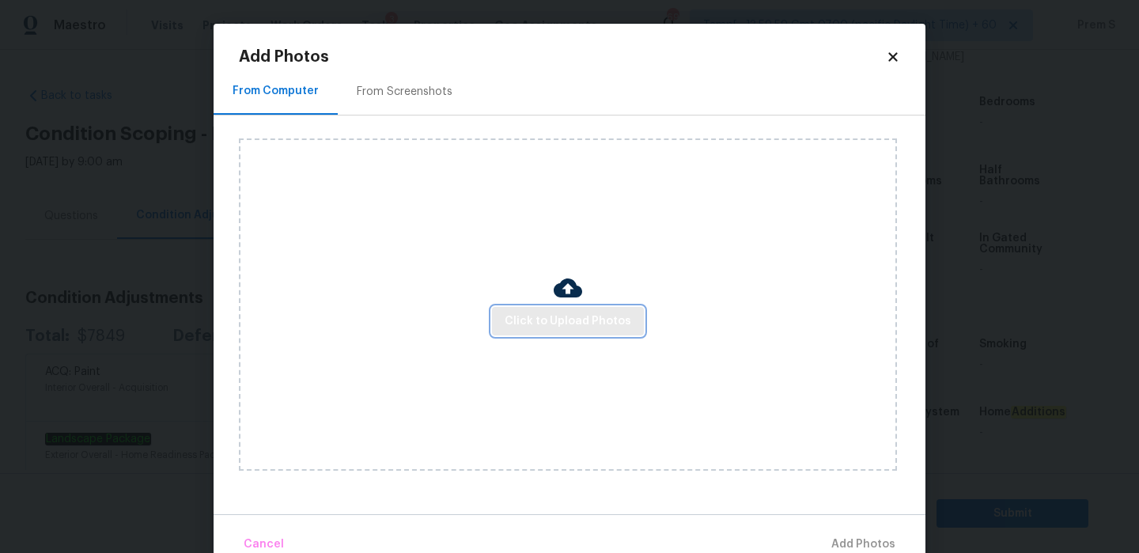
click at [606, 322] on span "Click to Upload Photos" at bounding box center [568, 322] width 127 height 20
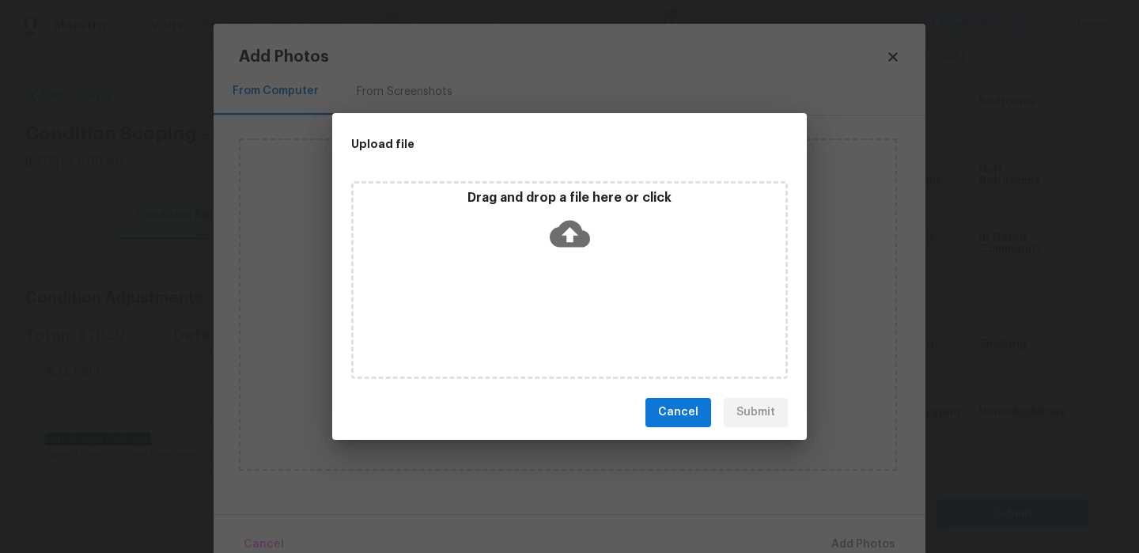
click at [564, 221] on icon at bounding box center [570, 233] width 40 height 27
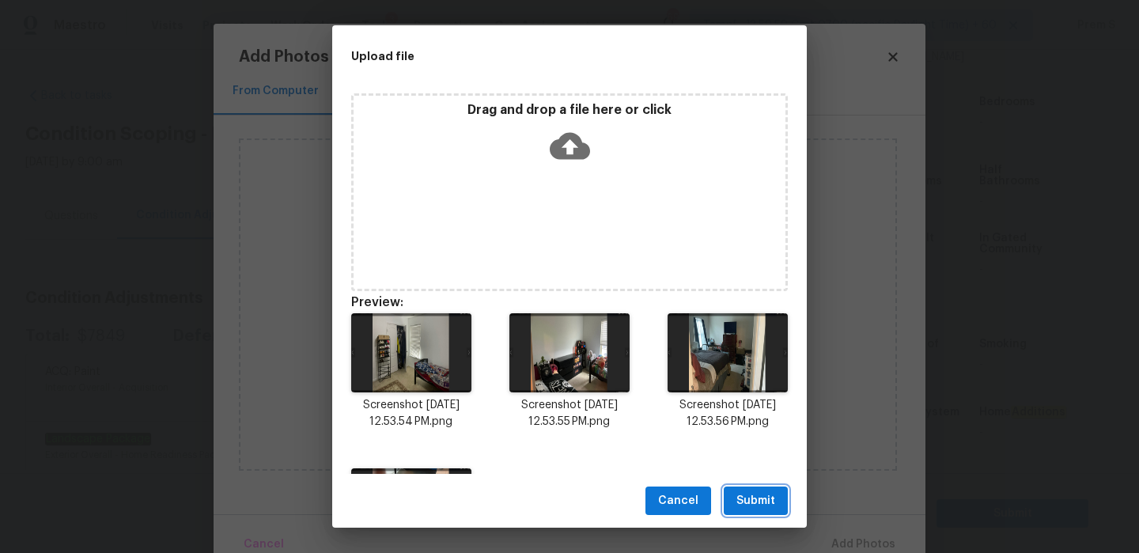
click at [754, 501] on span "Submit" at bounding box center [755, 501] width 39 height 20
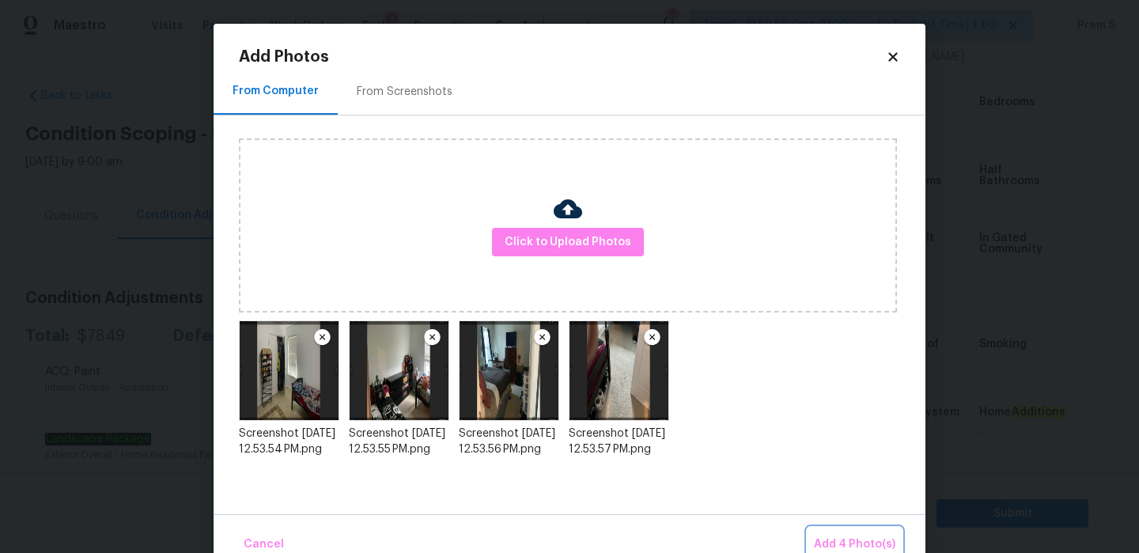
click at [828, 539] on span "Add 4 Photo(s)" at bounding box center [854, 545] width 81 height 20
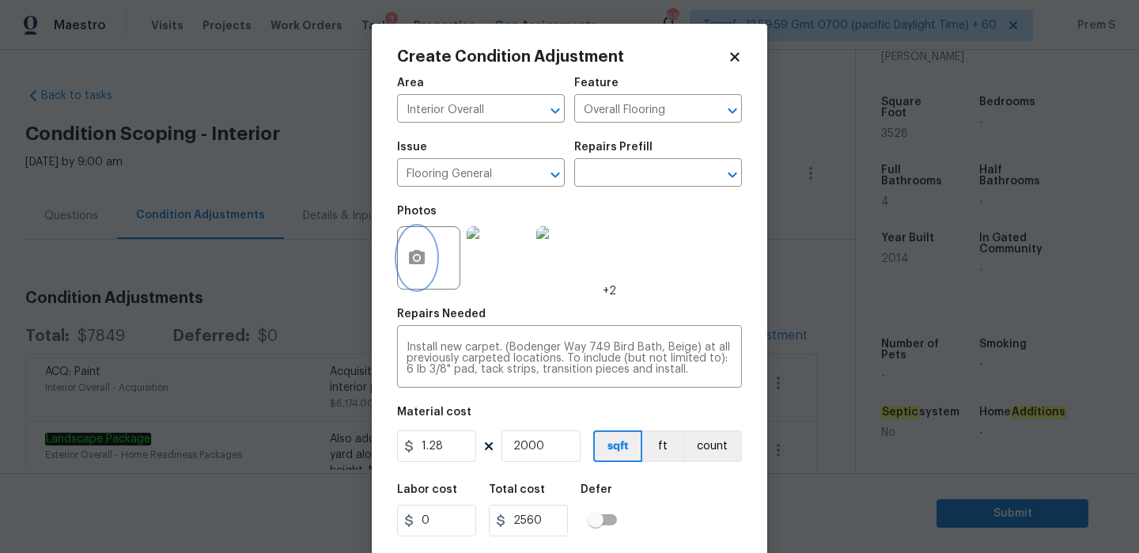
scroll to position [38, 0]
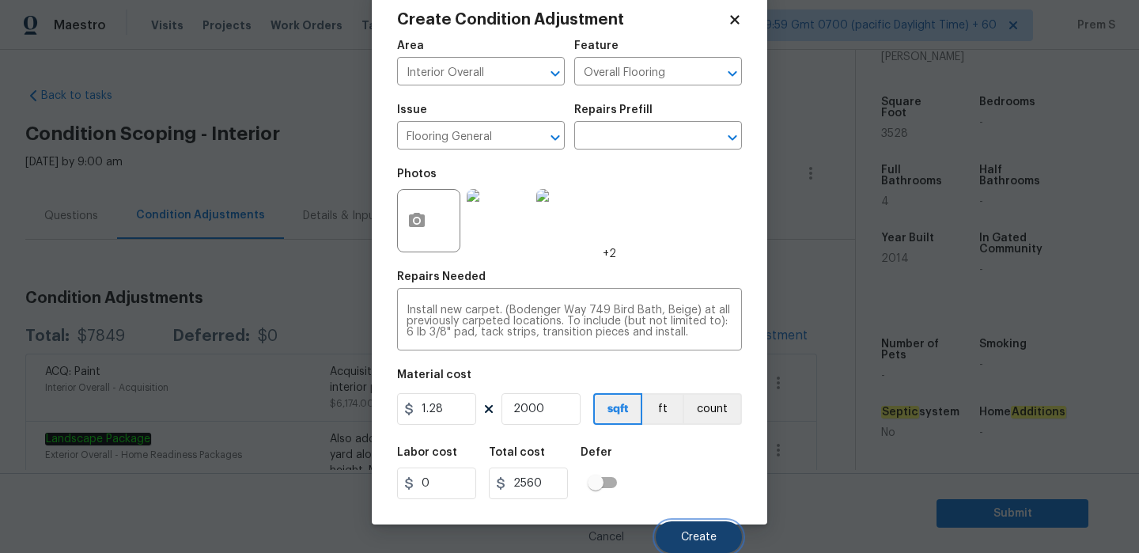
click at [698, 532] on span "Create" at bounding box center [699, 538] width 36 height 12
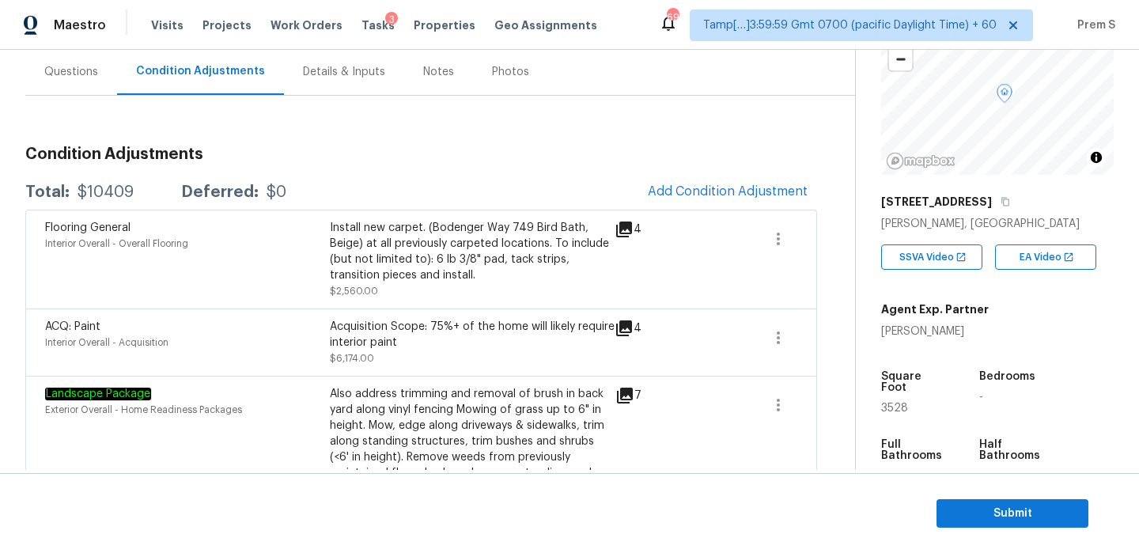
scroll to position [127, 0]
click at [979, 494] on section "Submit" at bounding box center [569, 513] width 1139 height 81
click at [975, 512] on span "Submit" at bounding box center [1012, 514] width 127 height 20
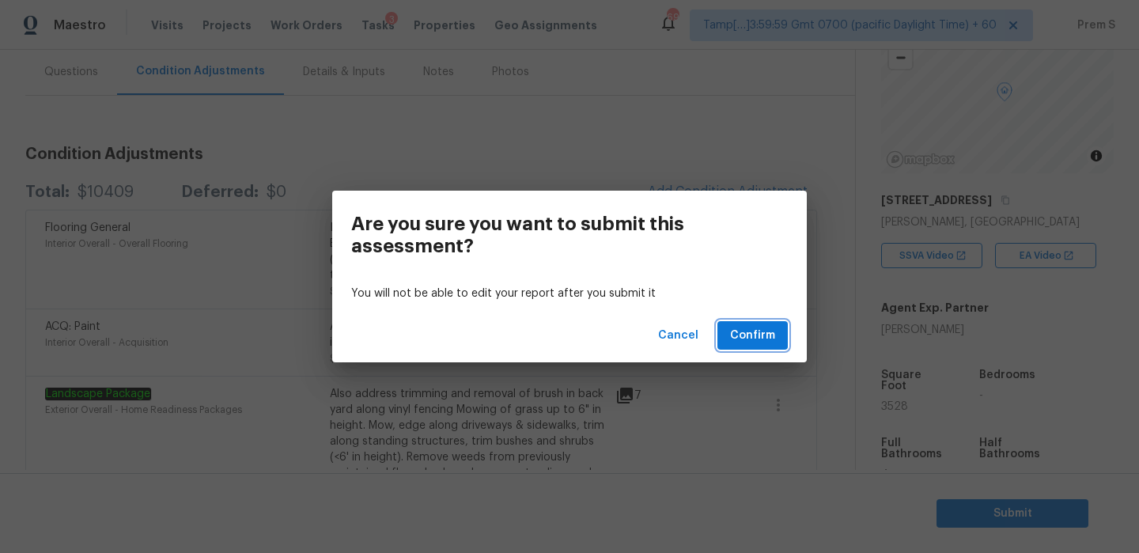
click at [741, 327] on span "Confirm" at bounding box center [752, 336] width 45 height 20
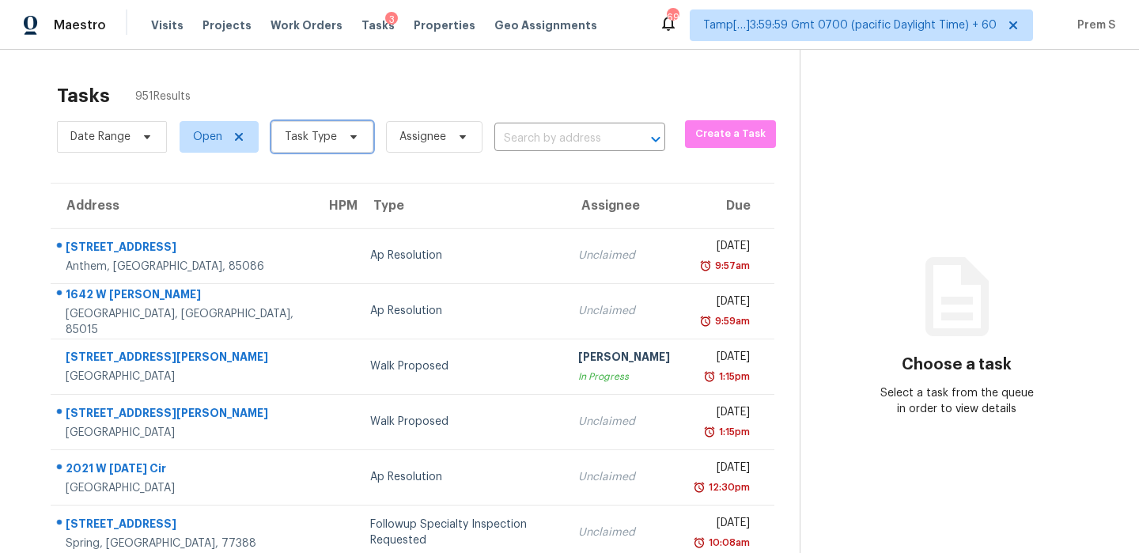
click at [320, 146] on span "Task Type" at bounding box center [322, 137] width 102 height 32
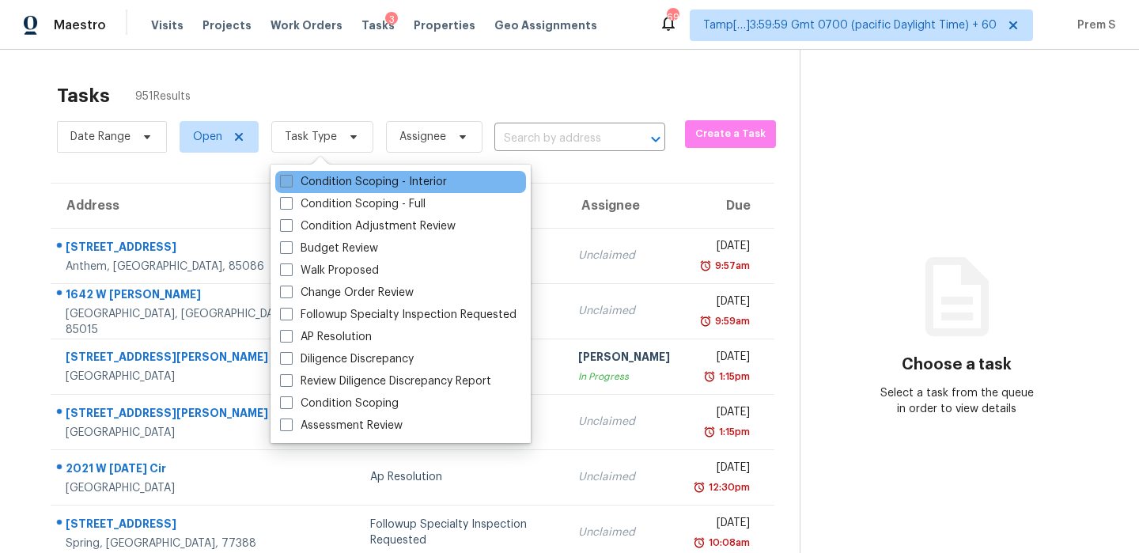
click at [362, 189] on label "Condition Scoping - Interior" at bounding box center [363, 182] width 167 height 16
click at [290, 184] on input "Condition Scoping - Interior" at bounding box center [285, 179] width 10 height 10
checkbox input "true"
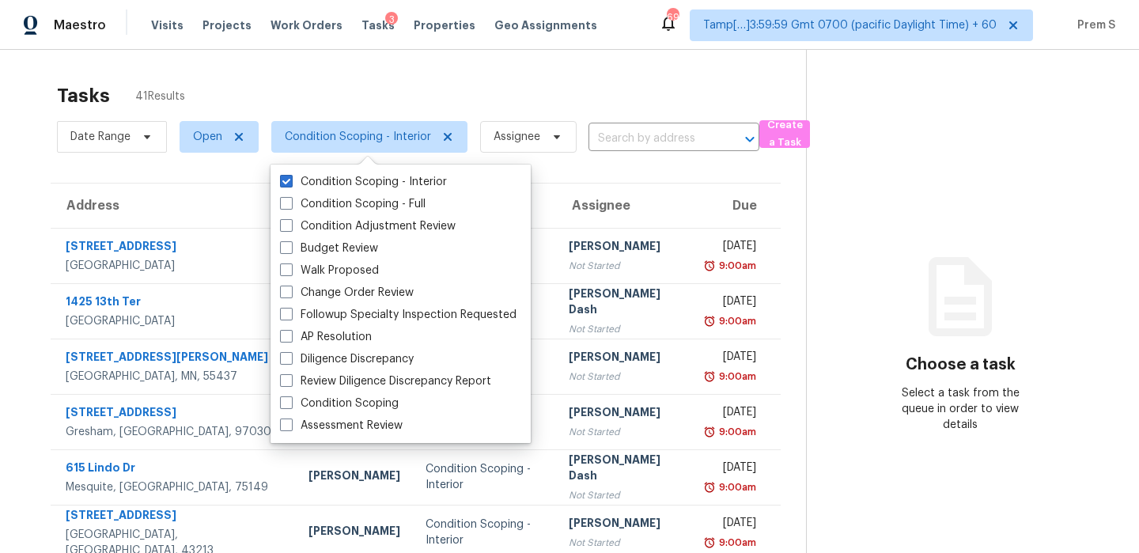
click at [483, 77] on div "Tasks 41 Results" at bounding box center [431, 95] width 749 height 41
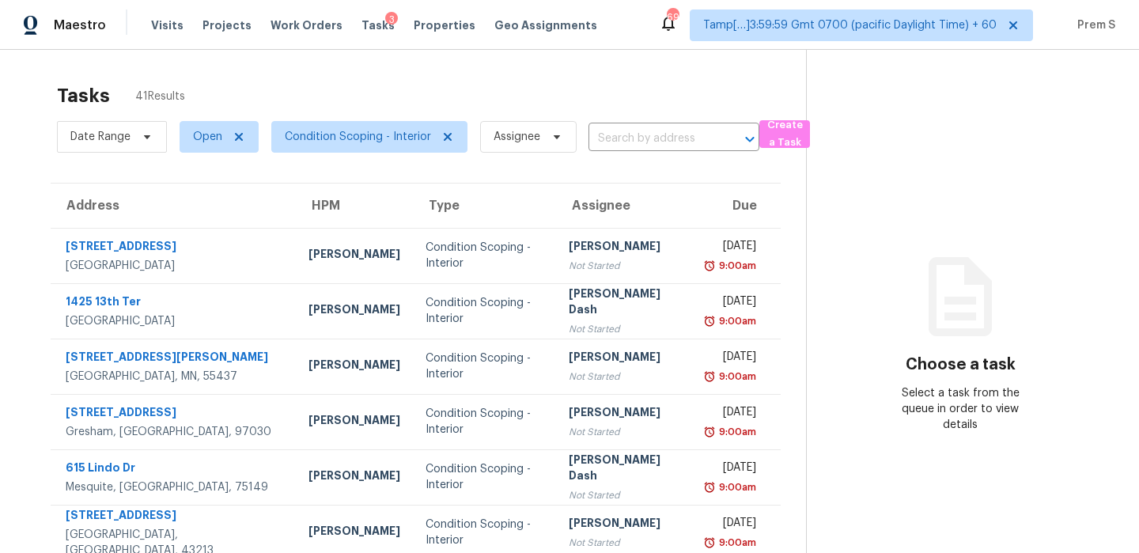
scroll to position [271, 0]
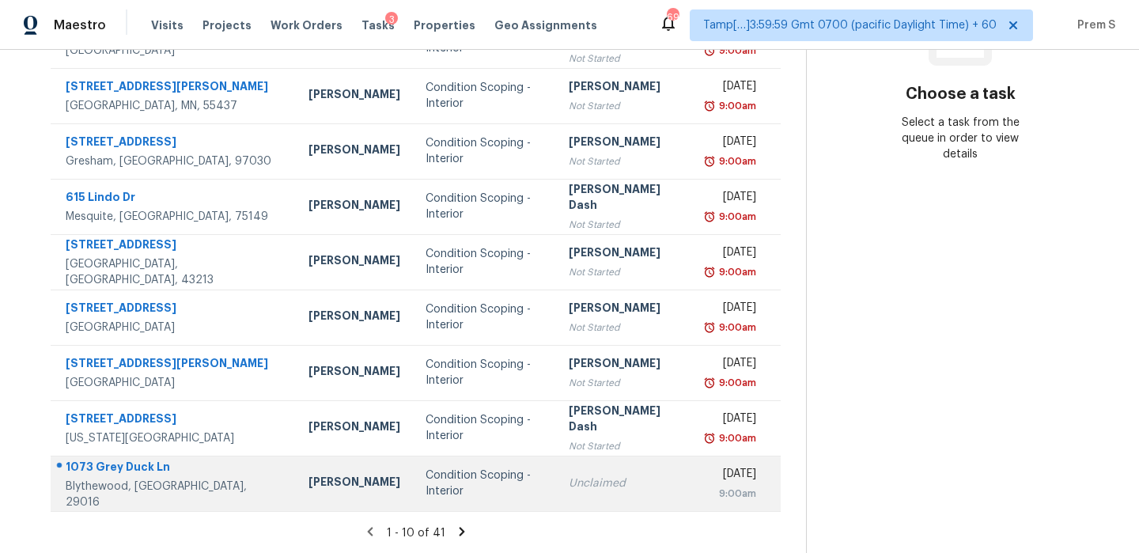
click at [502, 469] on td "Condition Scoping - Interior" at bounding box center [484, 483] width 143 height 55
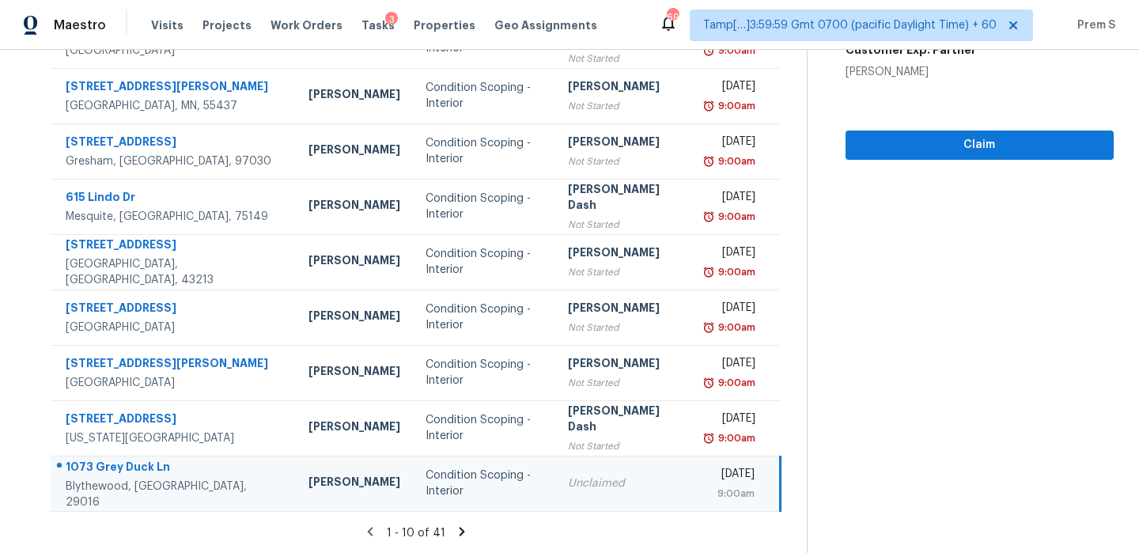
scroll to position [0, 0]
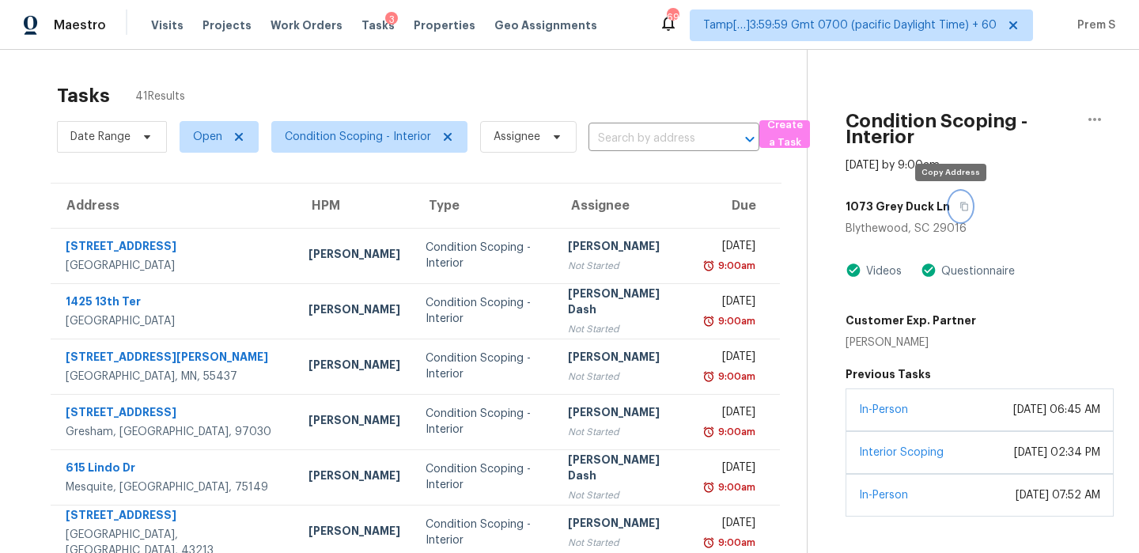
click at [952, 211] on button "button" at bounding box center [960, 206] width 21 height 28
click at [650, 143] on input "text" at bounding box center [652, 139] width 127 height 25
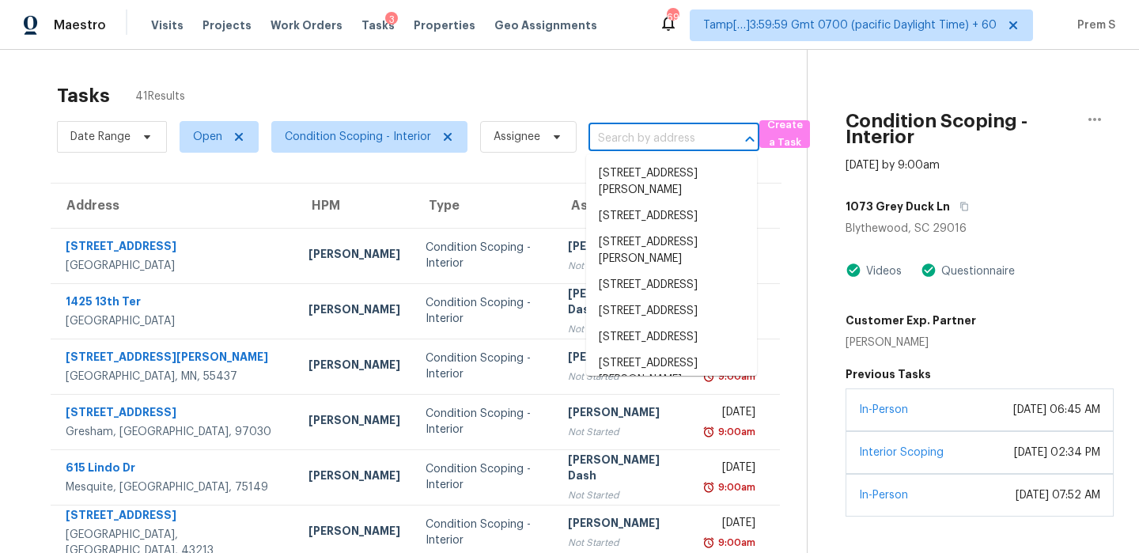
paste input "[STREET_ADDRESS][PERSON_NAME]"
type input "[STREET_ADDRESS][PERSON_NAME]"
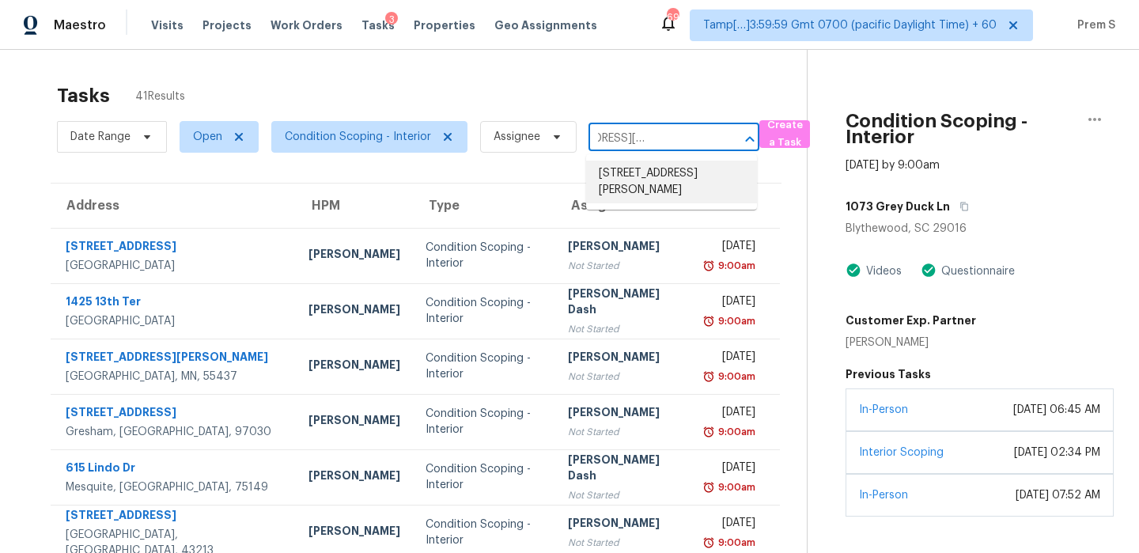
click at [653, 181] on li "[STREET_ADDRESS][PERSON_NAME]" at bounding box center [671, 182] width 171 height 43
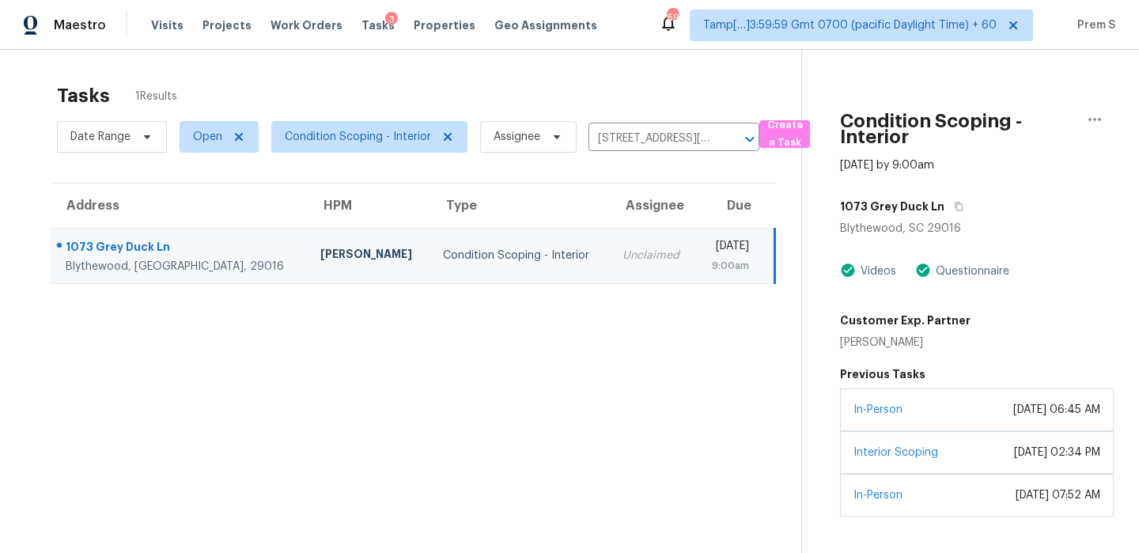
click at [709, 268] on div "9:00am" at bounding box center [729, 266] width 40 height 16
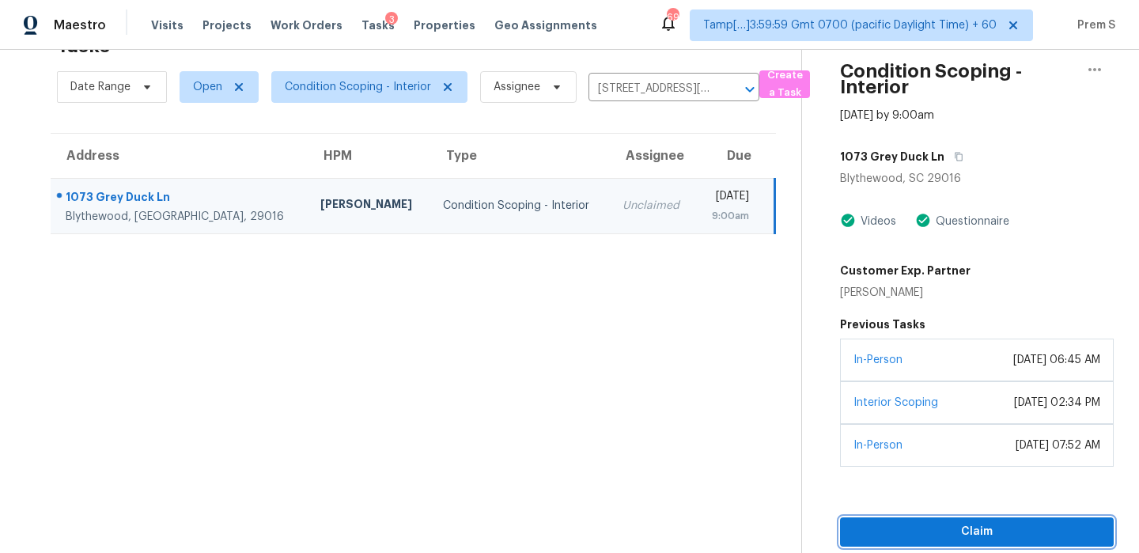
click at [929, 537] on span "Claim" at bounding box center [977, 532] width 248 height 20
click at [948, 522] on span "Start Assessment" at bounding box center [977, 532] width 248 height 20
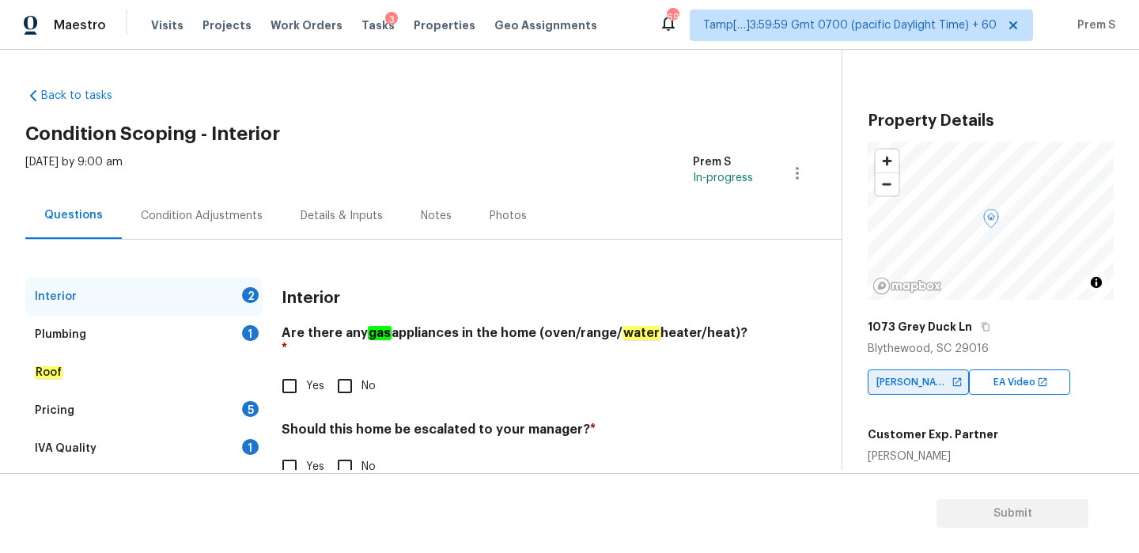
scroll to position [323, 0]
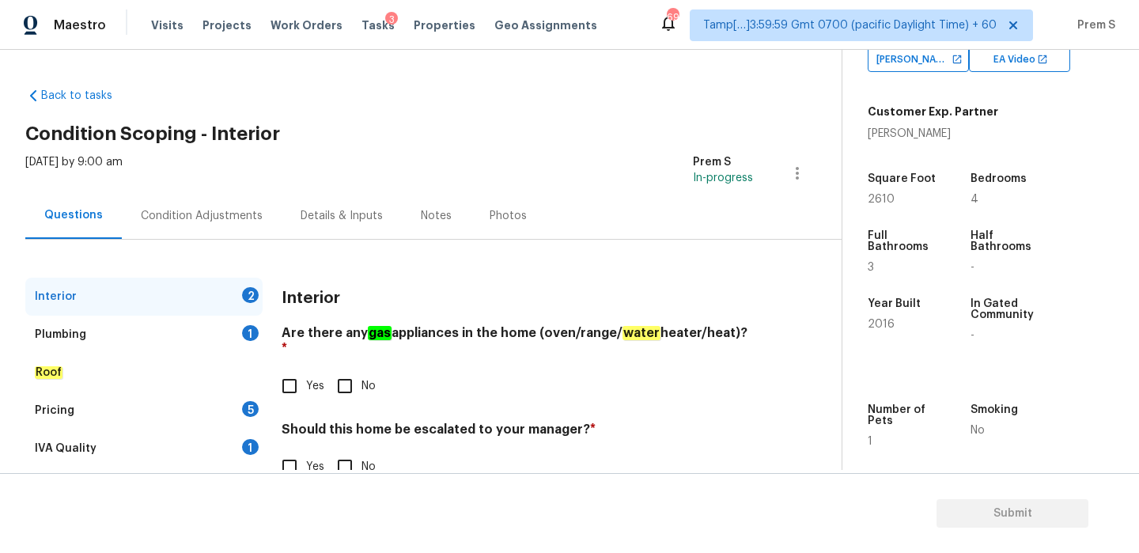
click at [306, 378] on span "Yes" at bounding box center [315, 386] width 18 height 17
click at [306, 373] on input "Yes" at bounding box center [289, 385] width 33 height 33
checkbox input "true"
click at [350, 456] on input "No" at bounding box center [344, 466] width 33 height 33
checkbox input "true"
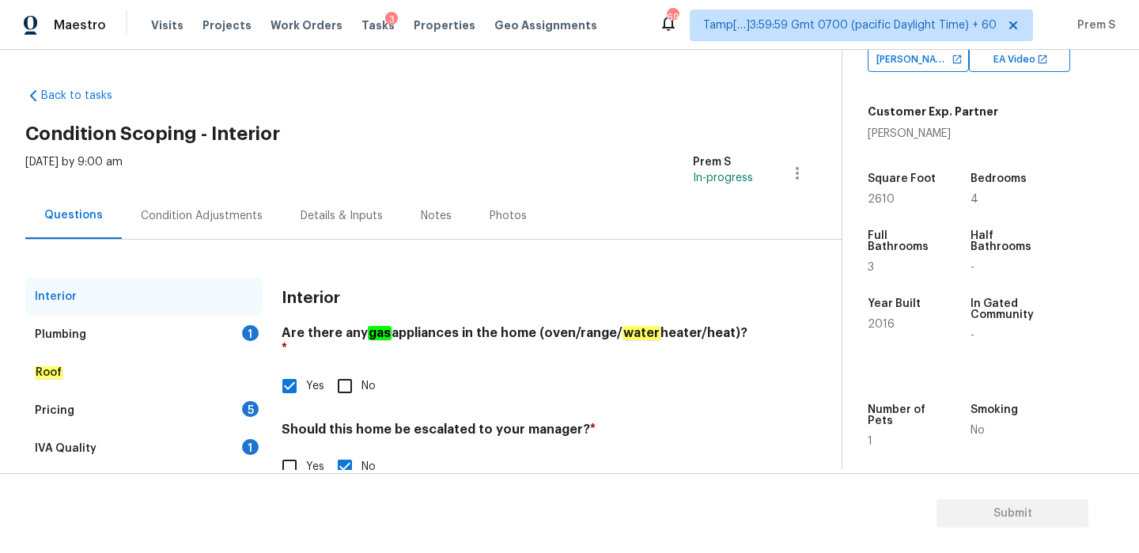
click at [245, 350] on div "Plumbing 1" at bounding box center [143, 335] width 237 height 38
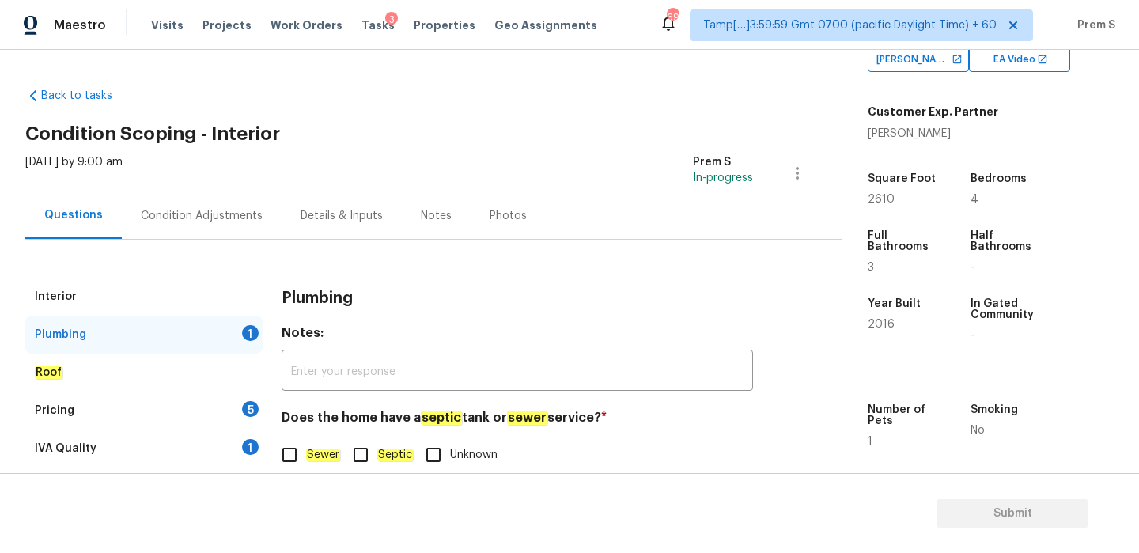
click at [307, 453] on em "Sewer" at bounding box center [323, 455] width 34 height 13
click at [306, 453] on input "Sewer" at bounding box center [289, 454] width 33 height 33
checkbox input "true"
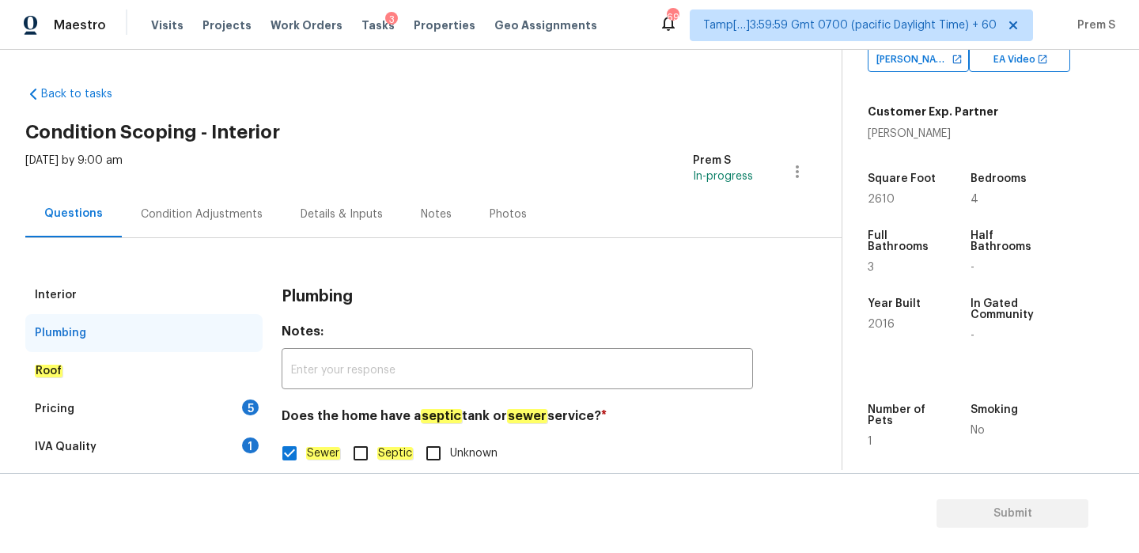
click at [220, 399] on div "Pricing 5" at bounding box center [143, 409] width 237 height 38
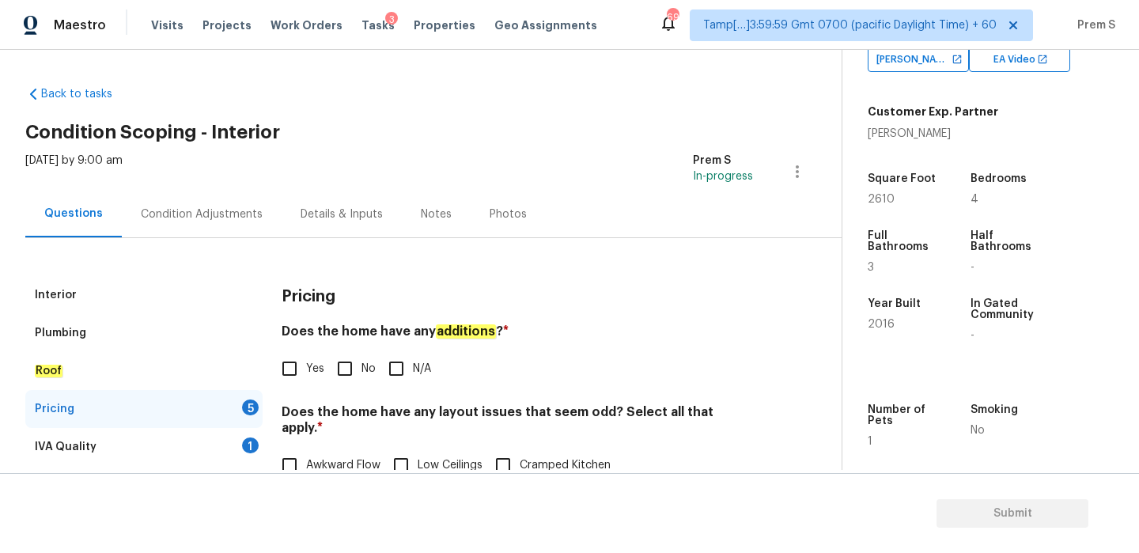
click at [343, 360] on input "No" at bounding box center [344, 368] width 33 height 33
checkbox input "true"
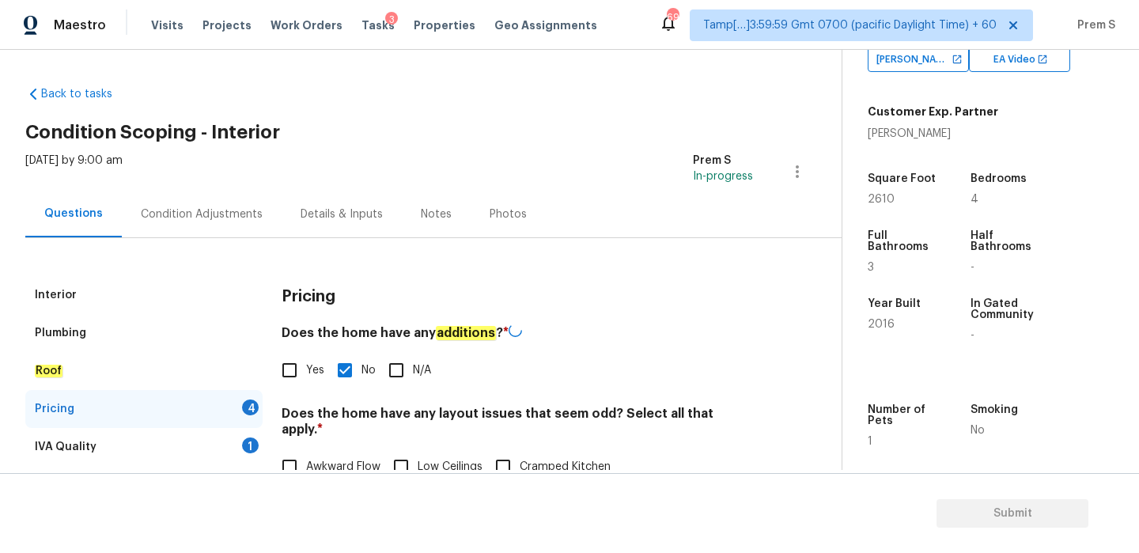
scroll to position [206, 0]
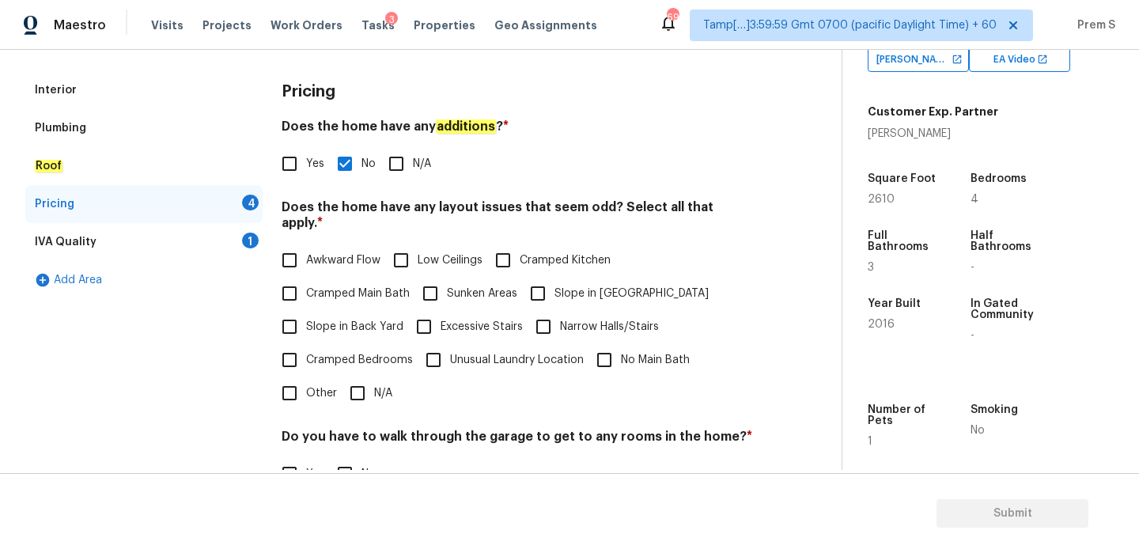
click at [353, 377] on input "N/A" at bounding box center [357, 393] width 33 height 33
checkbox input "true"
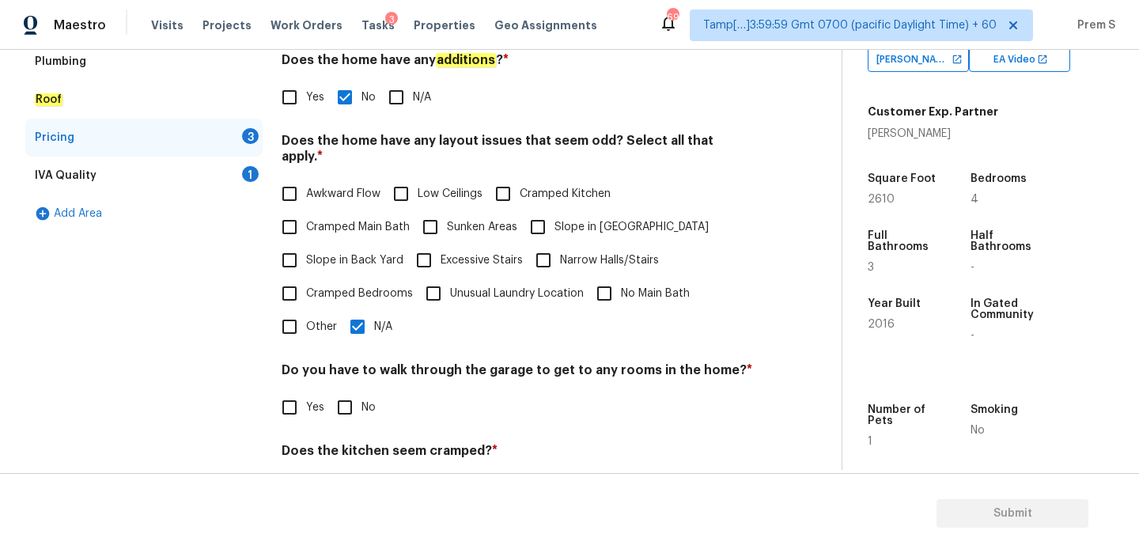
scroll to position [350, 0]
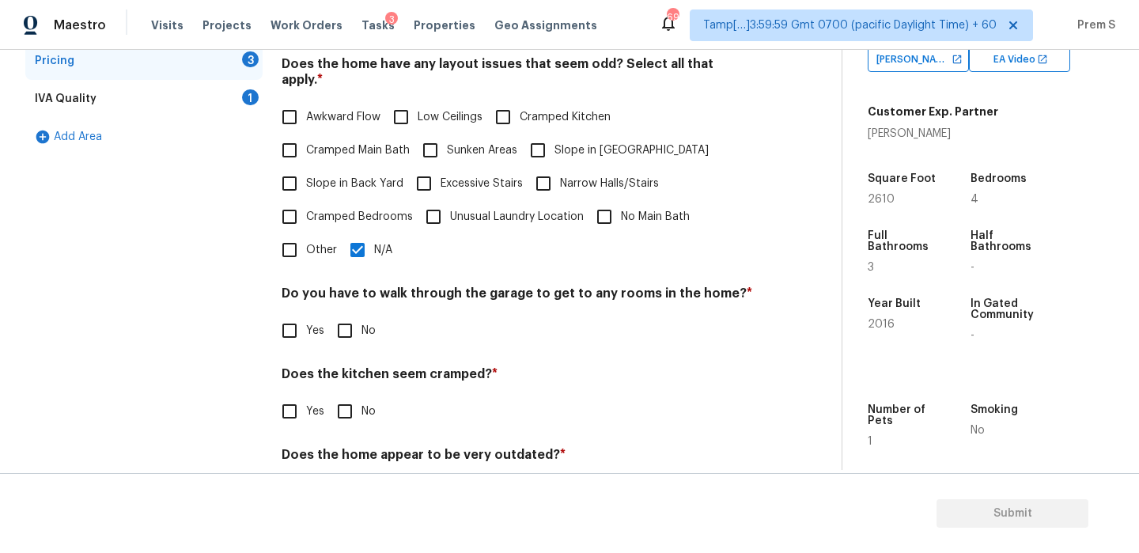
click at [330, 314] on input "No" at bounding box center [344, 330] width 33 height 33
checkbox input "true"
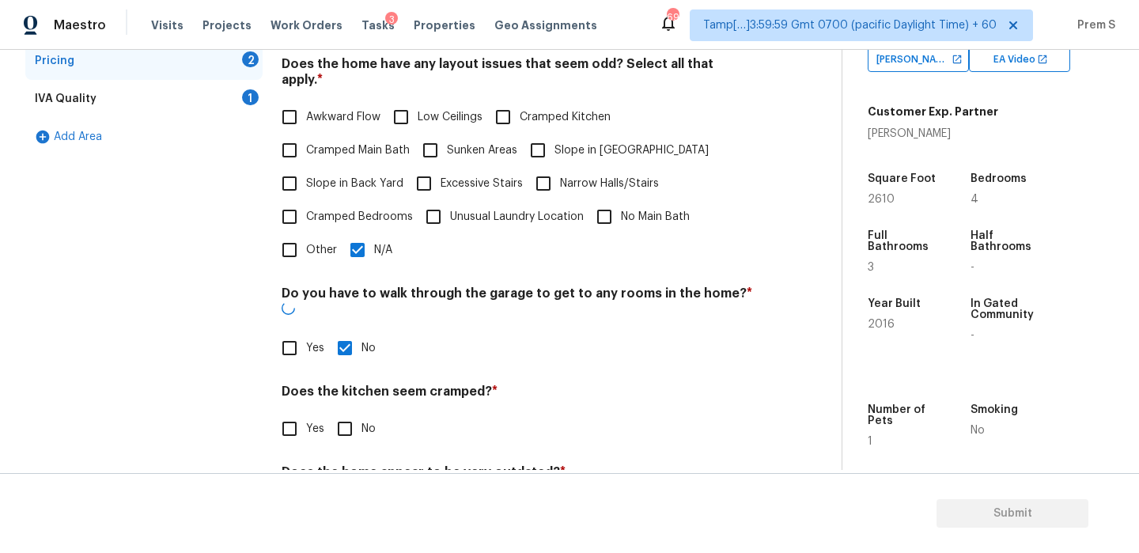
click at [359, 412] on input "No" at bounding box center [344, 428] width 33 height 33
checkbox input "true"
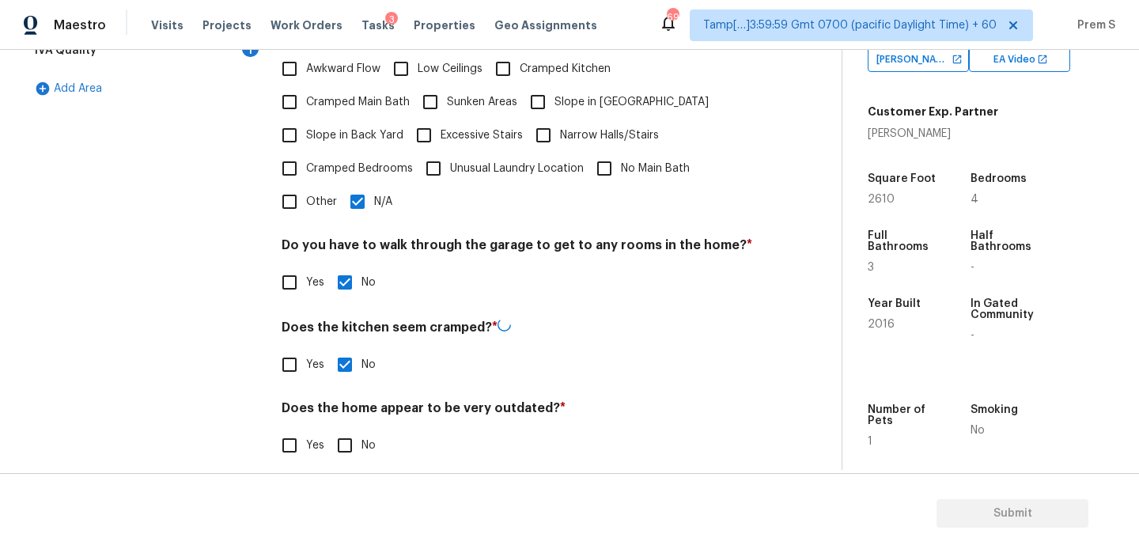
click at [350, 429] on input "No" at bounding box center [344, 445] width 33 height 33
checkbox input "true"
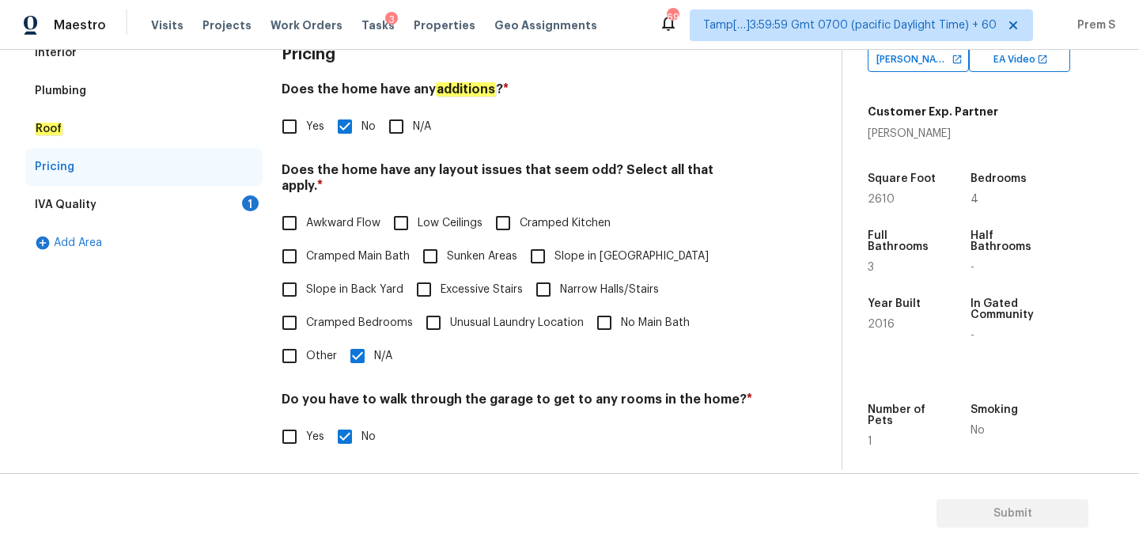
scroll to position [212, 0]
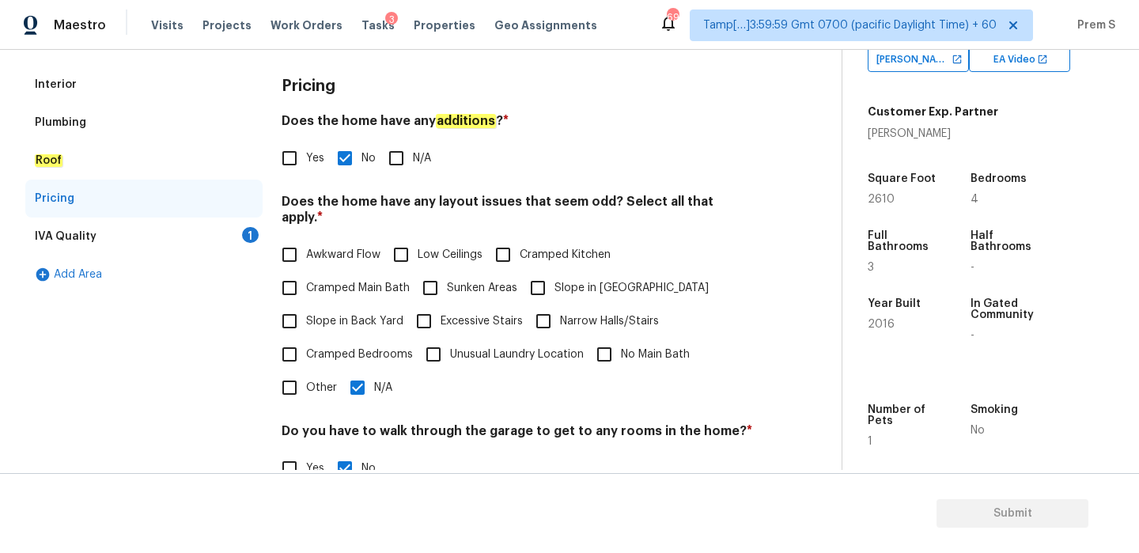
click at [237, 241] on div "IVA Quality 1" at bounding box center [143, 237] width 237 height 38
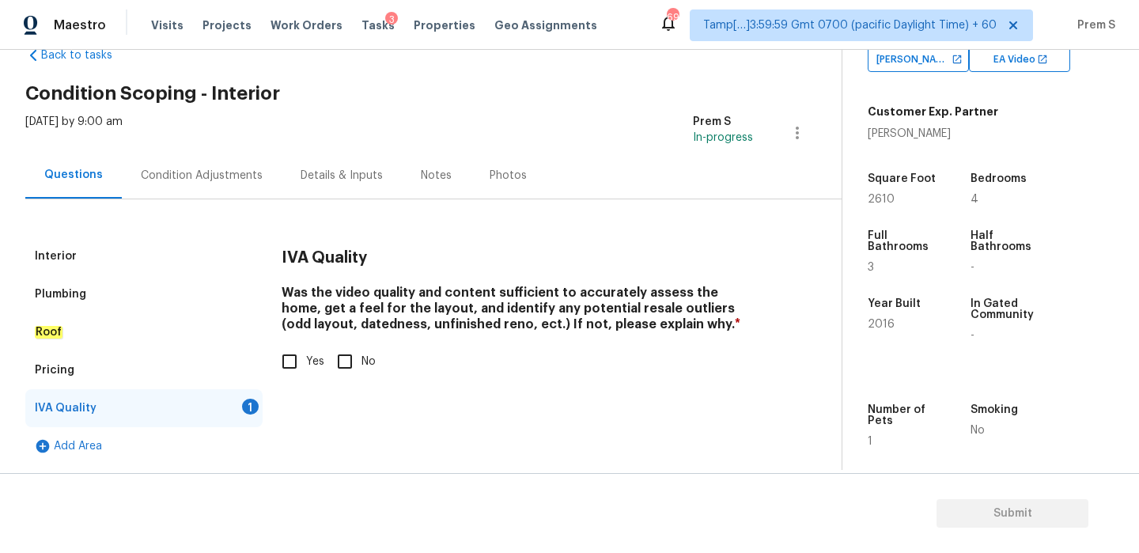
click at [302, 349] on input "Yes" at bounding box center [289, 361] width 33 height 33
checkbox input "true"
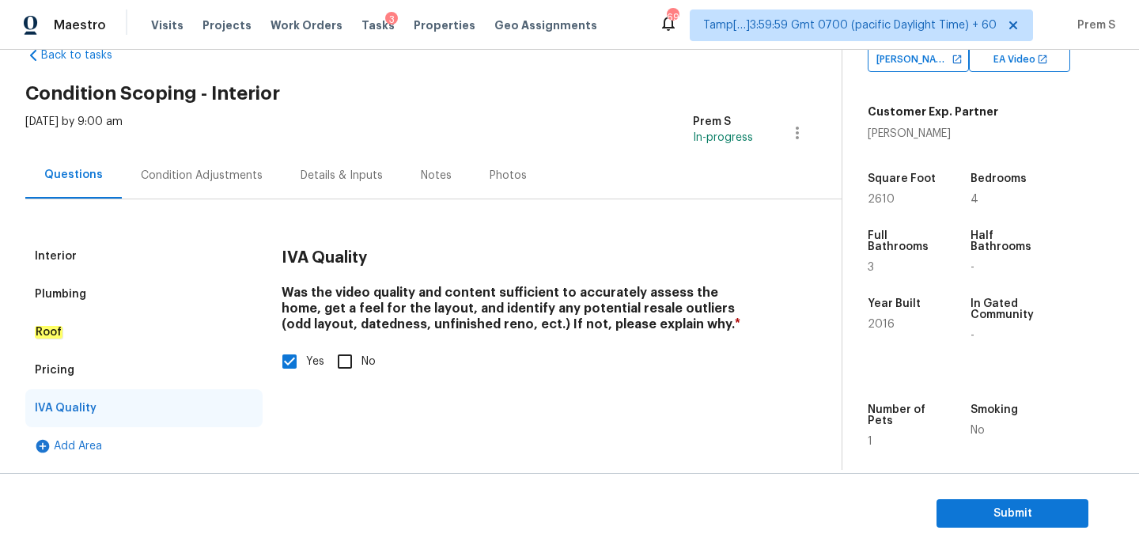
click at [249, 177] on div "Condition Adjustments" at bounding box center [202, 176] width 122 height 16
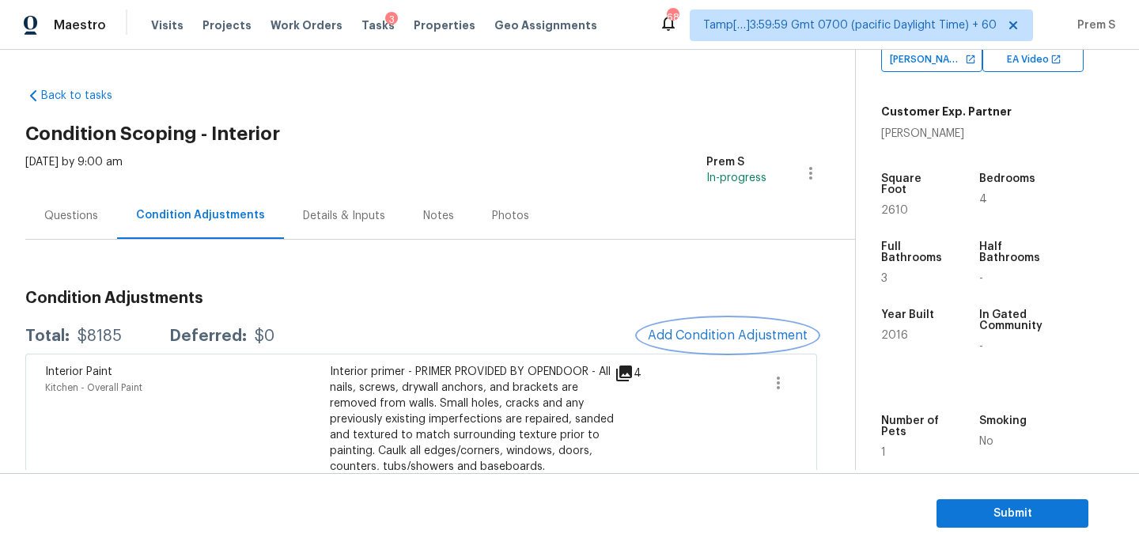
click at [703, 331] on span "Add Condition Adjustment" at bounding box center [728, 335] width 160 height 14
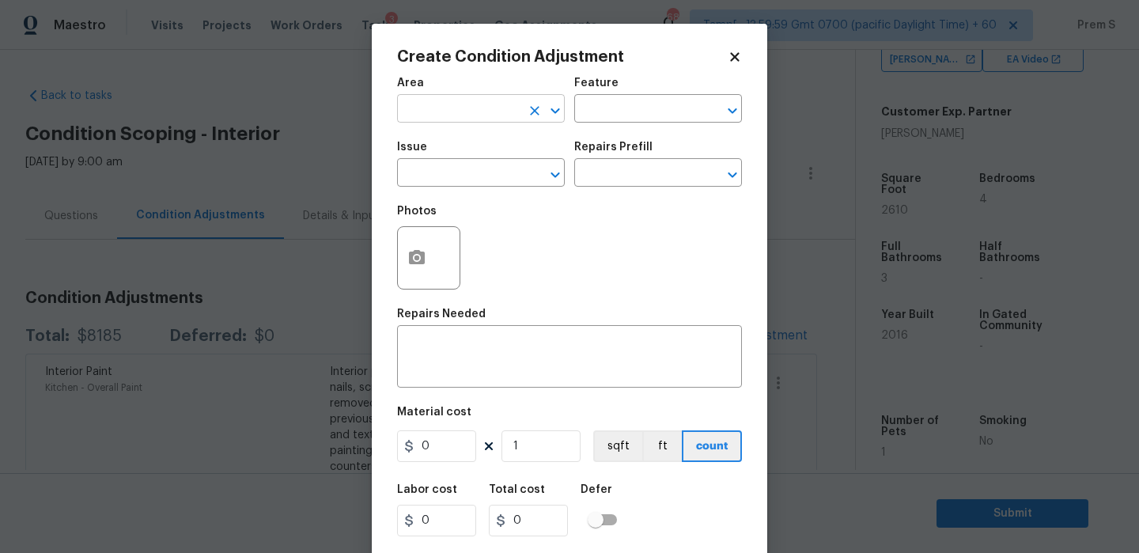
click at [442, 120] on input "text" at bounding box center [458, 110] width 123 height 25
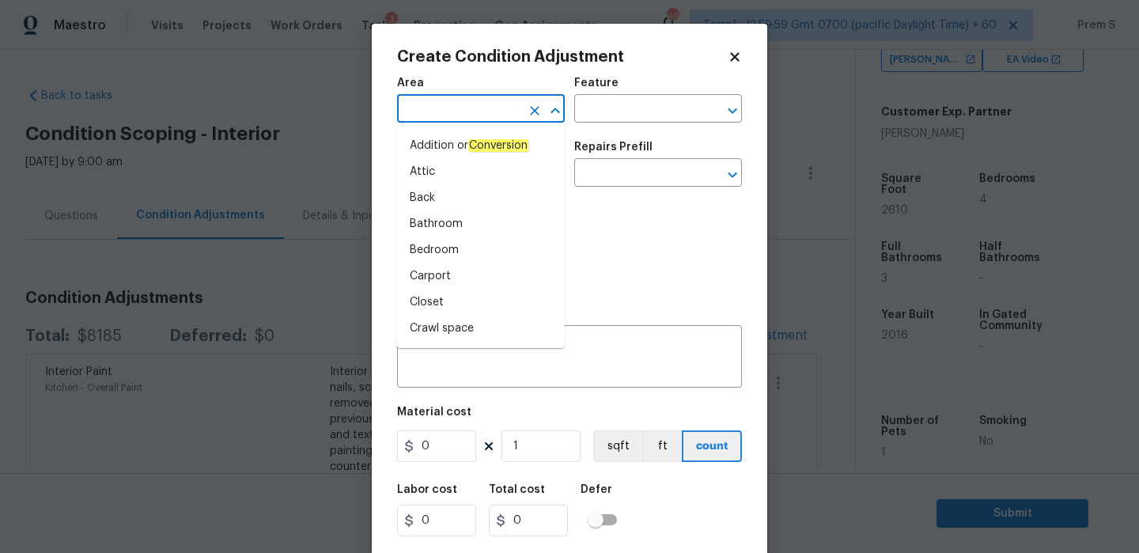
type input "i"
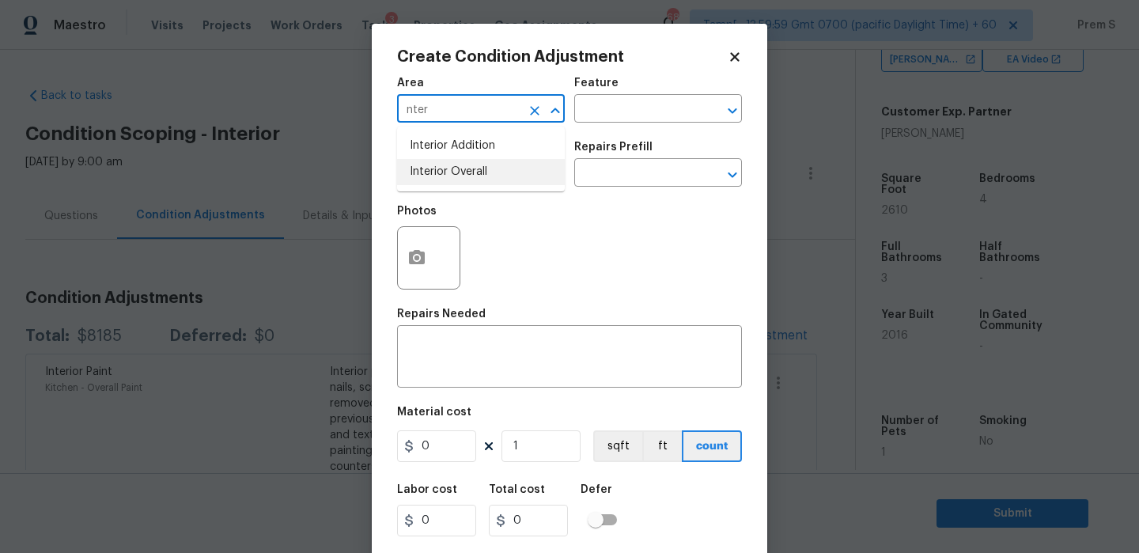
click at [430, 171] on li "Interior Overall" at bounding box center [481, 172] width 168 height 26
type input "Interior Overall"
click at [430, 171] on input "text" at bounding box center [458, 174] width 123 height 25
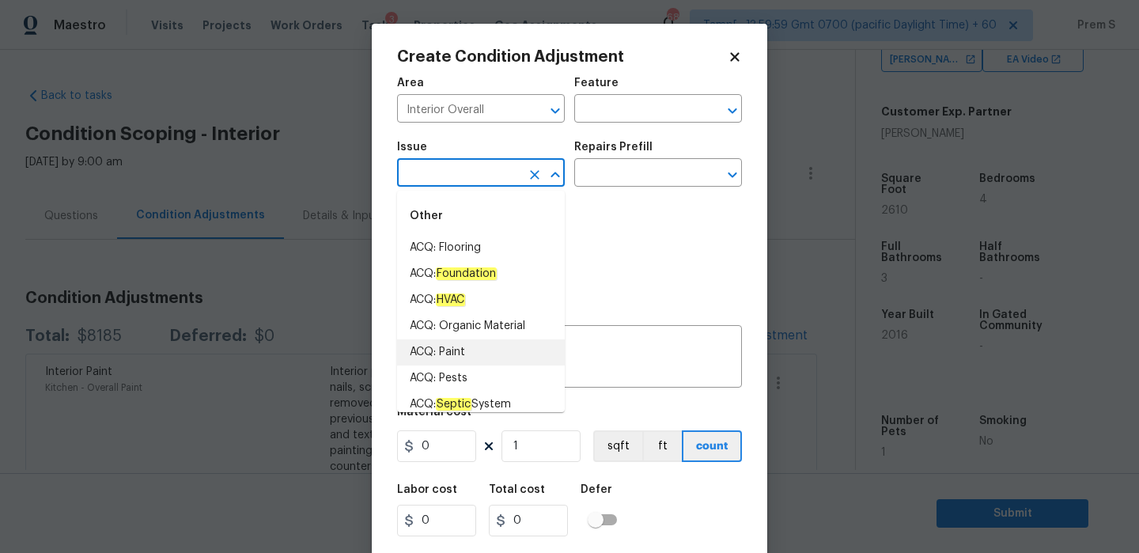
click at [442, 360] on li "ACQ: Paint" at bounding box center [481, 352] width 168 height 26
type input "ACQ: Paint"
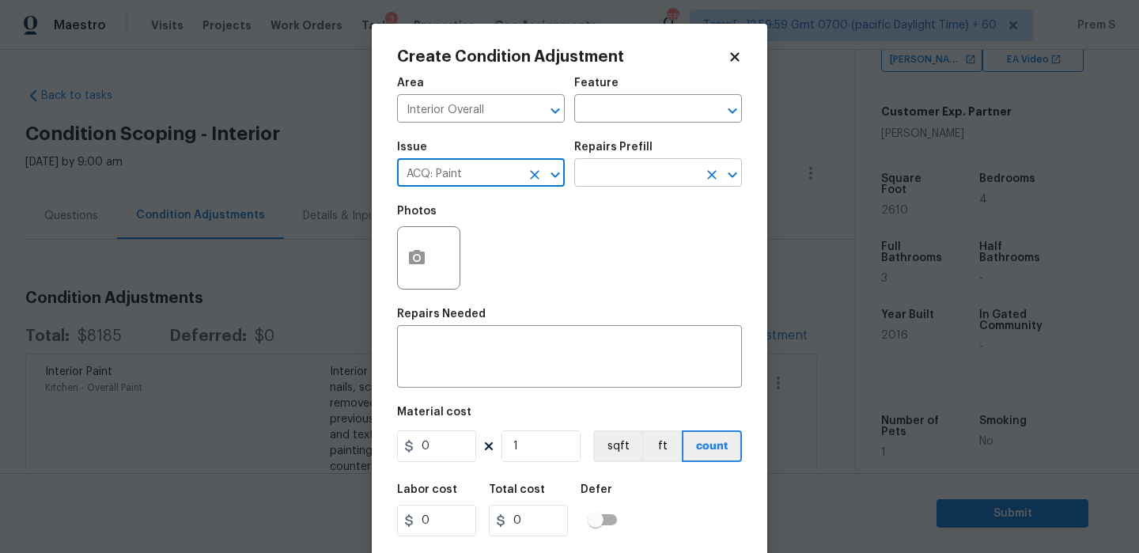
click at [644, 163] on input "text" at bounding box center [635, 174] width 123 height 25
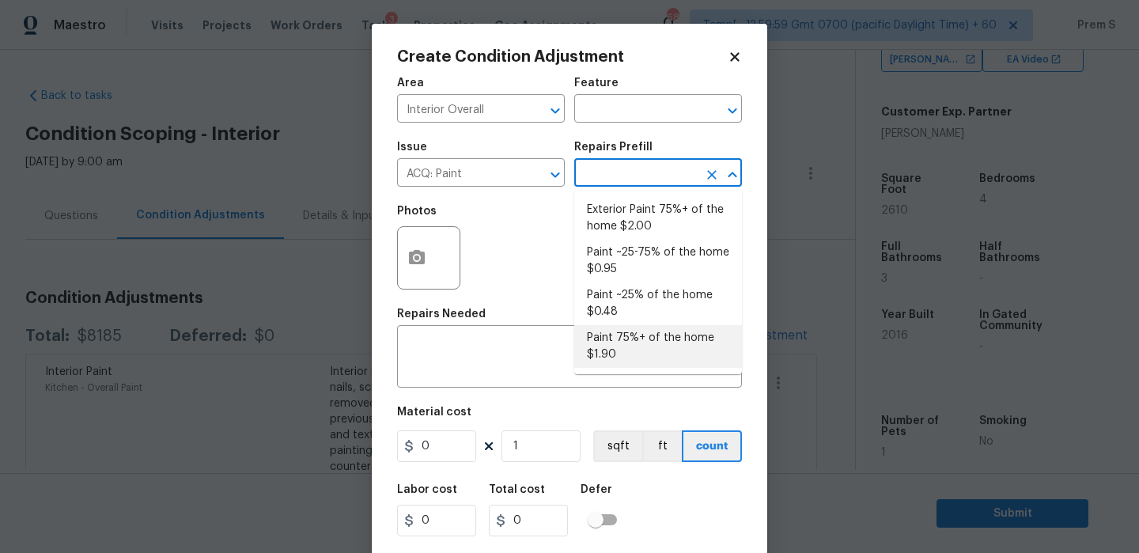
click at [635, 348] on li "Paint 75%+ of the home $1.90" at bounding box center [658, 346] width 168 height 43
type input "Acquisition"
type textarea "Acquisition Scope: 75%+ of the home will likely require interior paint"
type input "1.9"
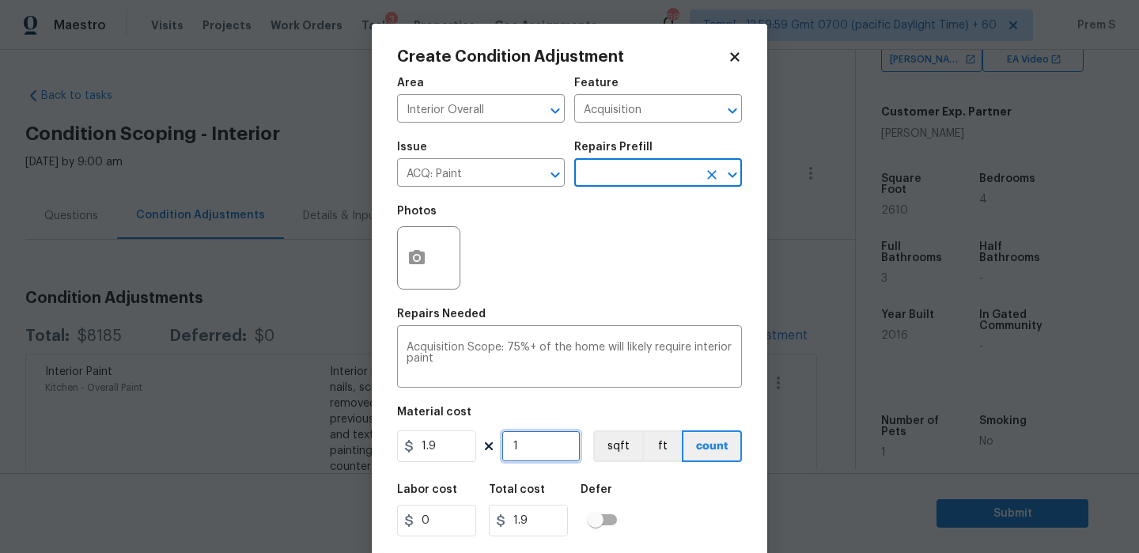
click at [533, 449] on input "1" at bounding box center [541, 446] width 79 height 32
type input "12"
type input "22.8"
type input "126"
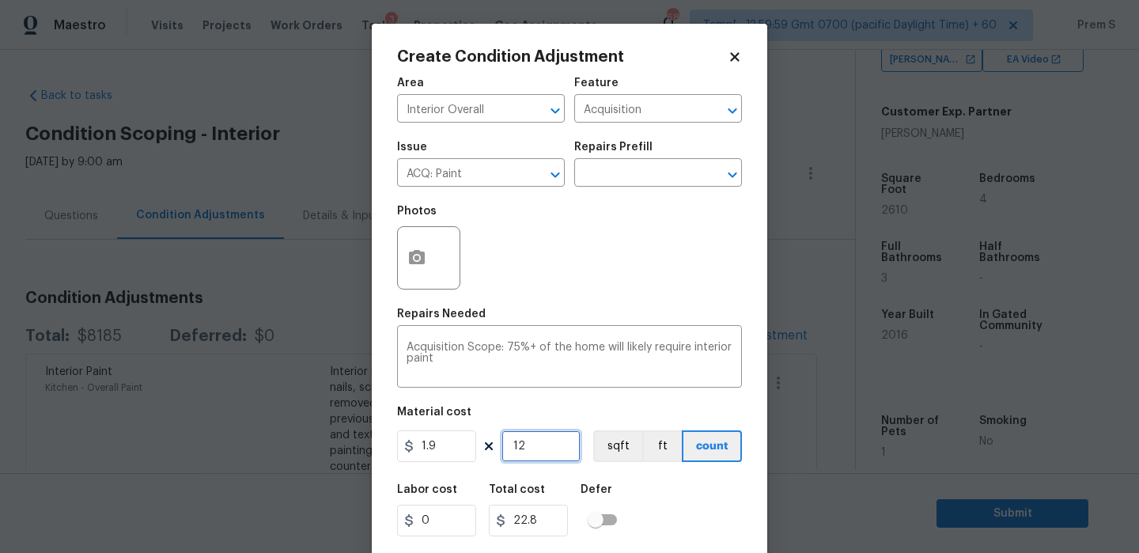
type input "239.4"
type input "1261"
type input "2395.9"
type input "12610"
type input "23959"
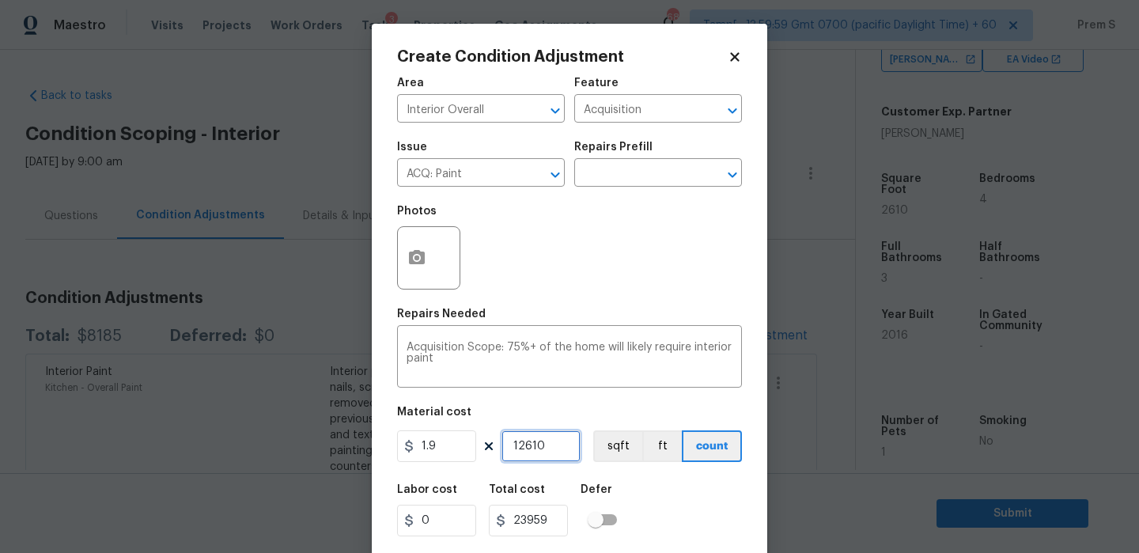
click at [521, 440] on input "12610" at bounding box center [541, 446] width 79 height 32
type input "2610"
type input "4959"
type input "2610"
click at [417, 271] on button "button" at bounding box center [417, 258] width 38 height 62
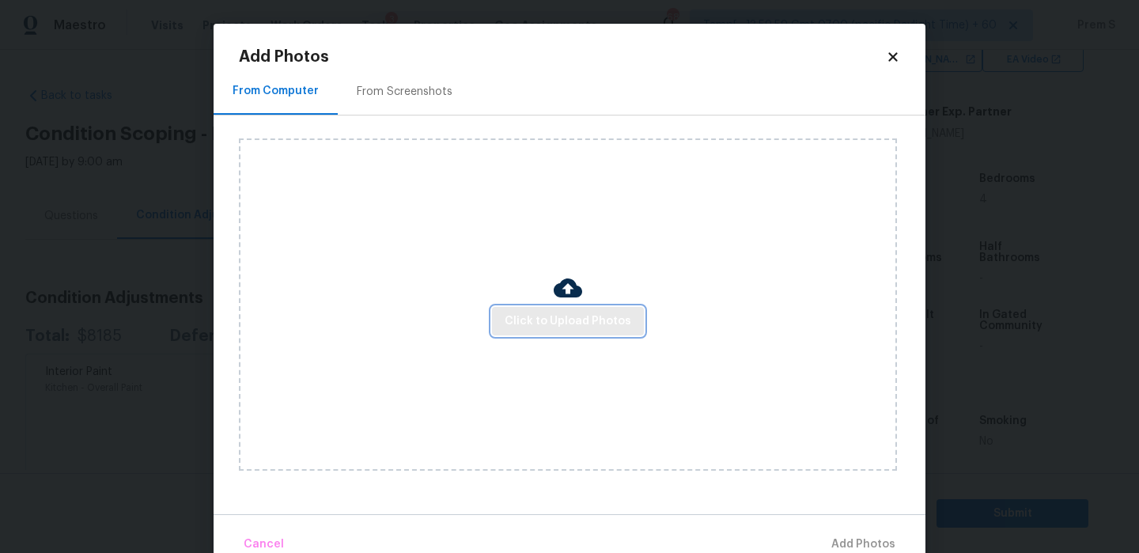
click at [536, 327] on span "Click to Upload Photos" at bounding box center [568, 322] width 127 height 20
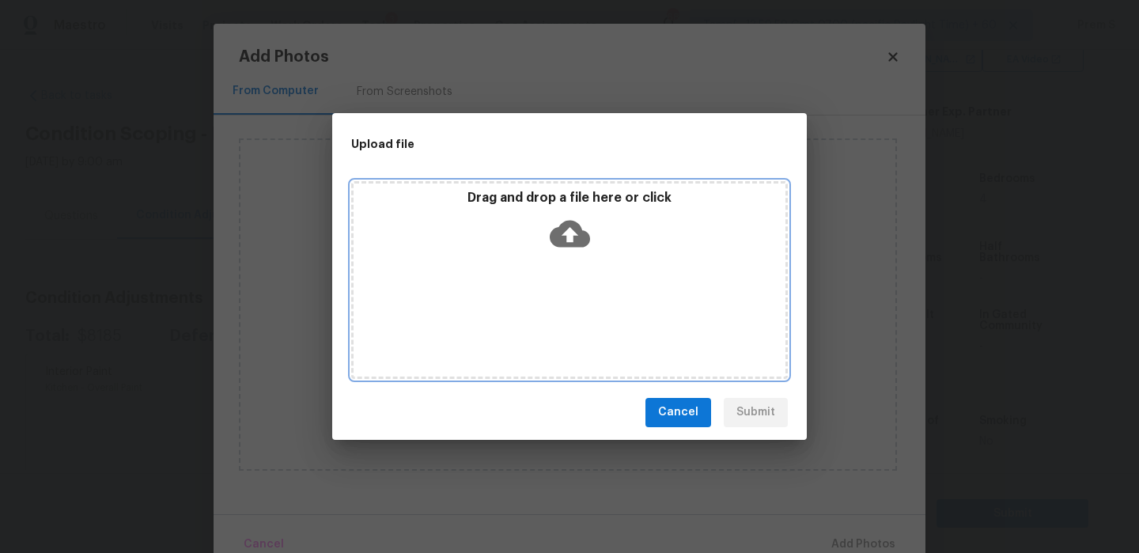
click at [548, 241] on div "Drag and drop a file here or click" at bounding box center [570, 224] width 432 height 68
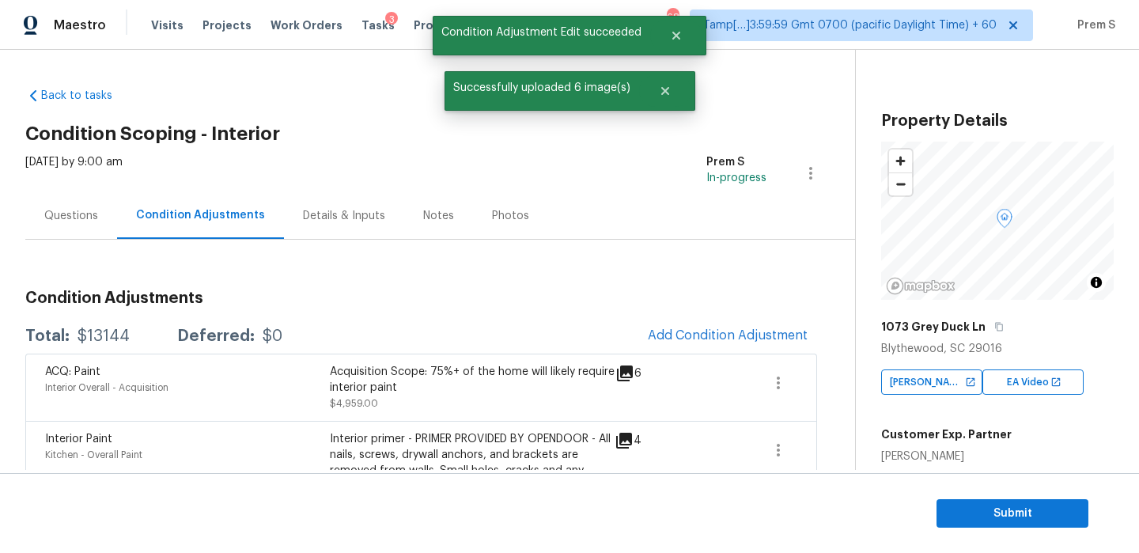
scroll to position [323, 0]
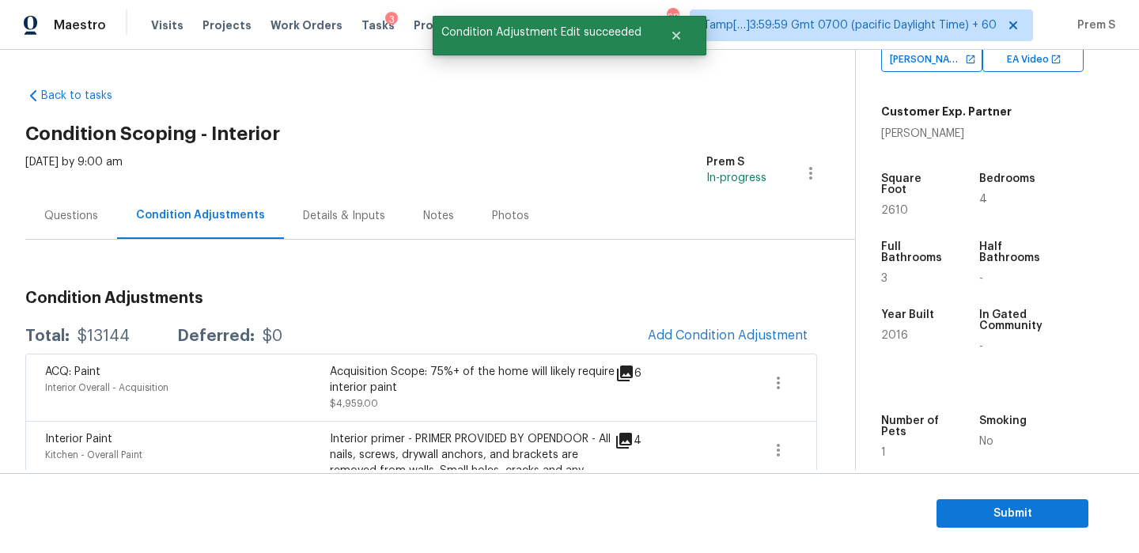
click at [692, 346] on button "Add Condition Adjustment" at bounding box center [727, 335] width 179 height 33
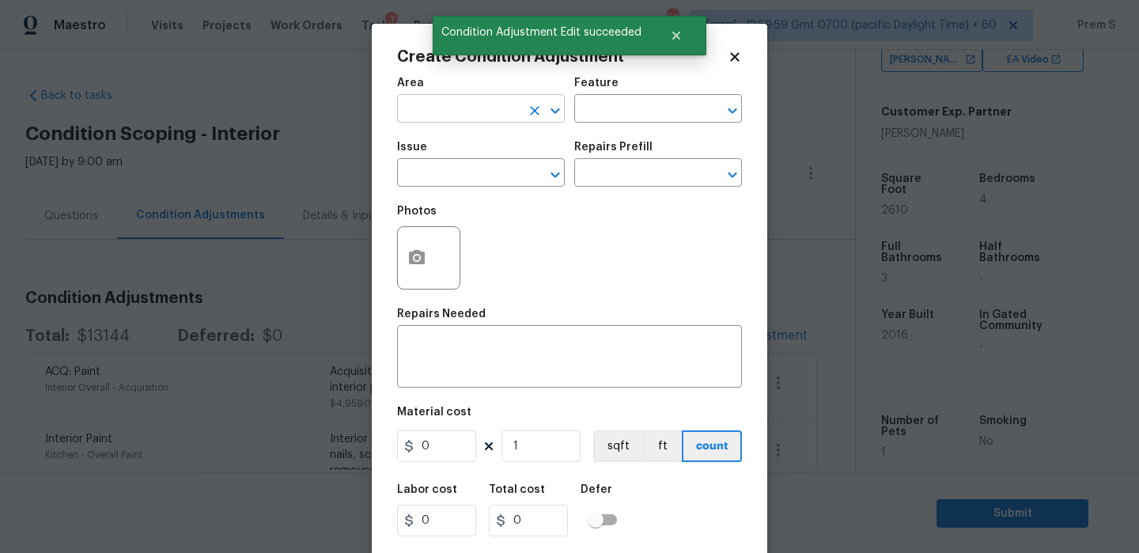
click at [475, 112] on input "text" at bounding box center [458, 110] width 123 height 25
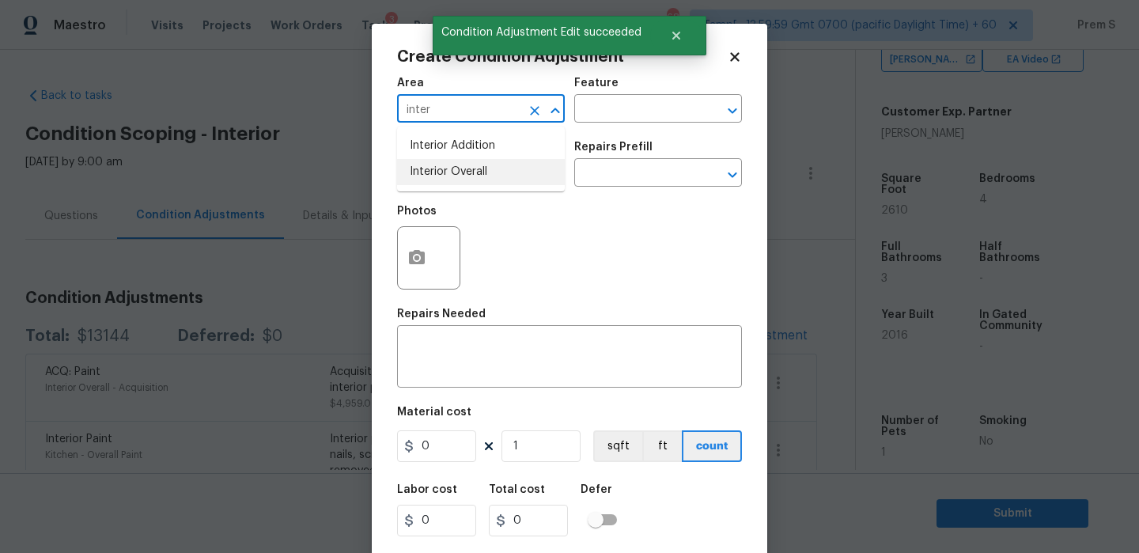
click at [485, 172] on li "Interior Overall" at bounding box center [481, 172] width 168 height 26
type input "Interior Overall"
click at [485, 172] on input "text" at bounding box center [458, 174] width 123 height 25
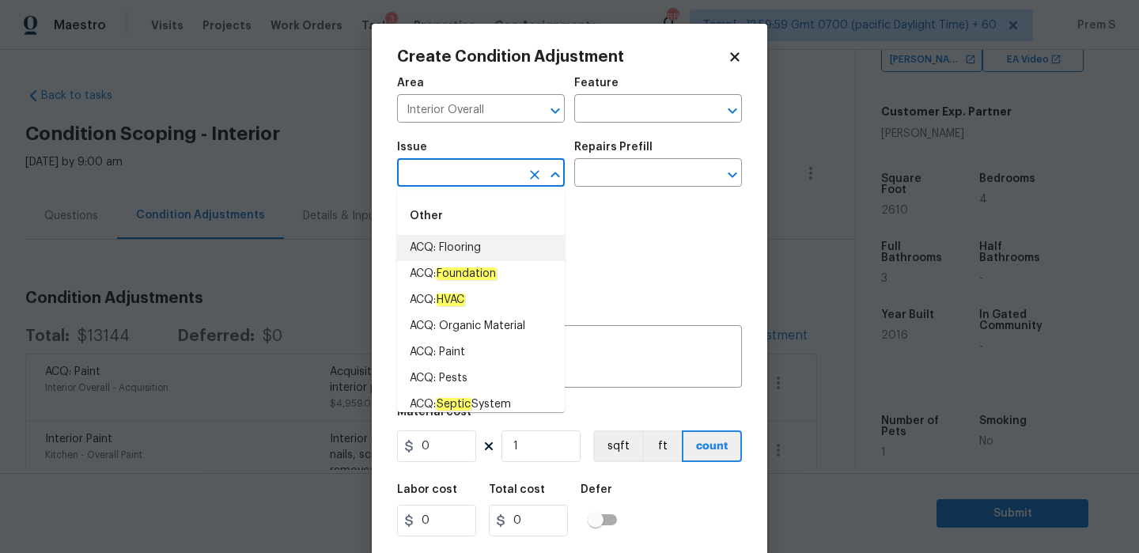
click at [474, 251] on li "ACQ: Flooring" at bounding box center [481, 248] width 168 height 26
type input "ACQ: Flooring"
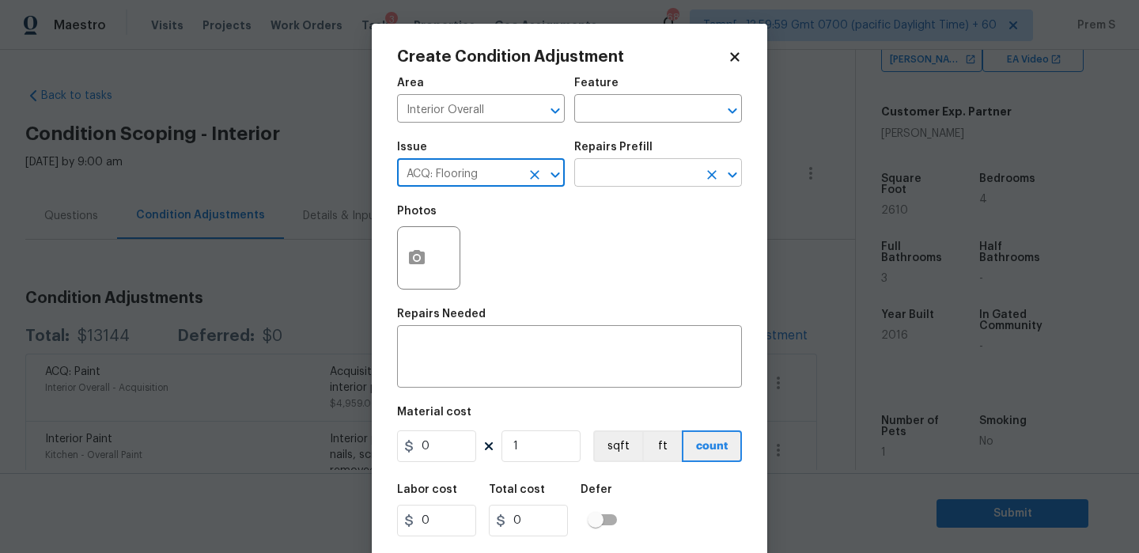
click at [620, 176] on input "text" at bounding box center [635, 174] width 123 height 25
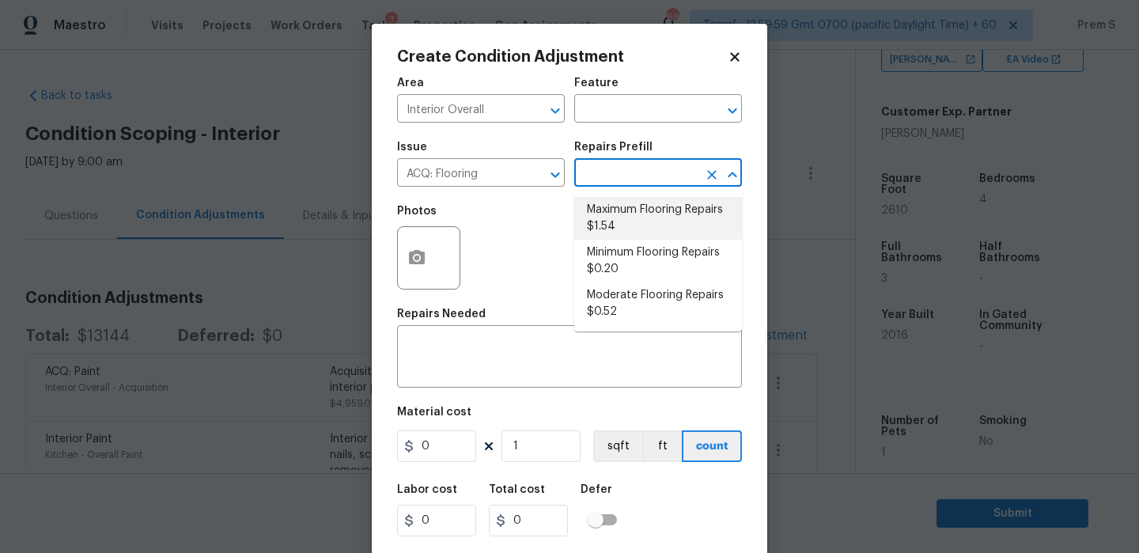
click at [627, 224] on li "Maximum Flooring Repairs $1.54" at bounding box center [658, 218] width 168 height 43
type input "Acquisition"
type textarea "Acquisition Scope: Maximum flooring repairs"
type input "1.54"
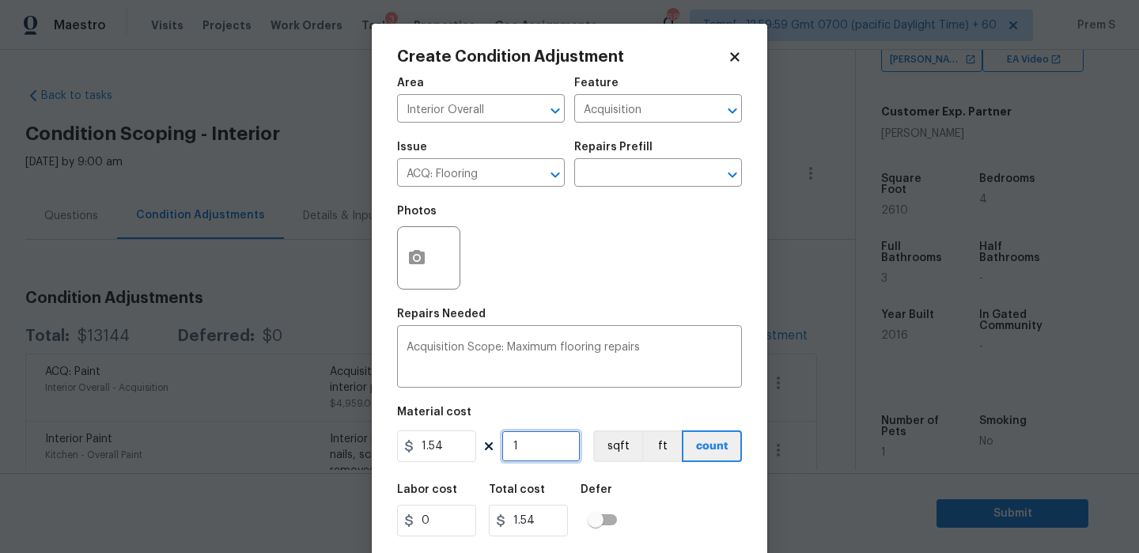
click at [547, 445] on input "1" at bounding box center [541, 446] width 79 height 32
click at [727, 178] on icon "Open" at bounding box center [732, 174] width 19 height 19
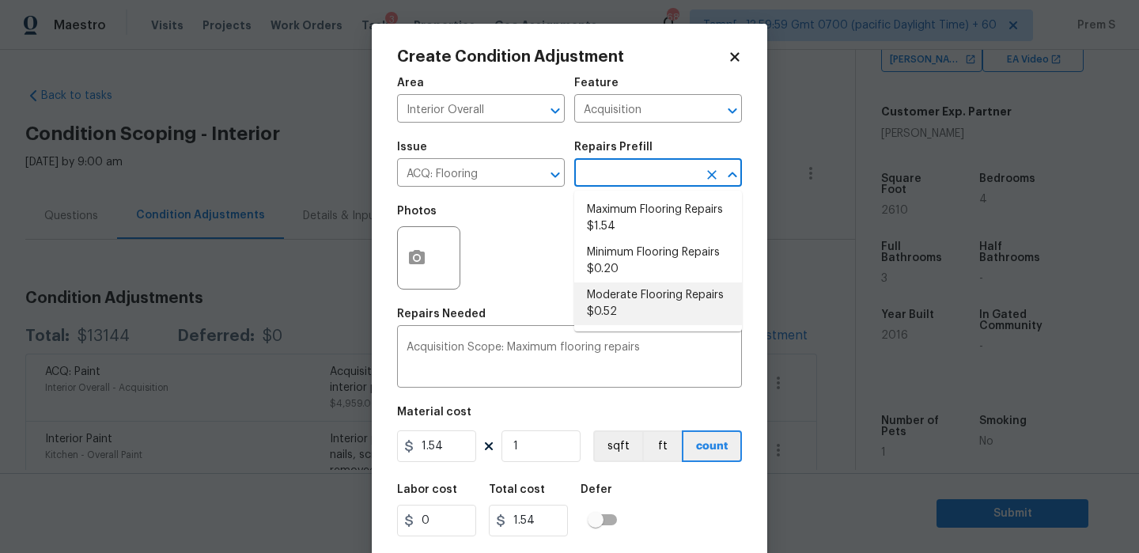
click at [622, 293] on li "Moderate Flooring Repairs $0.52" at bounding box center [658, 303] width 168 height 43
type textarea "Acquisition Scope: Moderate flooring repairs"
type input "0.52"
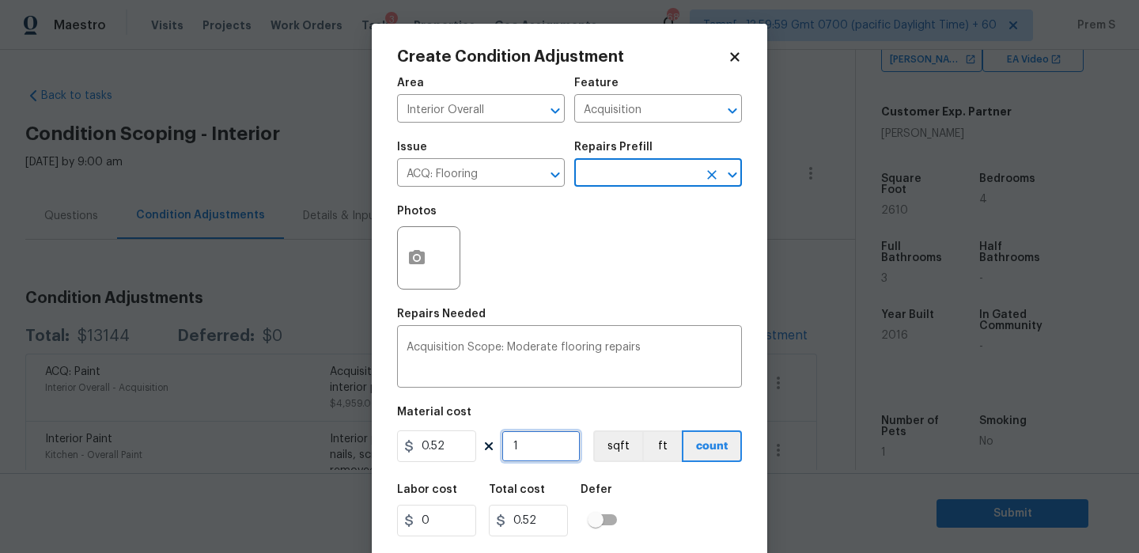
click at [535, 455] on input "1" at bounding box center [541, 446] width 79 height 32
type input "2"
type input "1.04"
type input "26"
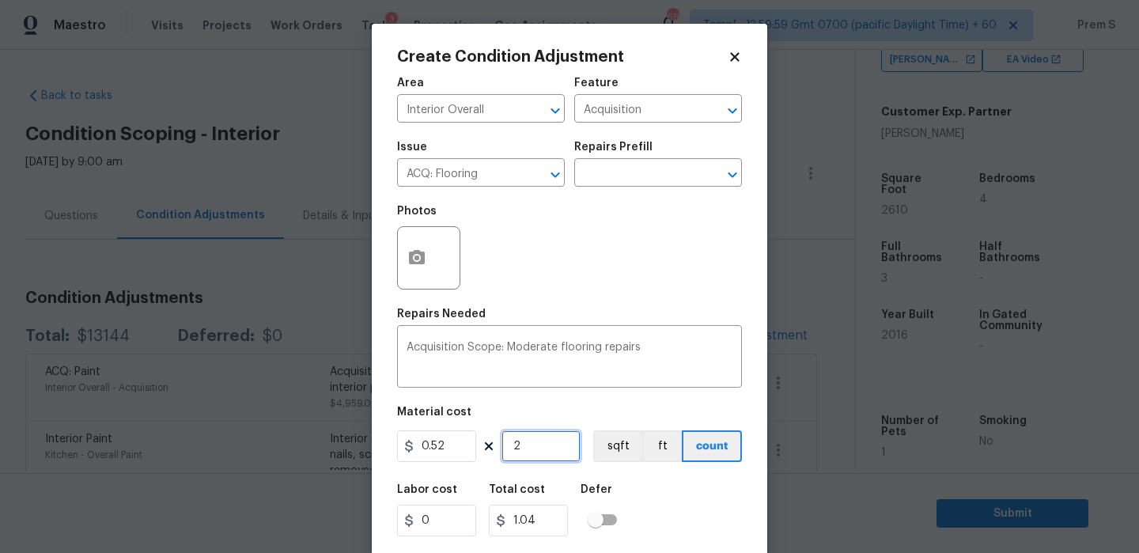
type input "13.52"
type input "261"
type input "135.72"
type input "2610"
type input "1357.2"
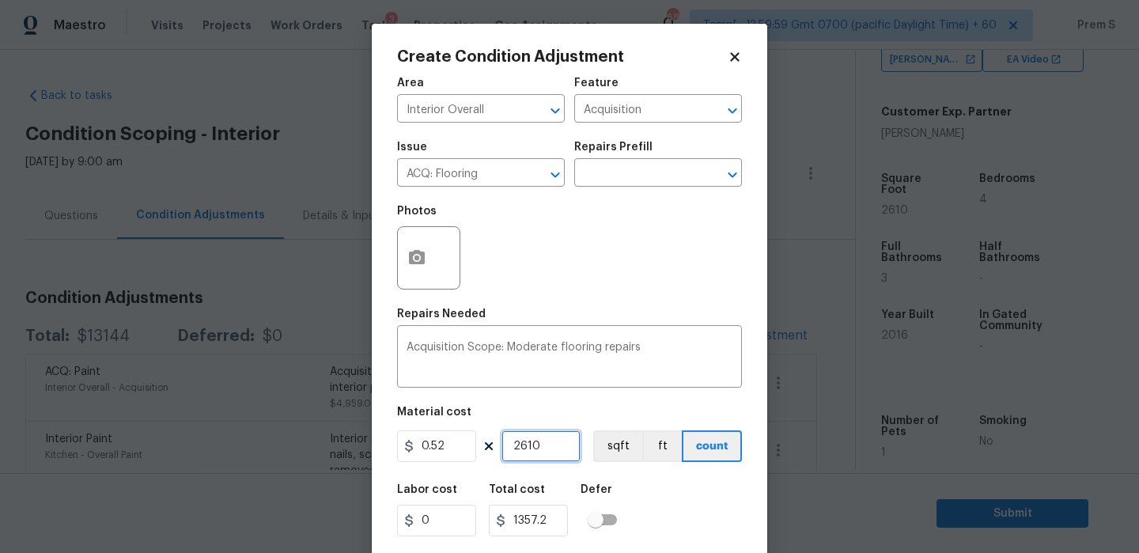
type input "2610"
click at [422, 263] on icon "button" at bounding box center [417, 257] width 16 height 14
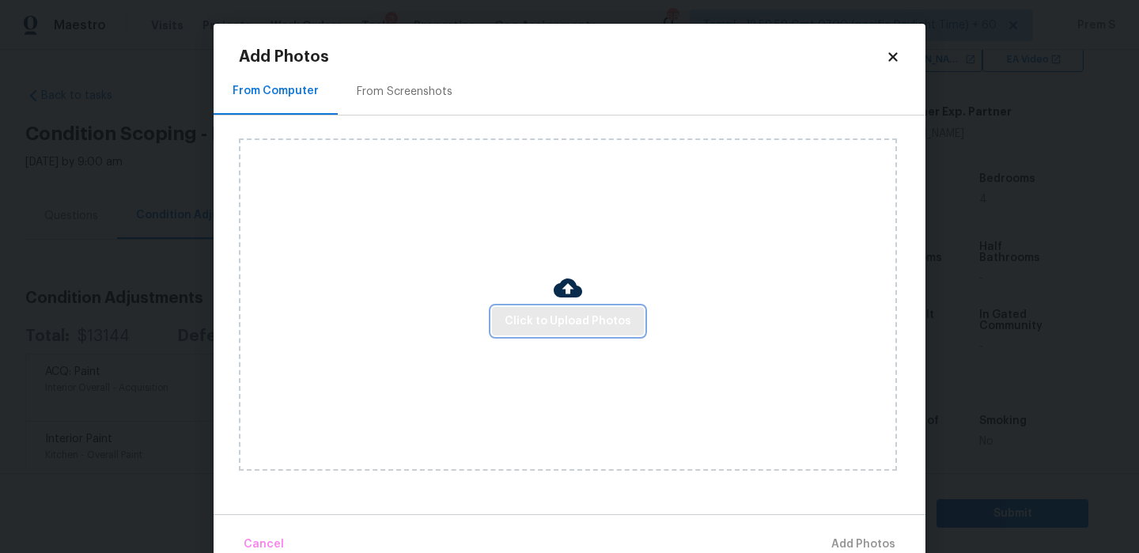
click at [524, 308] on button "Click to Upload Photos" at bounding box center [568, 321] width 152 height 29
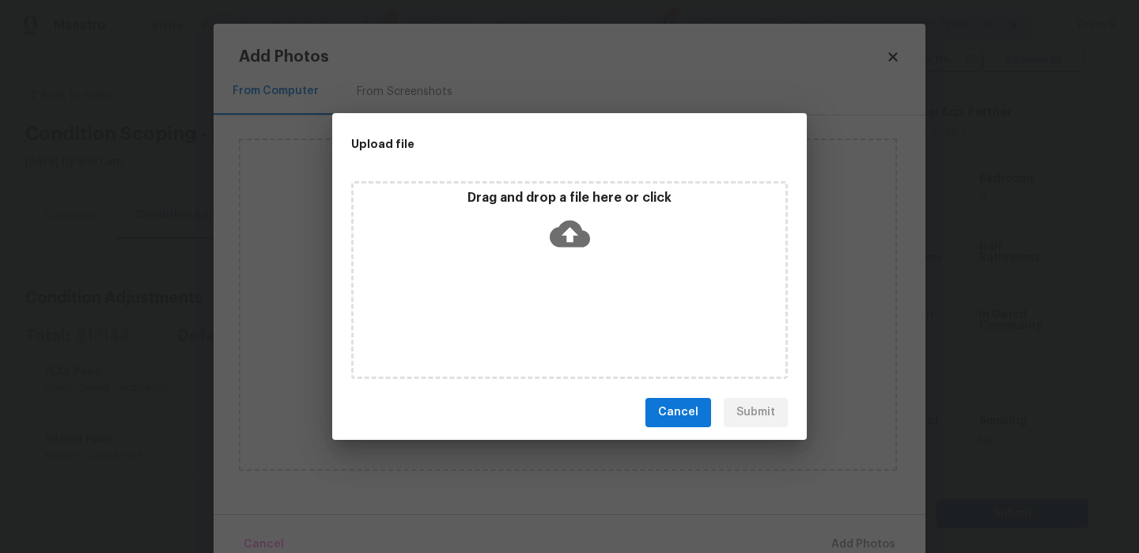
click at [572, 220] on icon at bounding box center [570, 233] width 40 height 27
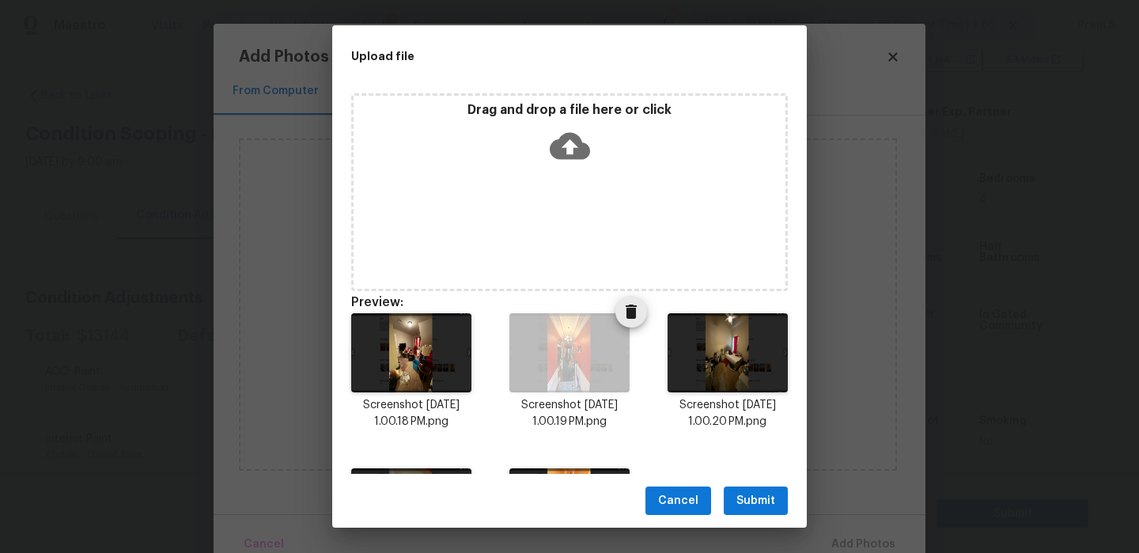
click at [632, 313] on icon "Delete" at bounding box center [631, 312] width 11 height 14
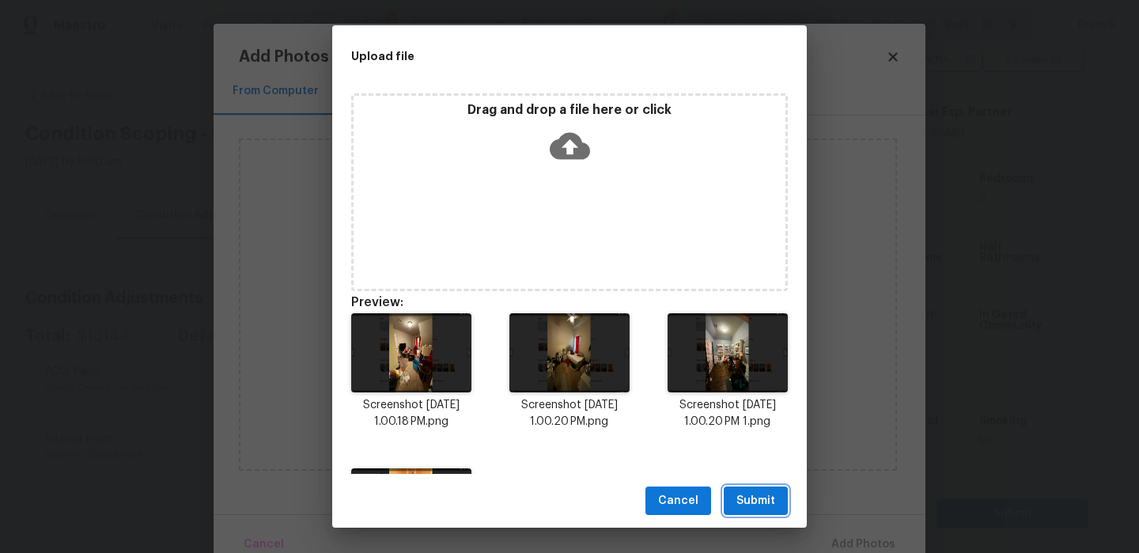
click at [768, 497] on span "Submit" at bounding box center [755, 501] width 39 height 20
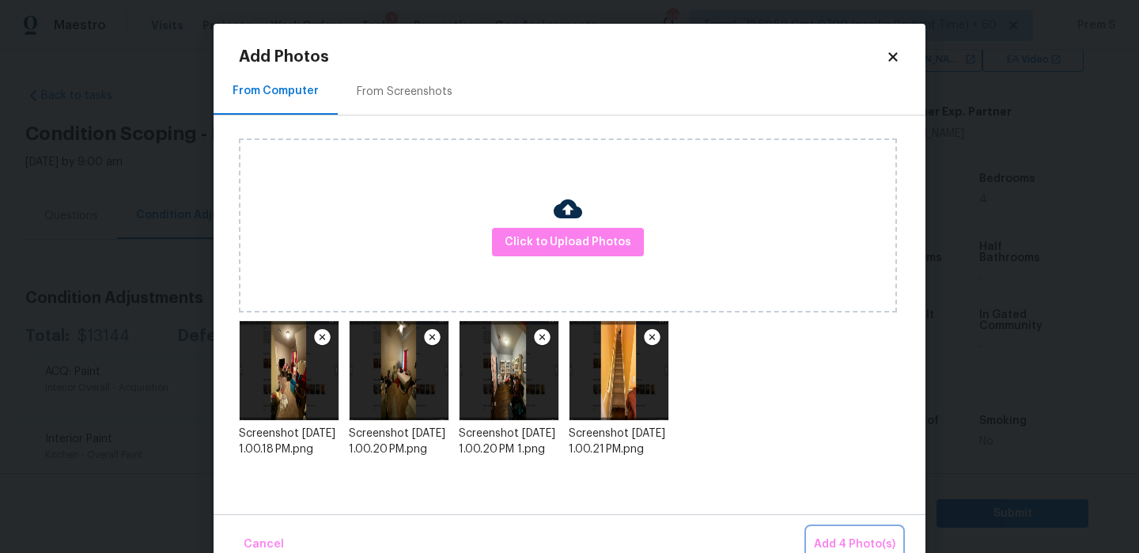
click at [850, 535] on span "Add 4 Photo(s)" at bounding box center [854, 545] width 81 height 20
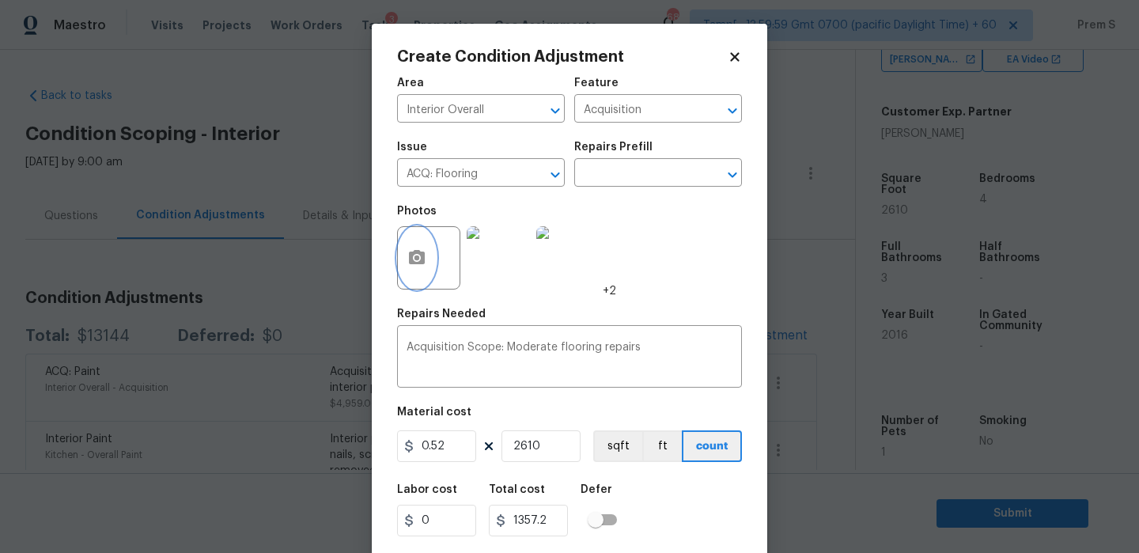
scroll to position [38, 0]
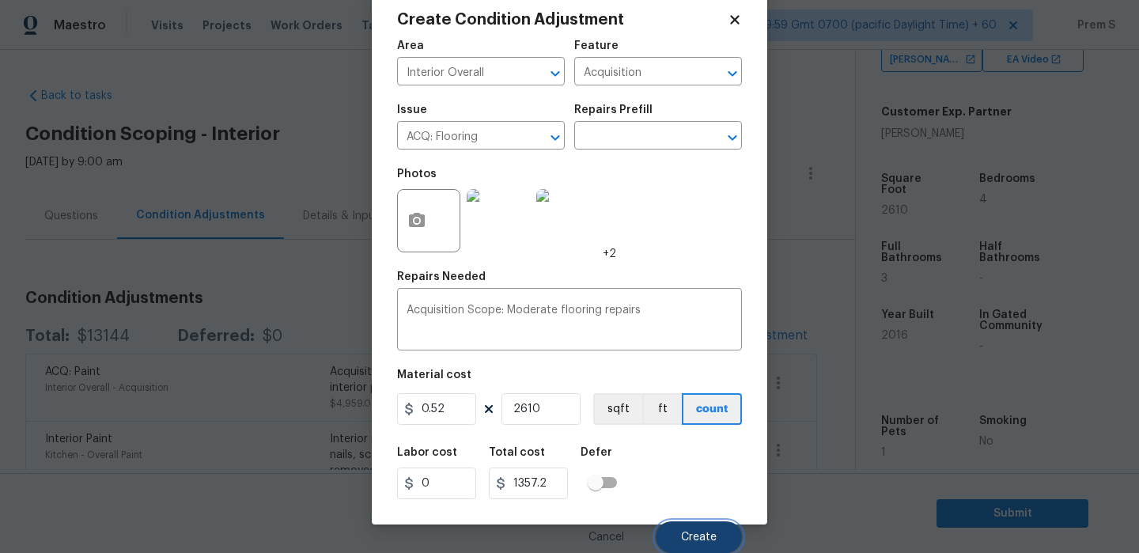
click at [711, 532] on span "Create" at bounding box center [699, 538] width 36 height 12
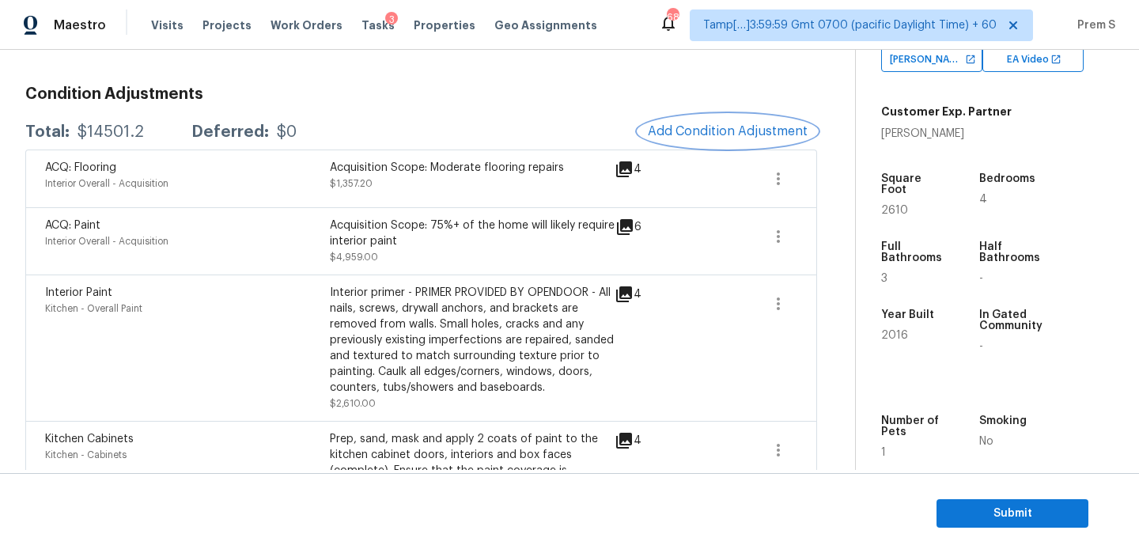
scroll to position [184, 0]
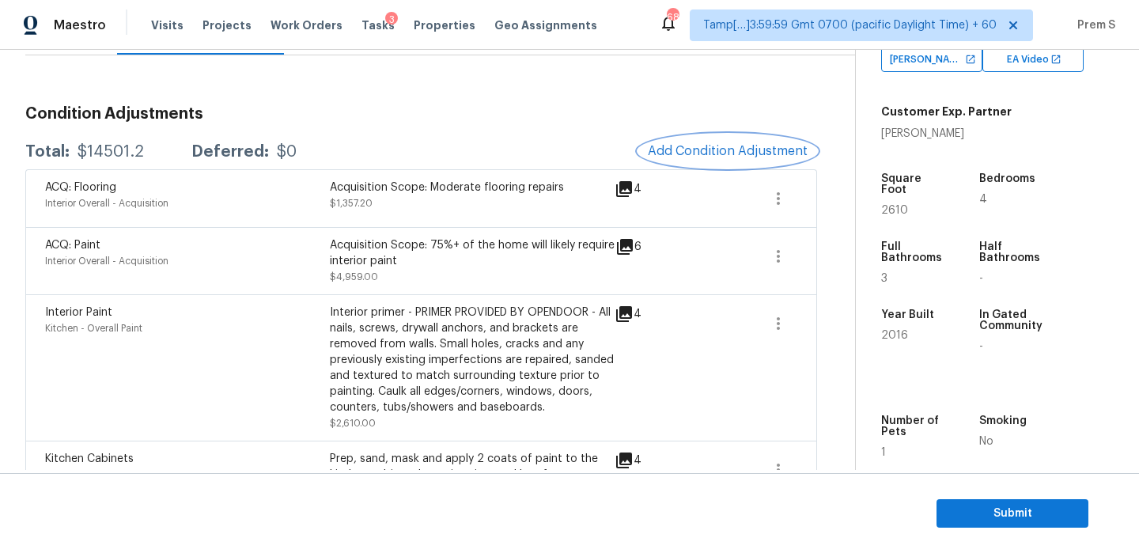
click at [698, 153] on span "Add Condition Adjustment" at bounding box center [728, 151] width 160 height 14
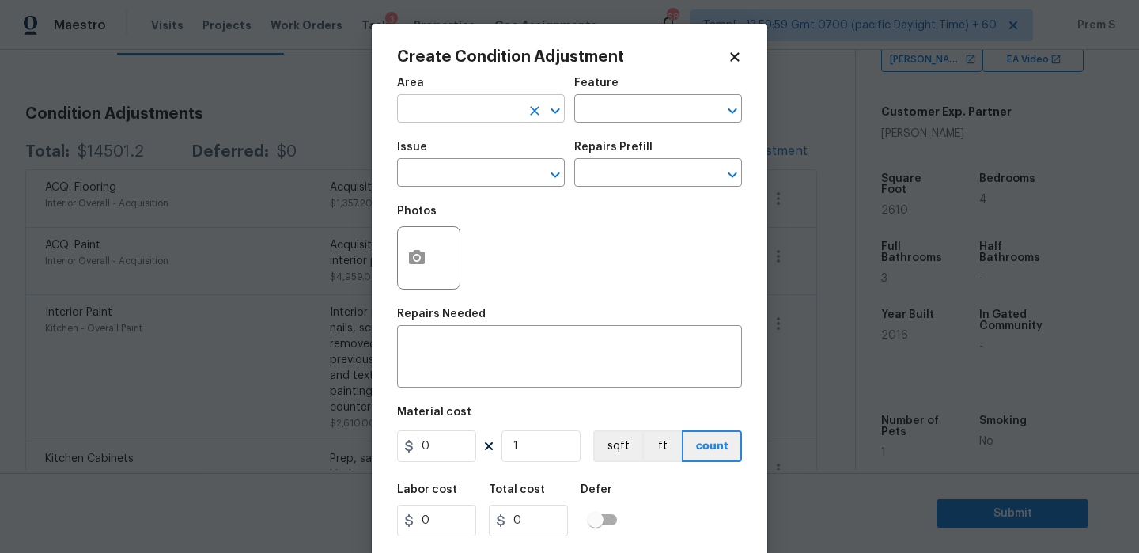
click at [460, 118] on input "text" at bounding box center [458, 110] width 123 height 25
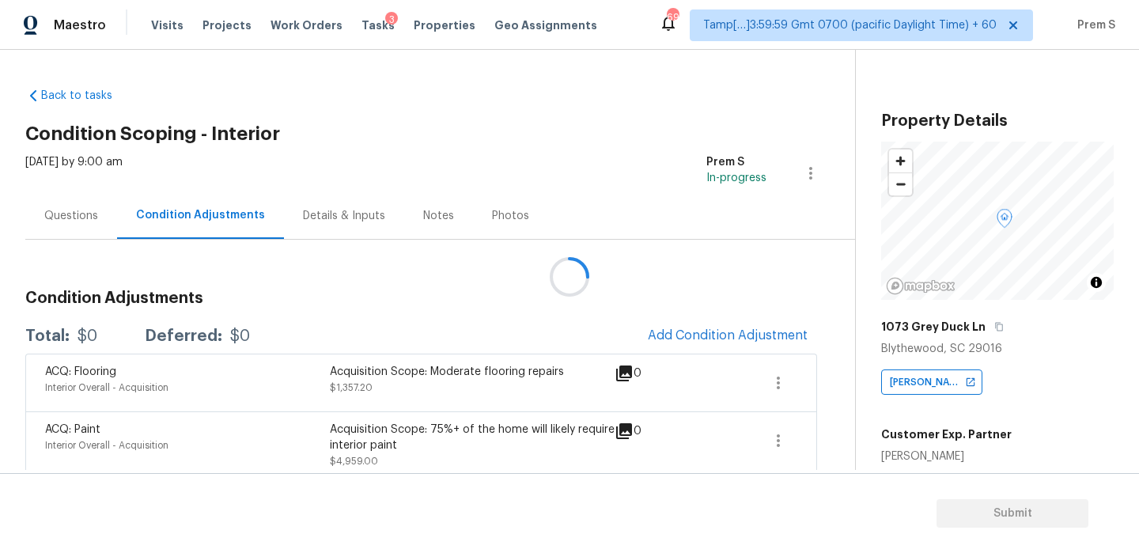
click at [679, 335] on div at bounding box center [569, 276] width 1139 height 553
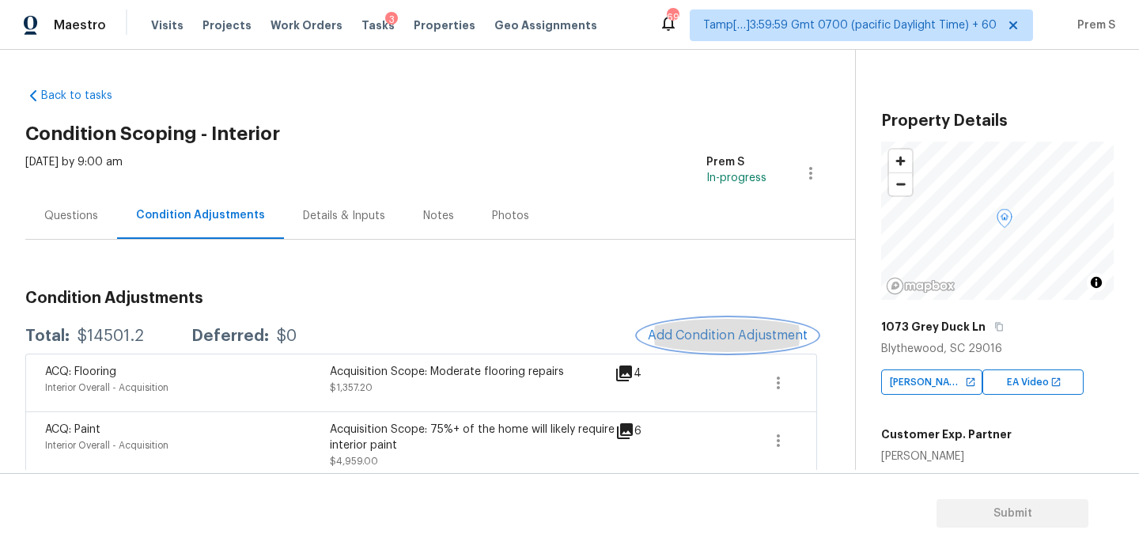
click at [701, 335] on span "Add Condition Adjustment" at bounding box center [728, 335] width 160 height 14
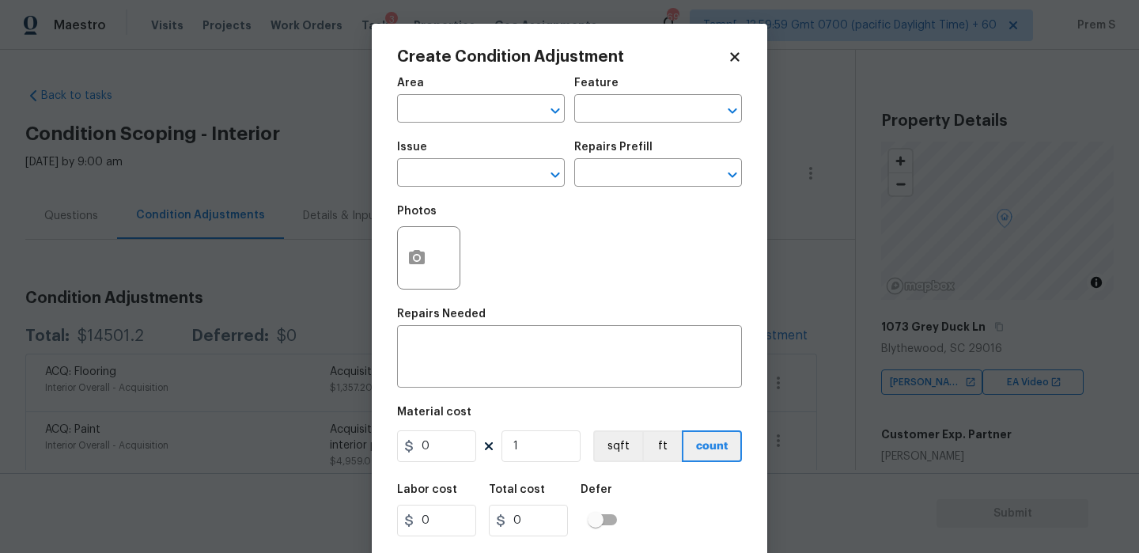
click at [892, 372] on body "Maestro Visits Projects Work Orders Tasks 3 Properties Geo Assignments 699 Tamp…" at bounding box center [569, 276] width 1139 height 553
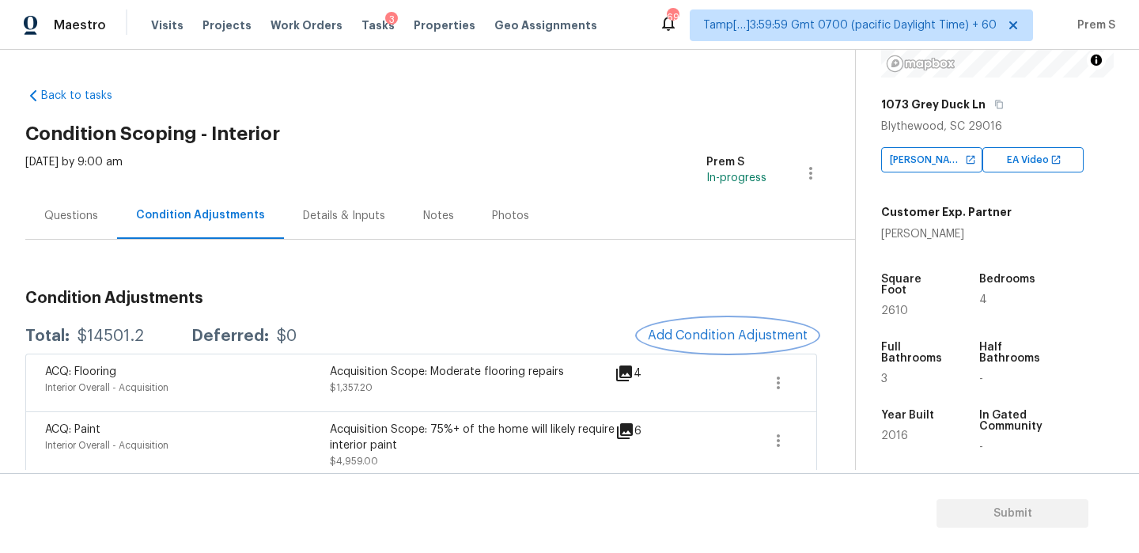
scroll to position [223, 0]
click at [697, 339] on span "Add Condition Adjustment" at bounding box center [728, 335] width 160 height 14
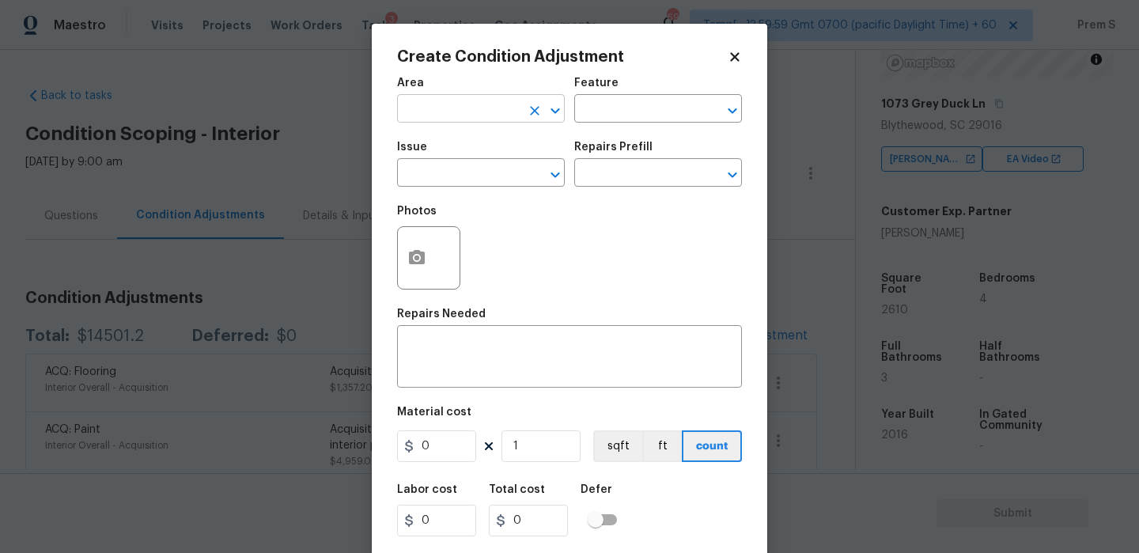
click at [416, 110] on input "text" at bounding box center [458, 110] width 123 height 25
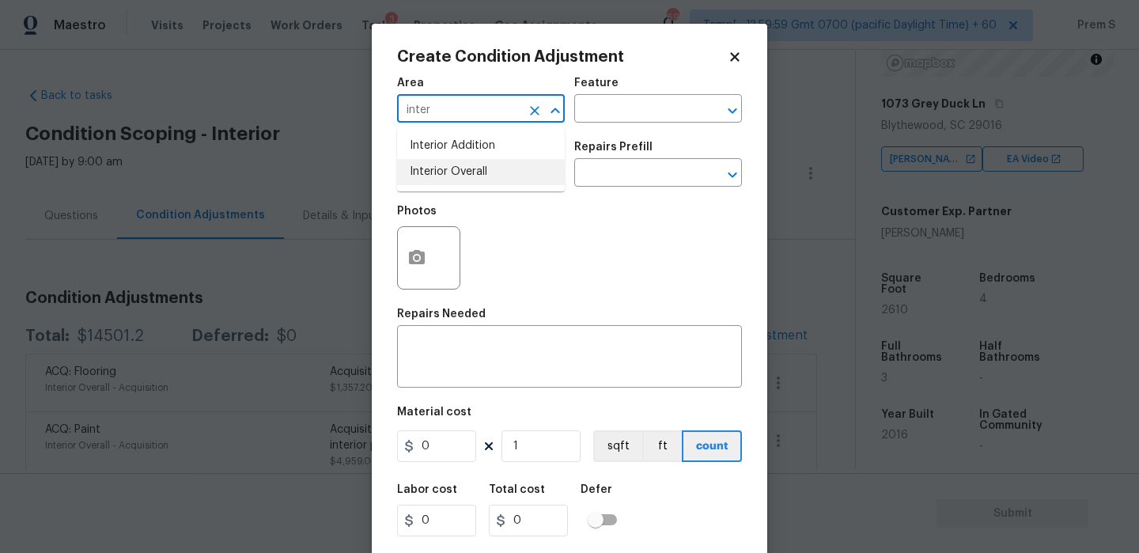
click at [422, 168] on li "Interior Overall" at bounding box center [481, 172] width 168 height 26
type input "Interior Overall"
click at [422, 168] on input "text" at bounding box center [458, 174] width 123 height 25
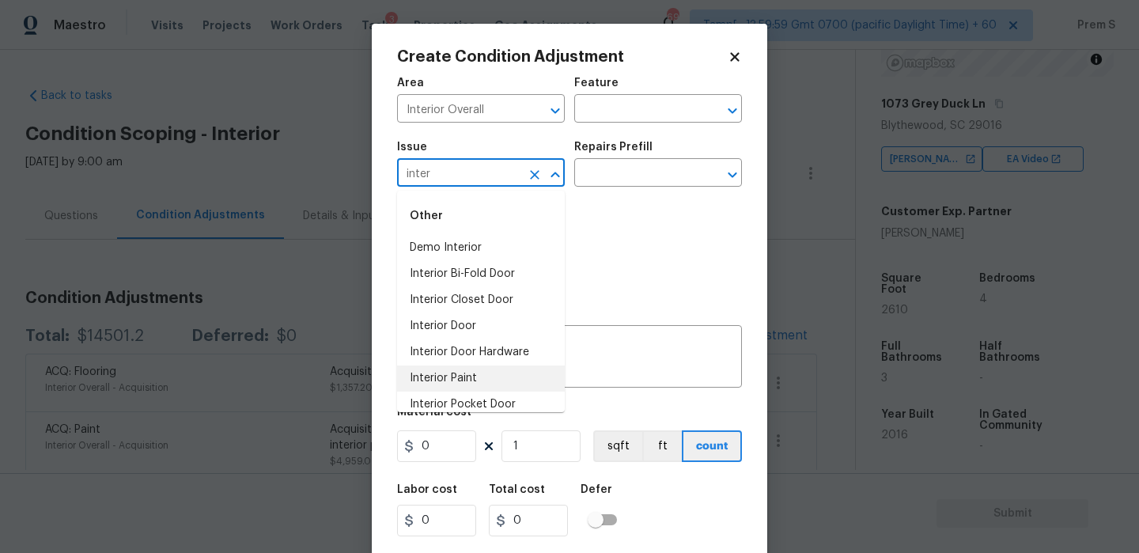
click at [464, 376] on li "Interior Paint" at bounding box center [481, 378] width 168 height 26
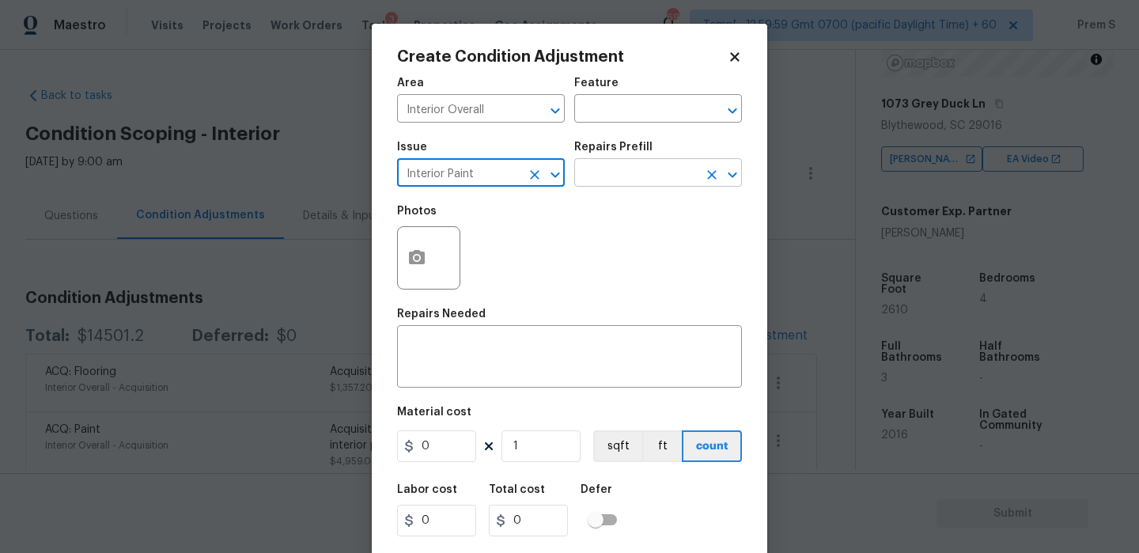
type input "Interior Paint"
click at [634, 176] on input "text" at bounding box center [635, 174] width 123 height 25
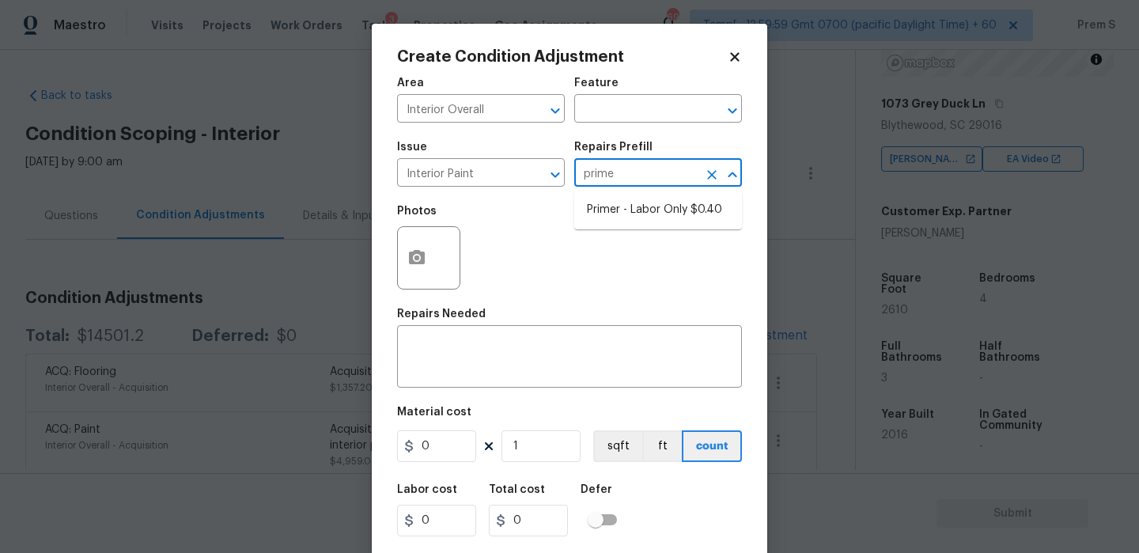
type input "primer"
click at [657, 209] on li "Primer - Labor Only $0.40" at bounding box center [658, 210] width 168 height 26
type input "Overall Paint"
type textarea "Interior primer - PRIMER PROVIDED BY OPENDOOR - All nails, screws, drywall anch…"
type input "0.4"
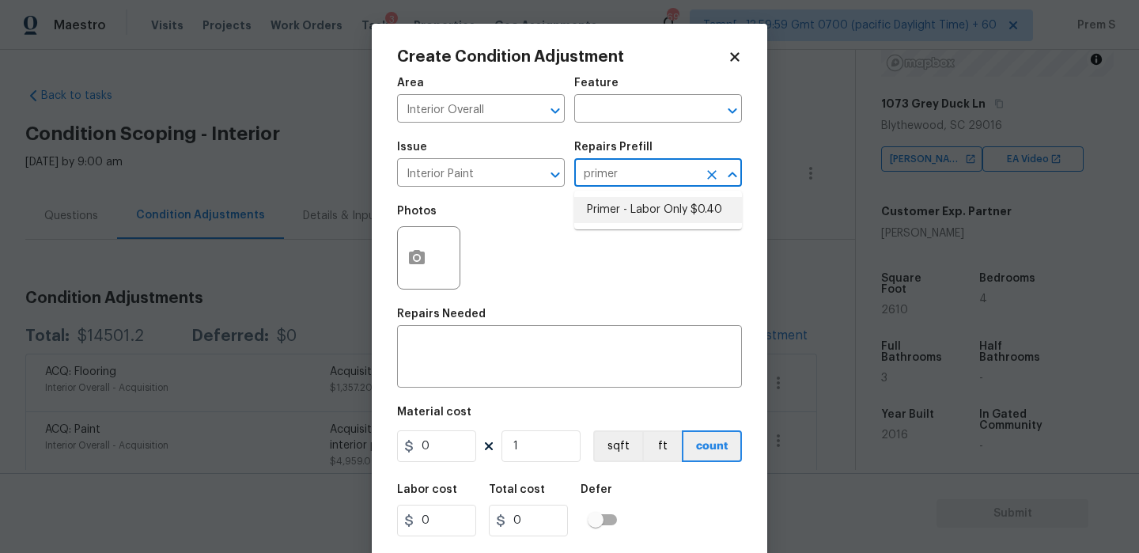
type input "0.4"
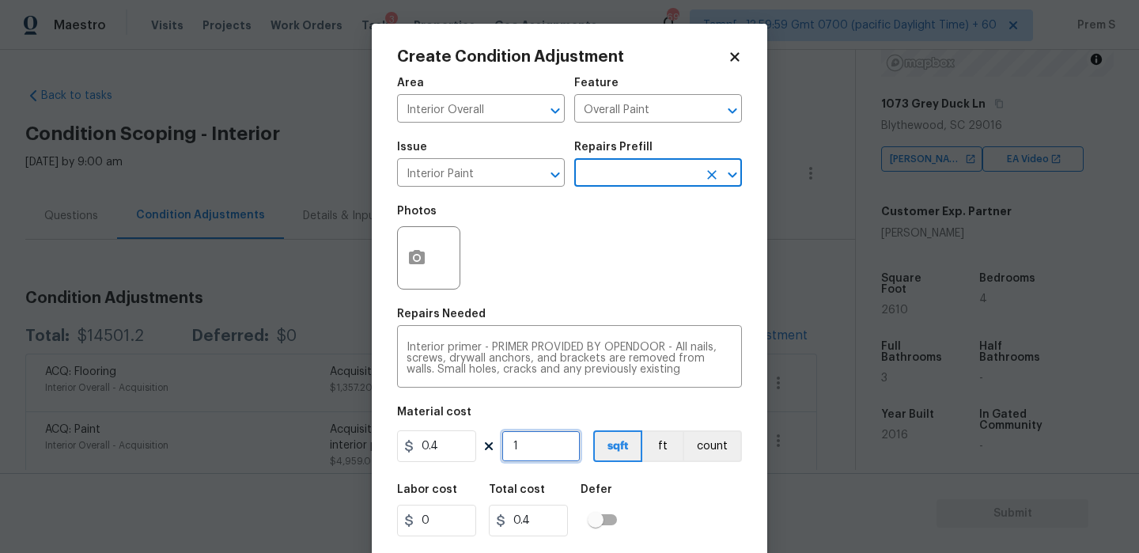
click at [532, 446] on input "1" at bounding box center [541, 446] width 79 height 32
type input "12"
type input "4.8"
type input "126"
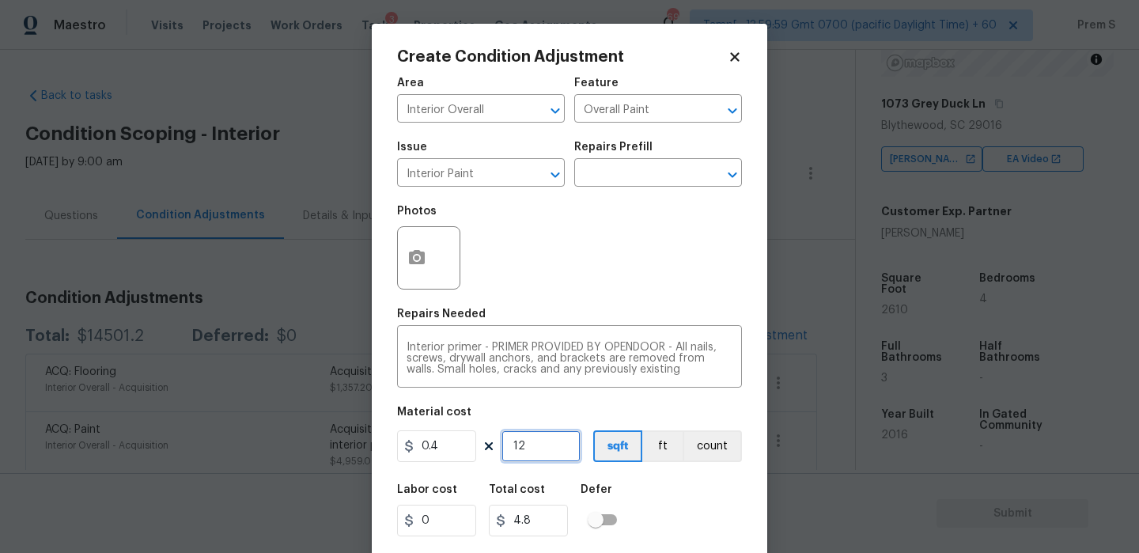
type input "50.4"
type input "1261"
type input "504.4"
type input "12610"
type input "5044"
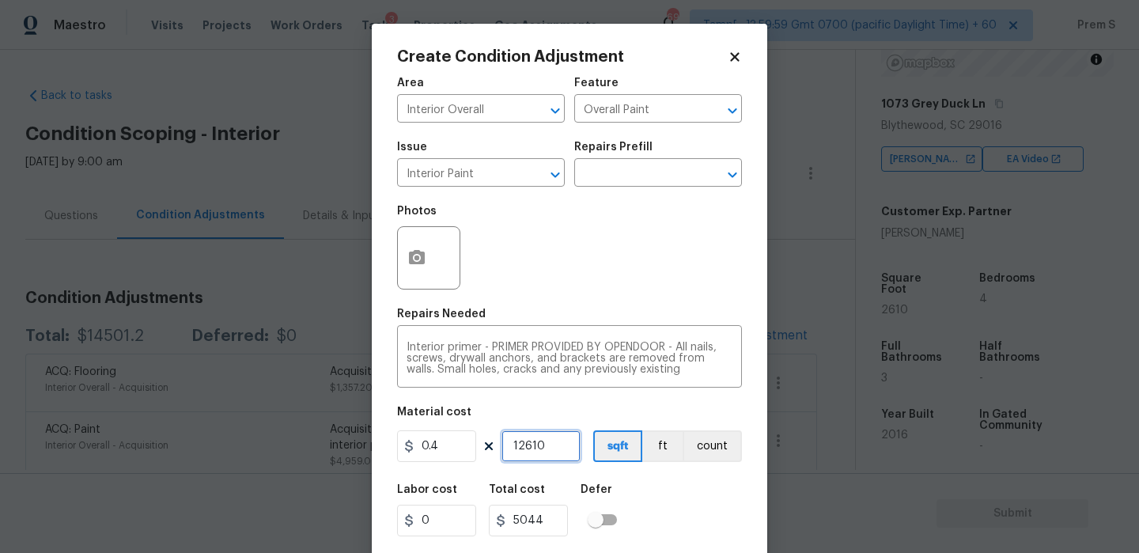
click at [521, 443] on input "12610" at bounding box center [541, 446] width 79 height 32
type input "2610"
type input "1044"
type input "2610"
click at [685, 504] on div "Labor cost 0 Total cost 1044 Defer" at bounding box center [569, 510] width 345 height 71
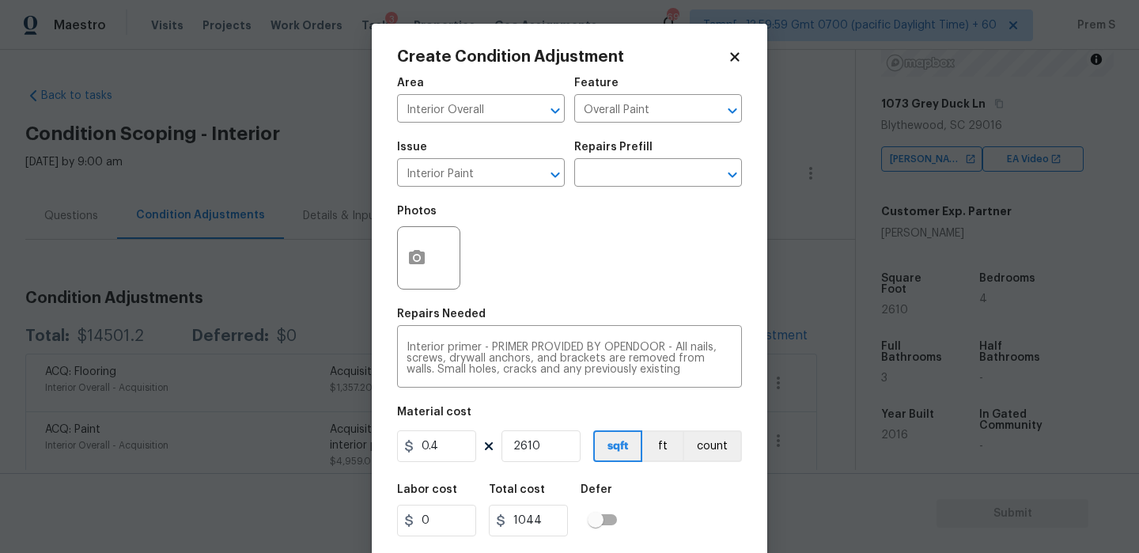
scroll to position [38, 0]
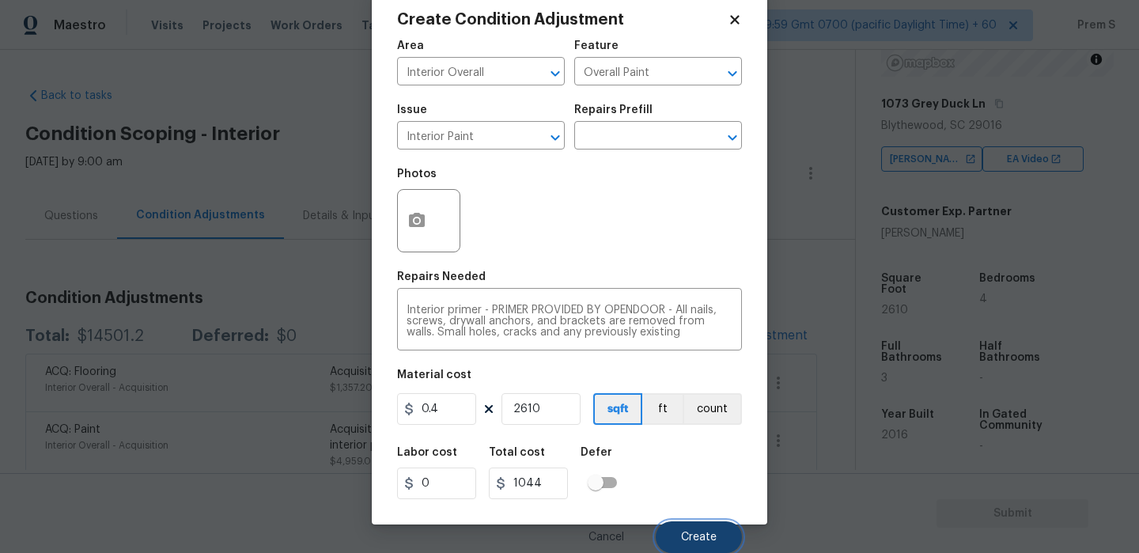
click at [690, 544] on button "Create" at bounding box center [699, 537] width 86 height 32
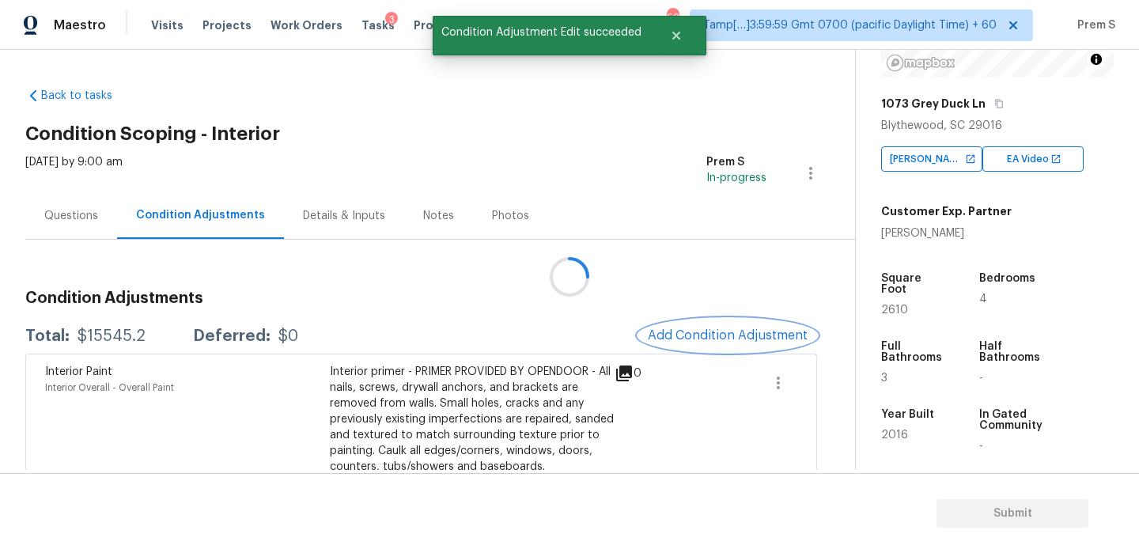
scroll to position [0, 0]
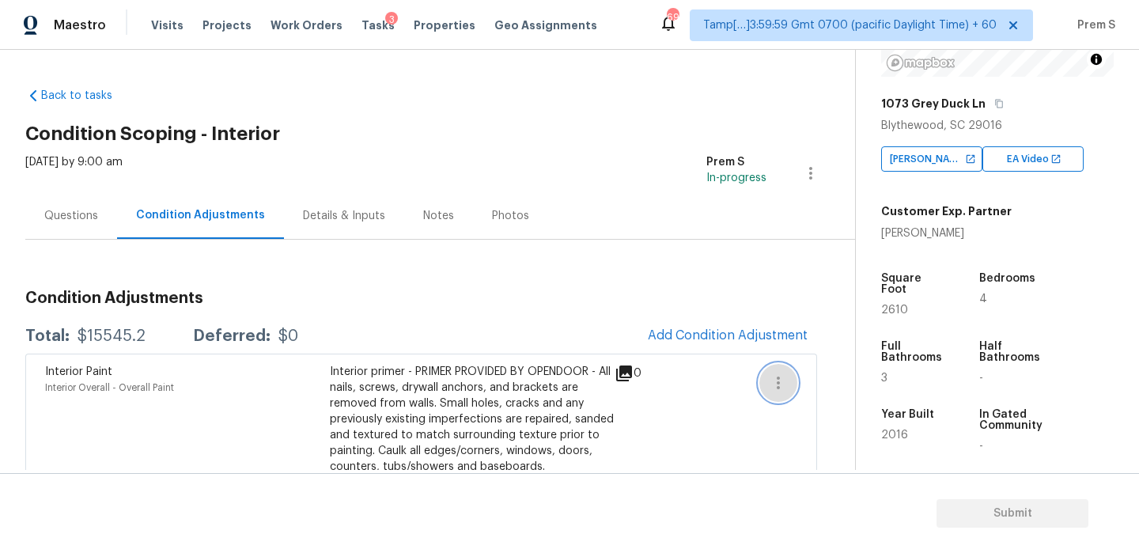
click at [779, 384] on icon "button" at bounding box center [778, 382] width 19 height 19
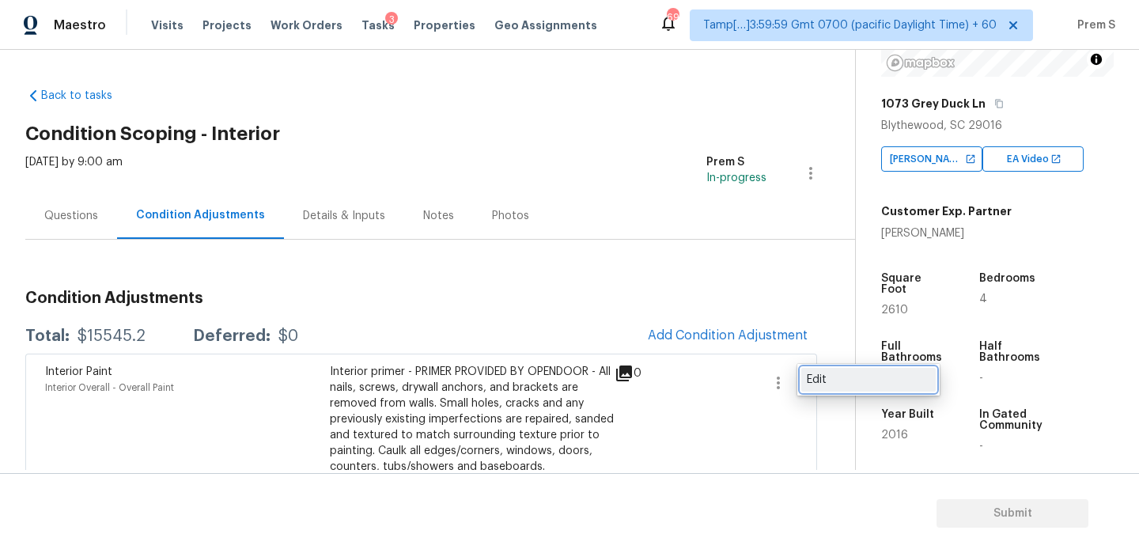
click at [810, 375] on div "Edit" at bounding box center [868, 380] width 123 height 16
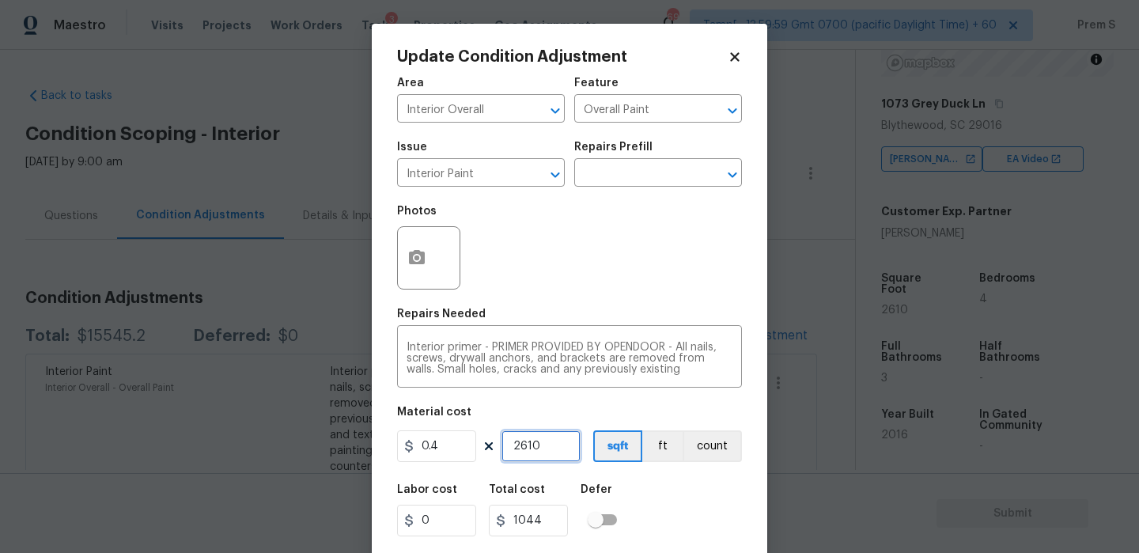
click at [562, 452] on input "2610" at bounding box center [541, 446] width 79 height 32
type input "26100"
type input "10440"
type input "2610"
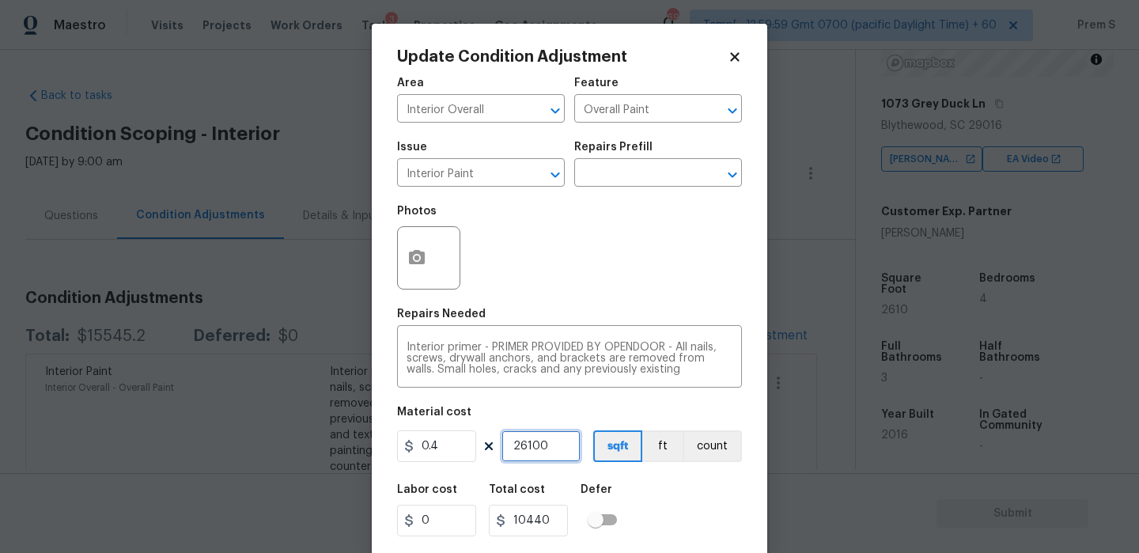
type input "1044"
type input "261"
type input "104.4"
type input "26"
type input "10.4"
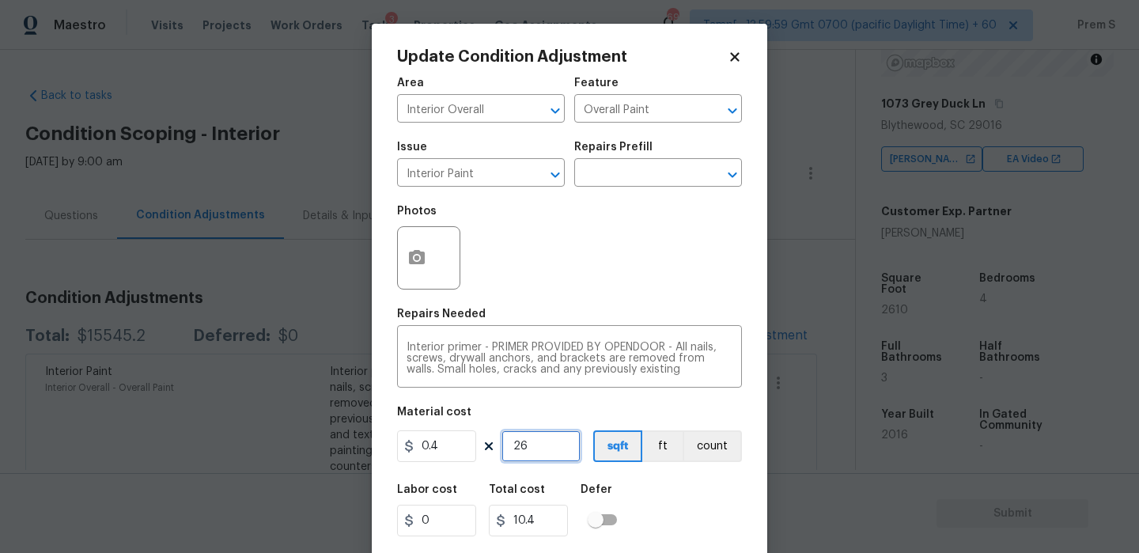
type input "2"
type input "0.8"
type input "0"
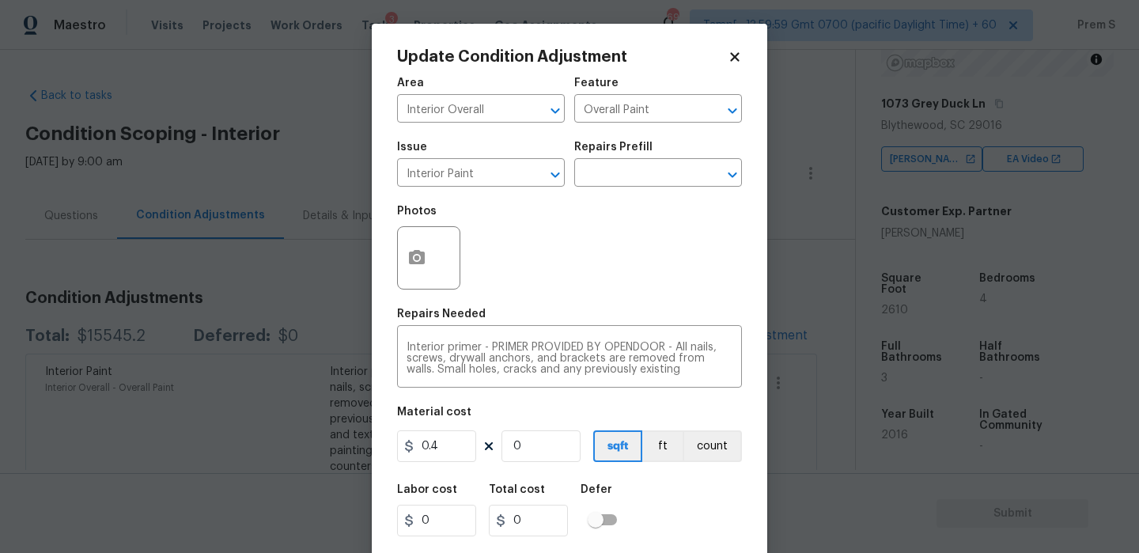
click at [676, 510] on div "Labor cost 0 Total cost 0 Defer" at bounding box center [569, 510] width 345 height 71
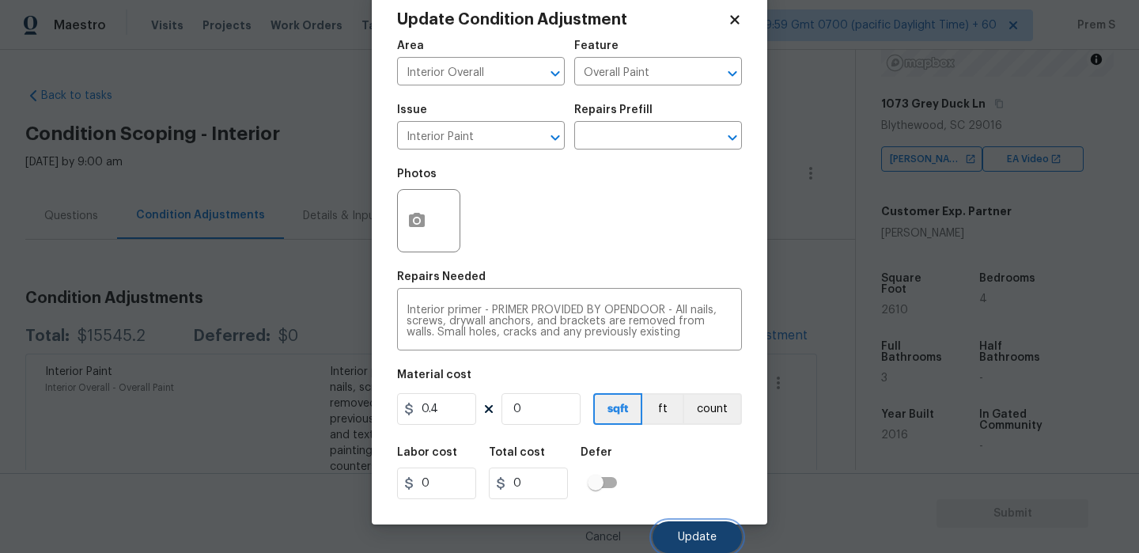
click at [710, 539] on span "Update" at bounding box center [697, 538] width 39 height 12
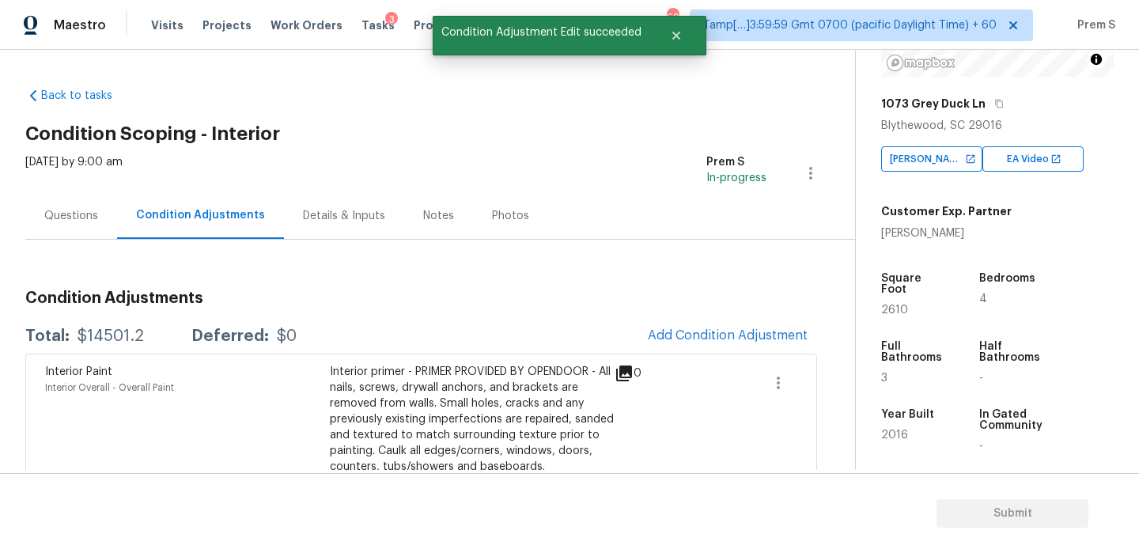
scroll to position [0, 0]
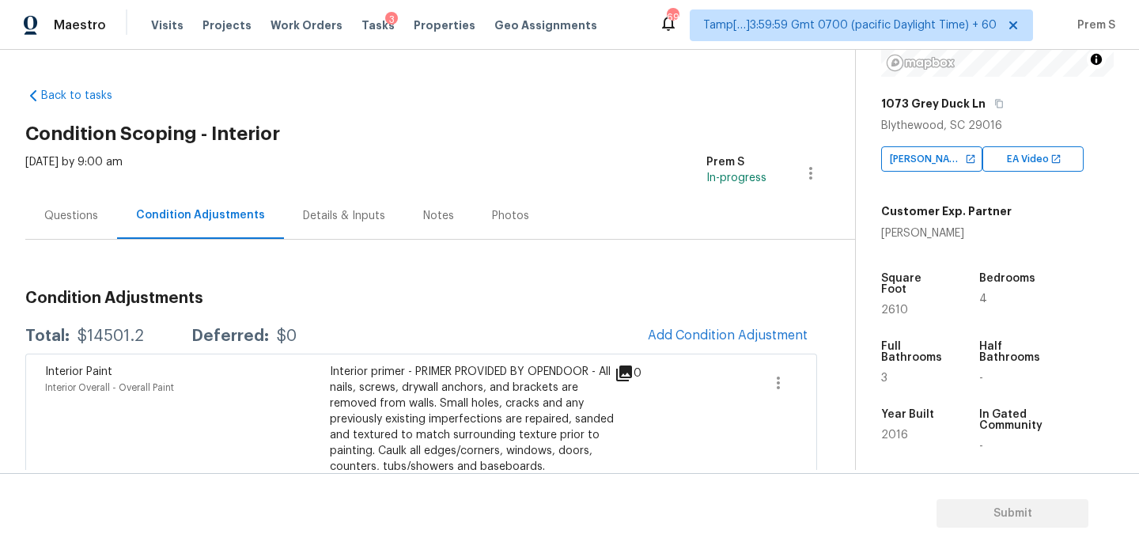
click at [80, 213] on div "Questions" at bounding box center [71, 216] width 54 height 16
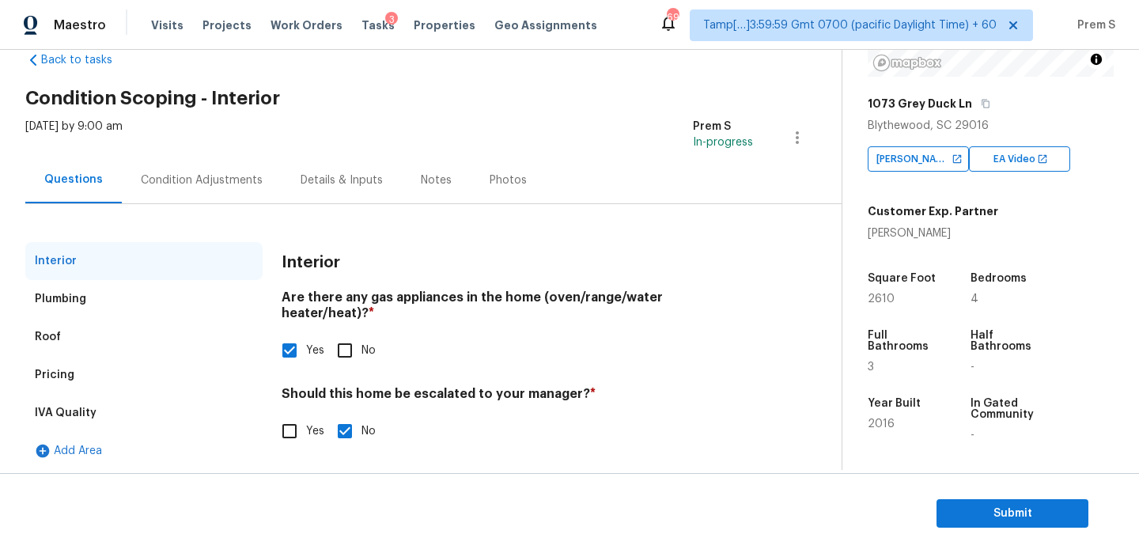
scroll to position [37, 0]
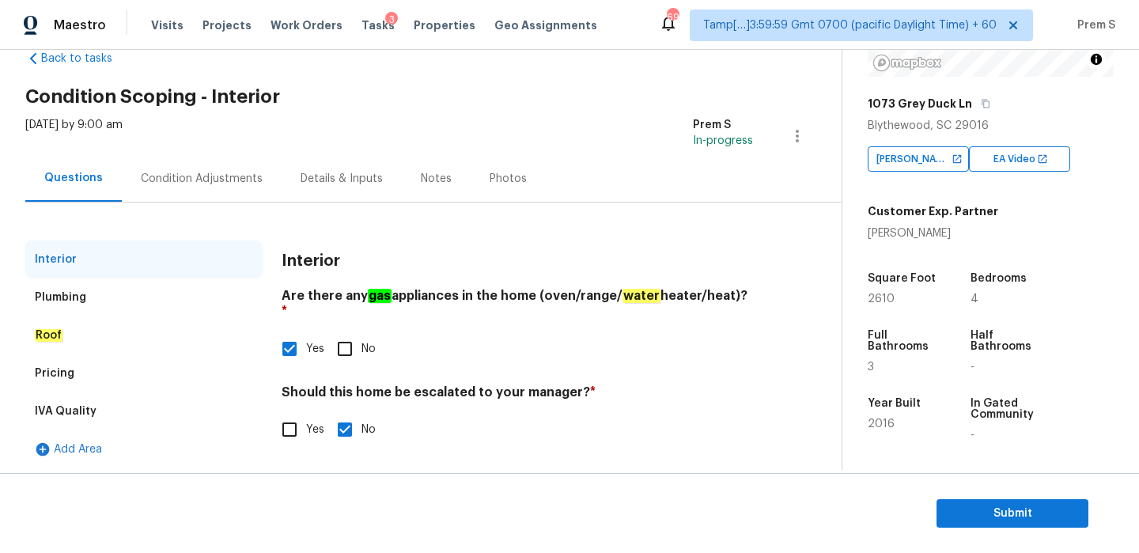
click at [178, 178] on div "Condition Adjustments" at bounding box center [202, 179] width 122 height 16
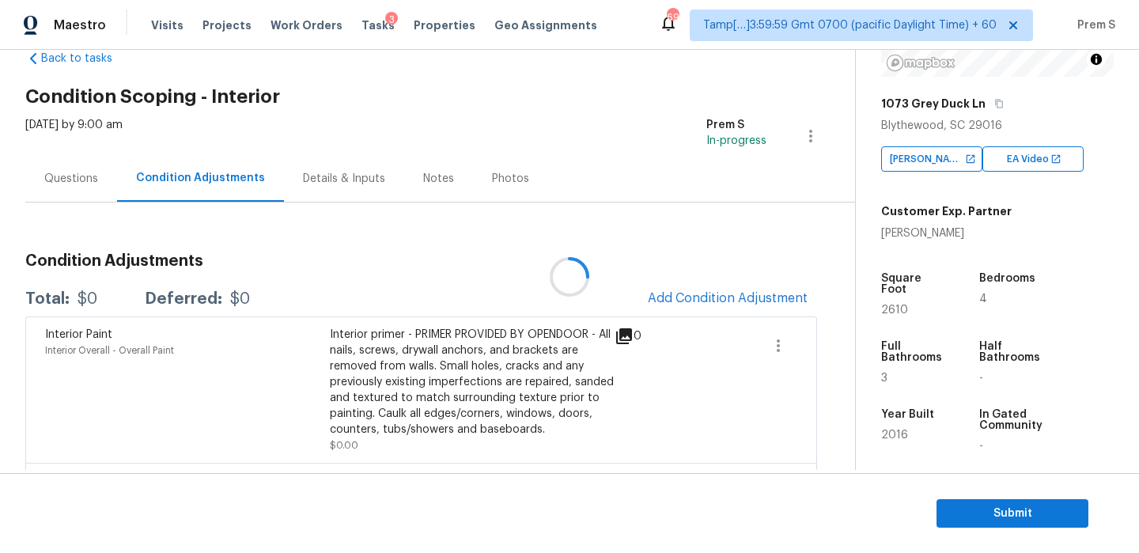
scroll to position [399, 0]
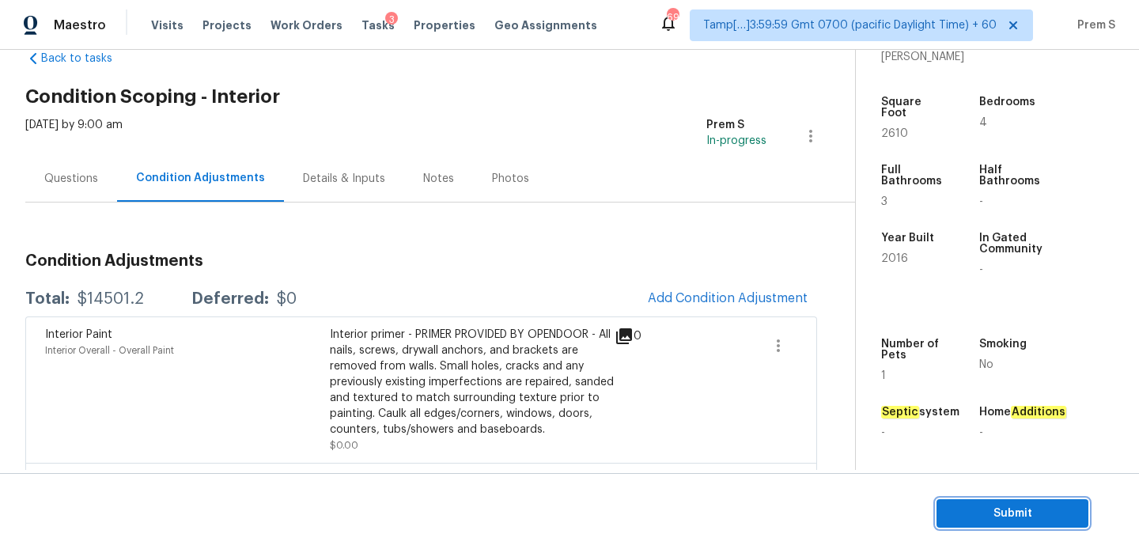
click at [988, 506] on span "Submit" at bounding box center [1012, 514] width 127 height 20
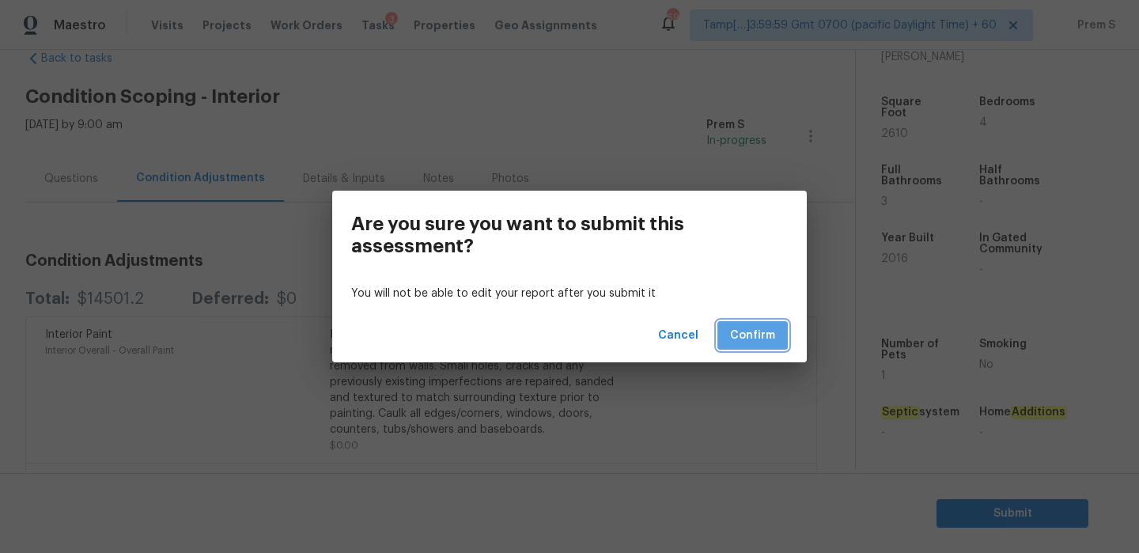
click at [735, 327] on span "Confirm" at bounding box center [752, 336] width 45 height 20
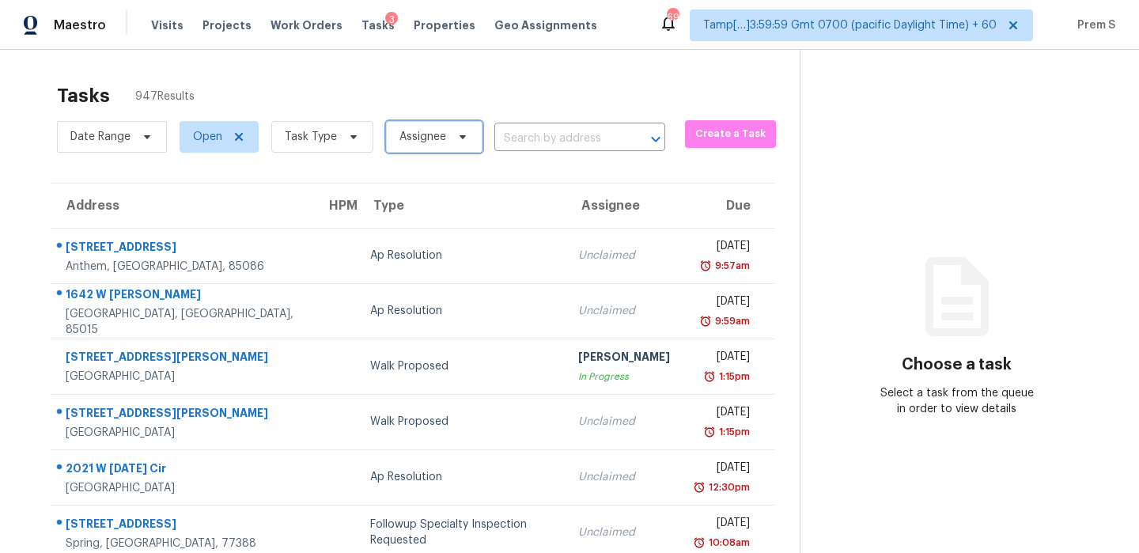
click at [423, 138] on span "Assignee" at bounding box center [422, 137] width 47 height 16
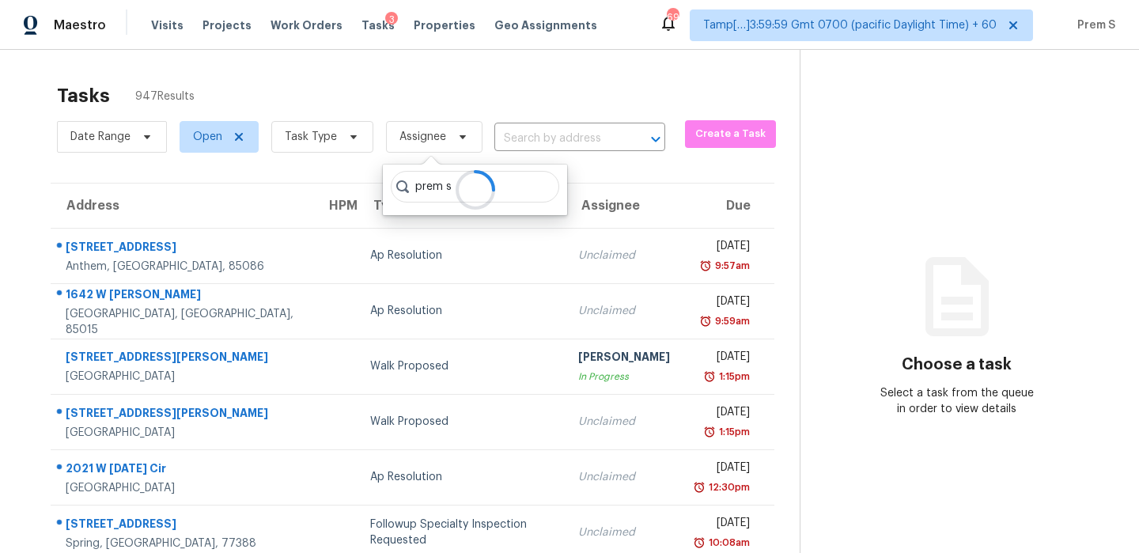
type input "prem s"
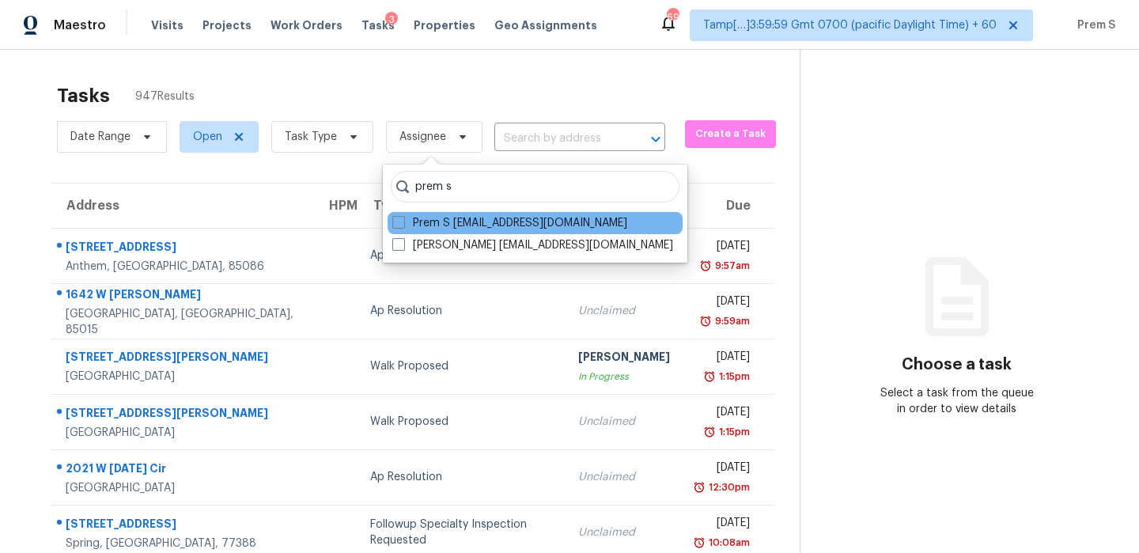
click at [456, 233] on div "Prem S prem.s@opendoor.com" at bounding box center [535, 223] width 295 height 22
click at [464, 224] on label "Prem S prem.s@opendoor.com" at bounding box center [509, 223] width 235 height 16
click at [403, 224] on input "Prem S prem.s@opendoor.com" at bounding box center [397, 220] width 10 height 10
checkbox input "true"
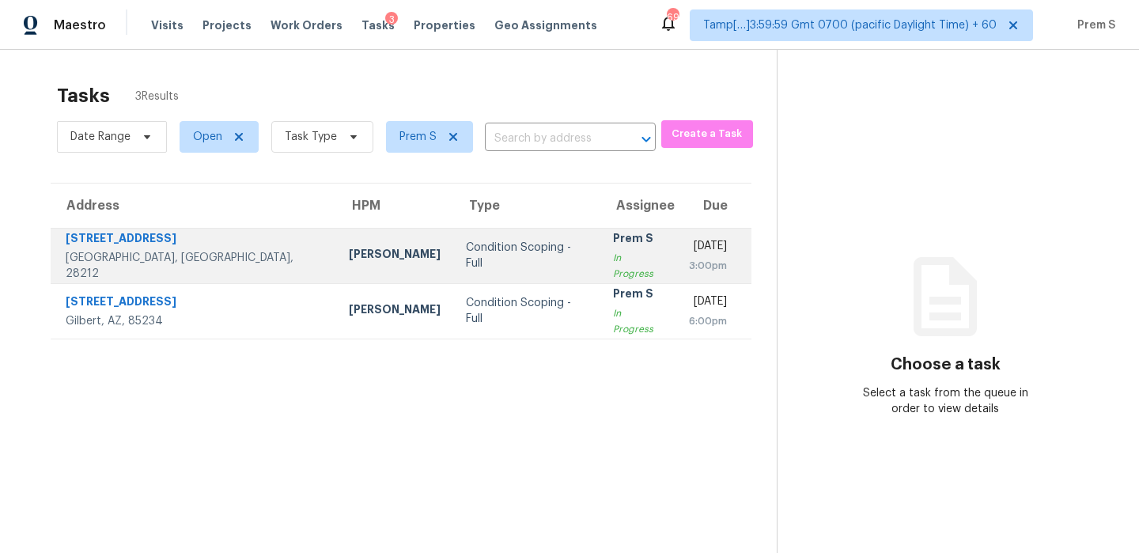
click at [468, 255] on div "Condition Scoping - Full" at bounding box center [527, 256] width 122 height 32
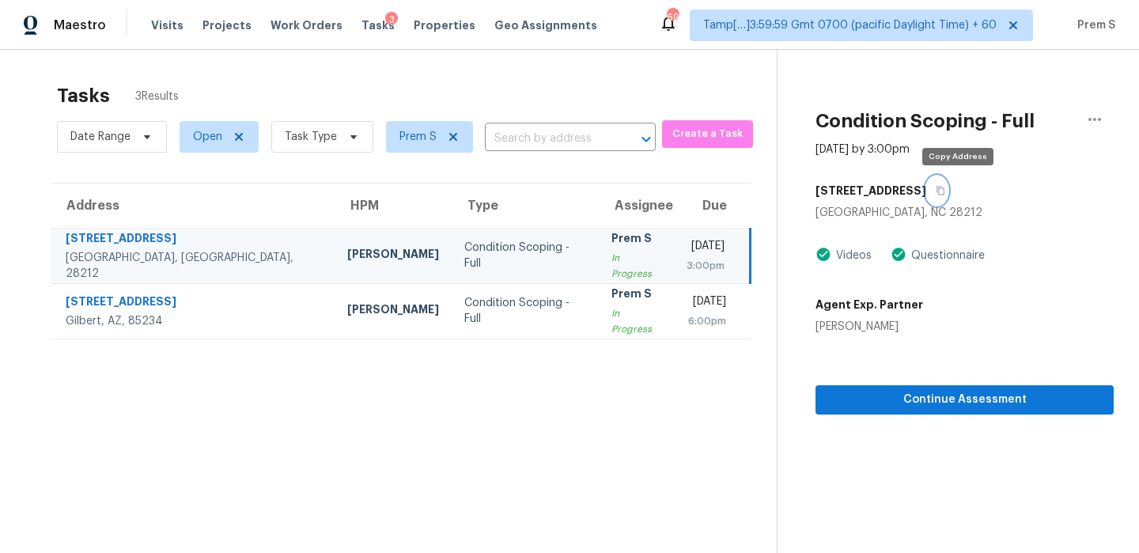
click at [945, 191] on icon "button" at bounding box center [941, 191] width 8 height 9
click at [1093, 117] on icon "button" at bounding box center [1094, 119] width 19 height 19
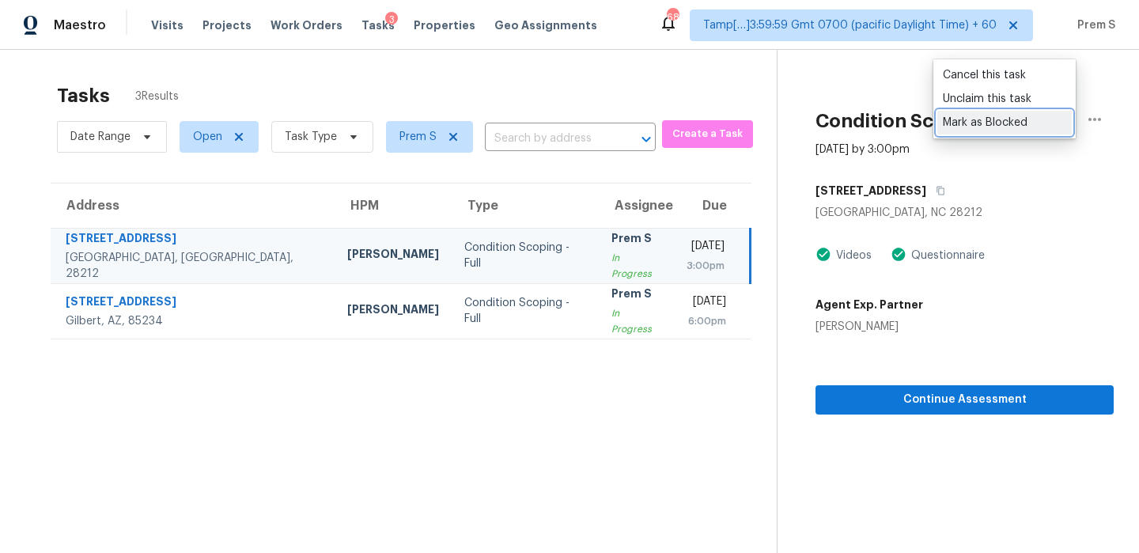
click at [986, 119] on div "Mark as Blocked" at bounding box center [1004, 123] width 123 height 16
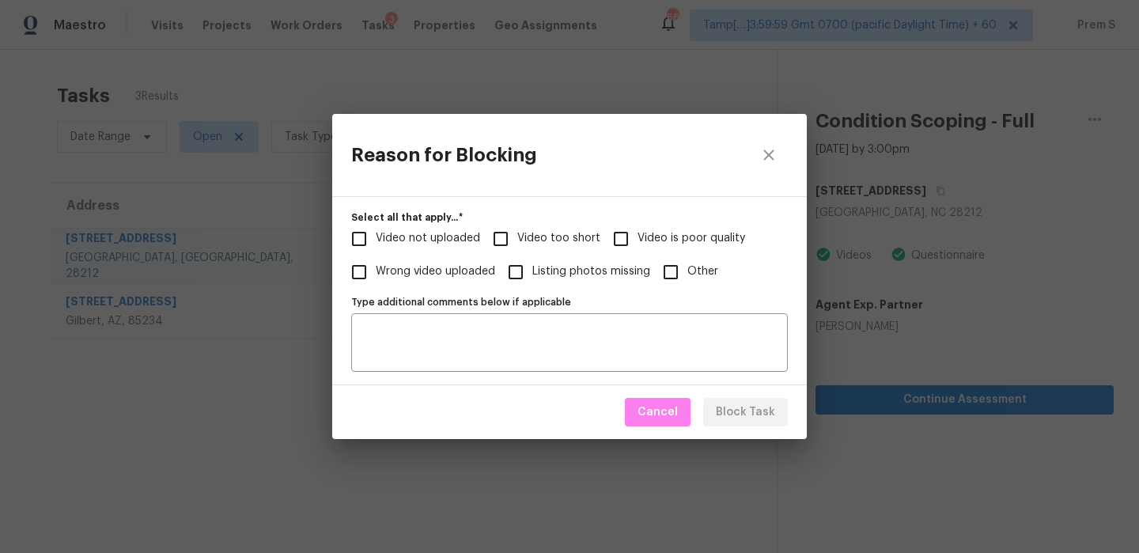
click at [555, 245] on span "Video too short" at bounding box center [558, 238] width 83 height 17
click at [517, 245] on input "Video too short" at bounding box center [500, 238] width 33 height 33
checkbox input "true"
click at [741, 418] on span "Block Task" at bounding box center [745, 413] width 59 height 20
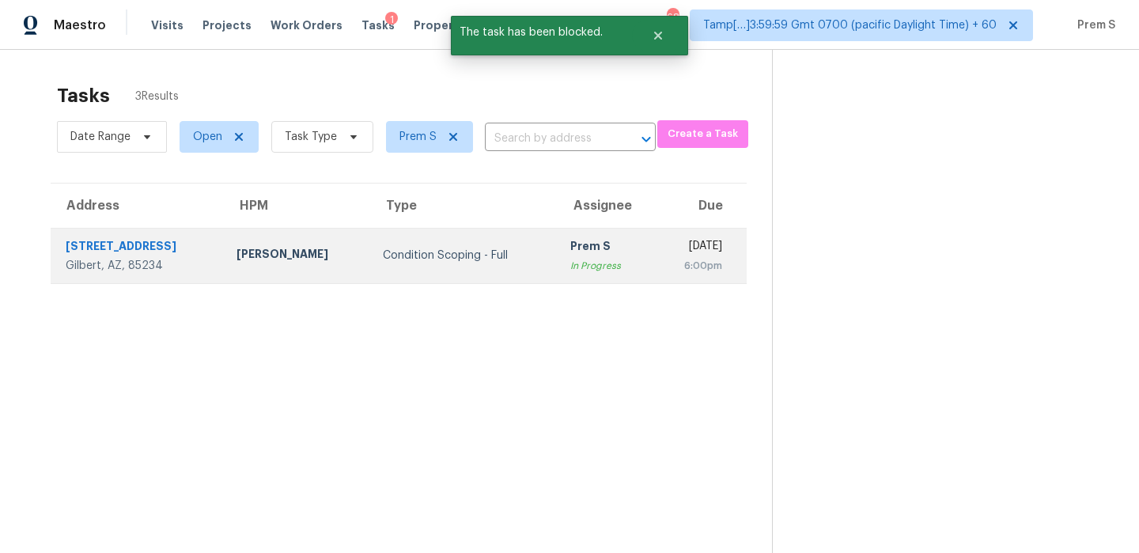
click at [653, 273] on td "Mon, Sep 29th 2025 6:00pm" at bounding box center [700, 255] width 94 height 55
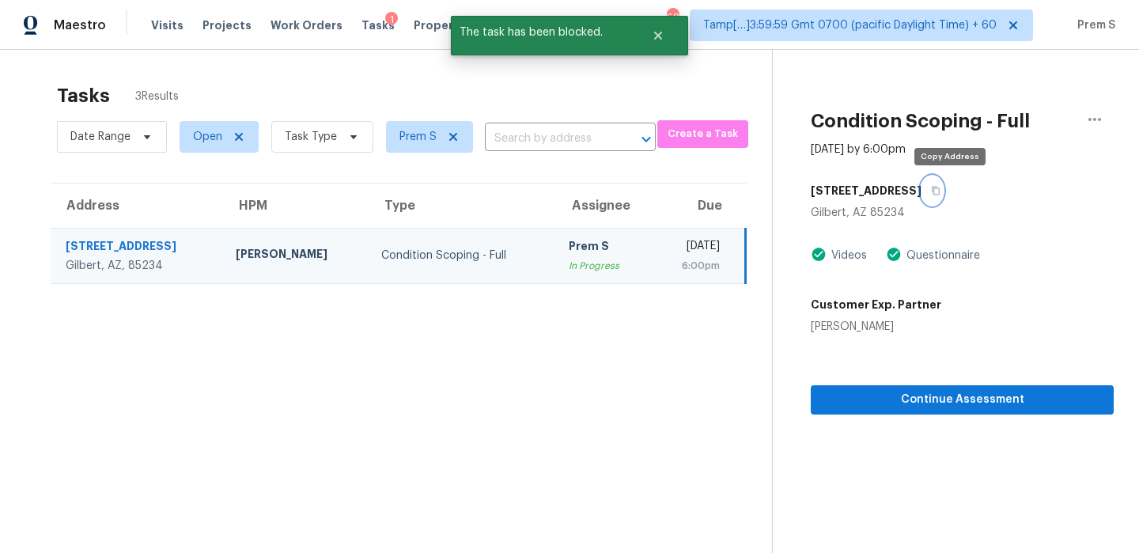
click at [943, 197] on button "button" at bounding box center [932, 190] width 21 height 28
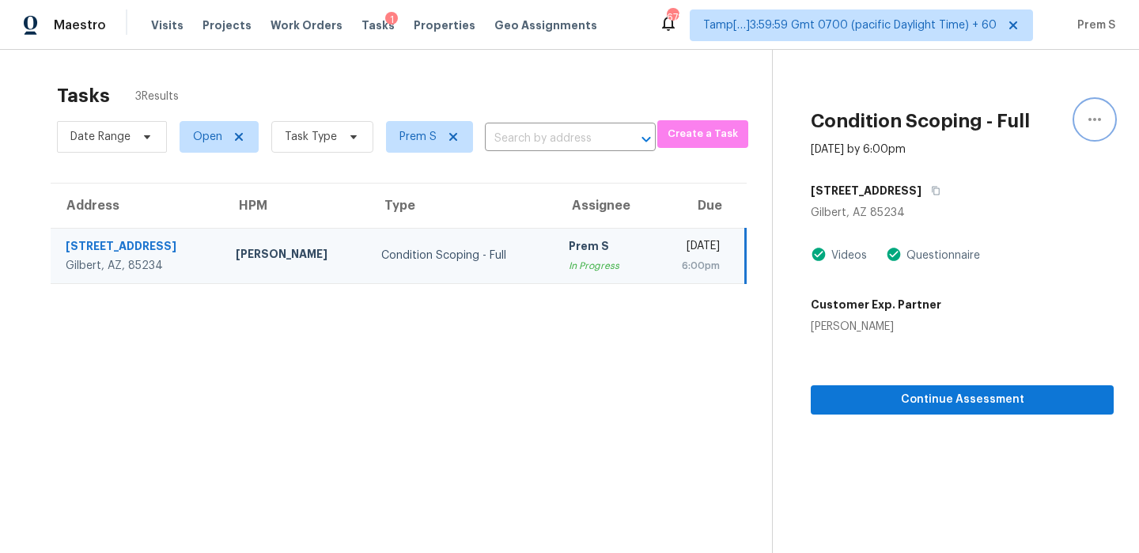
click at [1090, 117] on icon "button" at bounding box center [1094, 119] width 19 height 19
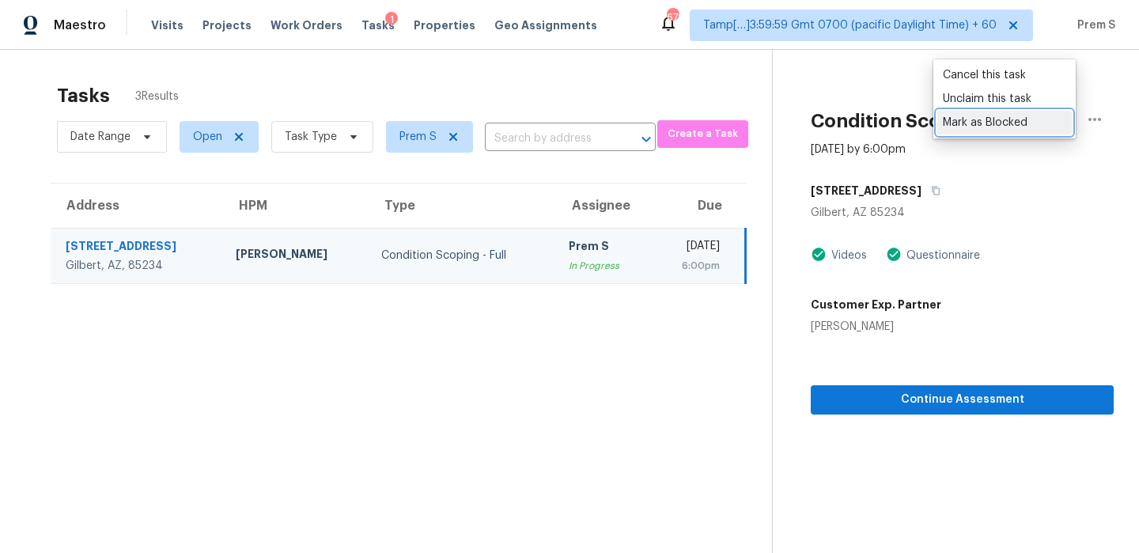
click at [975, 117] on div "Mark as Blocked" at bounding box center [1004, 123] width 123 height 16
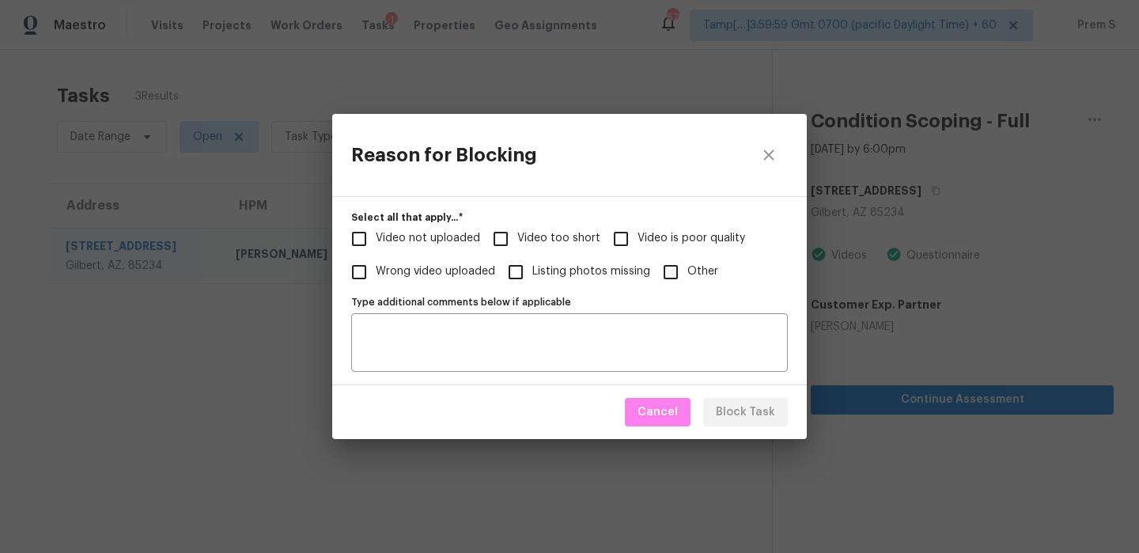
click at [529, 240] on span "Video too short" at bounding box center [558, 238] width 83 height 17
click at [517, 240] on input "Video too short" at bounding box center [500, 238] width 33 height 33
checkbox input "true"
click at [730, 410] on span "Block Task" at bounding box center [745, 413] width 59 height 20
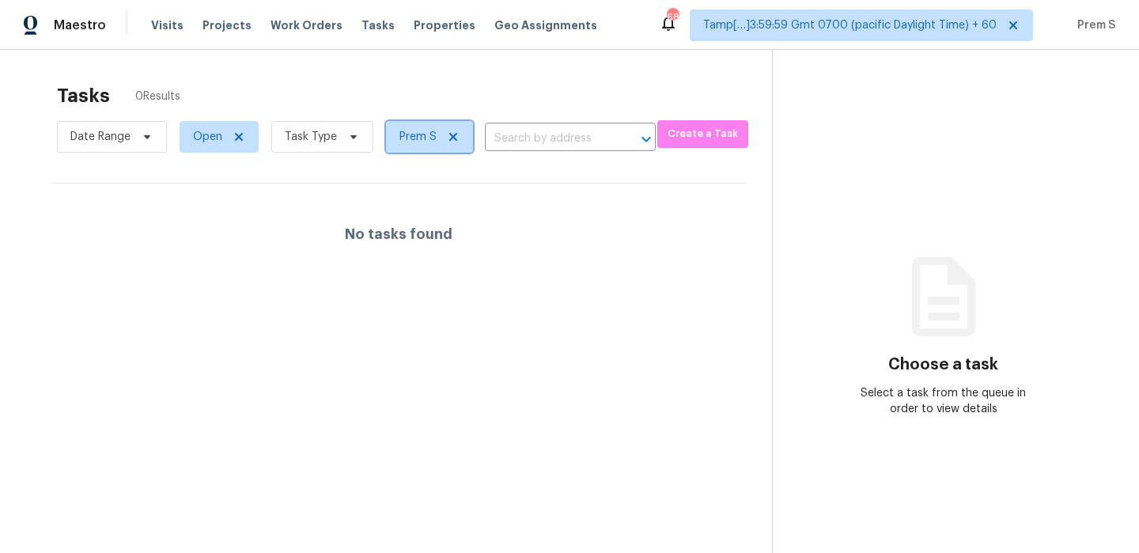
click at [449, 134] on icon at bounding box center [453, 137] width 13 height 13
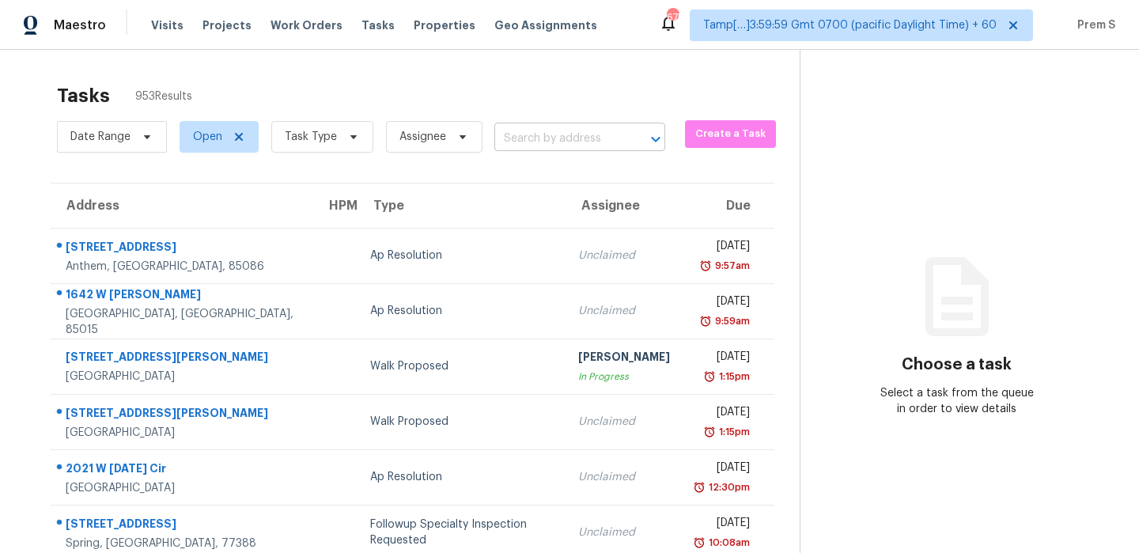
click at [576, 138] on input "text" at bounding box center [557, 139] width 127 height 25
paste input "[STREET_ADDRESS][PERSON_NAME]"
type input "[STREET_ADDRESS][PERSON_NAME]"
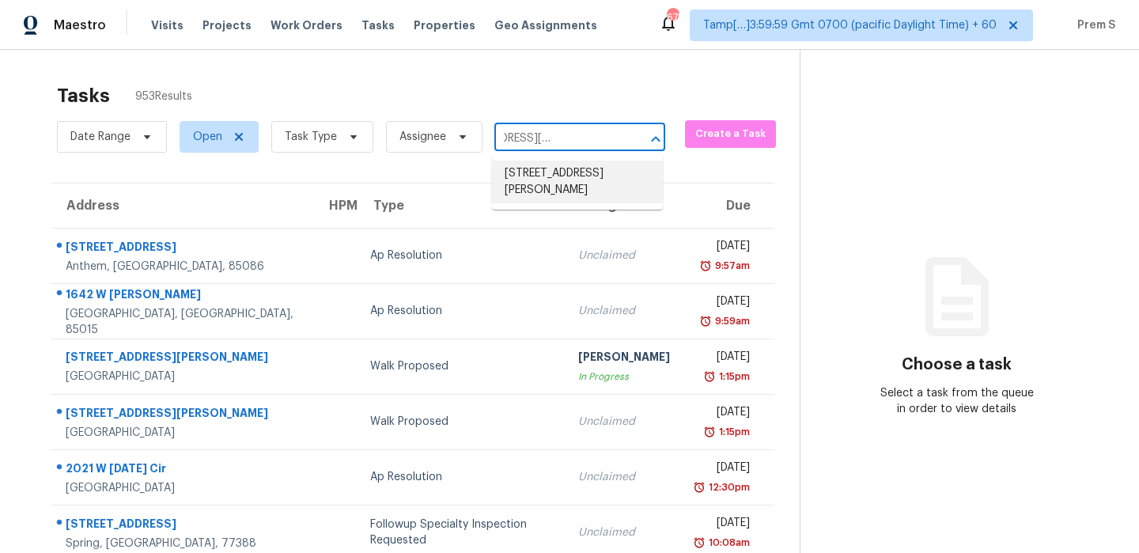
click at [563, 175] on li "[STREET_ADDRESS][PERSON_NAME]" at bounding box center [577, 182] width 171 height 43
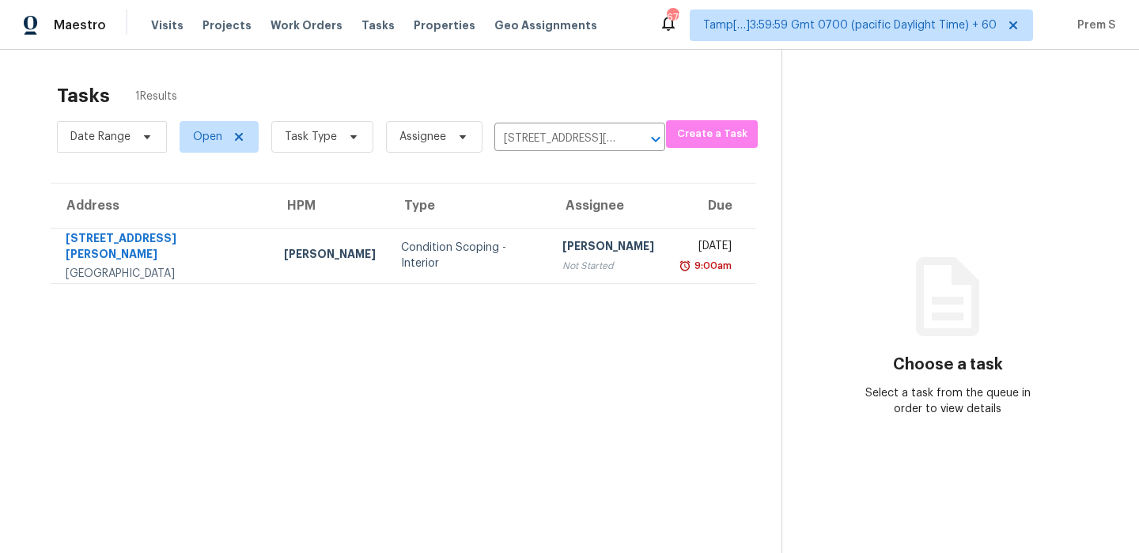
click at [680, 272] on div "9:00am" at bounding box center [705, 266] width 51 height 16
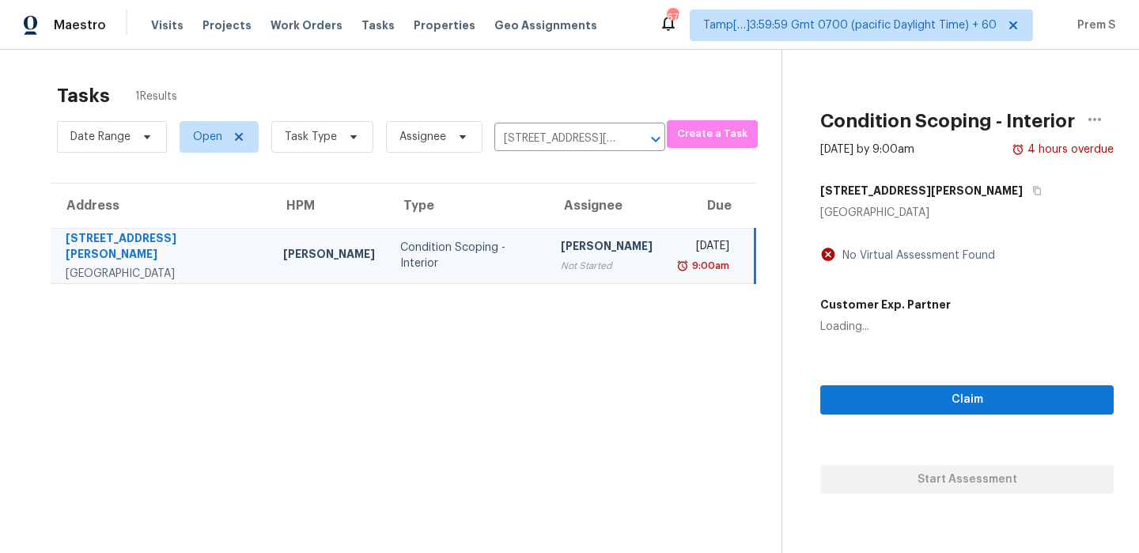
scroll to position [50, 0]
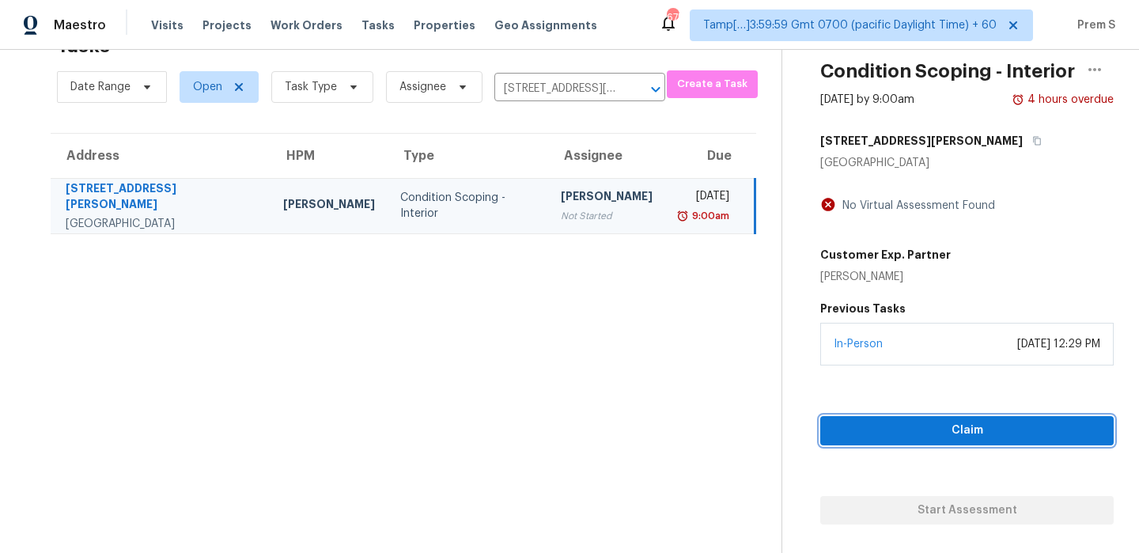
click at [973, 429] on span "Claim" at bounding box center [967, 431] width 268 height 20
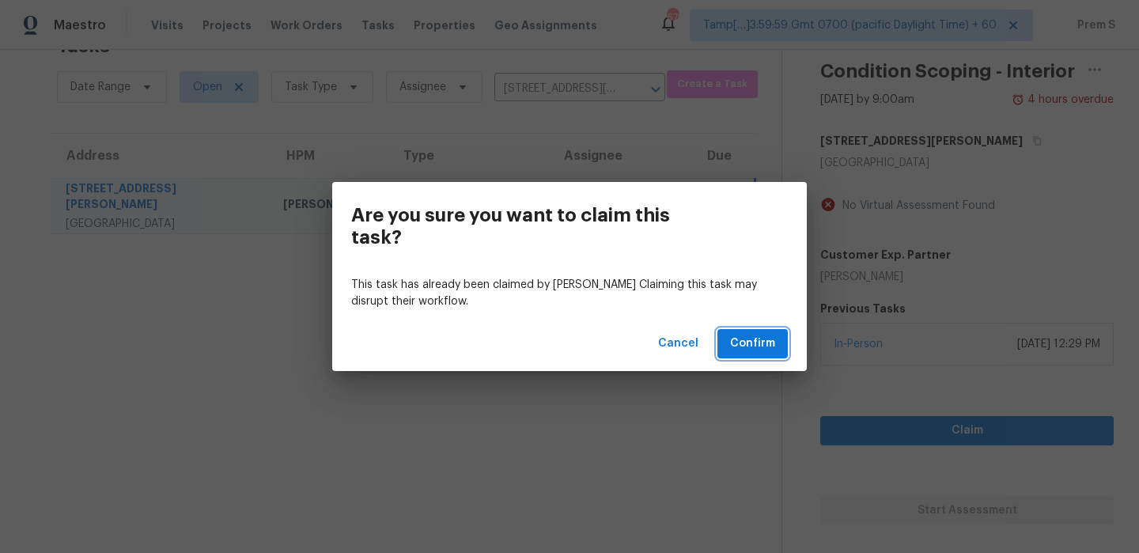
click at [744, 353] on span "Confirm" at bounding box center [752, 344] width 45 height 20
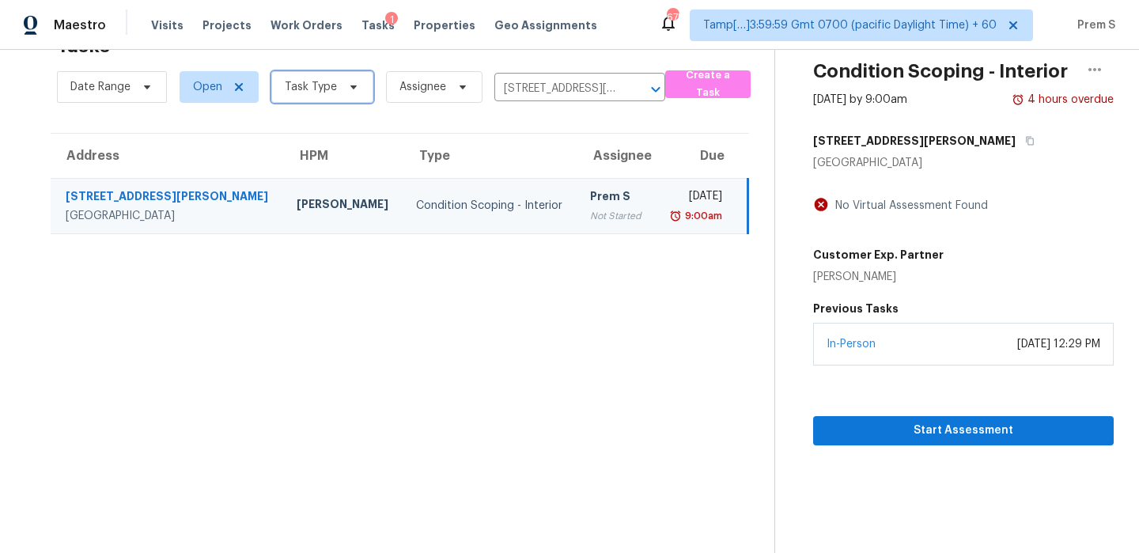
click at [301, 96] on span "Task Type" at bounding box center [322, 87] width 102 height 32
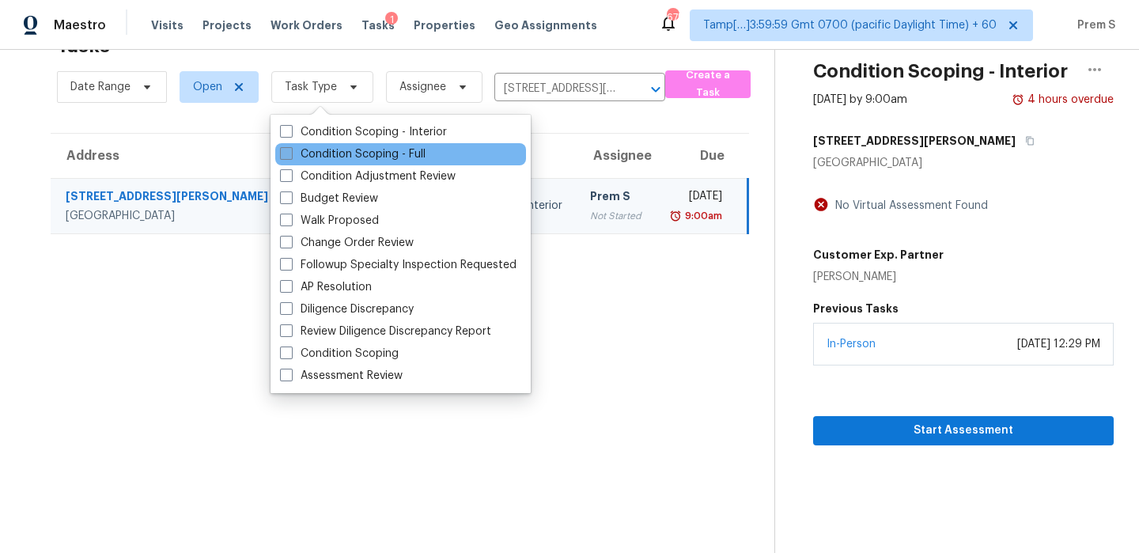
click at [350, 154] on label "Condition Scoping - Full" at bounding box center [353, 154] width 146 height 16
click at [290, 154] on input "Condition Scoping - Full" at bounding box center [285, 151] width 10 height 10
checkbox input "true"
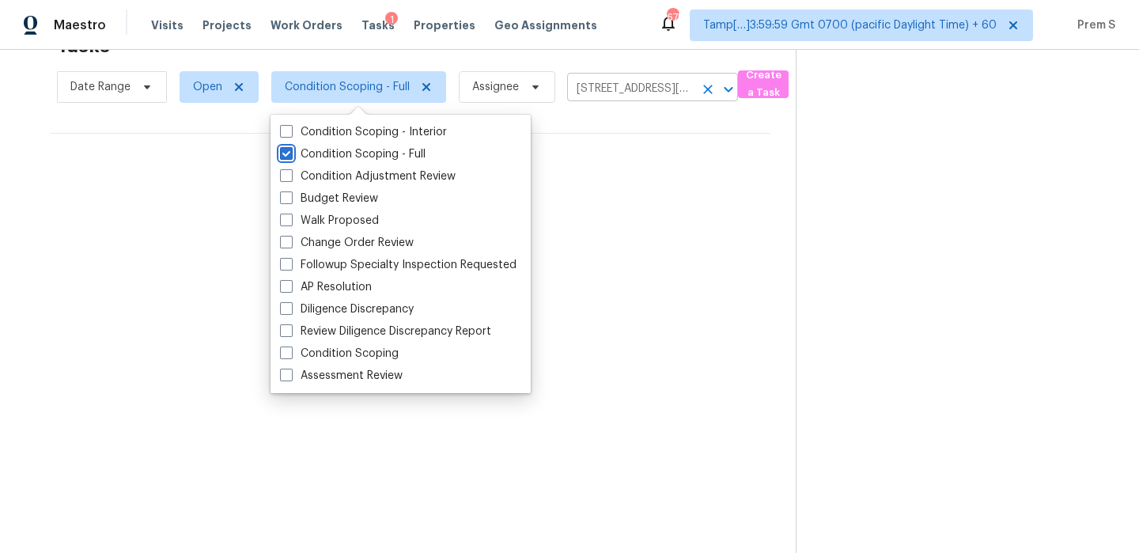
click at [710, 85] on icon "Clear" at bounding box center [707, 89] width 9 height 9
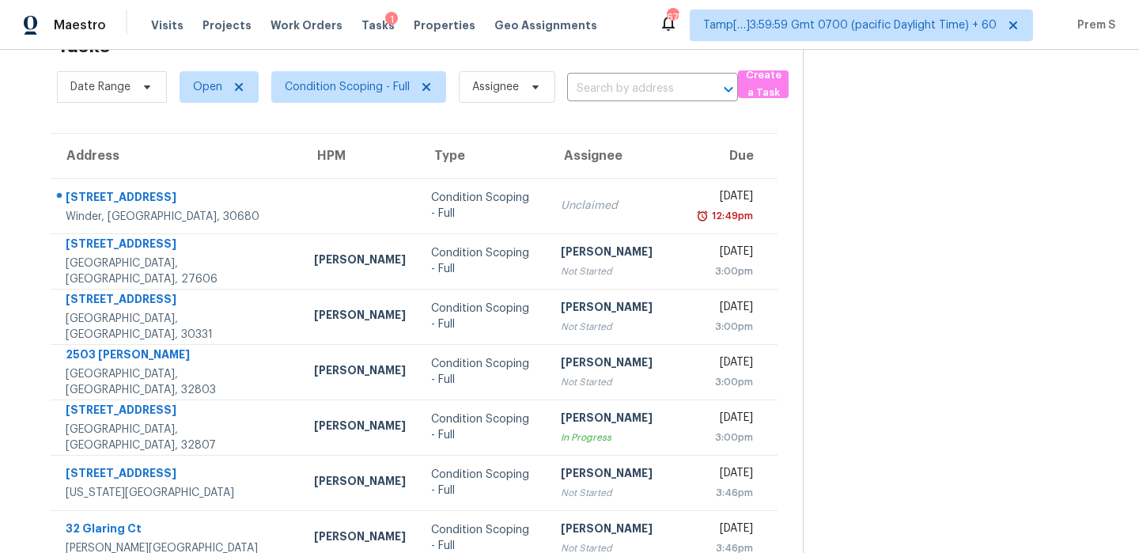
click at [602, 207] on div "Unclaimed" at bounding box center [618, 206] width 114 height 16
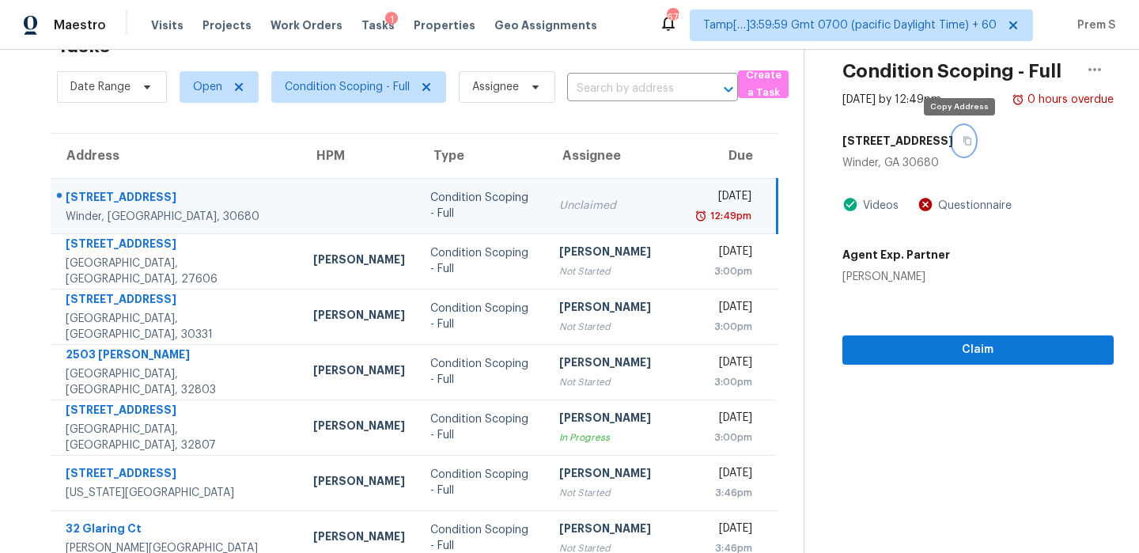
click at [963, 142] on icon "button" at bounding box center [967, 141] width 8 height 9
click at [602, 90] on input "text" at bounding box center [630, 89] width 127 height 25
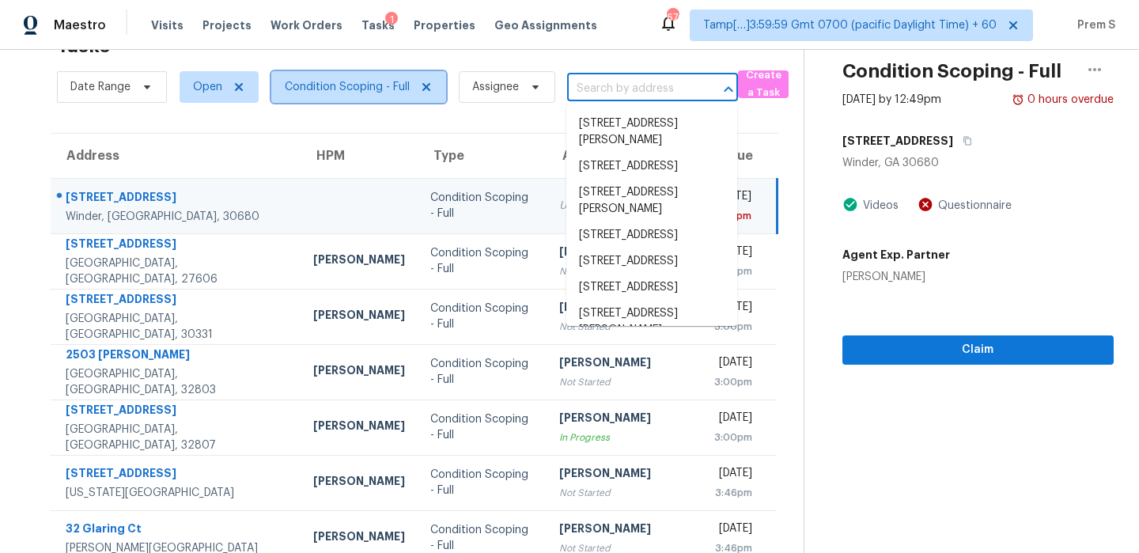
click at [350, 75] on span "Condition Scoping - Full" at bounding box center [358, 87] width 175 height 32
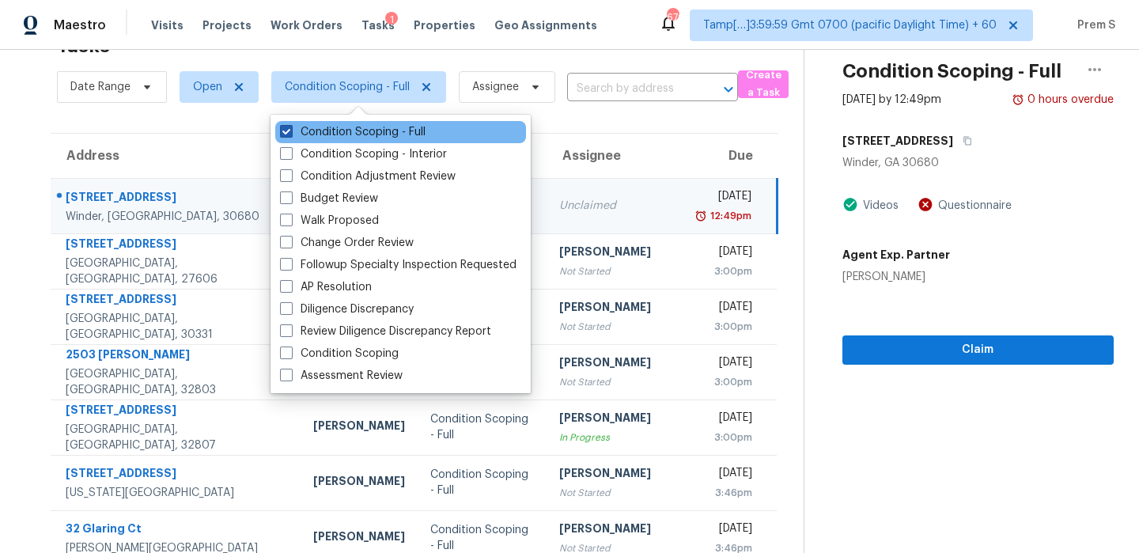
click at [352, 137] on label "Condition Scoping - Full" at bounding box center [353, 132] width 146 height 16
click at [290, 134] on input "Condition Scoping - Full" at bounding box center [285, 129] width 10 height 10
checkbox input "false"
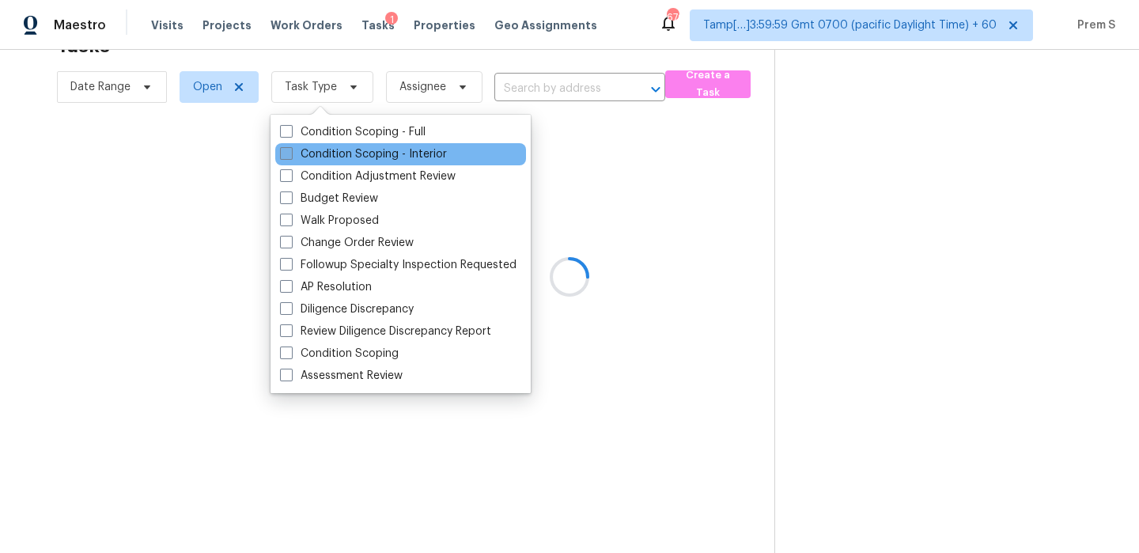
click at [346, 157] on label "Condition Scoping - Interior" at bounding box center [363, 154] width 167 height 16
click at [290, 157] on input "Condition Scoping - Interior" at bounding box center [285, 151] width 10 height 10
checkbox input "true"
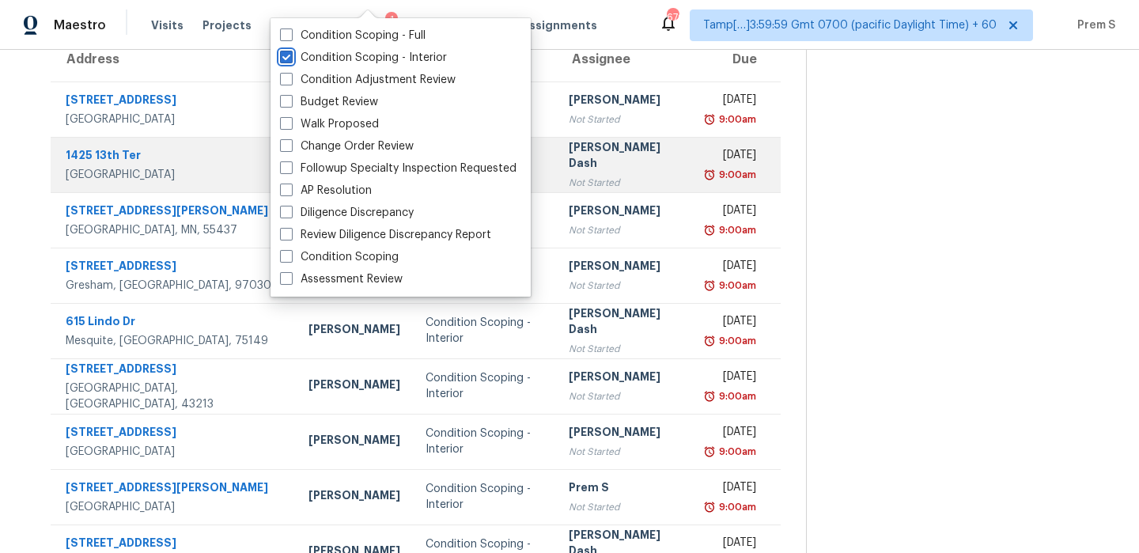
scroll to position [241, 0]
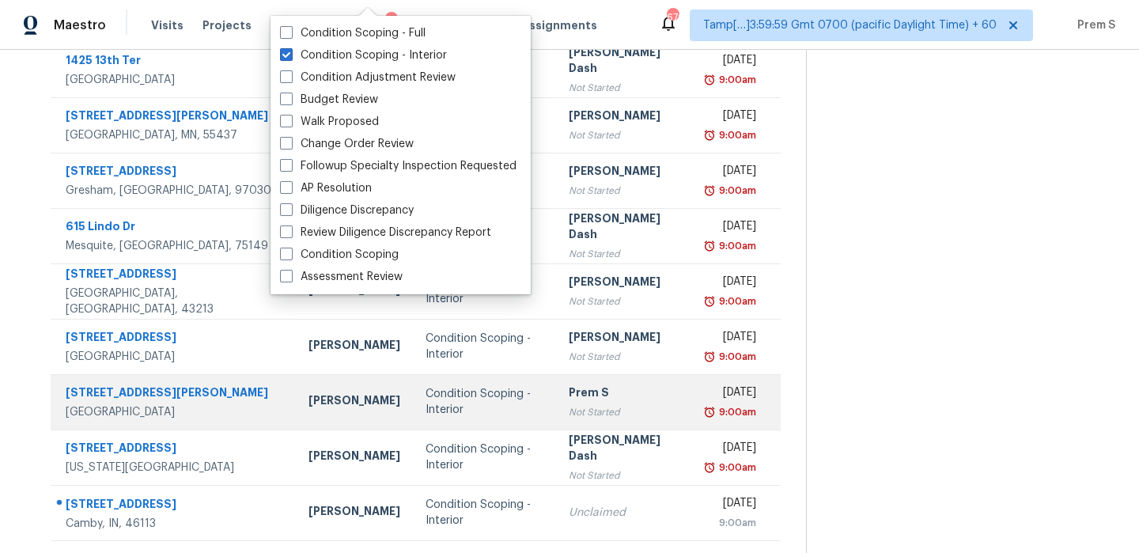
click at [586, 414] on div "Not Started" at bounding box center [625, 412] width 113 height 16
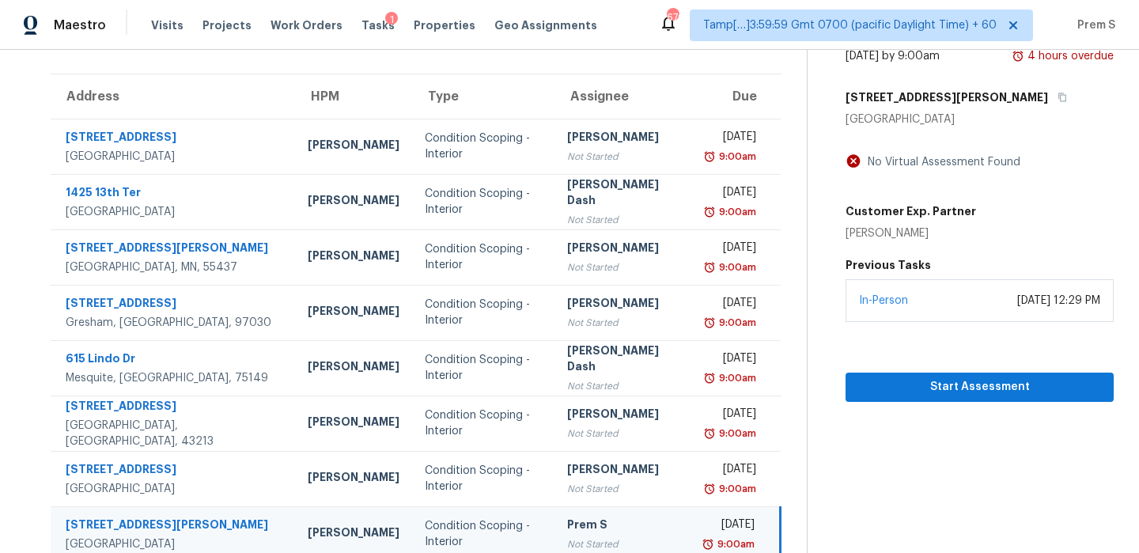
scroll to position [110, 0]
click at [964, 382] on span "Start Assessment" at bounding box center [979, 387] width 243 height 20
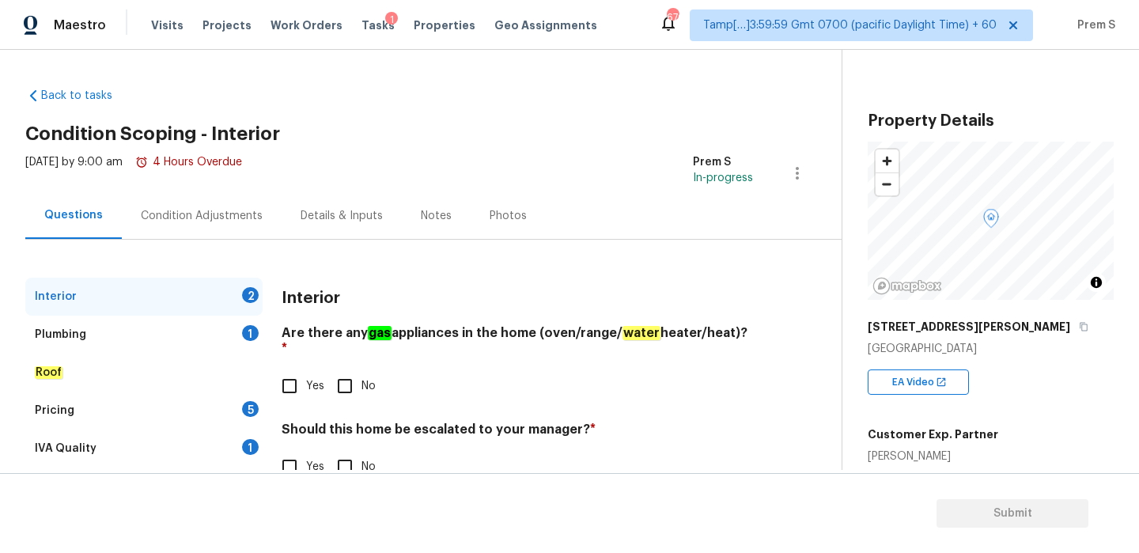
scroll to position [399, 0]
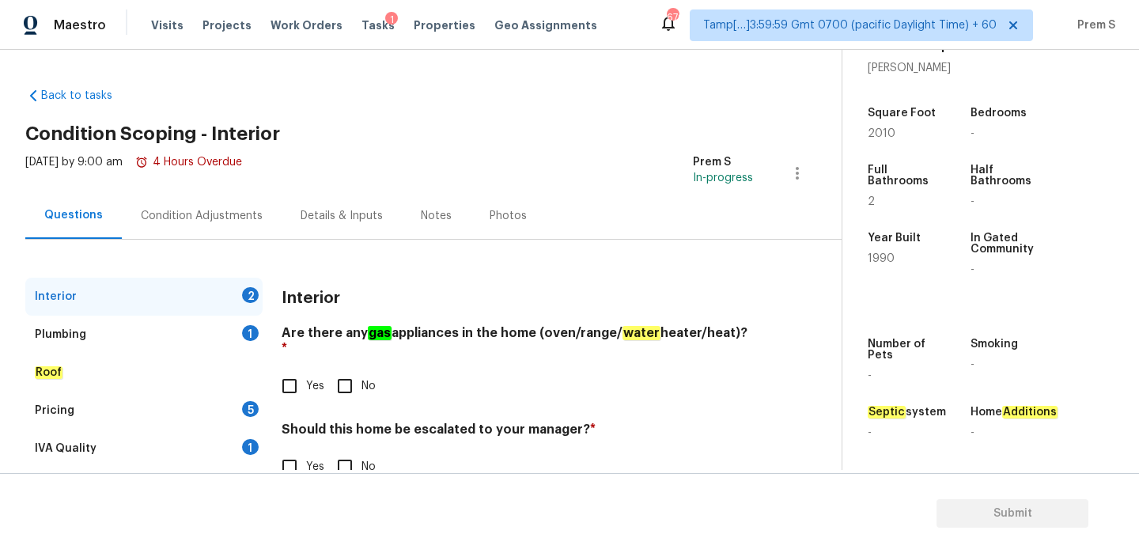
click at [294, 369] on input "Yes" at bounding box center [289, 385] width 33 height 33
checkbox input "true"
click at [290, 450] on input "Yes" at bounding box center [289, 466] width 33 height 33
checkbox input "true"
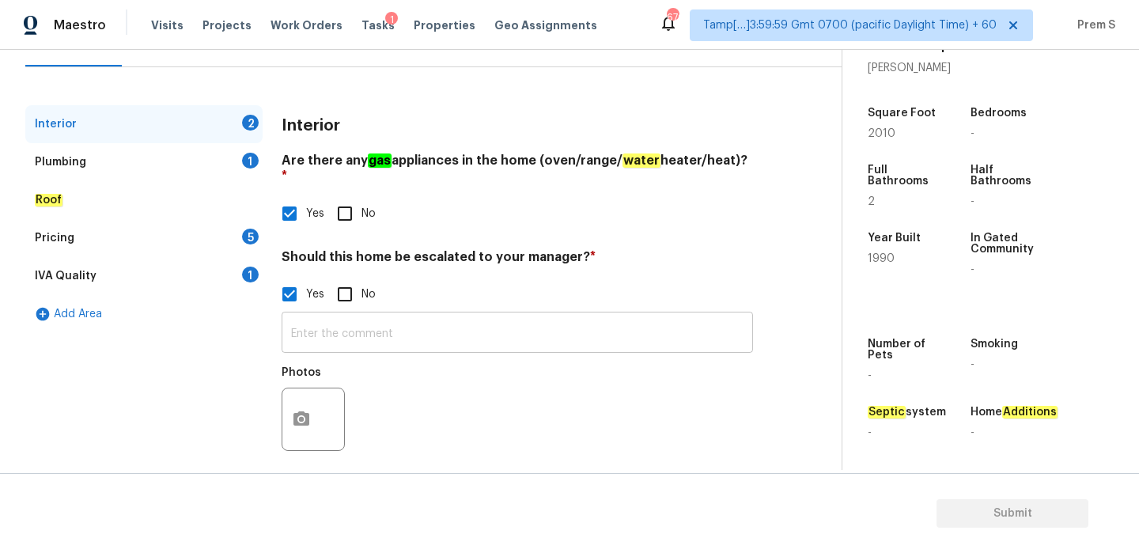
scroll to position [171, 0]
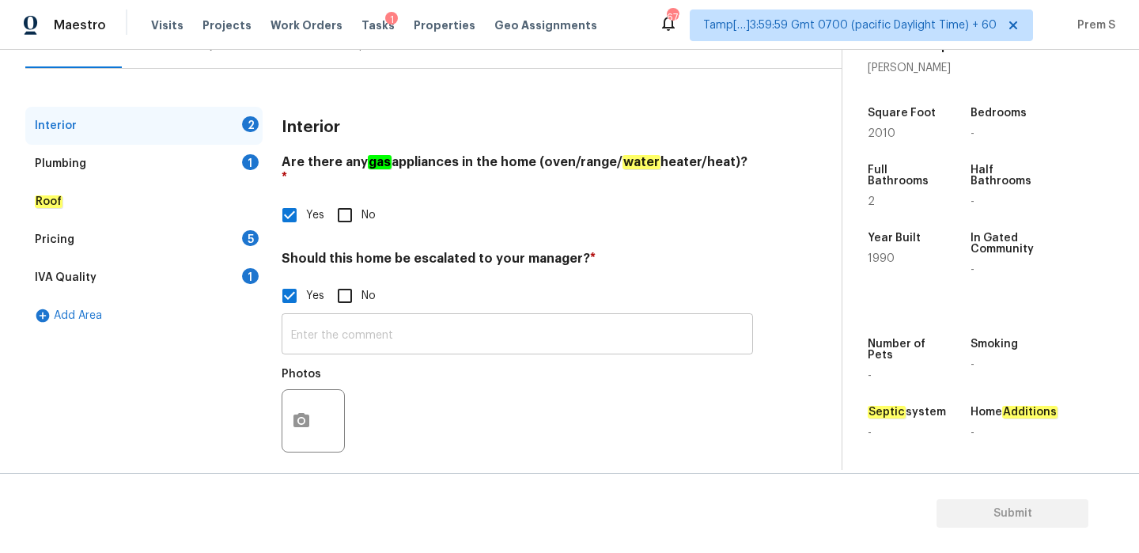
click at [396, 318] on input "text" at bounding box center [517, 335] width 471 height 37
paste input "The step cracks and sudden and cracks noticed in the interior exterior of the h…"
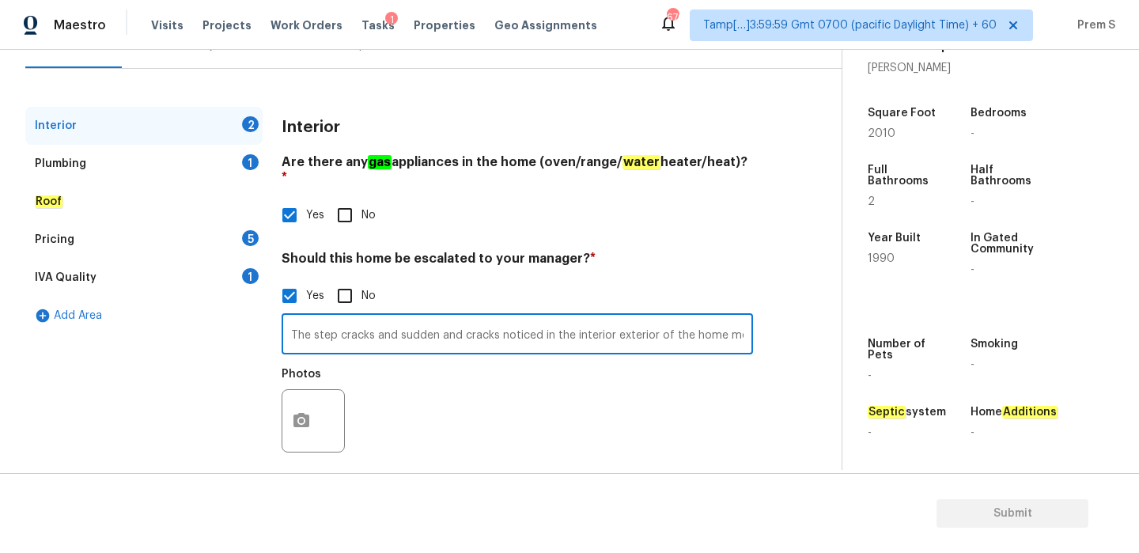
scroll to position [0, 66]
type input "The step cracks and sudden and cracks noticed in the interior exterior of the h…"
click at [309, 415] on button "button" at bounding box center [301, 421] width 38 height 62
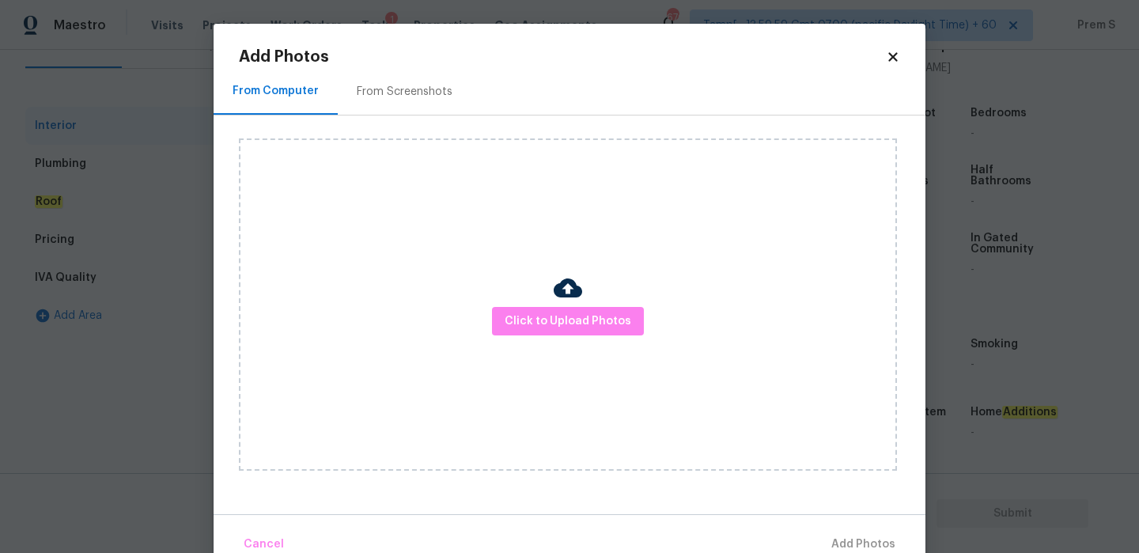
scroll to position [0, 0]
click at [570, 330] on span "Click to Upload Photos" at bounding box center [568, 322] width 127 height 20
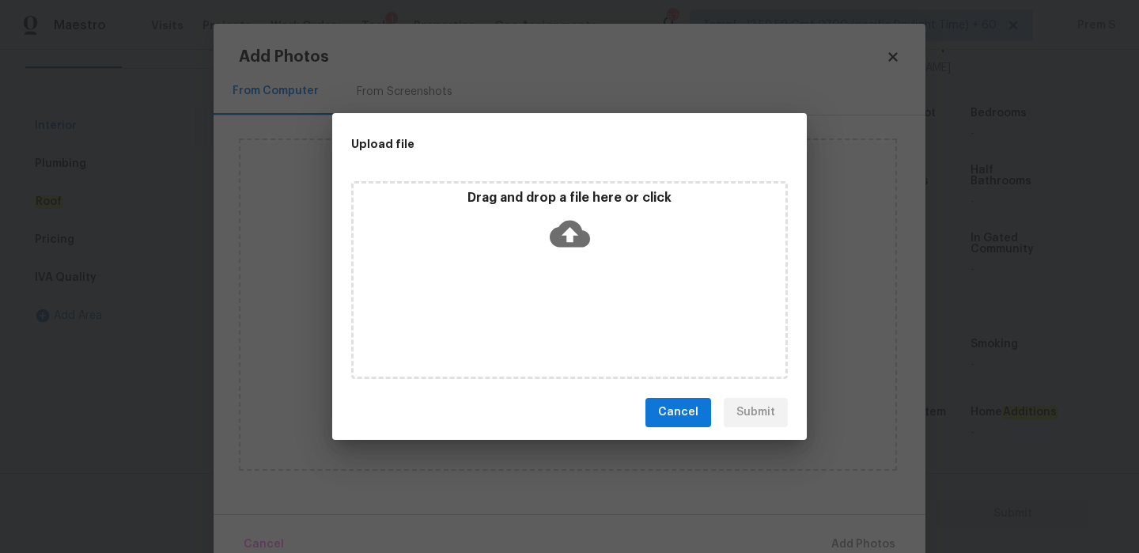
click at [567, 239] on icon at bounding box center [570, 234] width 40 height 40
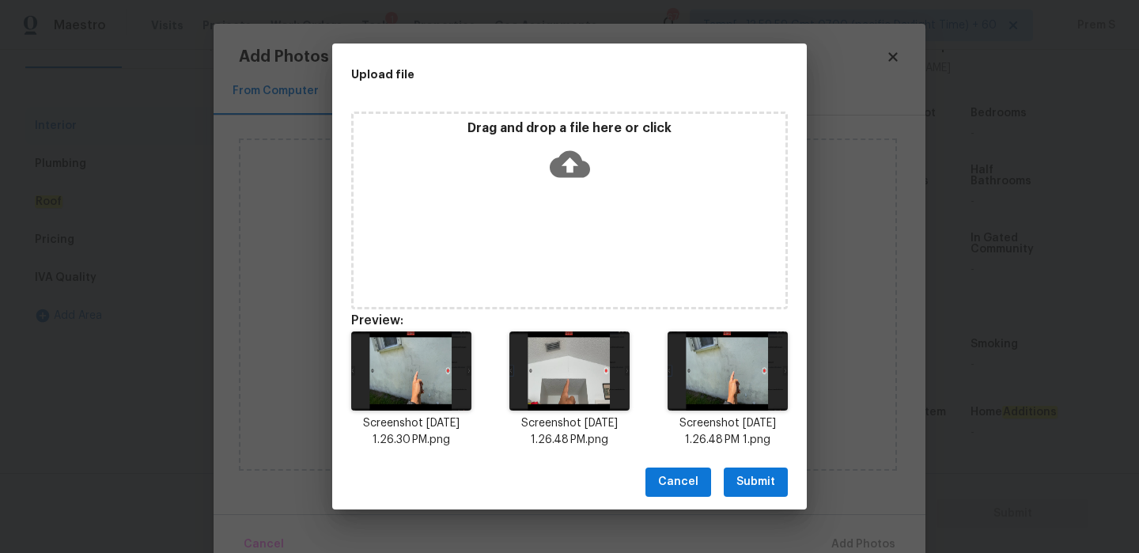
click at [755, 483] on span "Submit" at bounding box center [755, 482] width 39 height 20
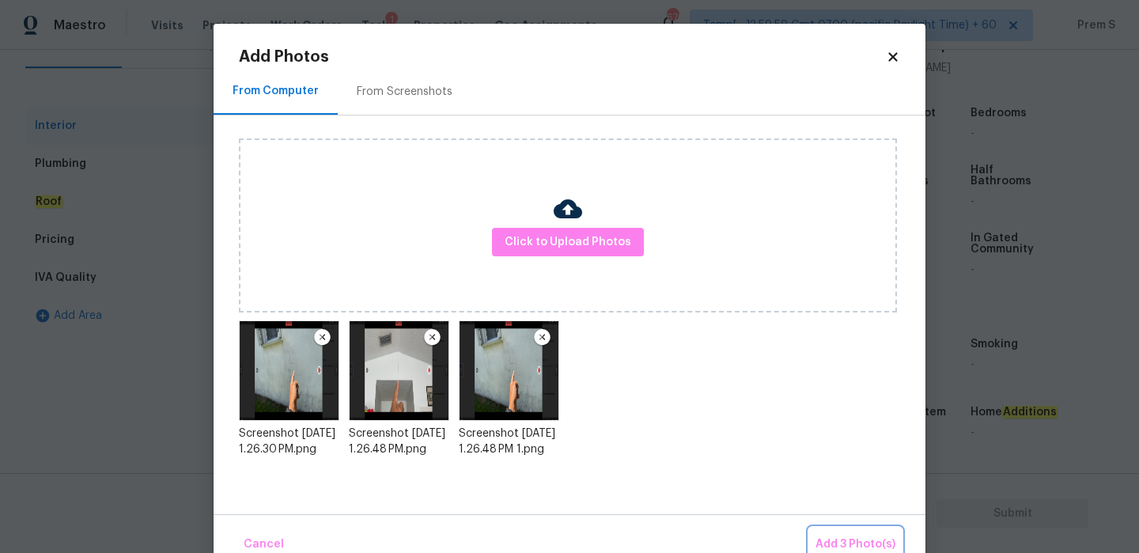
click at [858, 547] on span "Add 3 Photo(s)" at bounding box center [856, 545] width 80 height 20
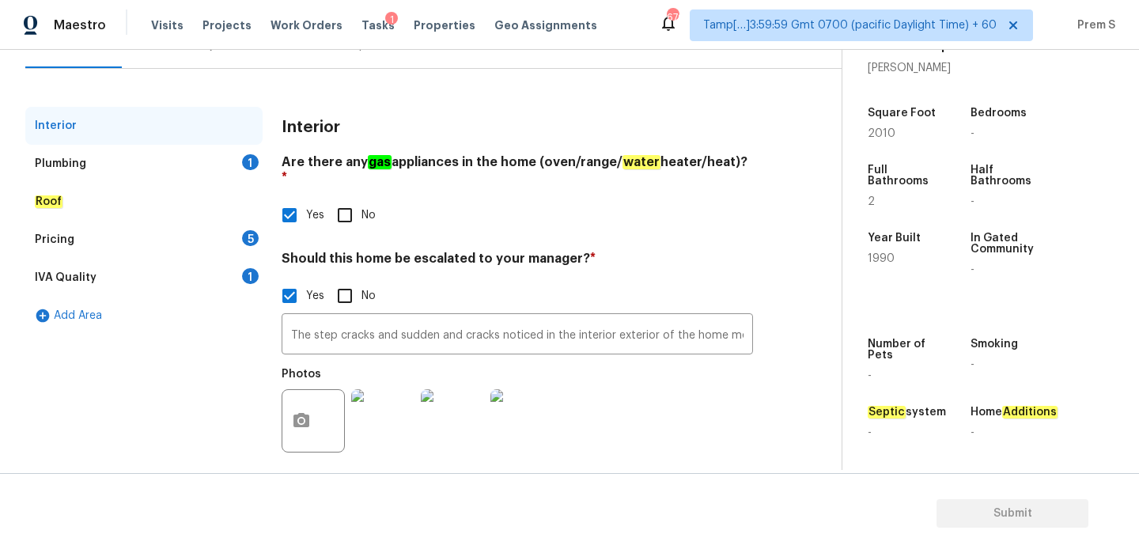
click at [253, 168] on div "1" at bounding box center [250, 162] width 17 height 16
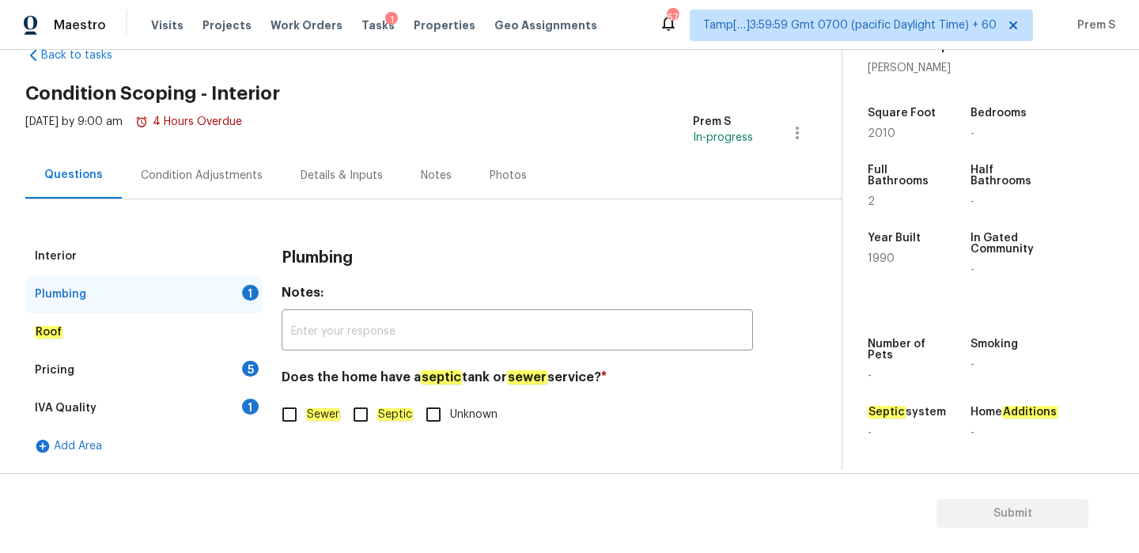
click at [289, 421] on input "Sewer" at bounding box center [289, 414] width 33 height 33
checkbox input "true"
click at [240, 372] on div "Pricing 5" at bounding box center [143, 370] width 237 height 38
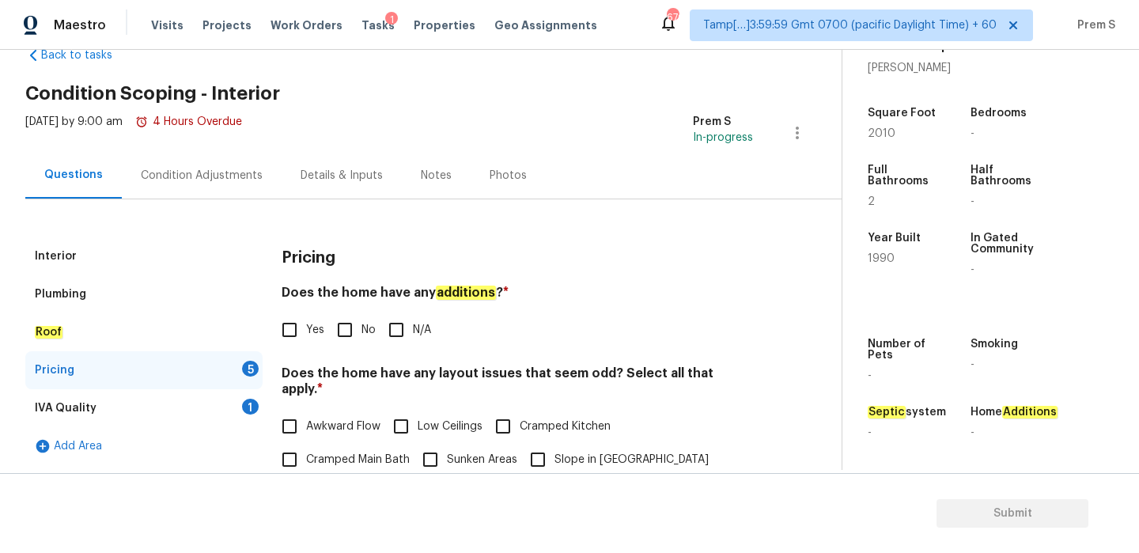
click at [358, 328] on input "No" at bounding box center [344, 329] width 33 height 33
checkbox input "true"
click at [294, 331] on input "Yes" at bounding box center [289, 329] width 33 height 33
checkbox input "true"
checkbox input "false"
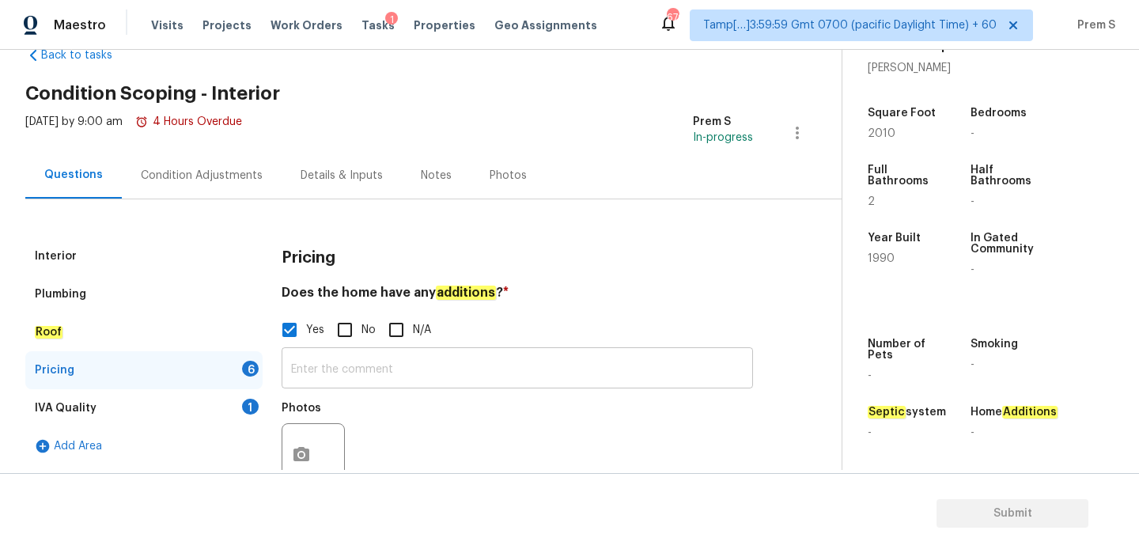
click at [326, 388] on input "text" at bounding box center [517, 369] width 471 height 37
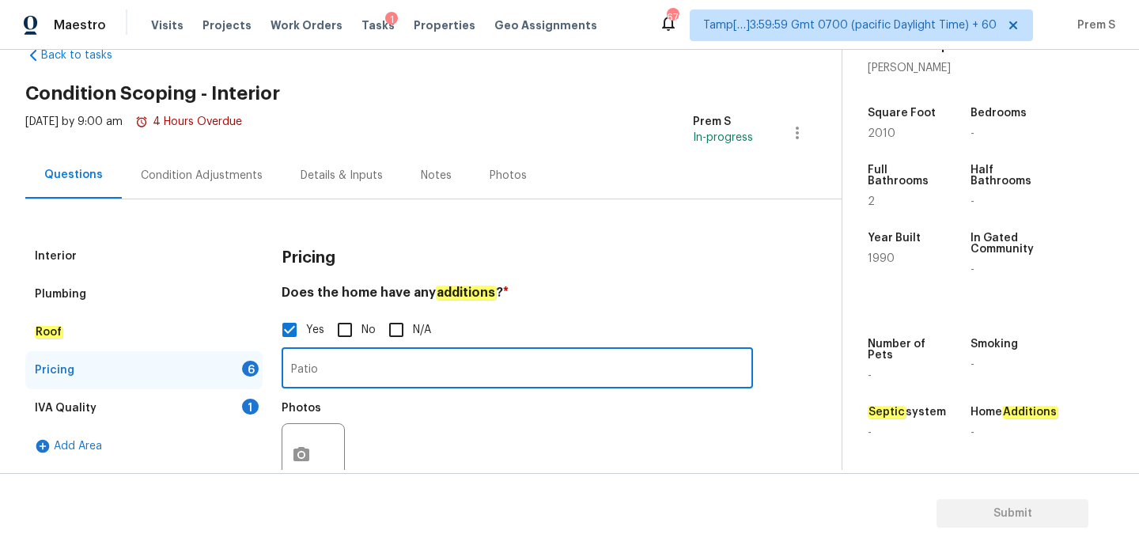
type input "Patio"
click at [305, 468] on button "button" at bounding box center [301, 455] width 38 height 62
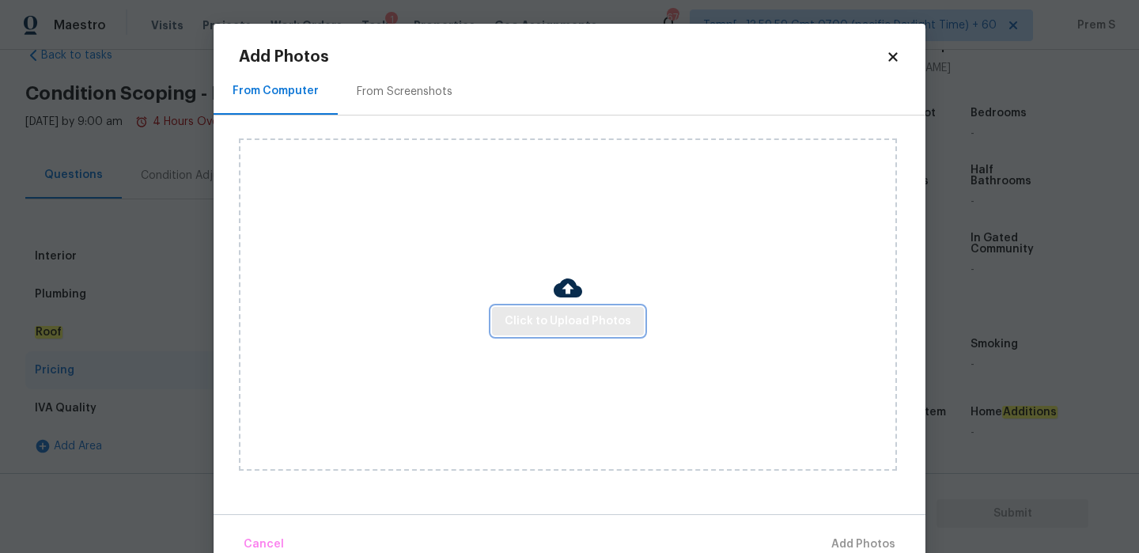
click at [545, 321] on span "Click to Upload Photos" at bounding box center [568, 322] width 127 height 20
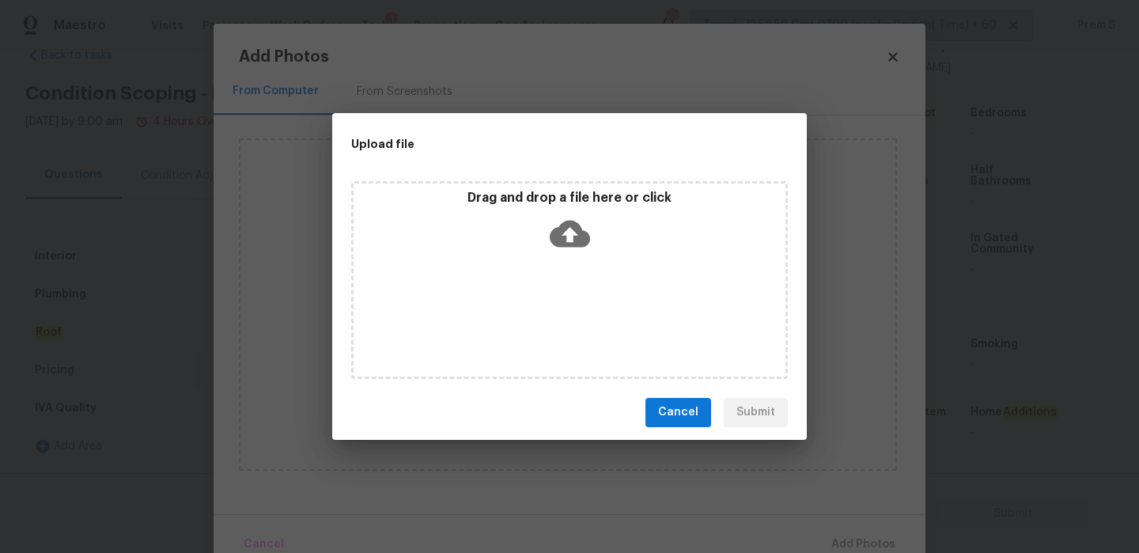
click at [570, 247] on icon at bounding box center [570, 234] width 40 height 40
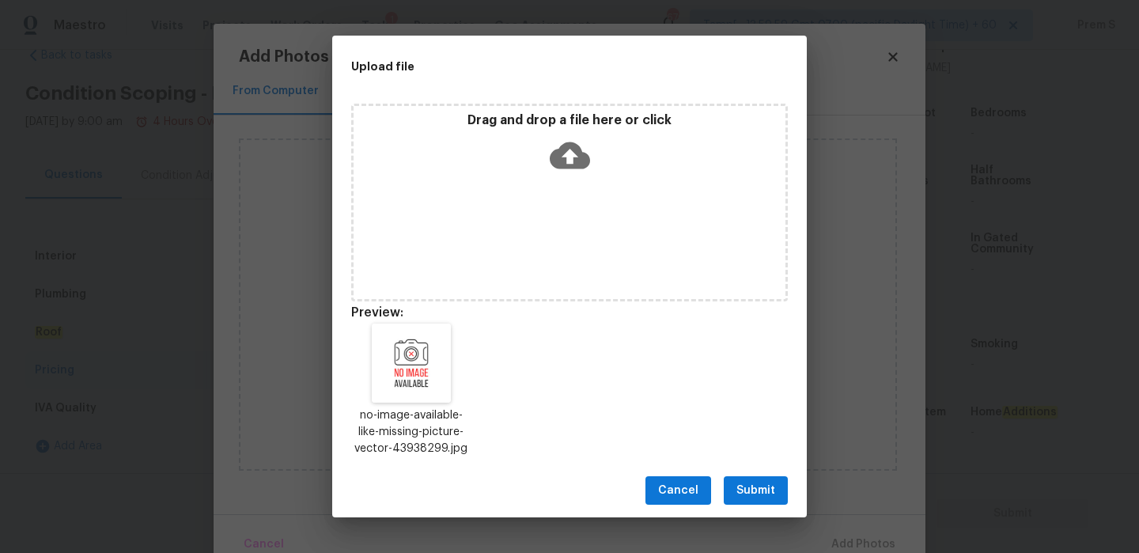
click at [762, 479] on button "Submit" at bounding box center [756, 490] width 64 height 29
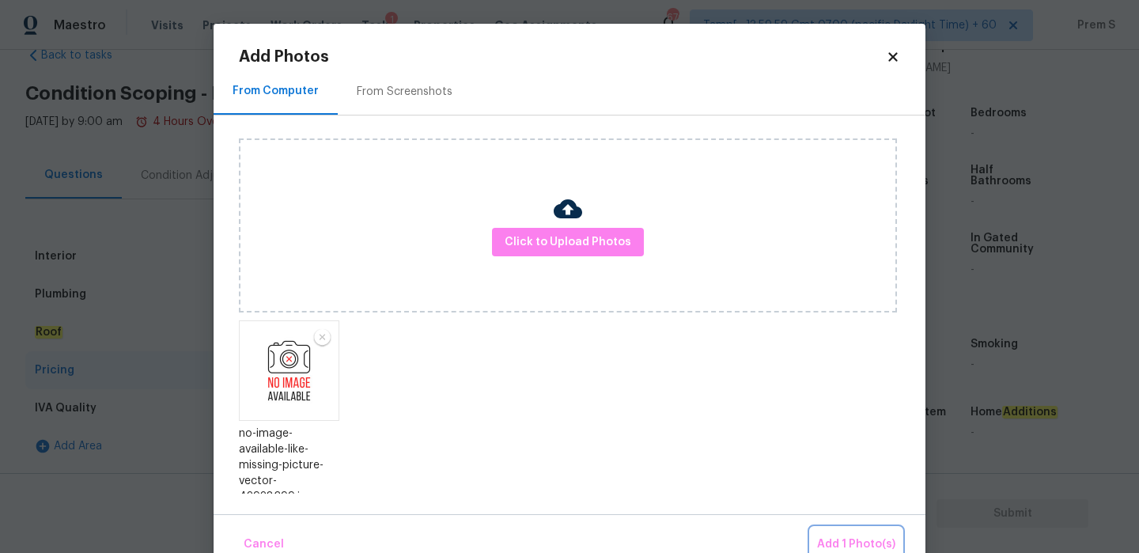
click at [830, 533] on button "Add 1 Photo(s)" at bounding box center [856, 545] width 91 height 34
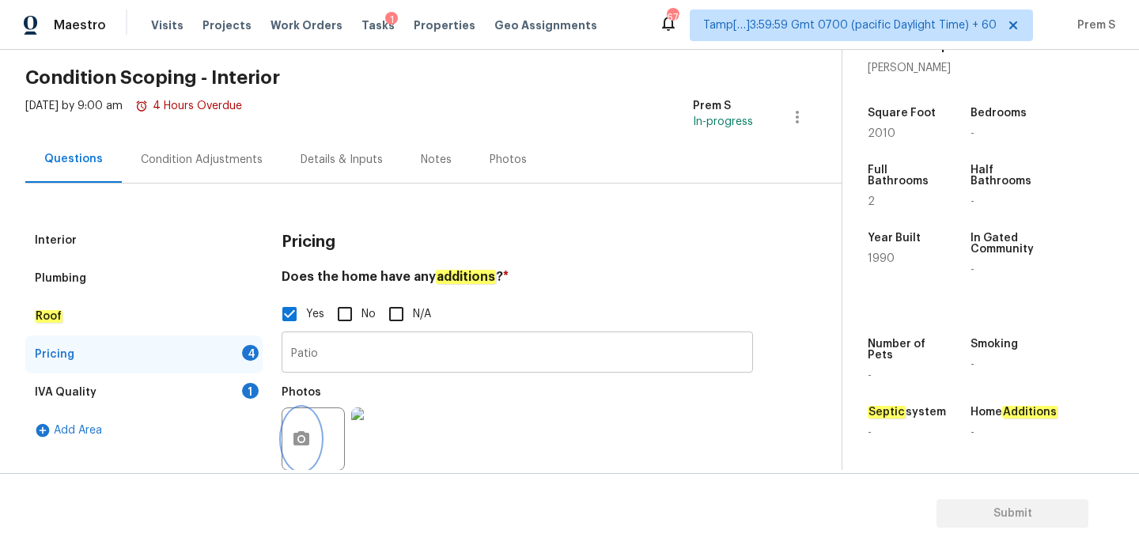
scroll to position [322, 0]
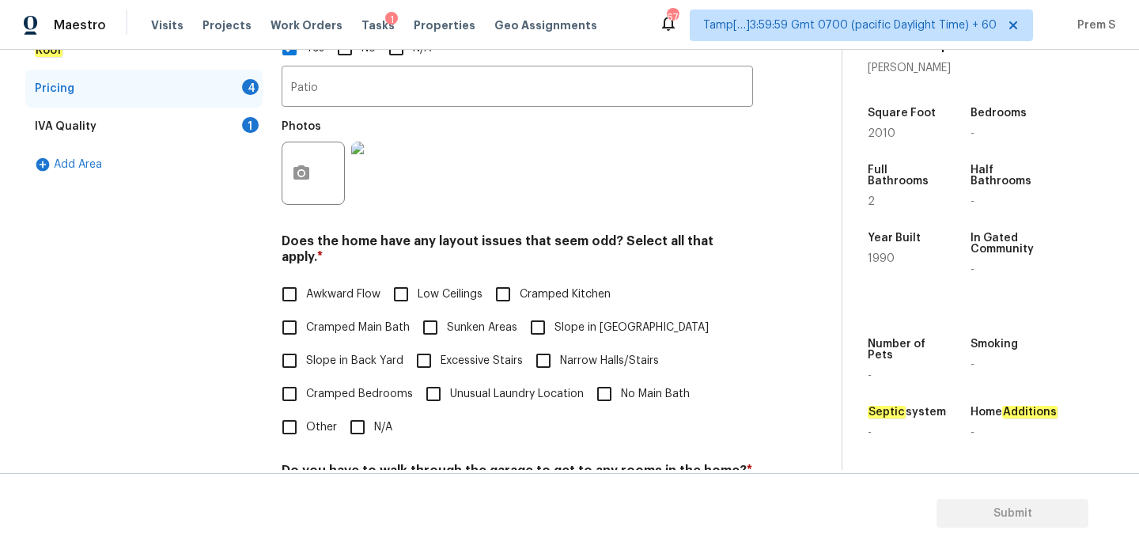
click at [378, 411] on label "N/A" at bounding box center [366, 427] width 51 height 33
click at [374, 411] on input "N/A" at bounding box center [357, 427] width 33 height 33
checkbox input "true"
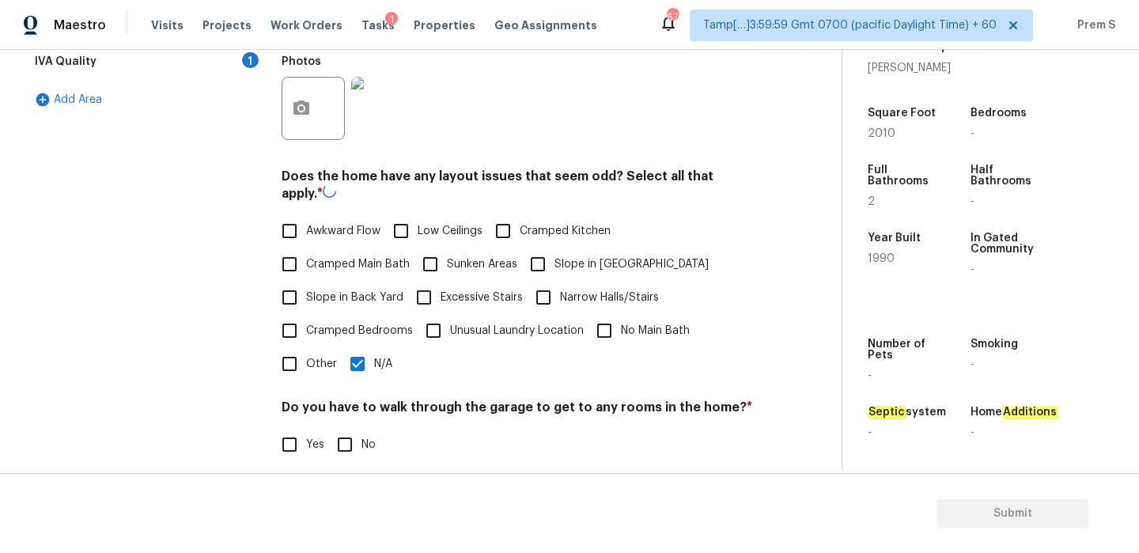
scroll to position [433, 0]
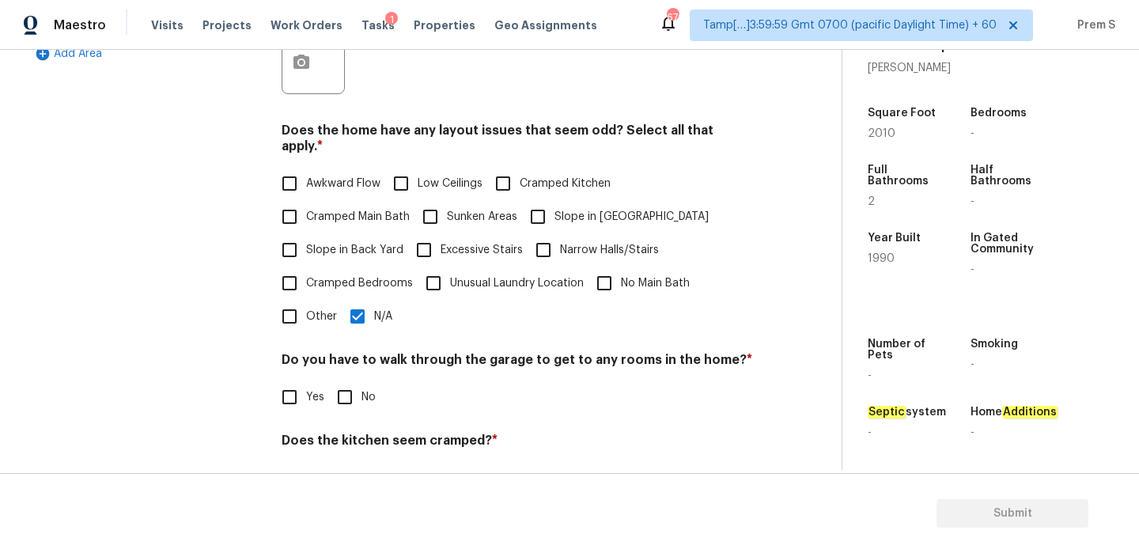
click at [340, 392] on input "No" at bounding box center [344, 396] width 33 height 33
checkbox input "true"
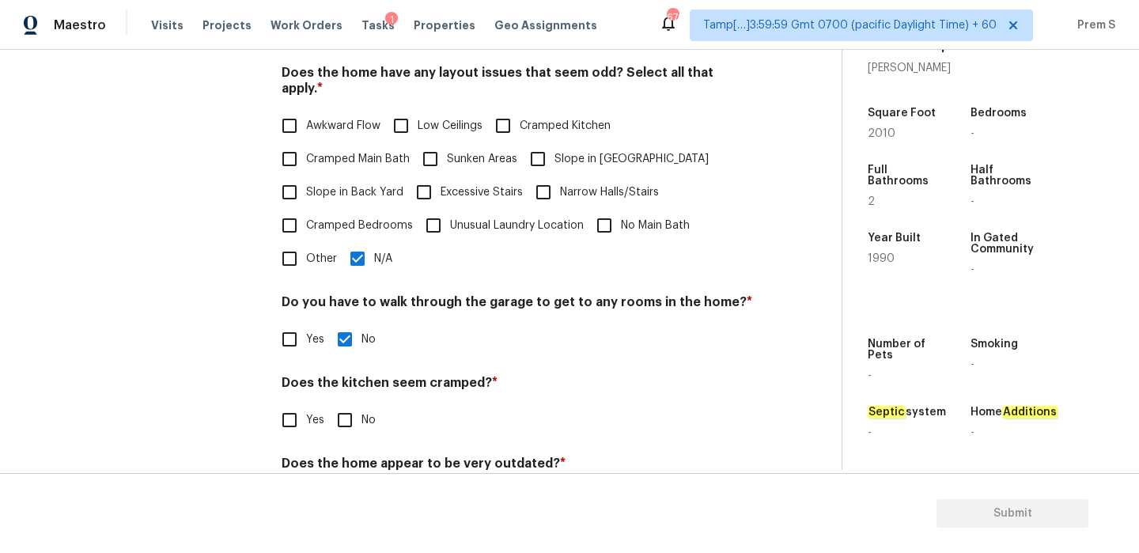
scroll to position [546, 0]
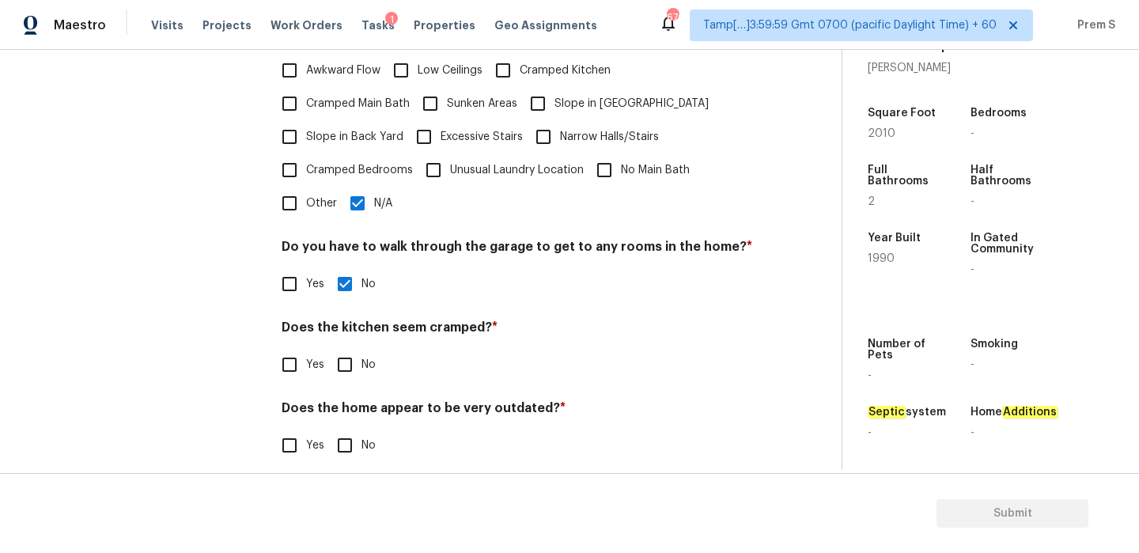
click at [355, 353] on input "No" at bounding box center [344, 364] width 33 height 33
checkbox input "true"
click at [346, 430] on input "No" at bounding box center [344, 446] width 33 height 33
checkbox input "true"
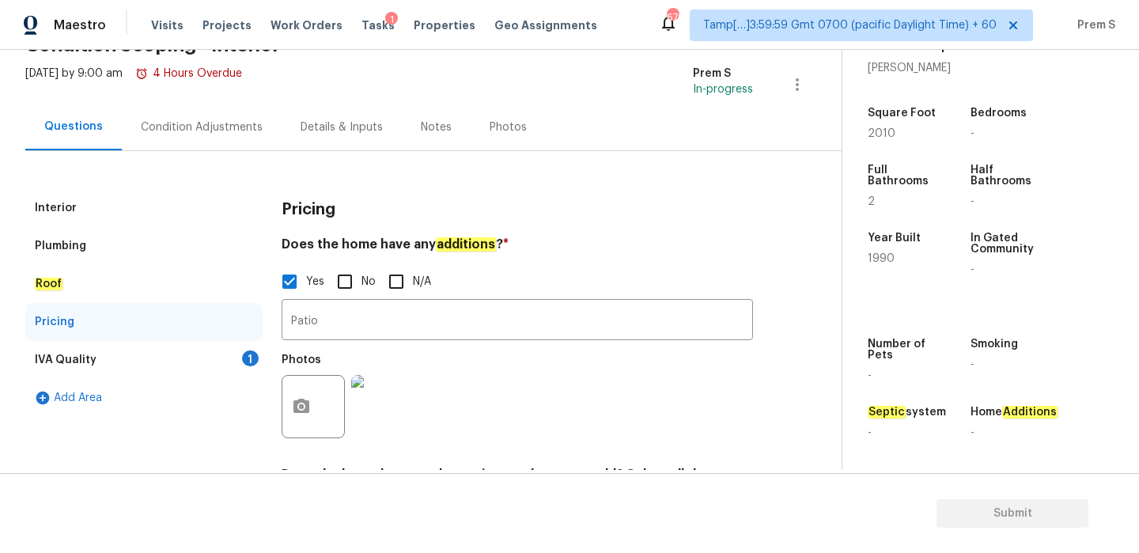
click at [237, 365] on div "IVA Quality 1" at bounding box center [143, 360] width 237 height 38
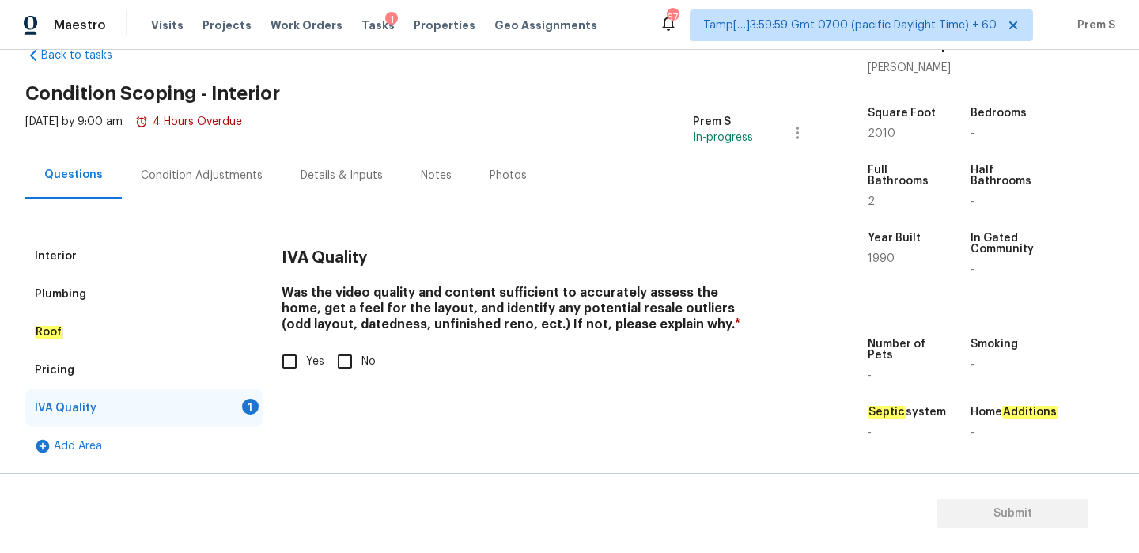
click at [296, 372] on input "Yes" at bounding box center [289, 361] width 33 height 33
checkbox input "true"
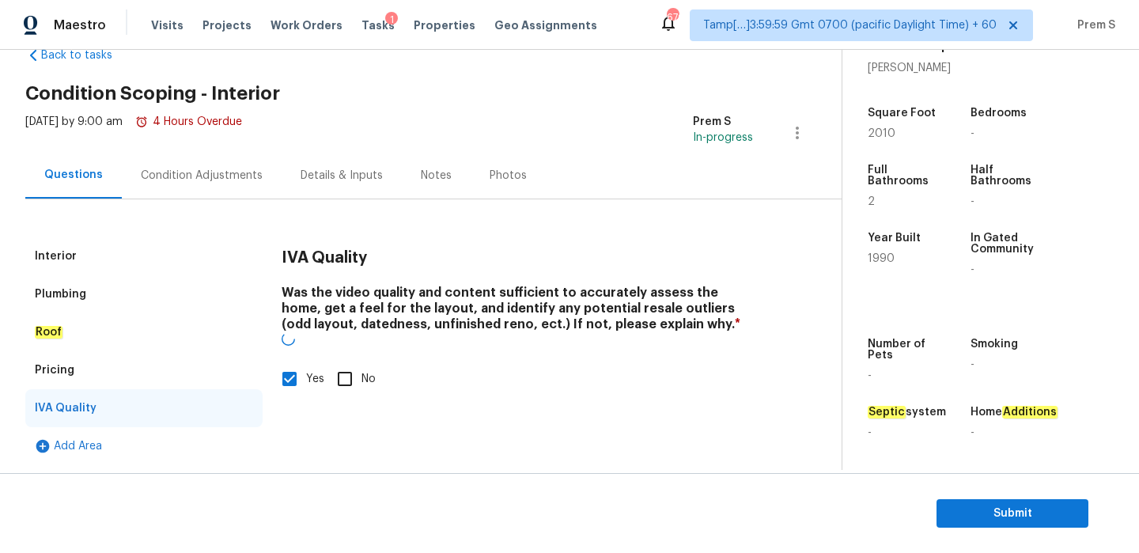
click at [210, 173] on div "Condition Adjustments" at bounding box center [202, 176] width 122 height 16
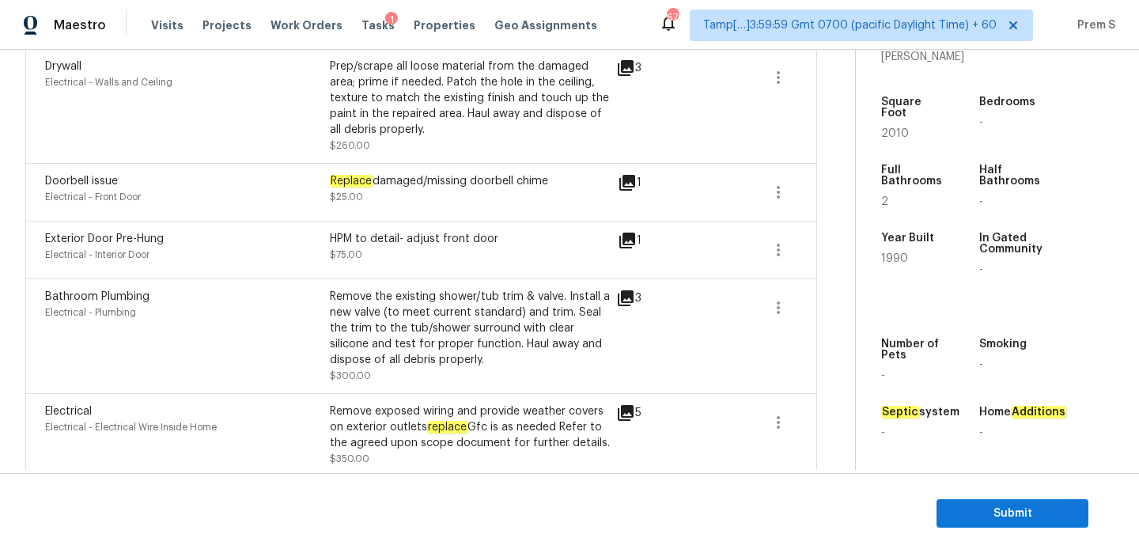
scroll to position [151, 0]
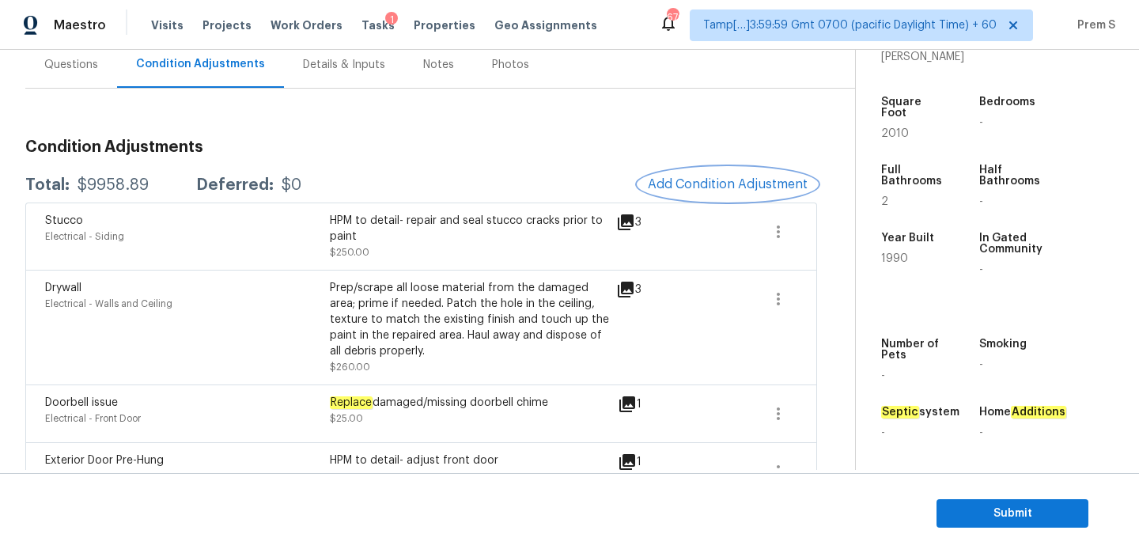
click at [768, 178] on span "Add Condition Adjustment" at bounding box center [728, 184] width 160 height 14
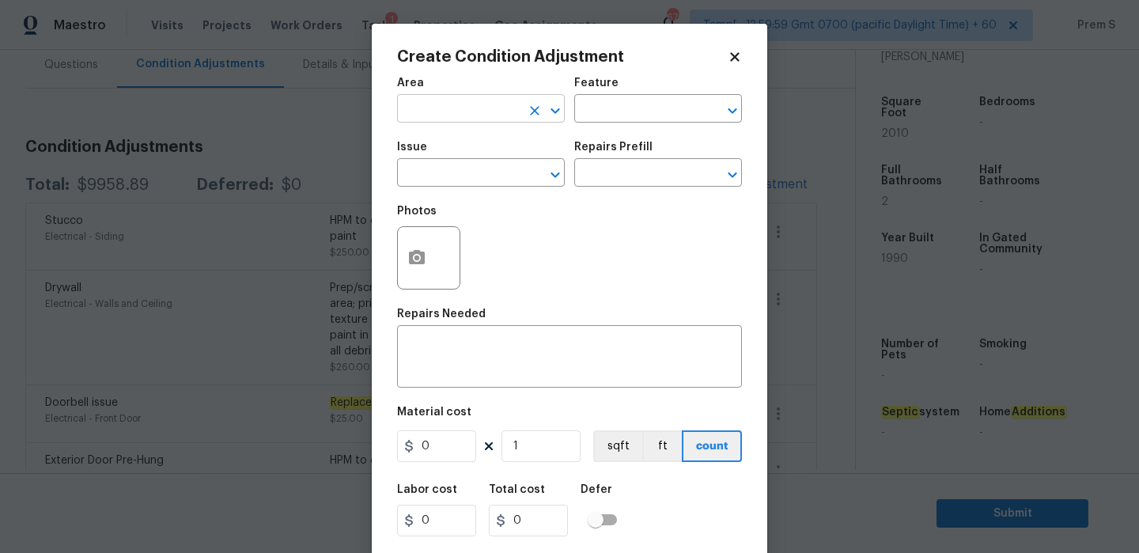
click at [502, 105] on input "text" at bounding box center [458, 110] width 123 height 25
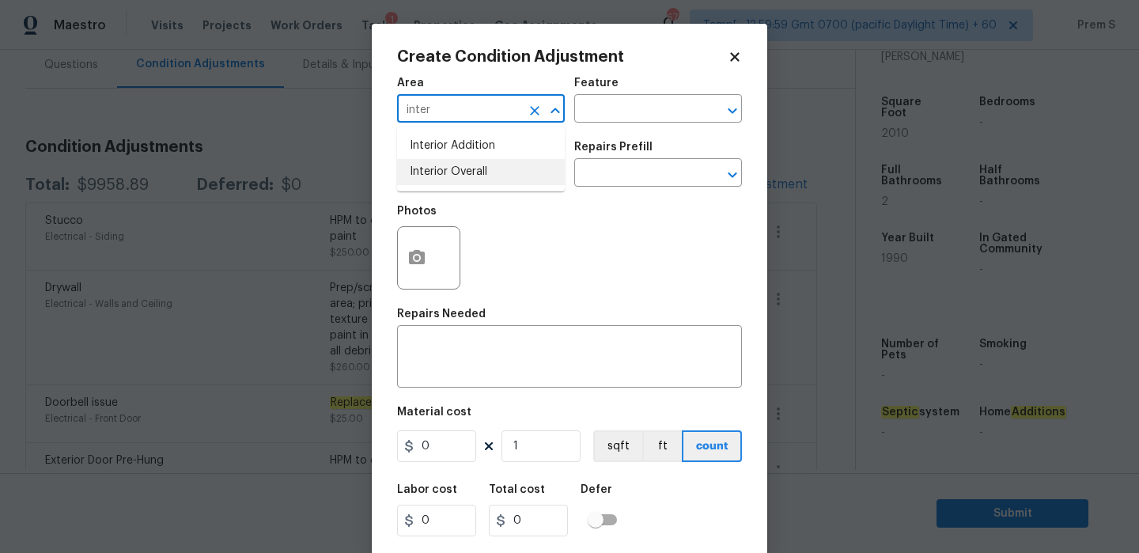
click at [498, 175] on li "Interior Overall" at bounding box center [481, 172] width 168 height 26
type input "Interior Overall"
click at [498, 175] on input "text" at bounding box center [458, 174] width 123 height 25
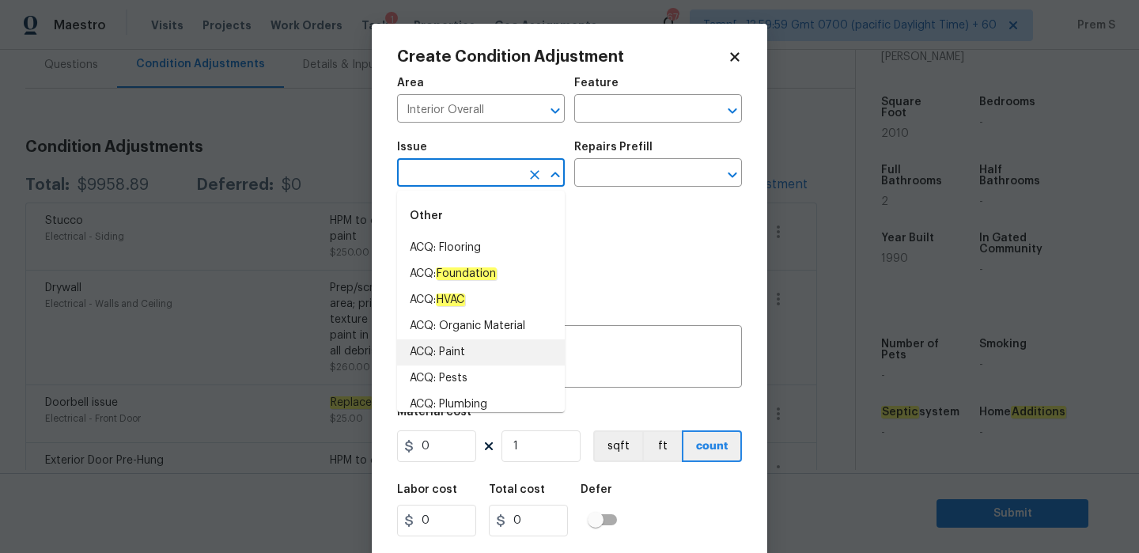
click at [499, 345] on li "ACQ: Paint" at bounding box center [481, 352] width 168 height 26
type input "ACQ: Paint"
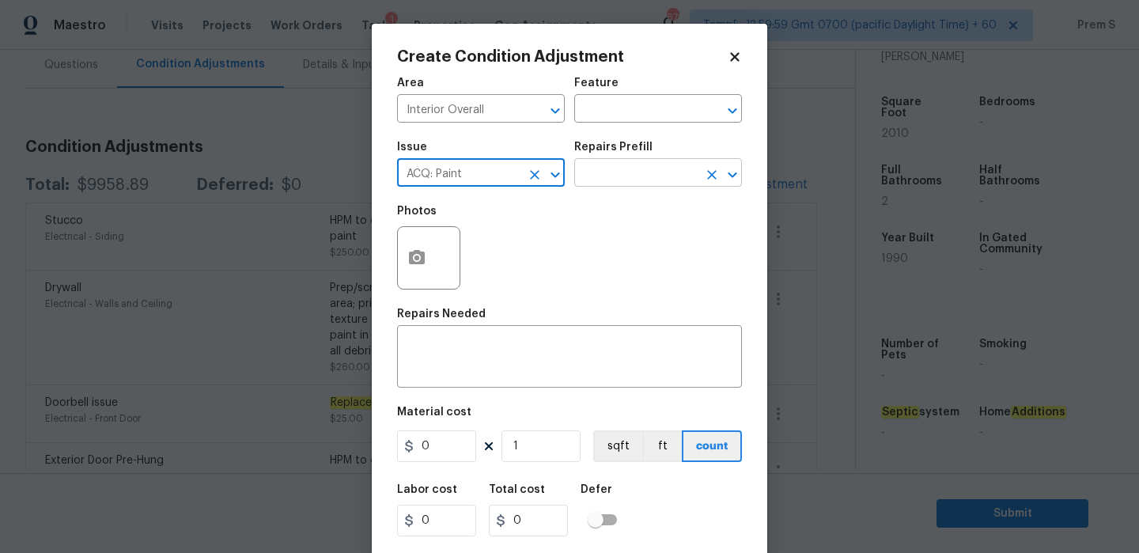
click at [612, 175] on input "text" at bounding box center [635, 174] width 123 height 25
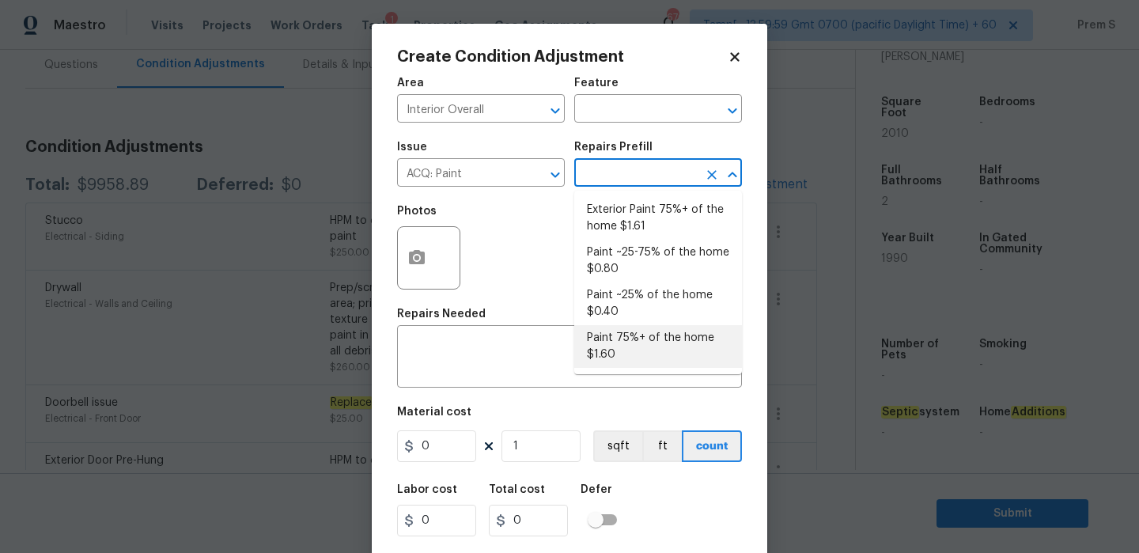
click at [642, 358] on li "Paint 75%+ of the home $1.60" at bounding box center [658, 346] width 168 height 43
type input "Acquisition"
type textarea "Acquisition Scope: 75%+ of the home will likely require interior paint"
type input "1.6"
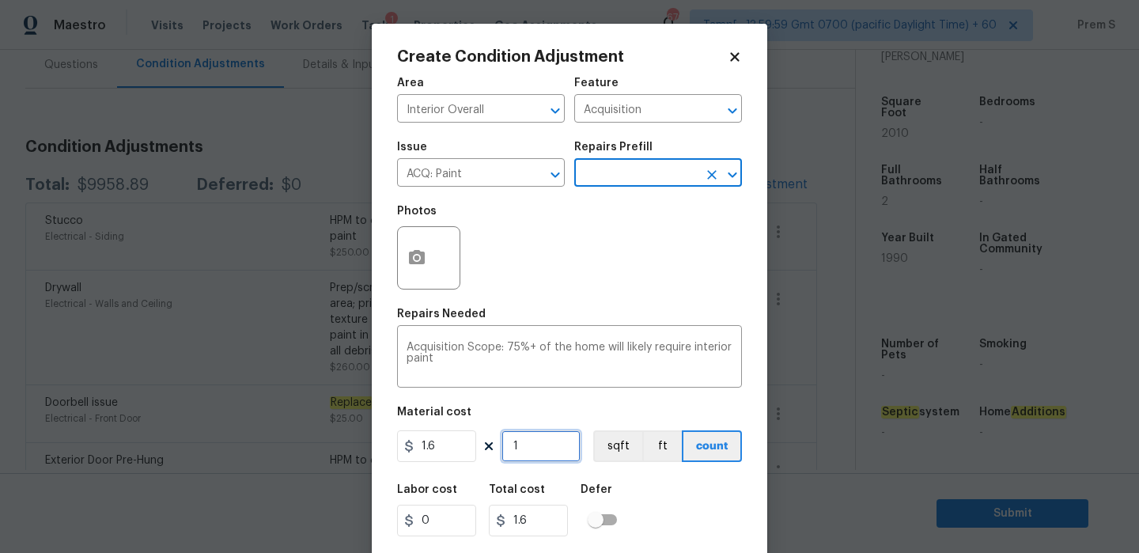
click at [532, 444] on input "1" at bounding box center [541, 446] width 79 height 32
type input "2"
type input "3.2"
type input "20"
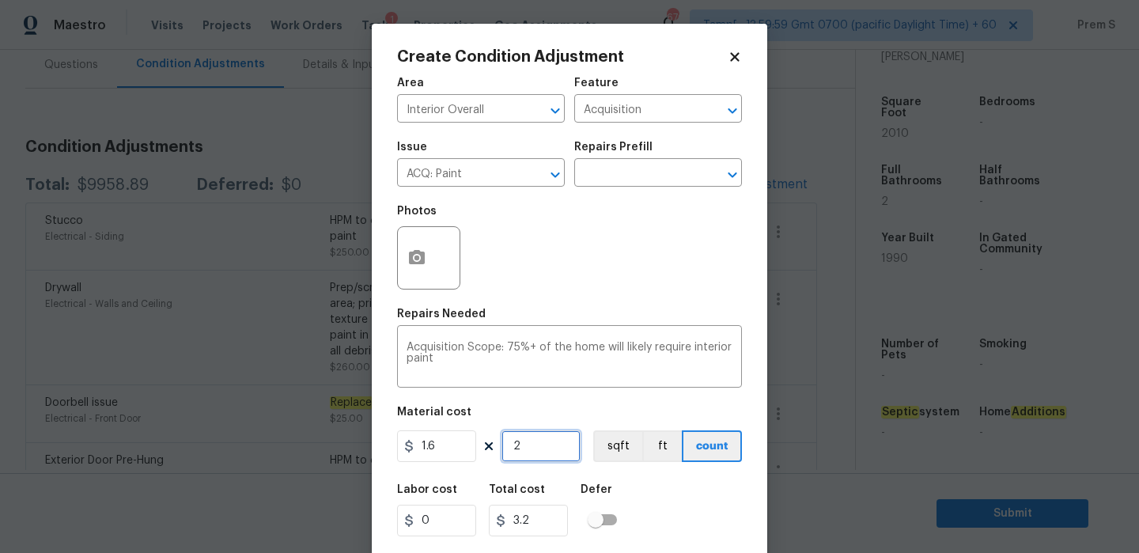
type input "32"
type input "201"
type input "321.6"
type input "2010"
type input "3216"
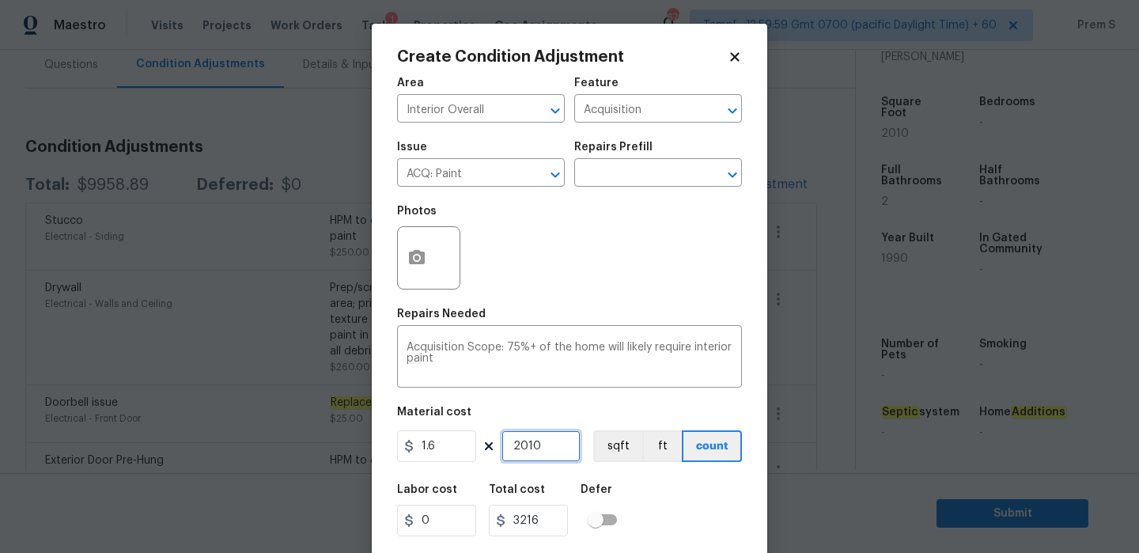
type input "2010"
click at [412, 269] on button "button" at bounding box center [417, 258] width 38 height 62
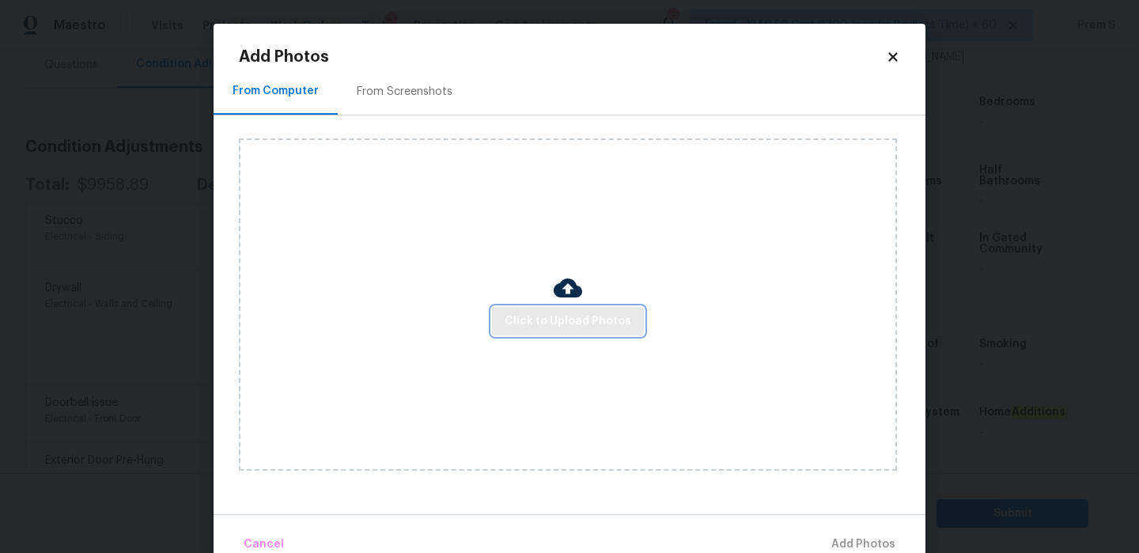
click at [521, 321] on span "Click to Upload Photos" at bounding box center [568, 322] width 127 height 20
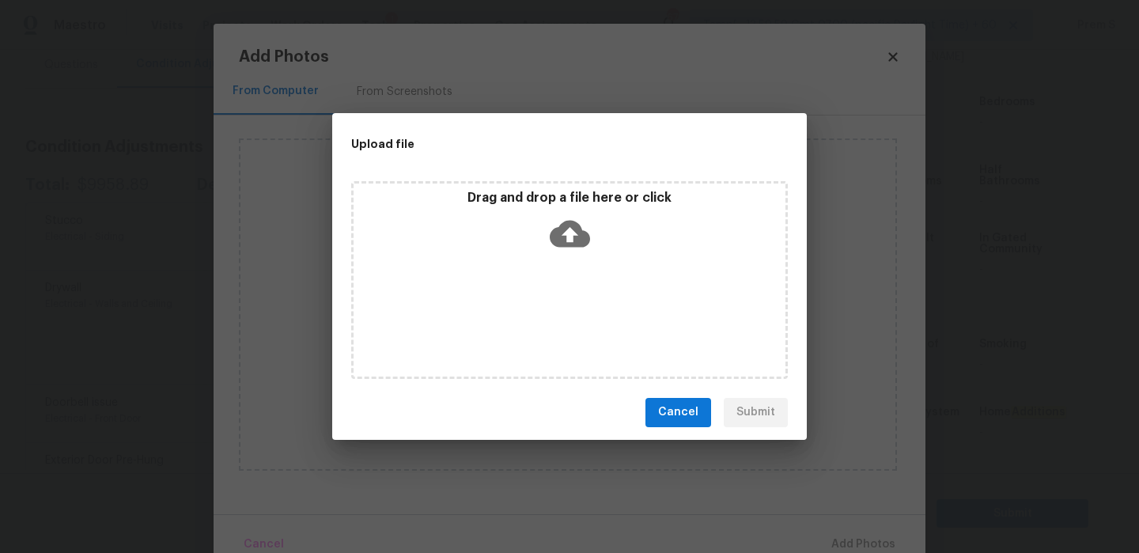
click at [546, 254] on div "Drag and drop a file here or click" at bounding box center [570, 224] width 432 height 68
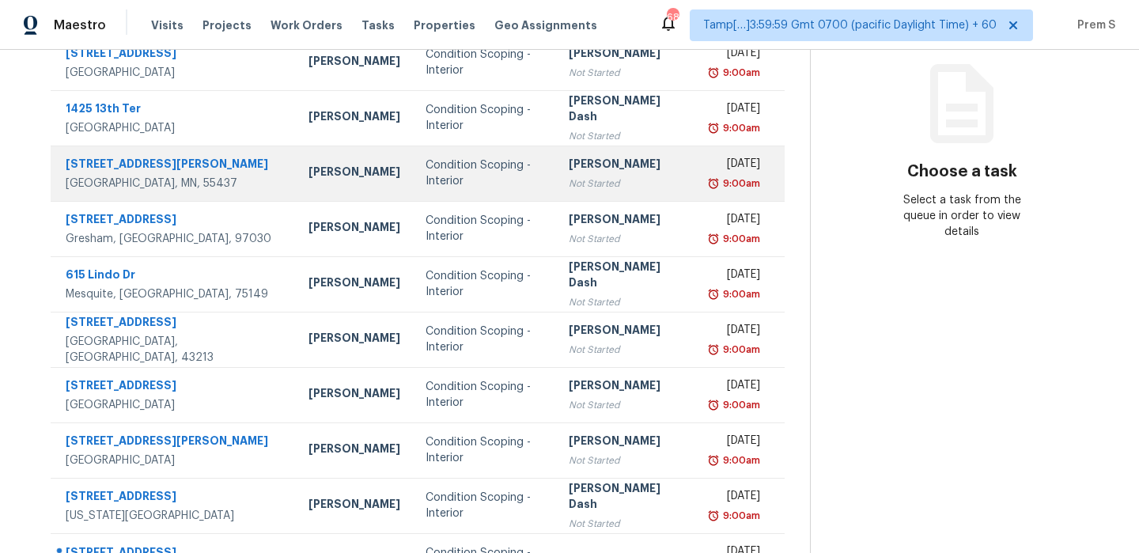
scroll to position [271, 0]
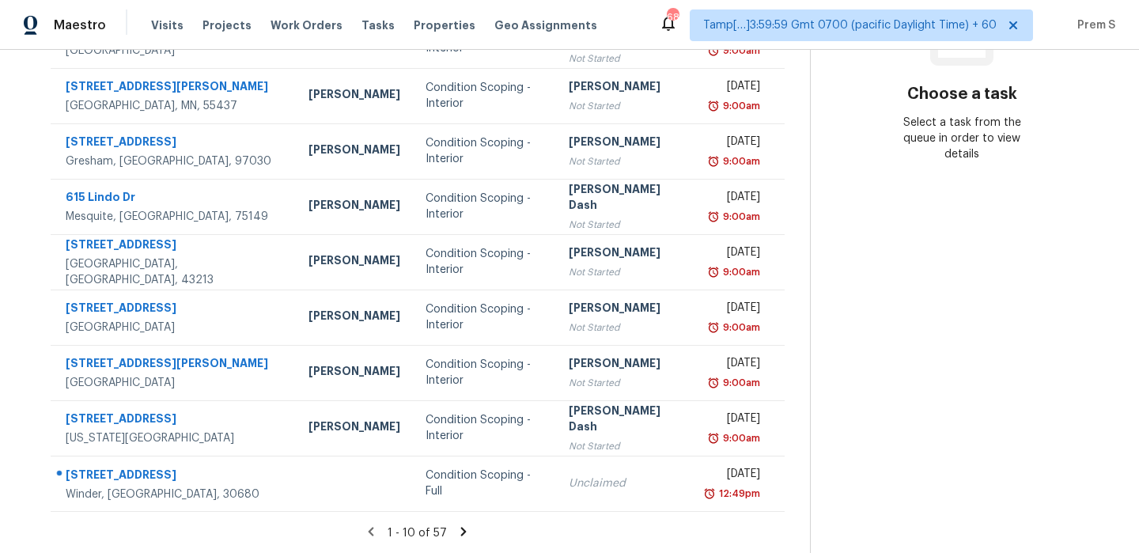
click at [467, 531] on icon at bounding box center [464, 531] width 6 height 9
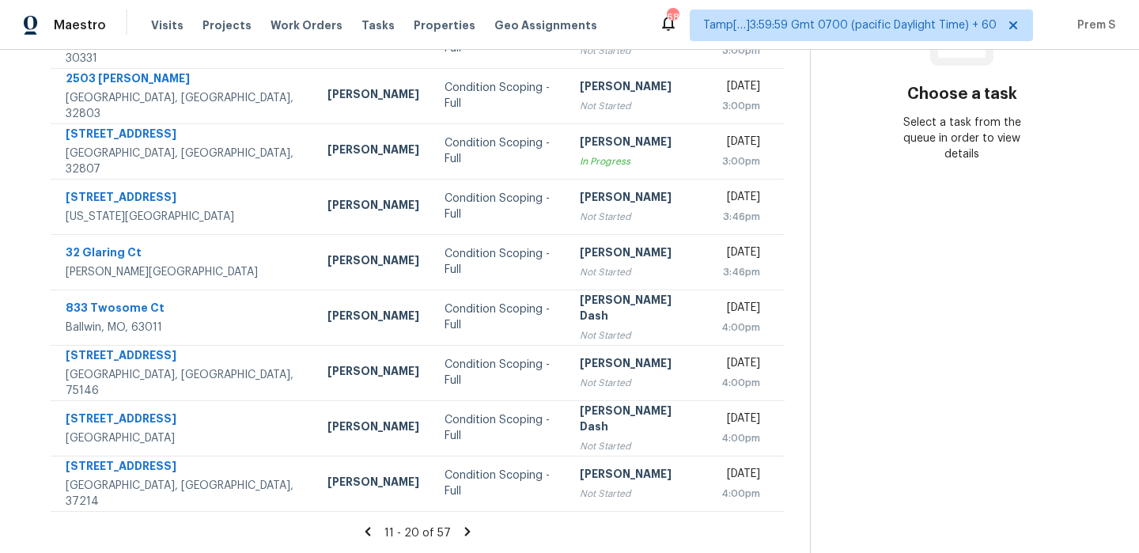
click at [468, 528] on icon at bounding box center [467, 531] width 14 height 14
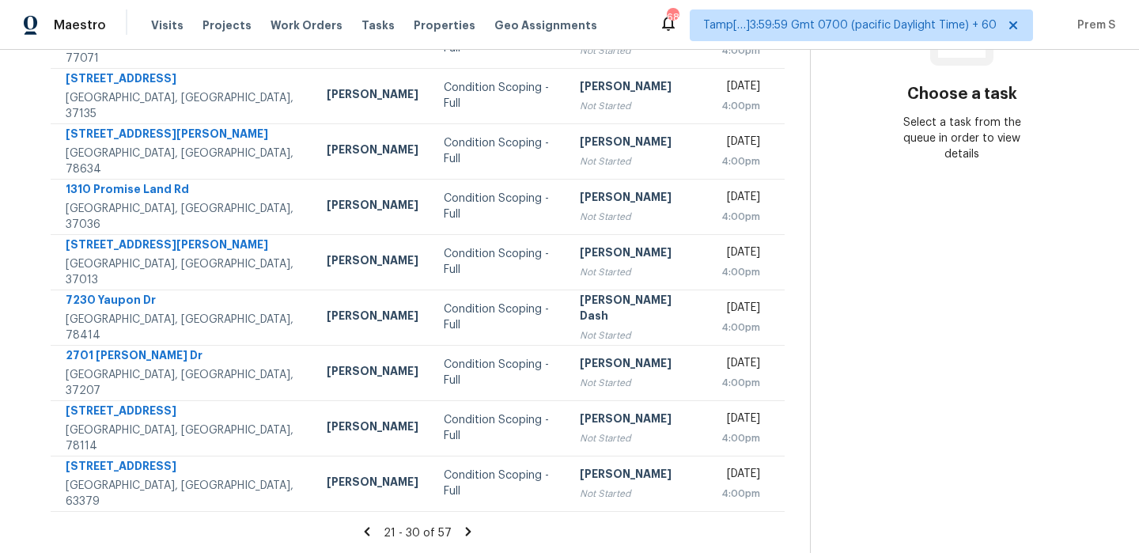
click at [468, 528] on icon at bounding box center [468, 531] width 14 height 14
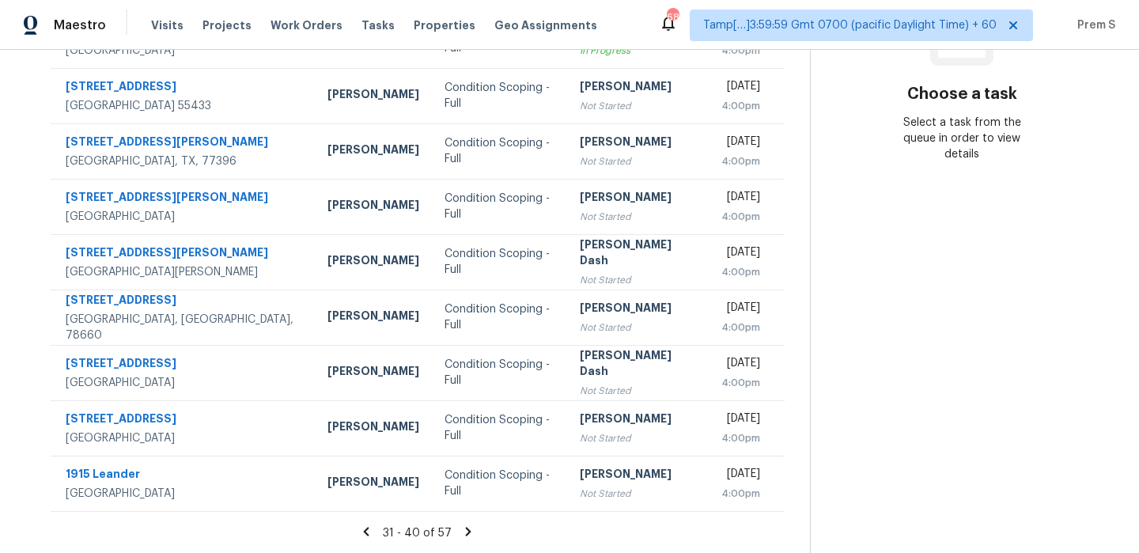
click at [468, 528] on icon at bounding box center [468, 531] width 14 height 14
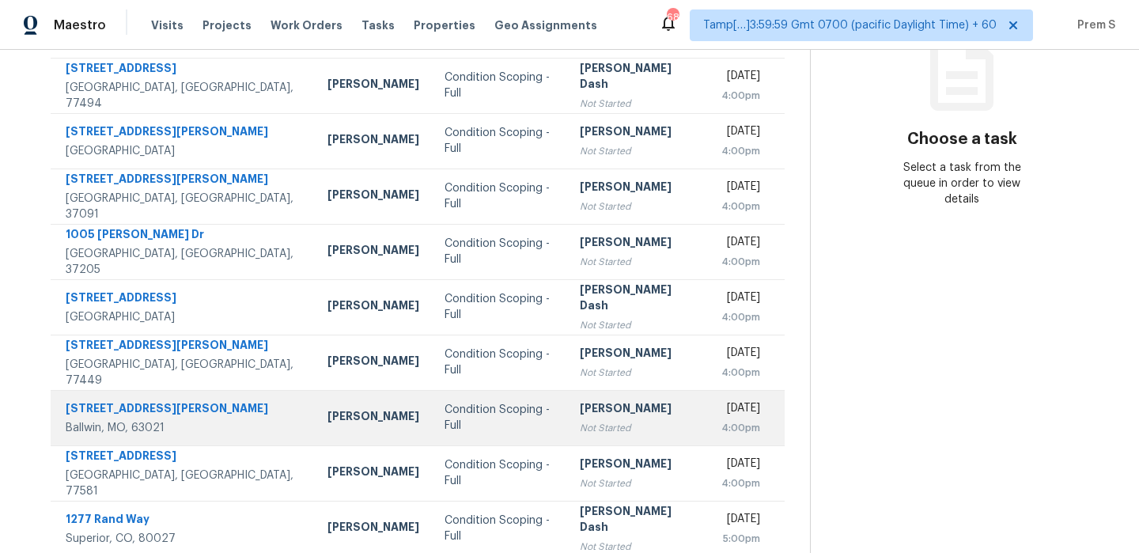
scroll to position [271, 0]
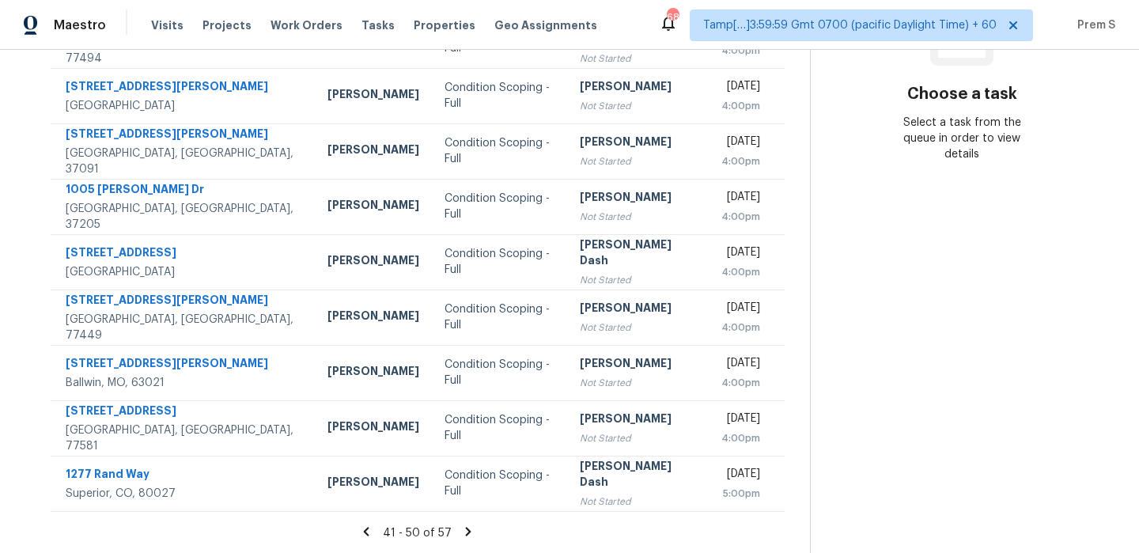
click at [475, 522] on section "Tasks 57 Results [DATE] - [DATE] Open Condition Scoping - Interior + 1 Assignee…" at bounding box center [417, 179] width 785 height 749
click at [475, 533] on icon at bounding box center [468, 531] width 14 height 14
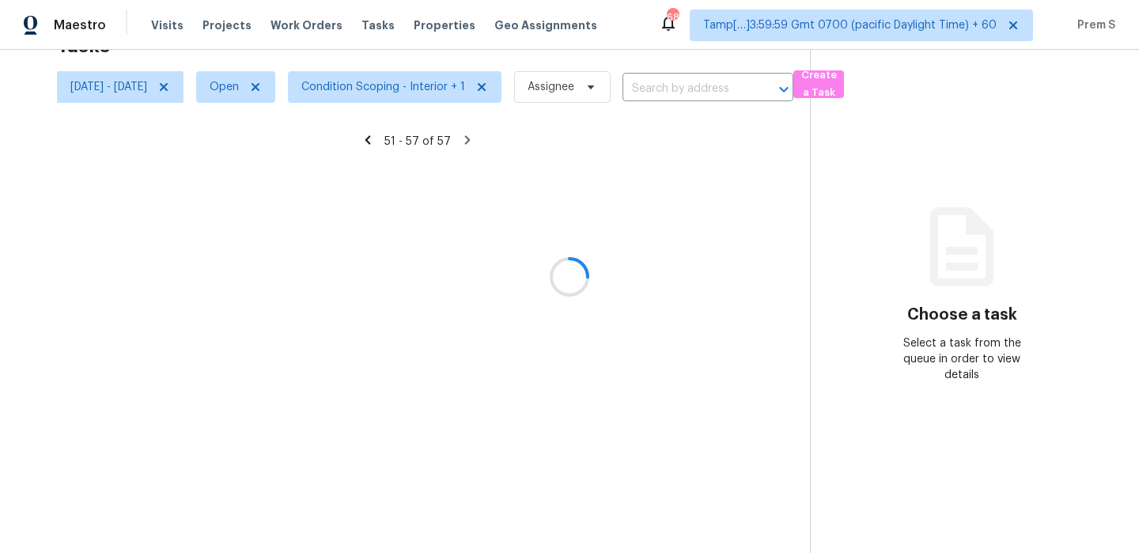
scroll to position [104, 0]
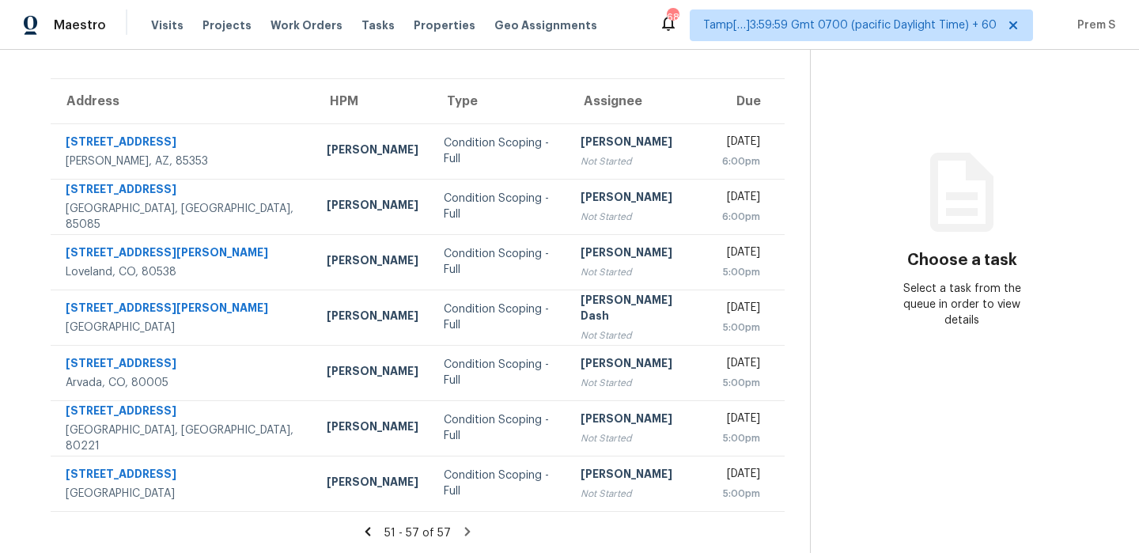
click at [475, 533] on icon at bounding box center [467, 531] width 14 height 14
click at [471, 533] on icon at bounding box center [468, 531] width 6 height 9
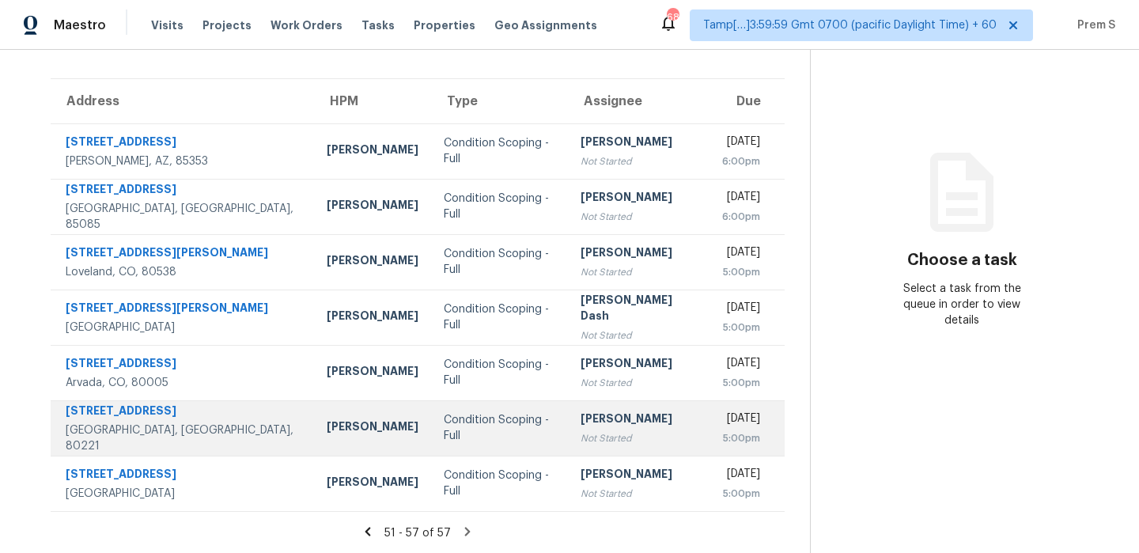
scroll to position [0, 0]
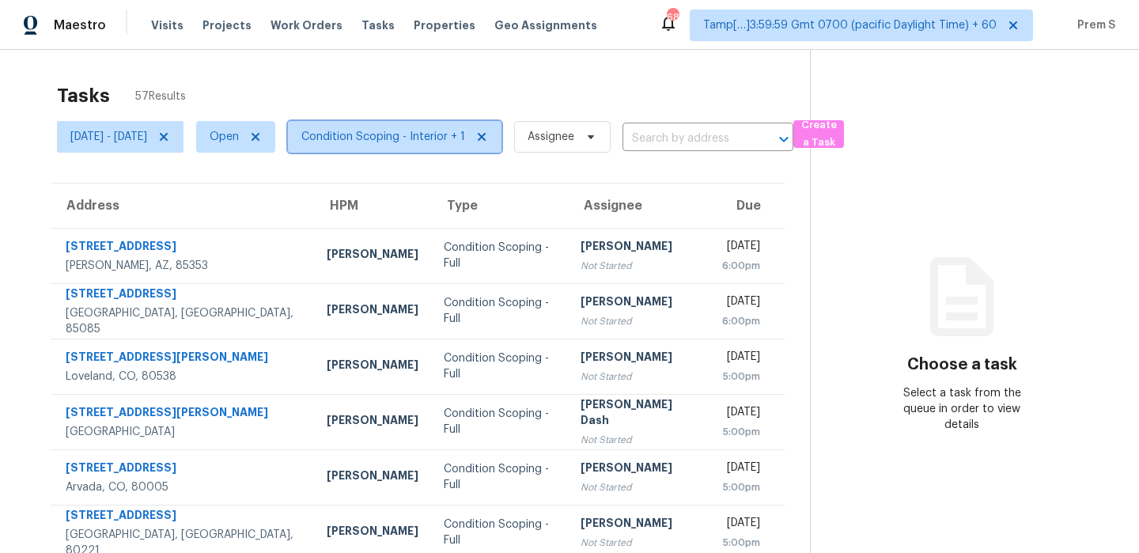
click at [445, 143] on span "Condition Scoping - Interior + 1" at bounding box center [383, 137] width 164 height 16
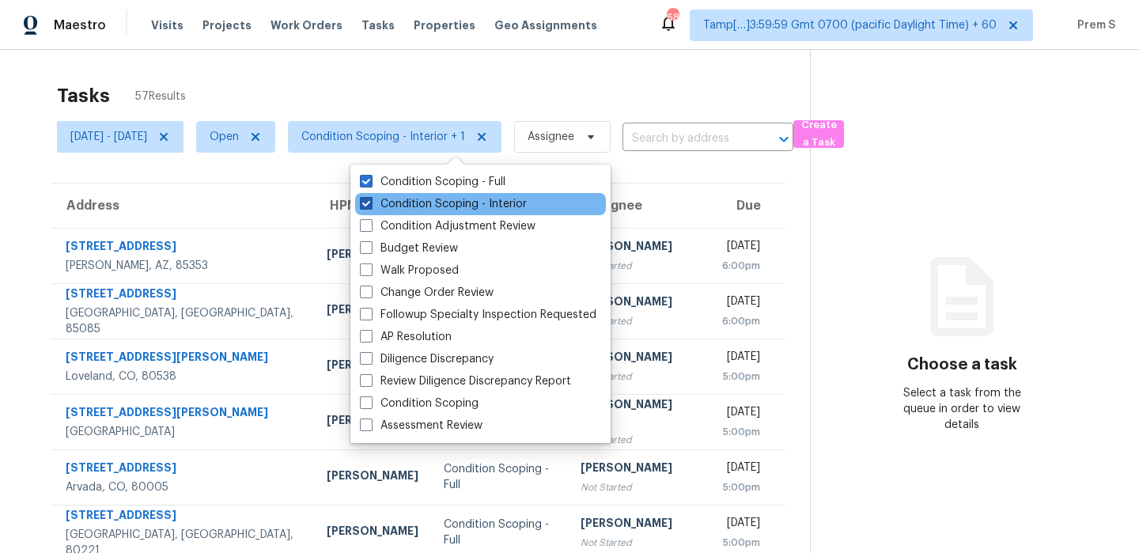
click at [419, 201] on label "Condition Scoping - Interior" at bounding box center [443, 204] width 167 height 16
click at [370, 201] on input "Condition Scoping - Interior" at bounding box center [365, 201] width 10 height 10
checkbox input "false"
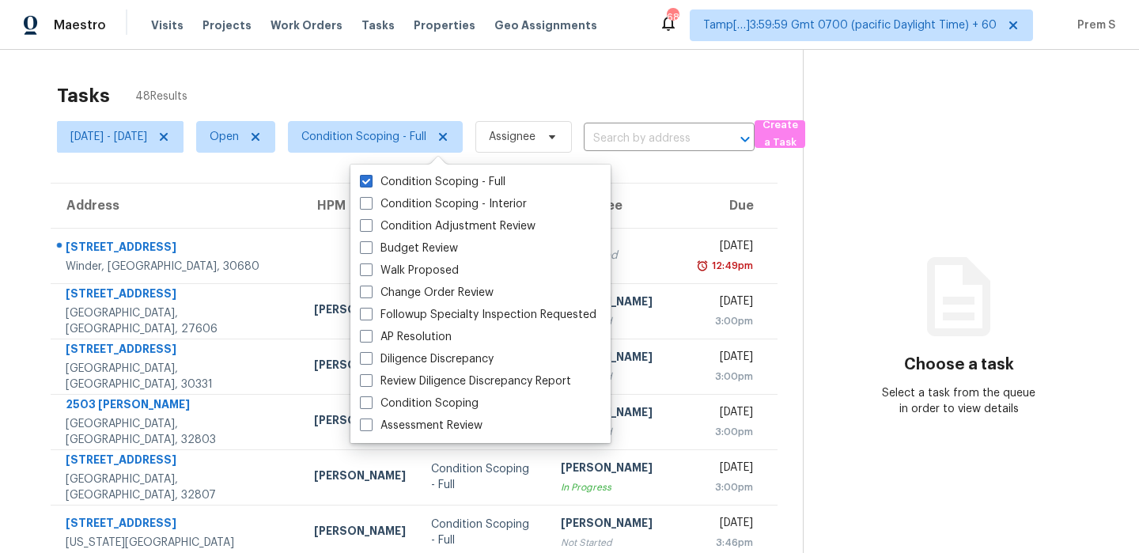
click at [831, 358] on div "Choose a task Select a task from the queue in order to view details" at bounding box center [959, 352] width 310 height 130
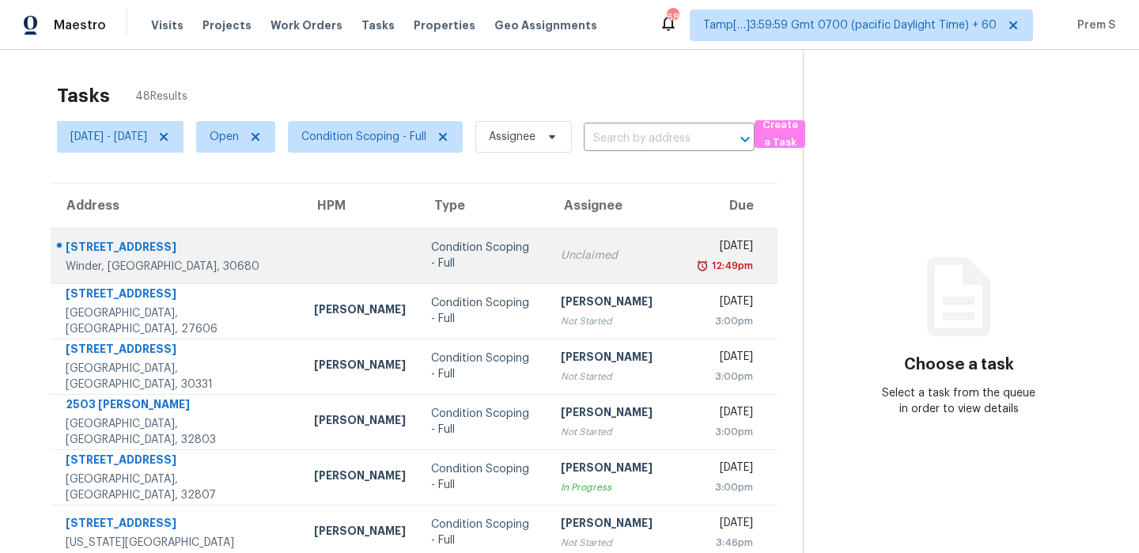
click at [700, 274] on div "12:49pm" at bounding box center [726, 266] width 53 height 16
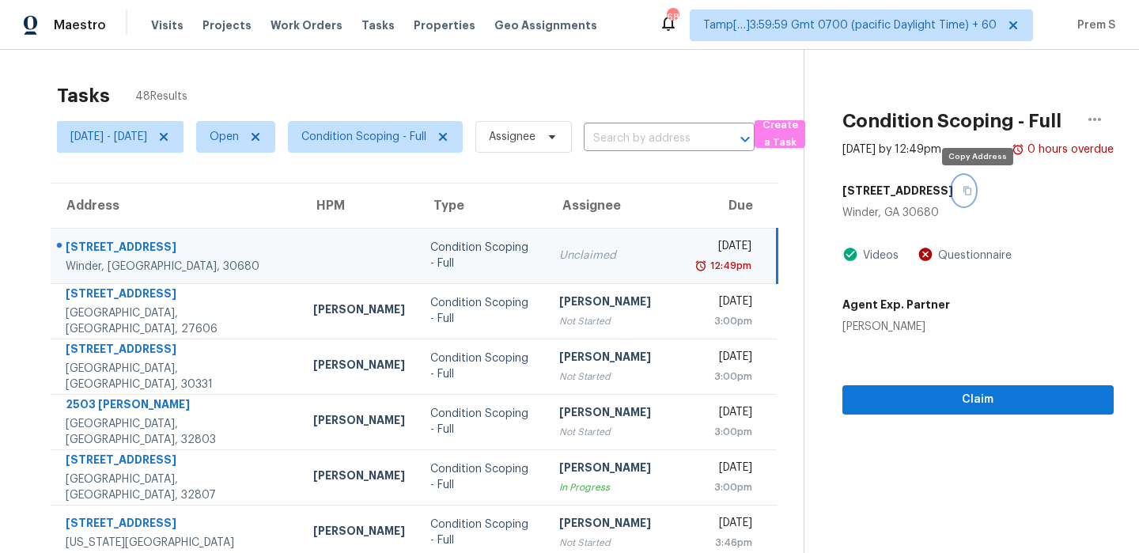
click at [972, 195] on icon "button" at bounding box center [967, 190] width 9 height 9
click at [972, 186] on icon "button" at bounding box center [967, 190] width 9 height 9
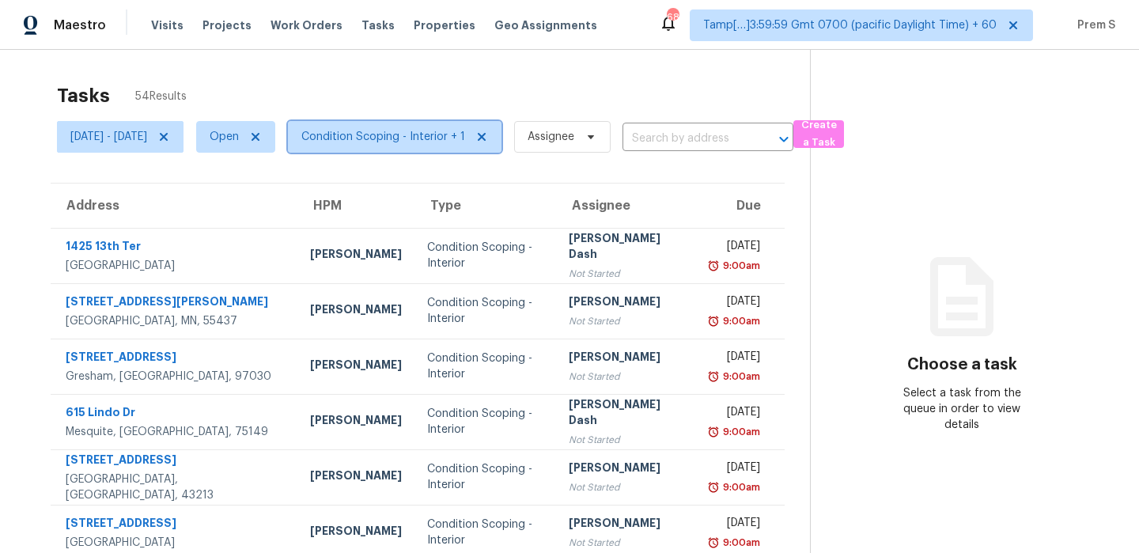
click at [390, 138] on span "Condition Scoping - Interior + 1" at bounding box center [383, 137] width 164 height 16
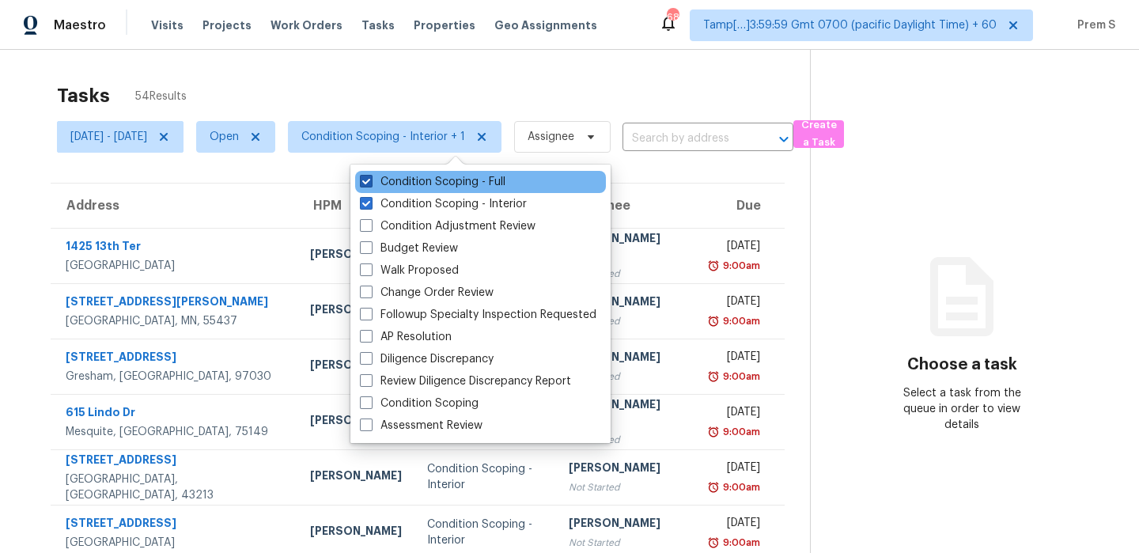
click at [404, 178] on label "Condition Scoping - Full" at bounding box center [433, 182] width 146 height 16
click at [370, 178] on input "Condition Scoping - Full" at bounding box center [365, 179] width 10 height 10
checkbox input "false"
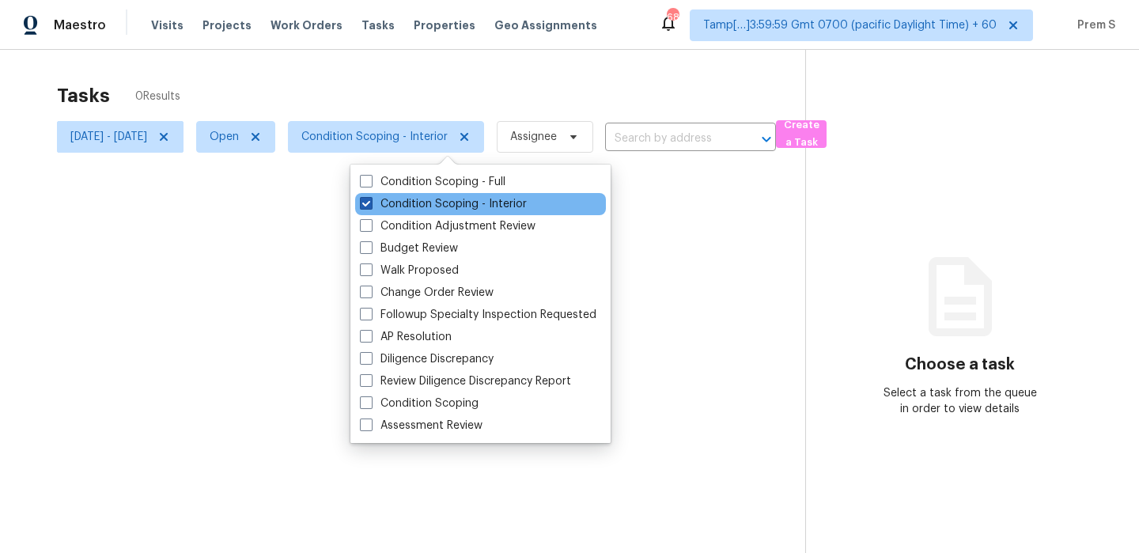
click at [400, 201] on label "Condition Scoping - Interior" at bounding box center [443, 204] width 167 height 16
click at [370, 201] on input "Condition Scoping - Interior" at bounding box center [365, 201] width 10 height 10
checkbox input "false"
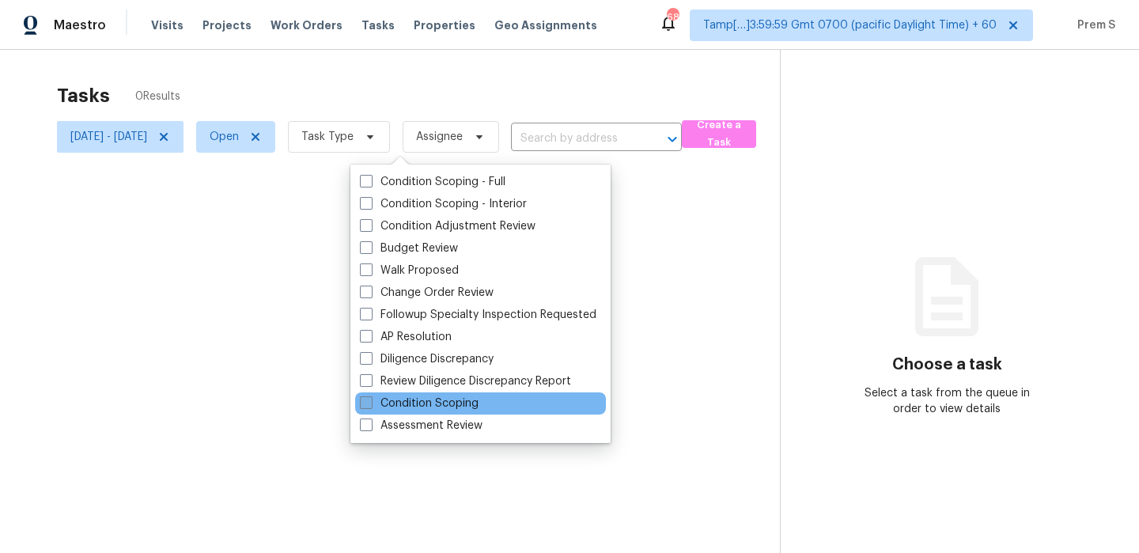
click at [420, 403] on label "Condition Scoping" at bounding box center [419, 404] width 119 height 16
click at [370, 403] on input "Condition Scoping" at bounding box center [365, 401] width 10 height 10
checkbox input "true"
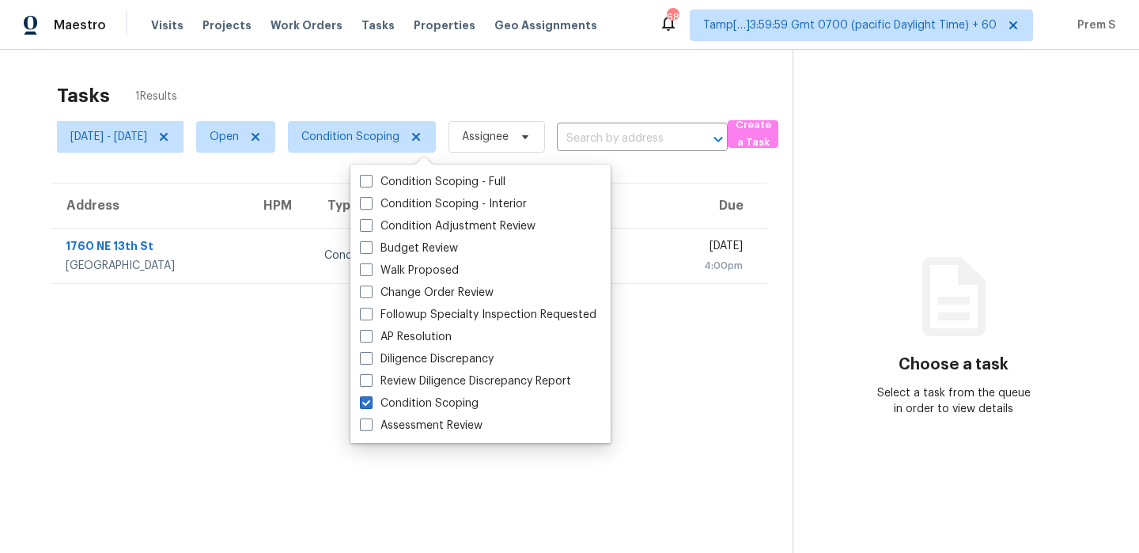
click at [678, 293] on section "Tasks 1 Results [DATE] - [DATE] Open Condition Scoping Assignee ​ Create a Task…" at bounding box center [408, 339] width 767 height 528
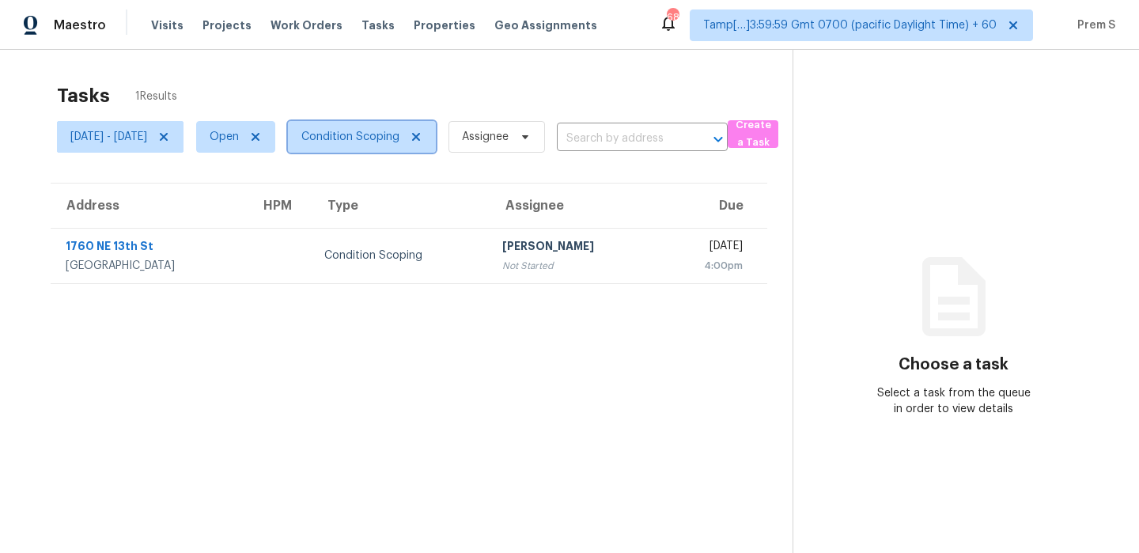
click at [399, 134] on span "Condition Scoping" at bounding box center [350, 137] width 98 height 16
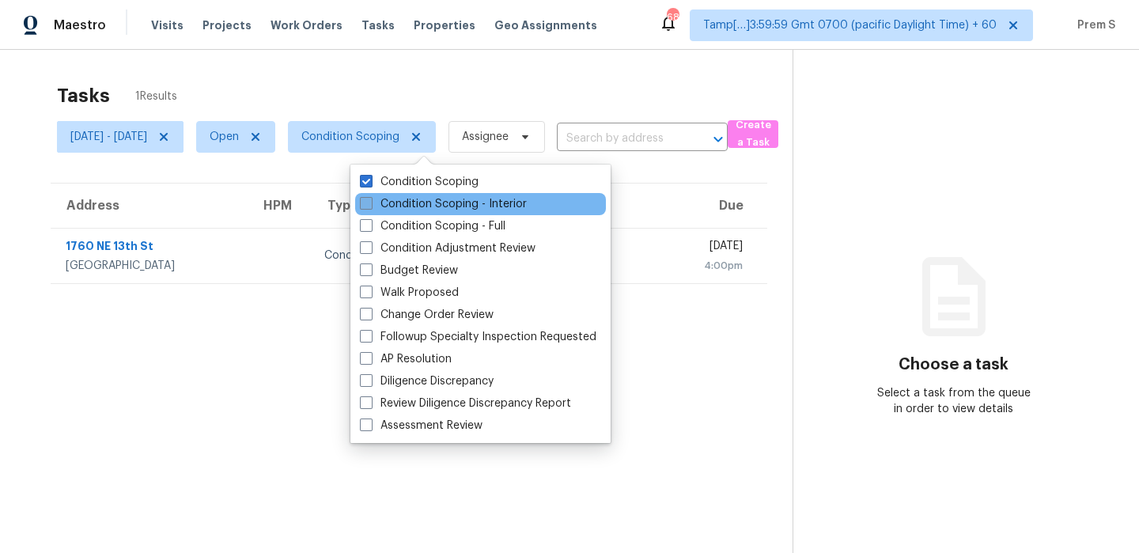
click at [447, 203] on label "Condition Scoping - Interior" at bounding box center [443, 204] width 167 height 16
click at [370, 203] on input "Condition Scoping - Interior" at bounding box center [365, 201] width 10 height 10
checkbox input "true"
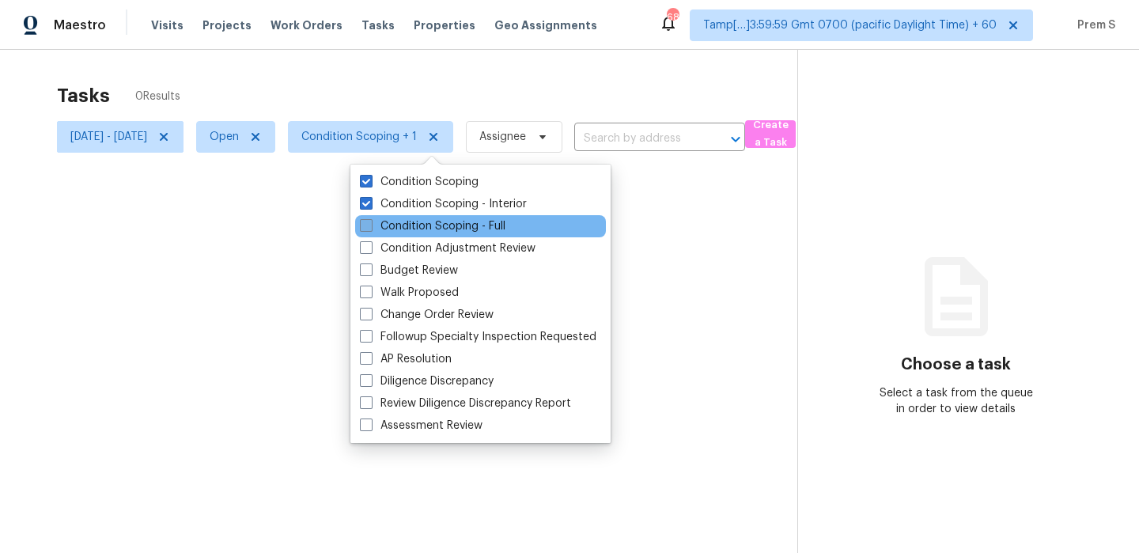
click at [443, 228] on label "Condition Scoping - Full" at bounding box center [433, 226] width 146 height 16
click at [370, 228] on input "Condition Scoping - Full" at bounding box center [365, 223] width 10 height 10
checkbox input "true"
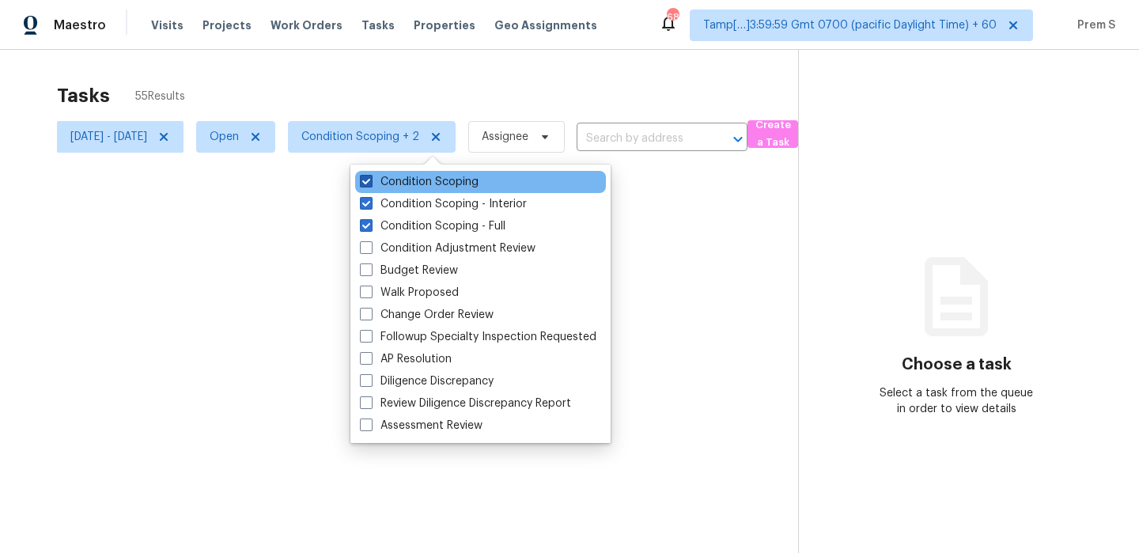
click at [449, 178] on label "Condition Scoping" at bounding box center [419, 182] width 119 height 16
click at [370, 178] on input "Condition Scoping" at bounding box center [365, 179] width 10 height 10
checkbox input "false"
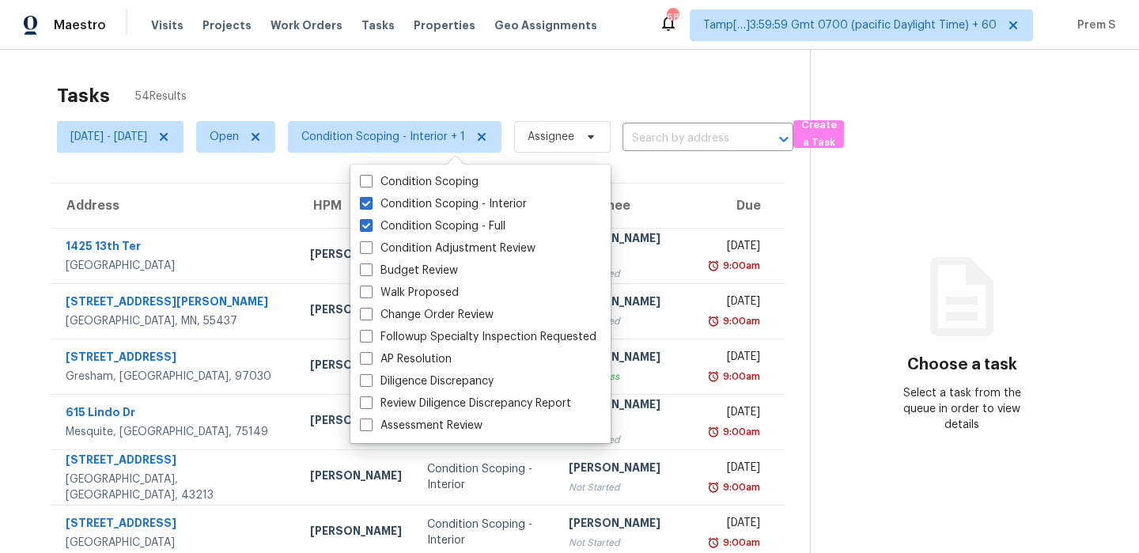
click at [695, 195] on th "Due" at bounding box center [740, 206] width 90 height 44
